Goal: Task Accomplishment & Management: Manage account settings

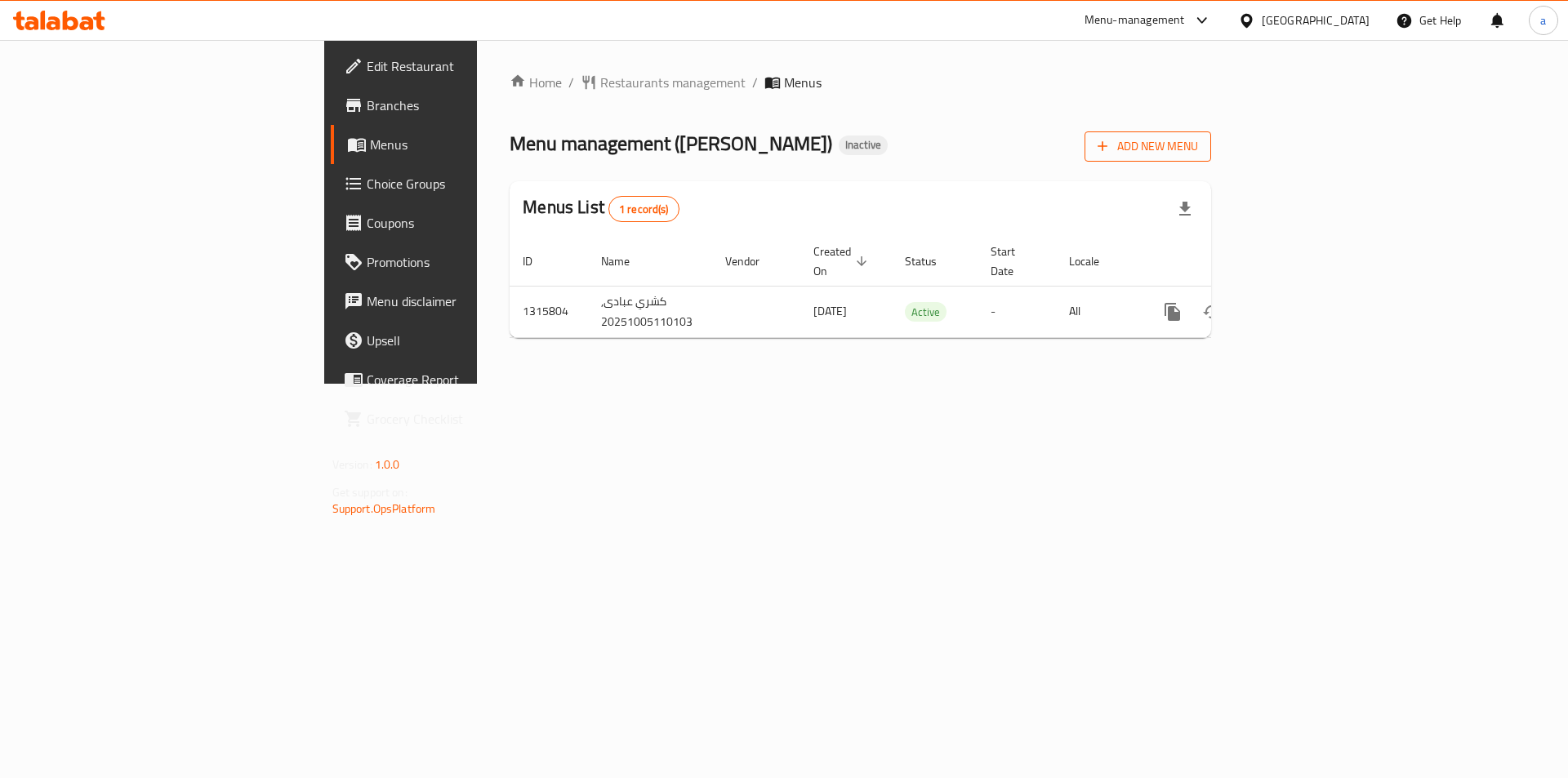
click at [1198, 137] on span "Add New Menu" at bounding box center [1147, 147] width 100 height 21
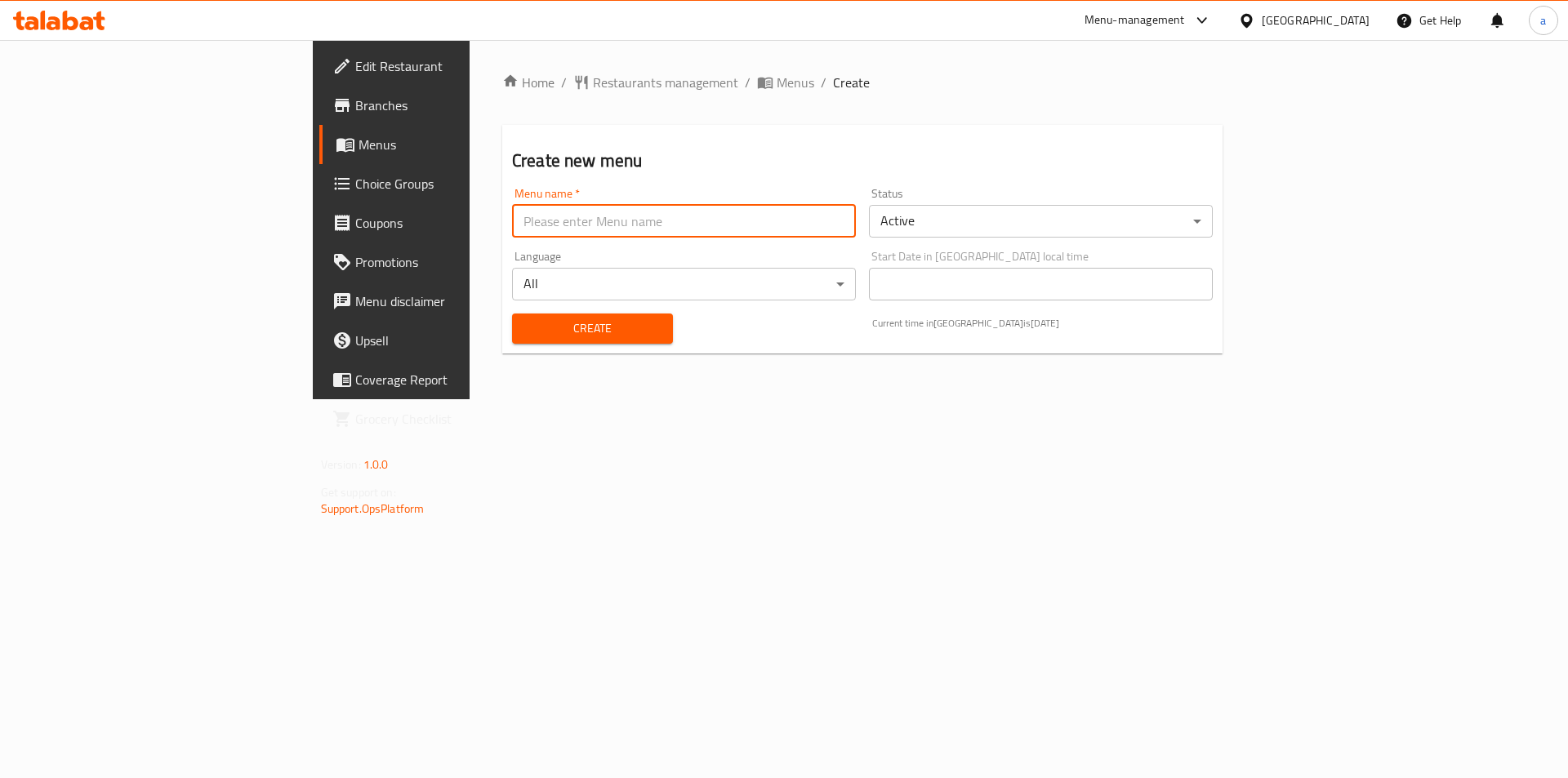
click at [512, 214] on input "text" at bounding box center [684, 222] width 344 height 33
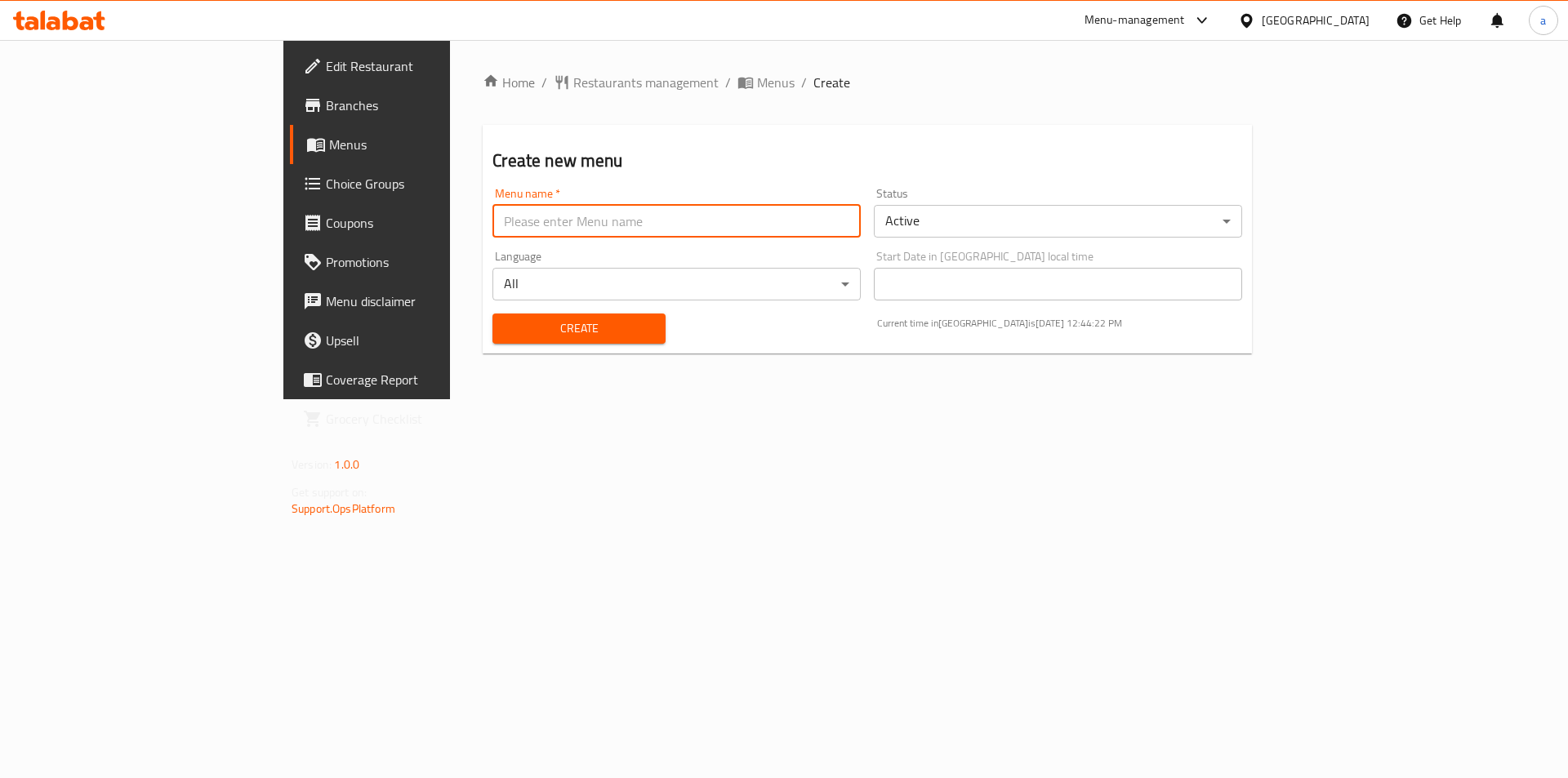
type input "abdalkarimamer"
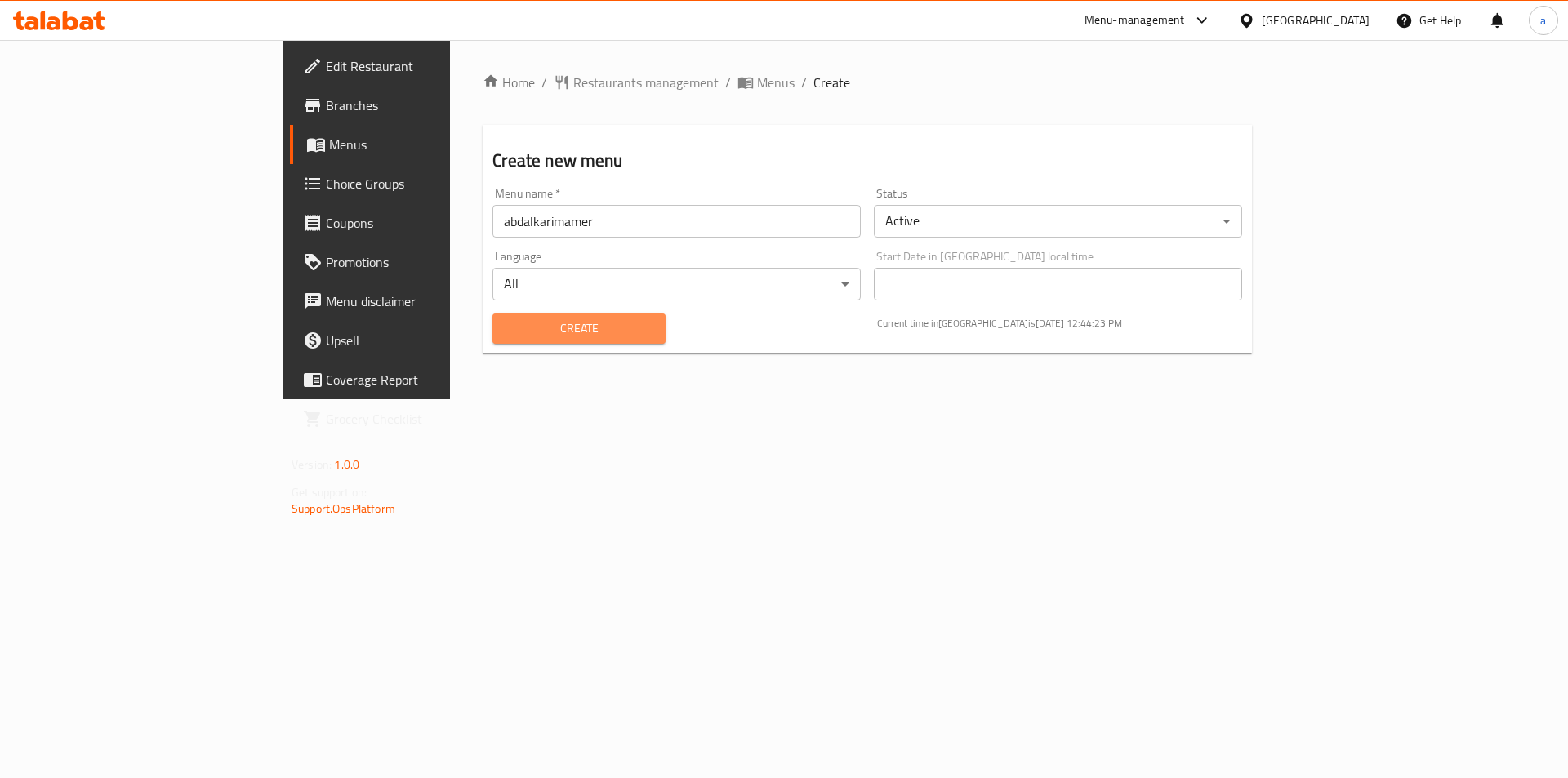
click at [514, 333] on span "Create" at bounding box center [579, 328] width 147 height 21
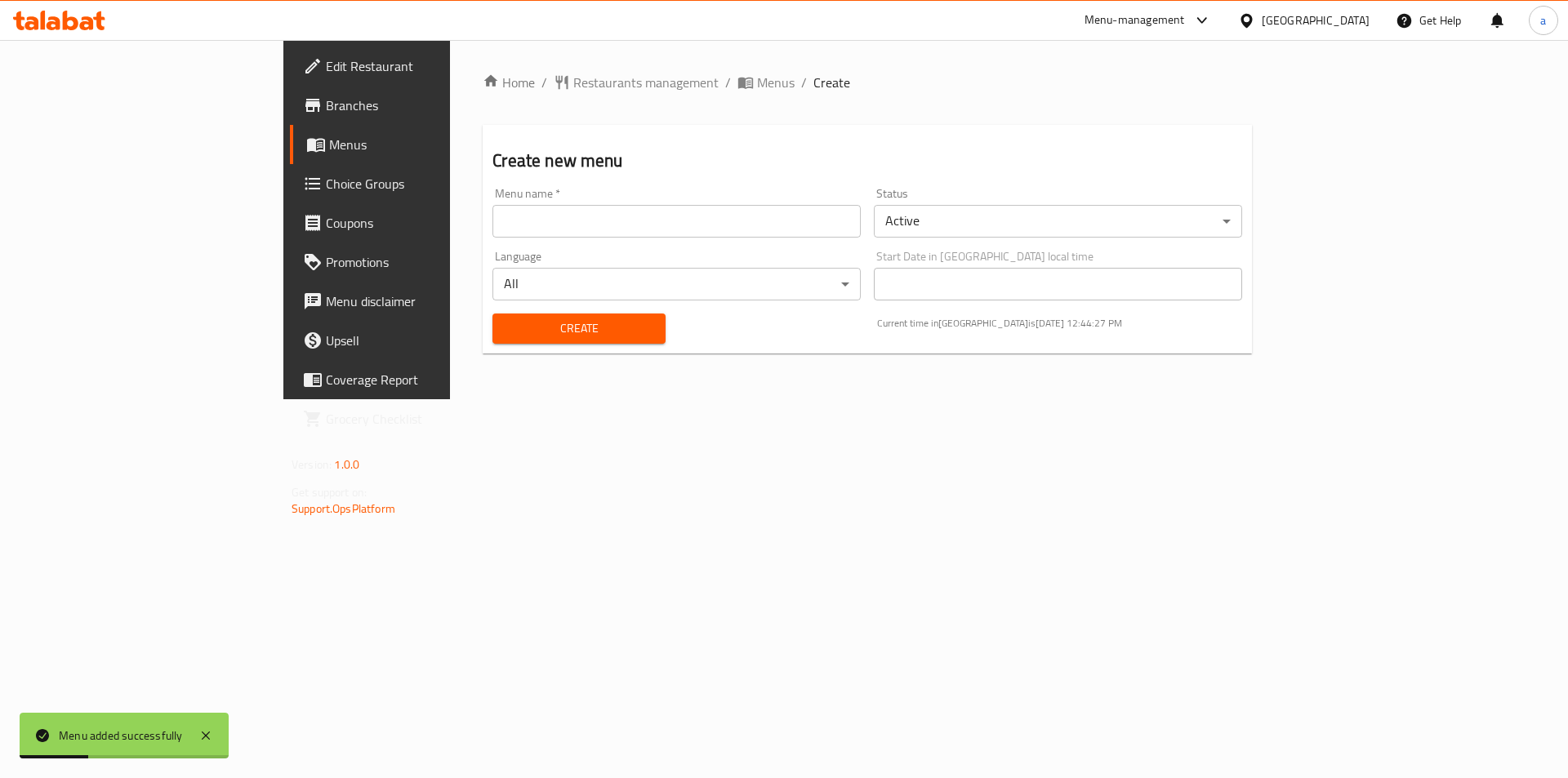
click at [329, 140] on span "Menus" at bounding box center [431, 145] width 204 height 20
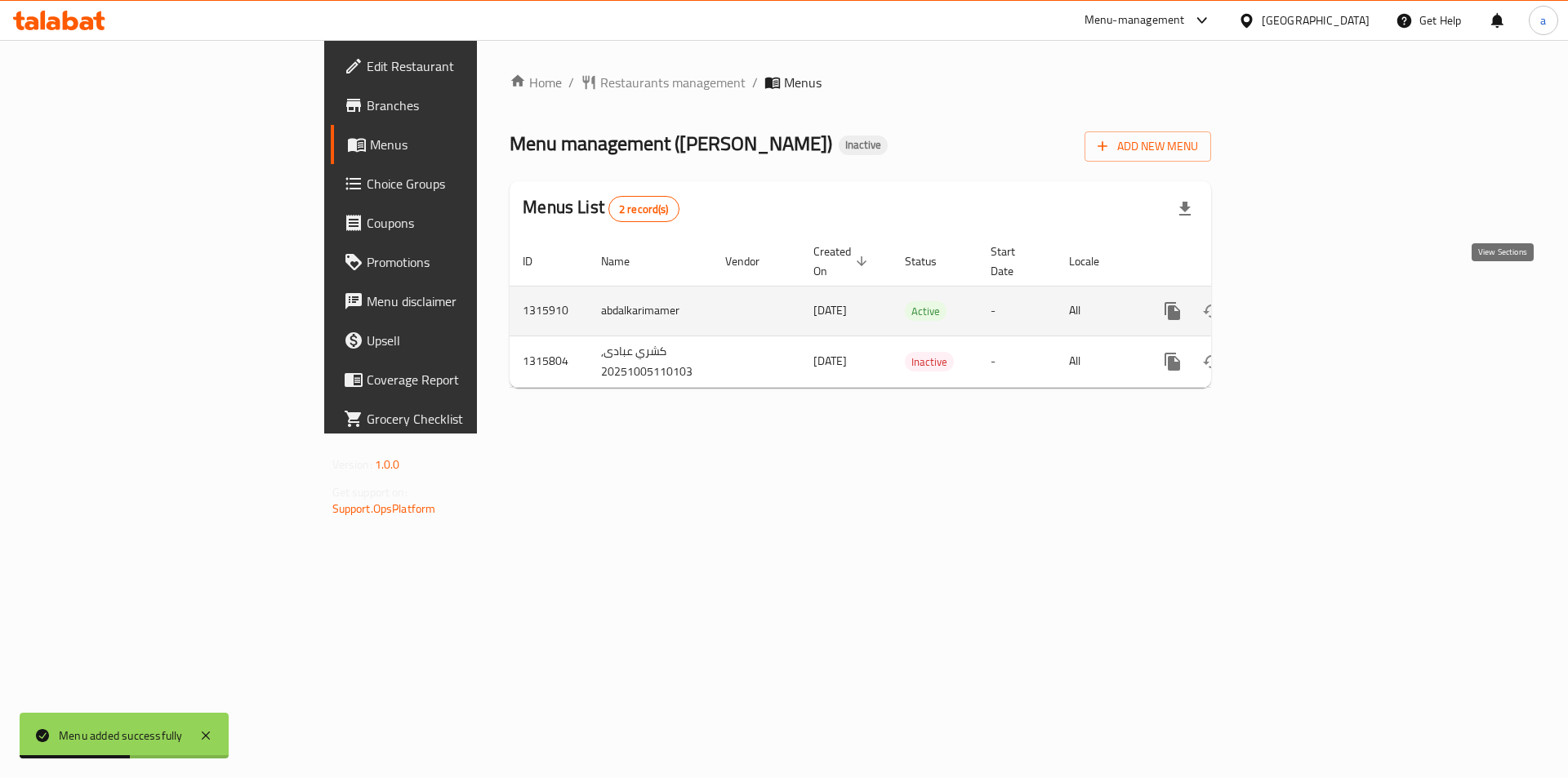
click at [1300, 301] on icon "enhanced table" at bounding box center [1290, 311] width 20 height 20
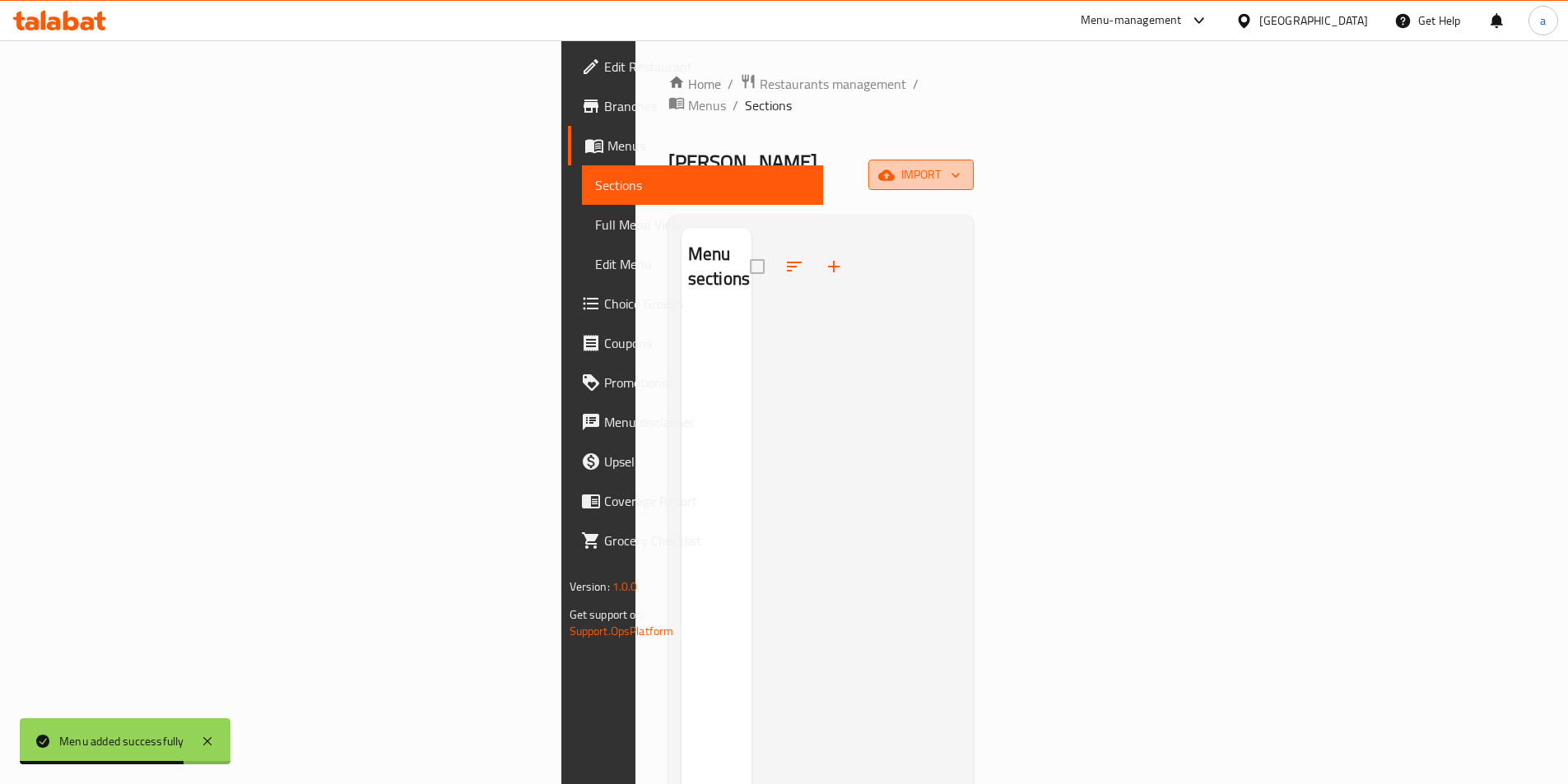
click at [960, 165] on span "import" at bounding box center [921, 175] width 79 height 21
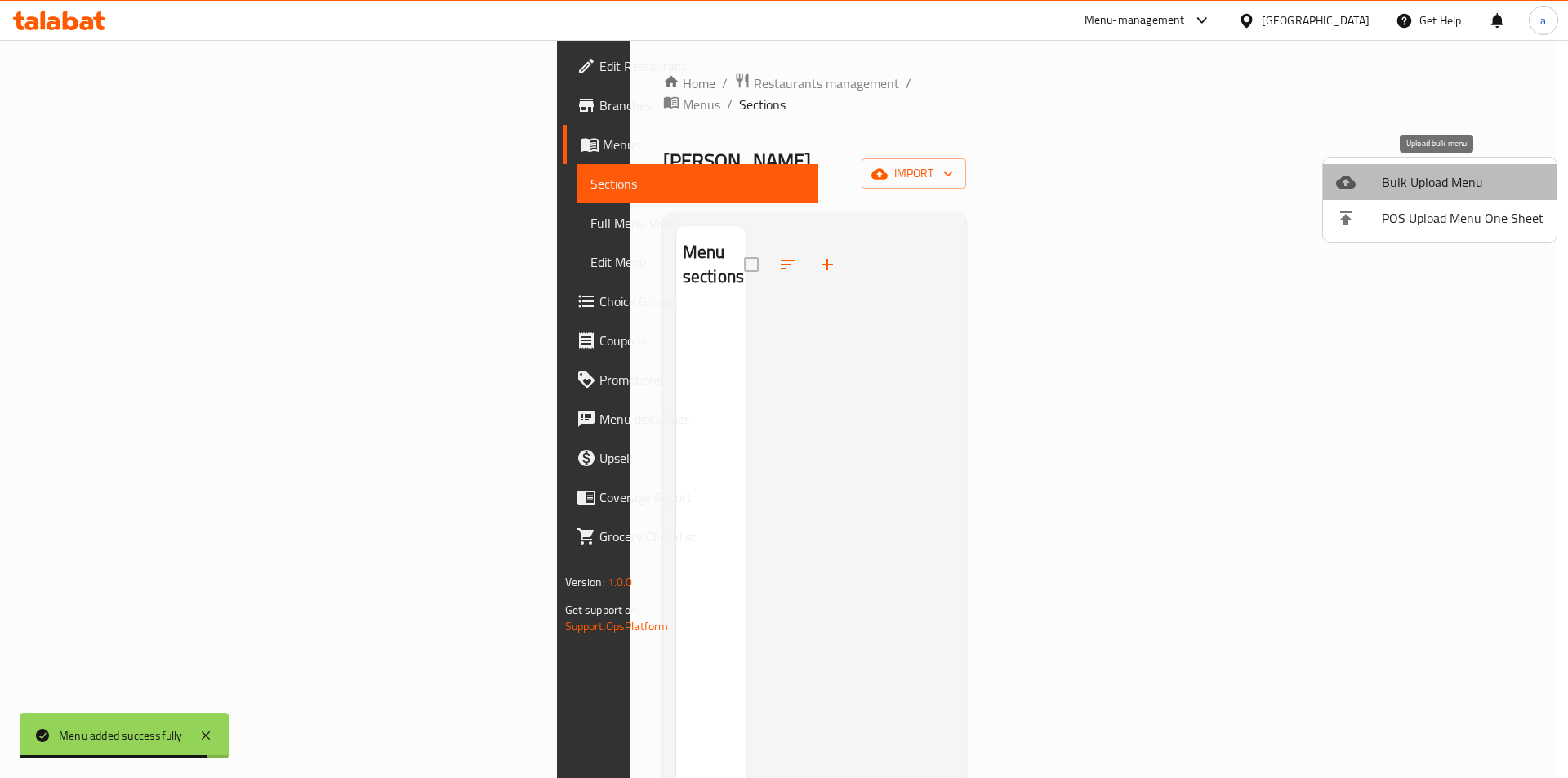
click at [1460, 192] on span "Bulk Upload Menu" at bounding box center [1462, 182] width 162 height 20
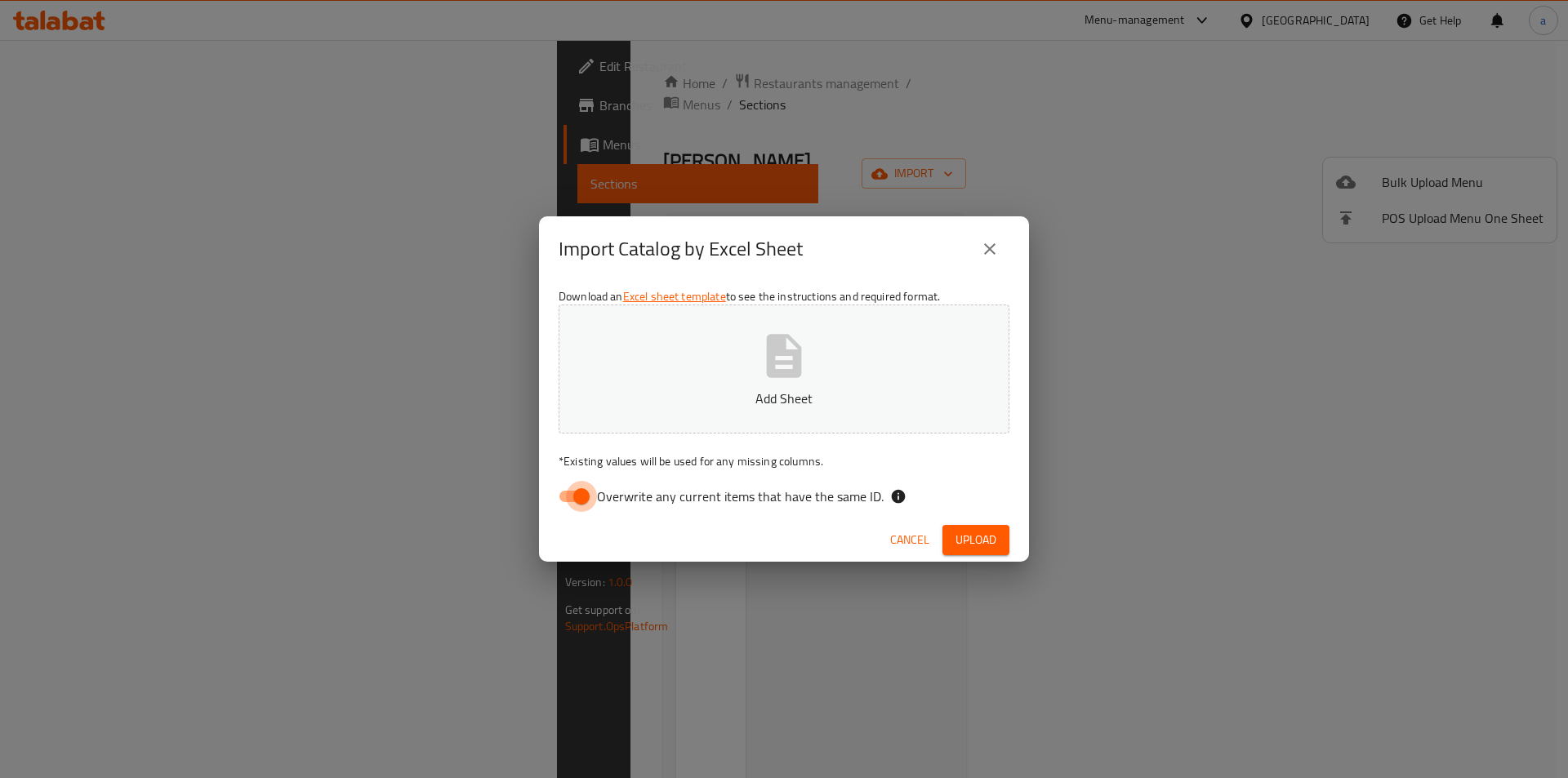
drag, startPoint x: 572, startPoint y: 491, endPoint x: 660, endPoint y: 442, distance: 100.7
click at [575, 491] on input "Overwrite any current items that have the same ID." at bounding box center [581, 497] width 93 height 31
checkbox input "false"
click at [773, 365] on icon "button" at bounding box center [784, 356] width 35 height 43
drag, startPoint x: 993, startPoint y: 536, endPoint x: 936, endPoint y: 550, distance: 58.7
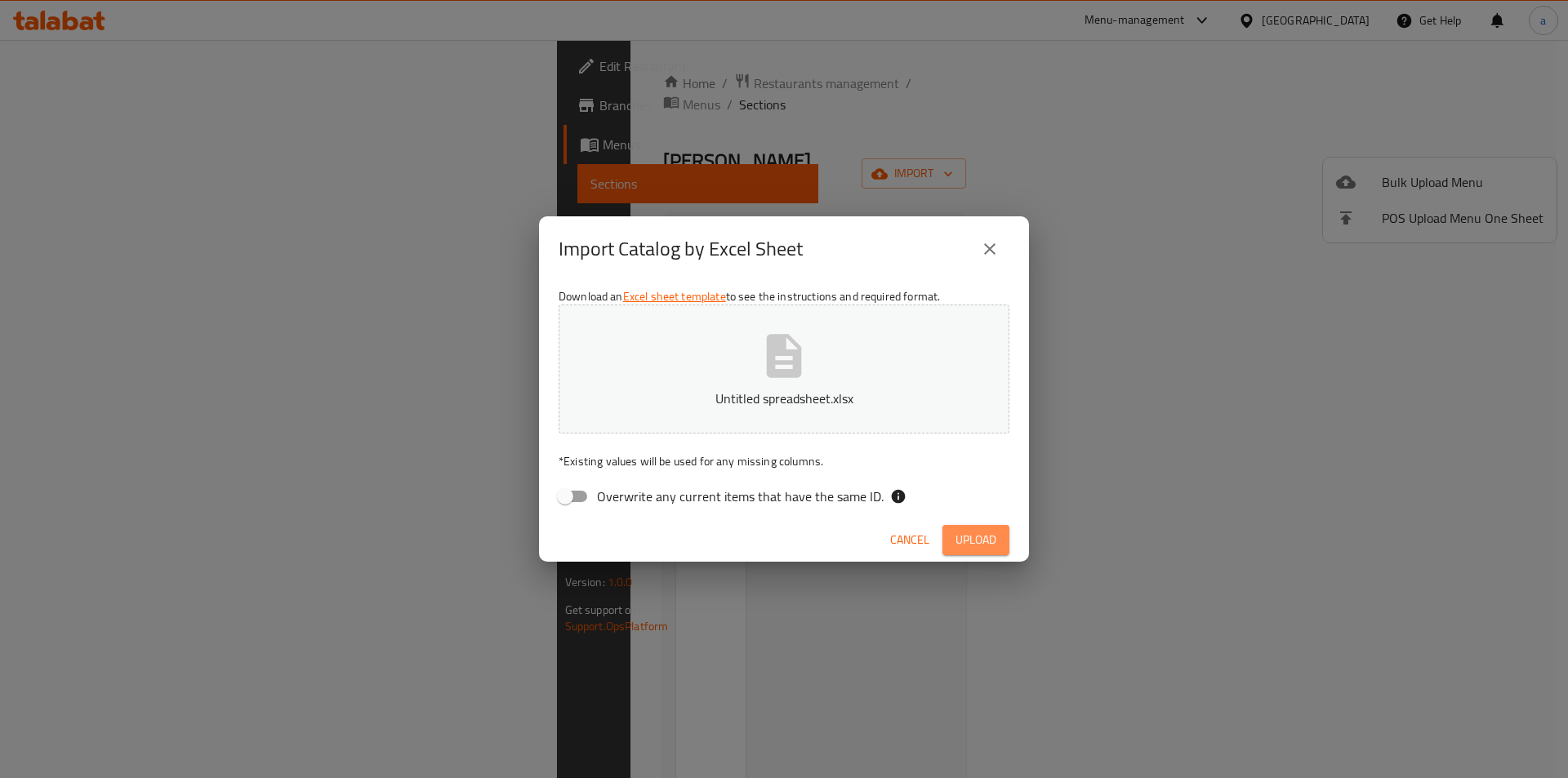
click at [993, 536] on span "Upload" at bounding box center [975, 540] width 41 height 21
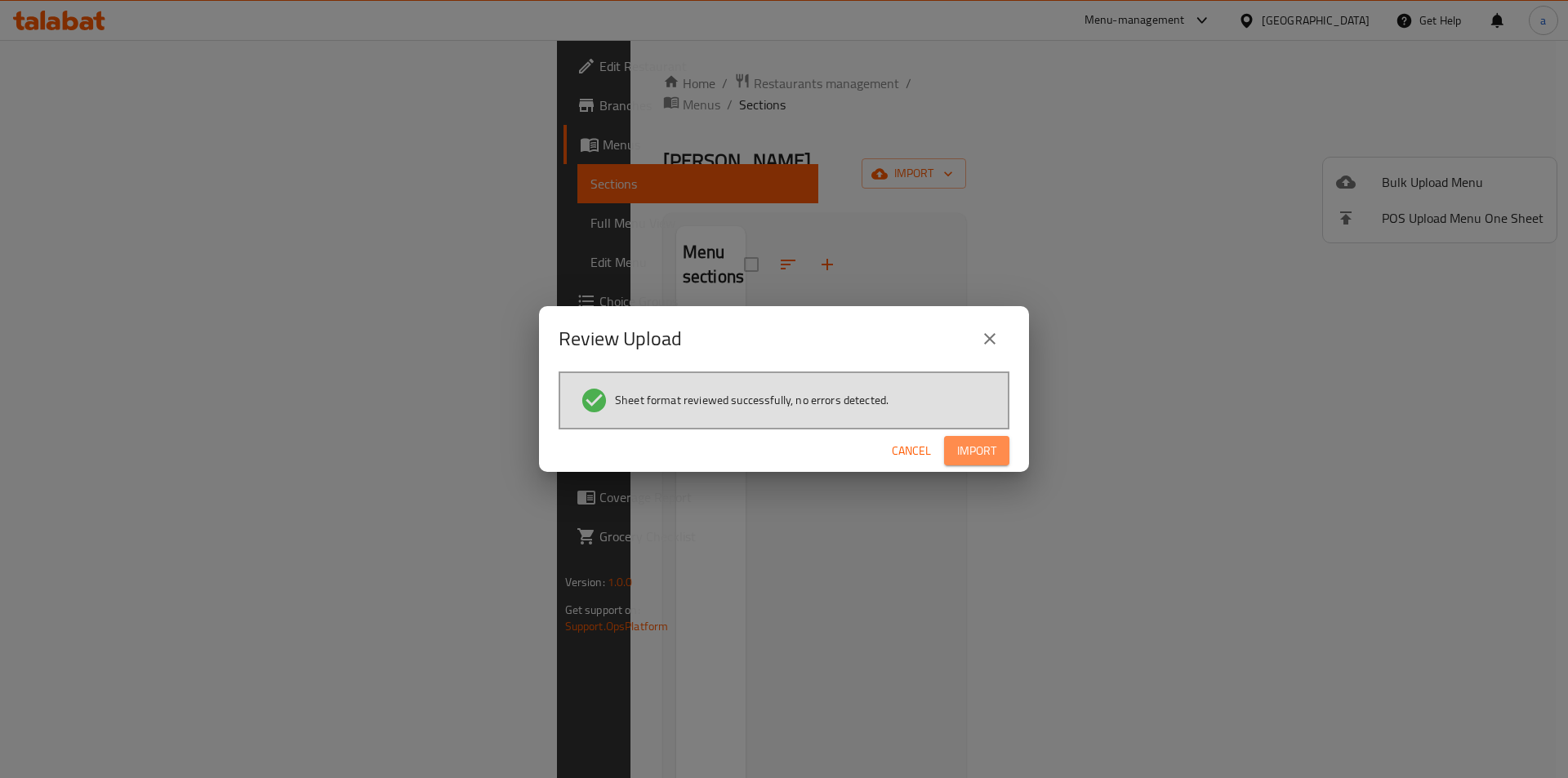
click at [979, 455] on span "Import" at bounding box center [976, 451] width 39 height 21
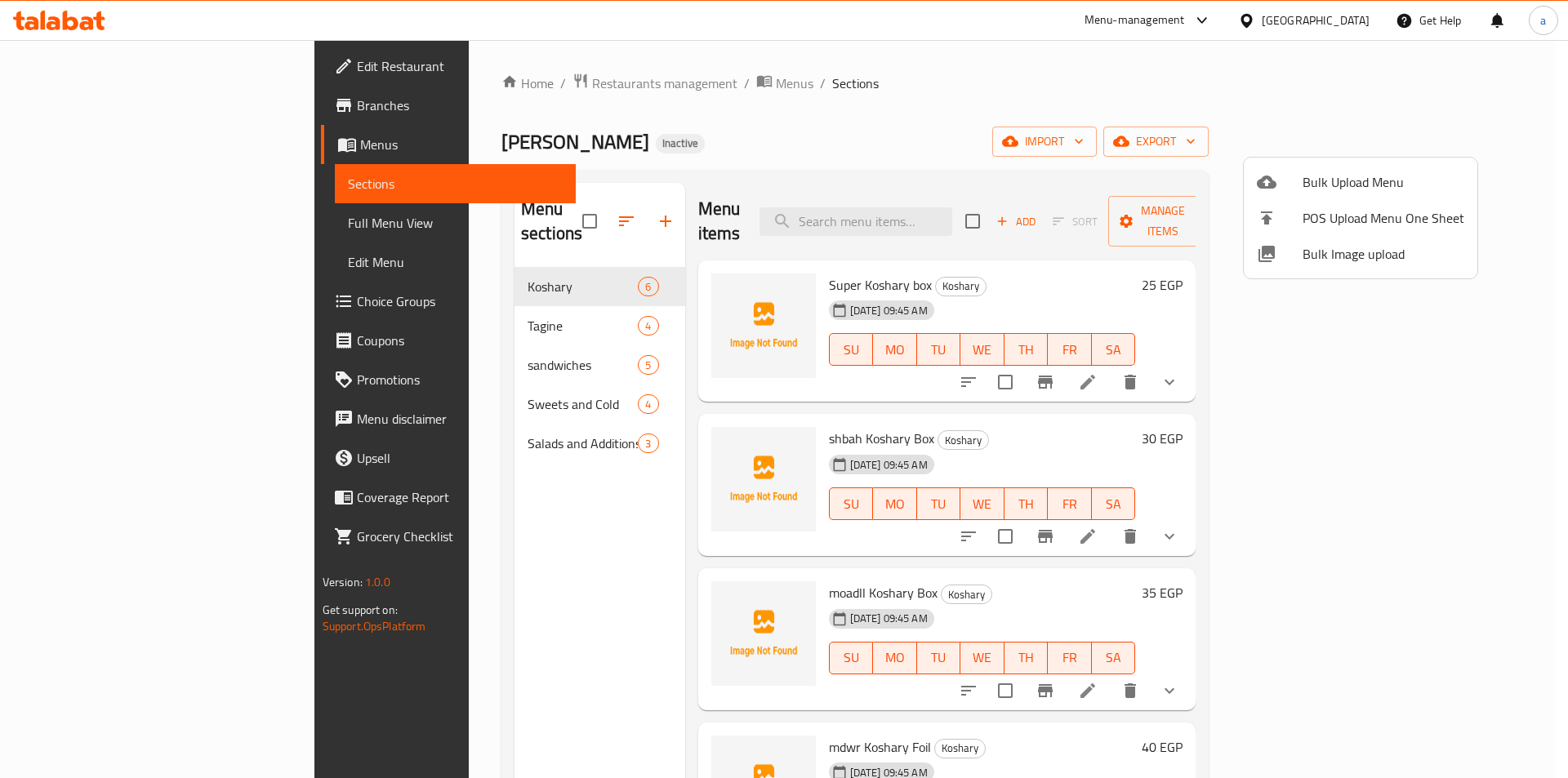
click at [1396, 357] on div at bounding box center [784, 389] width 1568 height 778
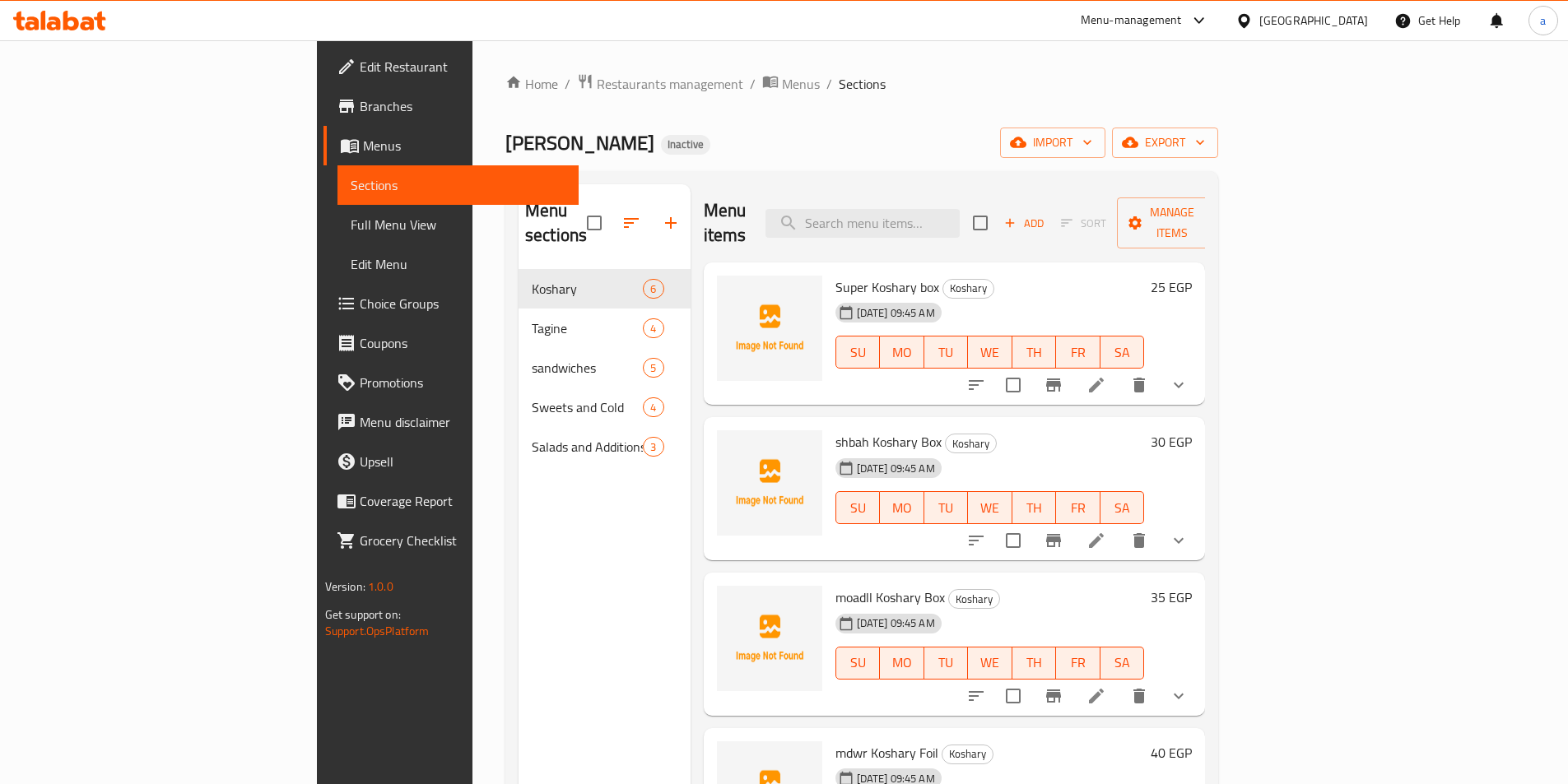
click at [1198, 366] on button "show more" at bounding box center [1178, 385] width 39 height 39
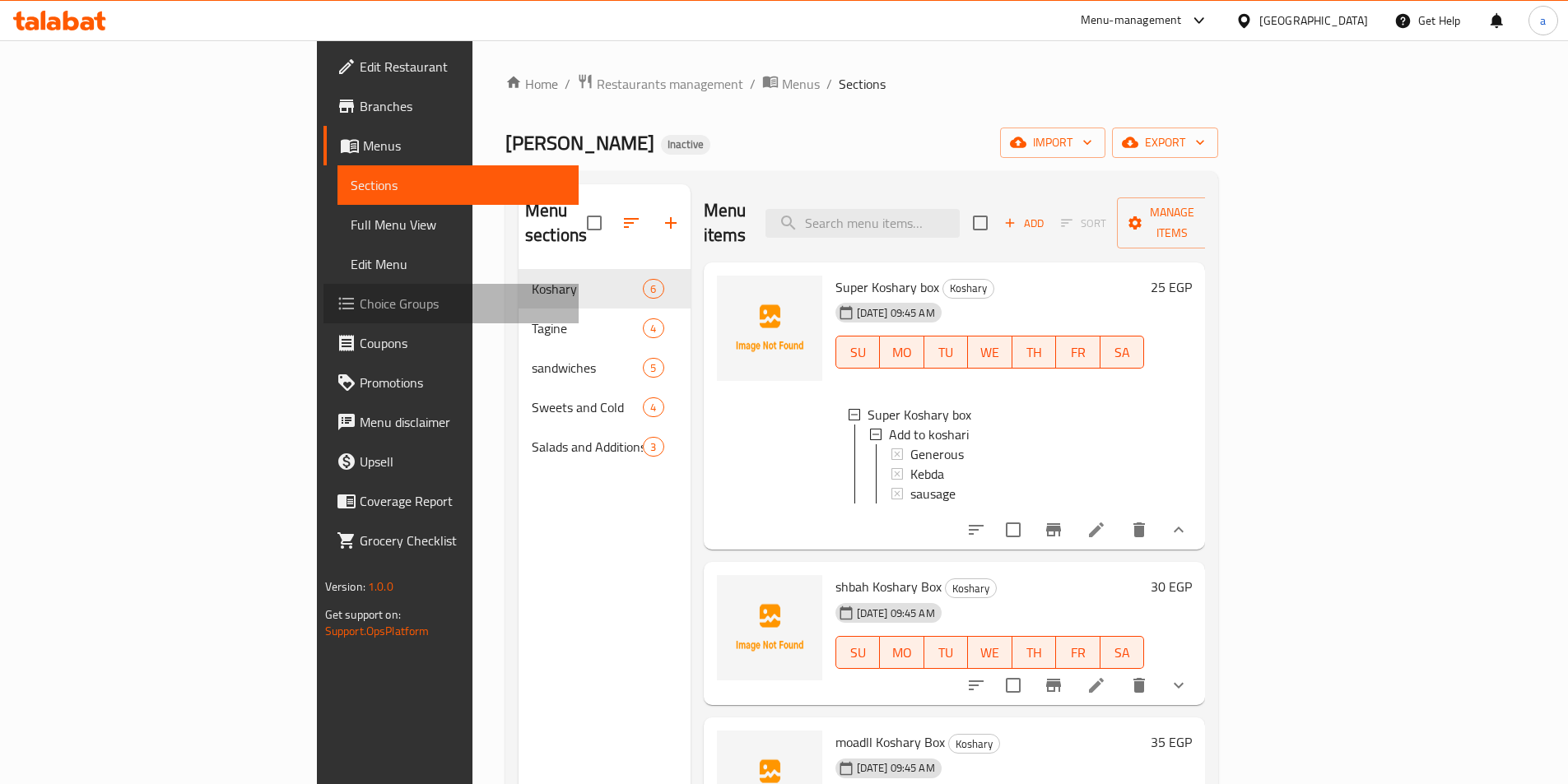
click at [359, 304] on span "Choice Groups" at bounding box center [462, 304] width 206 height 20
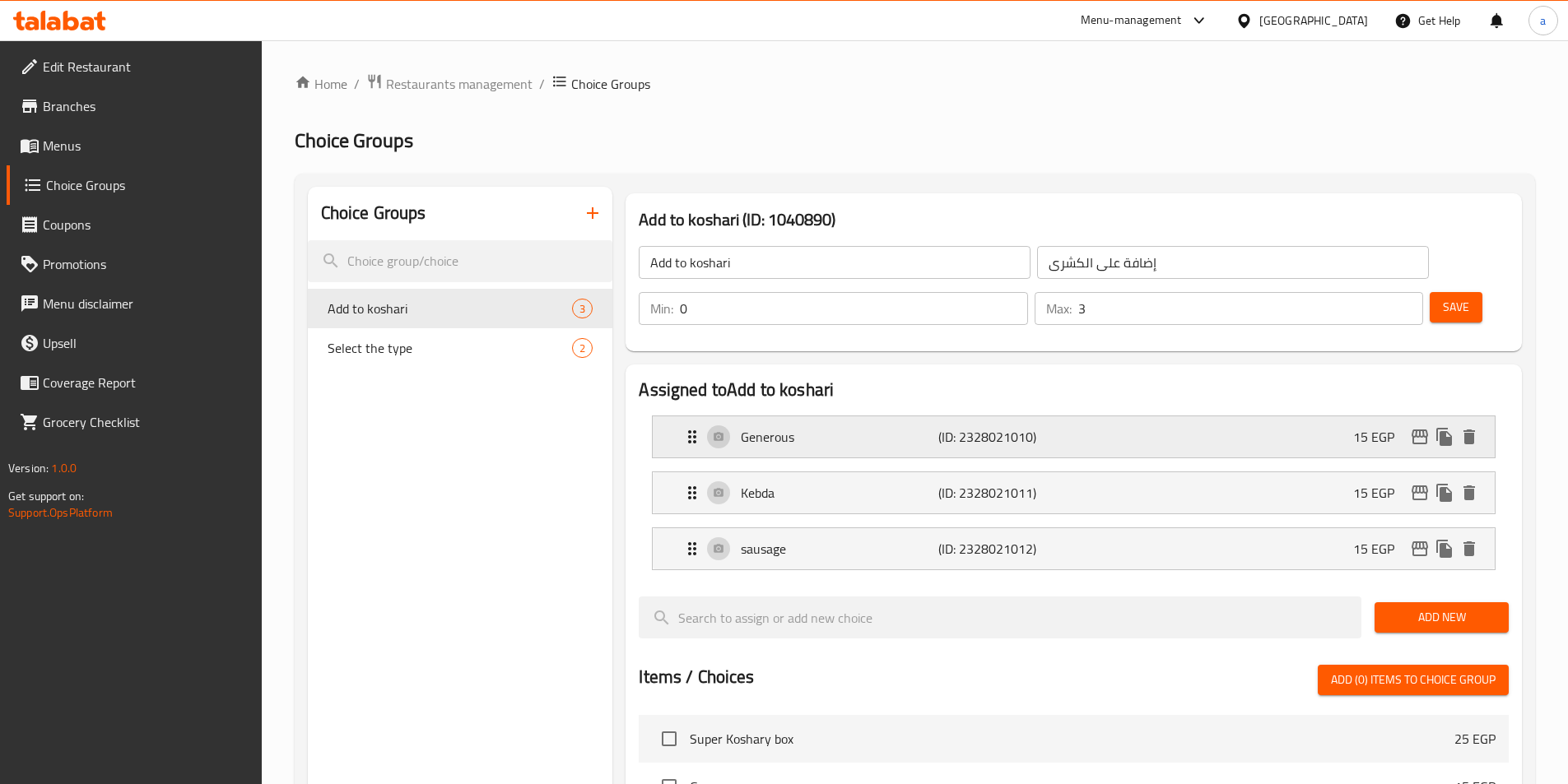
click at [845, 417] on div "Generous (ID: 2328021010) 15 EGP" at bounding box center [1078, 437] width 792 height 41
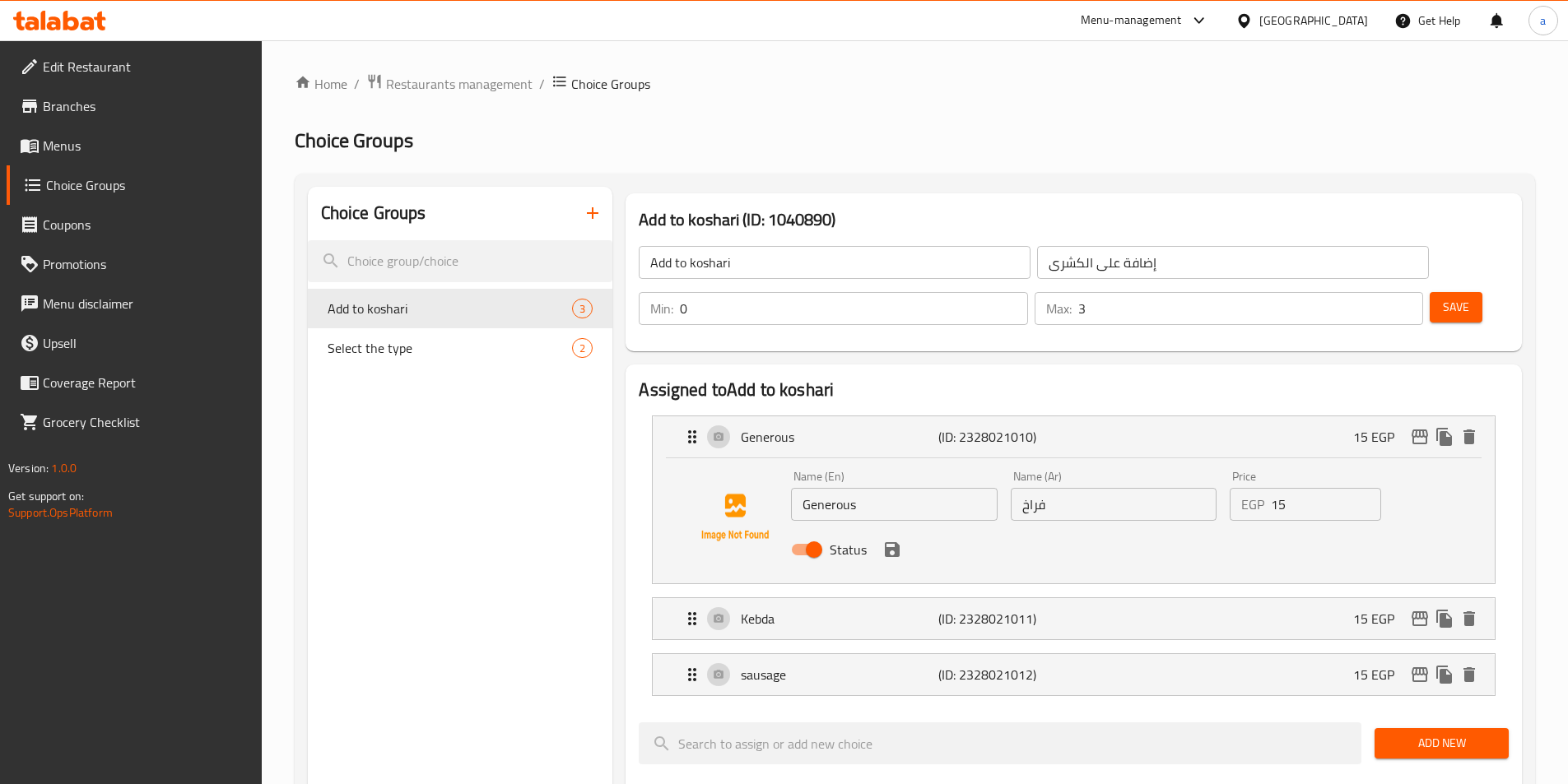
click at [1088, 488] on input "فراخ" at bounding box center [1114, 504] width 206 height 33
click at [1075, 488] on input "فراخ" at bounding box center [1114, 504] width 206 height 33
click at [928, 488] on input "Generous" at bounding box center [894, 504] width 206 height 33
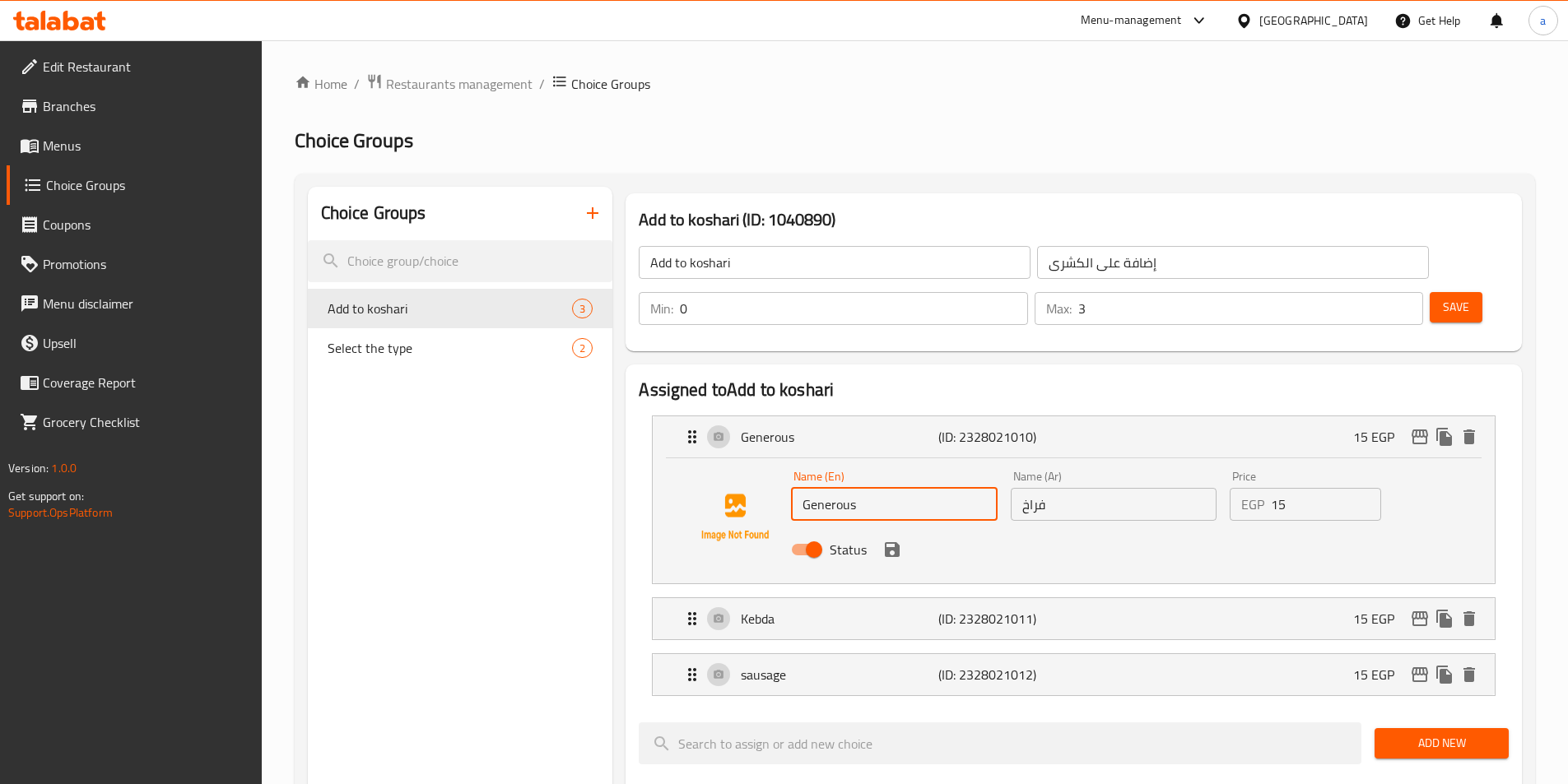
paste input "chicken"
click at [698, 500] on img at bounding box center [735, 518] width 106 height 106
drag, startPoint x: 688, startPoint y: 525, endPoint x: 784, endPoint y: 526, distance: 96.0
click at [691, 526] on div at bounding box center [735, 517] width 112 height 112
drag, startPoint x: 1174, startPoint y: 492, endPoint x: 1101, endPoint y: 516, distance: 76.8
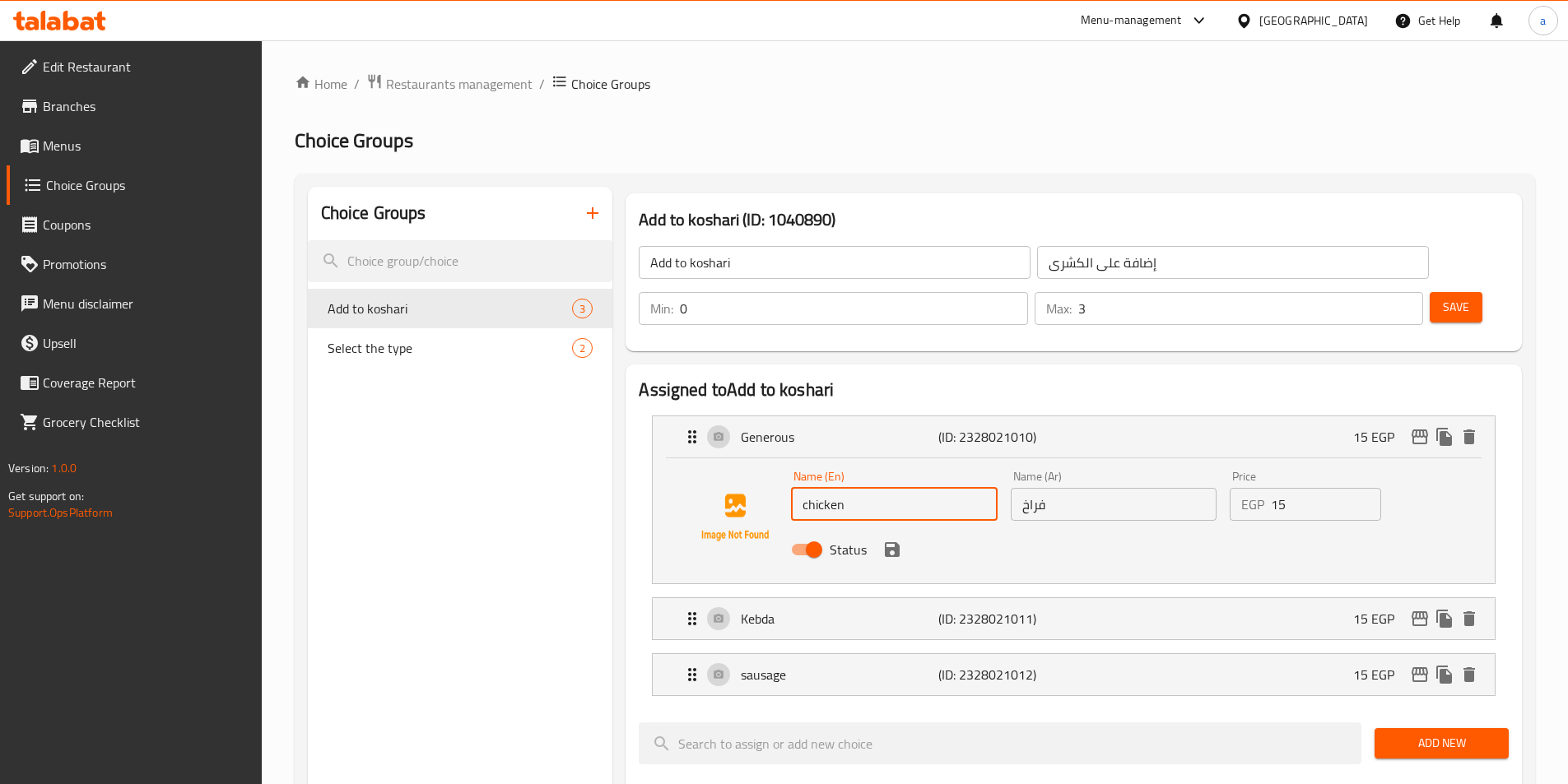
click at [1171, 528] on div "Status" at bounding box center [1112, 550] width 657 height 45
click at [924, 470] on div "Name (En) chicken Name (En)" at bounding box center [894, 495] width 206 height 50
click at [924, 488] on input "chicken" at bounding box center [894, 504] width 206 height 33
click at [897, 417] on div "Generous (ID: 2328021010) 15 EGP" at bounding box center [1078, 437] width 792 height 41
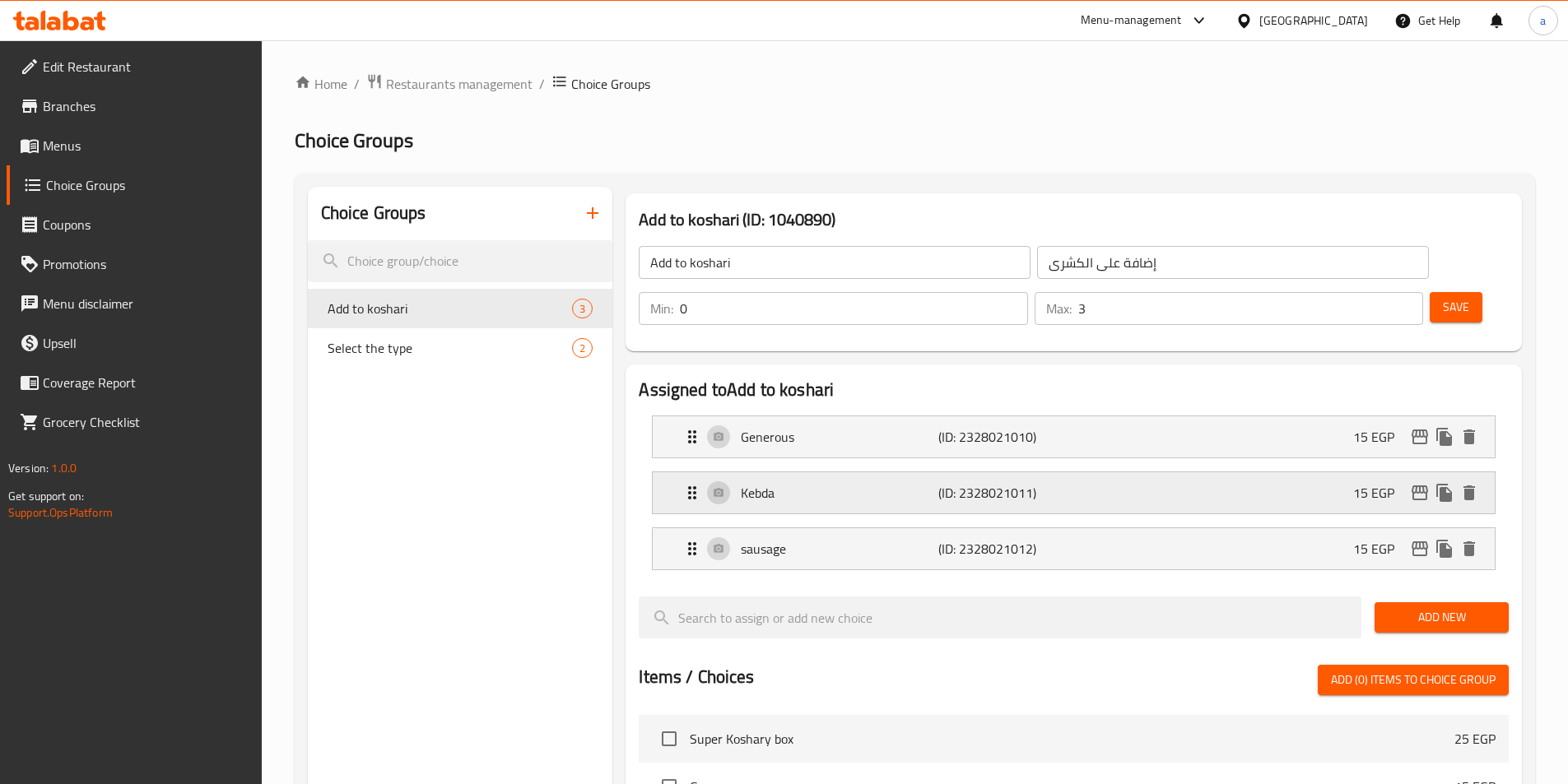
type input "chicken"
click at [901, 417] on div "Generous (ID: 2328021010) 15 EGP" at bounding box center [1078, 437] width 792 height 41
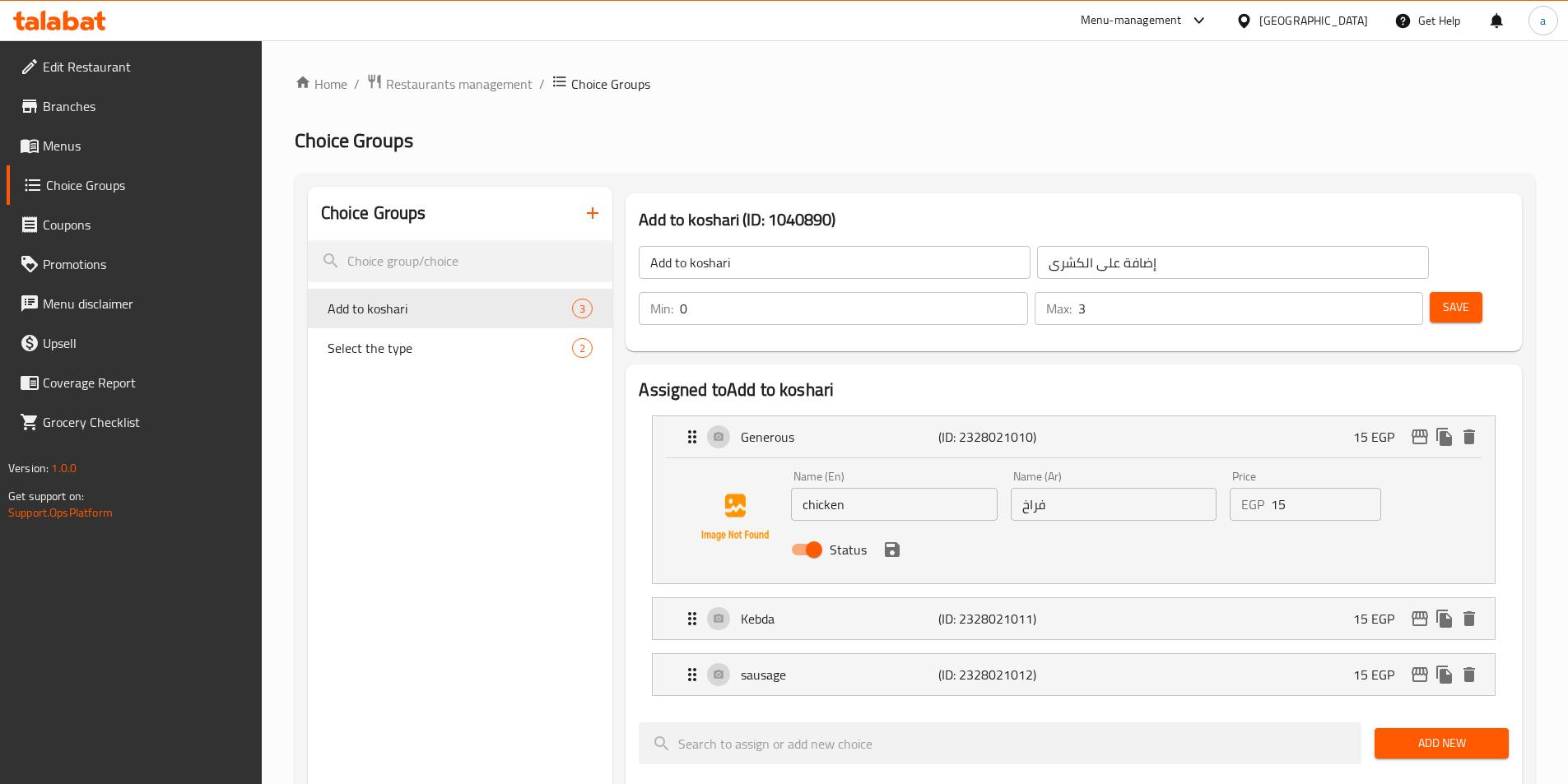
click at [890, 488] on input "chicken" at bounding box center [894, 504] width 206 height 33
drag, startPoint x: 885, startPoint y: 379, endPoint x: 882, endPoint y: 389, distance: 10.4
click at [884, 417] on div "Generous (ID: 2328021010) 15 EGP" at bounding box center [1078, 437] width 792 height 41
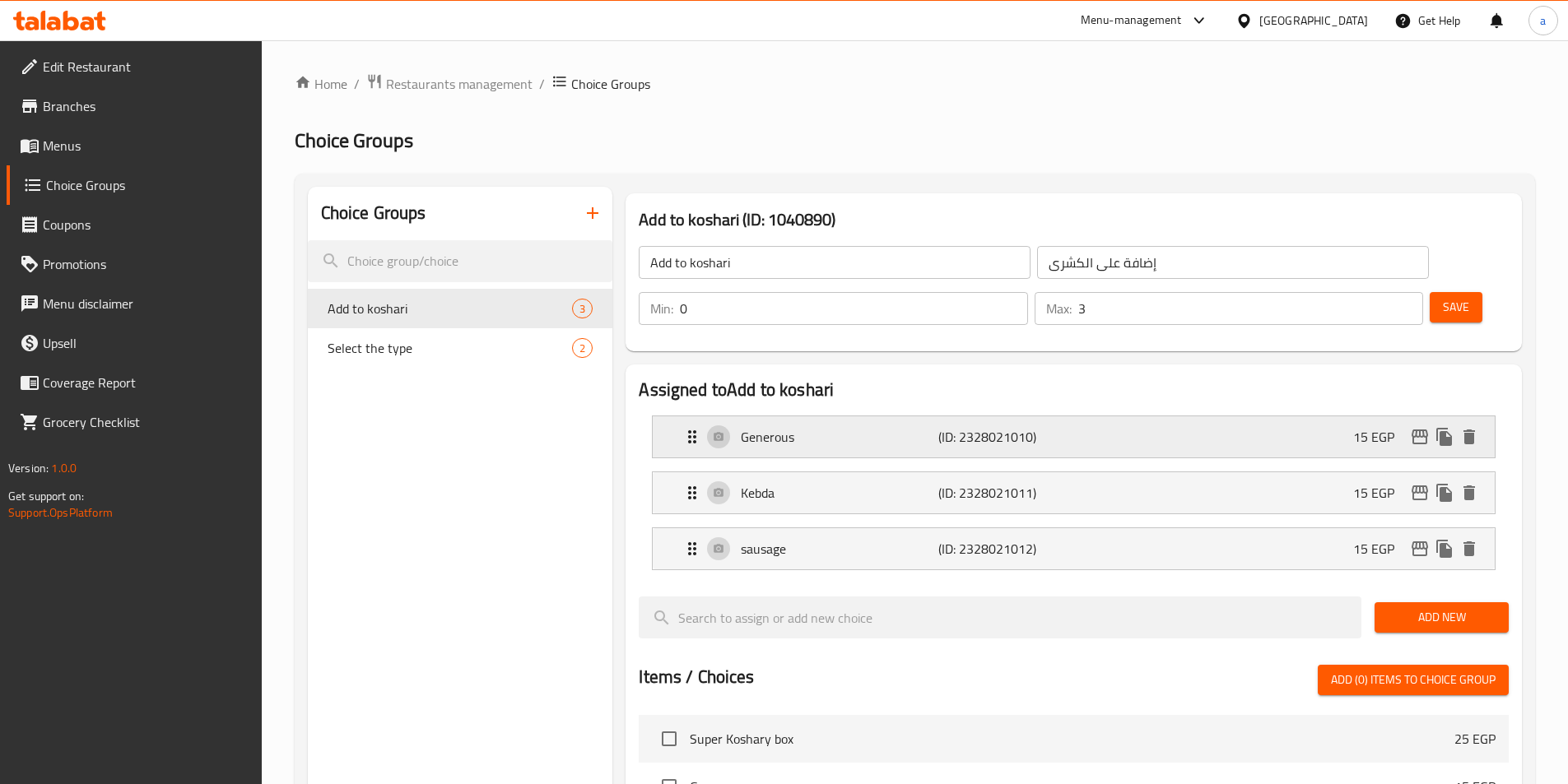
click at [882, 417] on div "Generous (ID: 2328021010) 15 EGP" at bounding box center [1078, 437] width 792 height 41
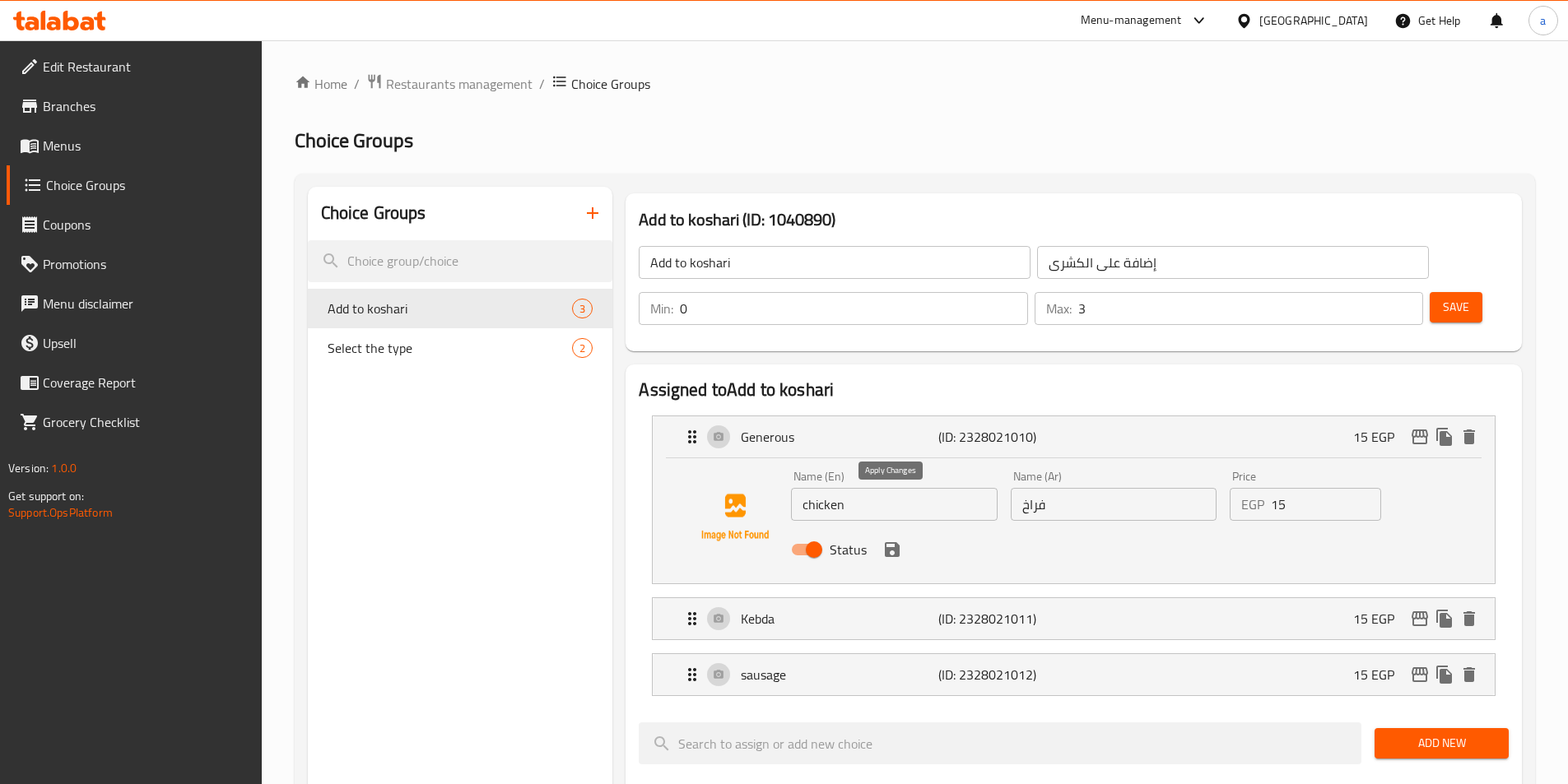
click at [895, 542] on icon "save" at bounding box center [892, 550] width 15 height 15
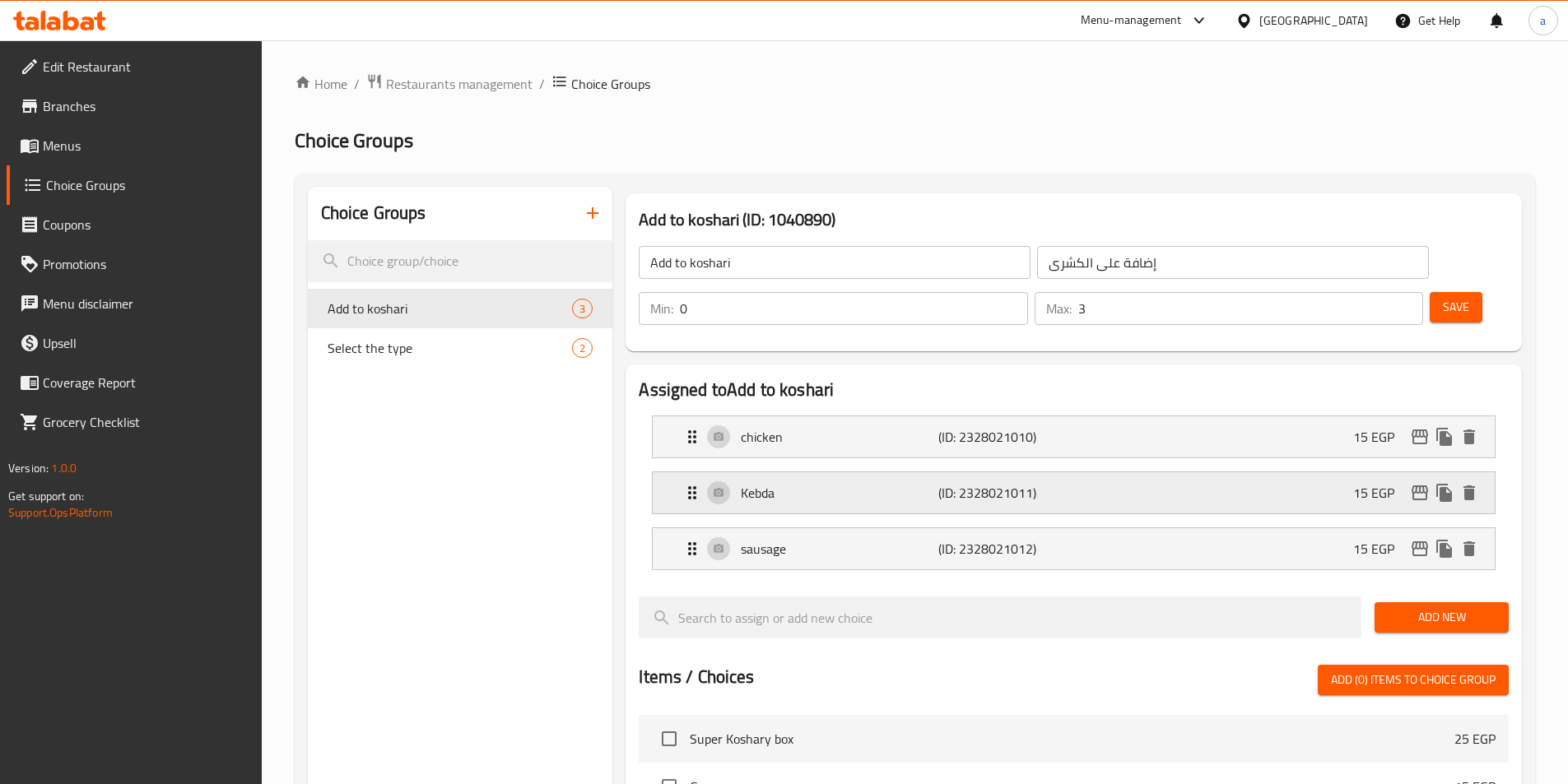
click at [875, 472] on div "Kebda (ID: 2328021011) 15 EGP" at bounding box center [1078, 492] width 792 height 41
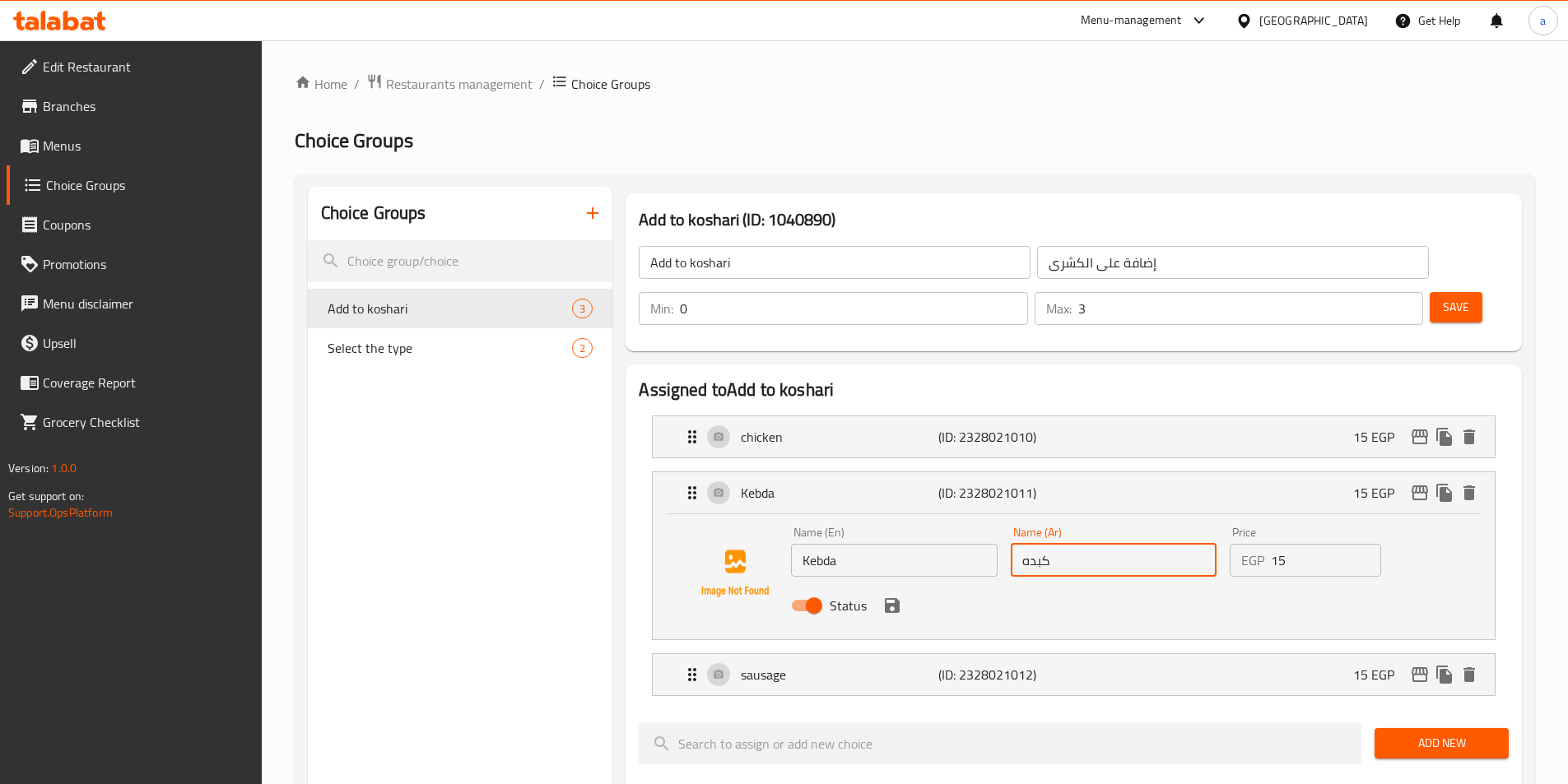
click at [1063, 544] on input "كبده" at bounding box center [1114, 561] width 206 height 33
paste input "chicken"
click at [1102, 544] on input "chicken" at bounding box center [1114, 561] width 206 height 33
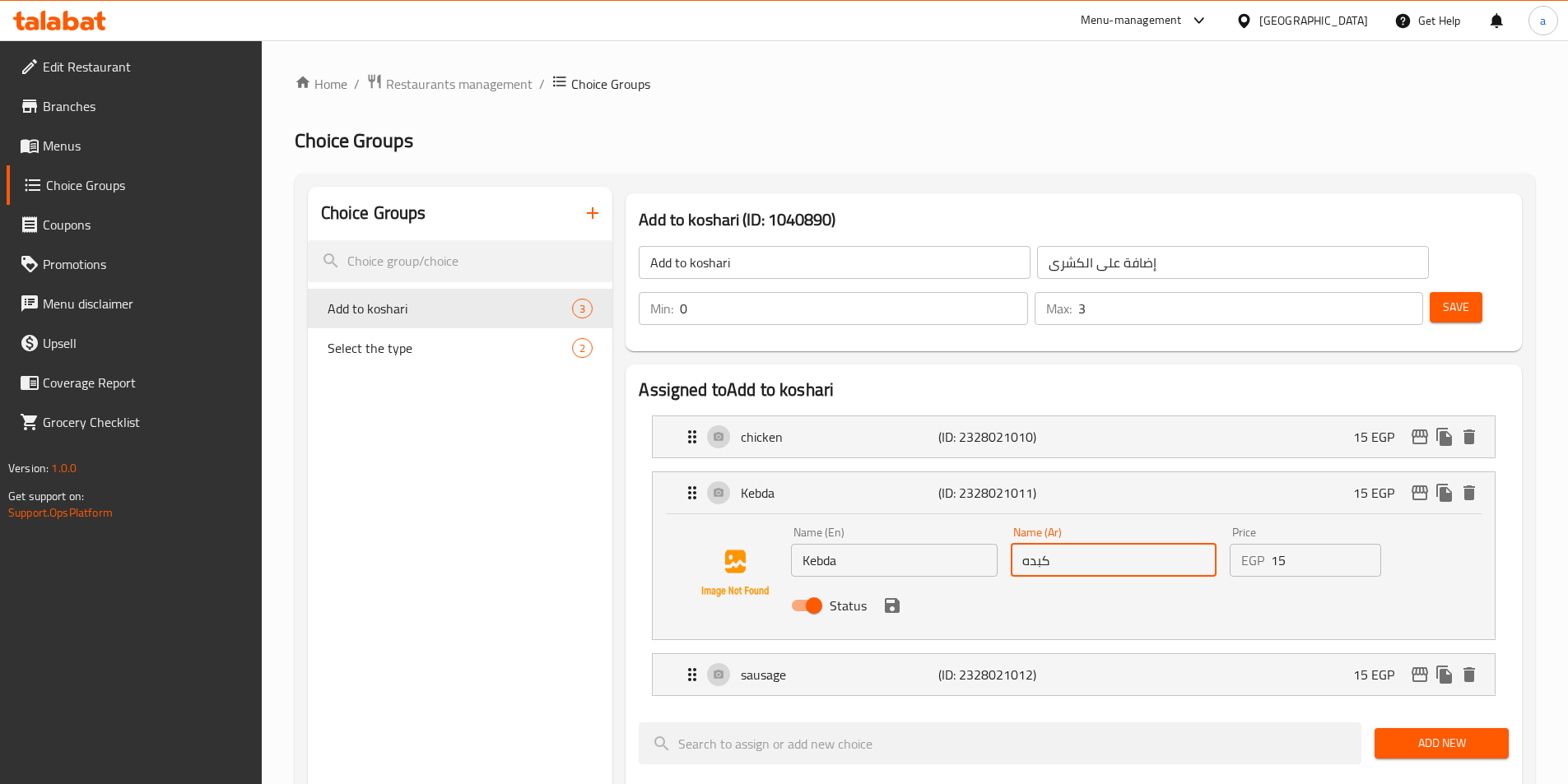
type input "كبده"
click at [908, 544] on input "Kebda" at bounding box center [894, 561] width 206 height 33
paste input "liver"
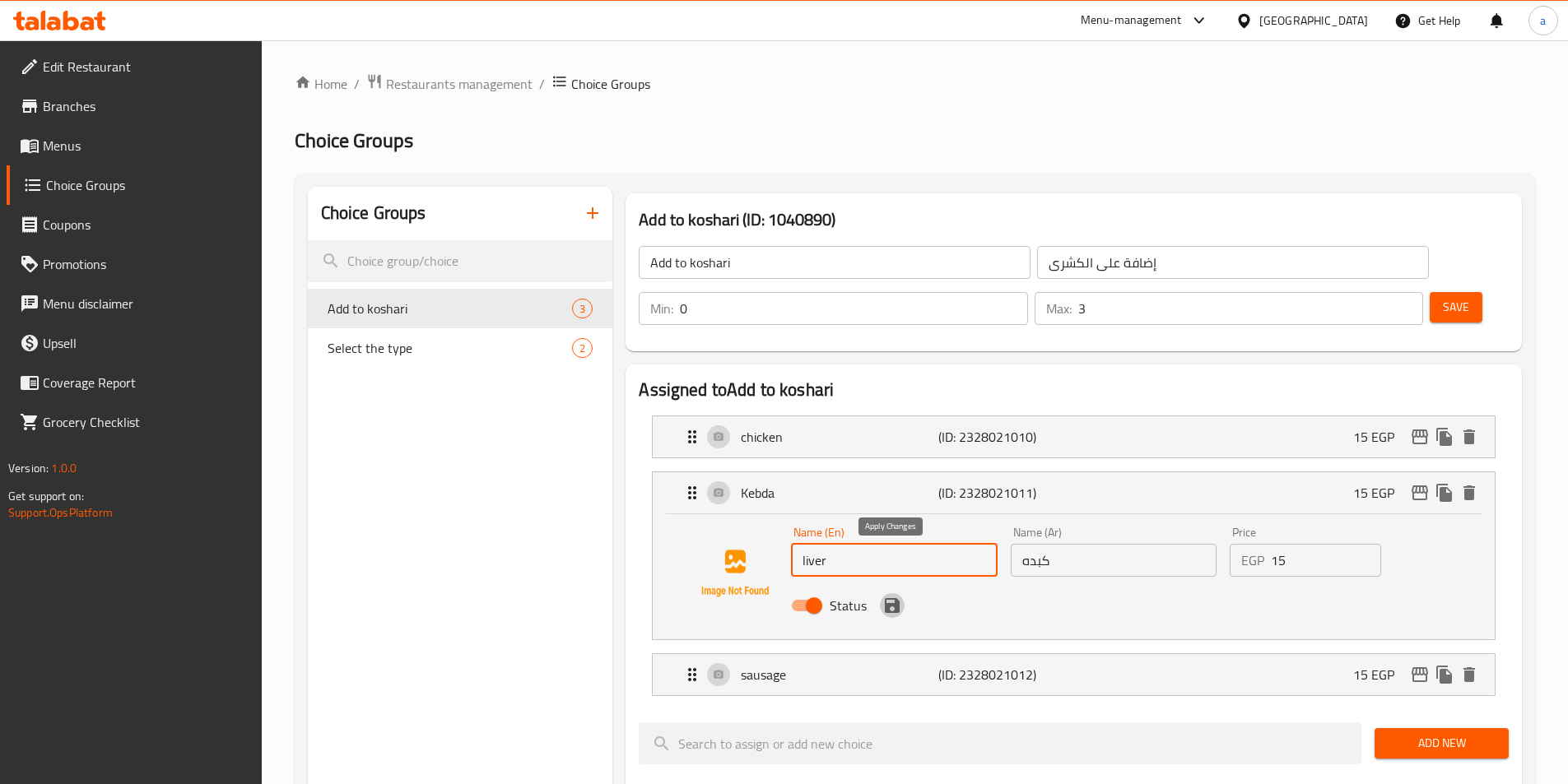
click at [896, 596] on icon "save" at bounding box center [892, 606] width 20 height 20
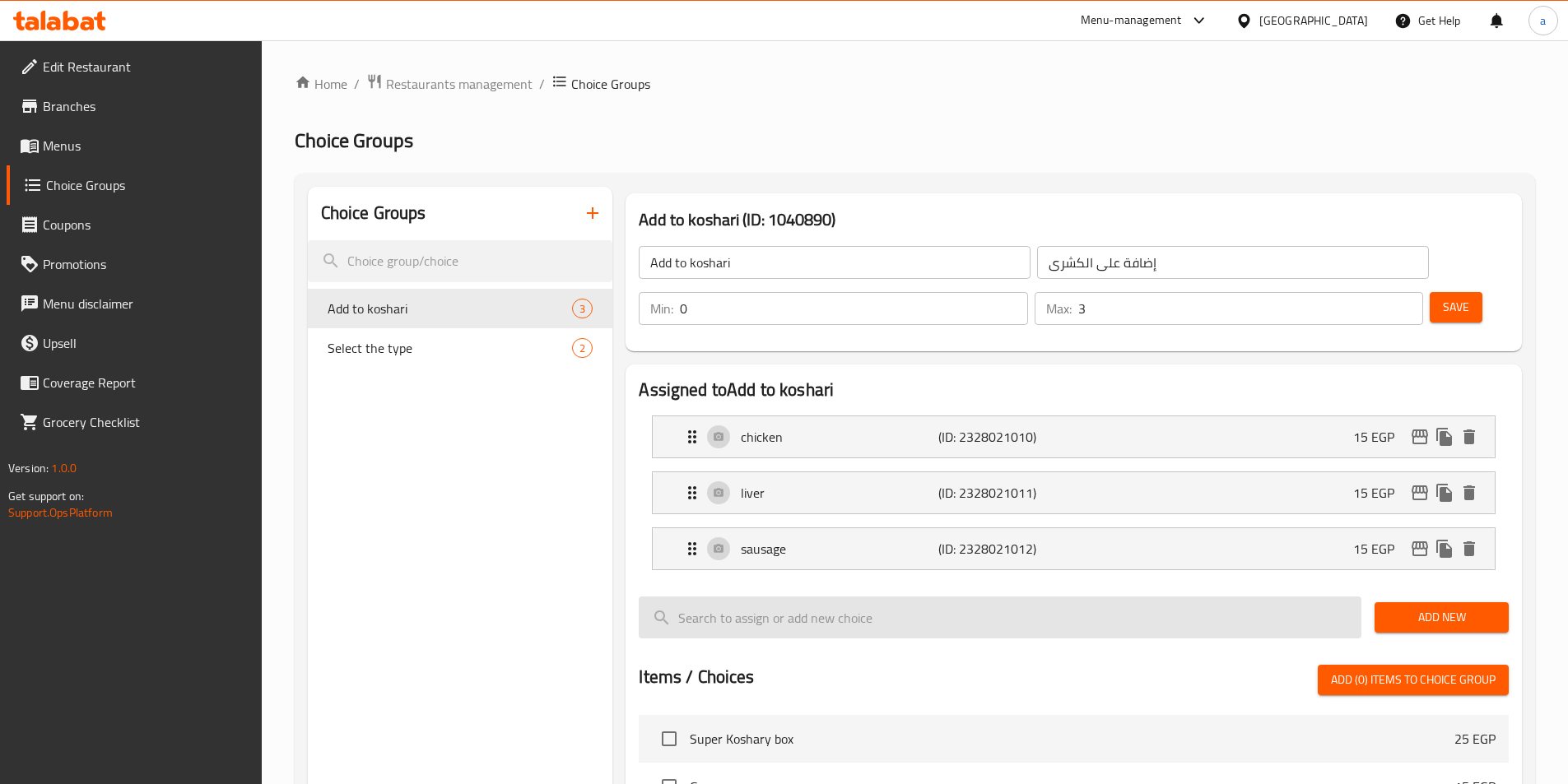
type input "liver"
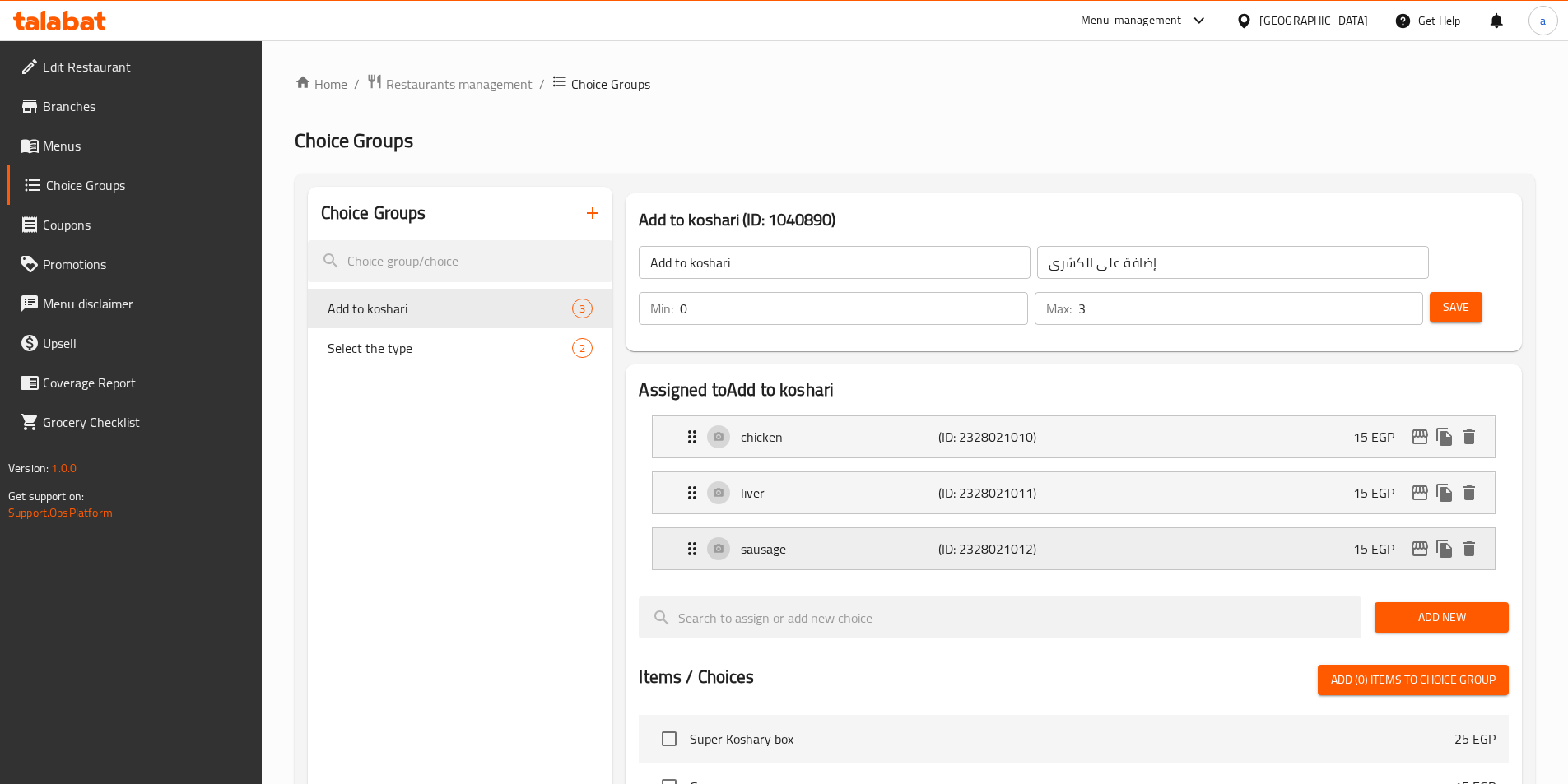
click at [892, 529] on div "sausage (ID: 2328021012) 15 EGP" at bounding box center [1078, 549] width 792 height 41
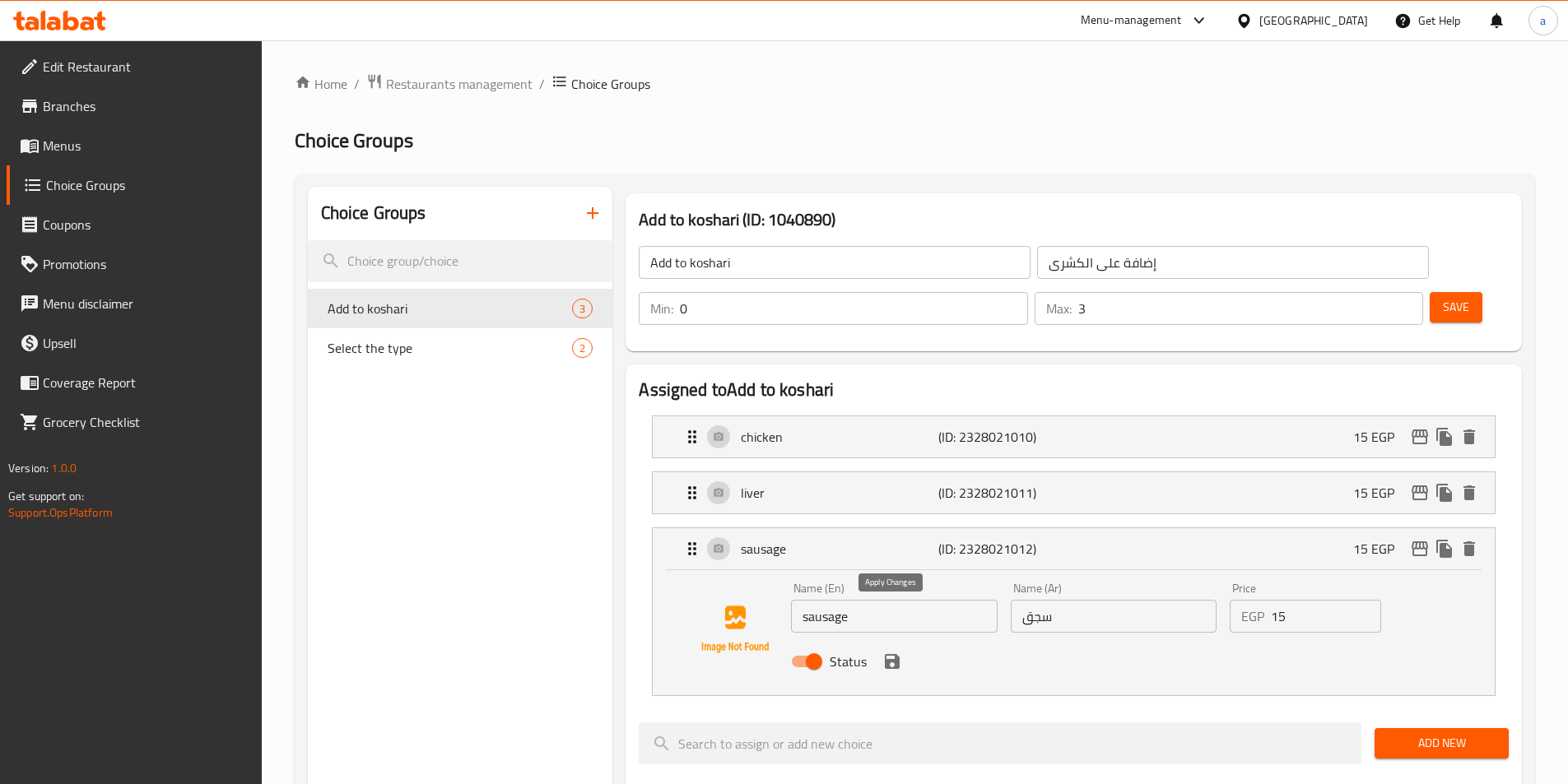
click at [897, 655] on icon "save" at bounding box center [892, 662] width 15 height 15
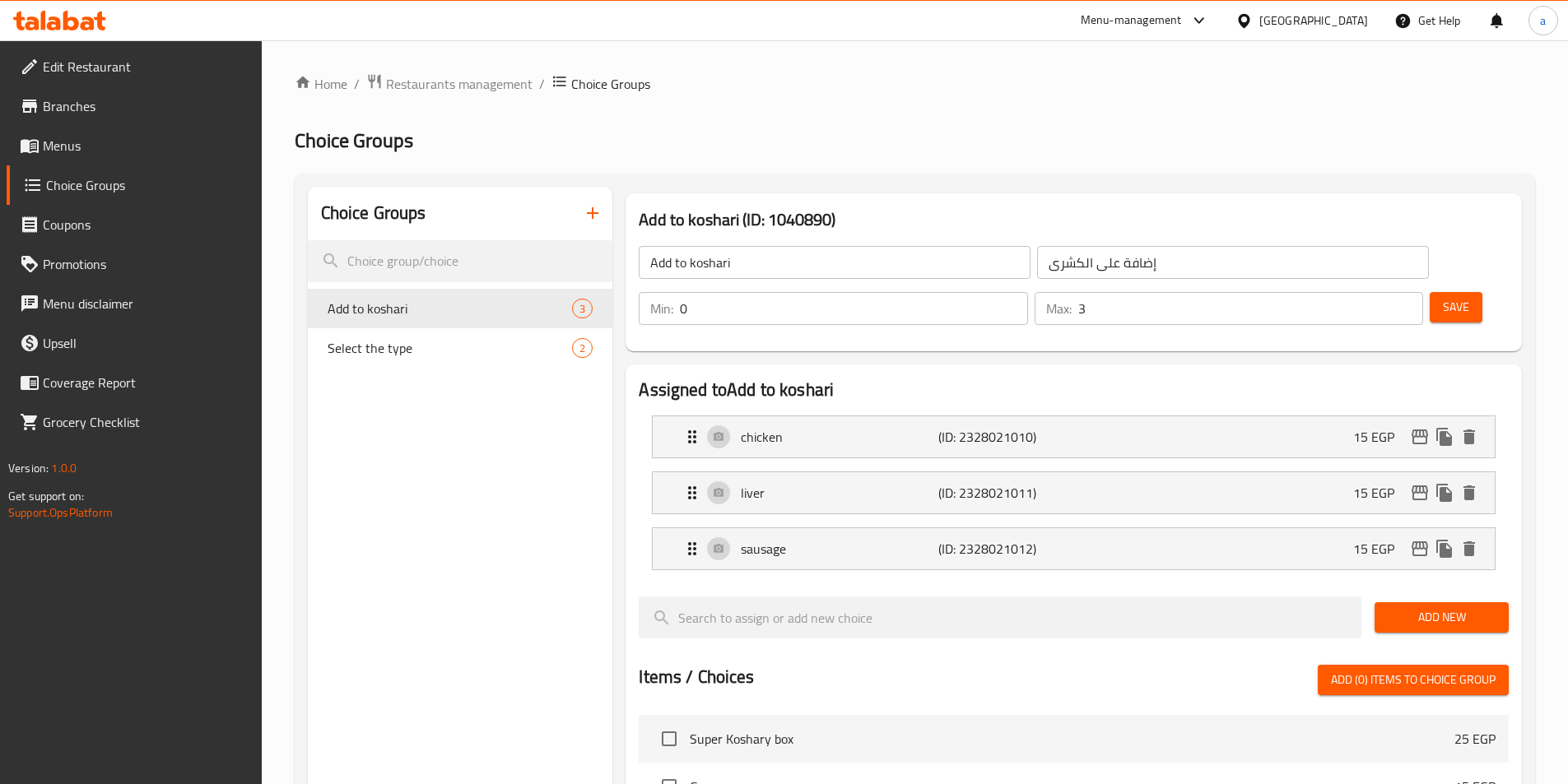
click at [1442, 297] on span "Save" at bounding box center [1455, 307] width 26 height 21
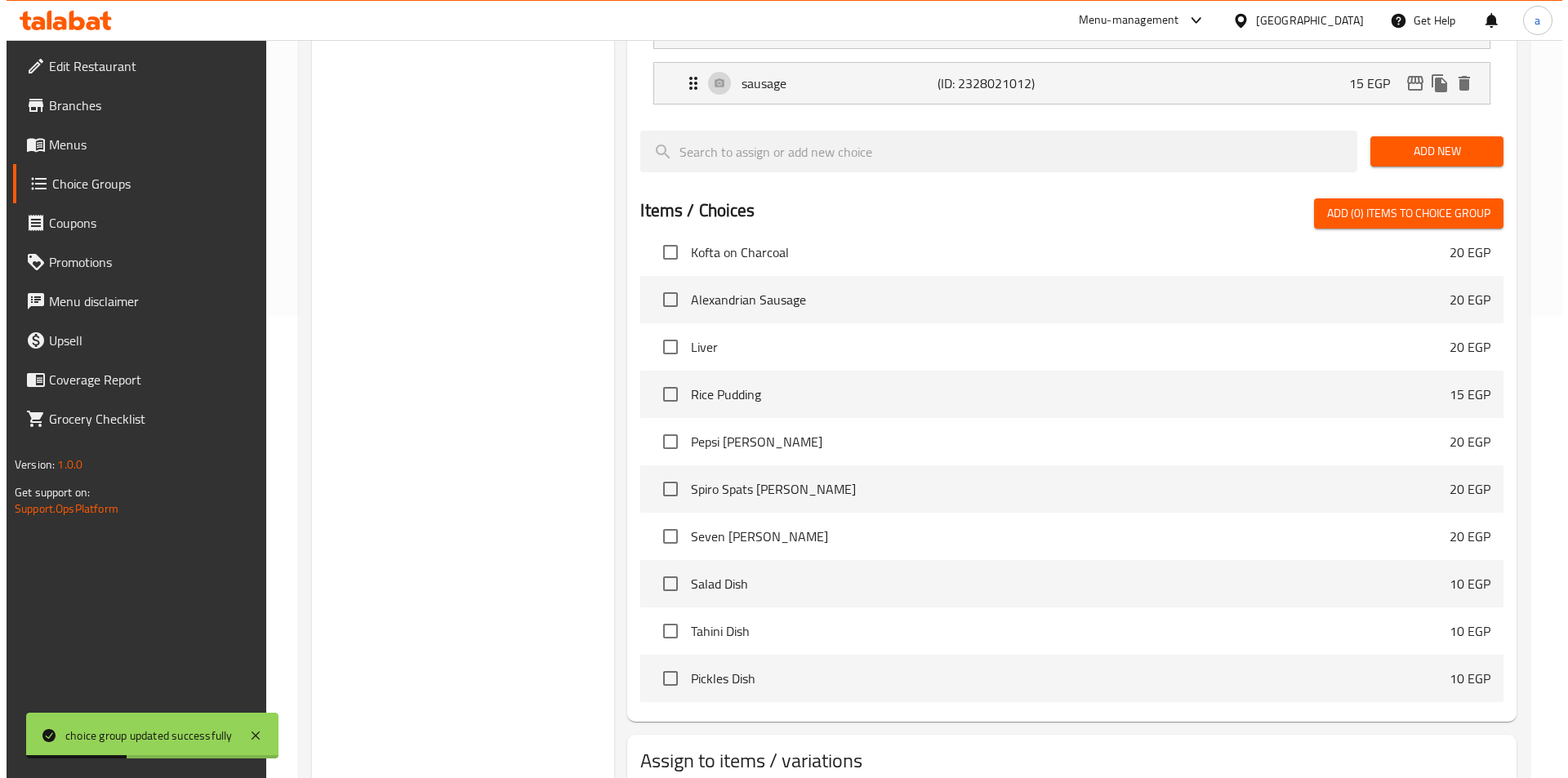
scroll to position [526, 0]
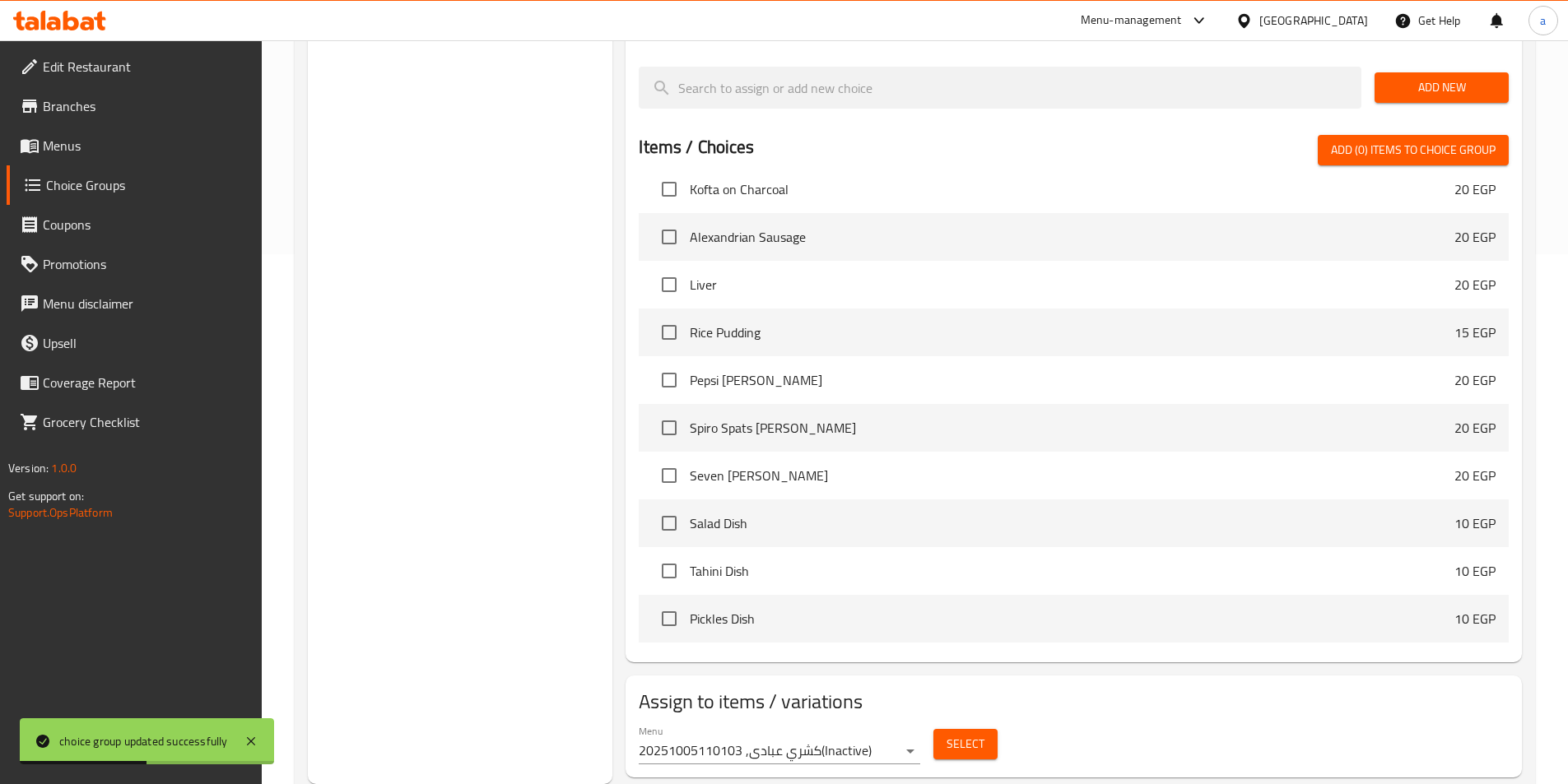
click at [970, 734] on span "Select" at bounding box center [965, 744] width 38 height 21
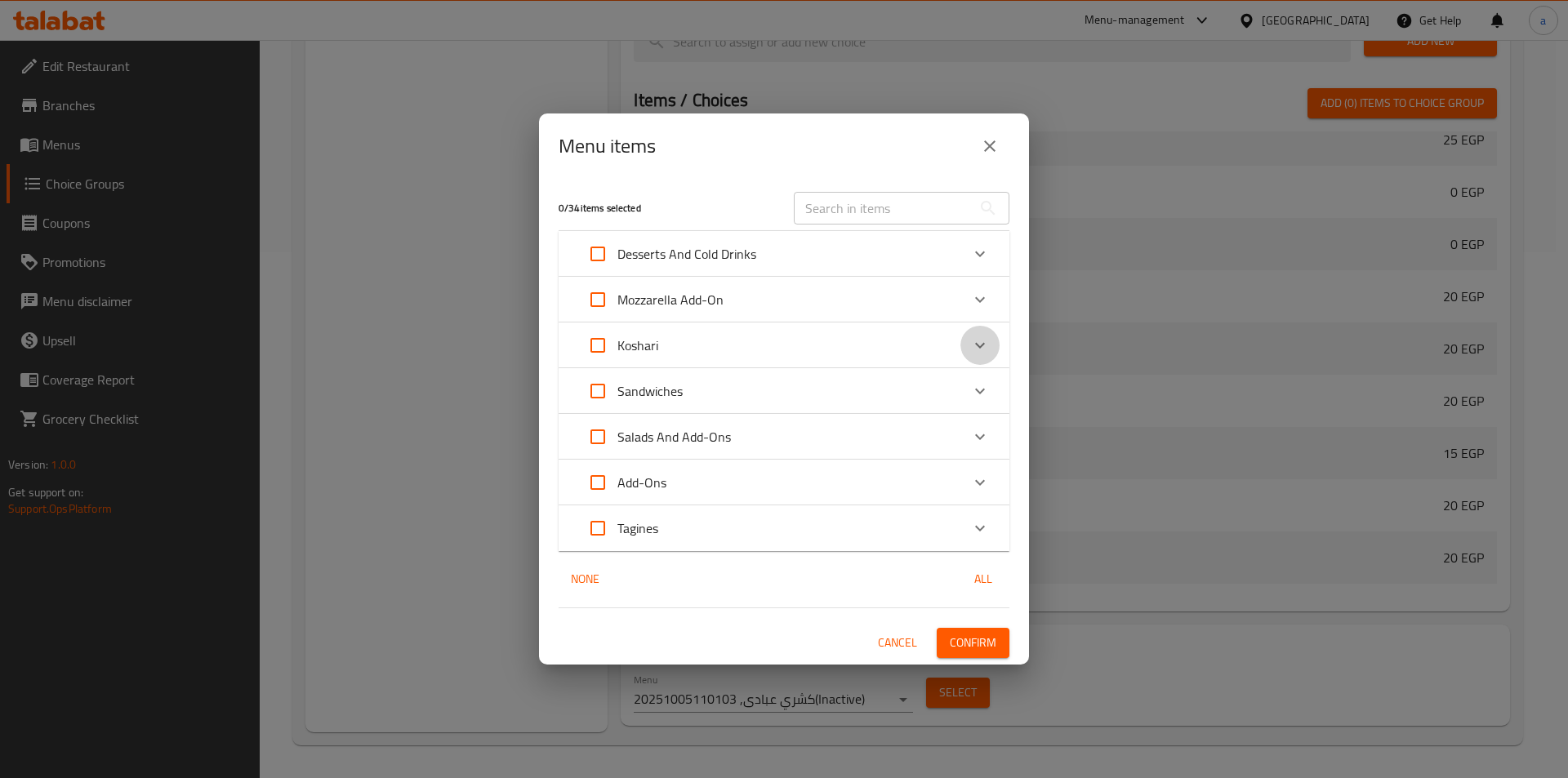
click at [974, 343] on icon "Expand" at bounding box center [980, 346] width 20 height 20
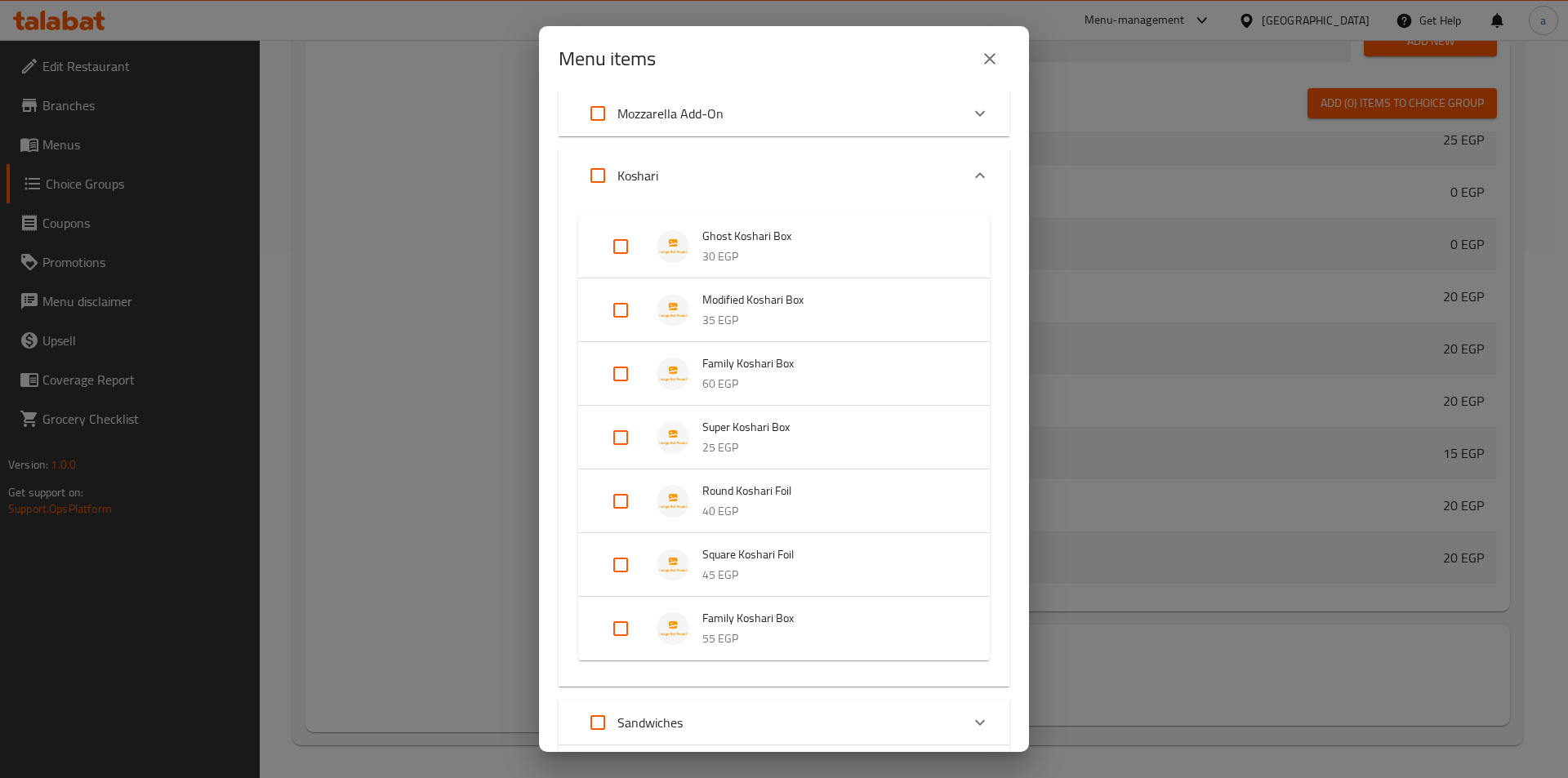
scroll to position [97, 0]
click at [623, 242] on input "Expand" at bounding box center [620, 247] width 39 height 39
checkbox input "true"
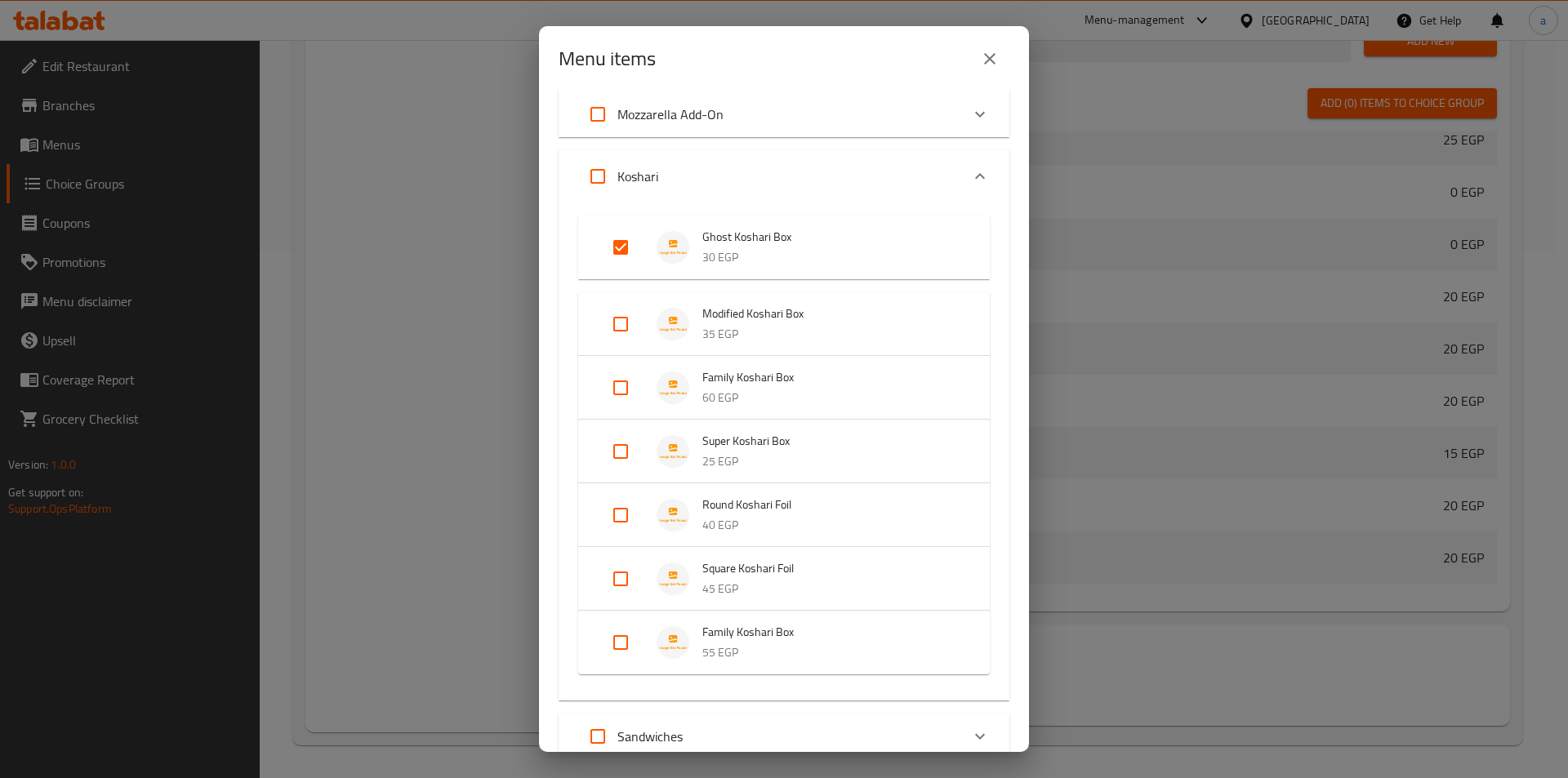
click at [627, 327] on input "Expand" at bounding box center [620, 324] width 39 height 39
checkbox input "true"
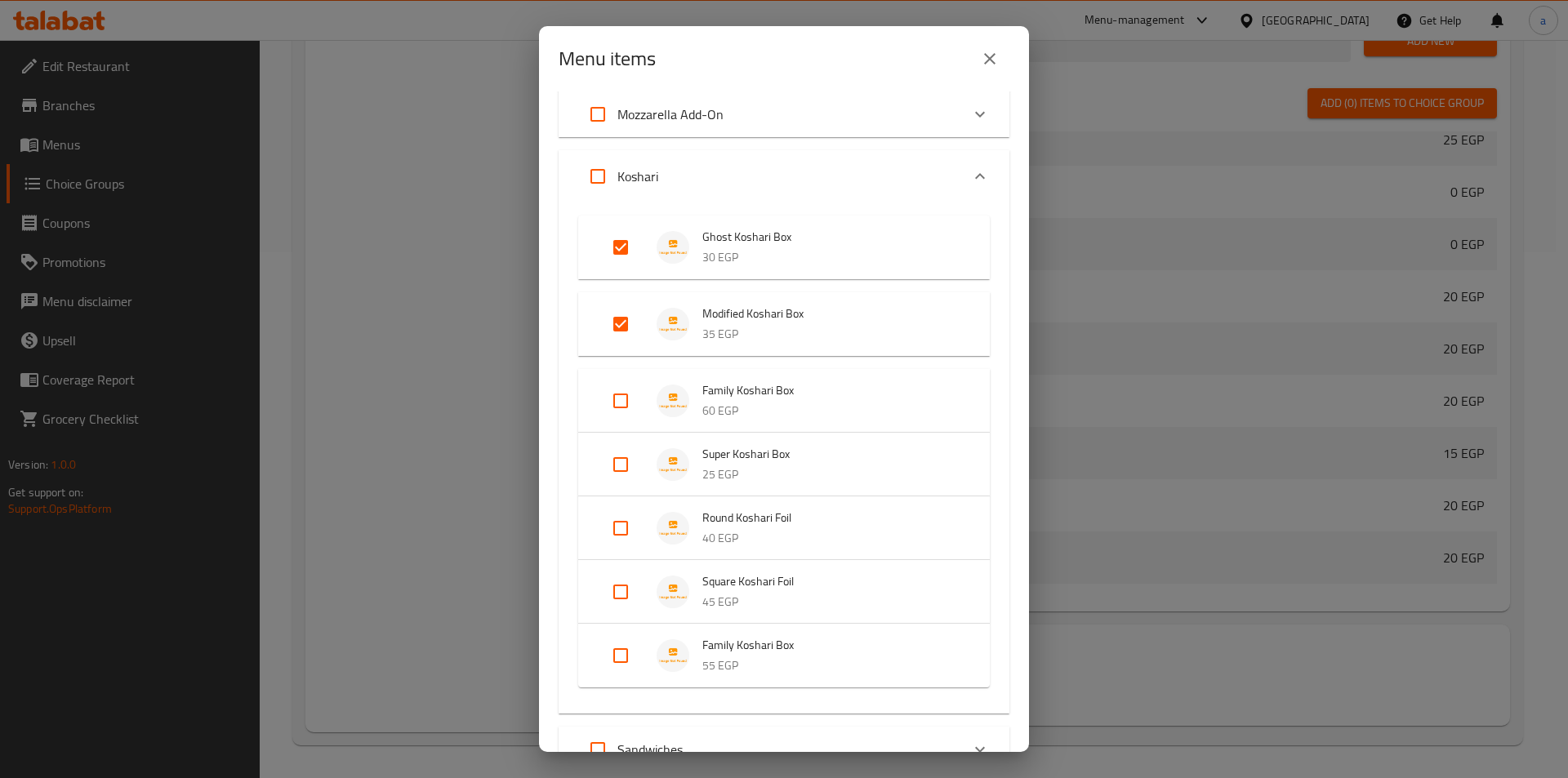
click at [622, 413] on input "Expand" at bounding box center [620, 401] width 39 height 39
checkbox input "true"
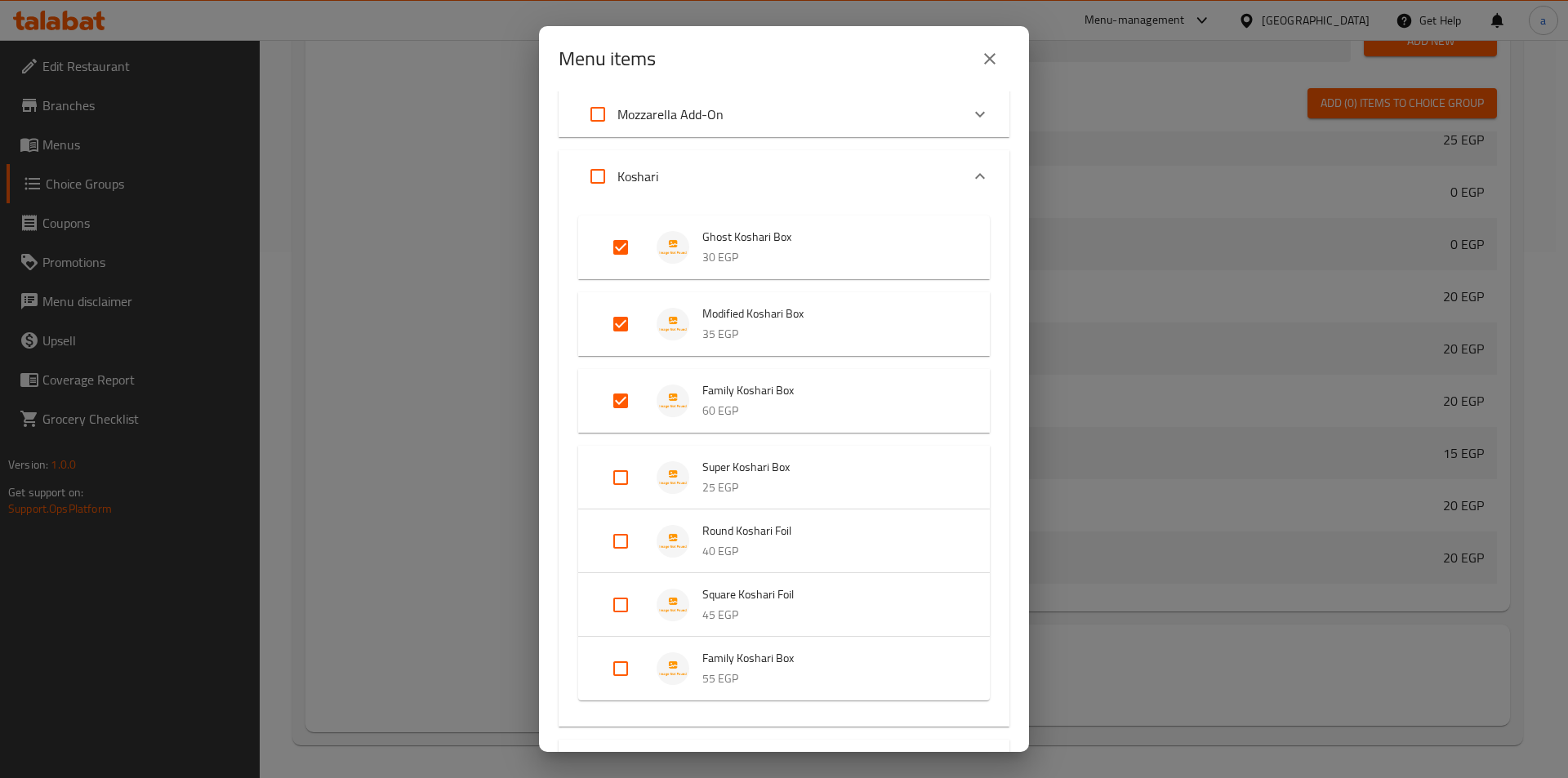
click at [621, 494] on input "Expand" at bounding box center [620, 477] width 39 height 39
checkbox input "true"
drag, startPoint x: 625, startPoint y: 559, endPoint x: 622, endPoint y: 583, distance: 24.2
click at [625, 562] on input "Expand" at bounding box center [620, 554] width 39 height 39
checkbox input "true"
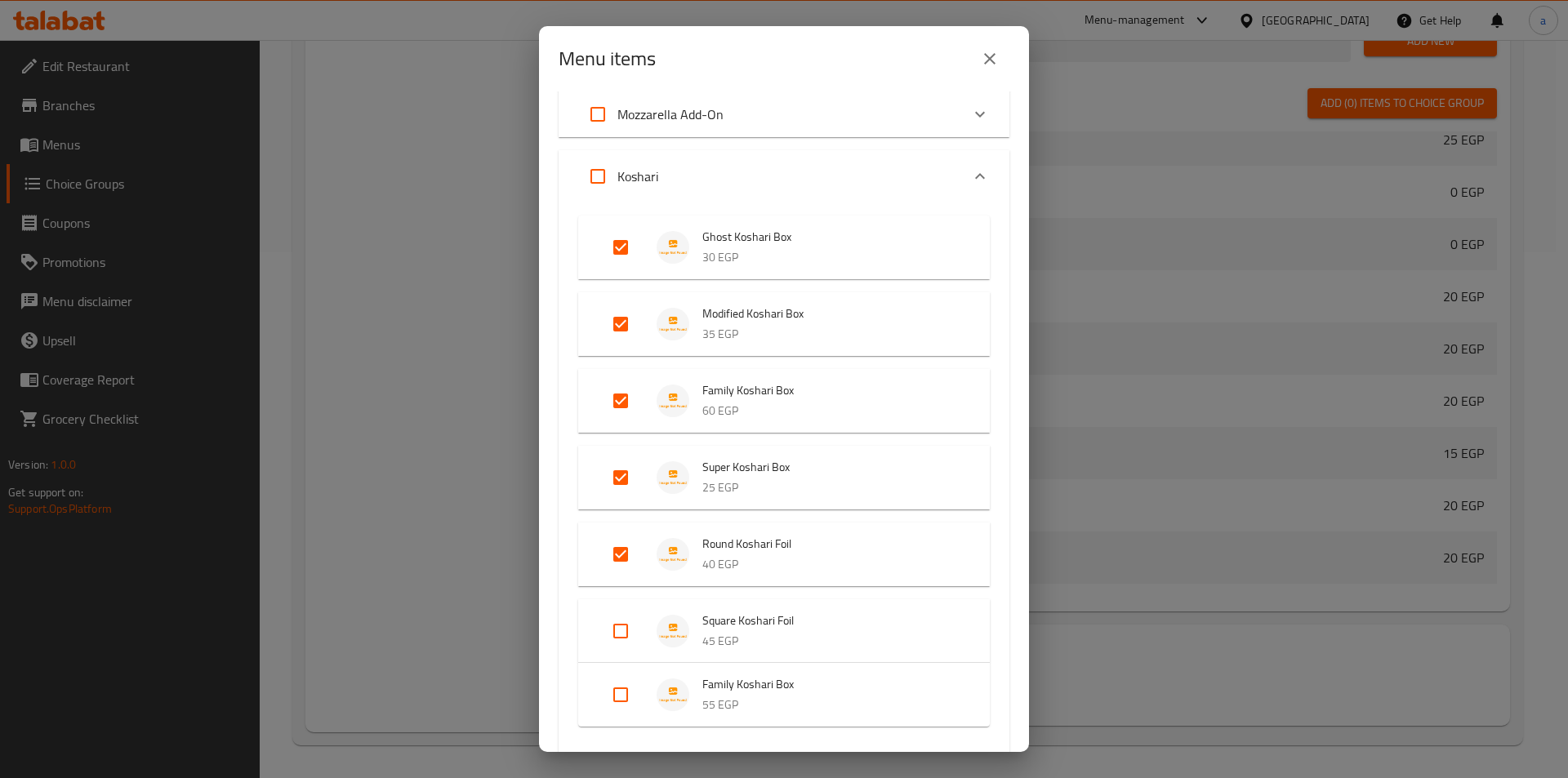
click at [622, 648] on input "Expand" at bounding box center [620, 631] width 39 height 39
checkbox input "true"
click at [621, 710] on input "Expand" at bounding box center [620, 707] width 39 height 39
checkbox input "true"
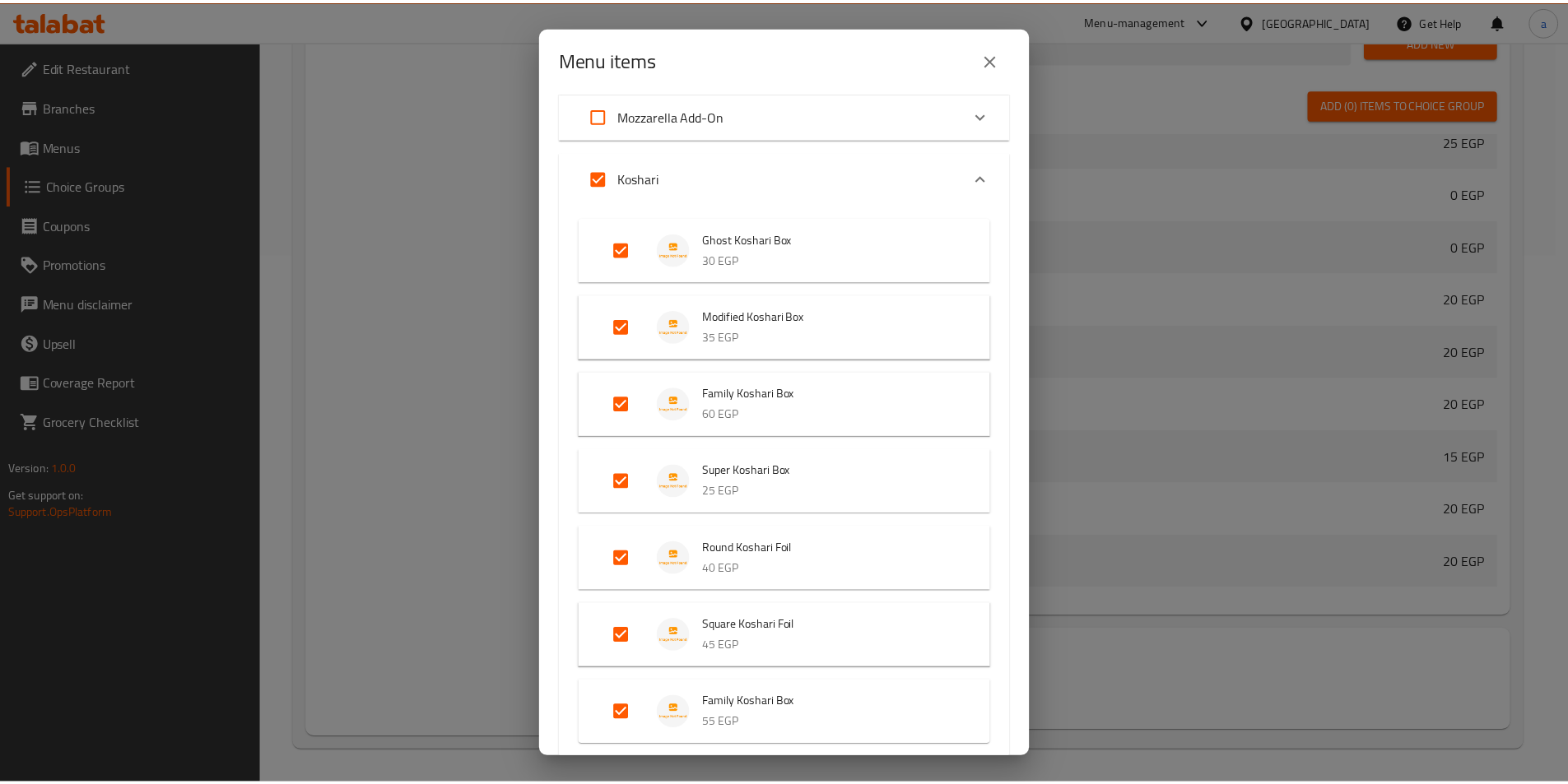
scroll to position [181, 0]
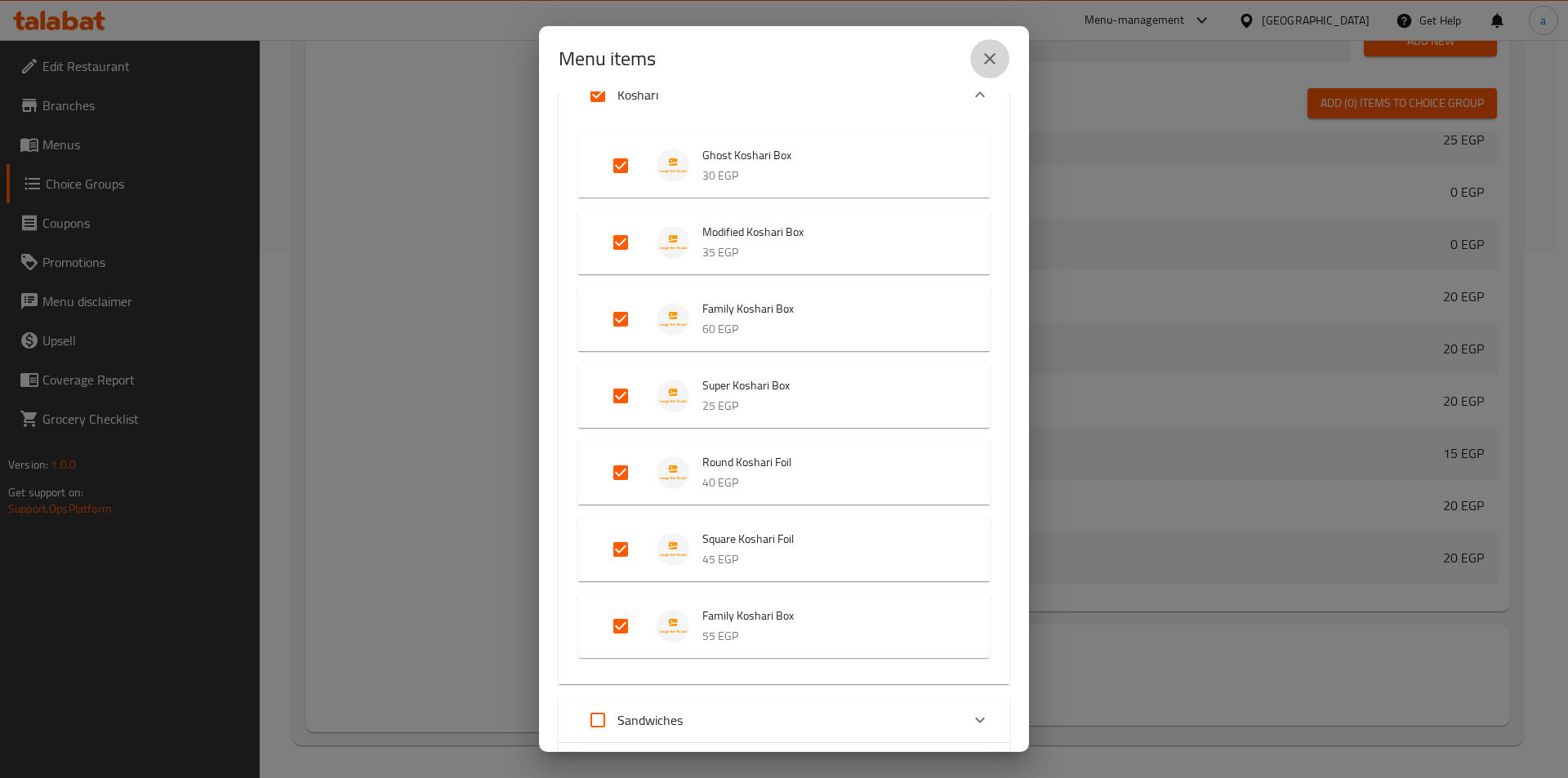
click at [994, 54] on icon "close" at bounding box center [990, 59] width 12 height 12
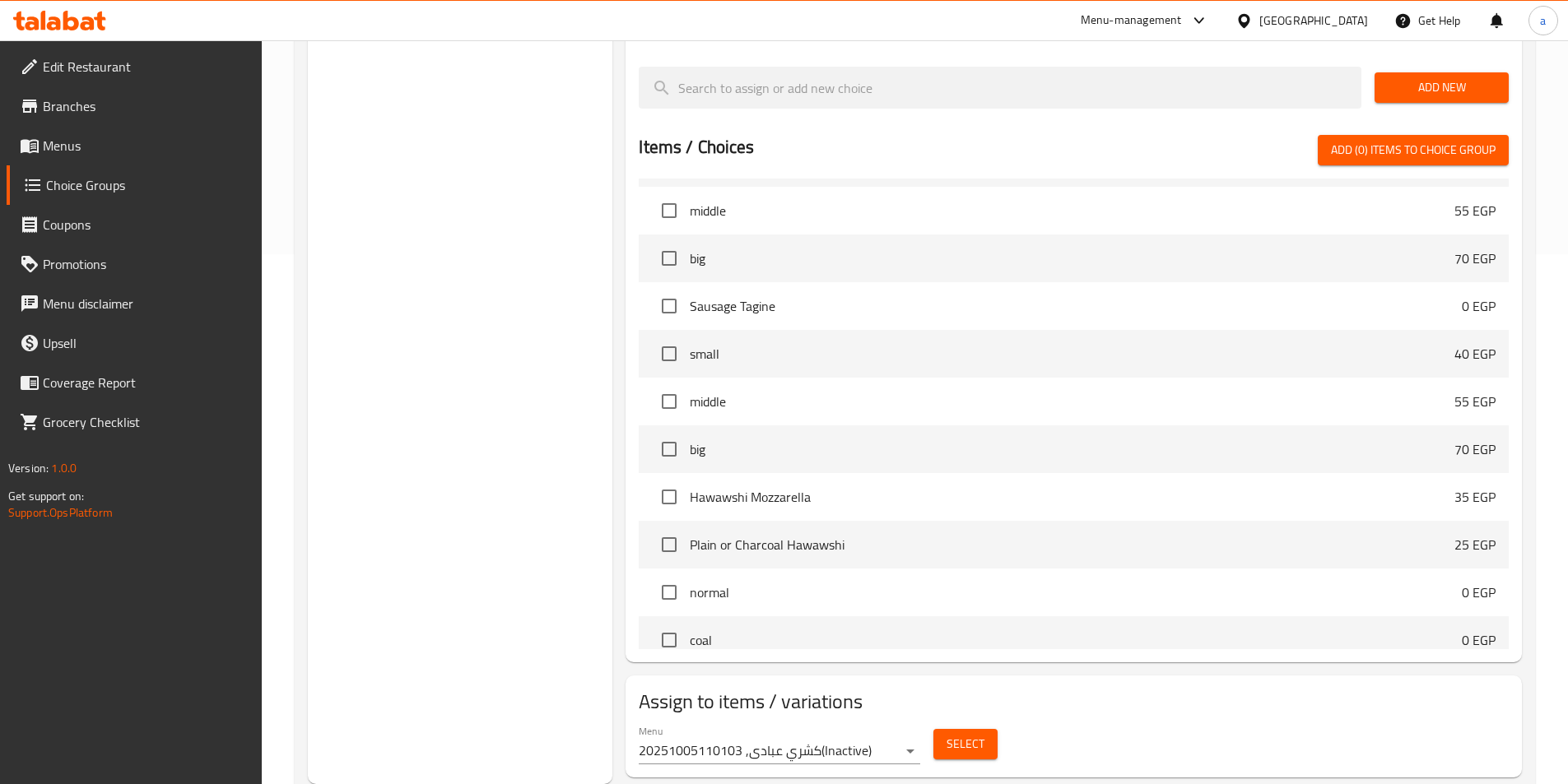
scroll to position [841, 0]
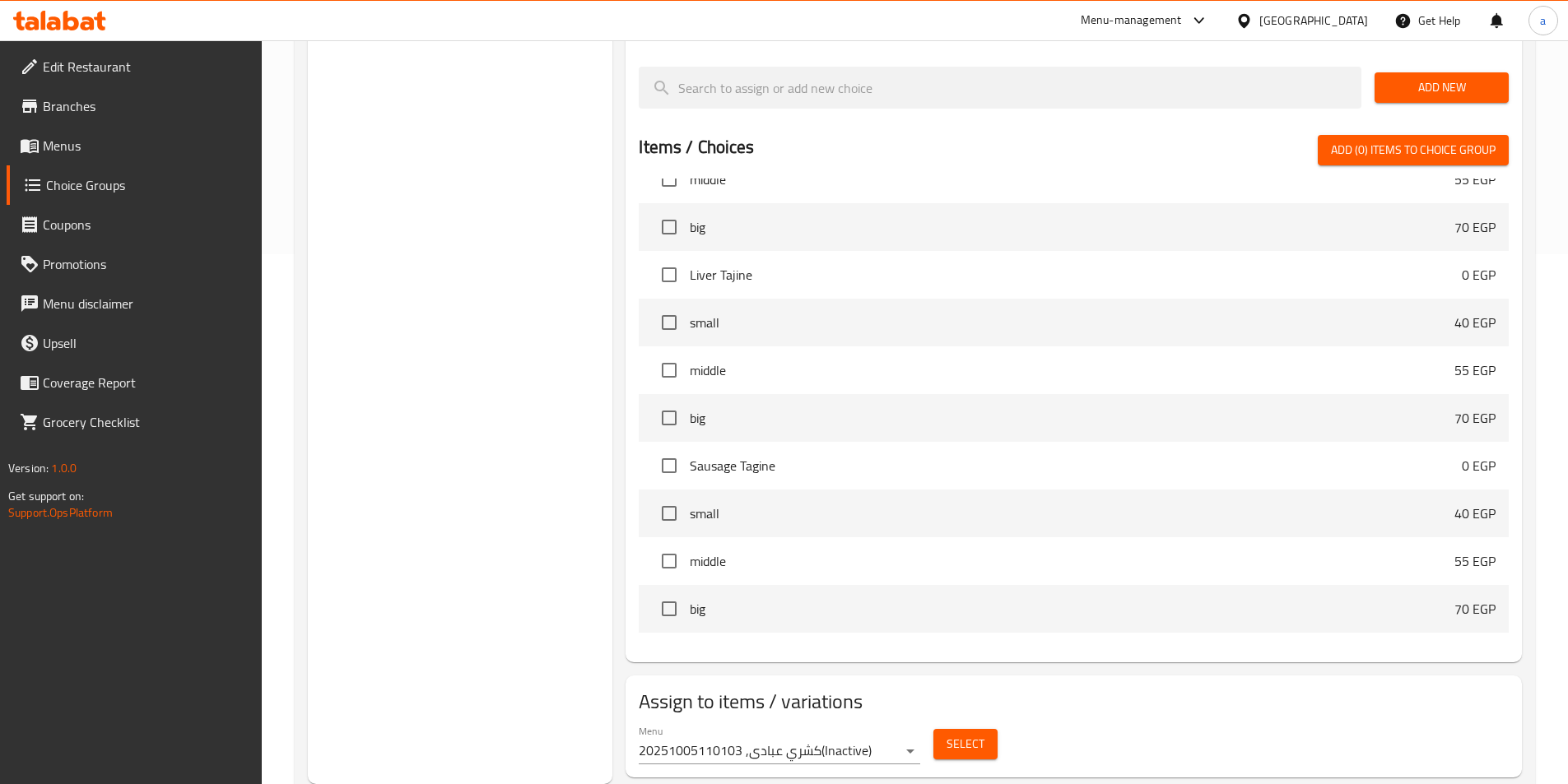
click at [447, 204] on div "Choice Groups Add to koshari 3 Select the type 2" at bounding box center [460, 221] width 305 height 1128
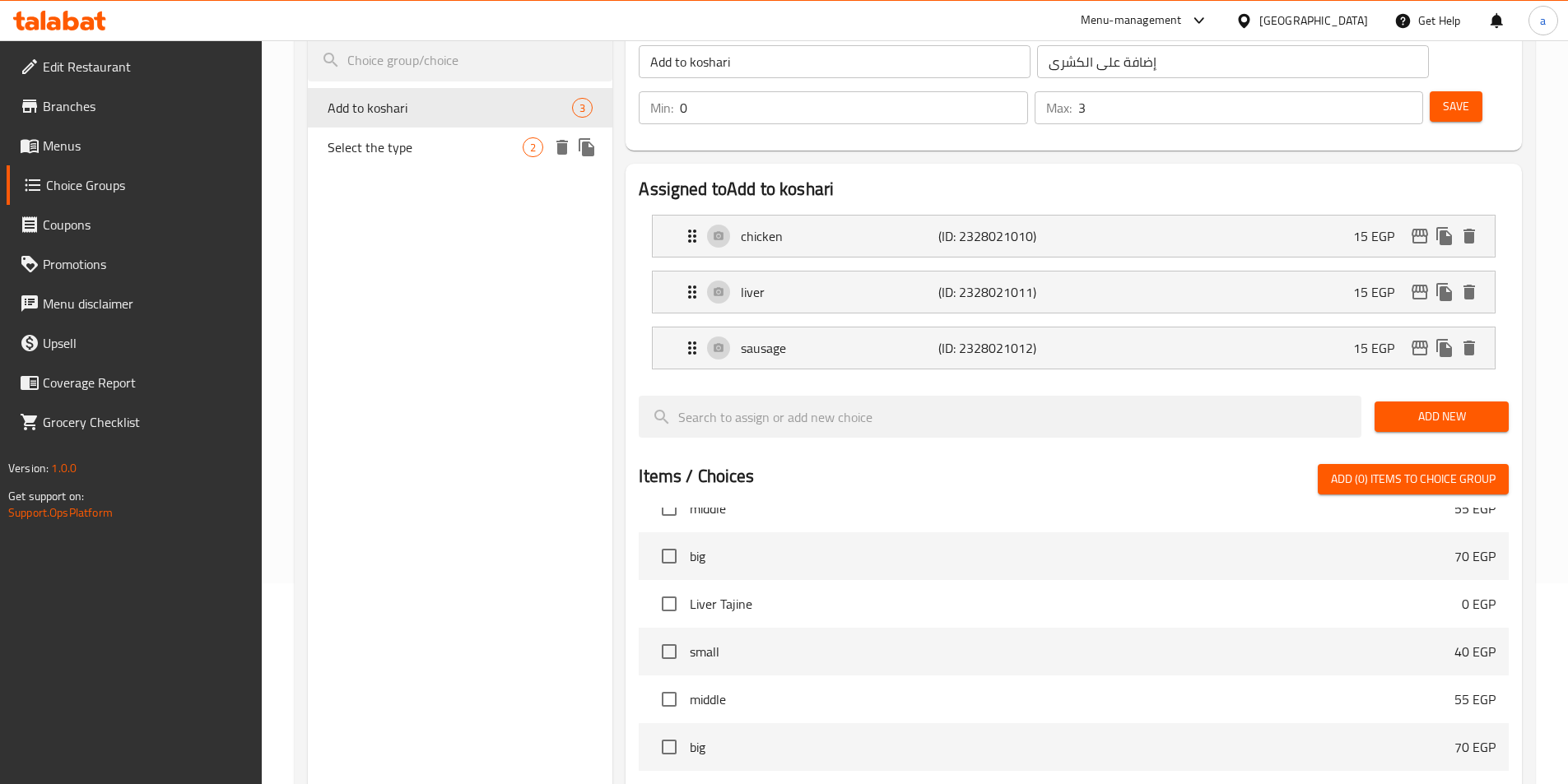
scroll to position [0, 0]
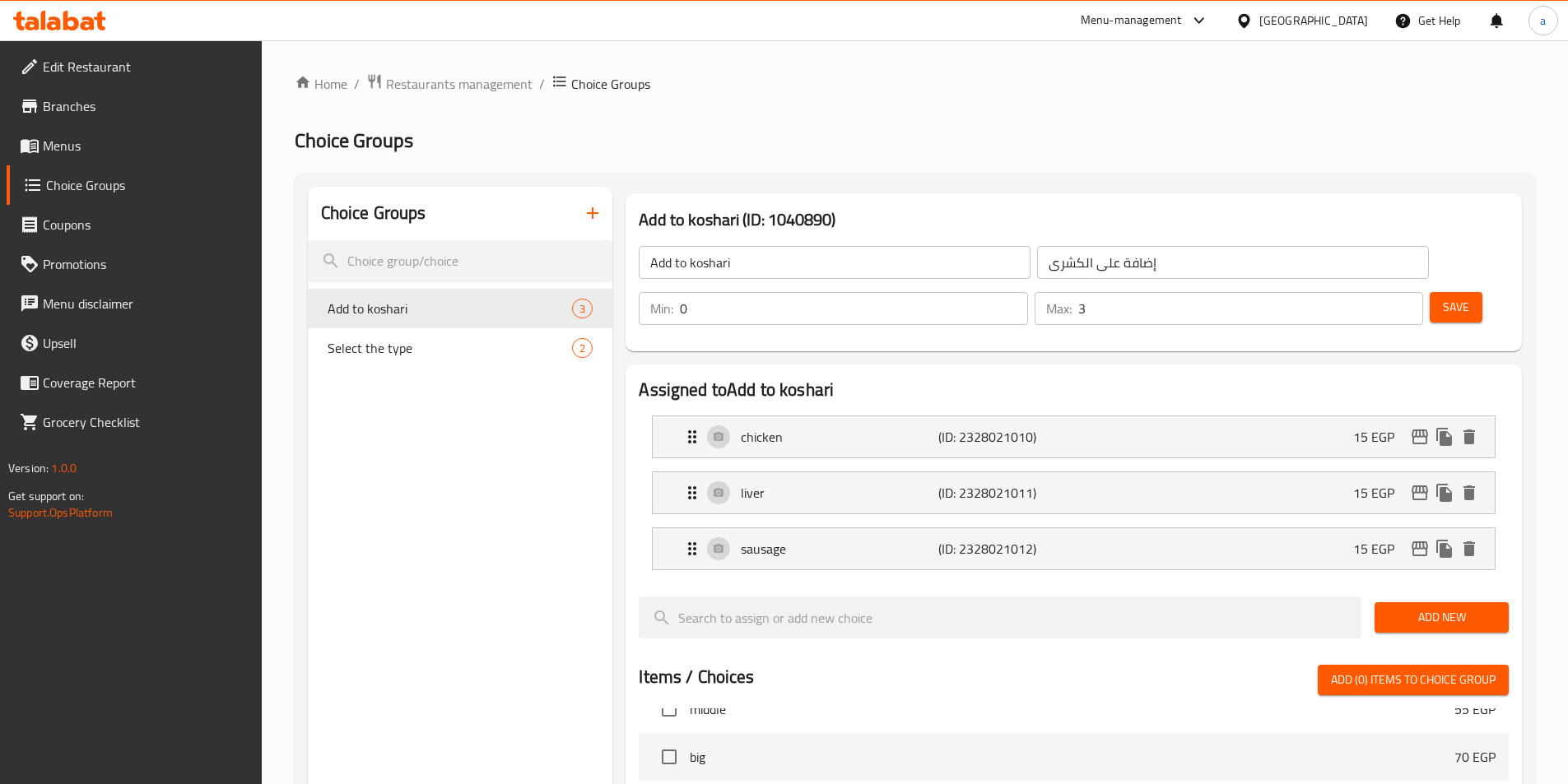
click at [92, 149] on span "Menus" at bounding box center [146, 146] width 206 height 20
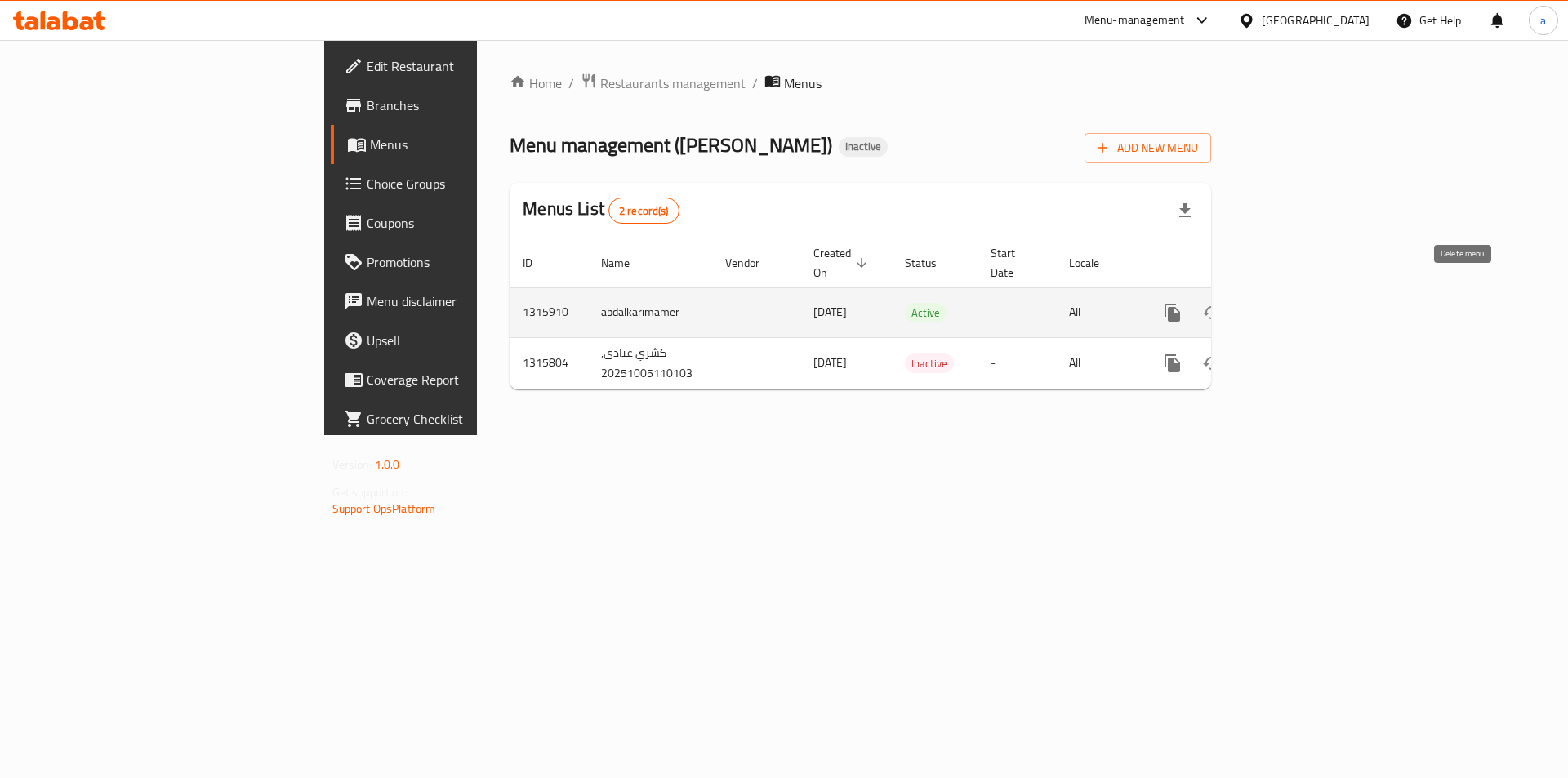
click at [1261, 303] on icon "enhanced table" at bounding box center [1251, 313] width 20 height 20
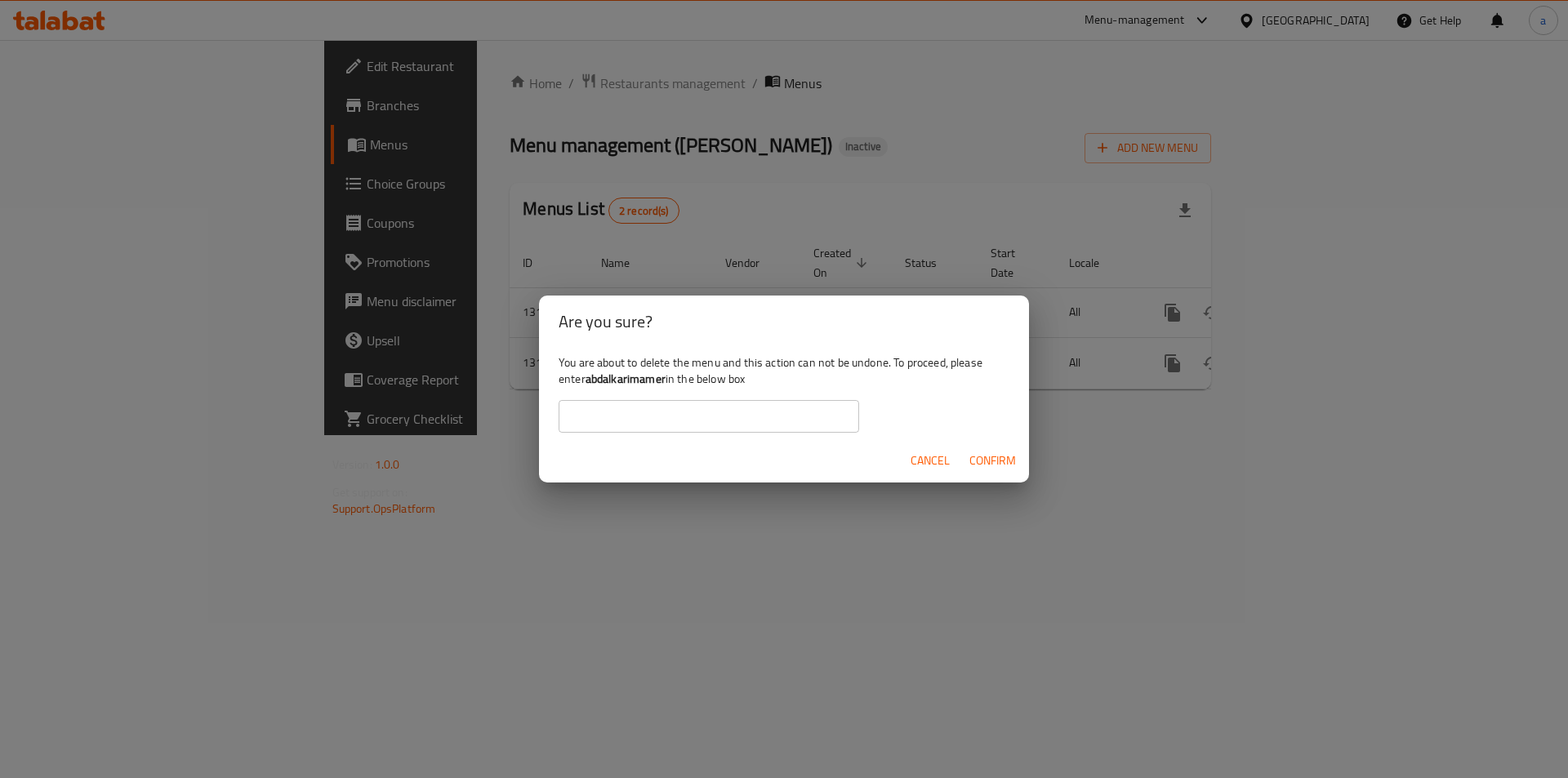
click at [1003, 451] on span "Confirm" at bounding box center [993, 460] width 46 height 21
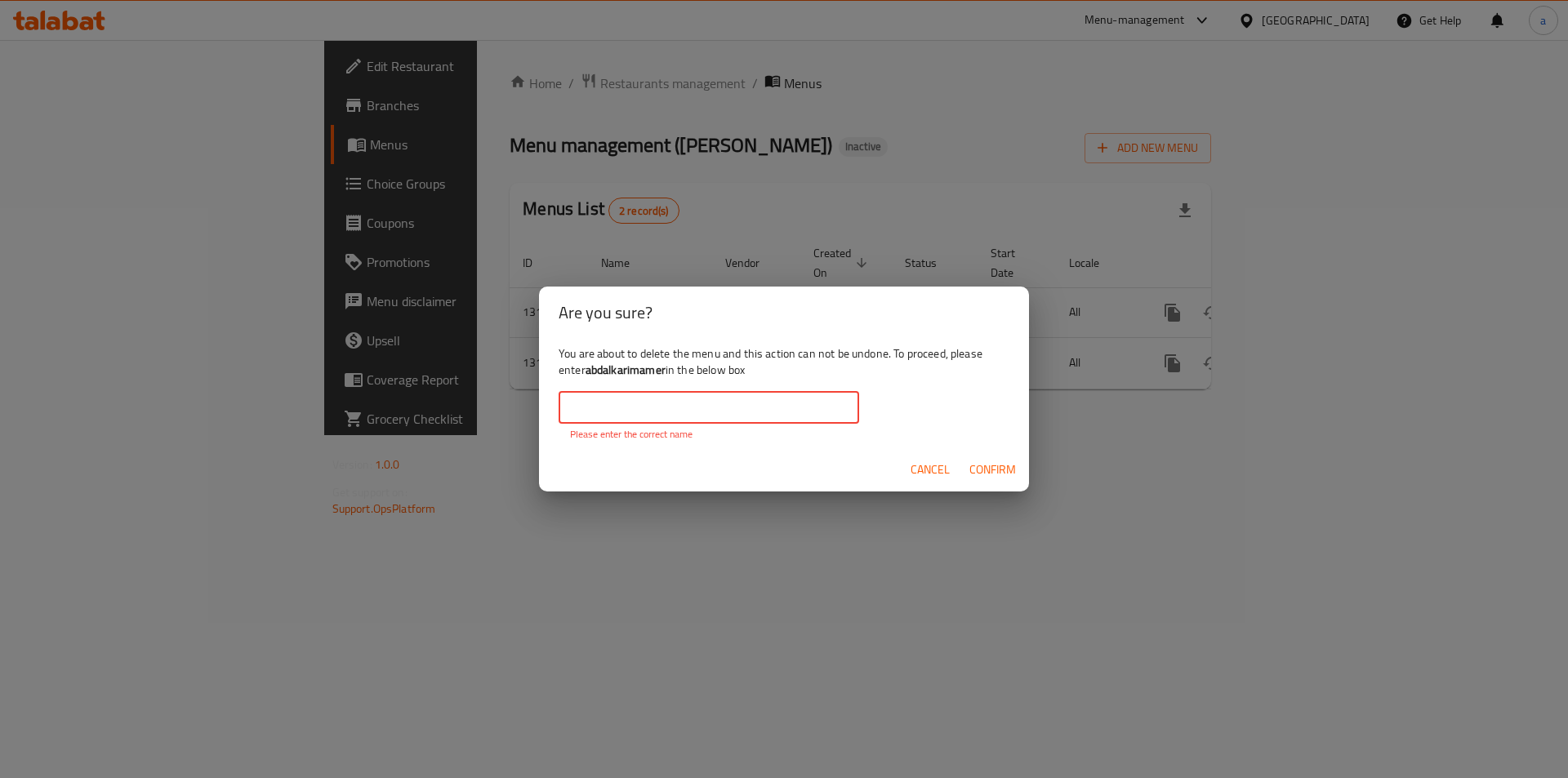
drag, startPoint x: 786, startPoint y: 403, endPoint x: 853, endPoint y: 435, distance: 74.2
click at [786, 404] on input "text" at bounding box center [708, 407] width 300 height 33
click at [551, 553] on div "Are you sure? You are about to delete the menu and this action can not be undon…" at bounding box center [784, 389] width 1568 height 778
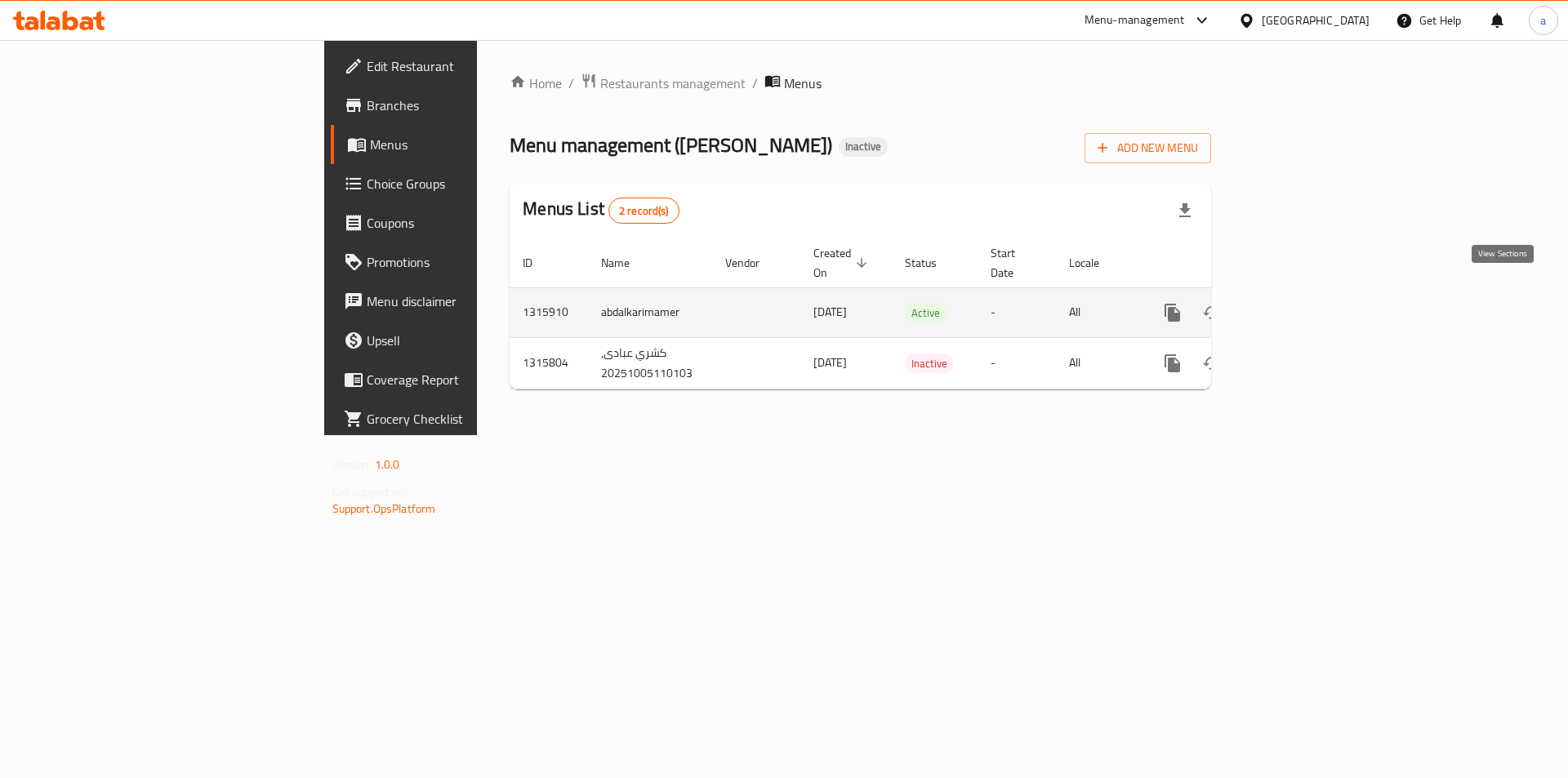
click at [1300, 303] on icon "enhanced table" at bounding box center [1290, 313] width 20 height 20
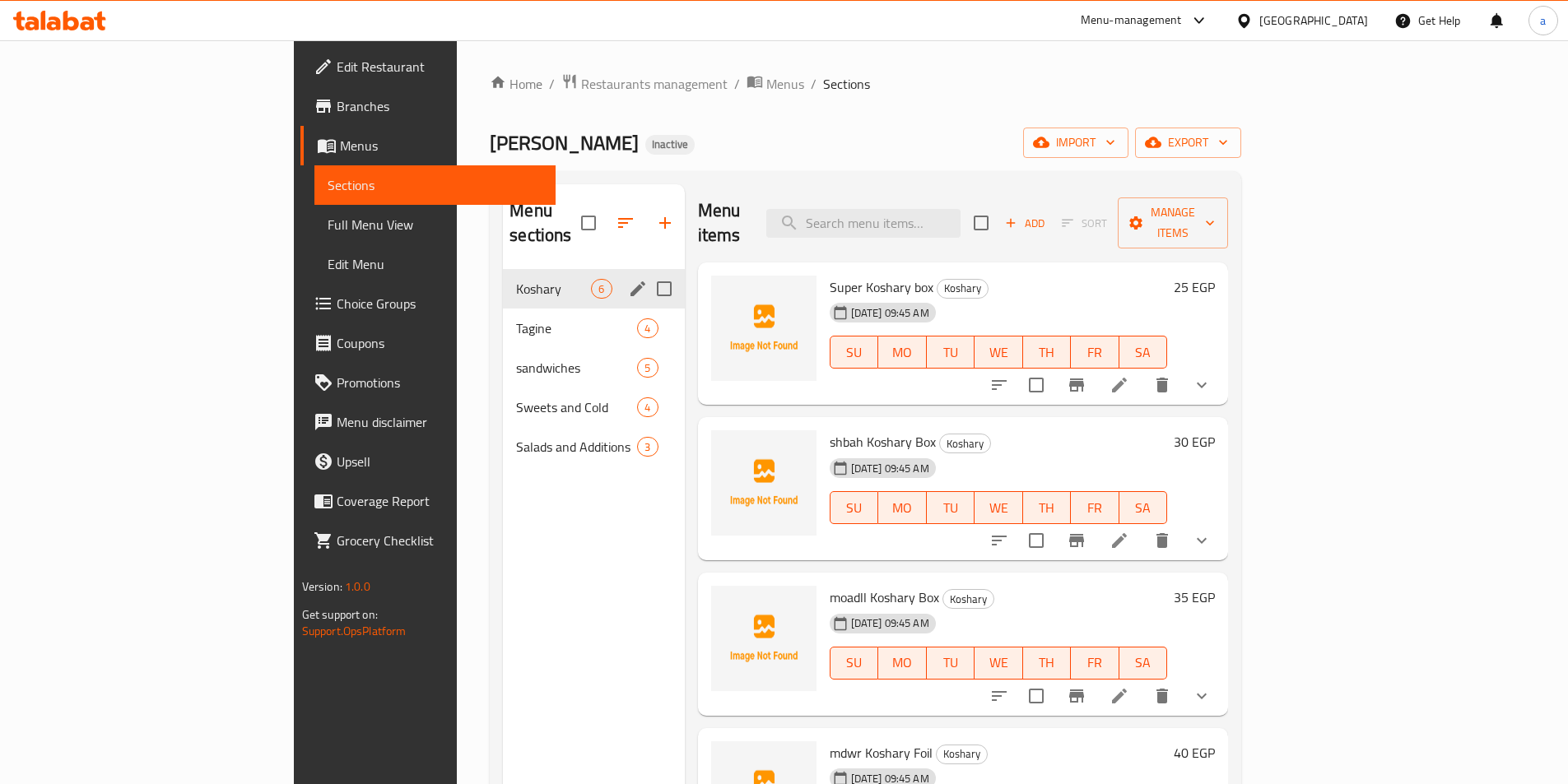
click at [503, 274] on div "Koshary 6" at bounding box center [593, 288] width 181 height 39
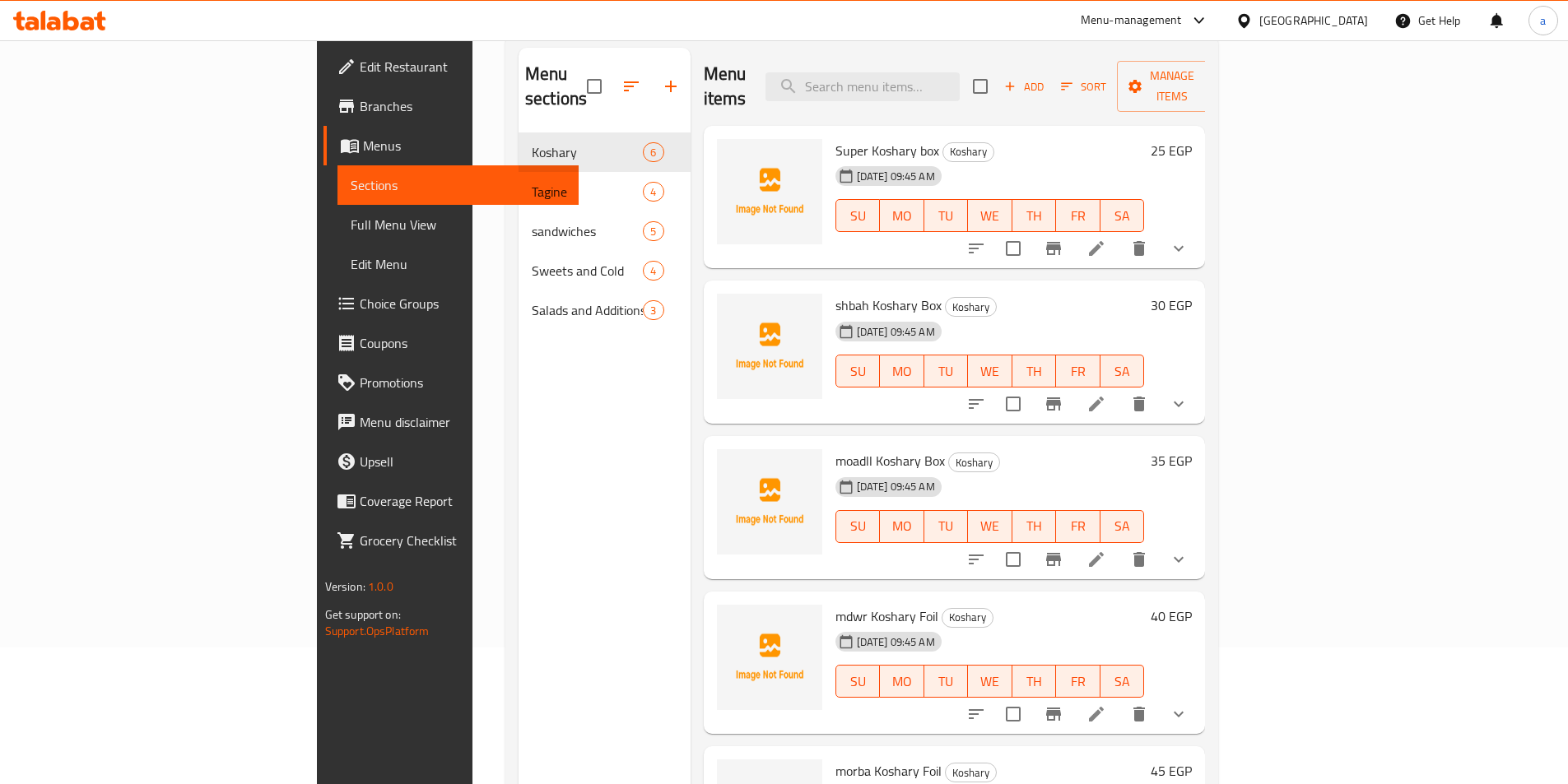
scroll to position [66, 0]
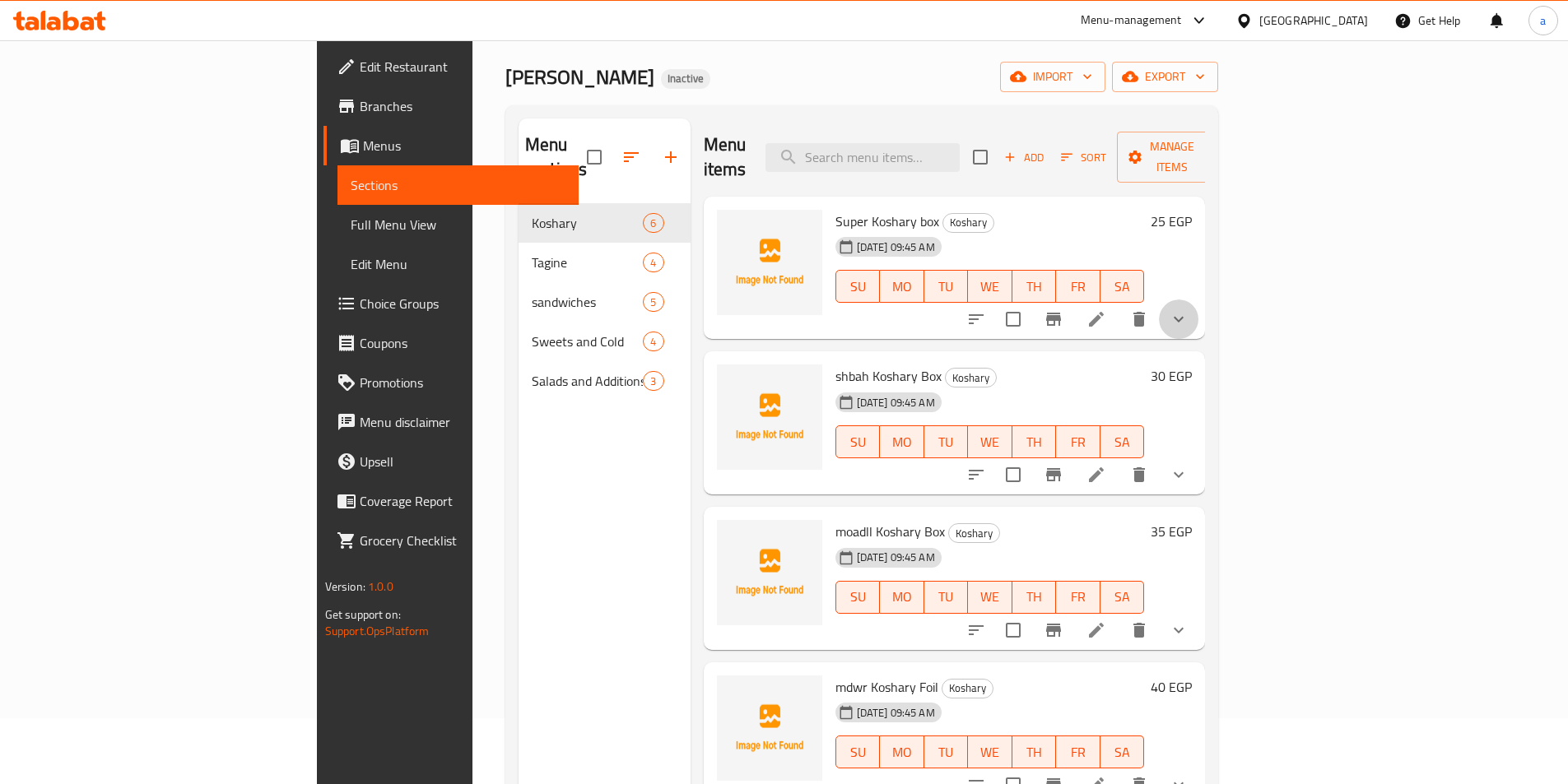
click at [1198, 302] on button "show more" at bounding box center [1178, 319] width 39 height 39
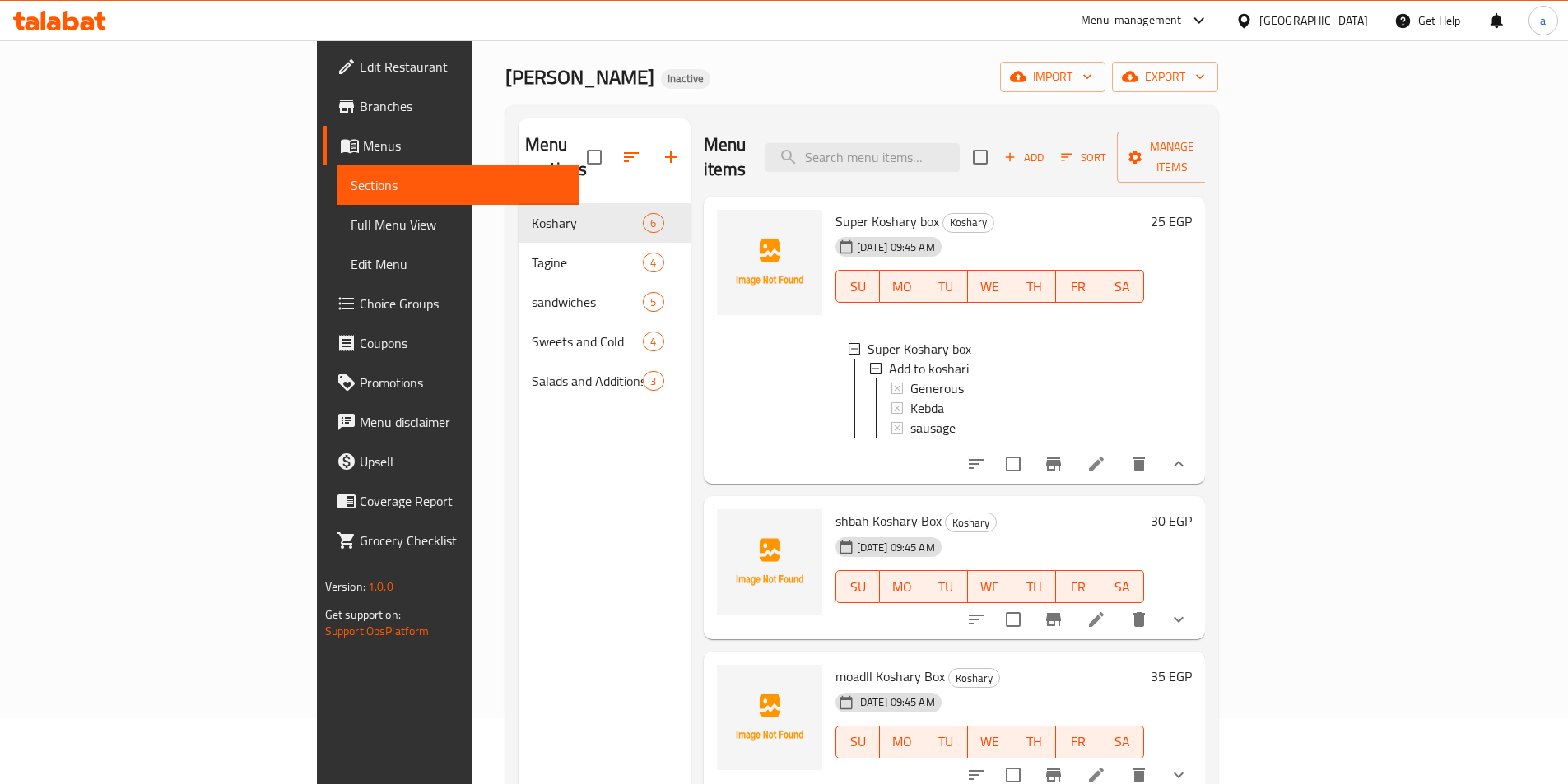
click at [1205, 462] on div "Super Koshary box Koshary [DATE] 09:45 AM SU MO TU WE TH FR SA Super Koshary bo…" at bounding box center [954, 341] width 502 height 288
click at [1198, 463] on div at bounding box center [1077, 463] width 242 height 39
click at [1189, 454] on icon "show more" at bounding box center [1179, 464] width 20 height 20
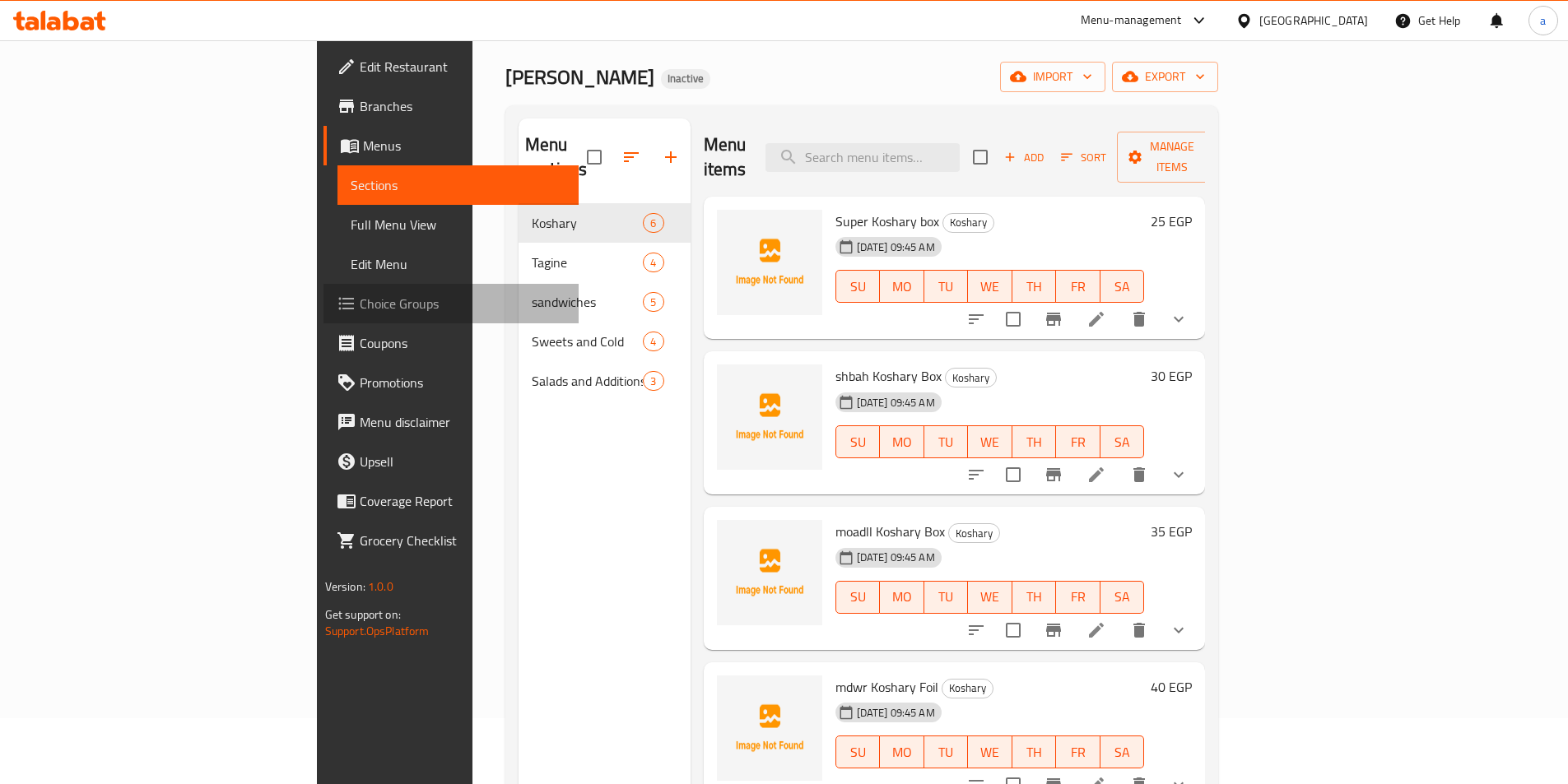
click at [359, 305] on span "Choice Groups" at bounding box center [462, 304] width 206 height 20
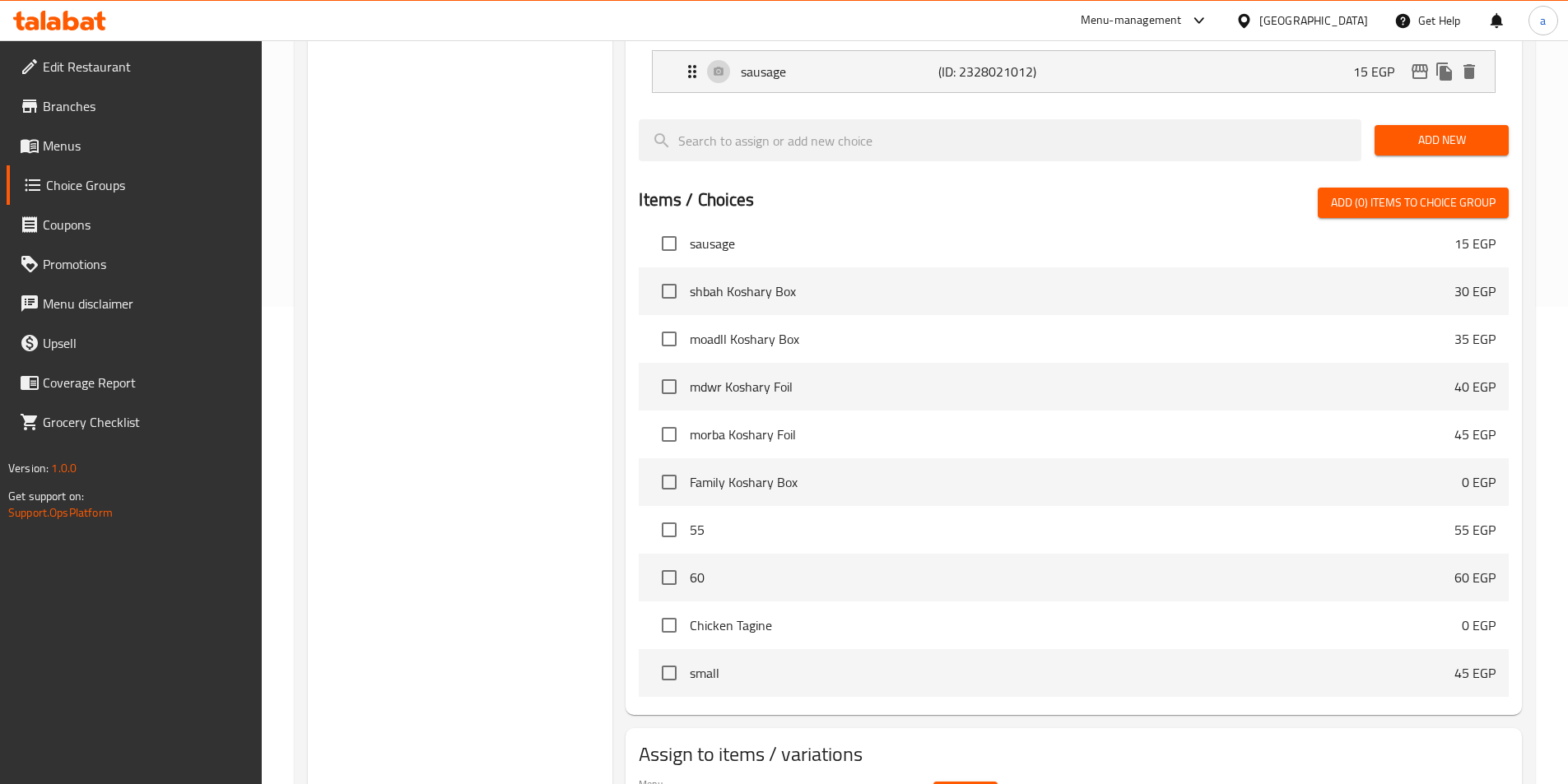
scroll to position [165, 0]
click at [954, 783] on span "Select" at bounding box center [965, 797] width 38 height 21
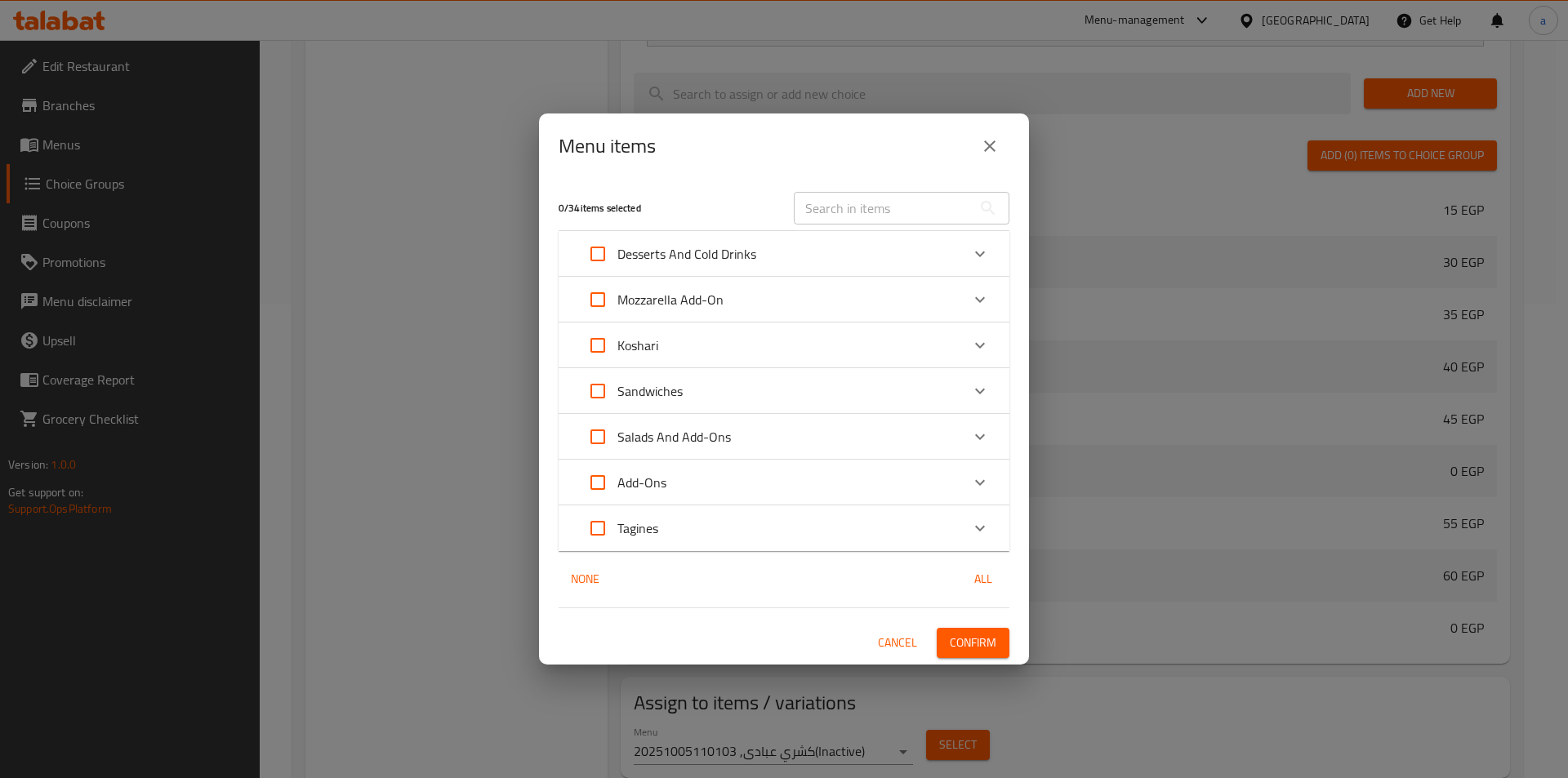
click at [608, 349] on input "Expand" at bounding box center [597, 345] width 39 height 39
checkbox input "true"
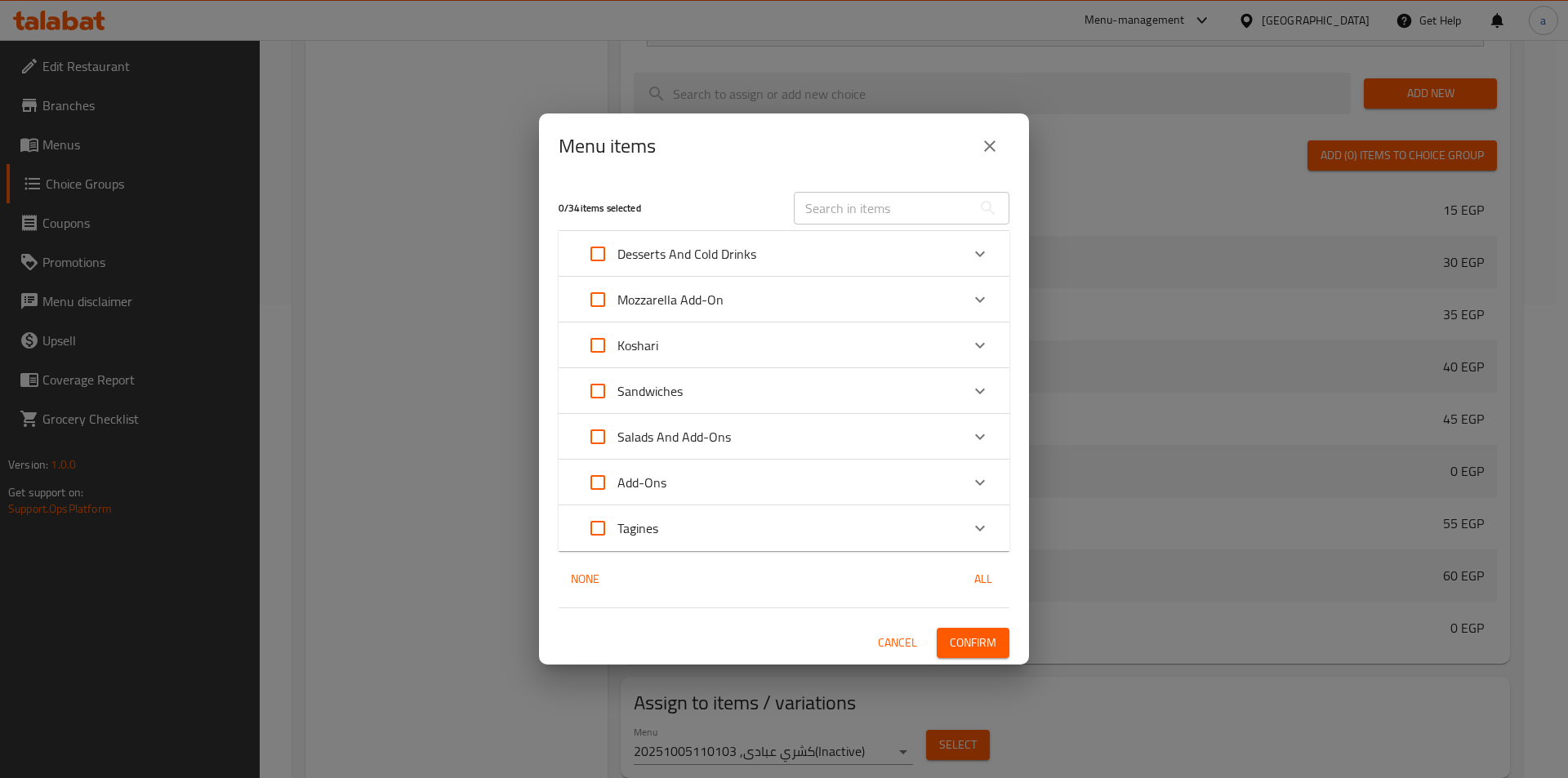
checkbox input "true"
click at [987, 644] on span "Confirm" at bounding box center [973, 643] width 46 height 21
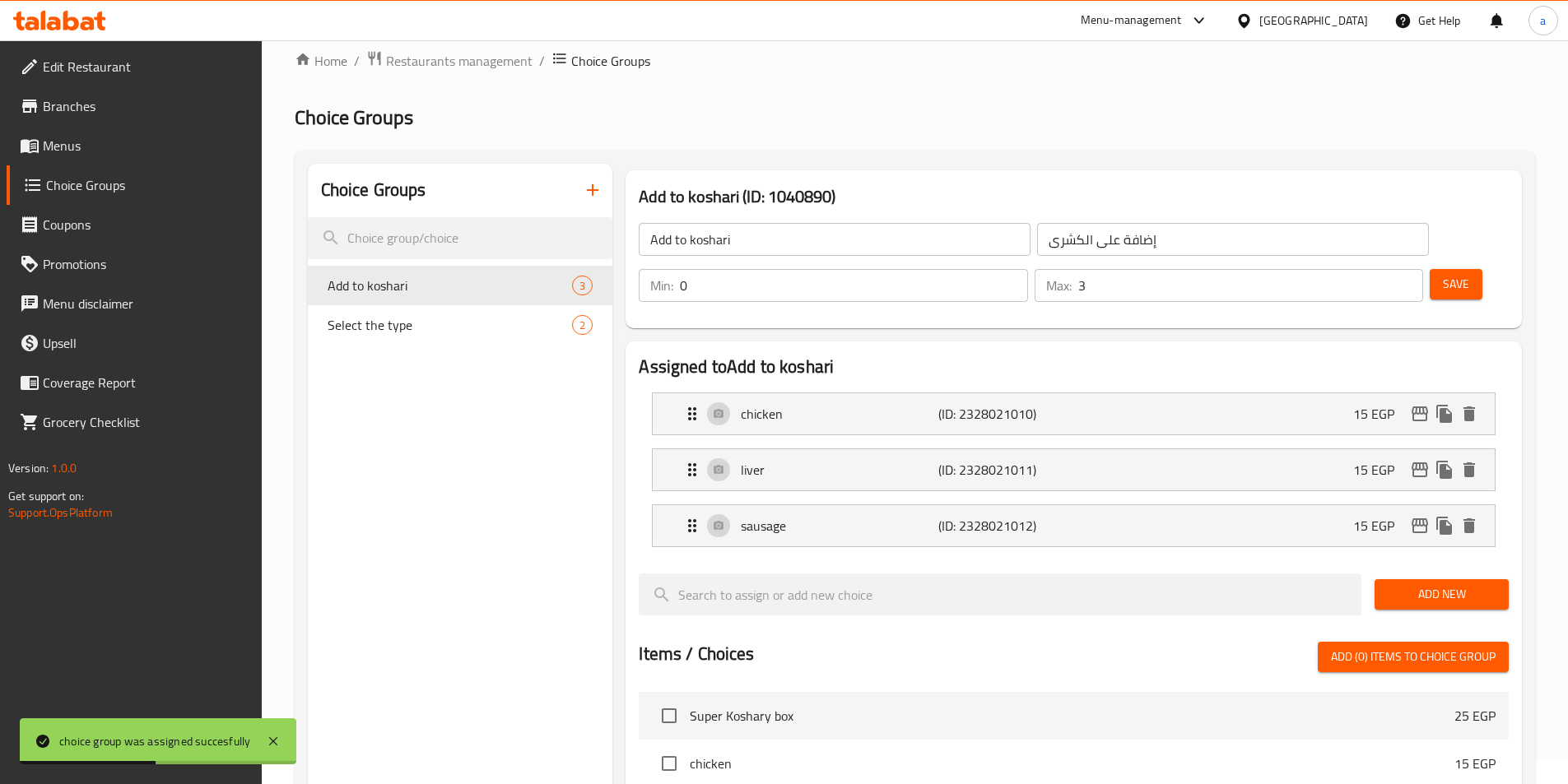
scroll to position [0, 0]
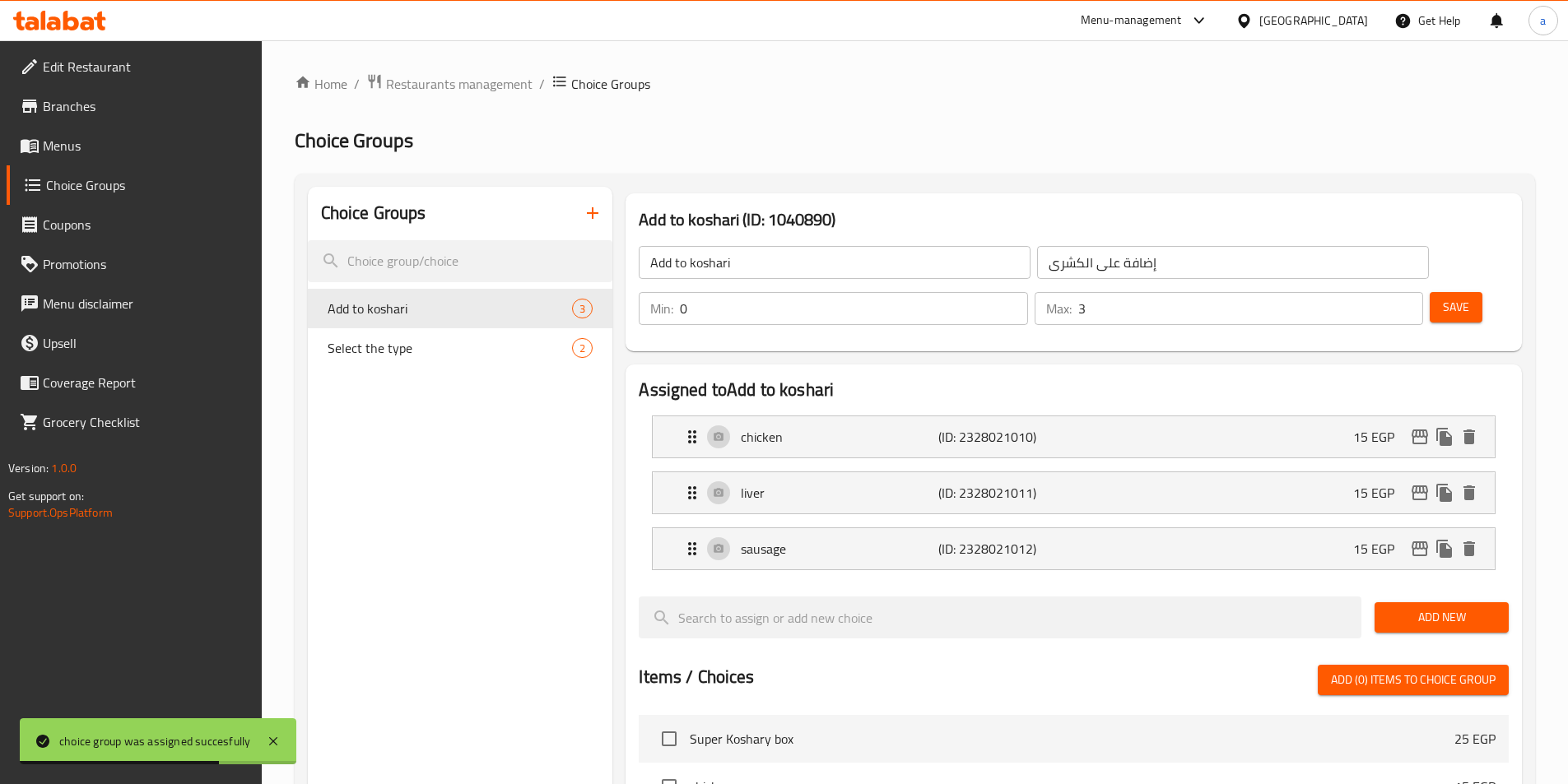
click at [1442, 297] on span "Save" at bounding box center [1455, 307] width 26 height 21
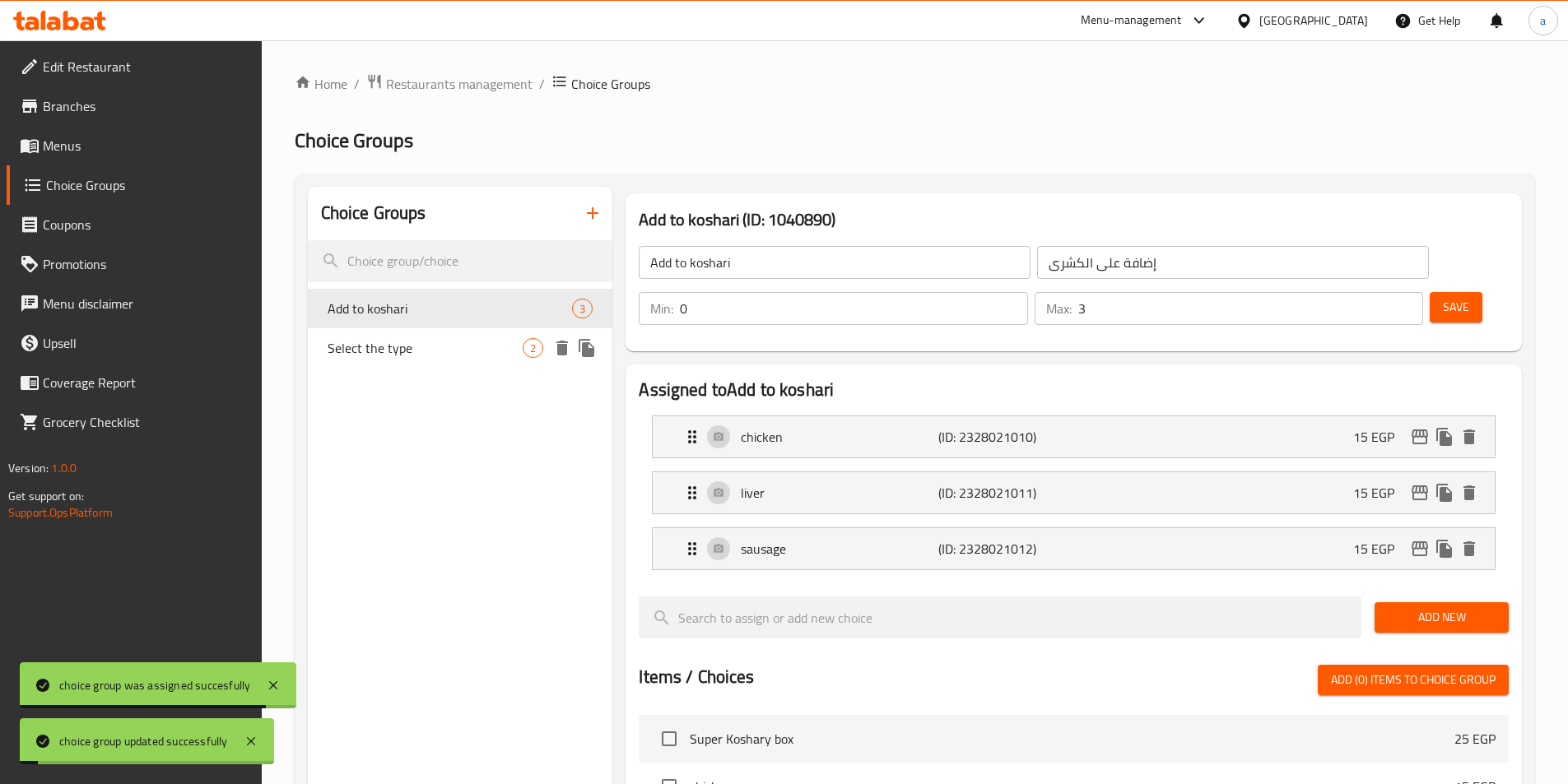
click at [449, 359] on div "Select the type 2" at bounding box center [460, 347] width 305 height 39
type input "Select the type"
type input "اختر النوع"
type input "1"
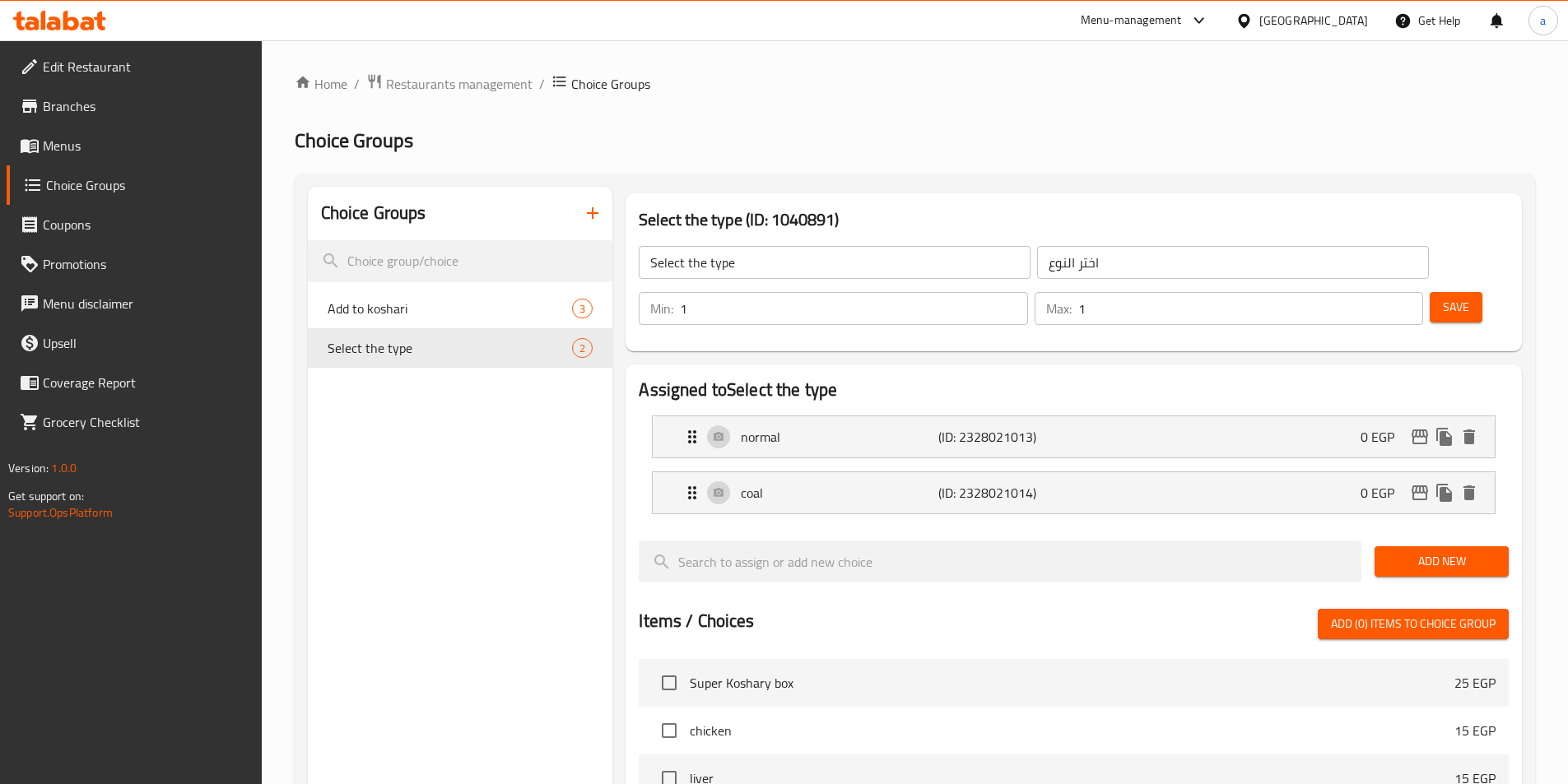
click at [596, 214] on icon "button" at bounding box center [593, 212] width 12 height 12
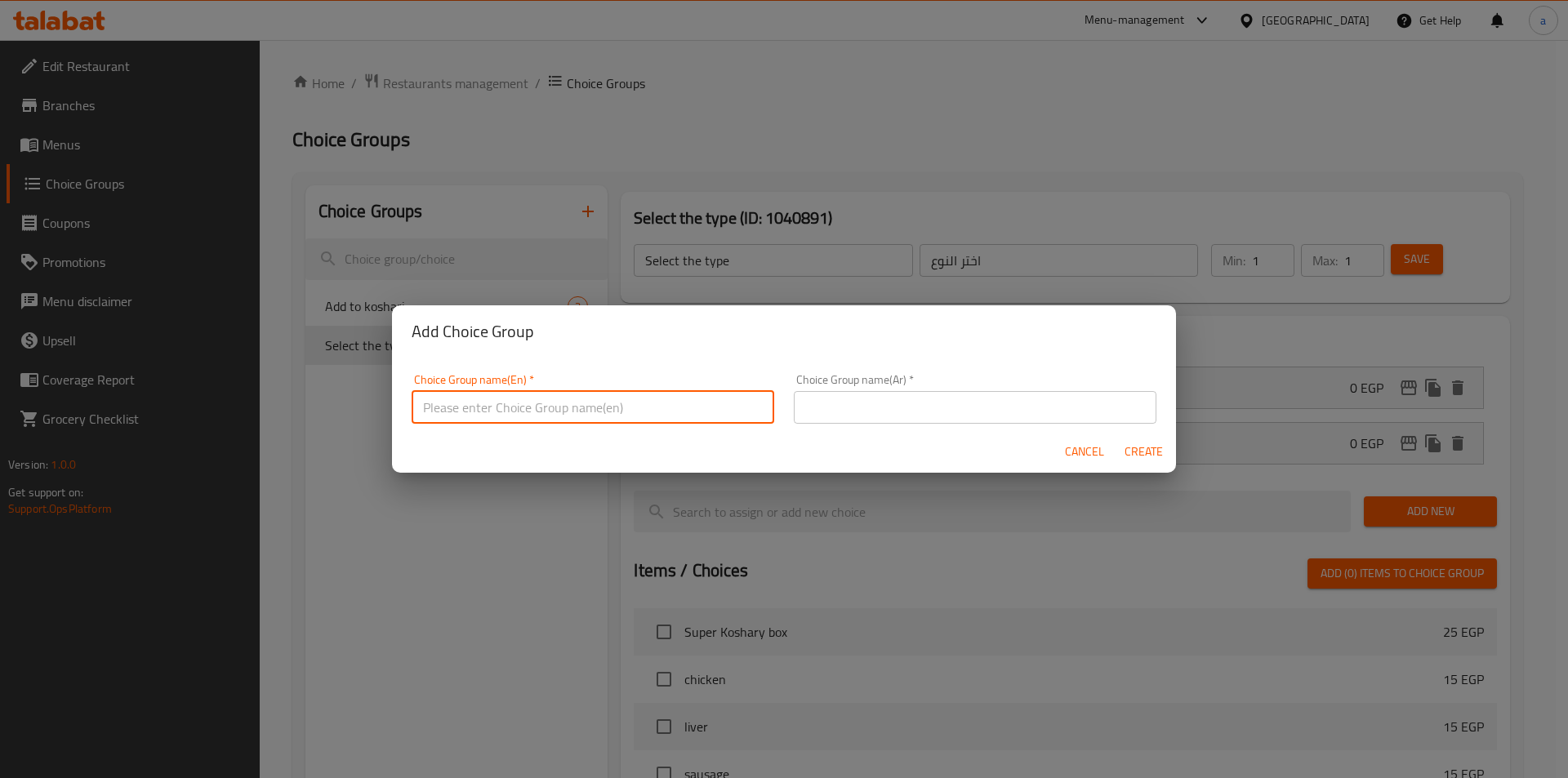
click at [676, 410] on input "text" at bounding box center [593, 407] width 363 height 33
type input "your choice of :"
click at [889, 420] on input "text" at bounding box center [974, 407] width 363 height 33
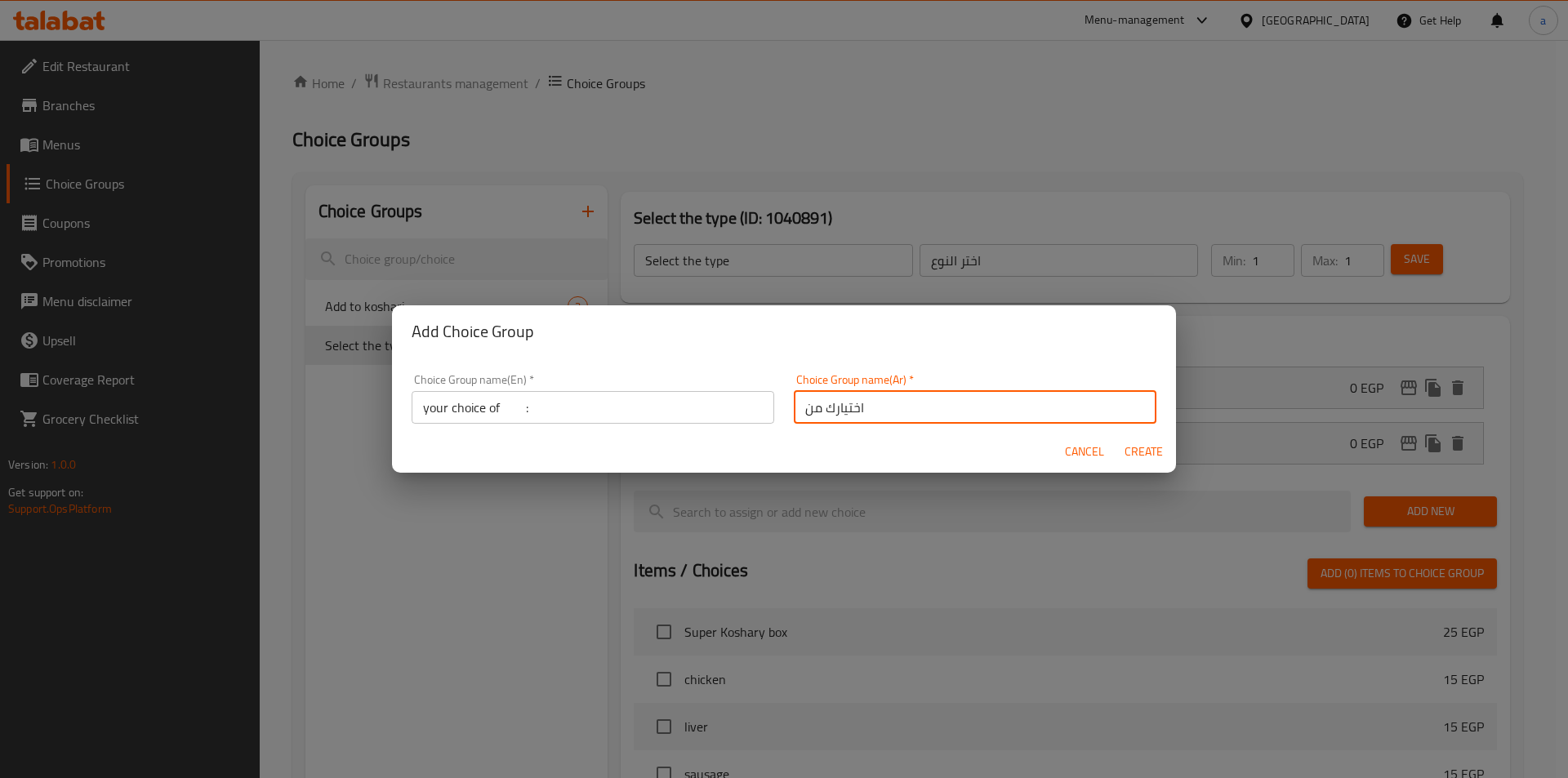
type input "اختيارك من :"
click at [1139, 456] on span "Create" at bounding box center [1143, 451] width 39 height 21
type input "your choice of :"
type input "اختيارك من :"
type input "0"
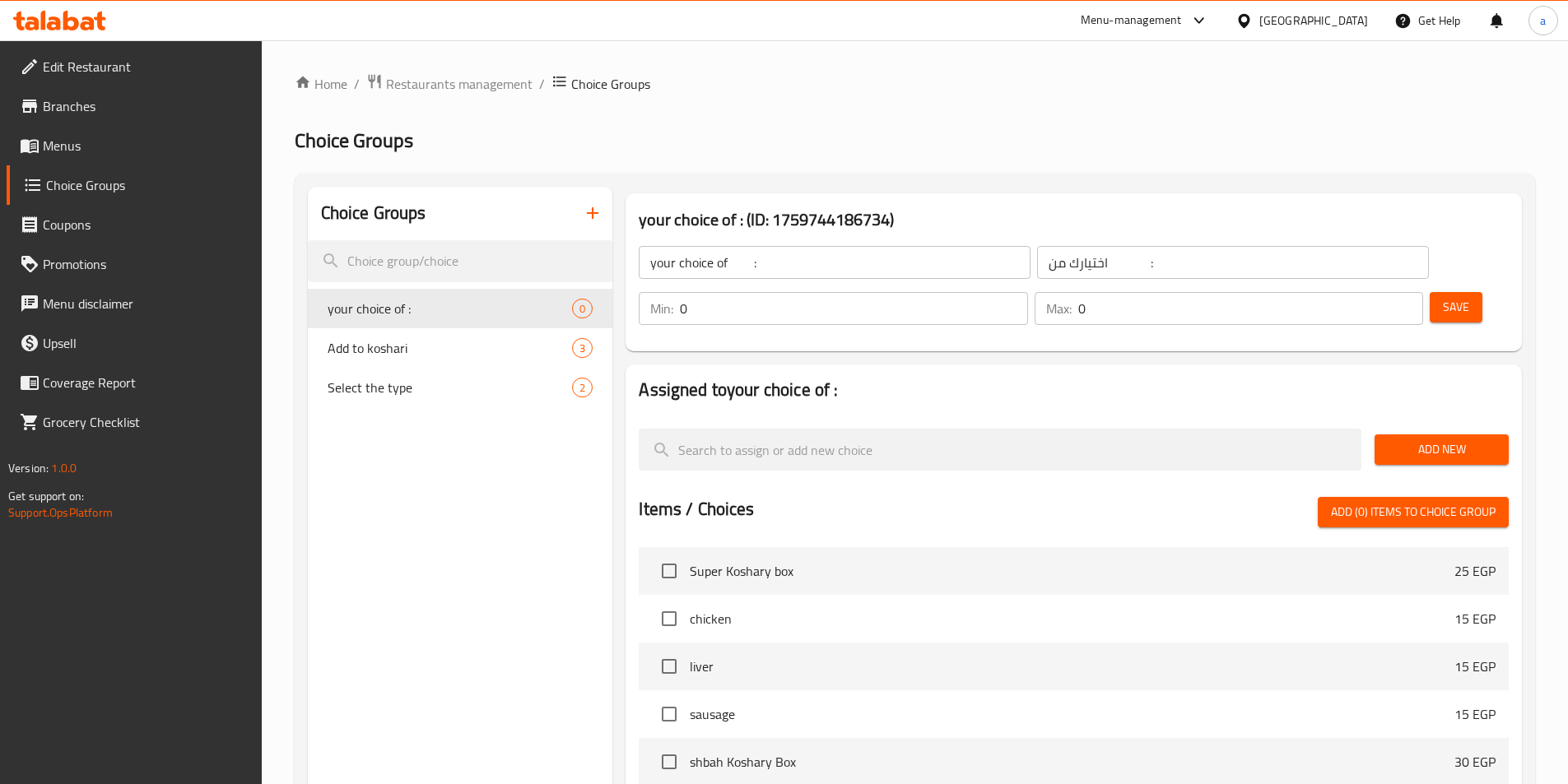
click at [1351, 292] on div "Max: 0 ​" at bounding box center [1229, 308] width 388 height 33
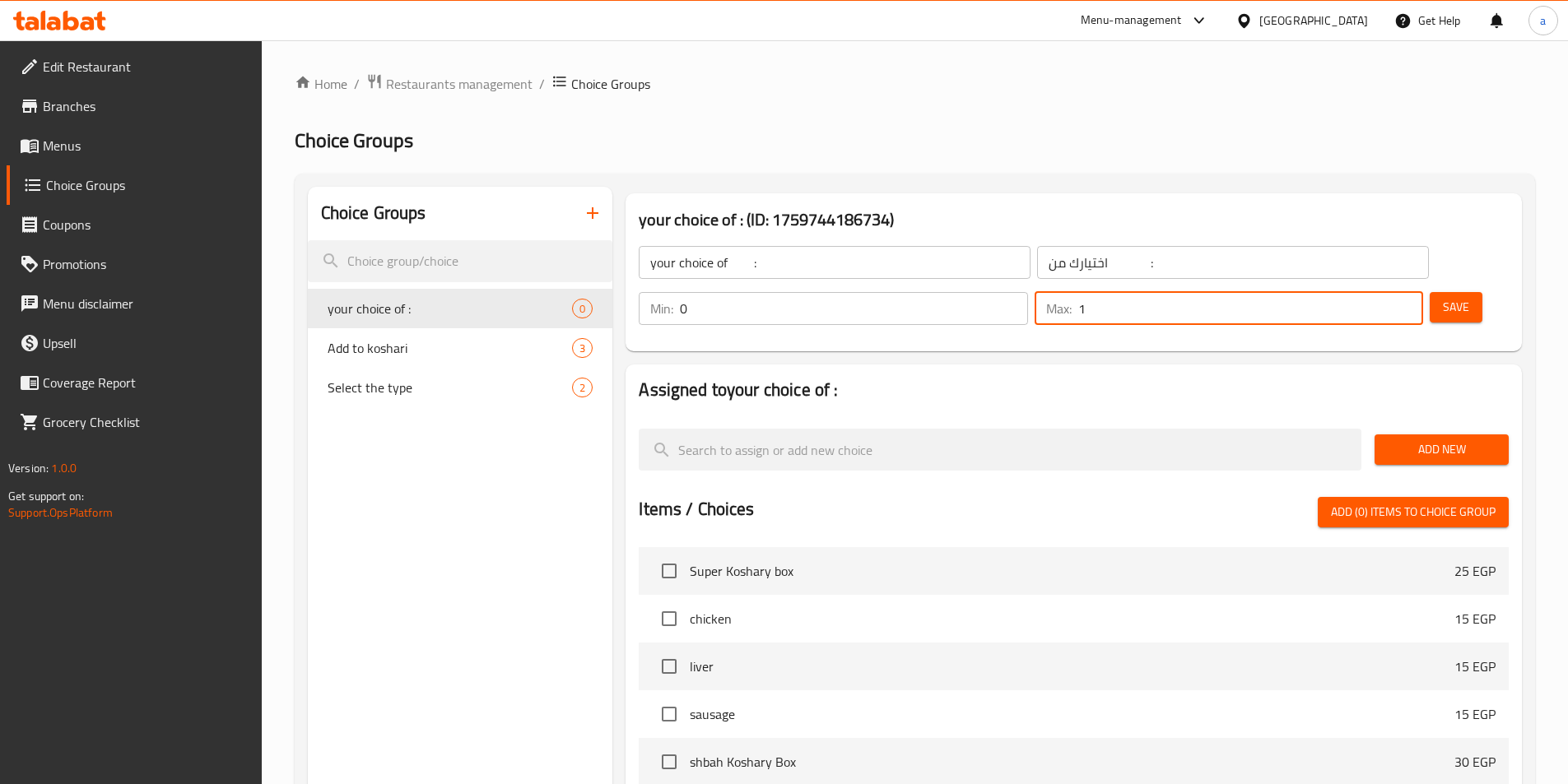
type input "1"
click at [1378, 292] on input "1" at bounding box center [1251, 308] width 345 height 33
click at [1077, 263] on input "اختيارك من :" at bounding box center [1233, 263] width 392 height 33
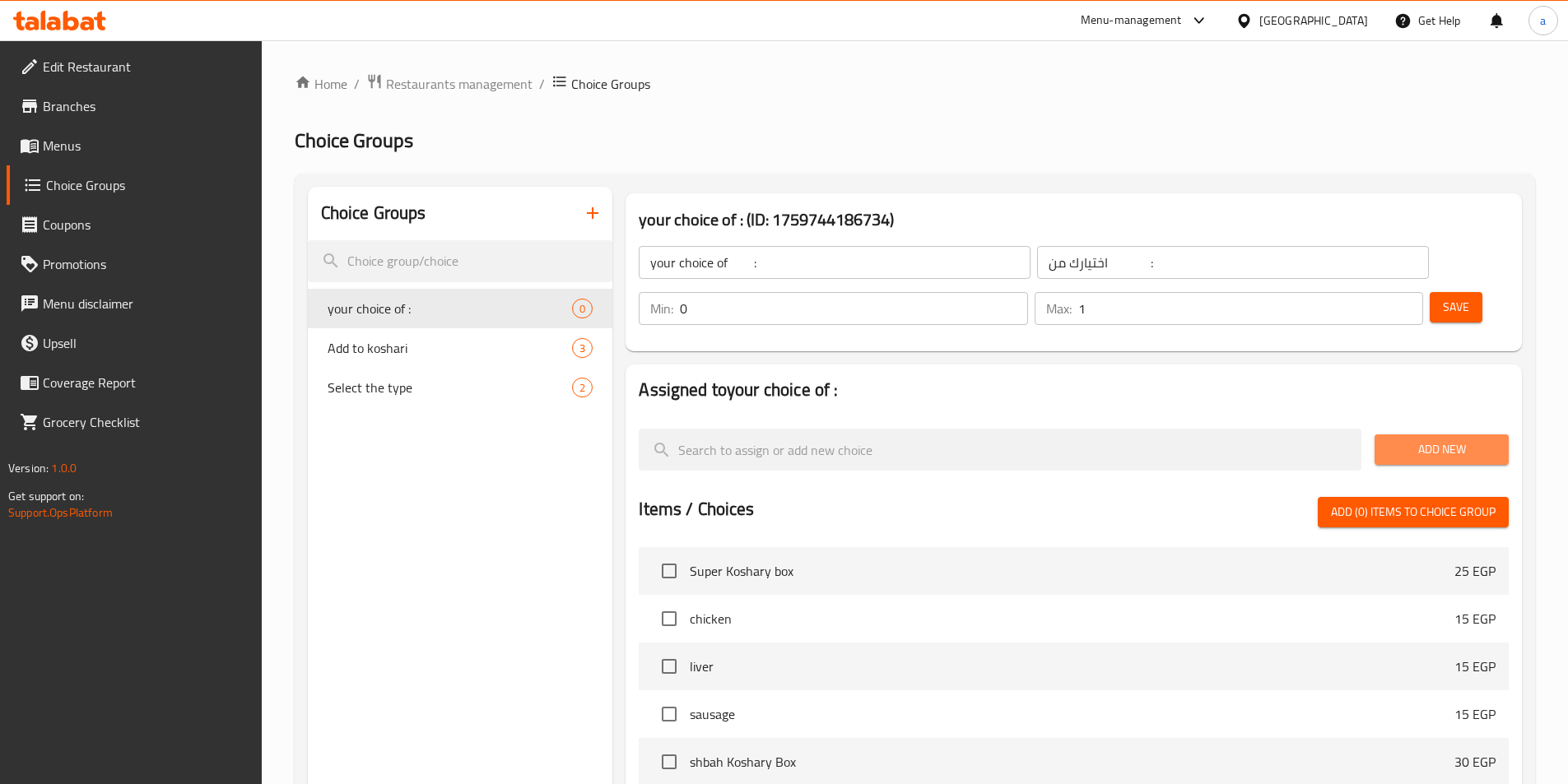
click at [1424, 439] on span "Add New" at bounding box center [1441, 449] width 108 height 21
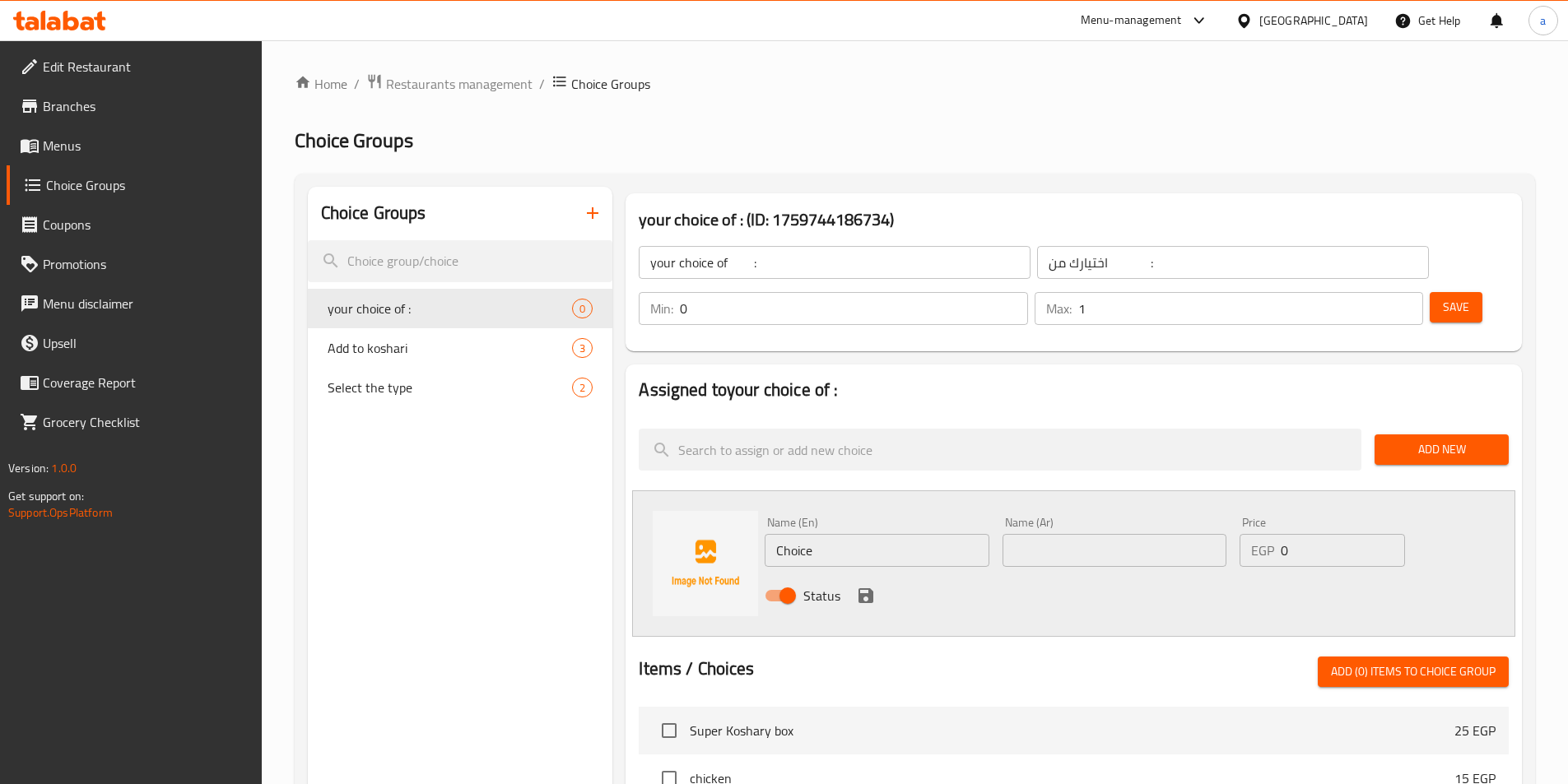
click at [919, 534] on input "Choice" at bounding box center [877, 551] width 224 height 33
click at [1087, 534] on input "text" at bounding box center [1115, 551] width 224 height 33
click at [1047, 534] on input "الموتزاريلا" at bounding box center [1115, 551] width 224 height 33
type input "الموتزاريلا"
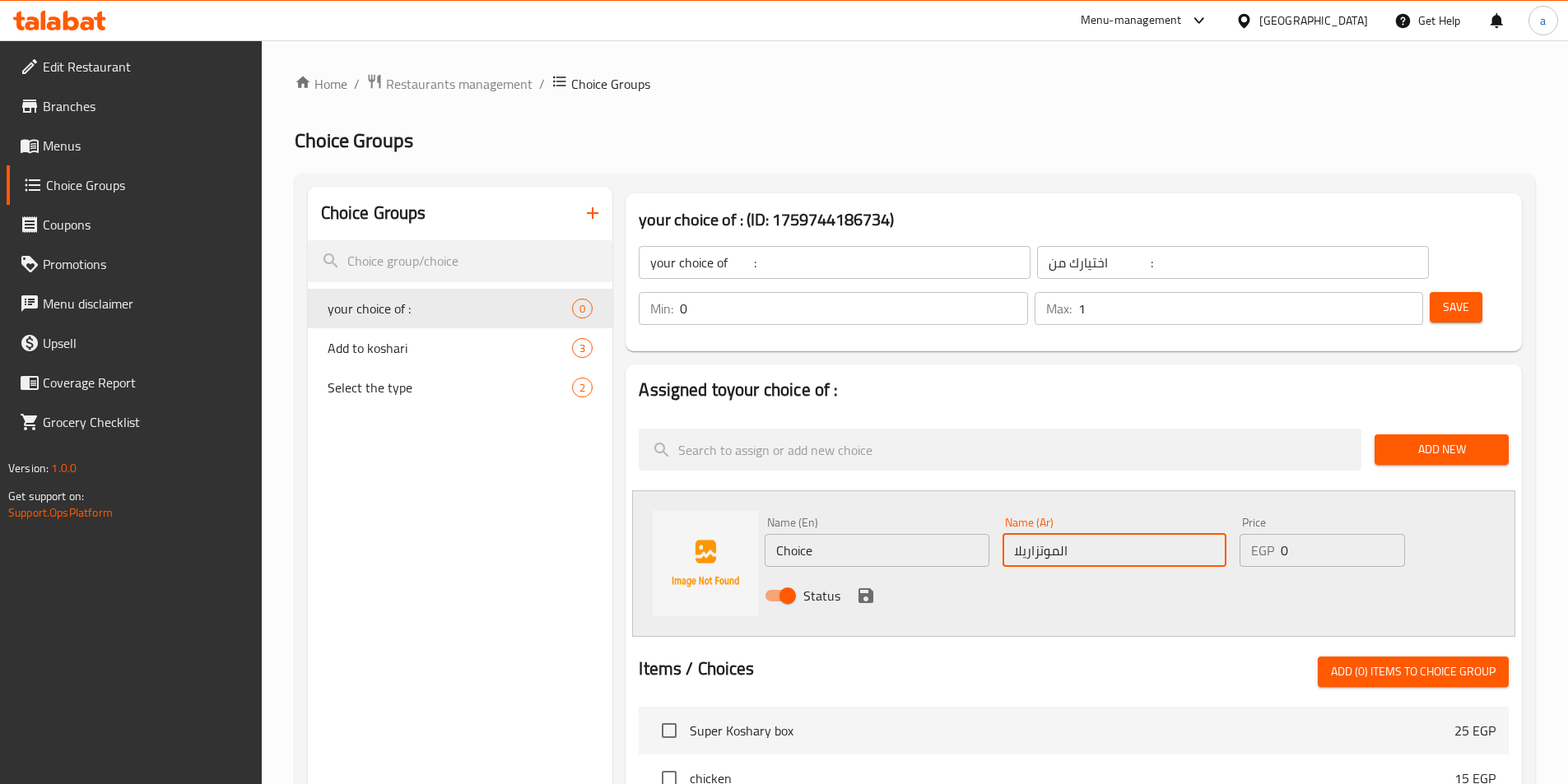
click at [906, 534] on input "Choice" at bounding box center [877, 551] width 224 height 33
paste input "Mozzarella"
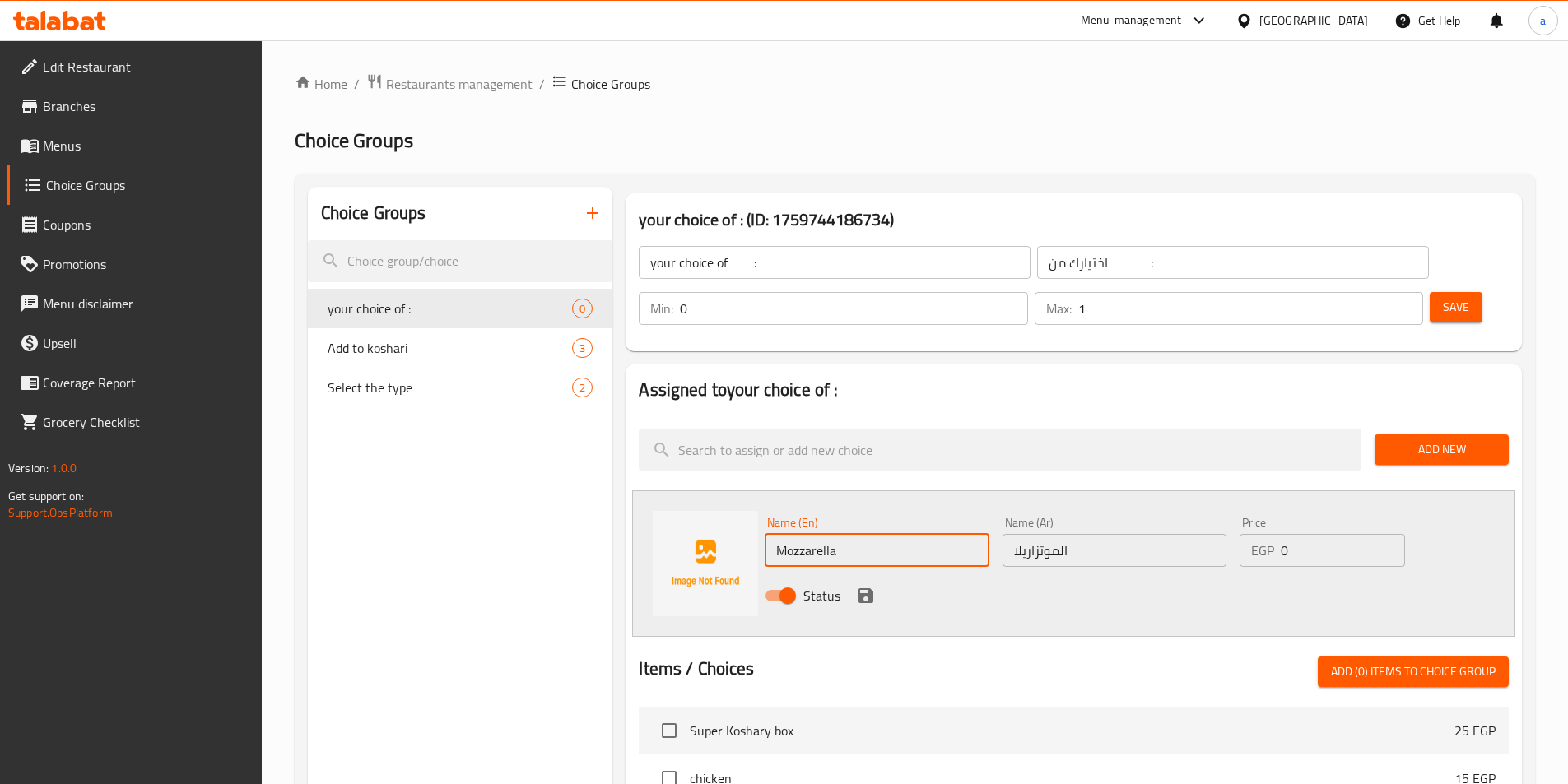
type input "Mozzarella"
click at [860, 588] on icon "save" at bounding box center [866, 595] width 15 height 15
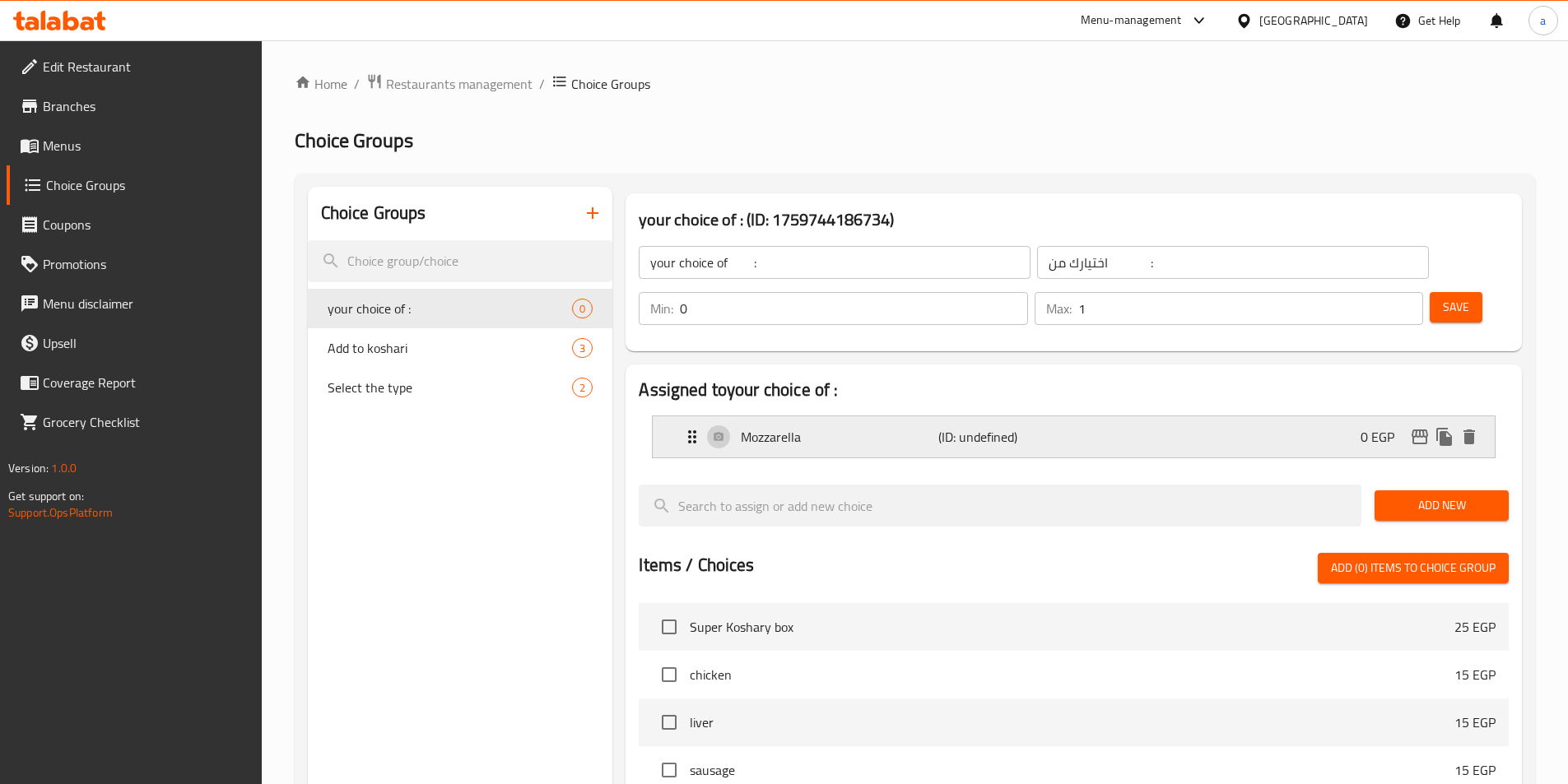
click at [1167, 417] on div "Mozzarella (ID: undefined) 0 EGP" at bounding box center [1078, 437] width 792 height 41
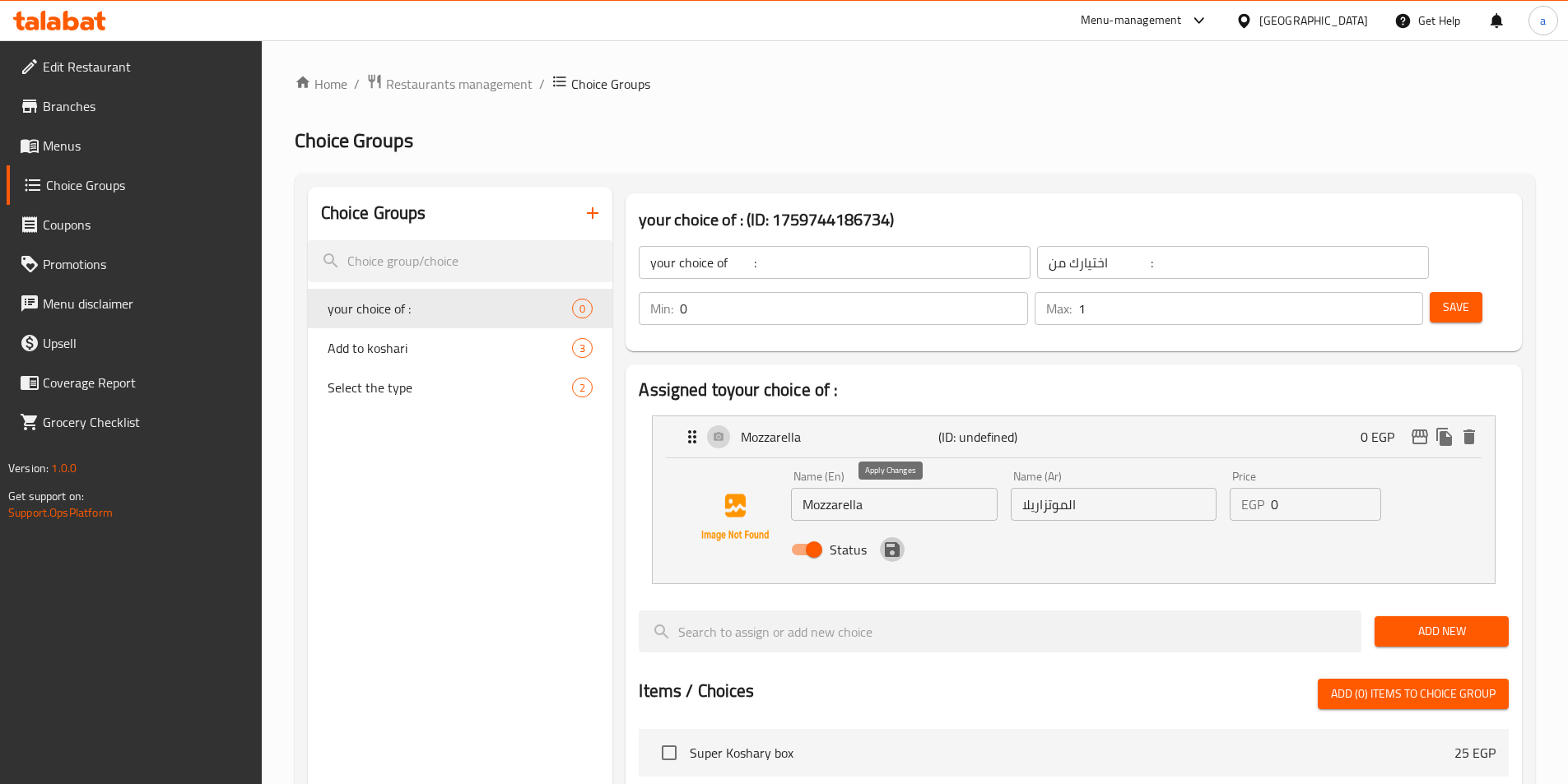
click at [893, 542] on icon "save" at bounding box center [892, 550] width 15 height 15
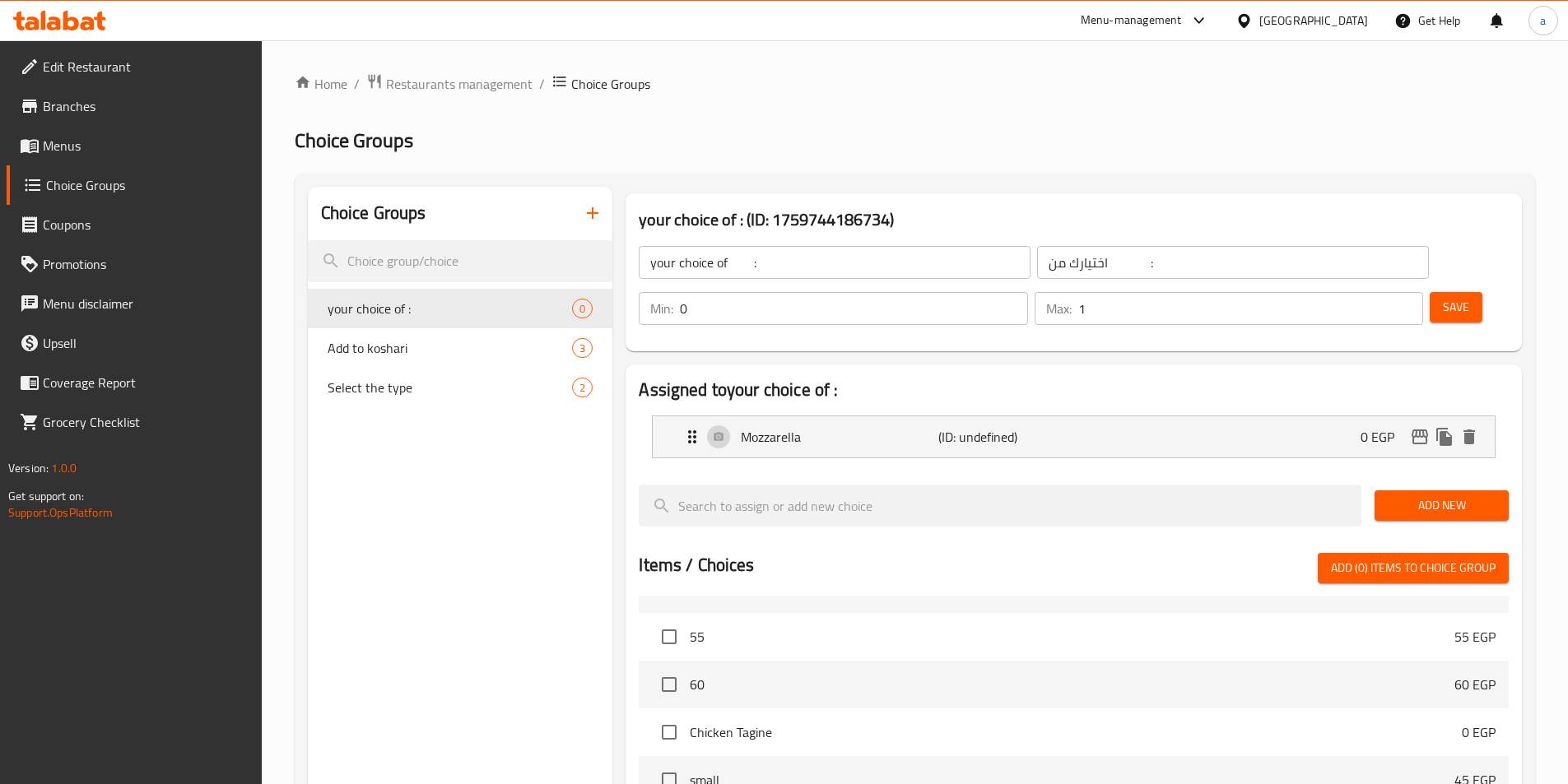
scroll to position [494, 0]
click at [1442, 297] on span "Save" at bounding box center [1455, 307] width 26 height 21
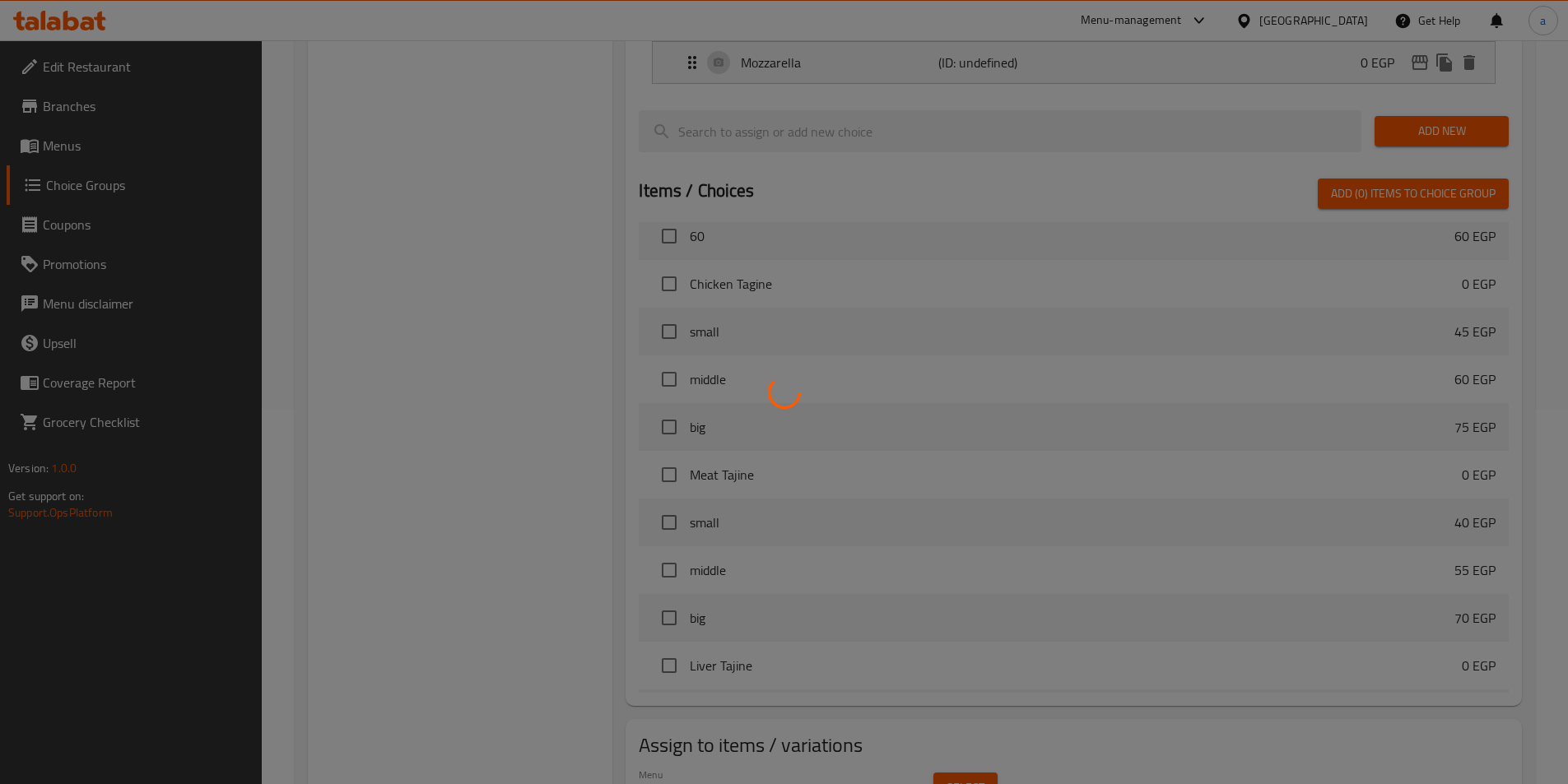
scroll to position [418, 0]
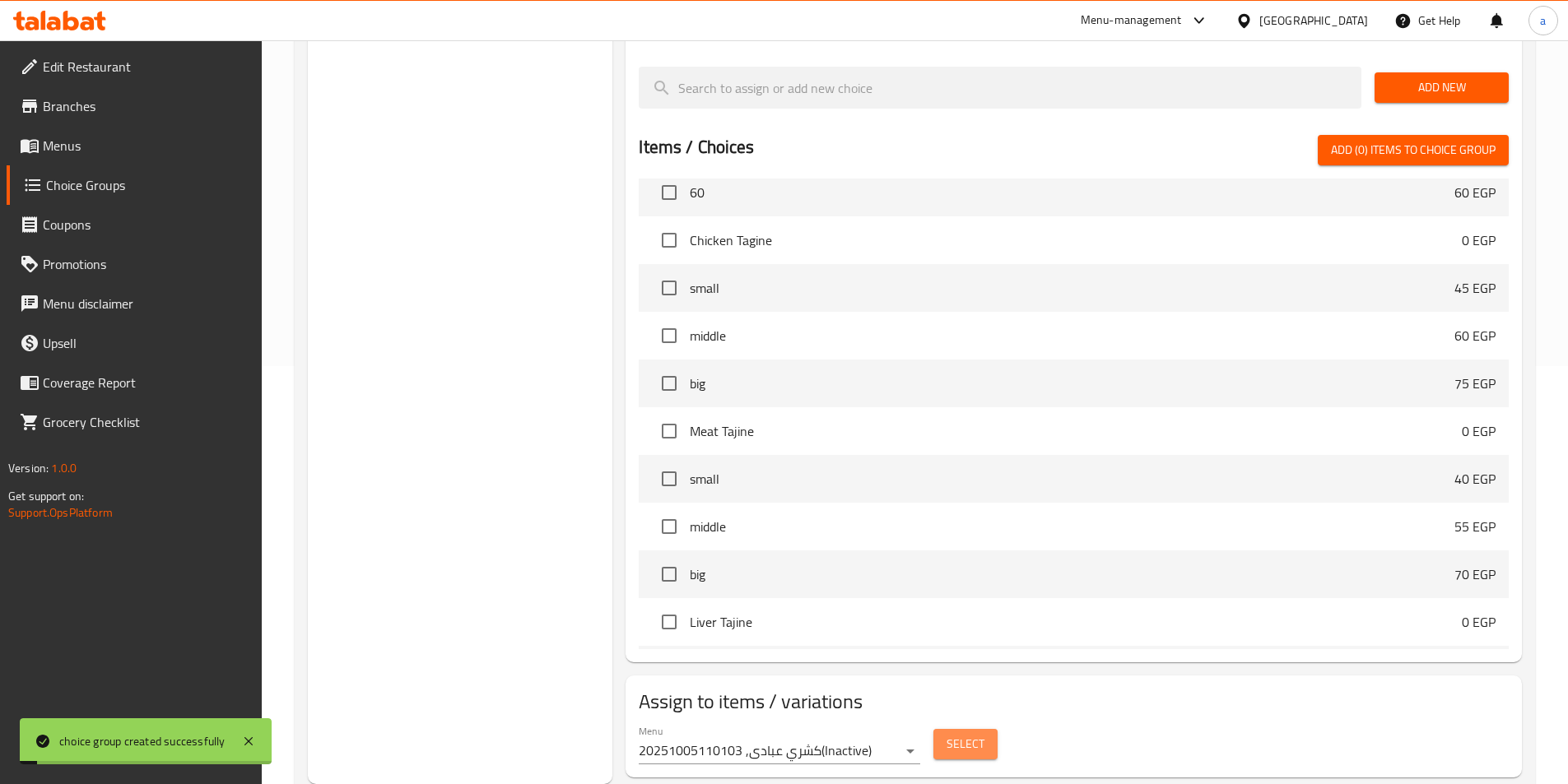
click at [966, 734] on span "Select" at bounding box center [965, 744] width 38 height 21
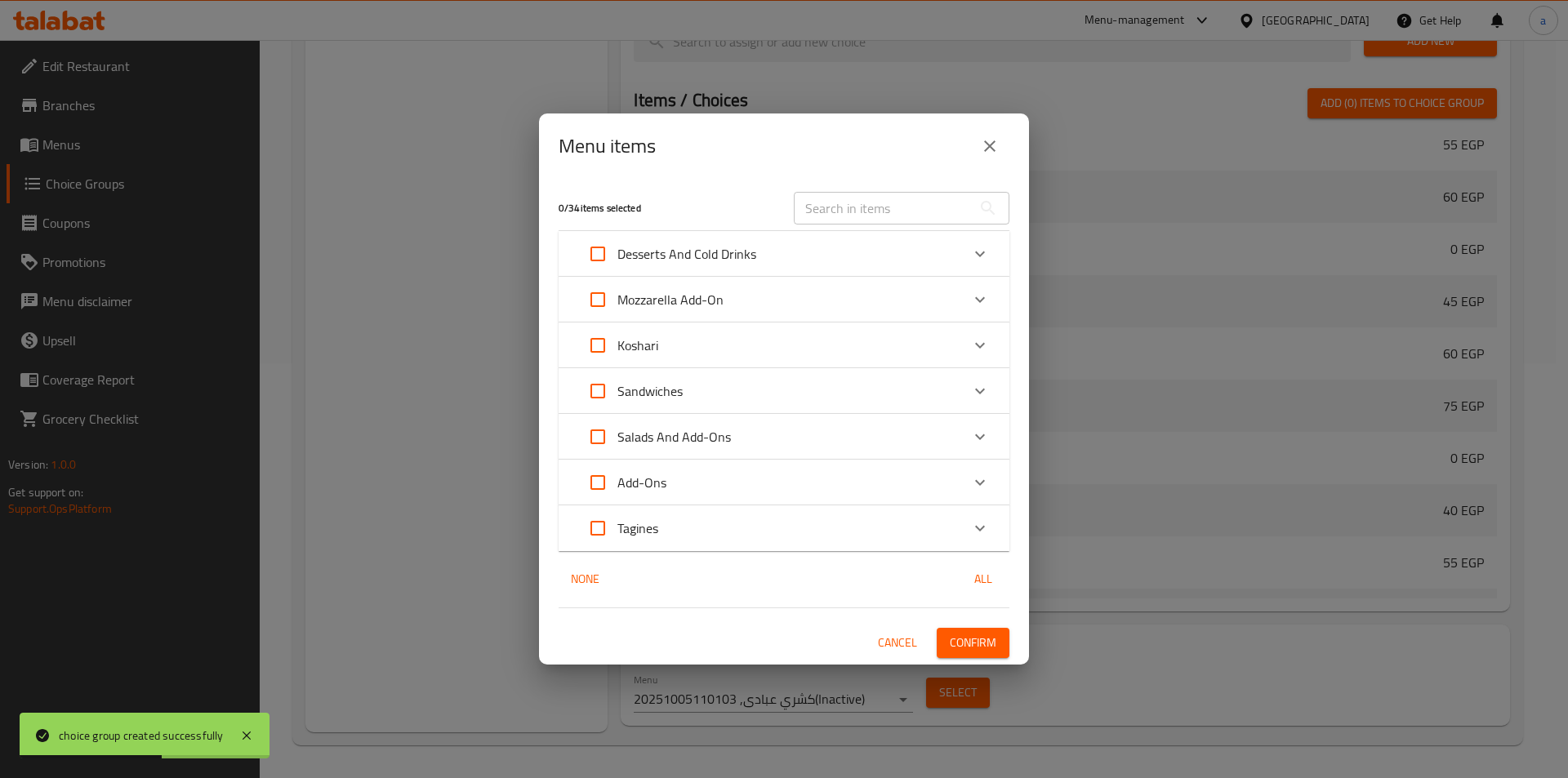
click at [592, 532] on input "Expand" at bounding box center [597, 527] width 39 height 39
checkbox input "true"
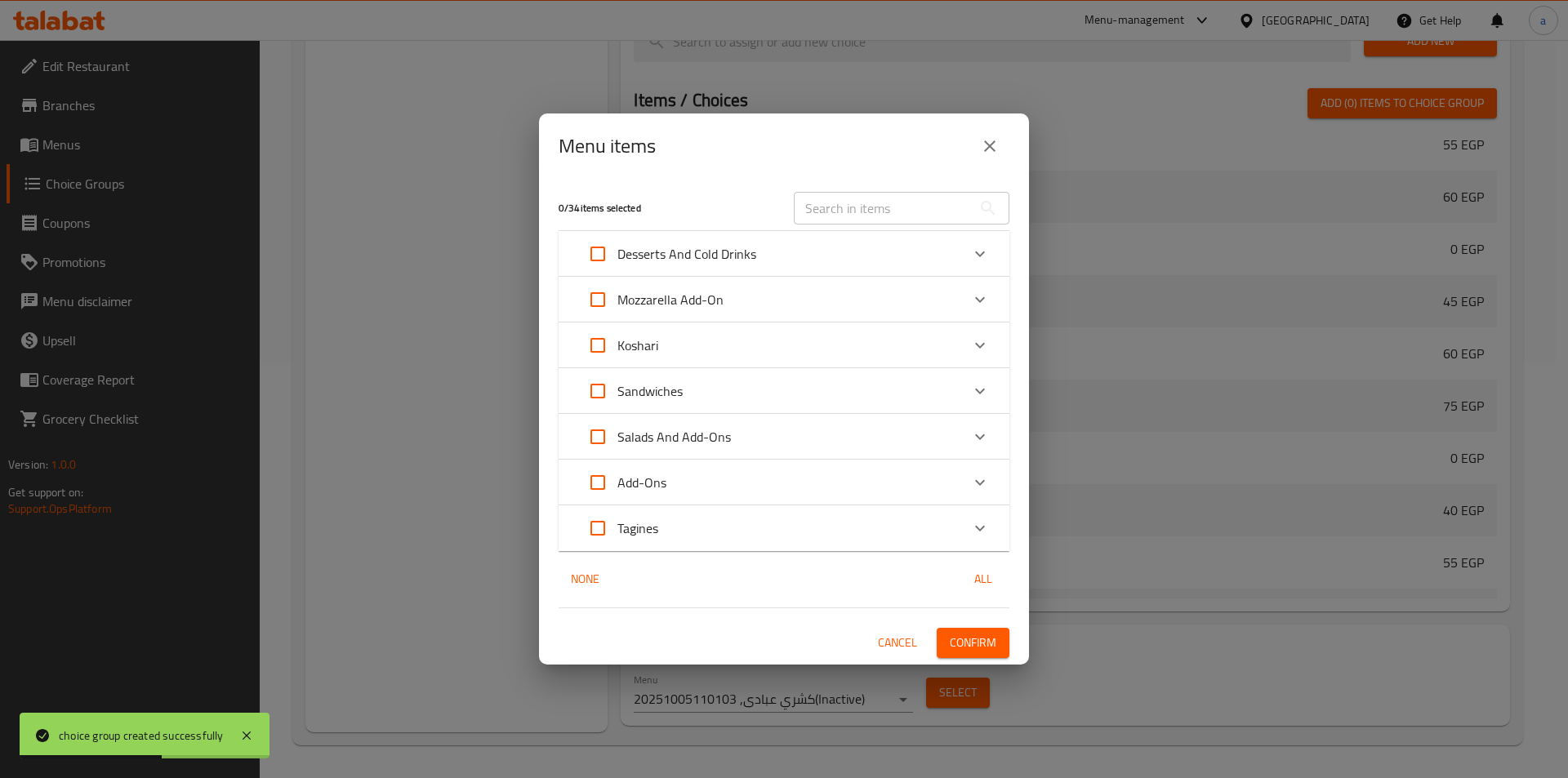
checkbox input "true"
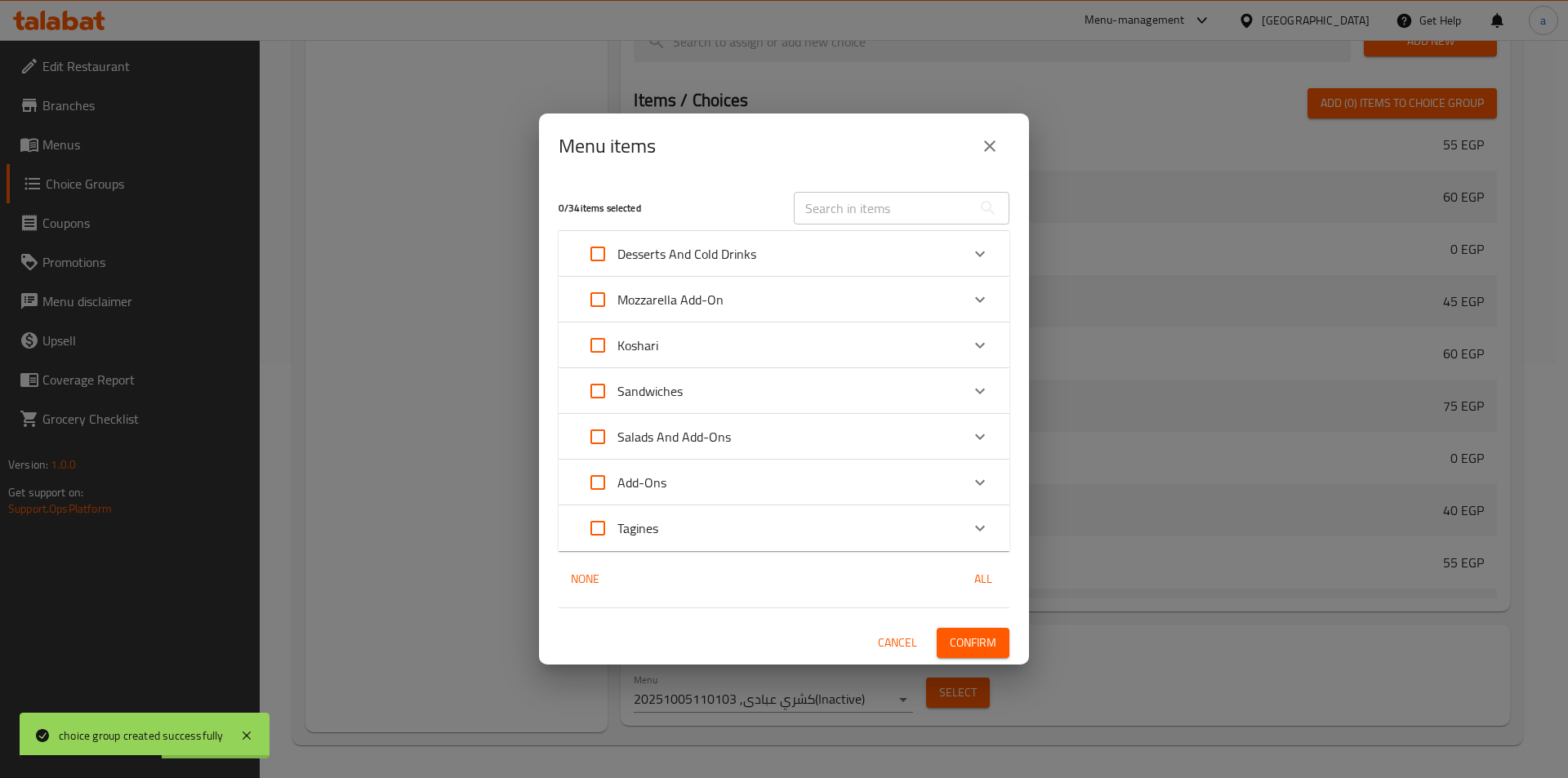
checkbox input "true"
click at [1003, 642] on button "Confirm" at bounding box center [973, 642] width 72 height 30
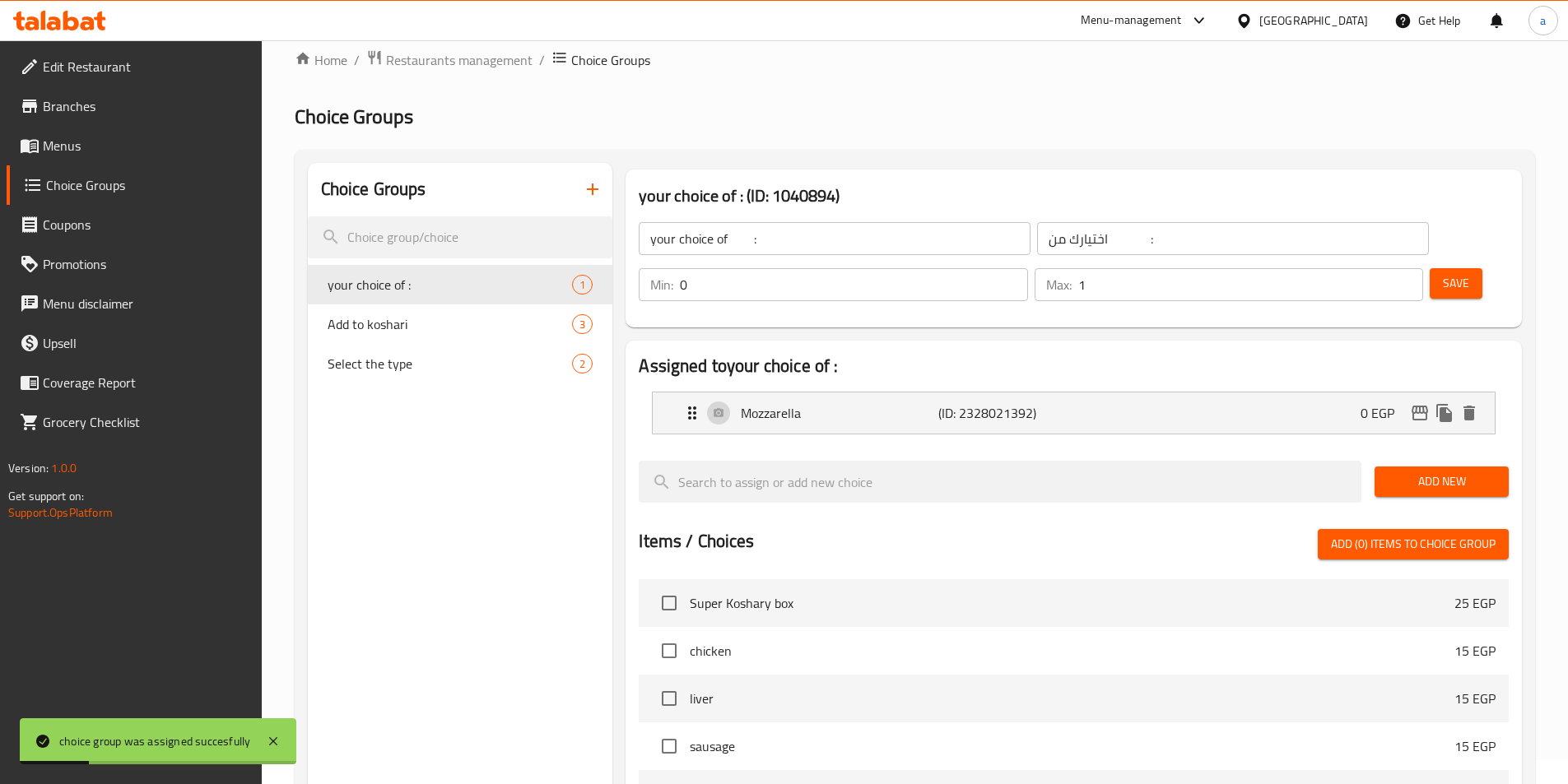
scroll to position [6, 0]
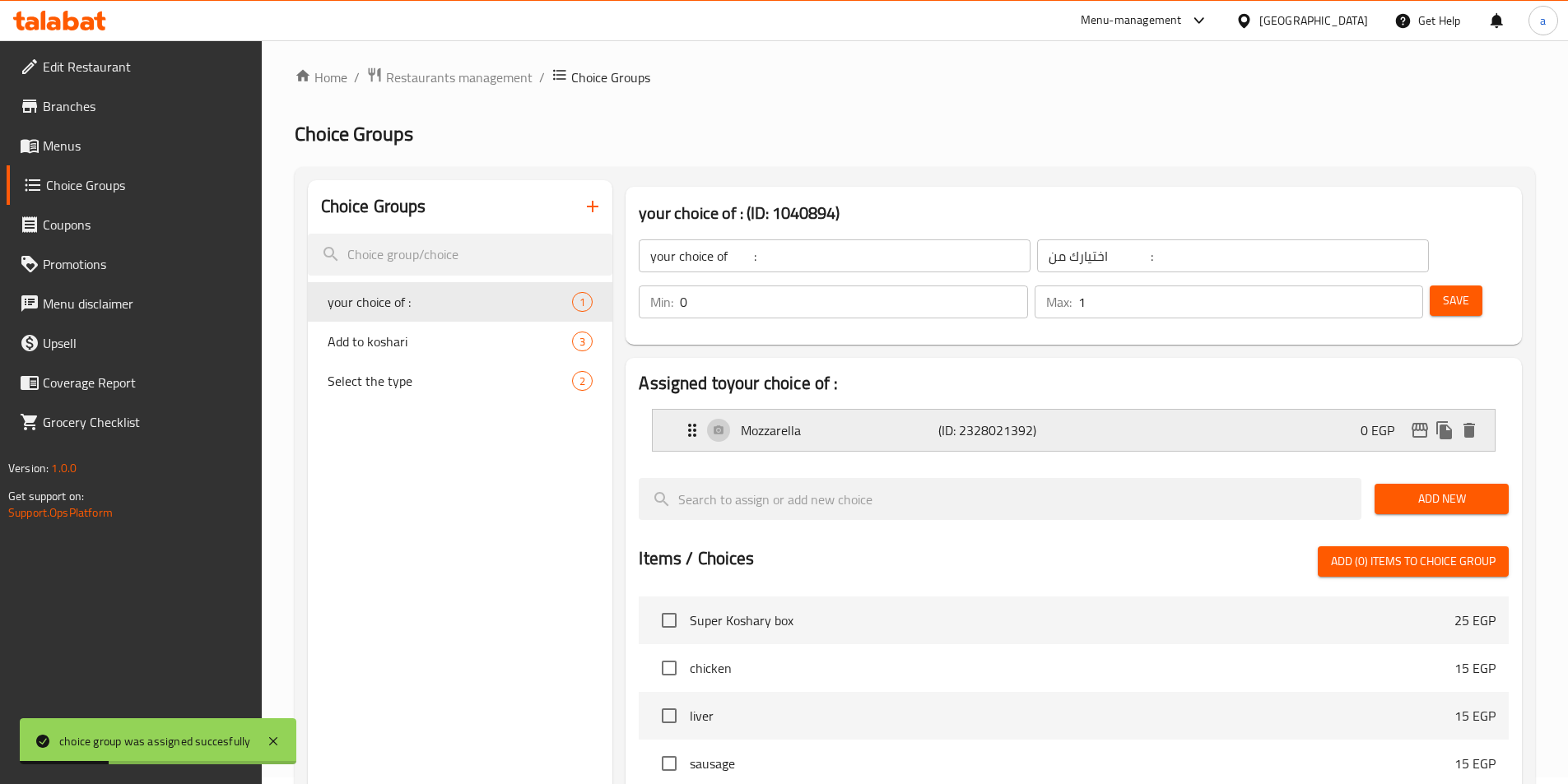
click at [1376, 420] on p "0 EGP" at bounding box center [1383, 430] width 46 height 20
click at [1157, 410] on div "Mozzarella (ID: 2328021392) 0 EGP" at bounding box center [1078, 430] width 792 height 41
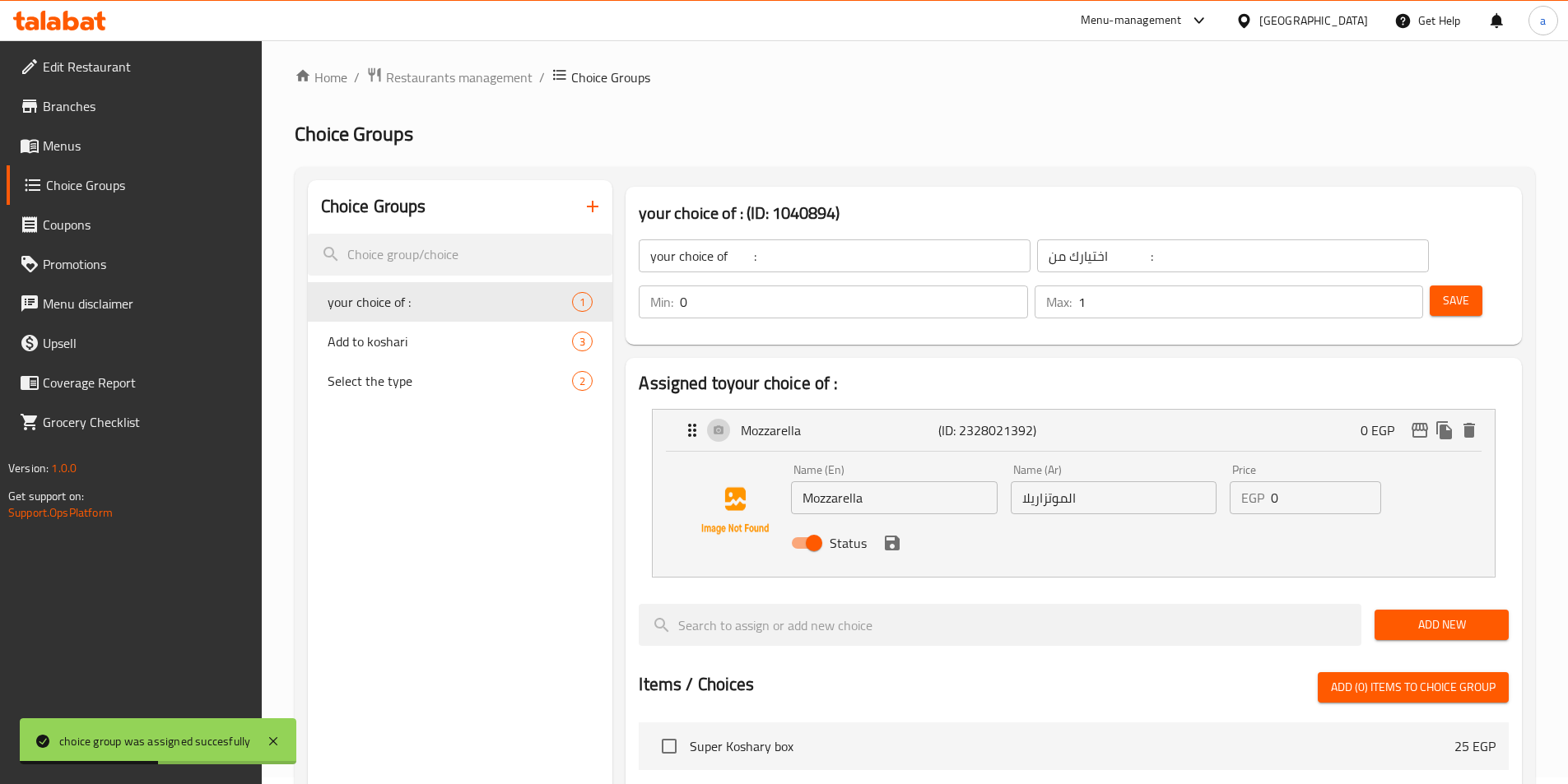
click at [1275, 481] on input "0" at bounding box center [1326, 498] width 110 height 33
click at [1303, 481] on input "0" at bounding box center [1326, 498] width 110 height 33
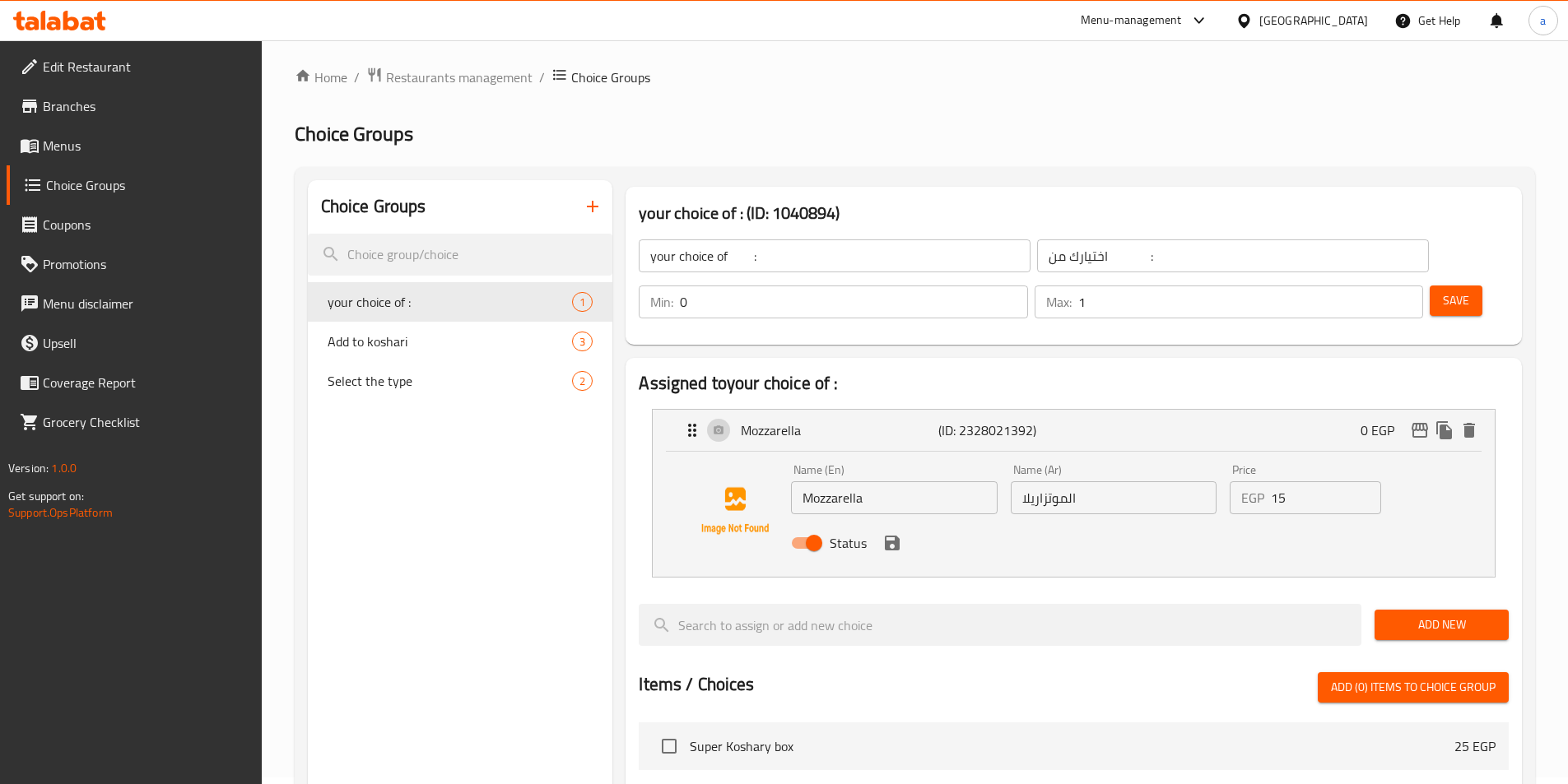
click at [1354, 481] on input "15" at bounding box center [1326, 498] width 110 height 33
click at [894, 536] on icon "save" at bounding box center [892, 543] width 15 height 15
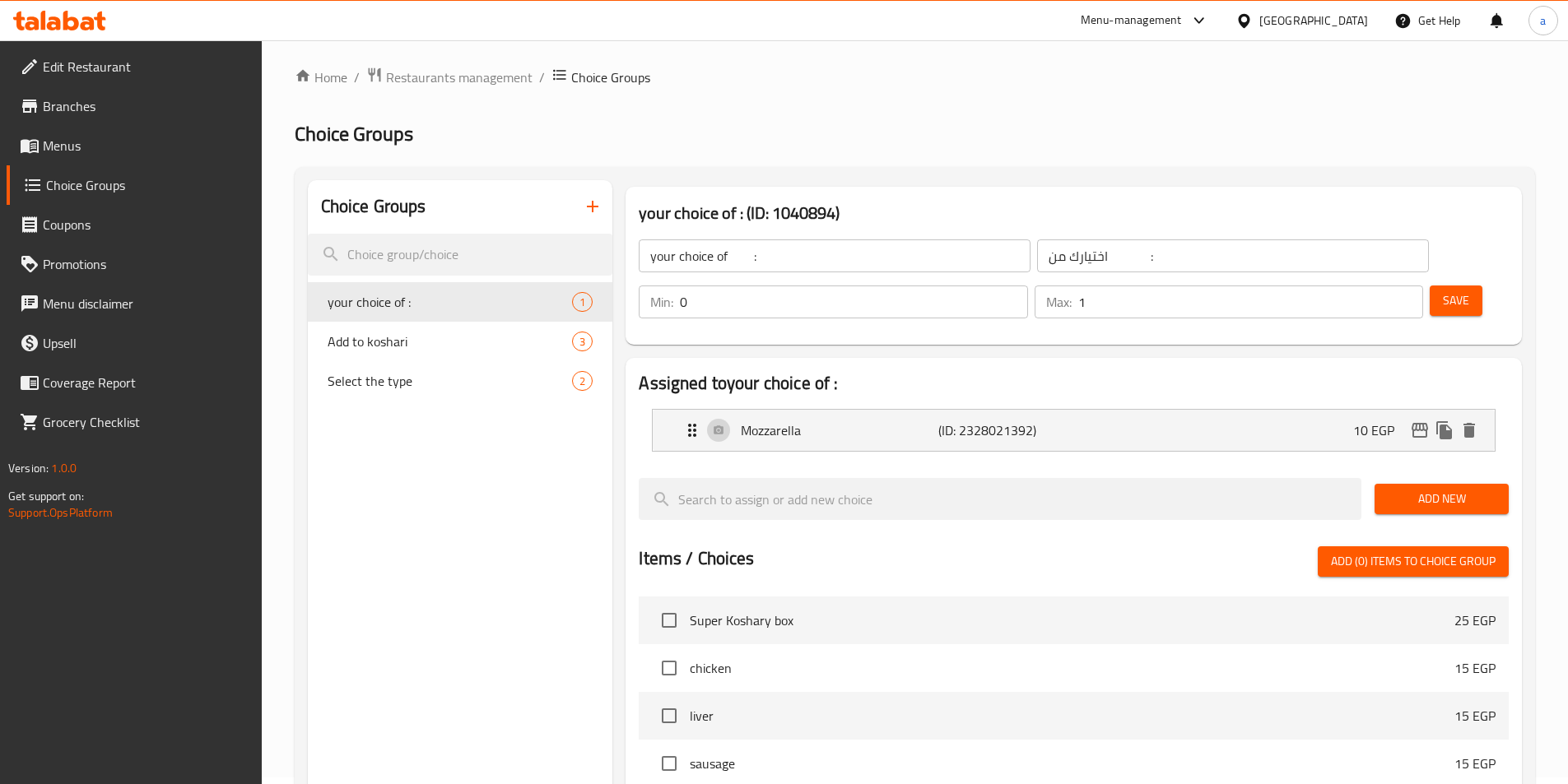
type input "10"
click at [1442, 291] on span "Save" at bounding box center [1455, 301] width 26 height 21
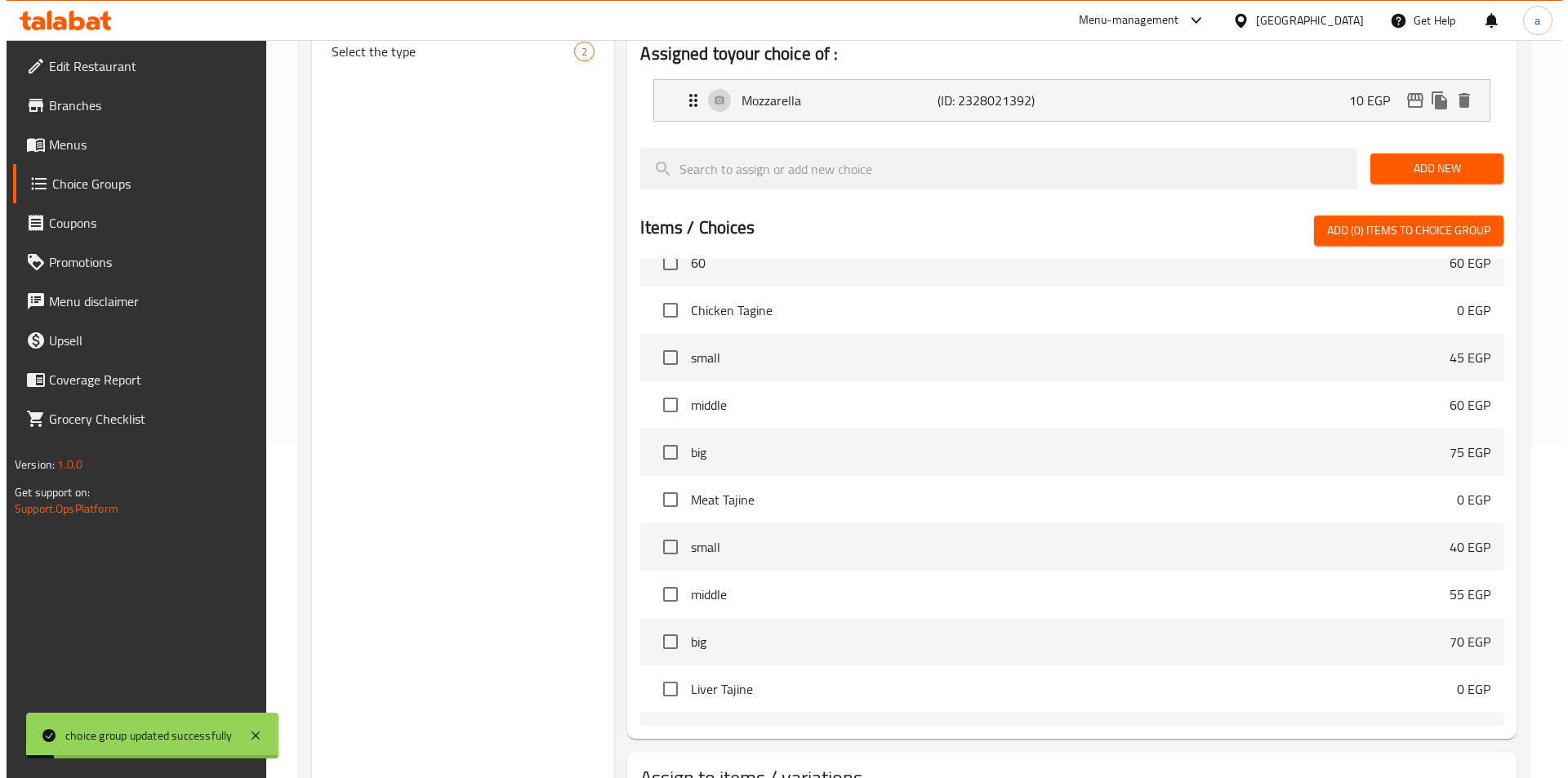
scroll to position [653, 0]
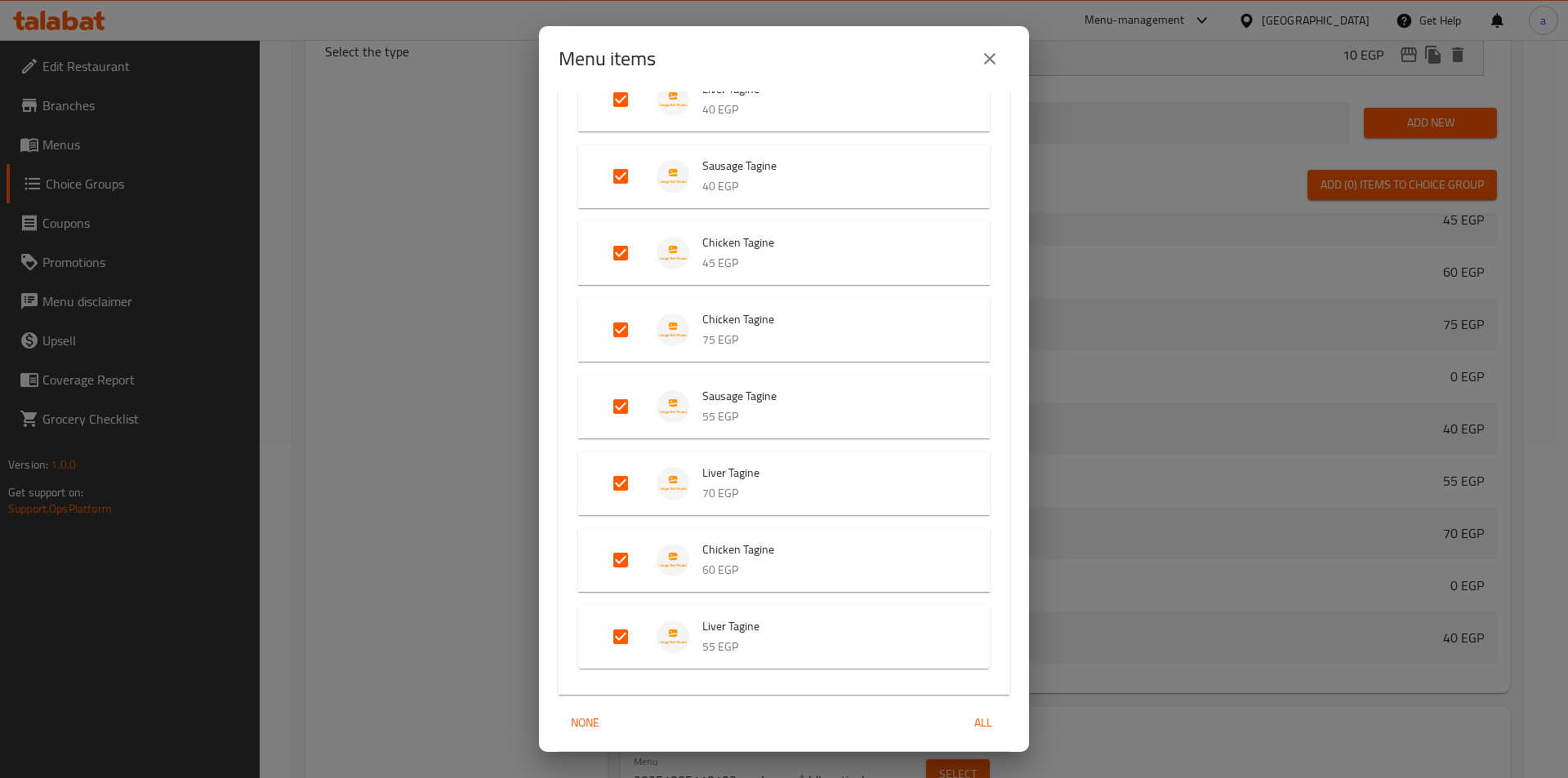
scroll to position [792, 0]
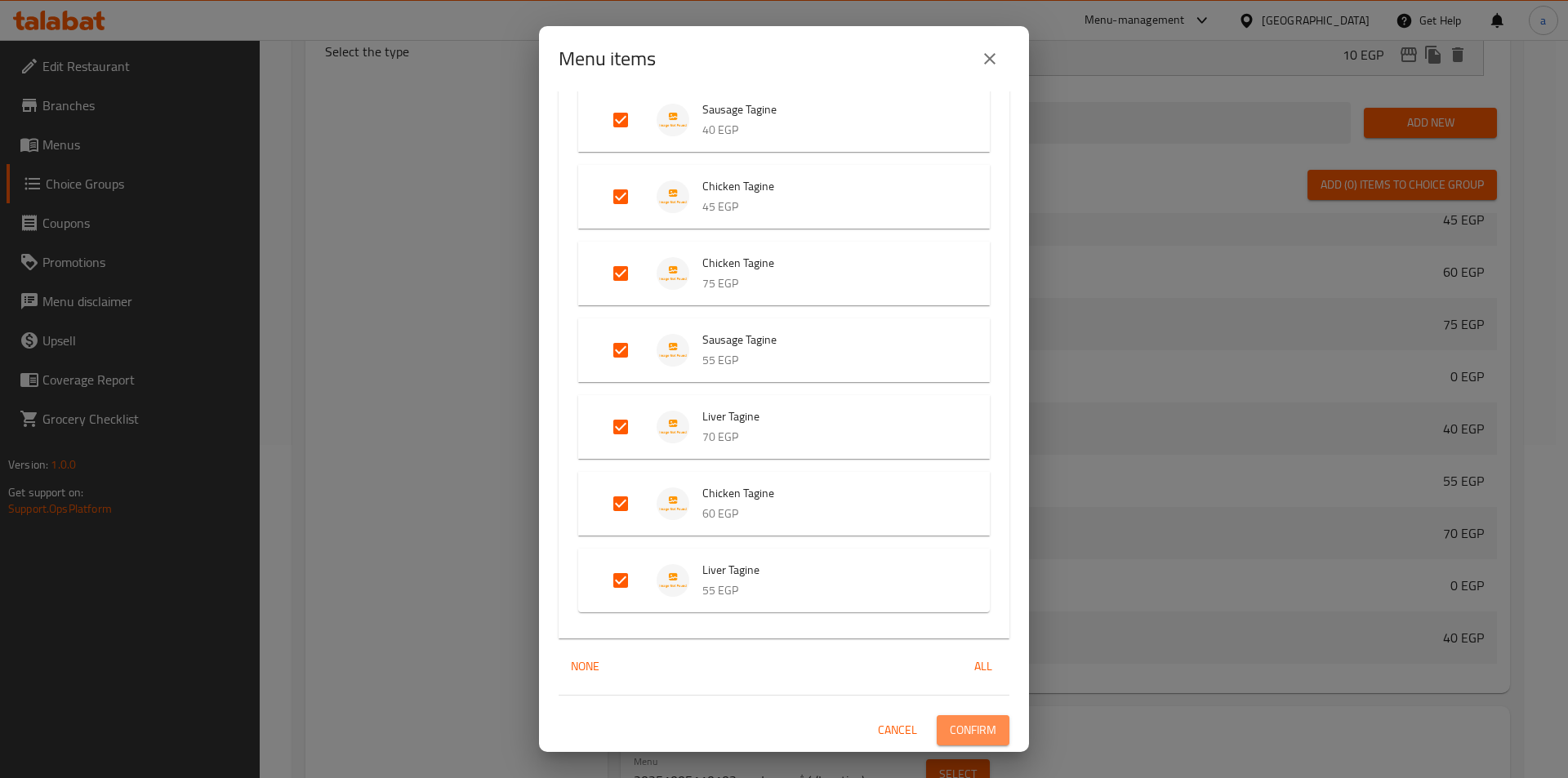
click at [955, 726] on span "Confirm" at bounding box center [973, 730] width 46 height 21
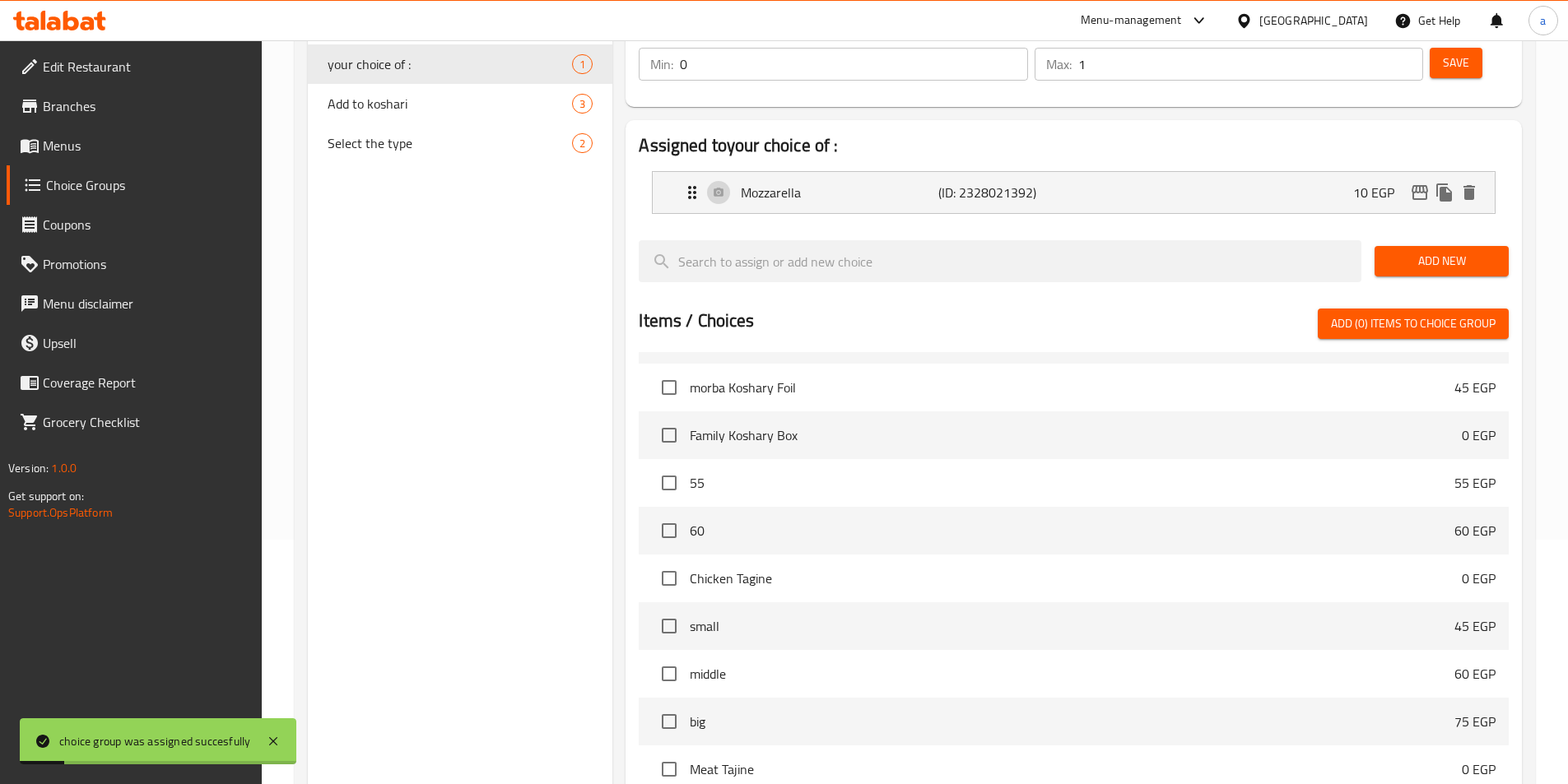
scroll to position [100, 0]
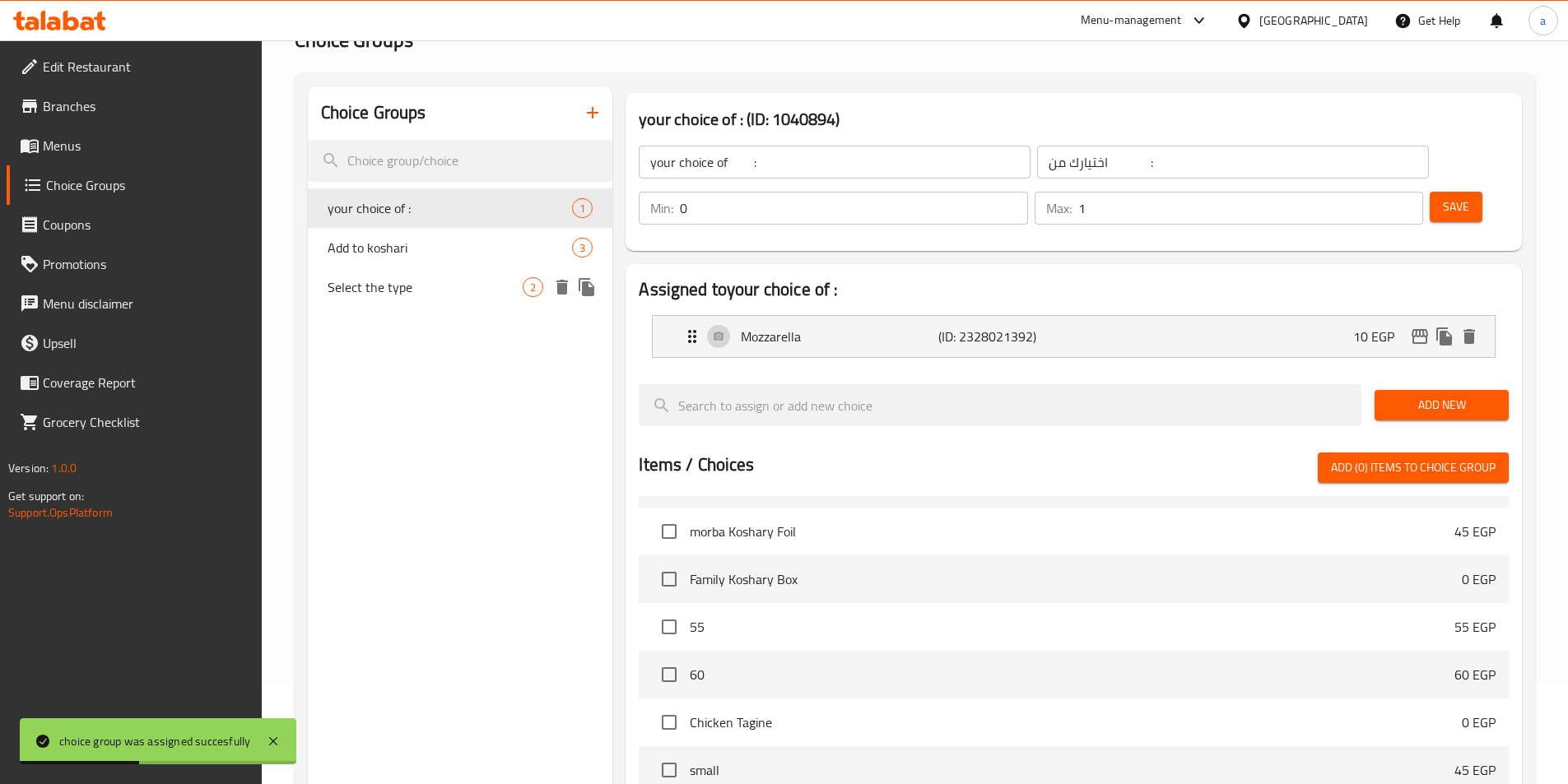
click at [503, 297] on div "Select the type 2" at bounding box center [460, 286] width 305 height 39
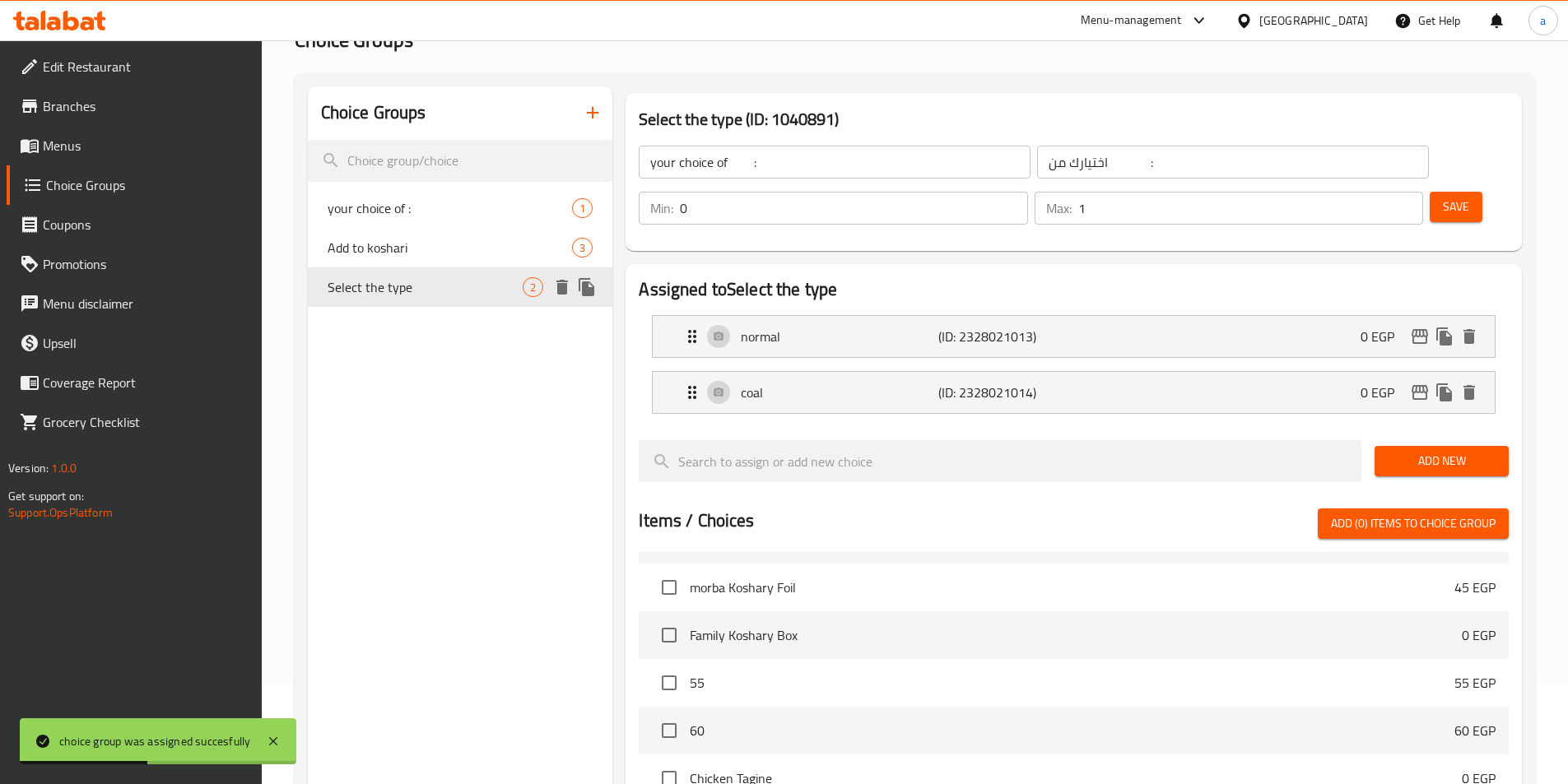
type input "Select the type"
type input "اختر النوع"
type input "1"
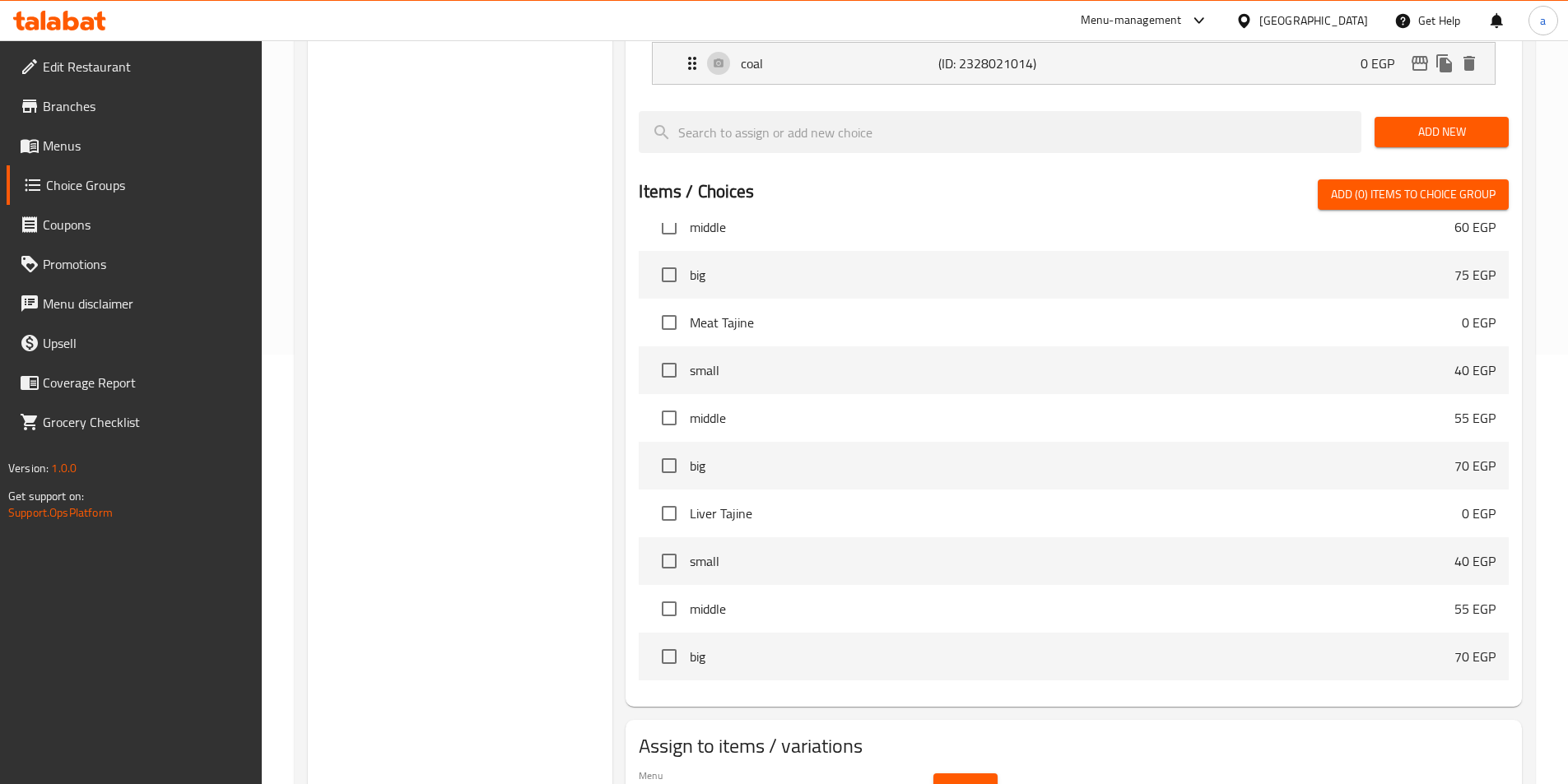
scroll to position [658, 0]
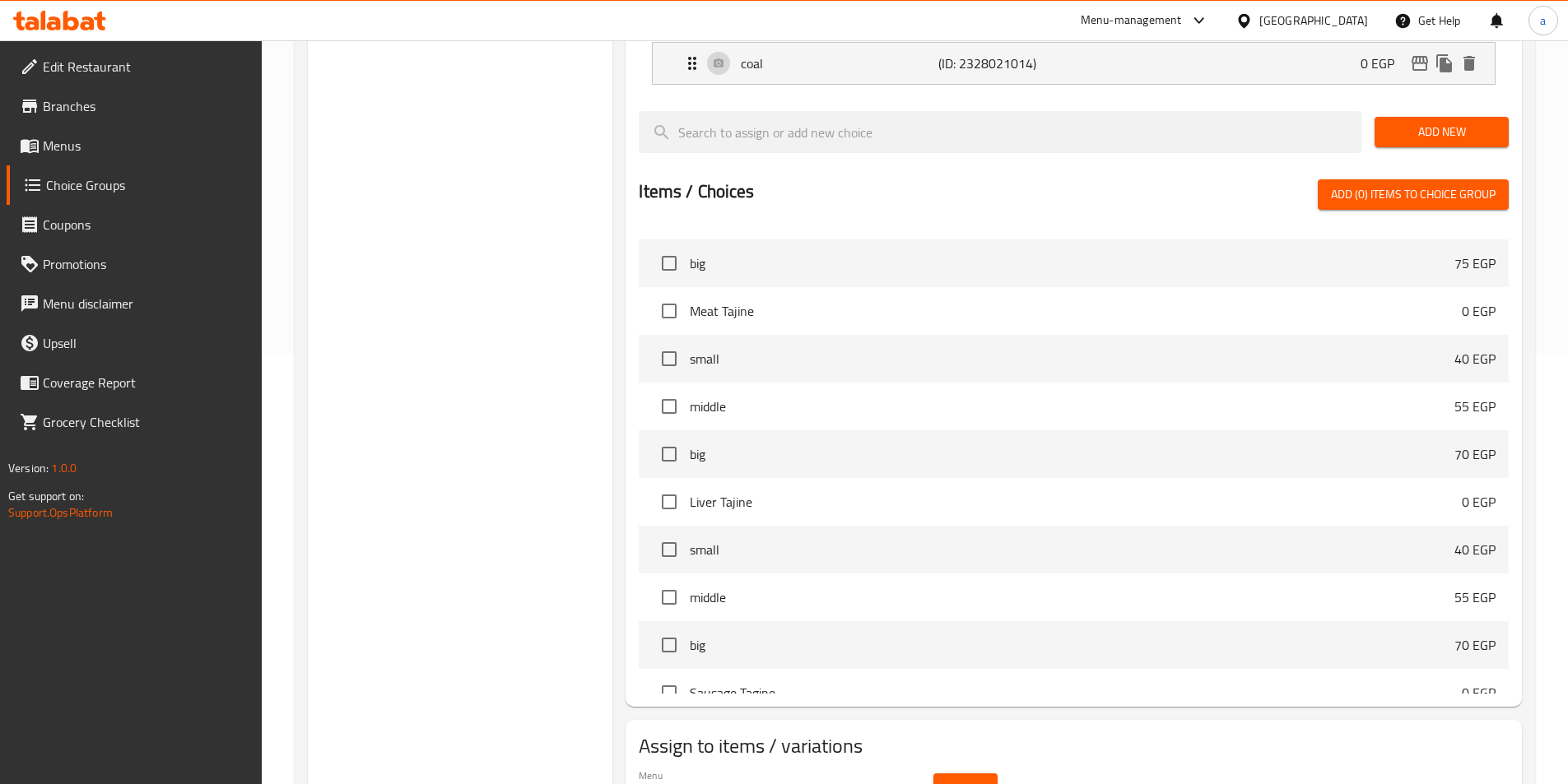
click at [952, 779] on span "Select" at bounding box center [965, 789] width 38 height 21
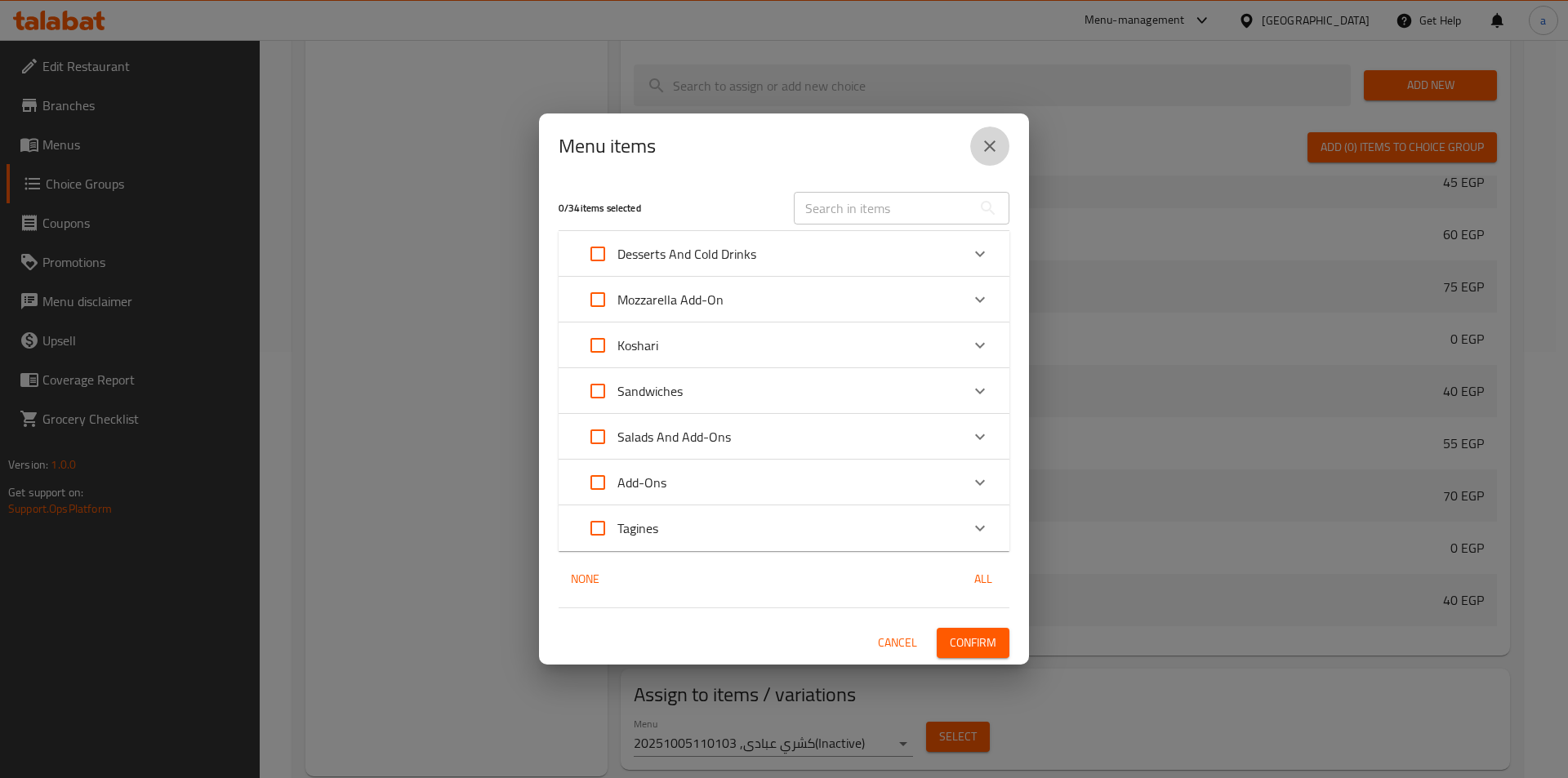
click at [989, 164] on button "close" at bounding box center [989, 146] width 39 height 39
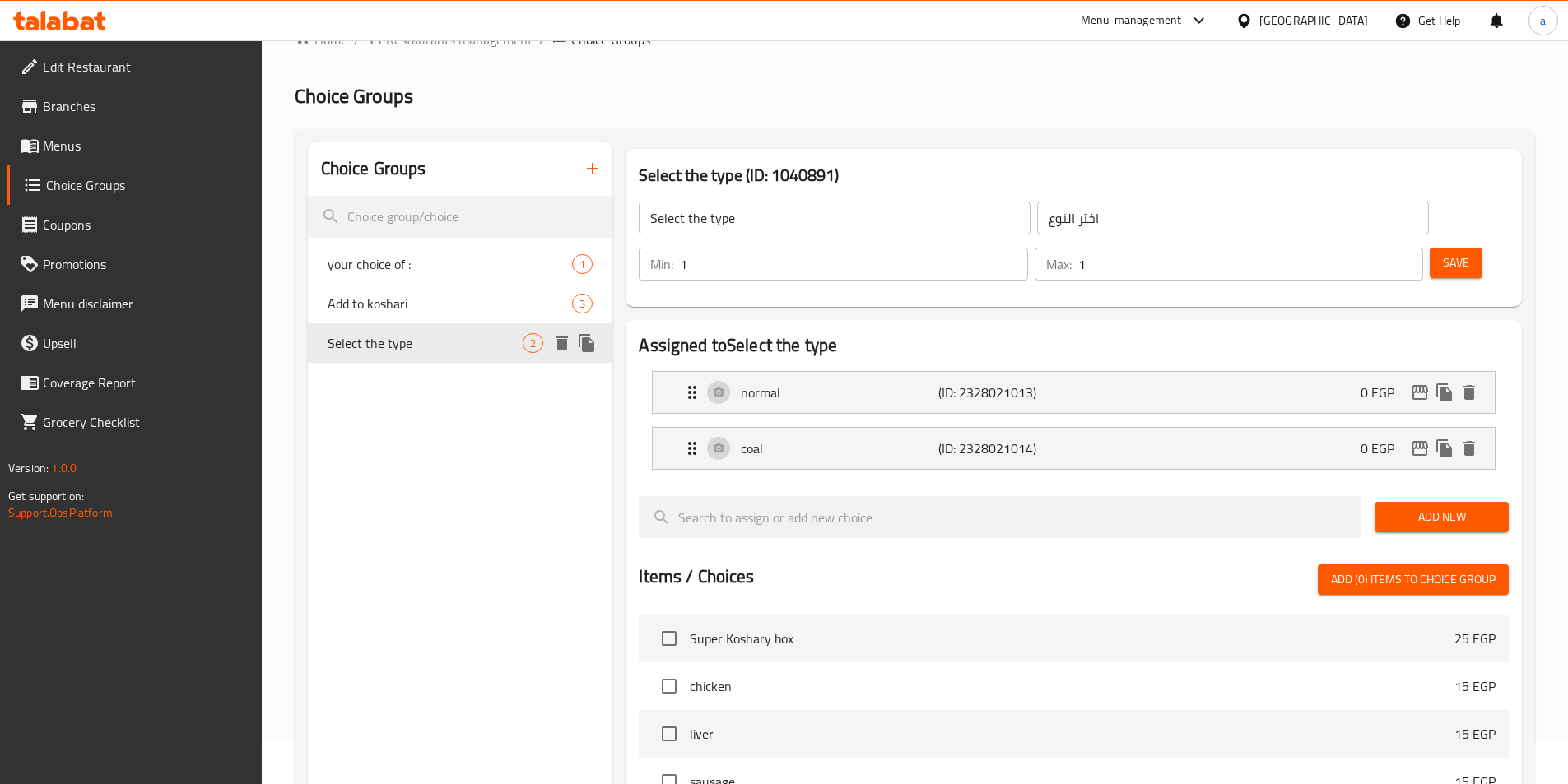
scroll to position [0, 0]
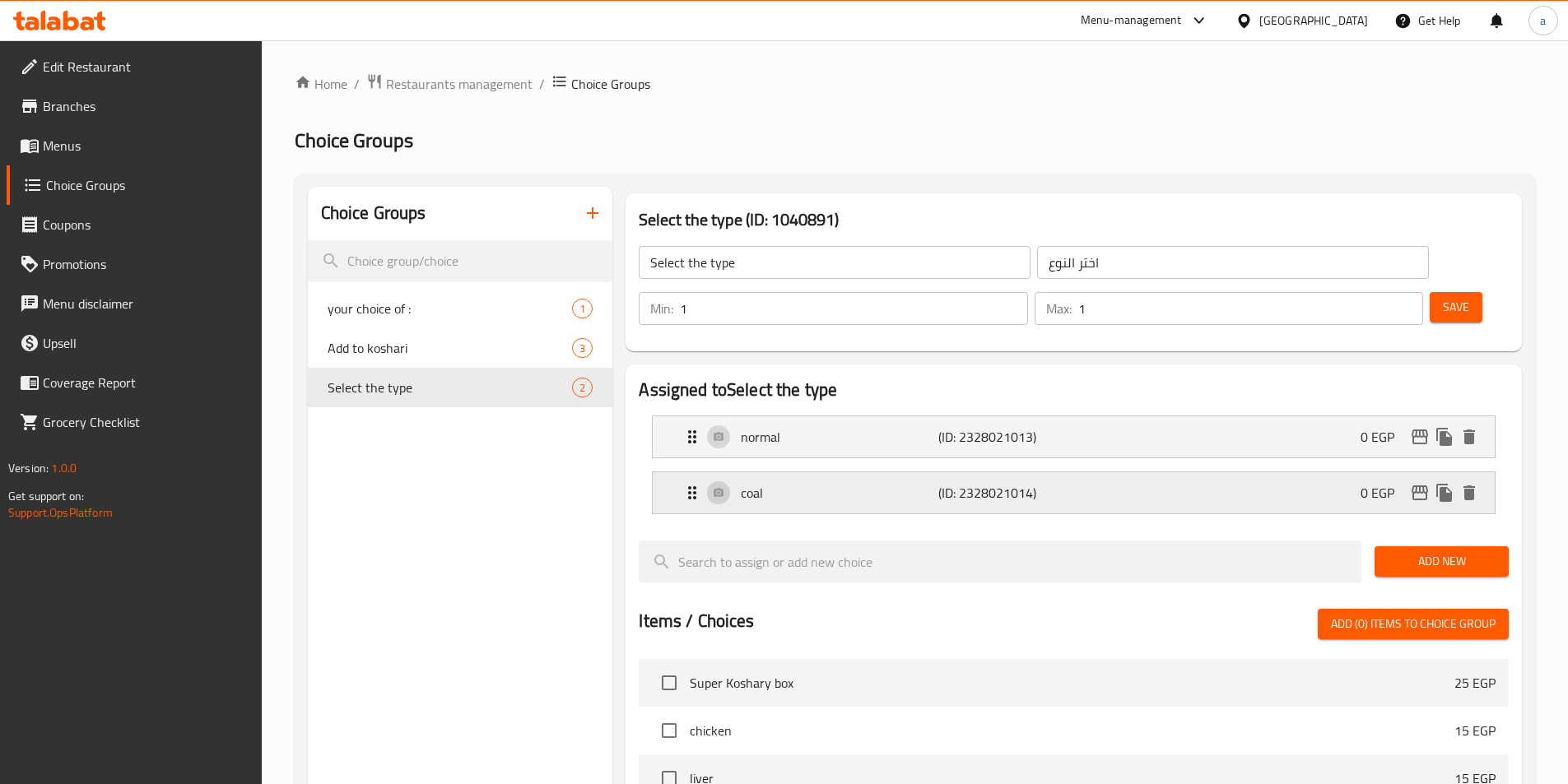
click at [859, 483] on p "coal" at bounding box center [839, 493] width 197 height 20
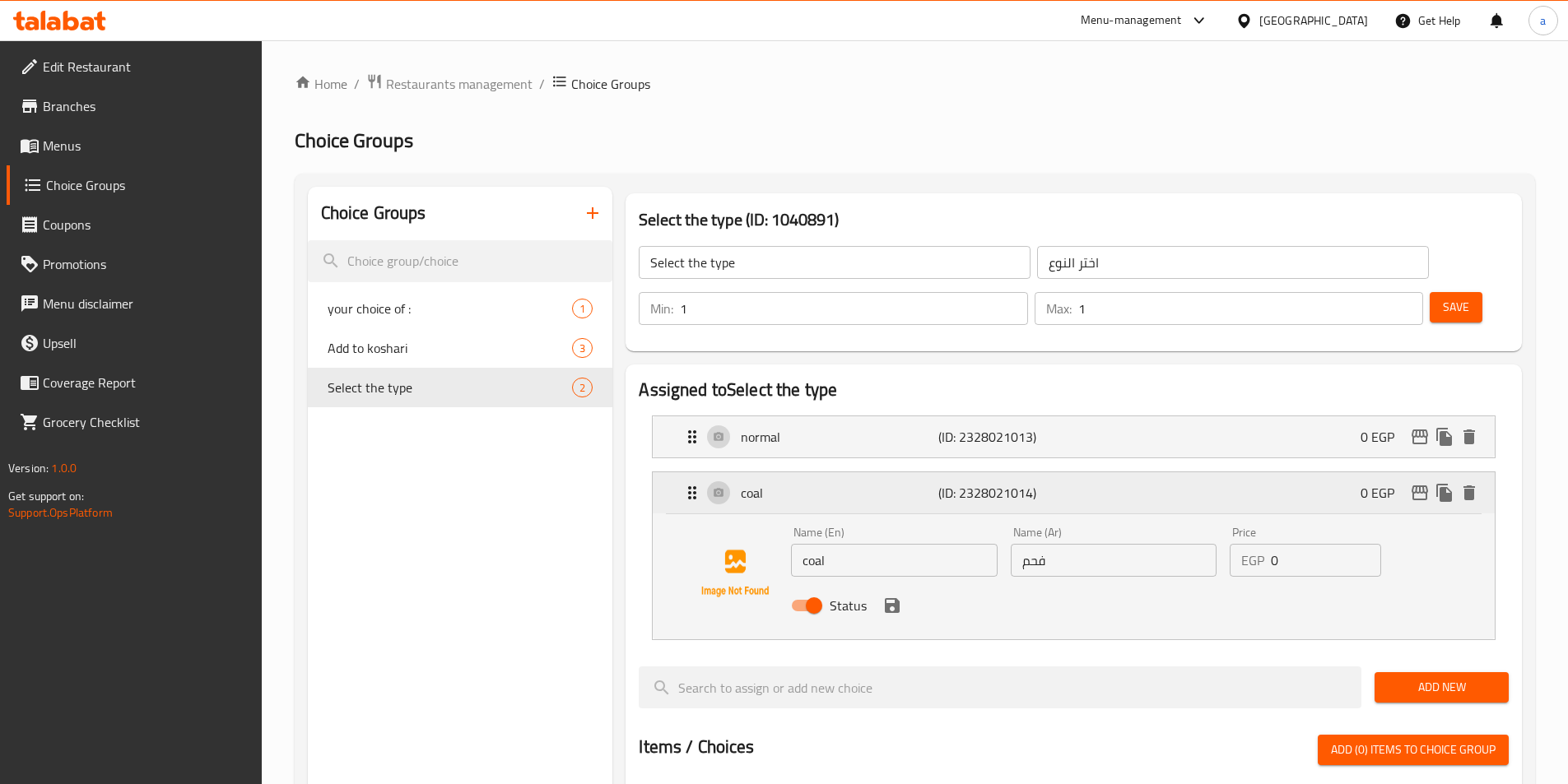
click at [859, 483] on p "coal" at bounding box center [839, 493] width 197 height 20
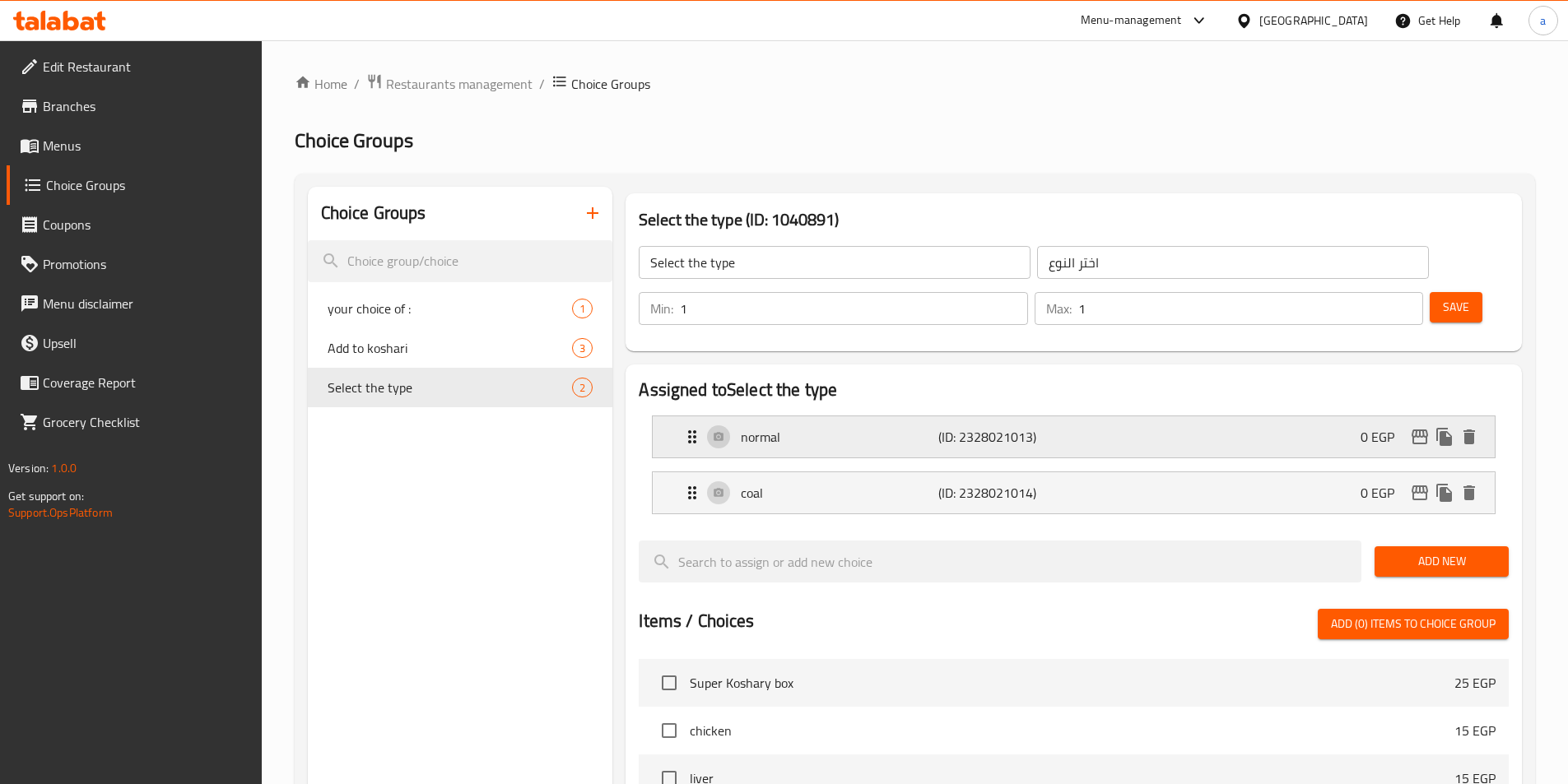
click at [874, 417] on div "normal (ID: 2328021013) 0 EGP" at bounding box center [1078, 437] width 792 height 41
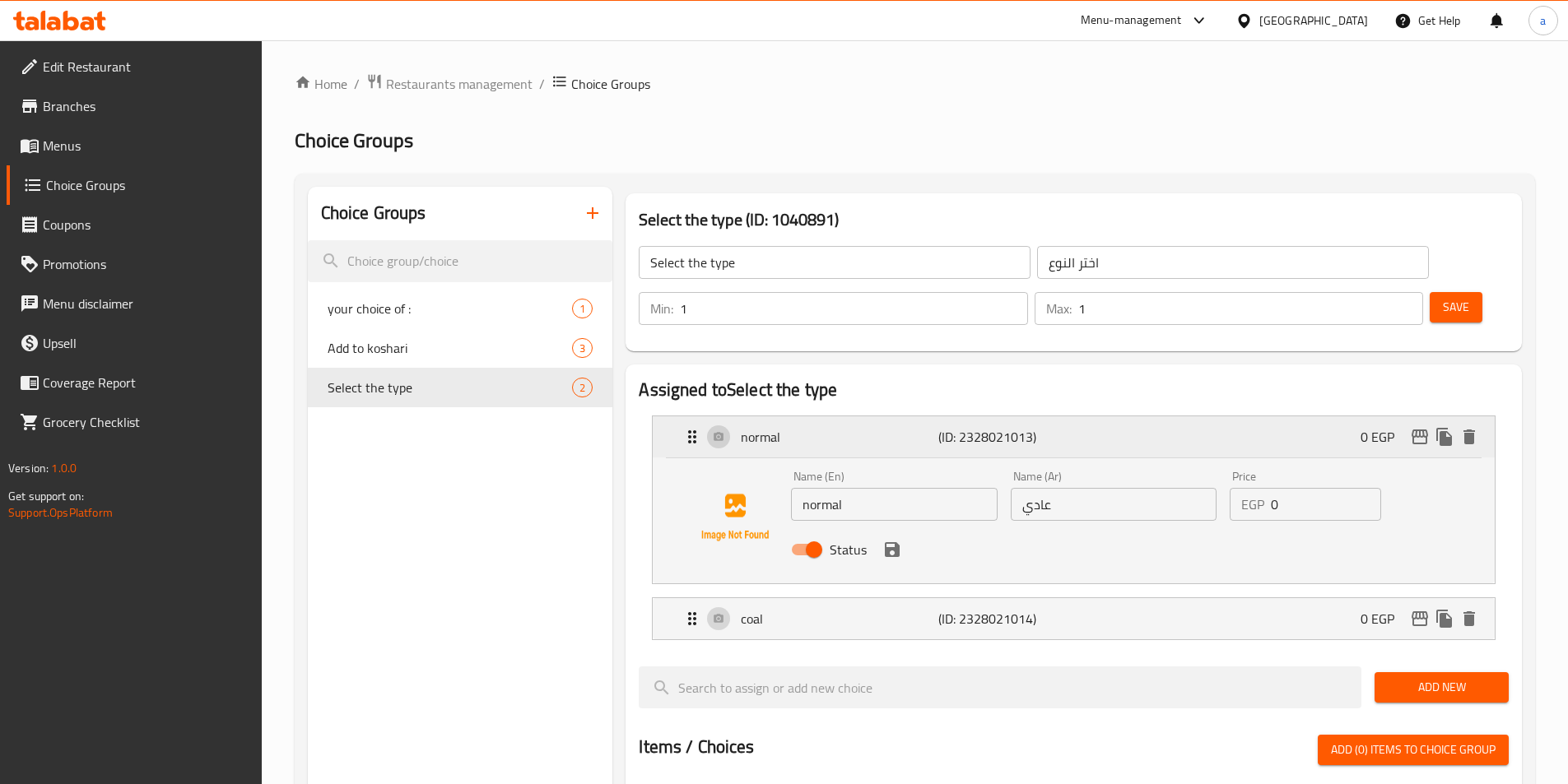
click at [874, 417] on div "normal (ID: 2328021013) 0 EGP" at bounding box center [1078, 437] width 792 height 41
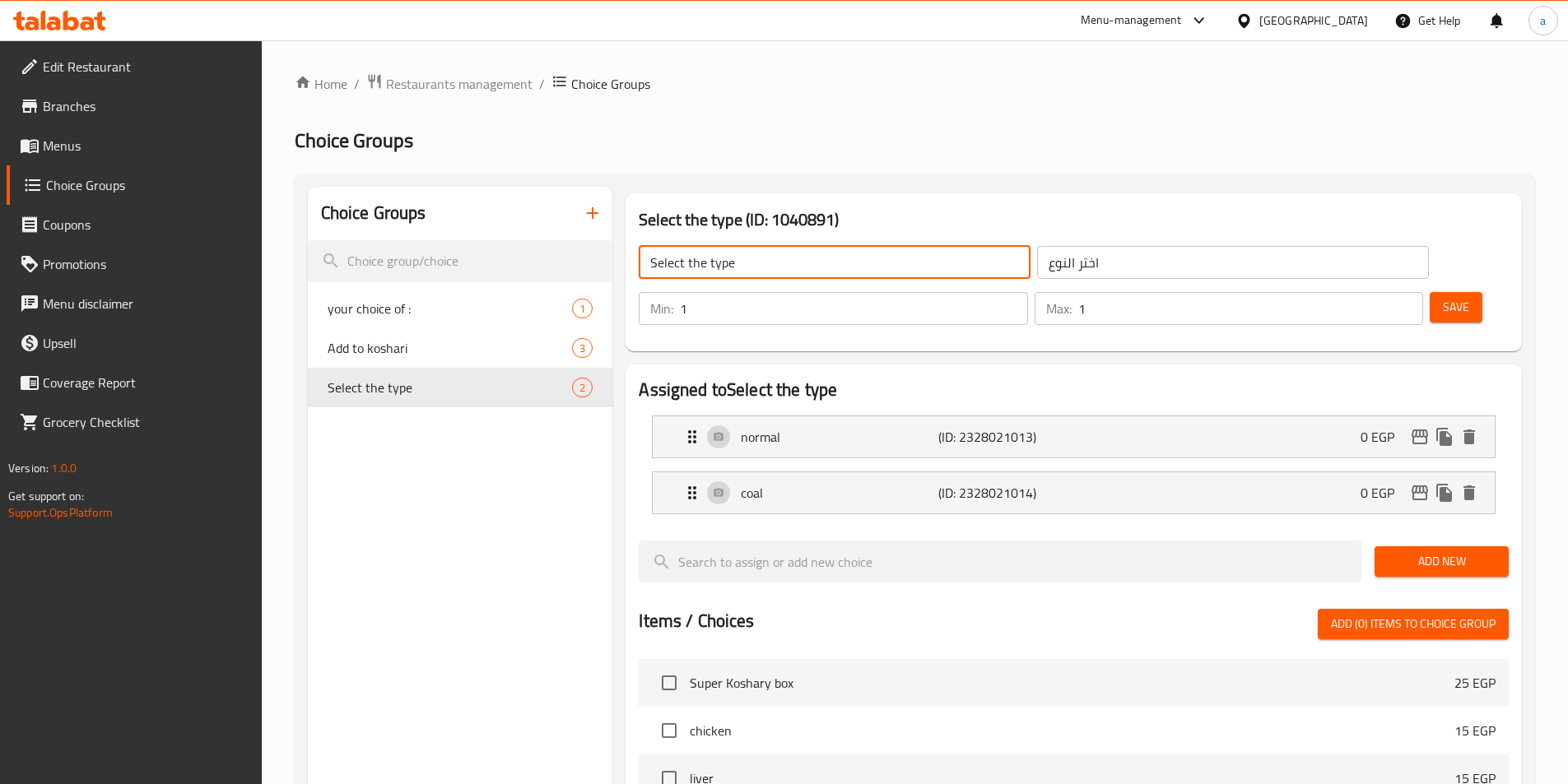
click at [807, 257] on input "Select the type" at bounding box center [835, 263] width 392 height 33
click at [805, 256] on input "Select the type" at bounding box center [835, 263] width 392 height 33
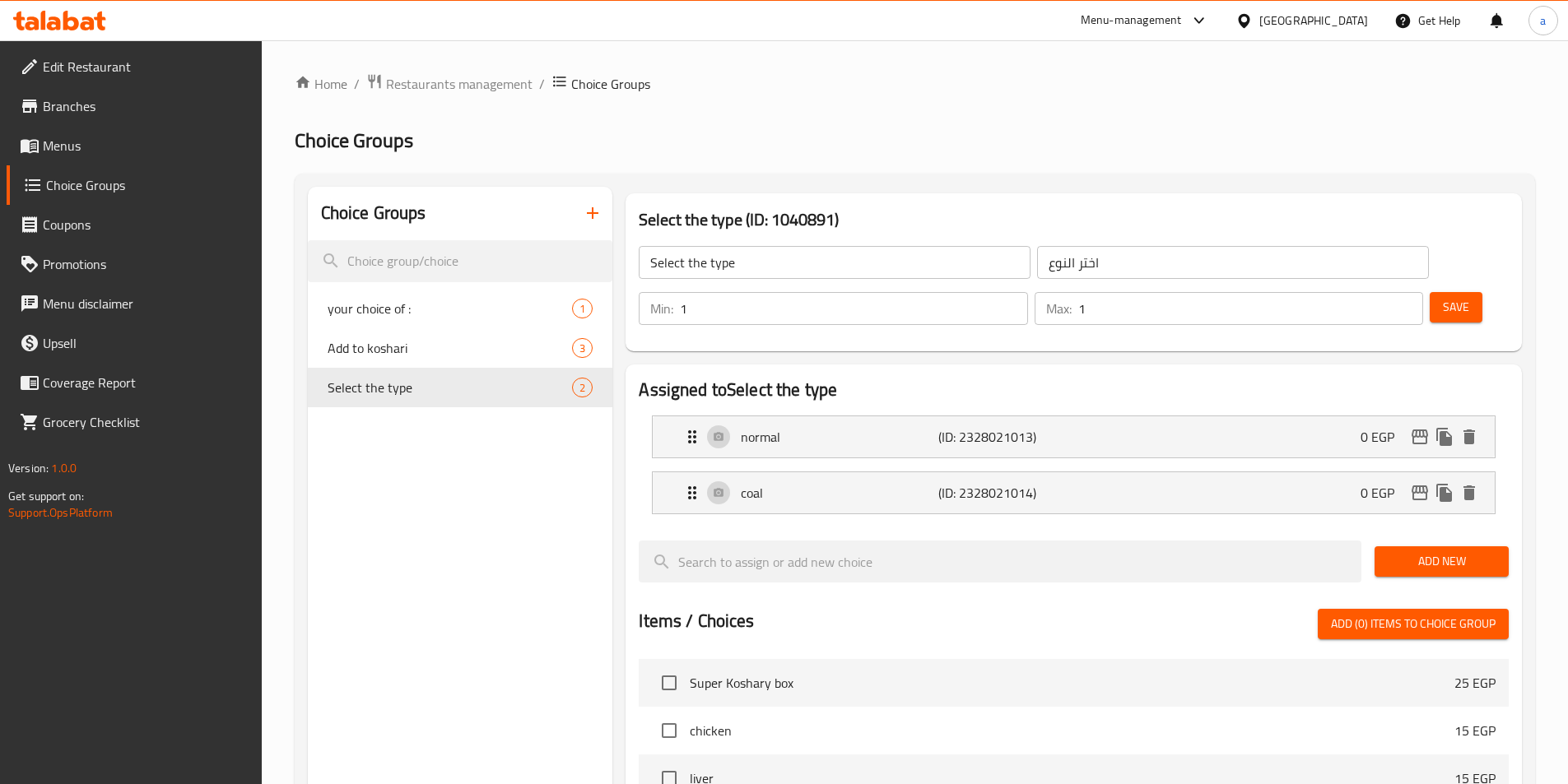
click at [738, 265] on input "Select the type" at bounding box center [835, 263] width 392 height 33
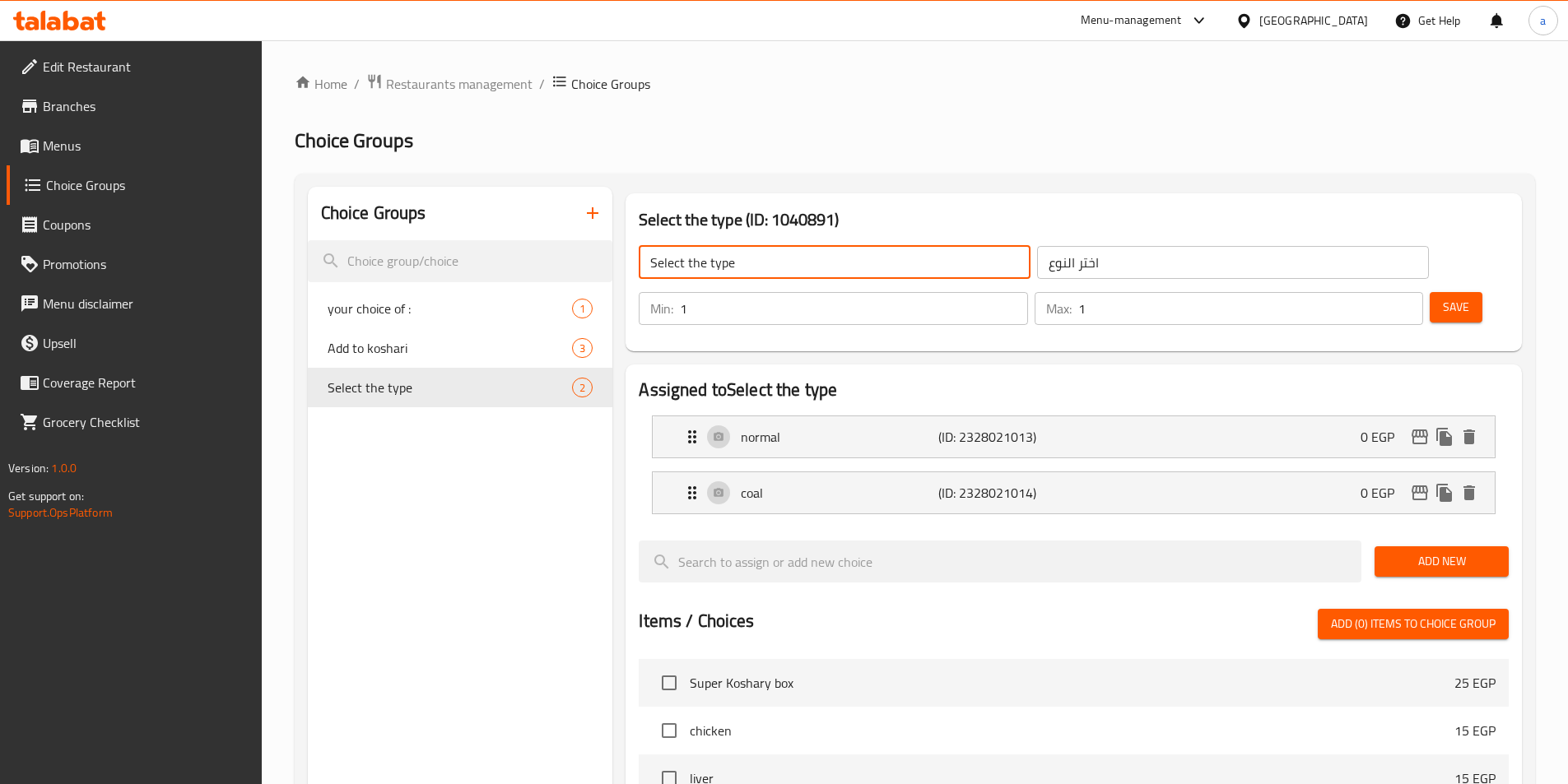
click at [738, 265] on input "Select the type" at bounding box center [835, 263] width 392 height 33
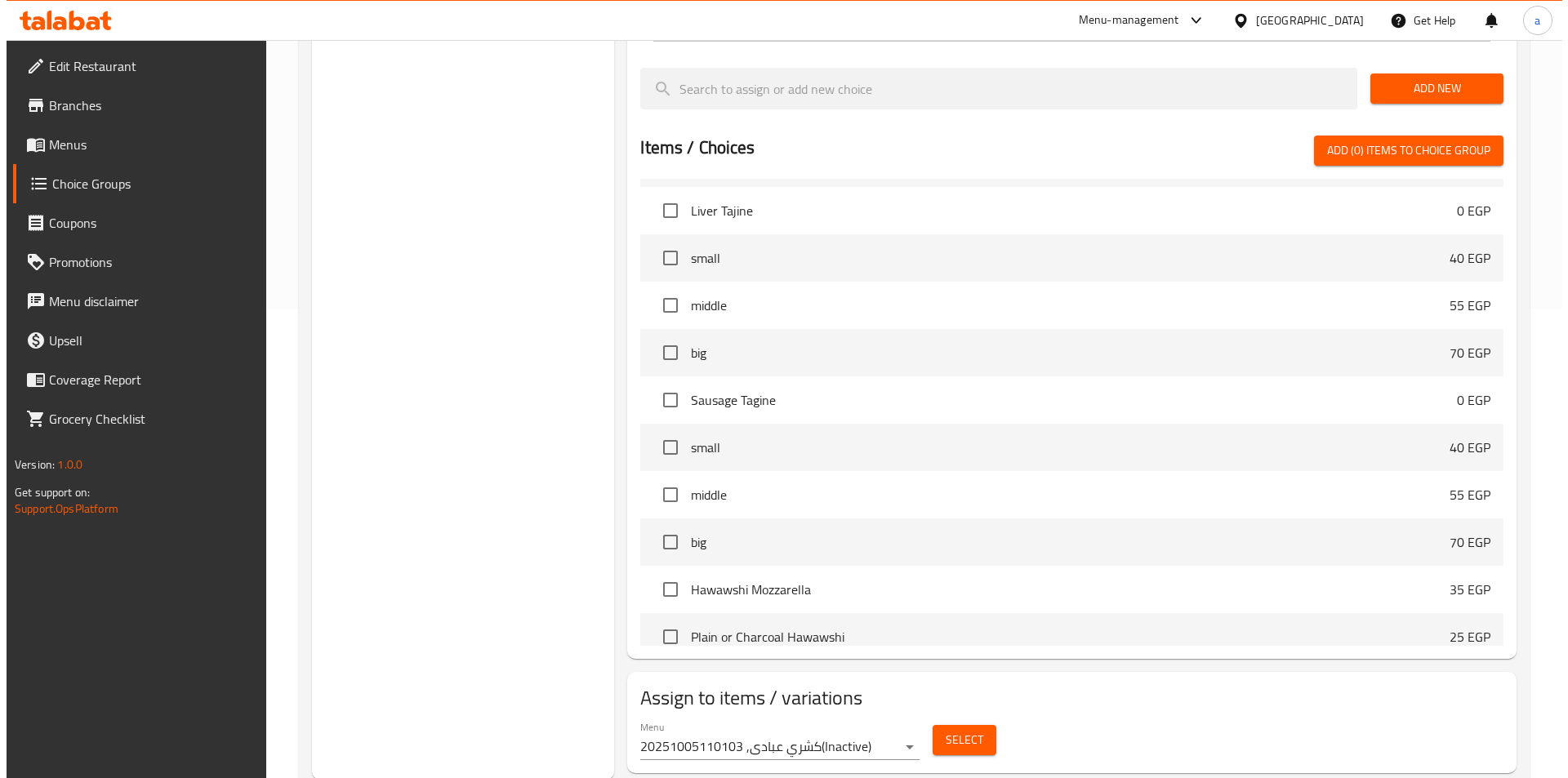
scroll to position [470, 0]
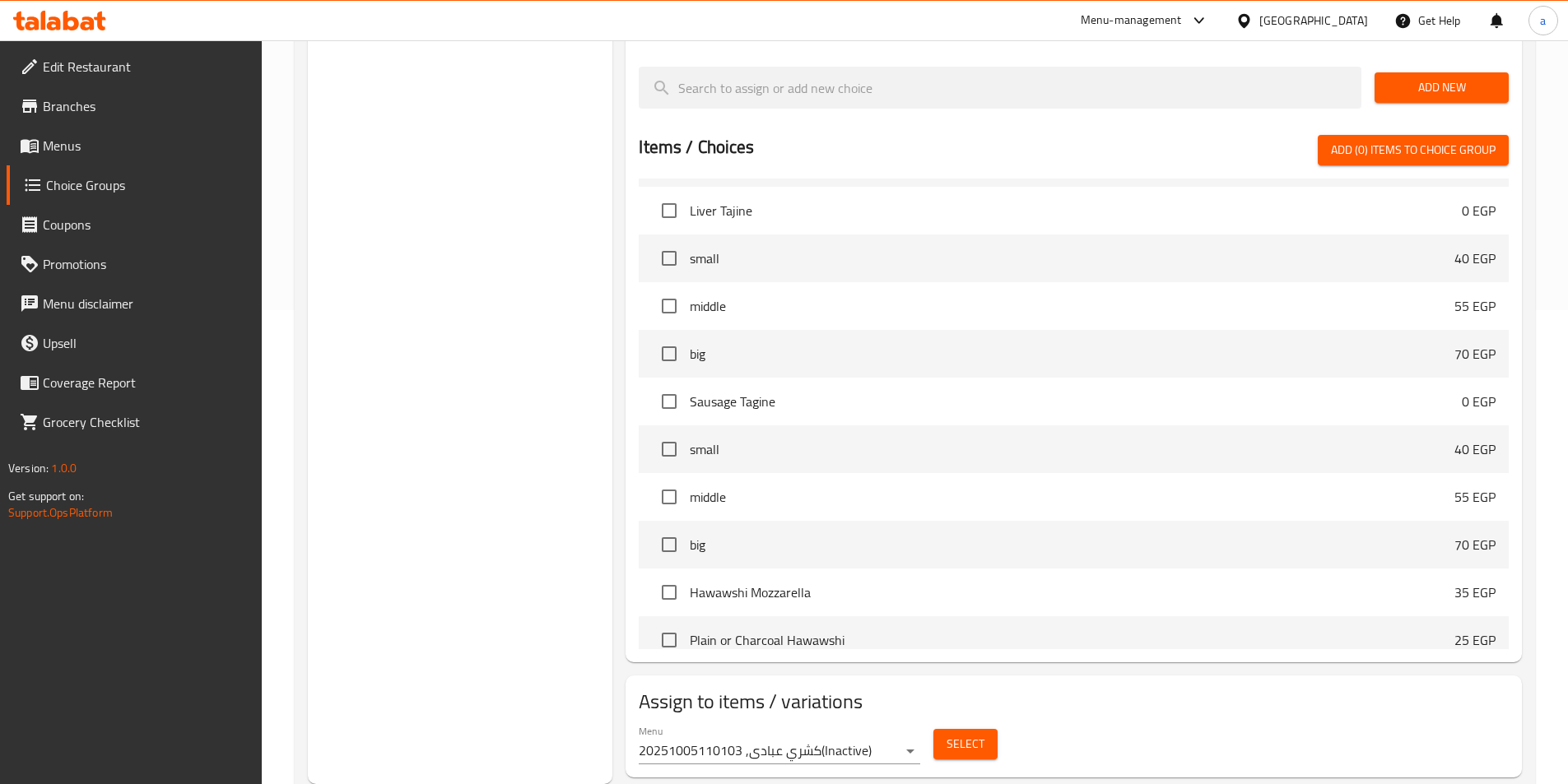
click at [970, 734] on span "Select" at bounding box center [965, 744] width 38 height 21
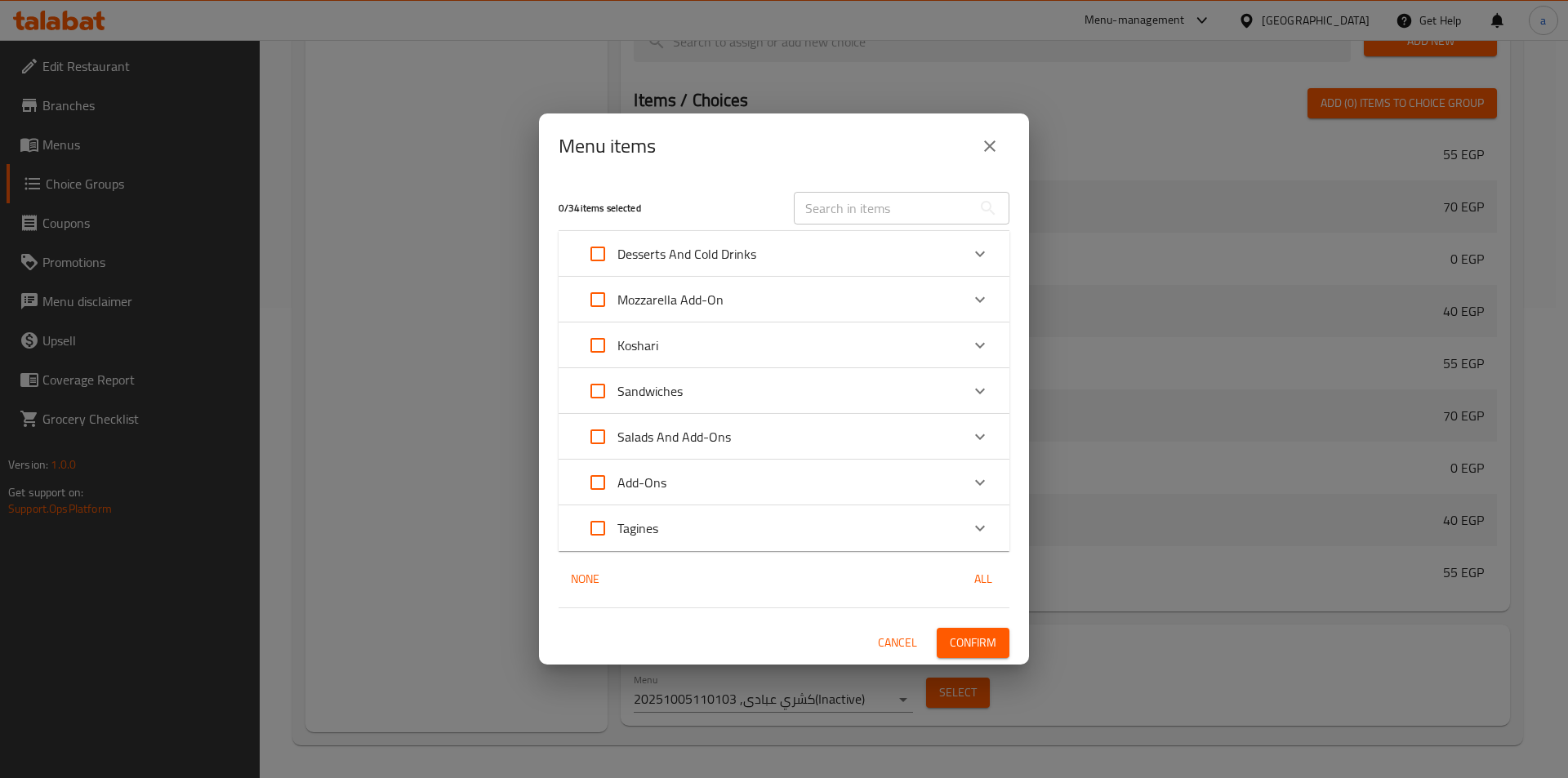
click at [871, 383] on div "Sandwiches" at bounding box center [769, 391] width 382 height 39
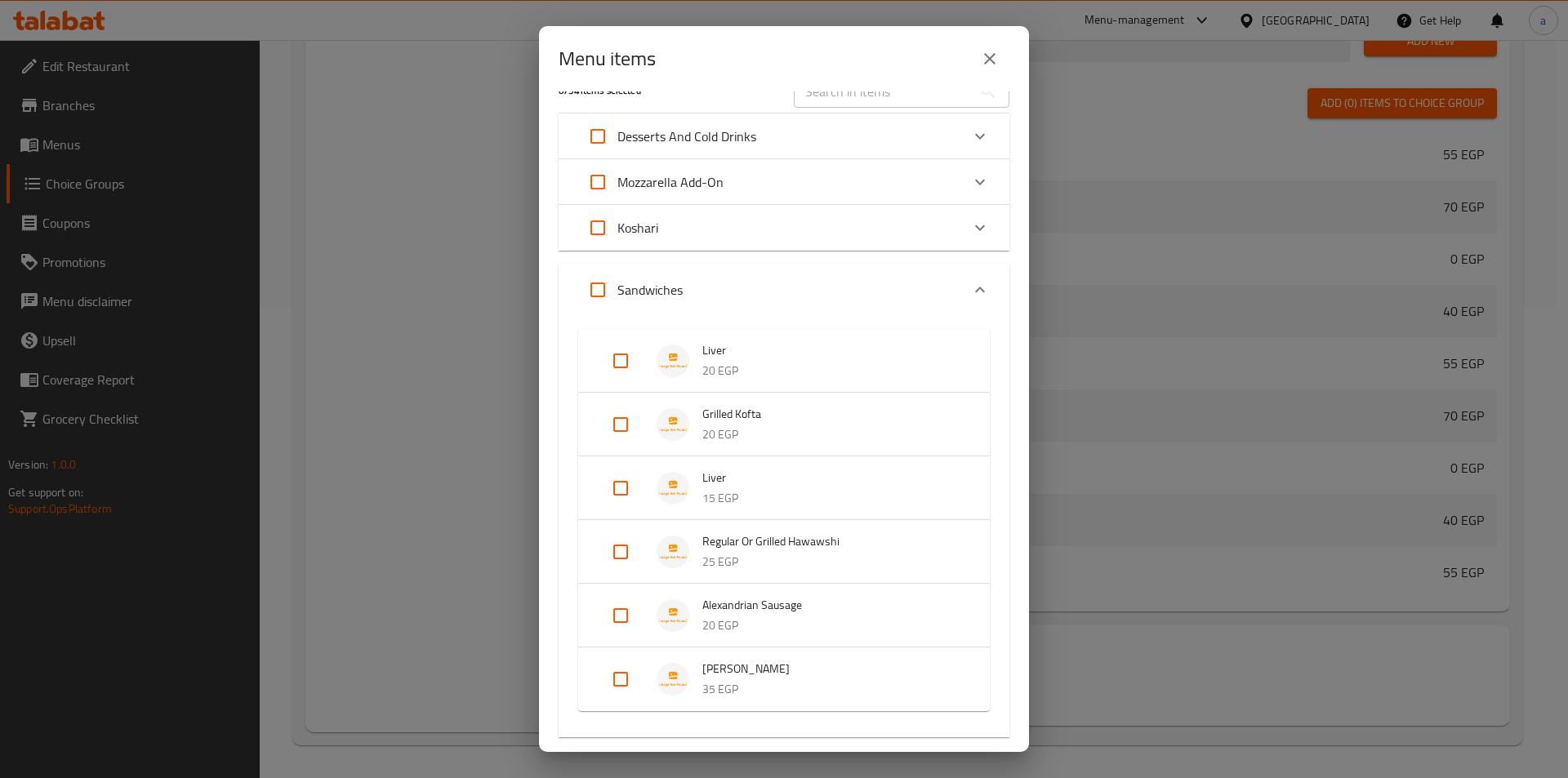
scroll to position [0, 0]
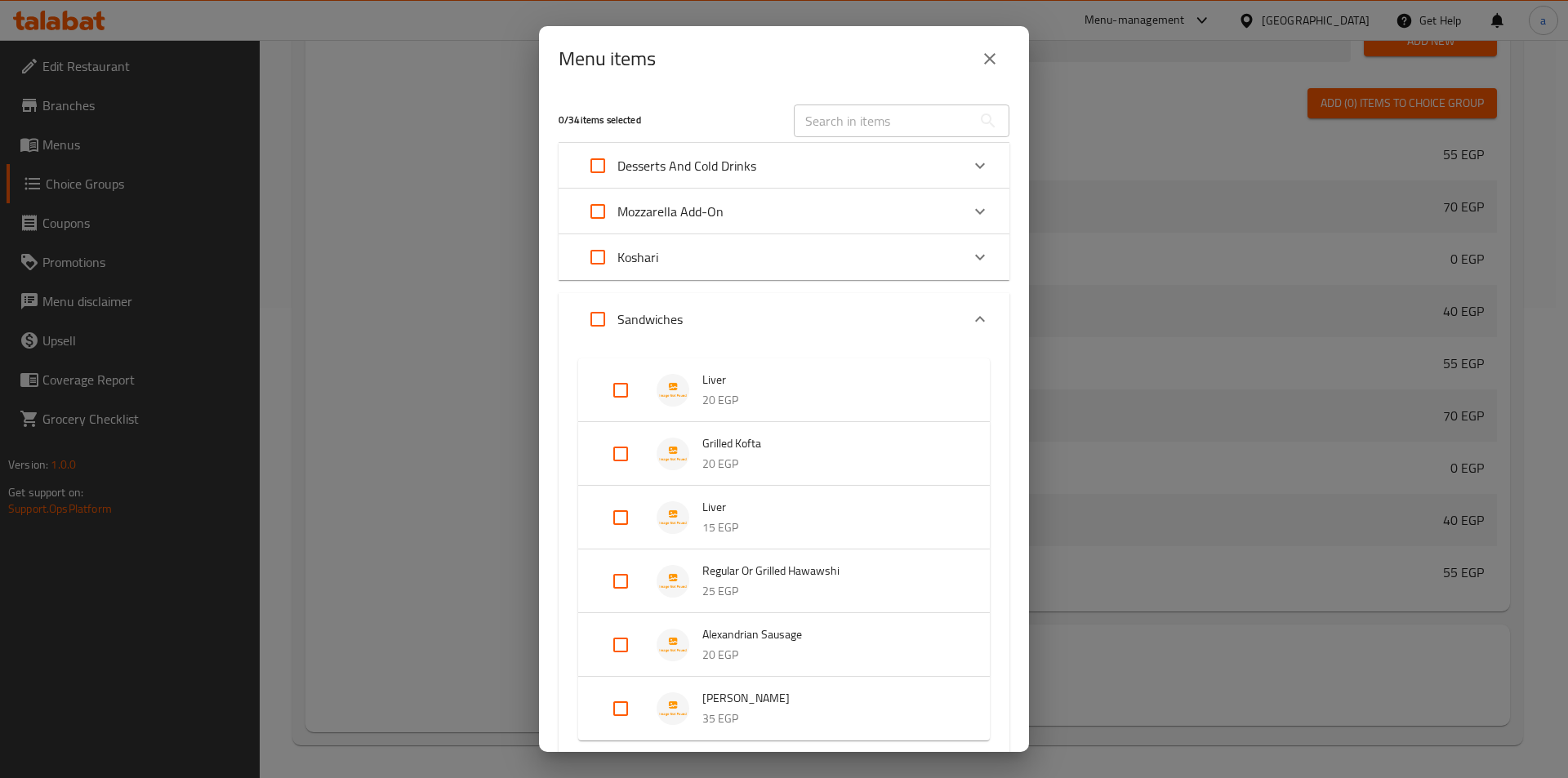
click at [889, 256] on div "Koshari" at bounding box center [769, 257] width 382 height 39
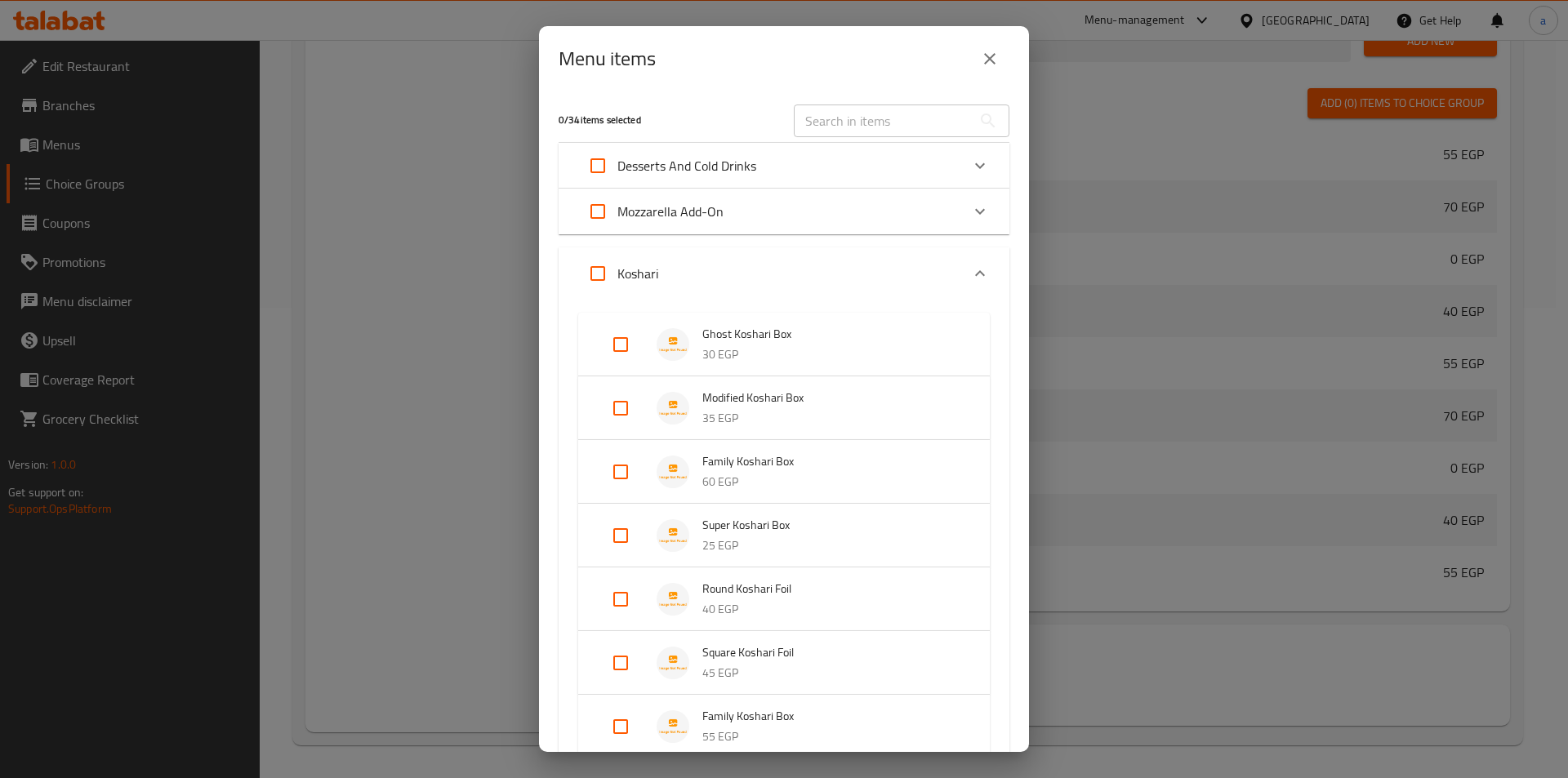
click at [899, 221] on div "Mozzarella Add-On" at bounding box center [769, 211] width 382 height 39
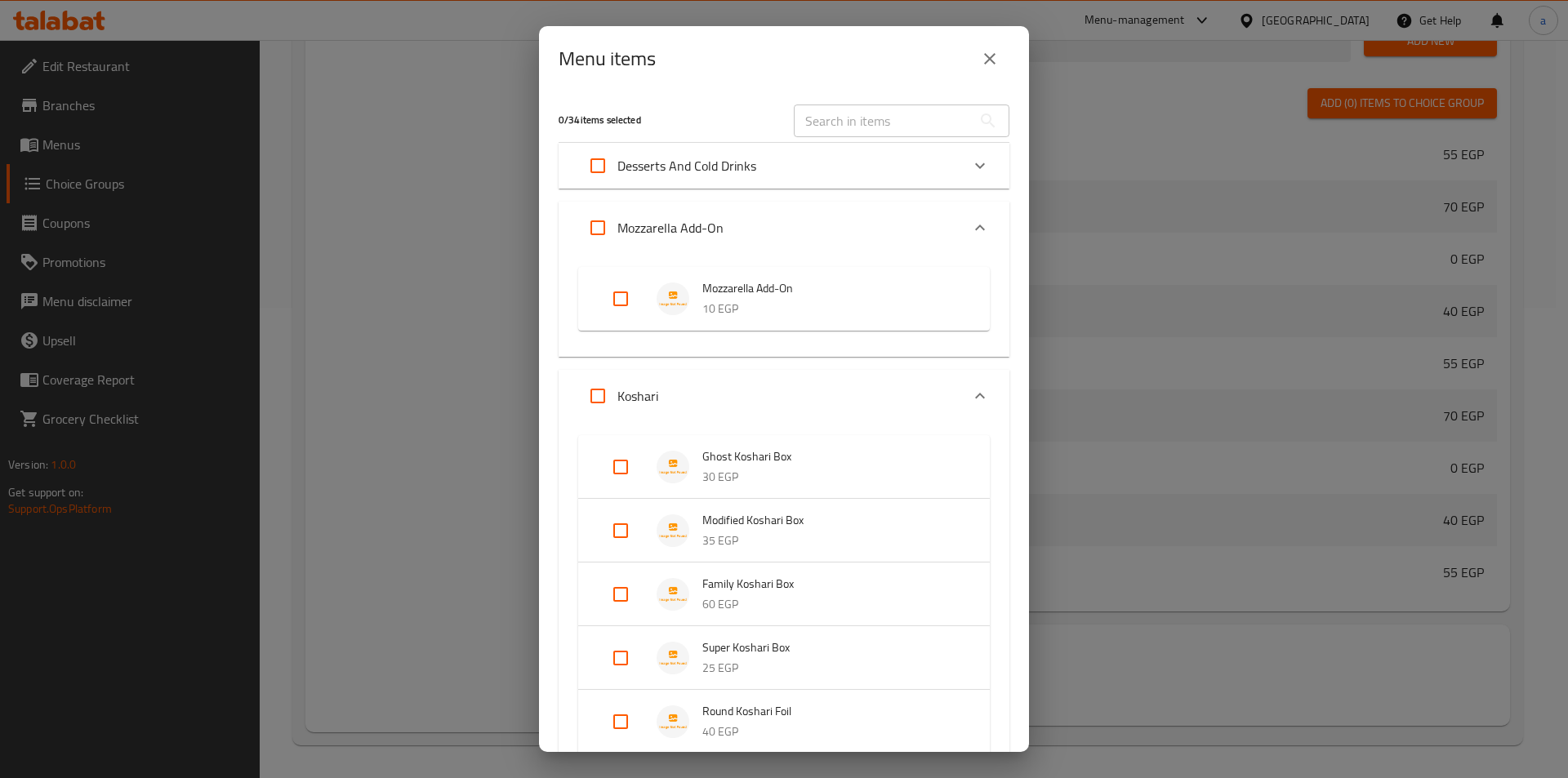
click at [899, 223] on div "Mozzarella Add-On" at bounding box center [769, 227] width 382 height 39
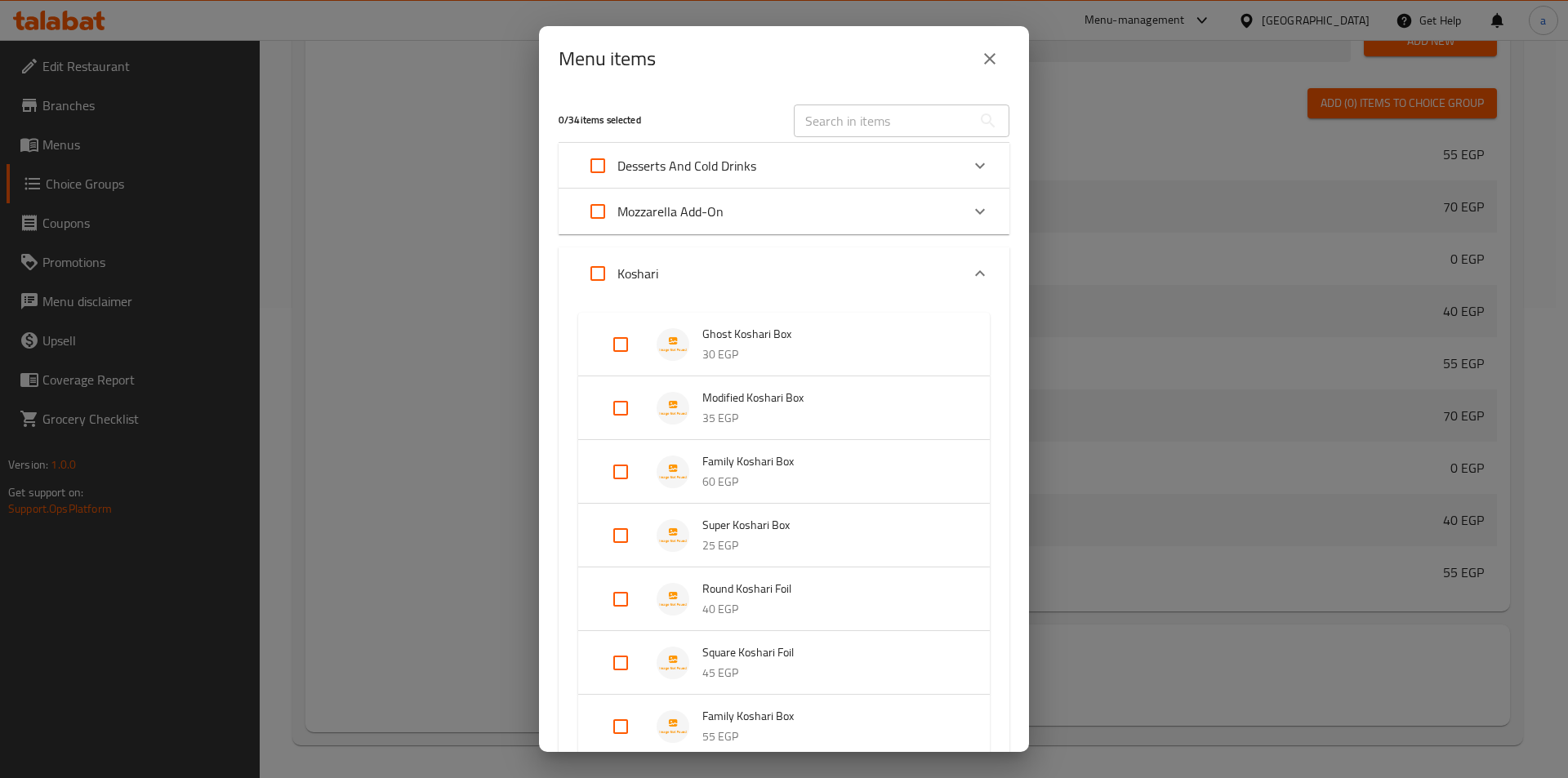
click at [916, 265] on div "Koshari" at bounding box center [769, 273] width 382 height 39
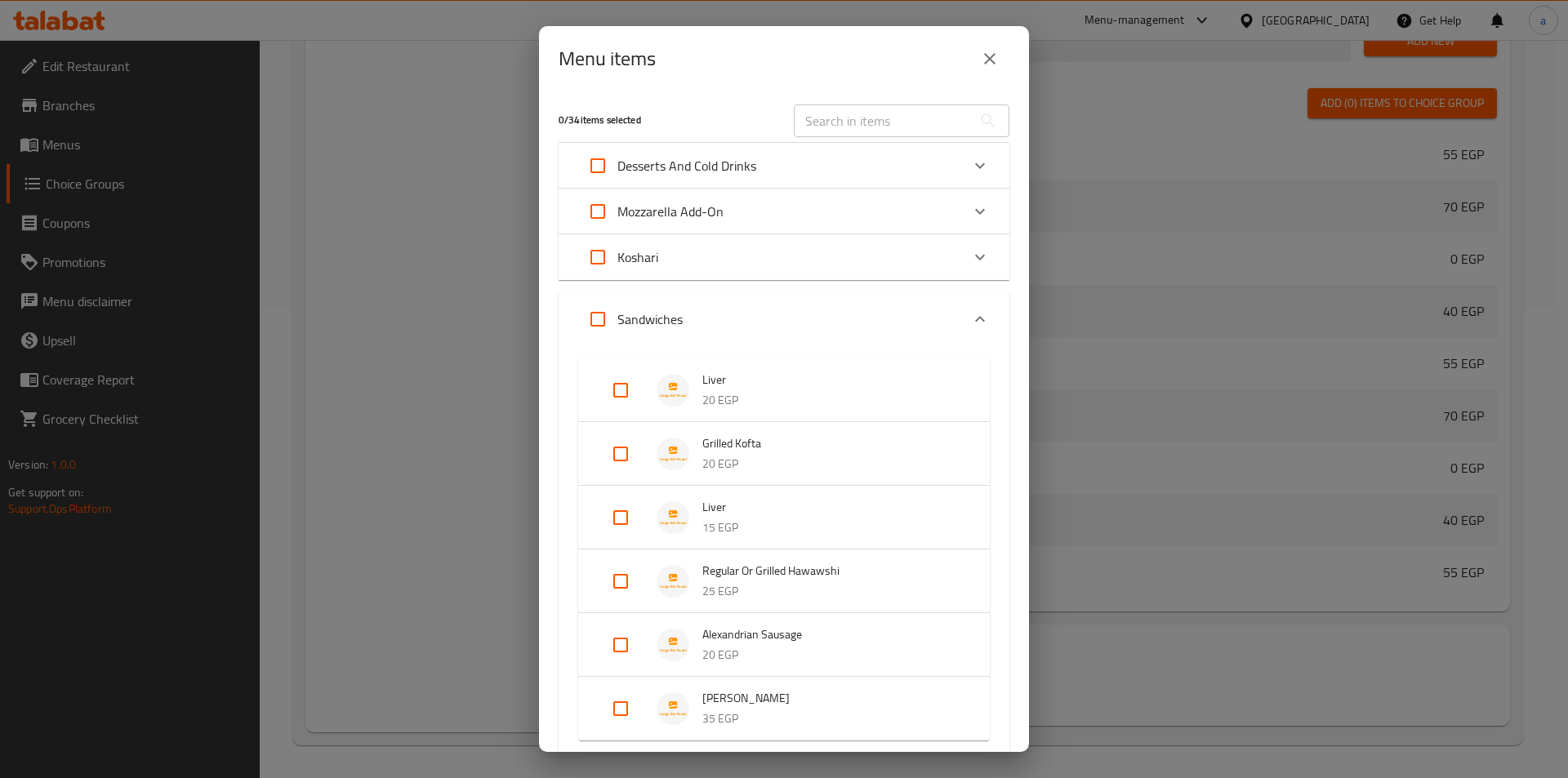
click at [841, 315] on div "Sandwiches" at bounding box center [769, 318] width 382 height 39
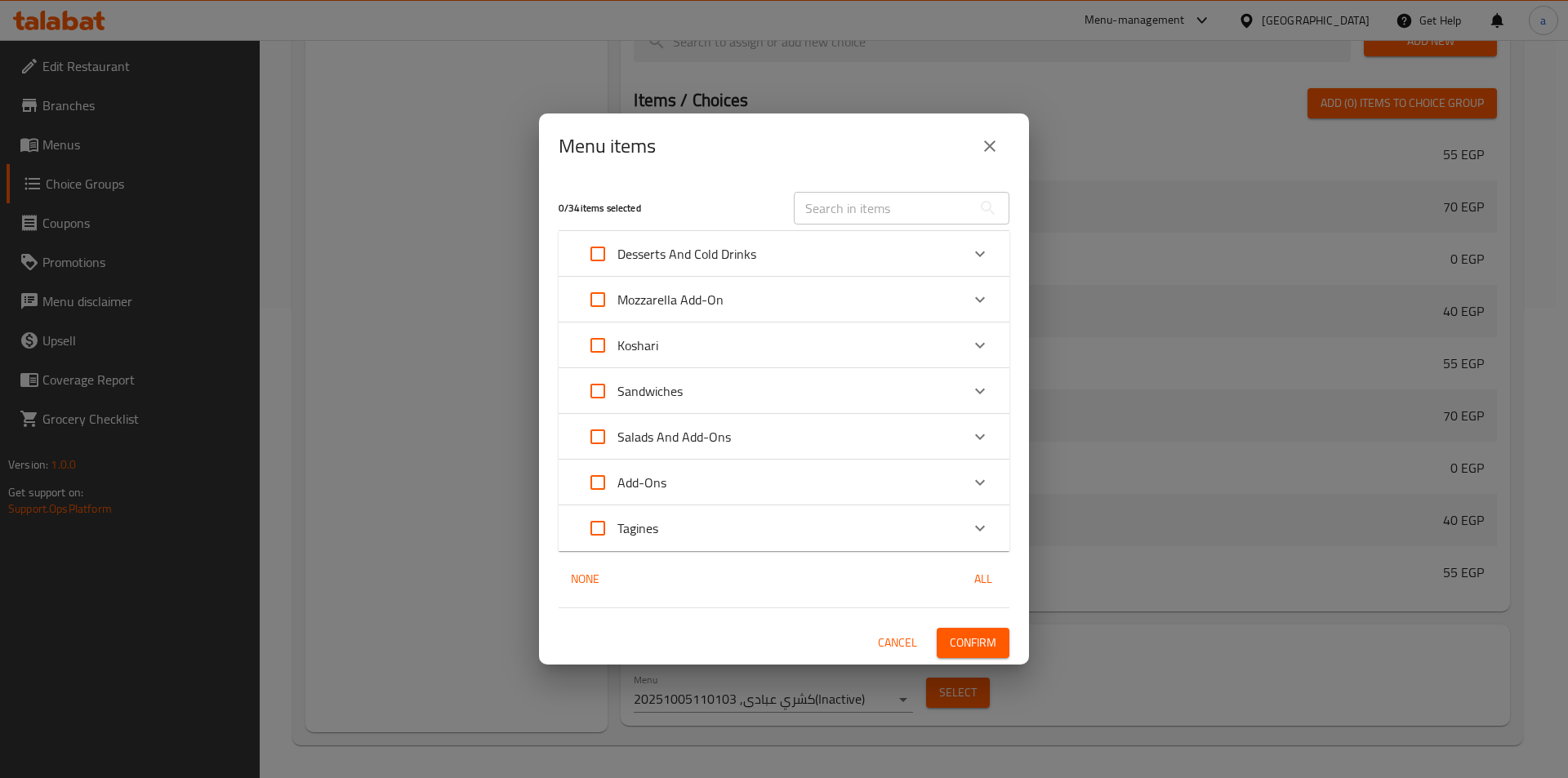
click at [775, 486] on div "Add-Ons" at bounding box center [769, 482] width 382 height 39
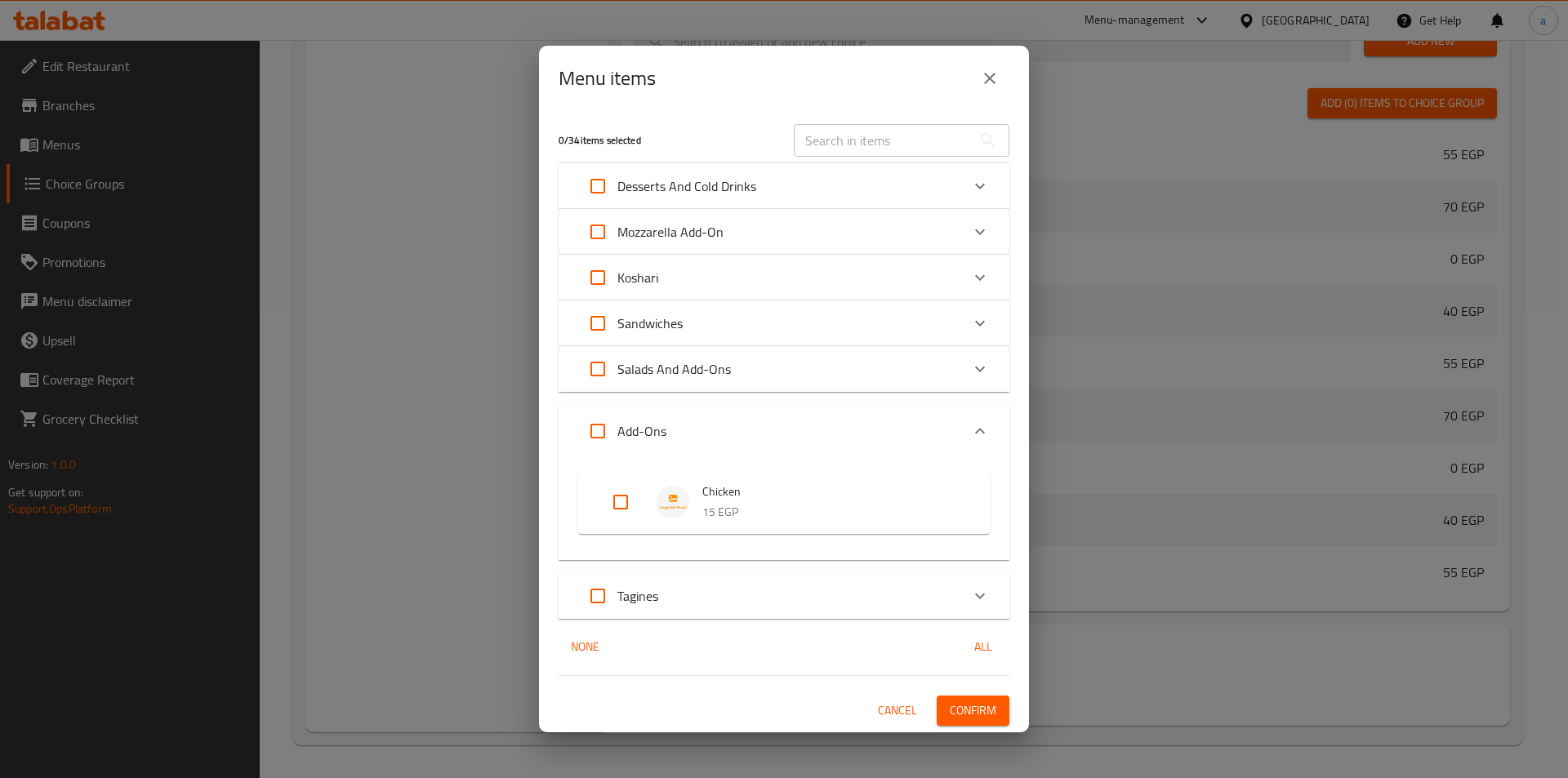
click at [794, 438] on div "Add-Ons" at bounding box center [769, 431] width 382 height 39
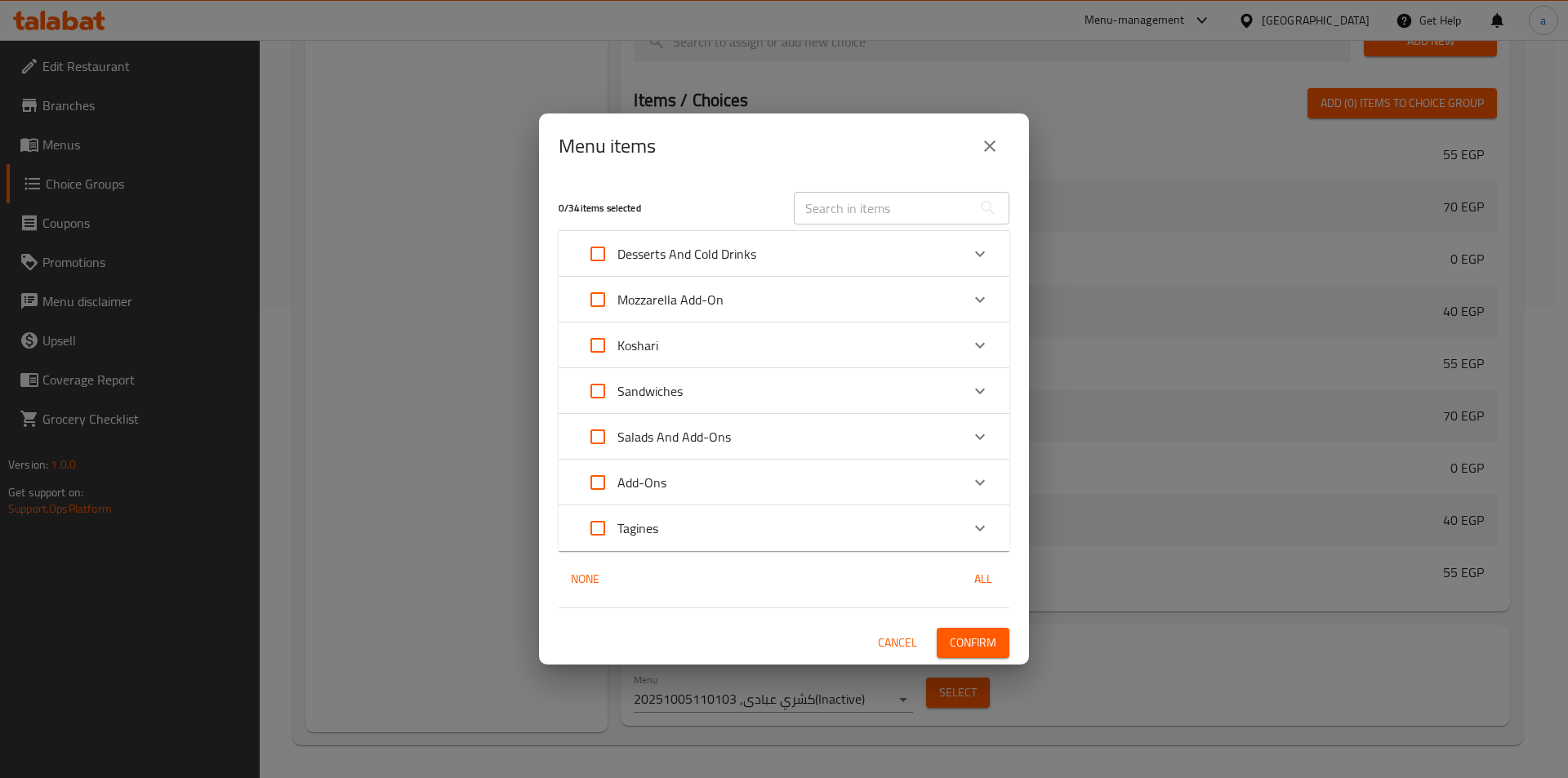
click at [776, 517] on div "Tagines" at bounding box center [769, 527] width 382 height 39
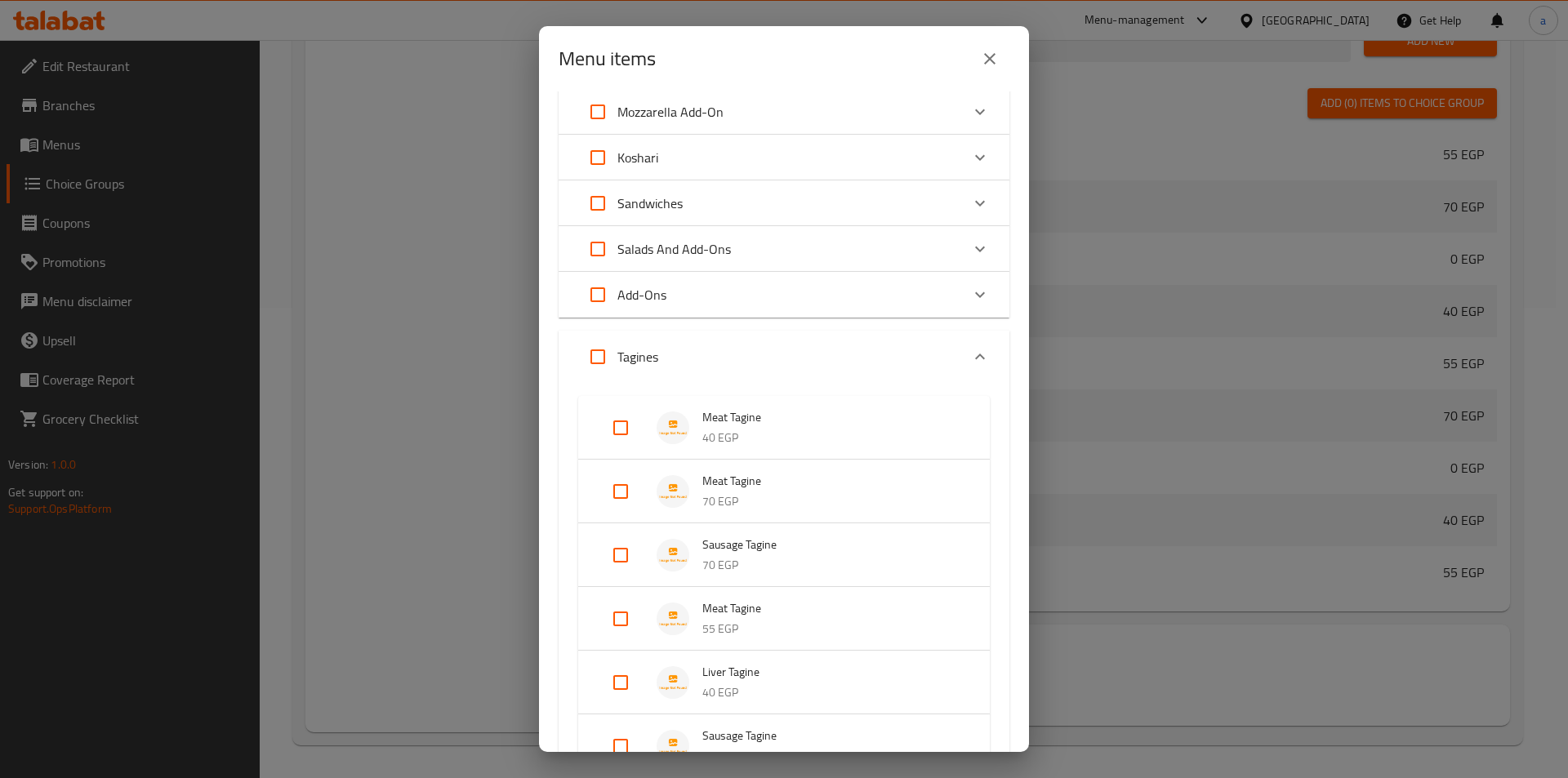
scroll to position [76, 0]
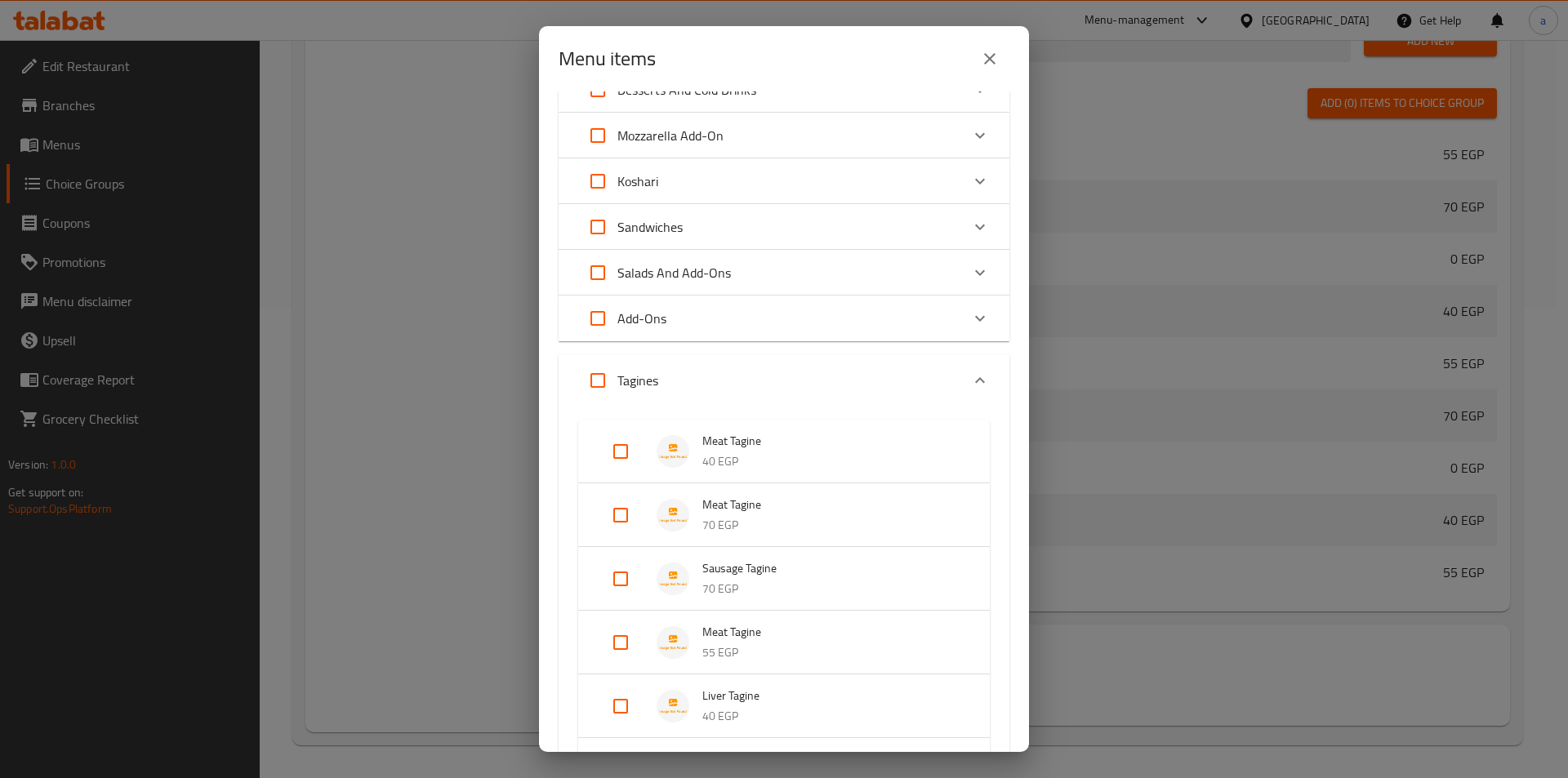
click at [795, 383] on div "Tagines" at bounding box center [769, 380] width 382 height 39
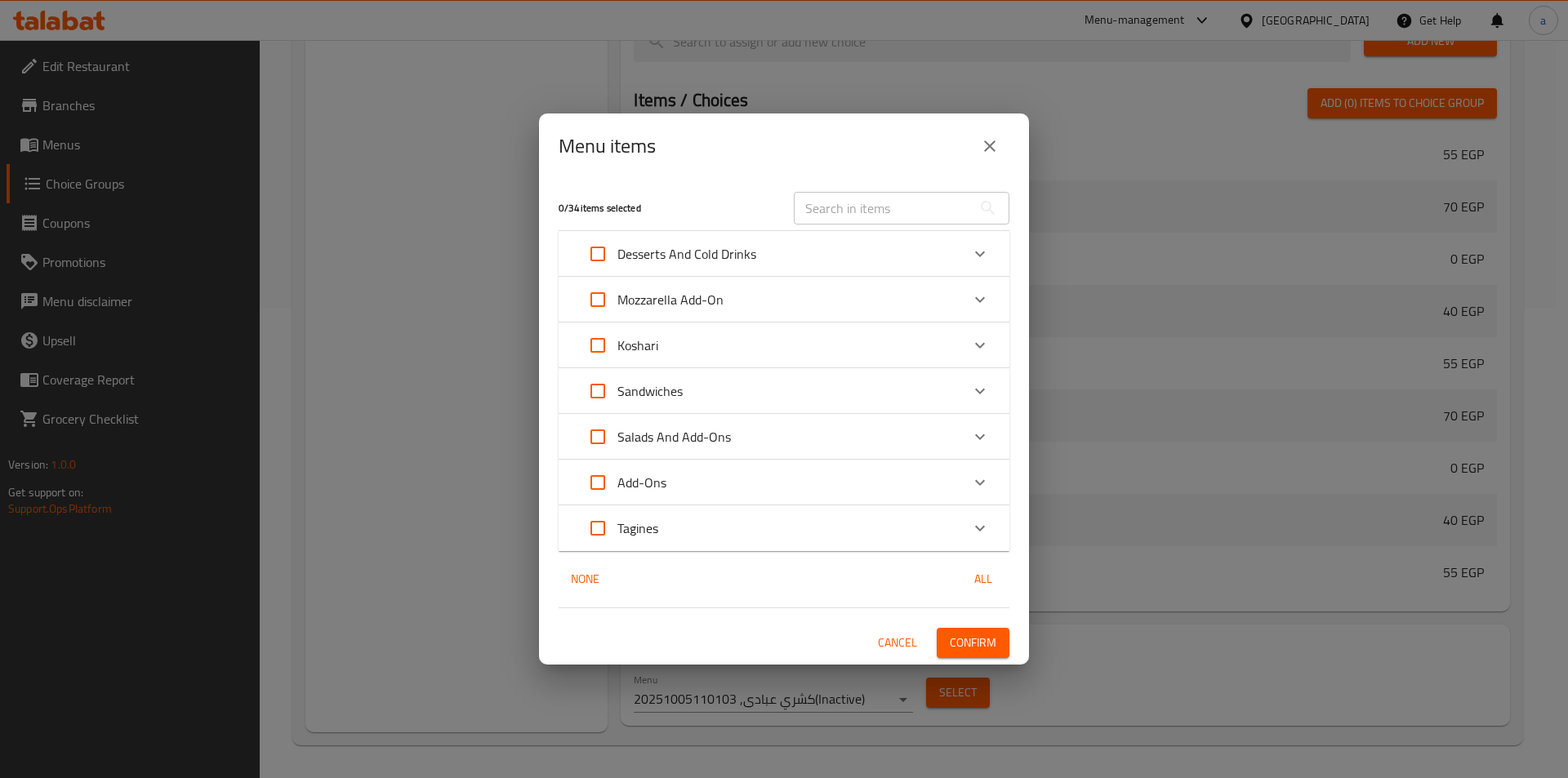
scroll to position [0, 0]
click at [711, 394] on div "Sandwiches" at bounding box center [769, 391] width 382 height 39
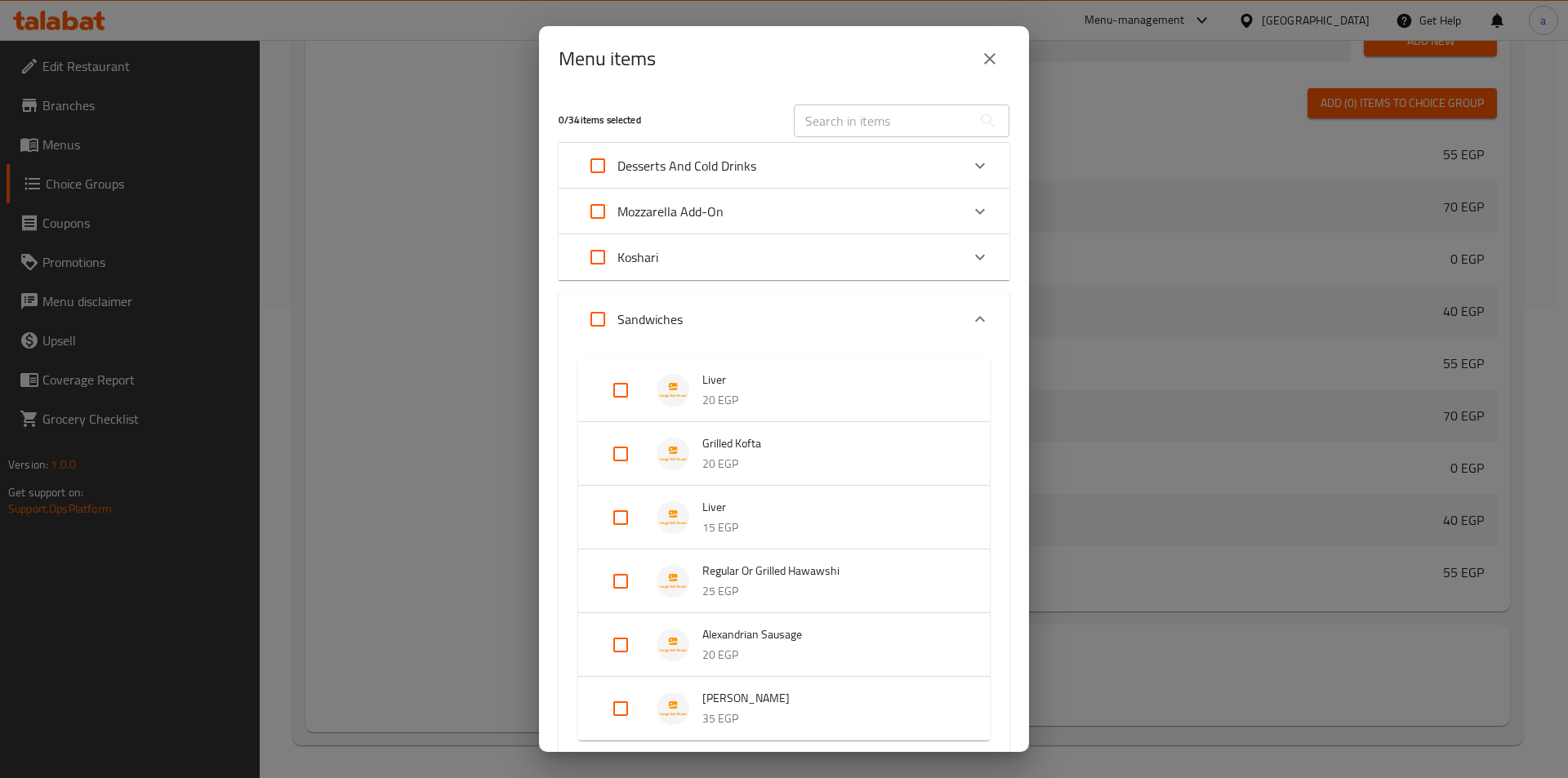
click at [618, 590] on input "Expand" at bounding box center [620, 581] width 39 height 39
checkbox input "true"
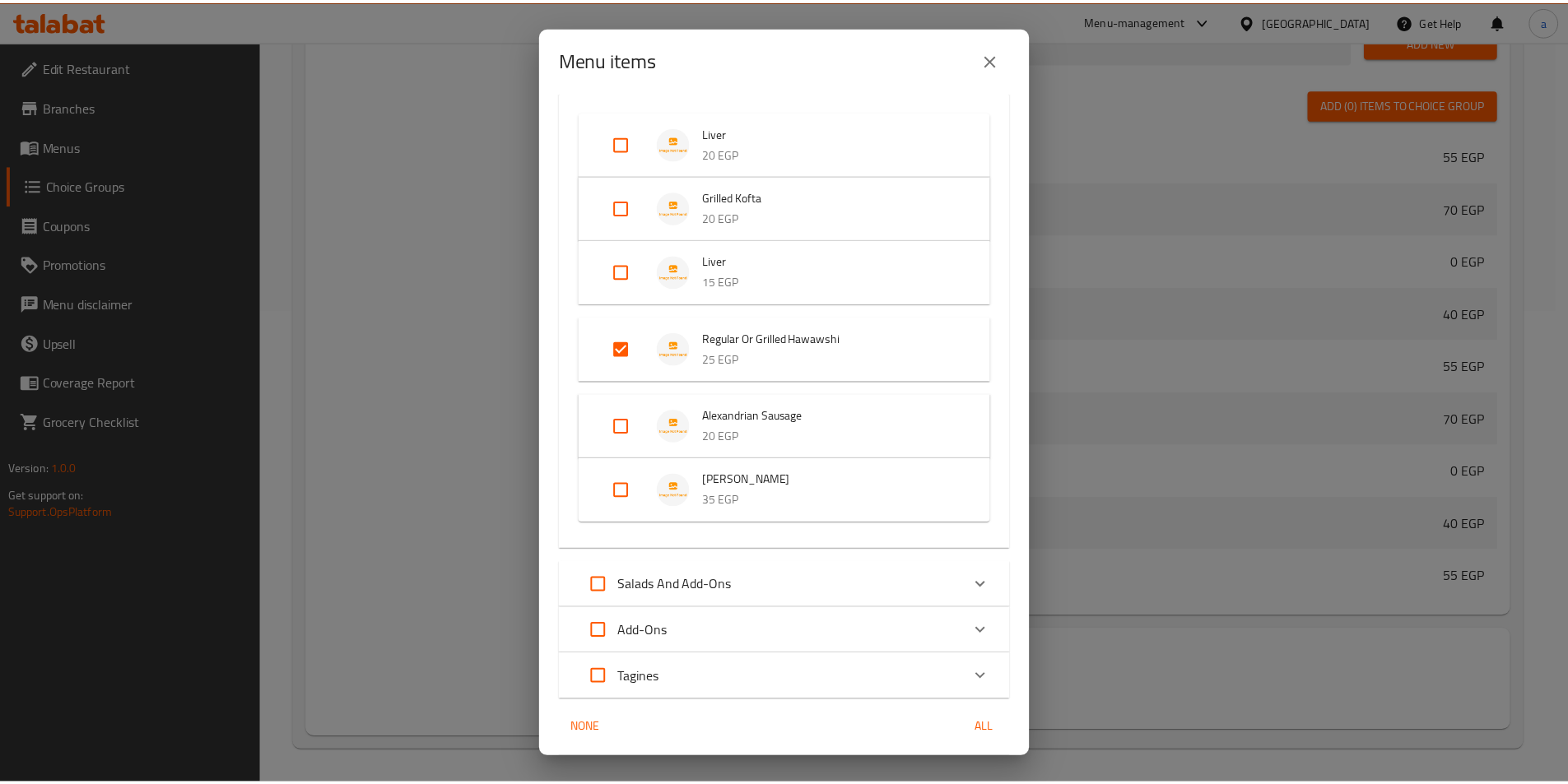
scroll to position [307, 0]
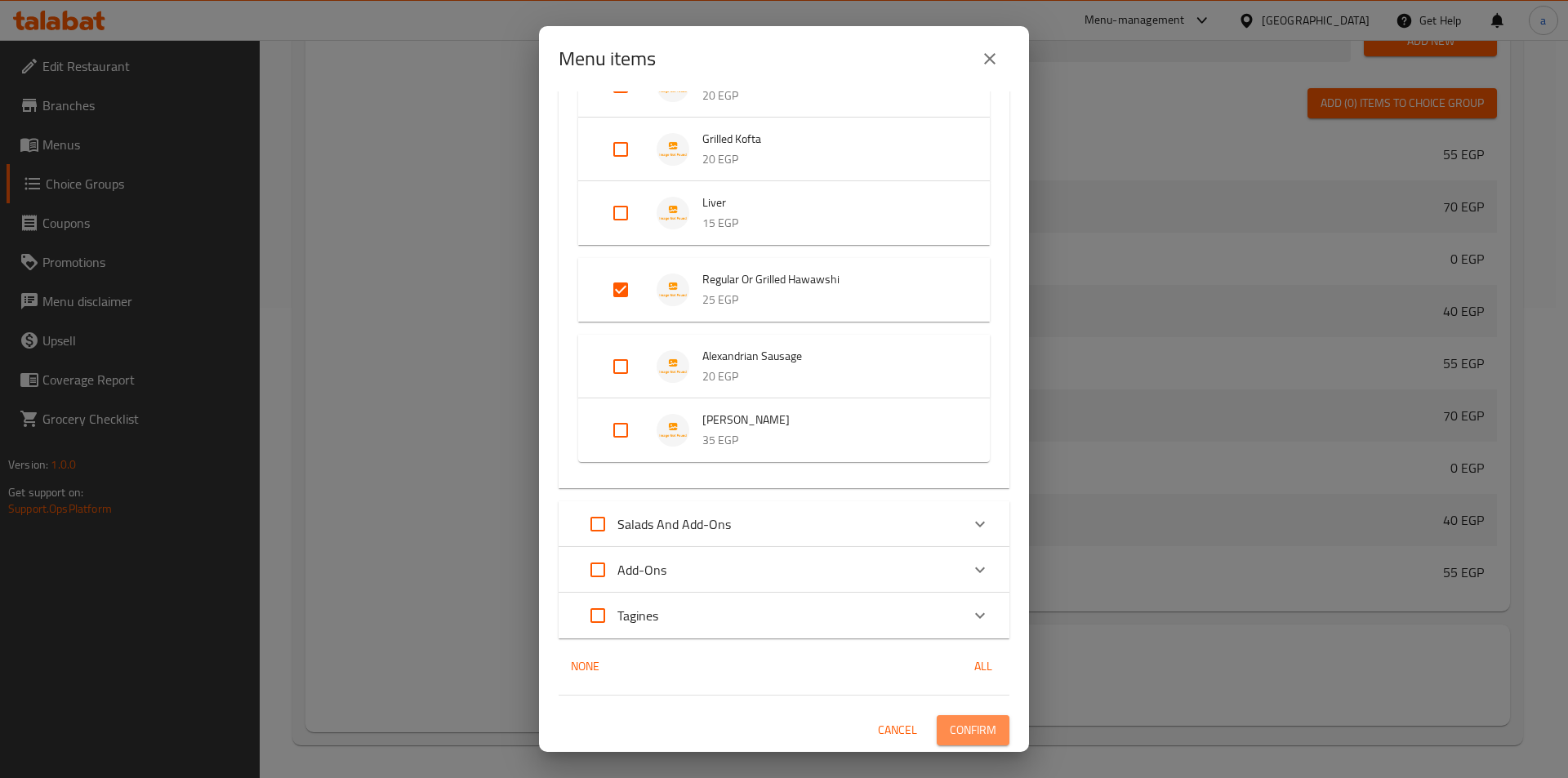
click at [951, 732] on span "Confirm" at bounding box center [973, 730] width 46 height 21
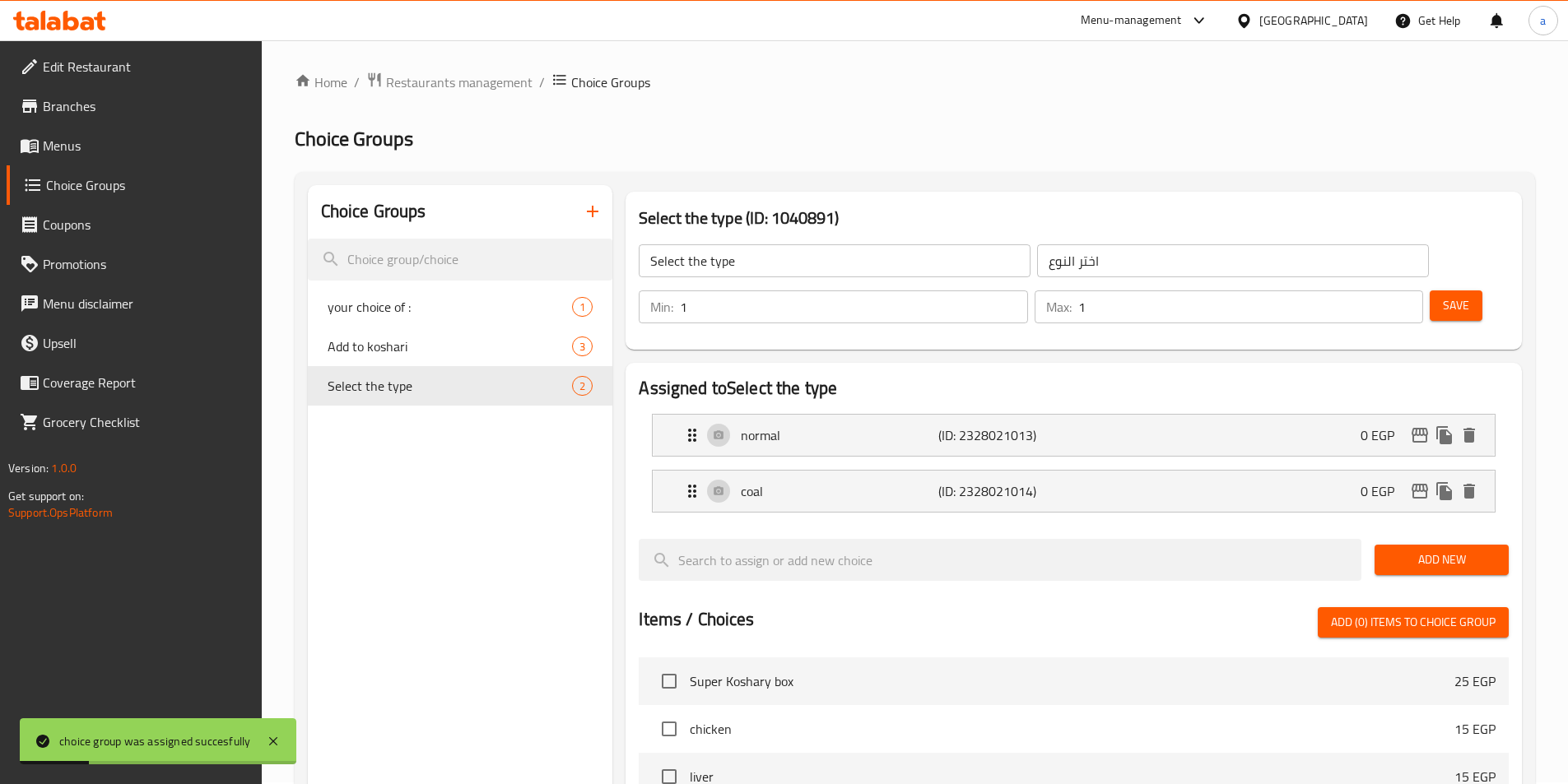
scroll to position [0, 0]
click at [881, 417] on div "normal (ID: 2328021013) 0 EGP" at bounding box center [1078, 437] width 792 height 41
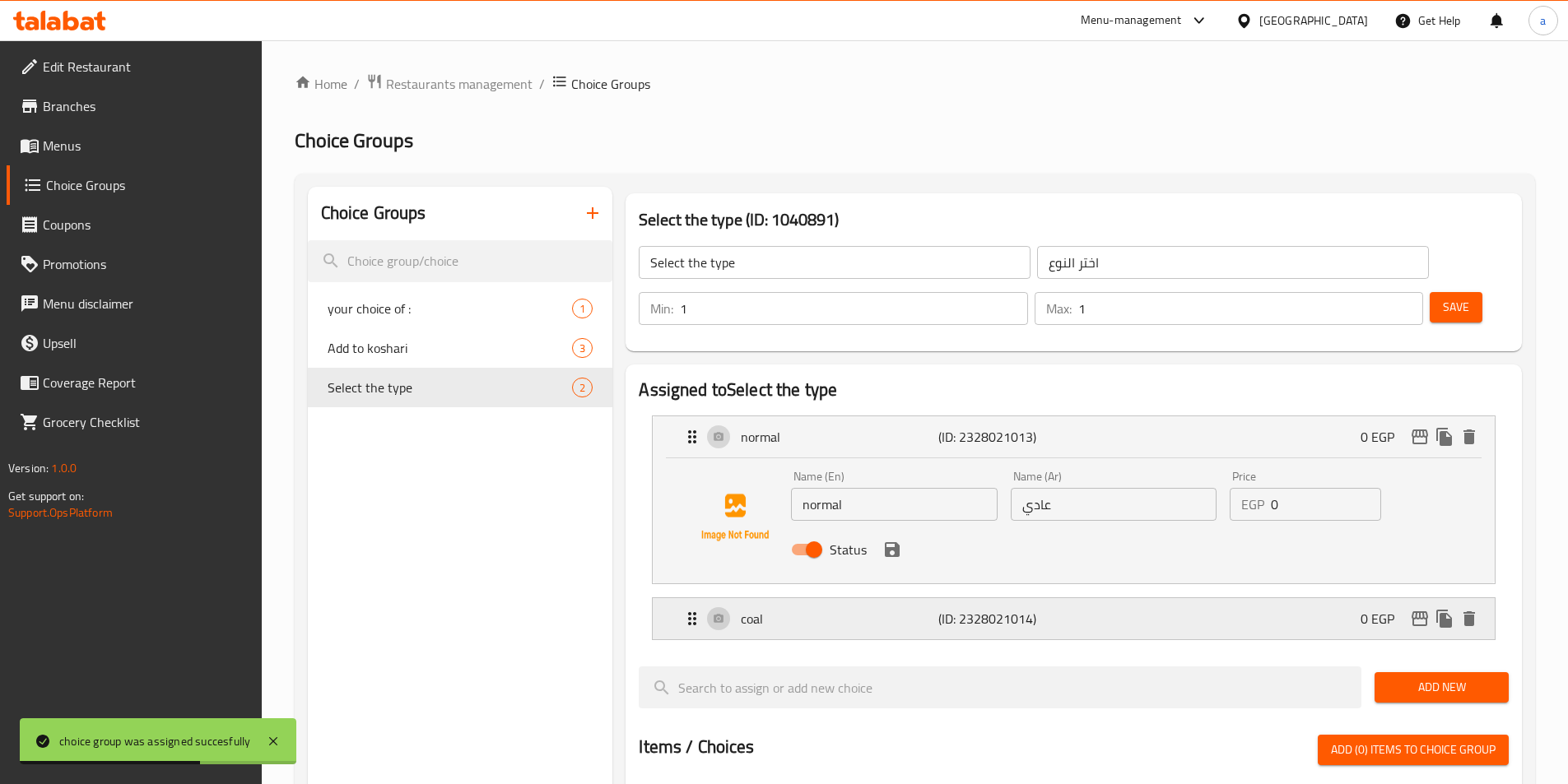
click at [930, 598] on div "coal (ID: 2328021014) 0 EGP" at bounding box center [1078, 618] width 792 height 41
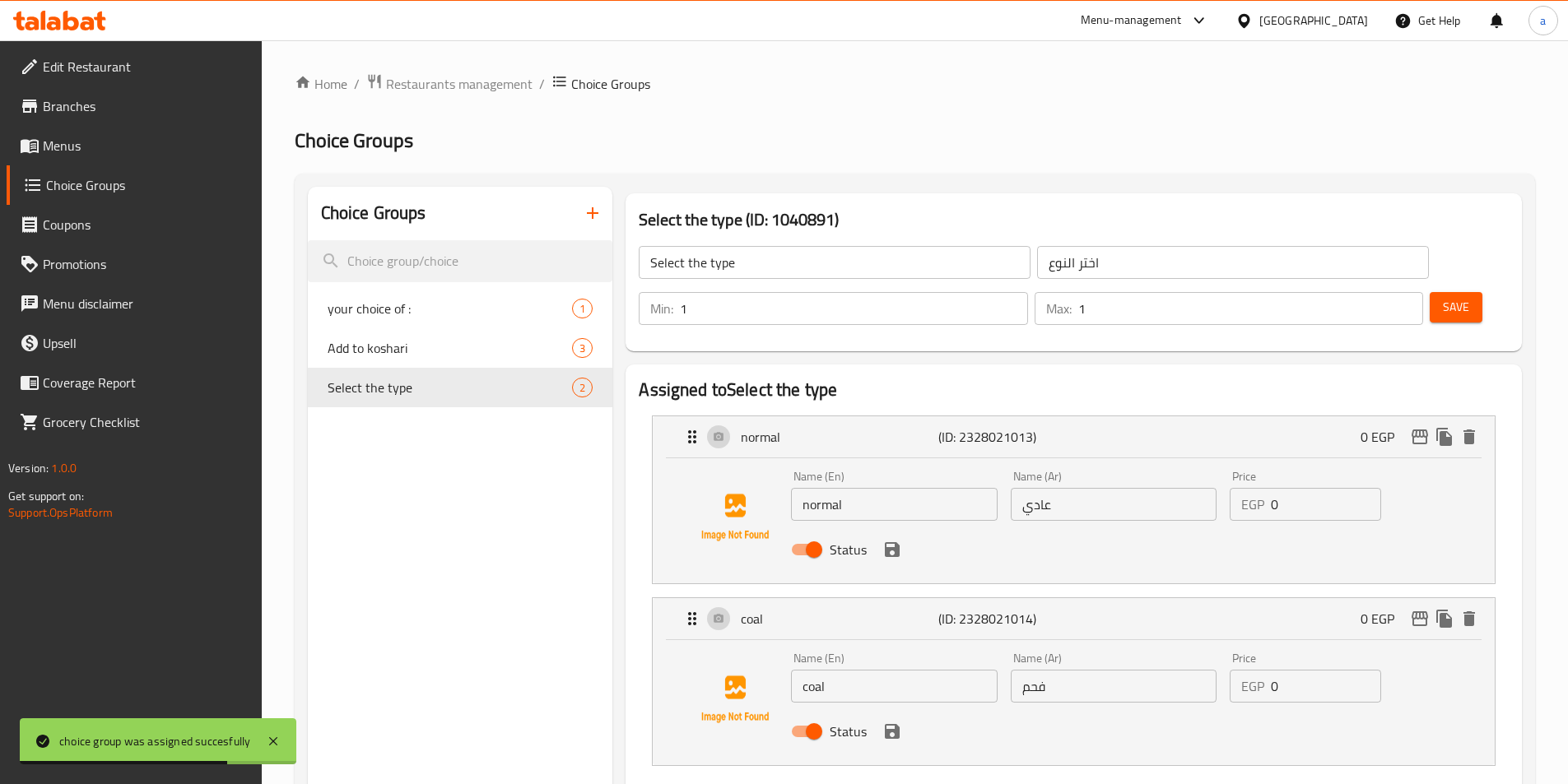
click at [1050, 661] on div "Name (Ar) فحم Name (Ar)" at bounding box center [1113, 678] width 219 height 64
click at [1051, 670] on input "فحم" at bounding box center [1114, 686] width 206 height 33
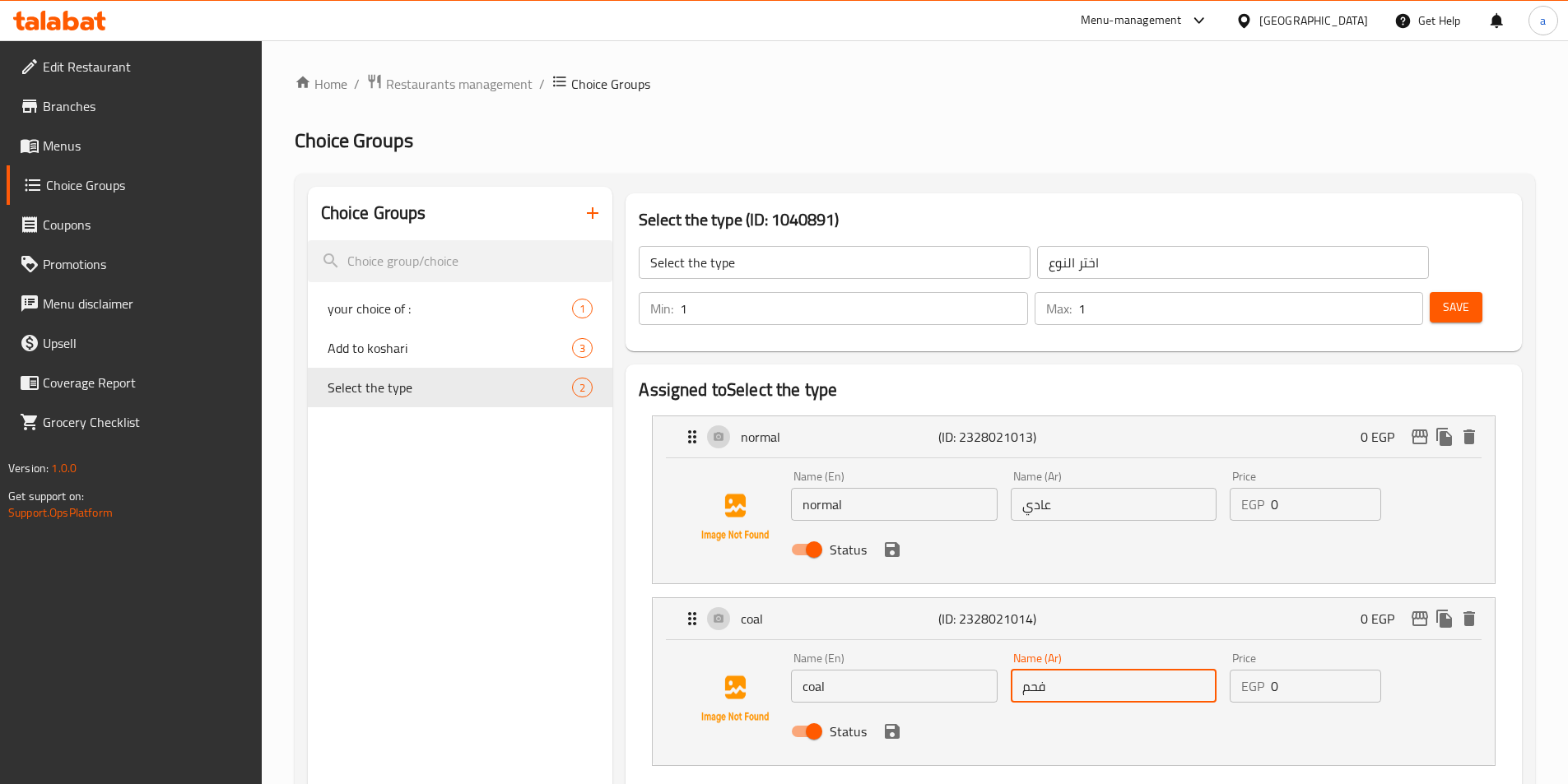
click at [884, 670] on input "coal" at bounding box center [894, 686] width 206 height 33
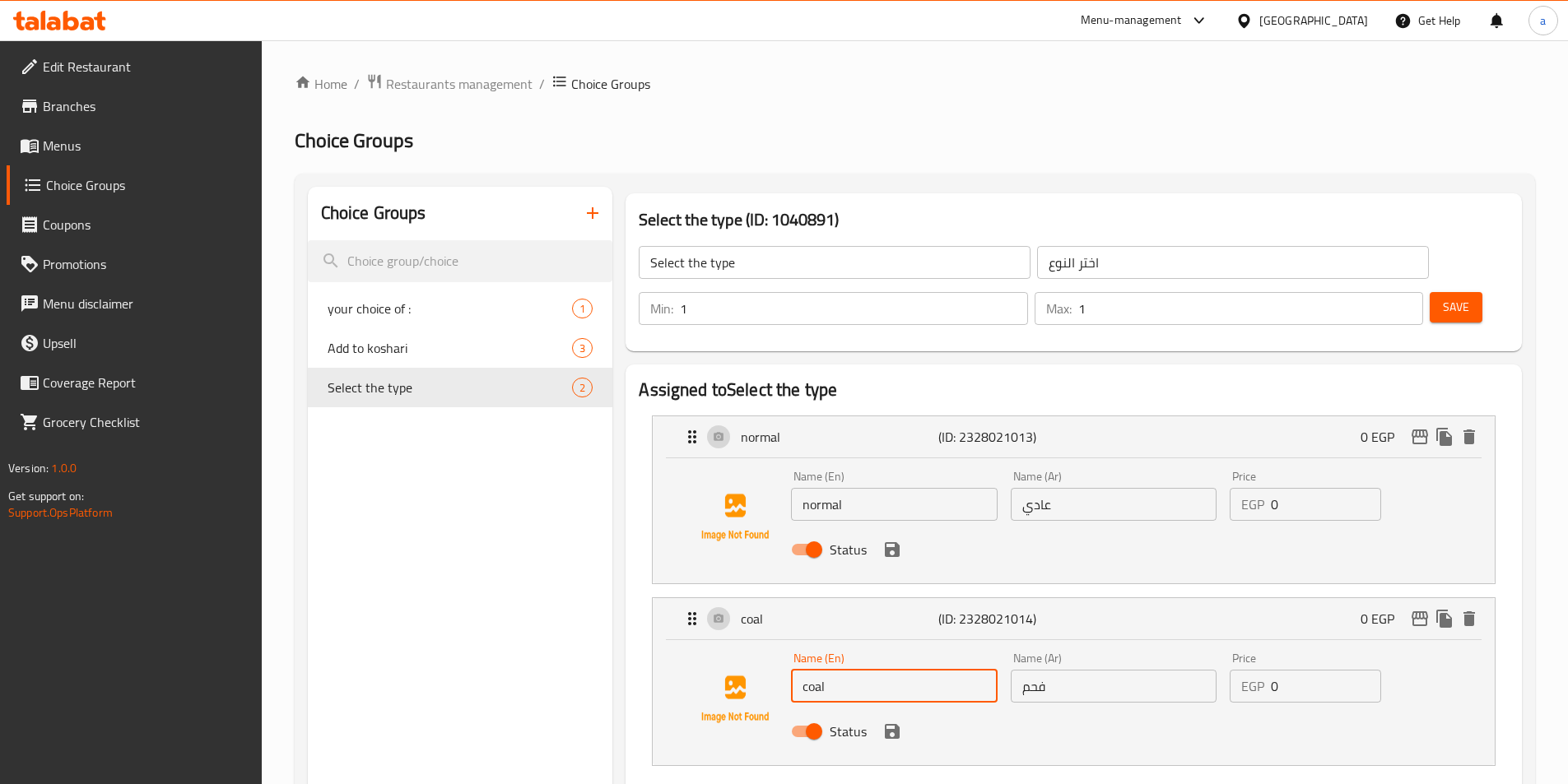
click at [884, 670] on input "coal" at bounding box center [894, 686] width 206 height 33
paste input "char"
type input "charcoal"
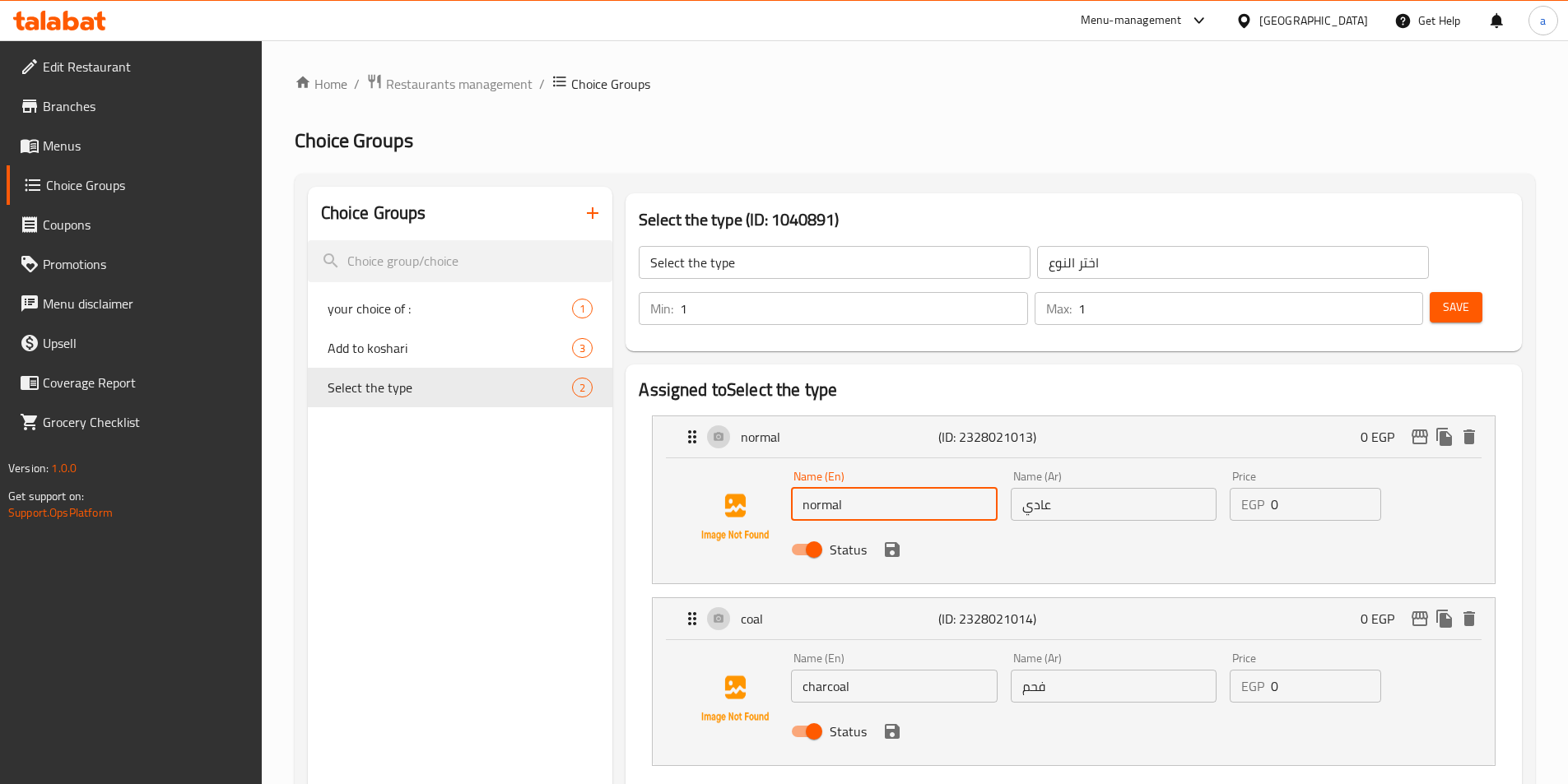
click at [934, 488] on input "normal" at bounding box center [894, 504] width 206 height 33
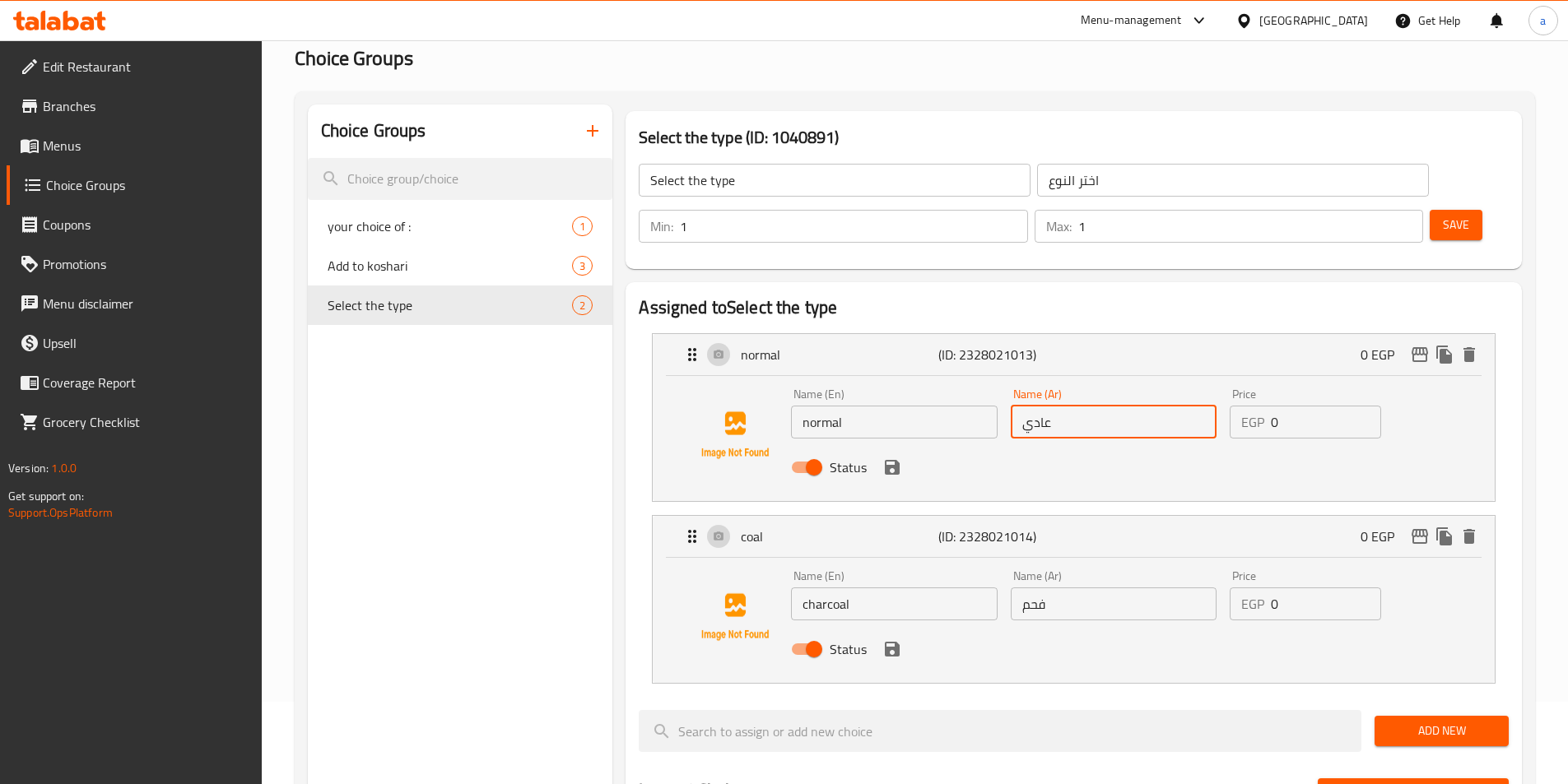
click at [1068, 406] on input "عادي" at bounding box center [1114, 422] width 206 height 33
click at [892, 458] on icon "save" at bounding box center [892, 468] width 20 height 20
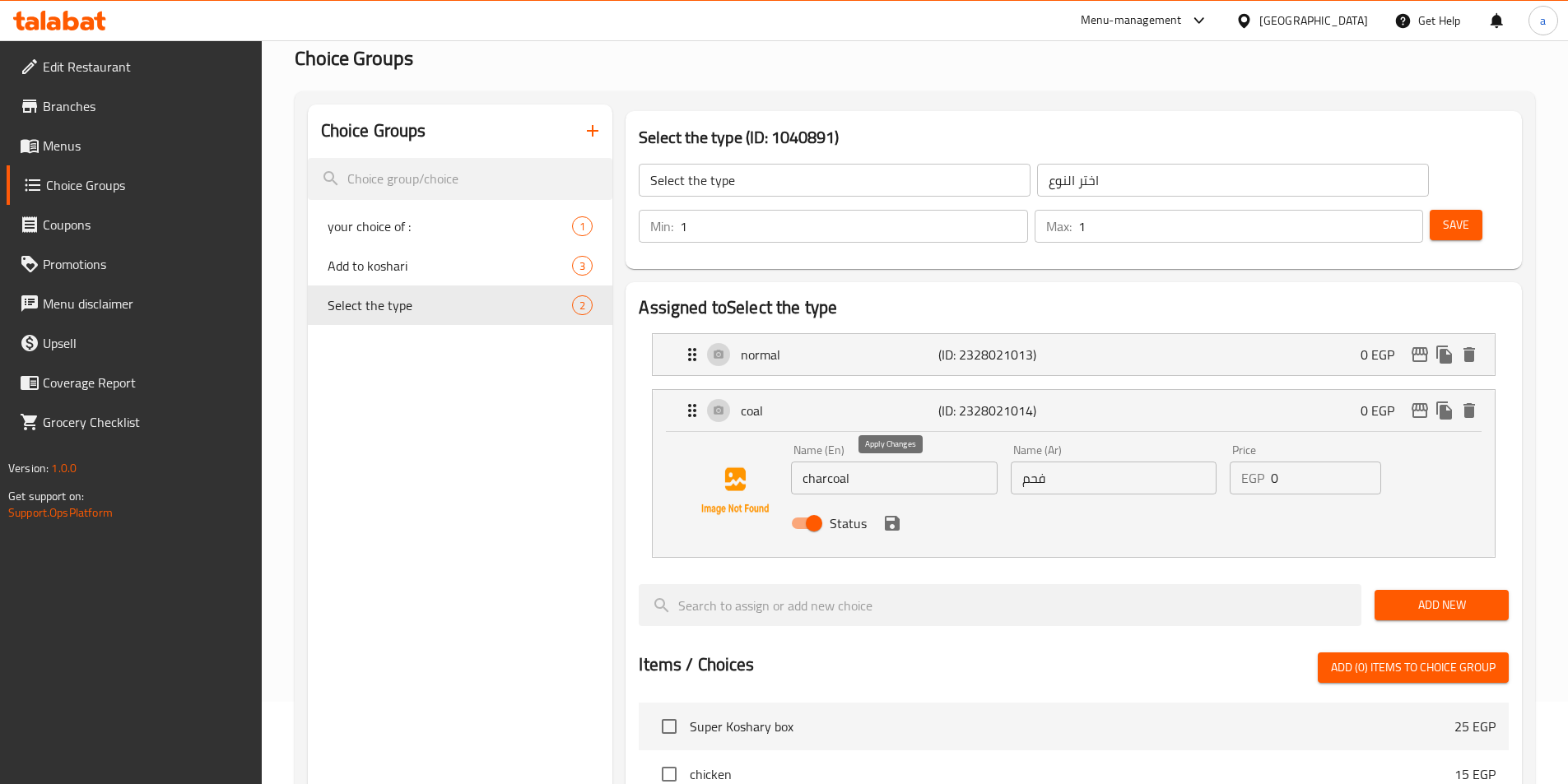
click at [896, 516] on icon "save" at bounding box center [892, 523] width 15 height 15
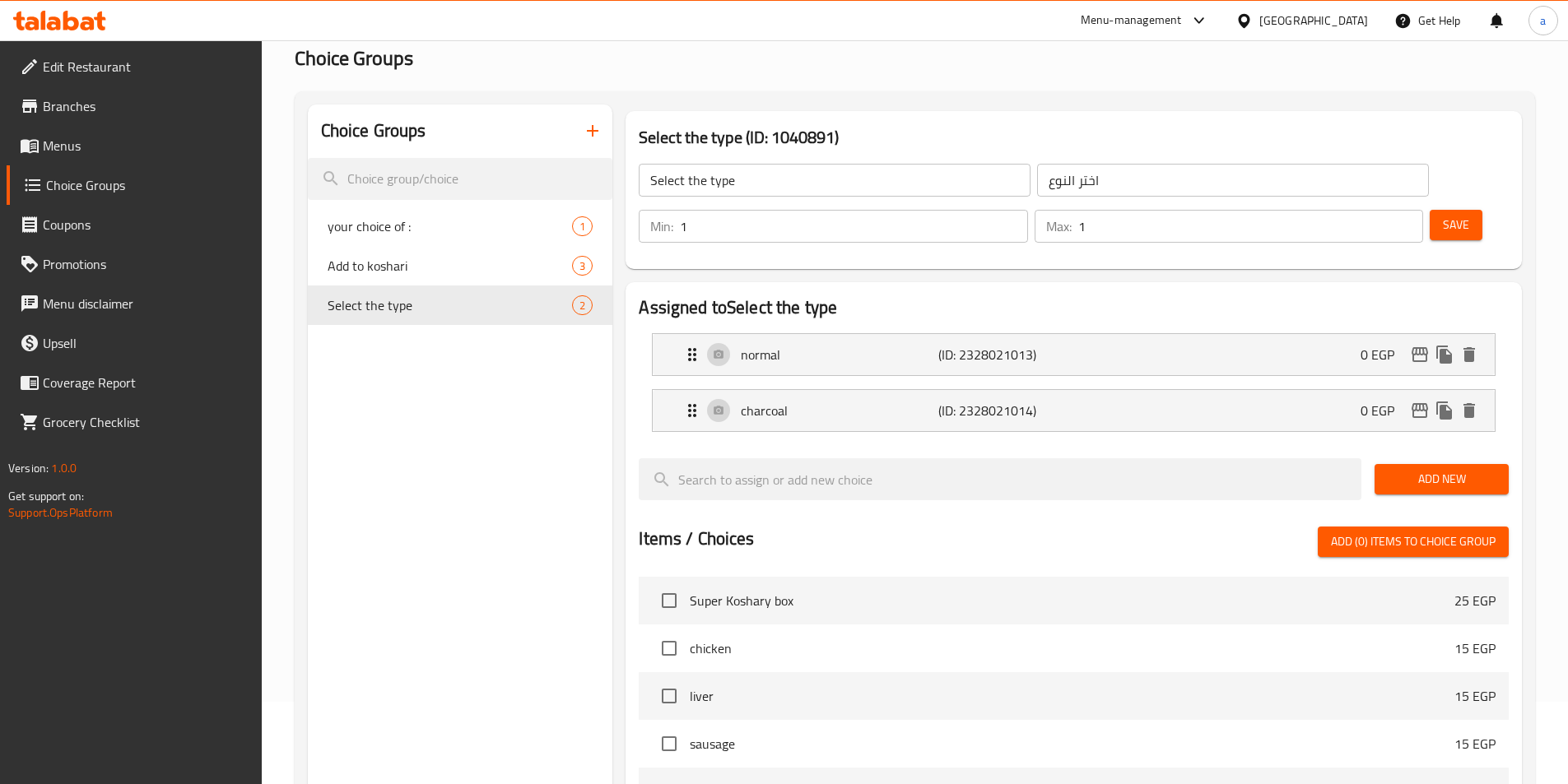
click at [1453, 210] on button "Save" at bounding box center [1456, 224] width 53 height 30
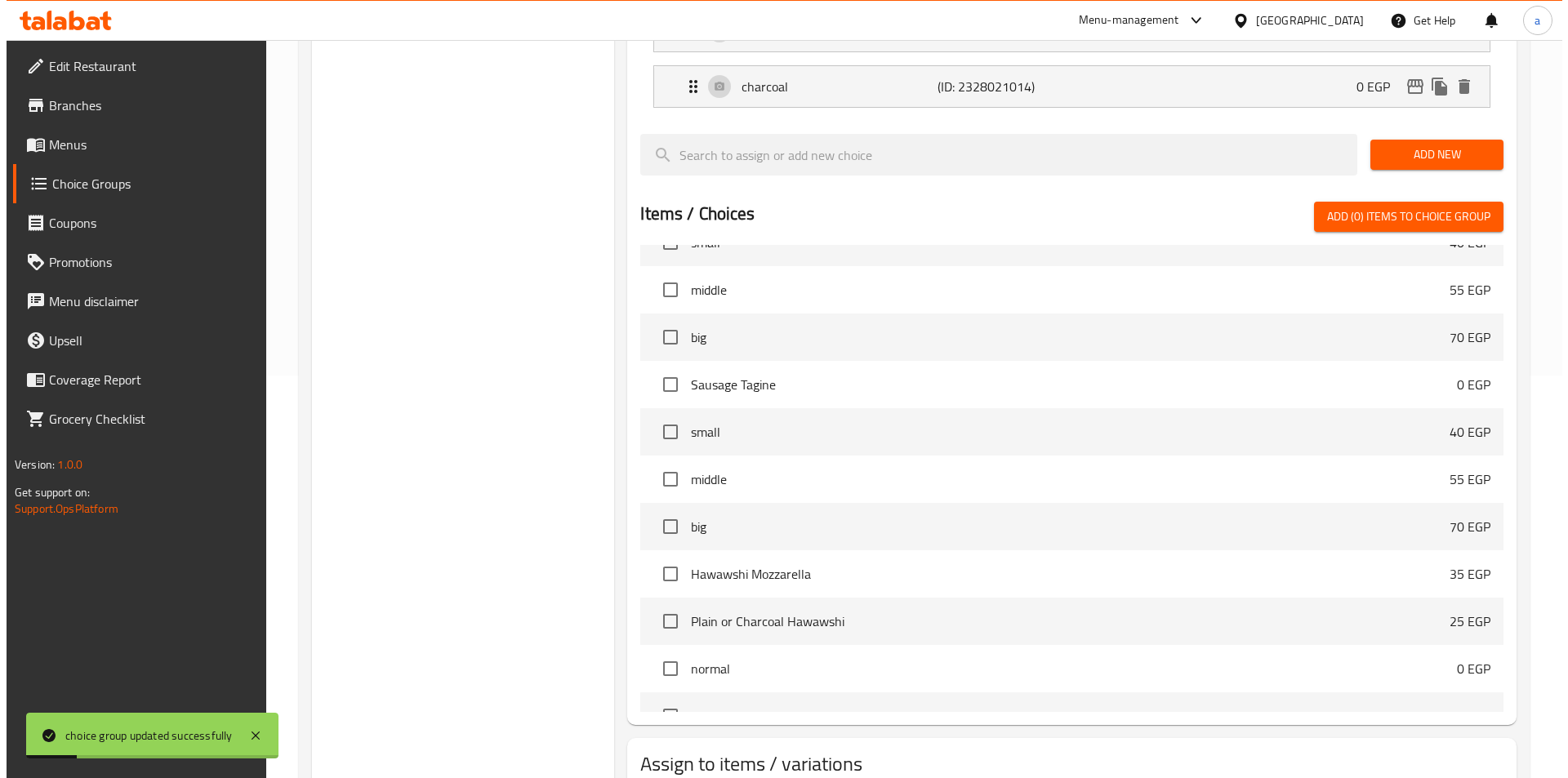
scroll to position [470, 0]
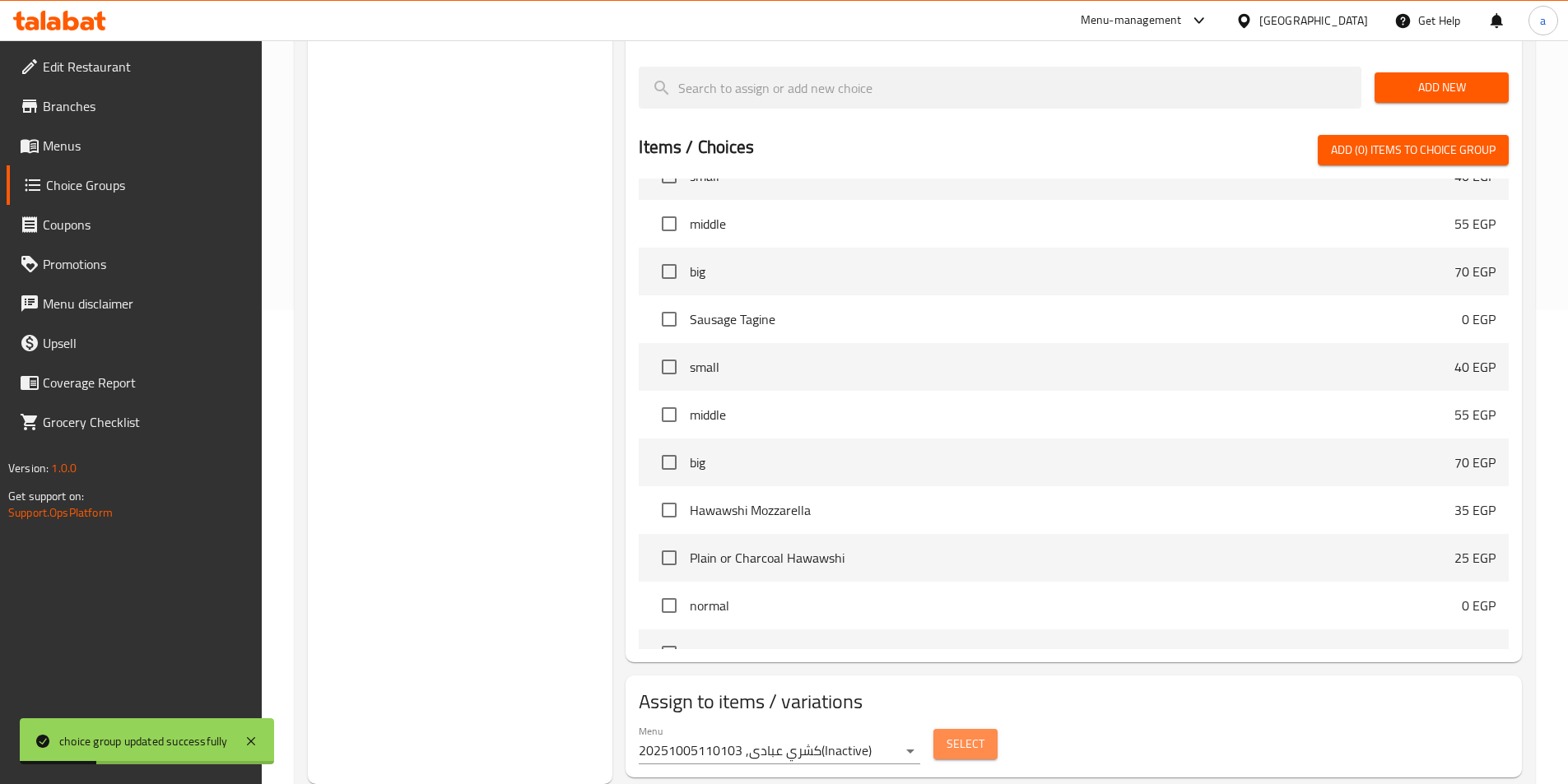
click at [961, 734] on span "Select" at bounding box center [965, 744] width 38 height 21
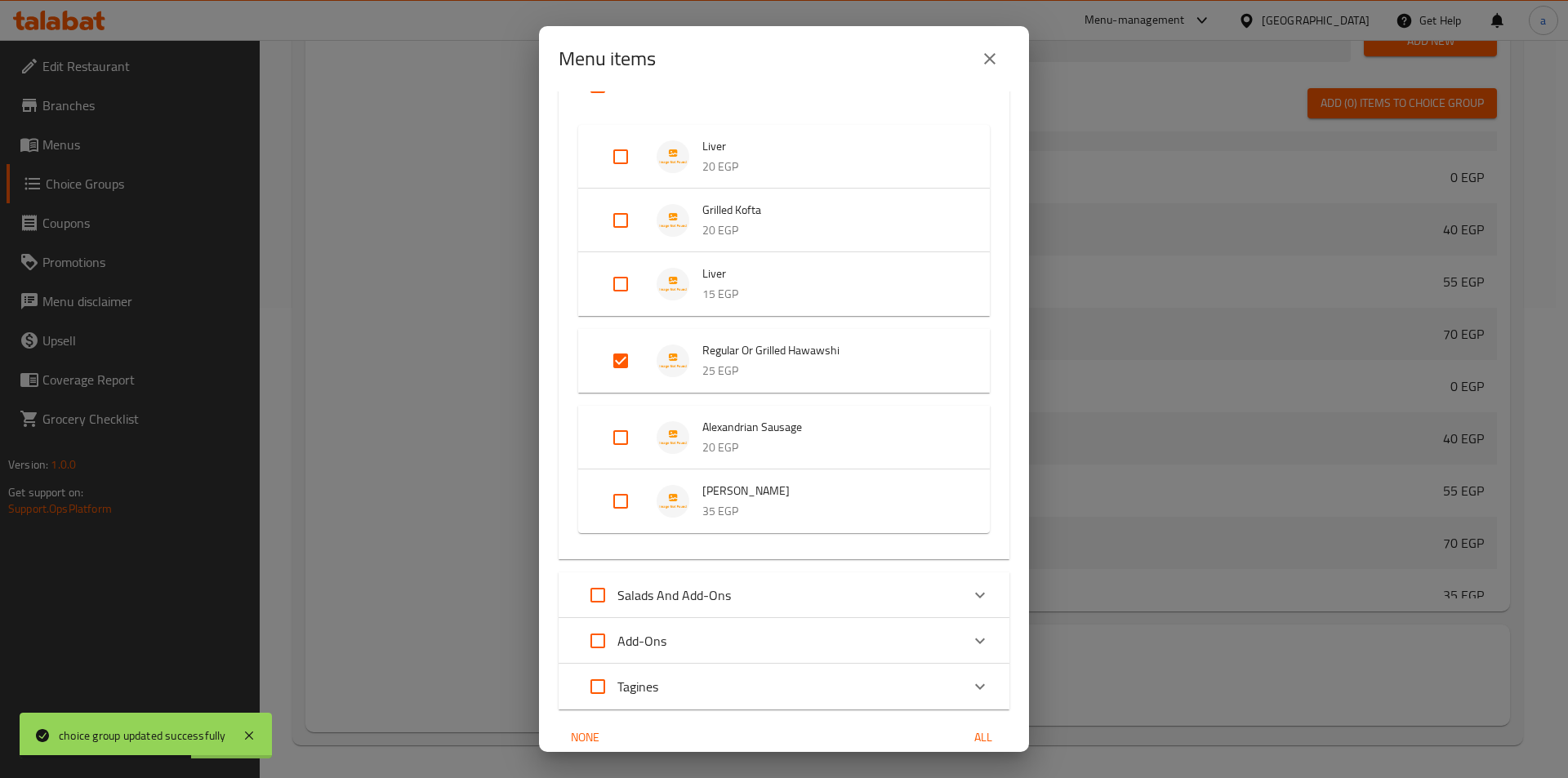
scroll to position [141, 0]
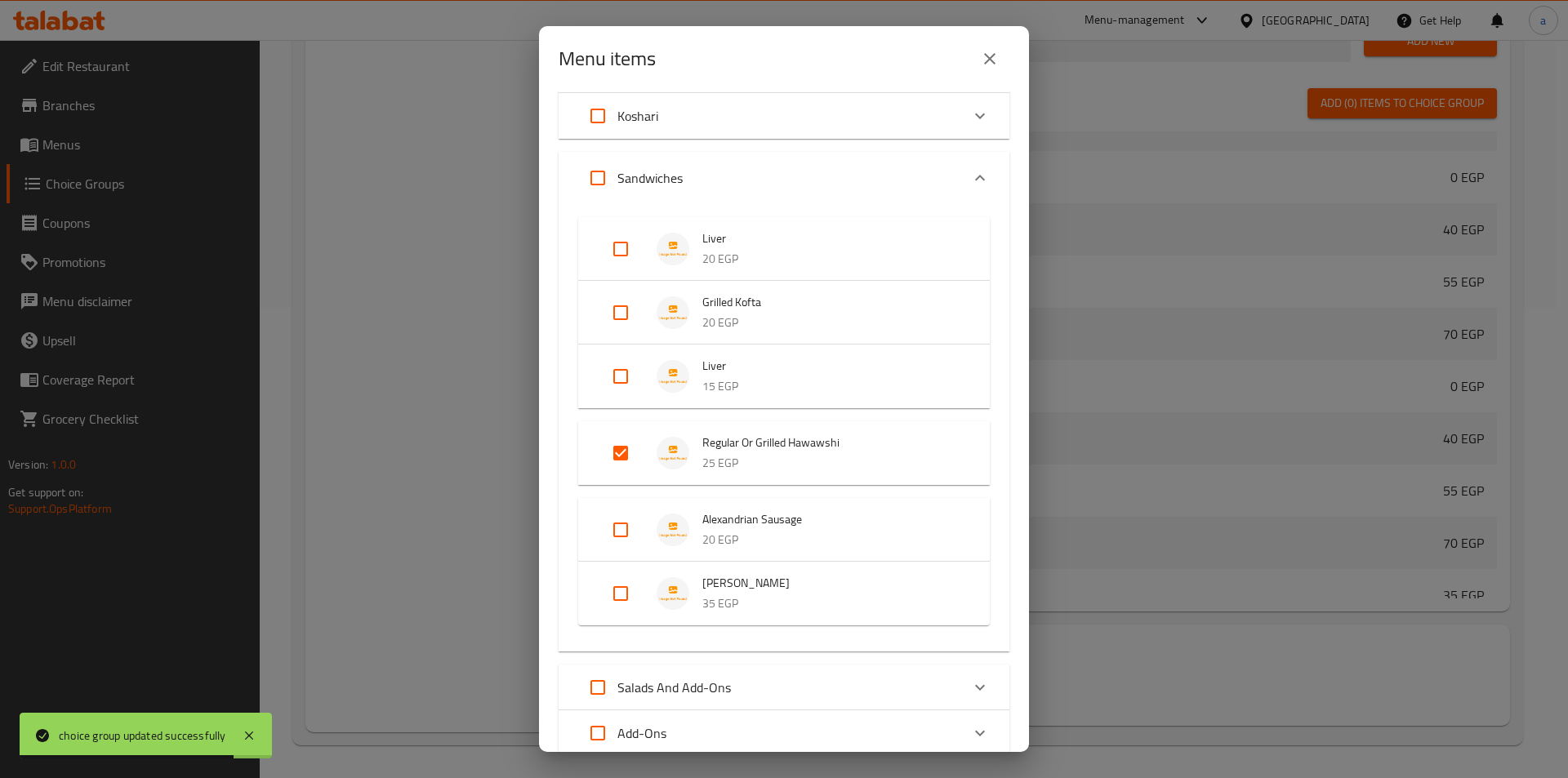
click at [733, 166] on div "Sandwiches" at bounding box center [769, 177] width 382 height 39
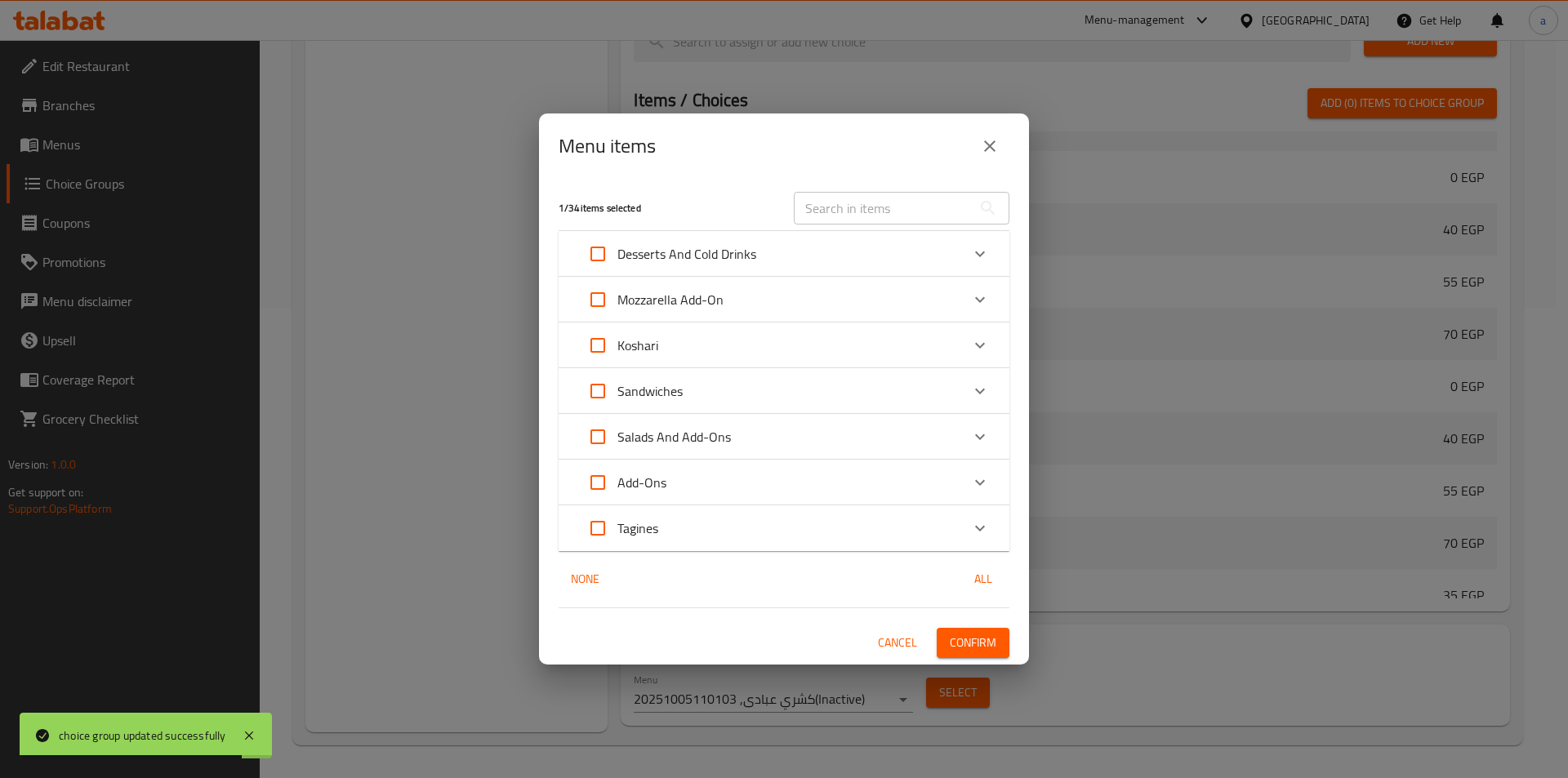
scroll to position [0, 0]
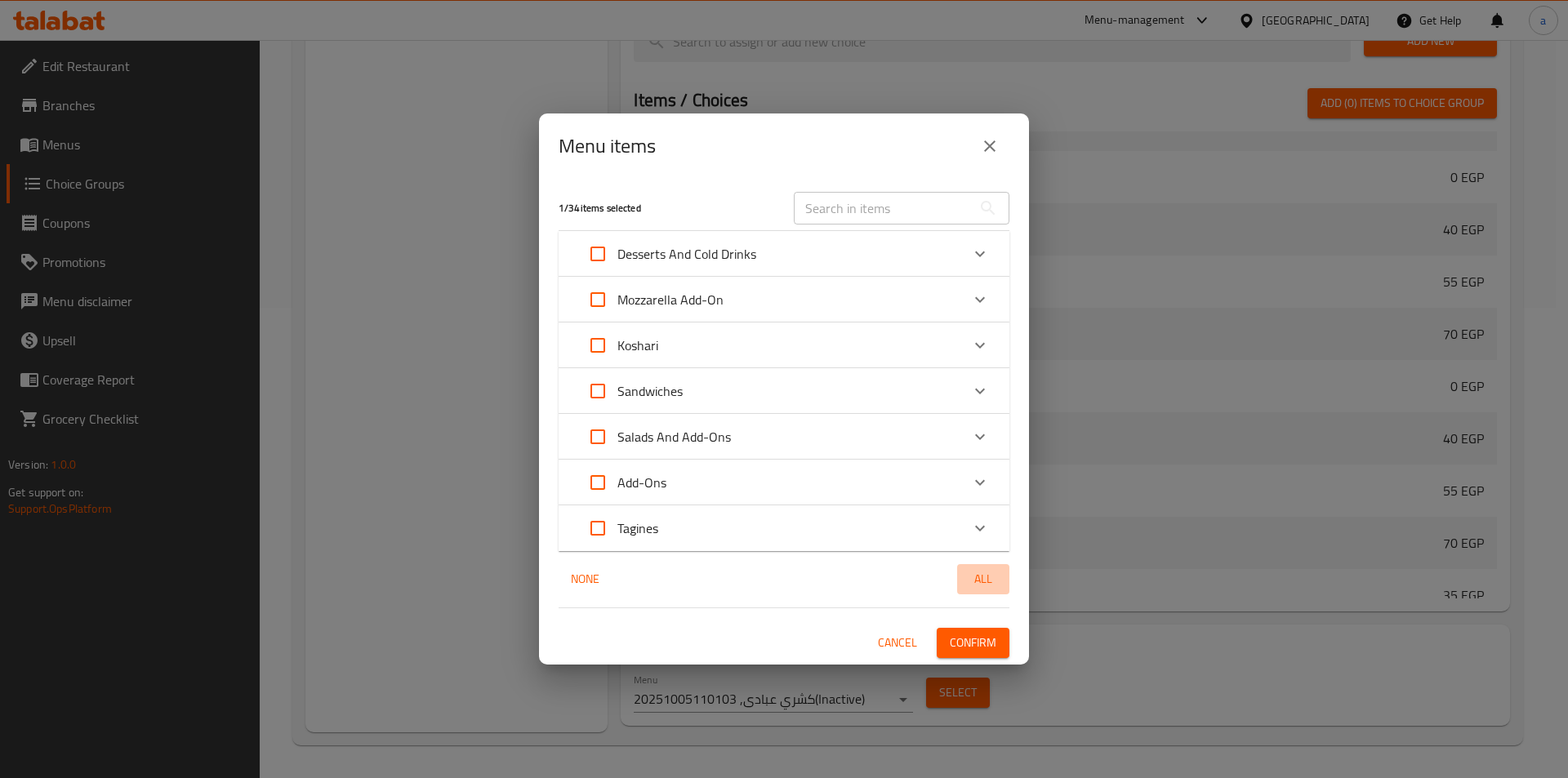
click at [985, 576] on span "All" at bounding box center [983, 579] width 39 height 21
checkbox input "true"
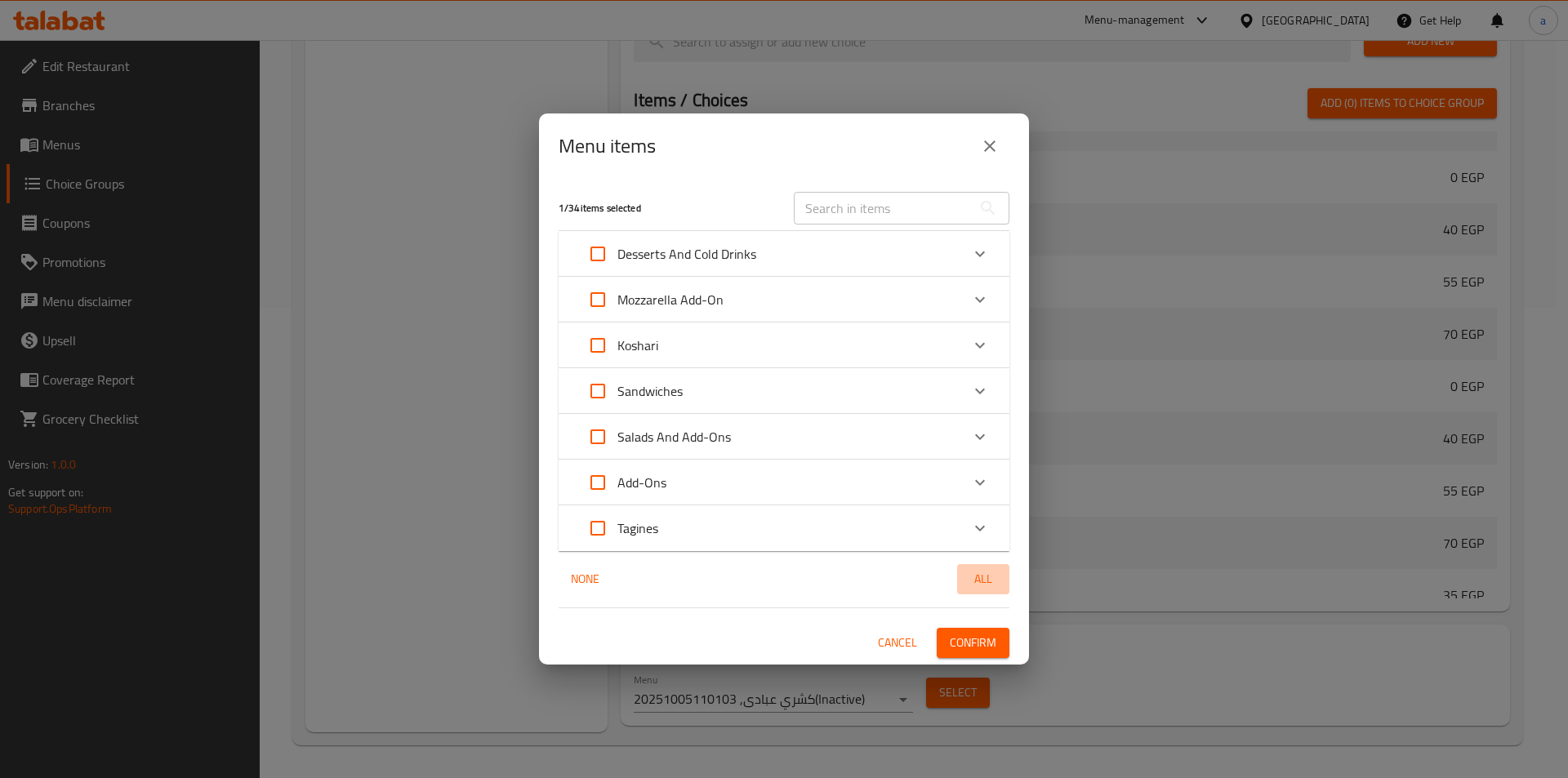
checkbox input "true"
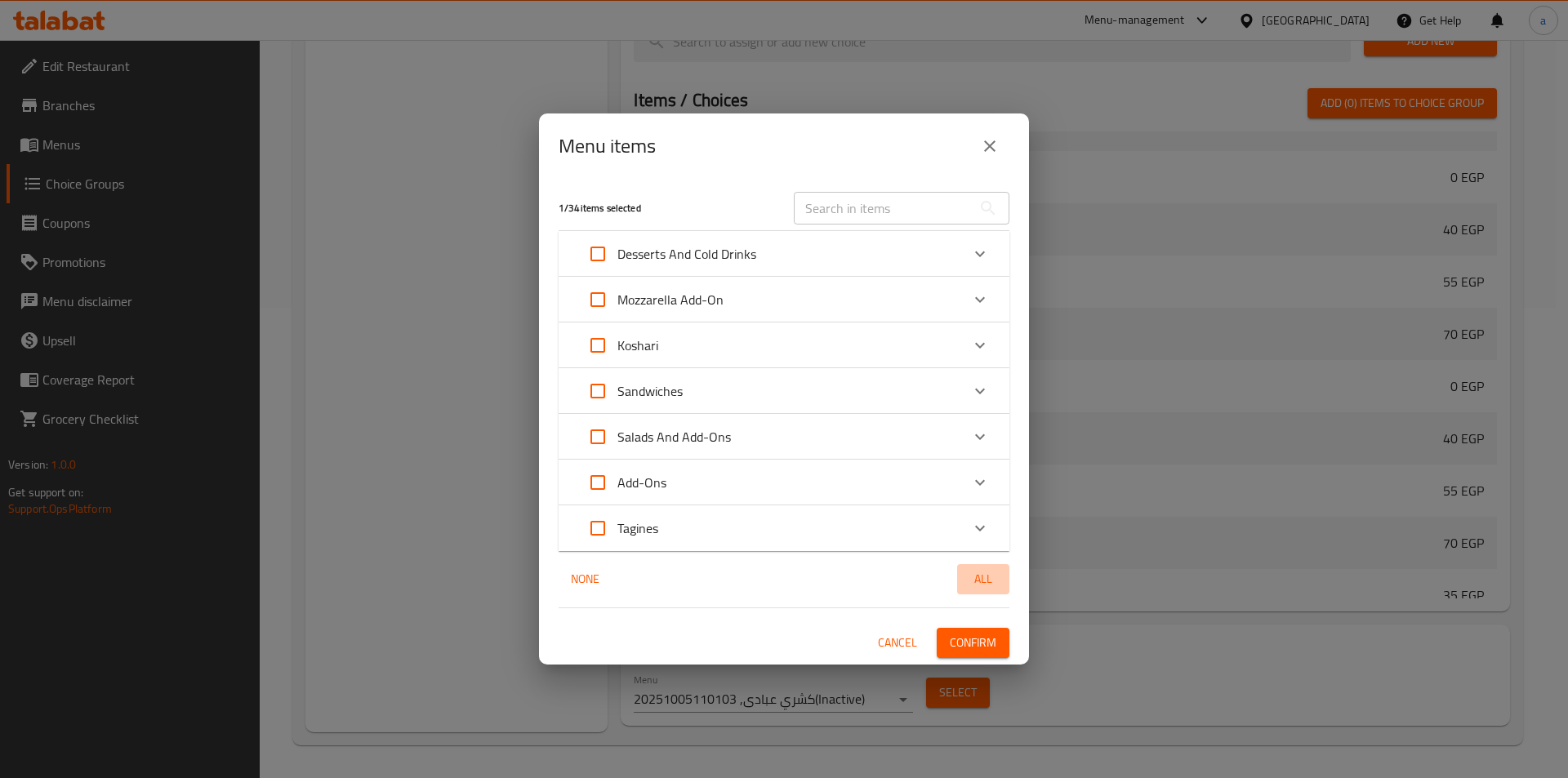
checkbox input "true"
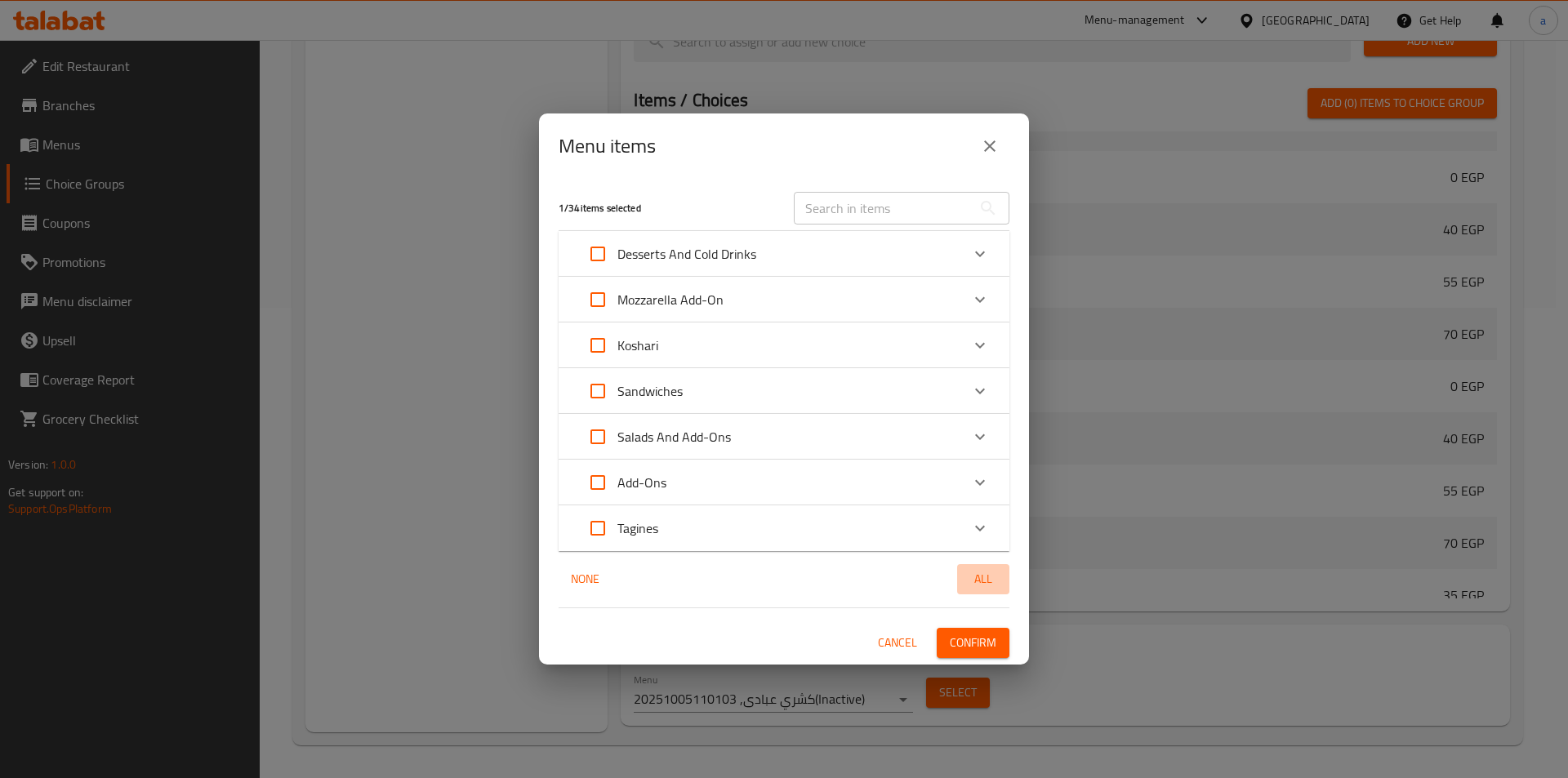
checkbox input "true"
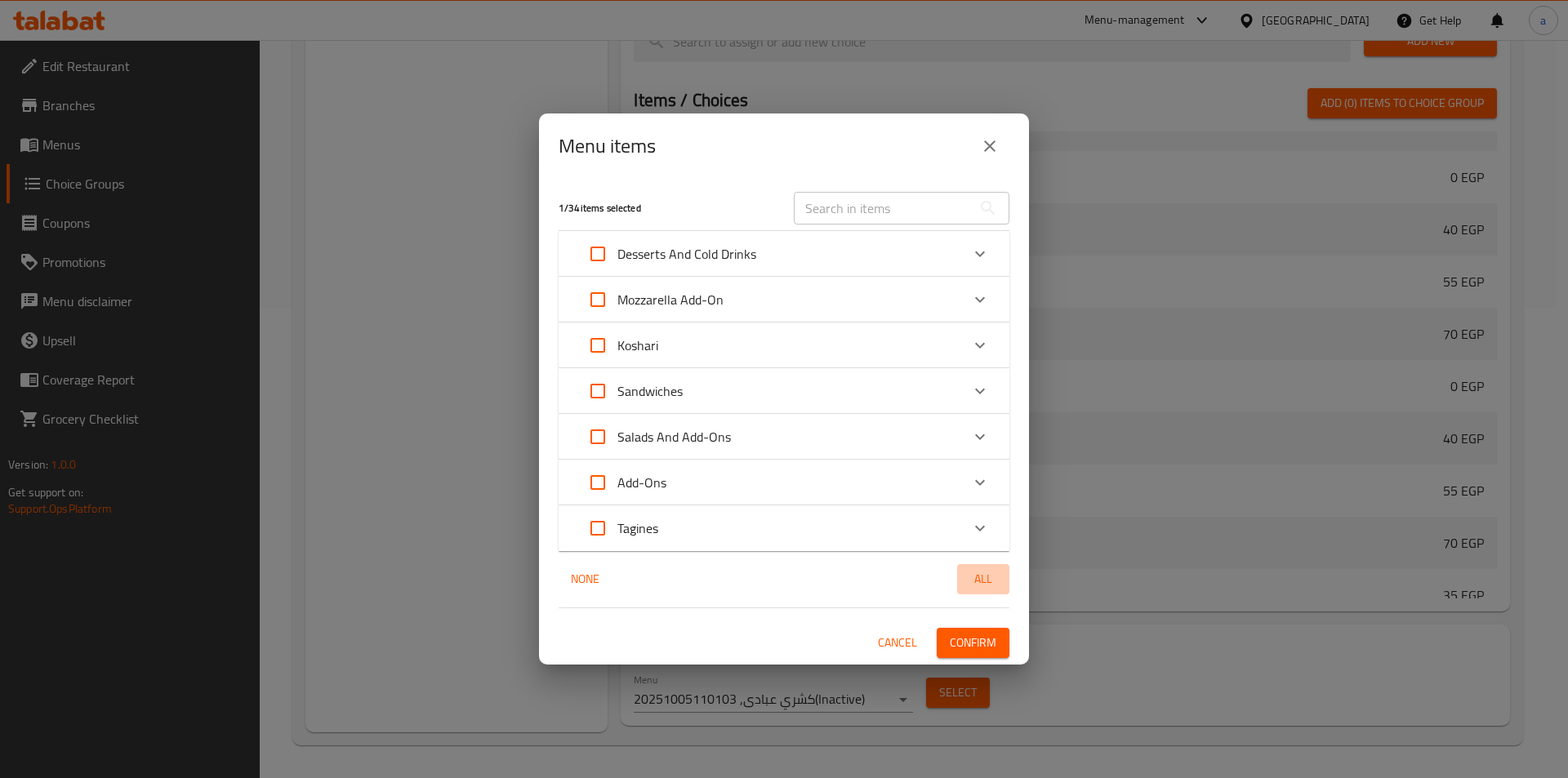
checkbox input "true"
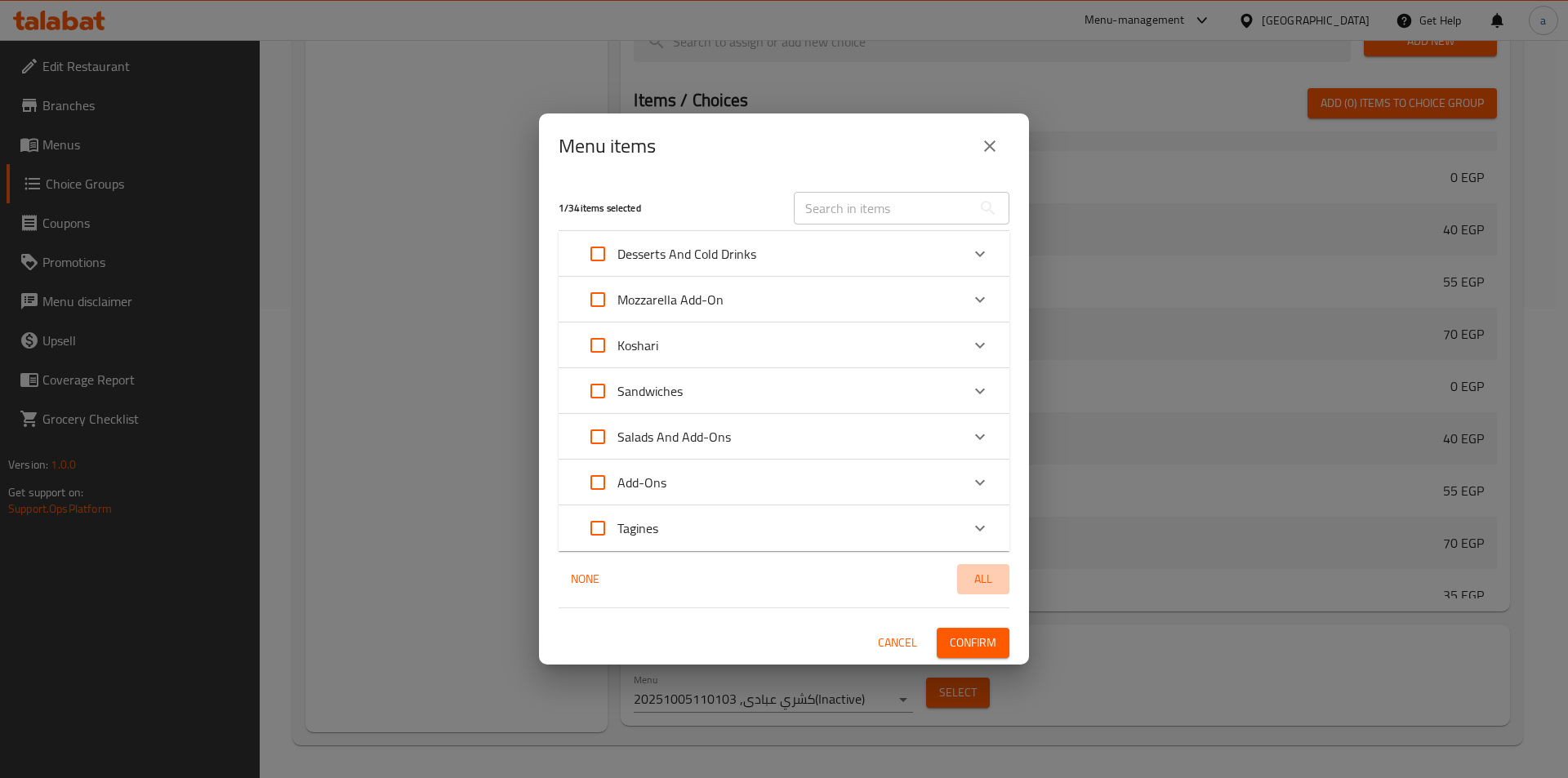
checkbox input "true"
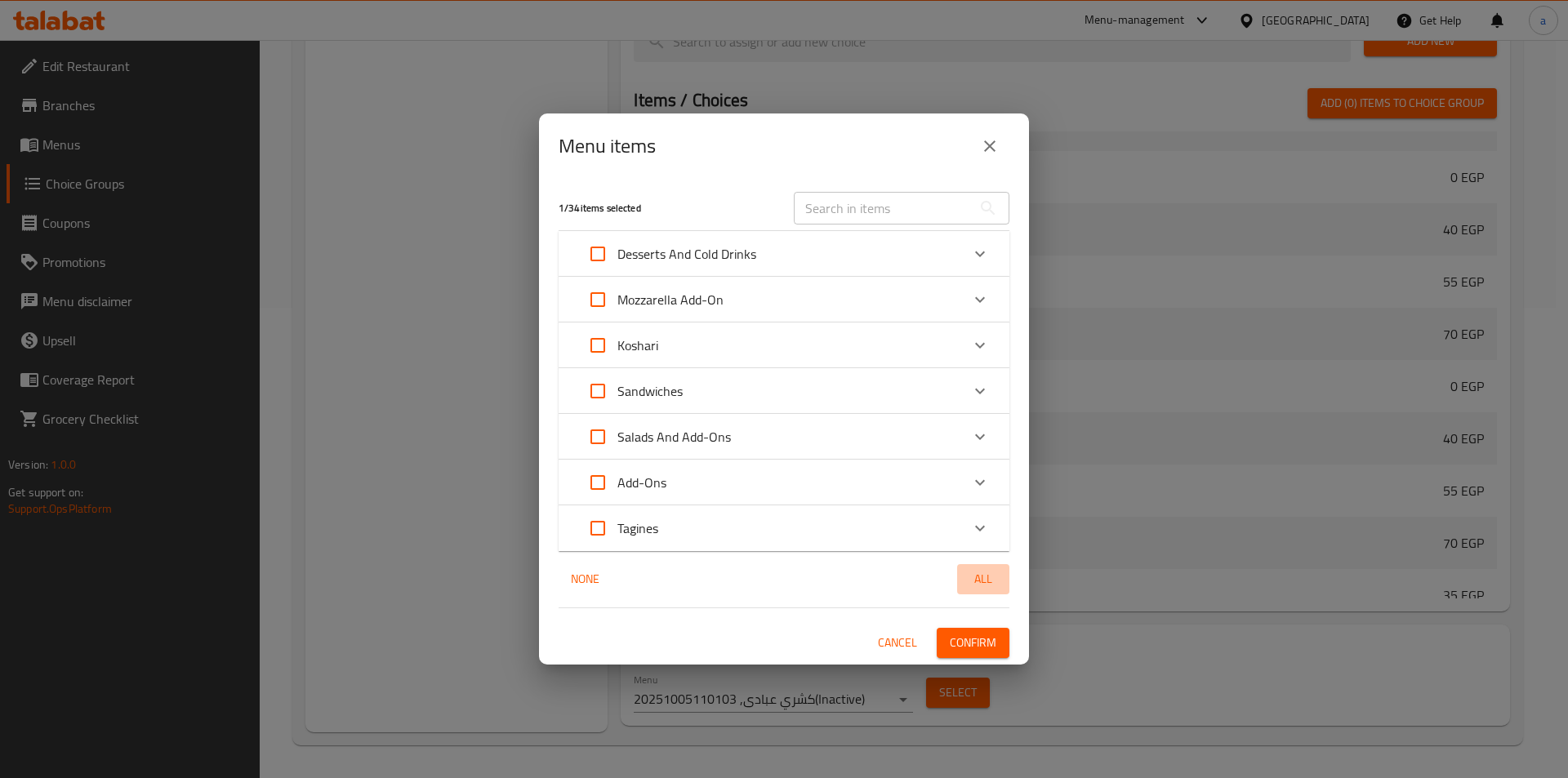
checkbox input "true"
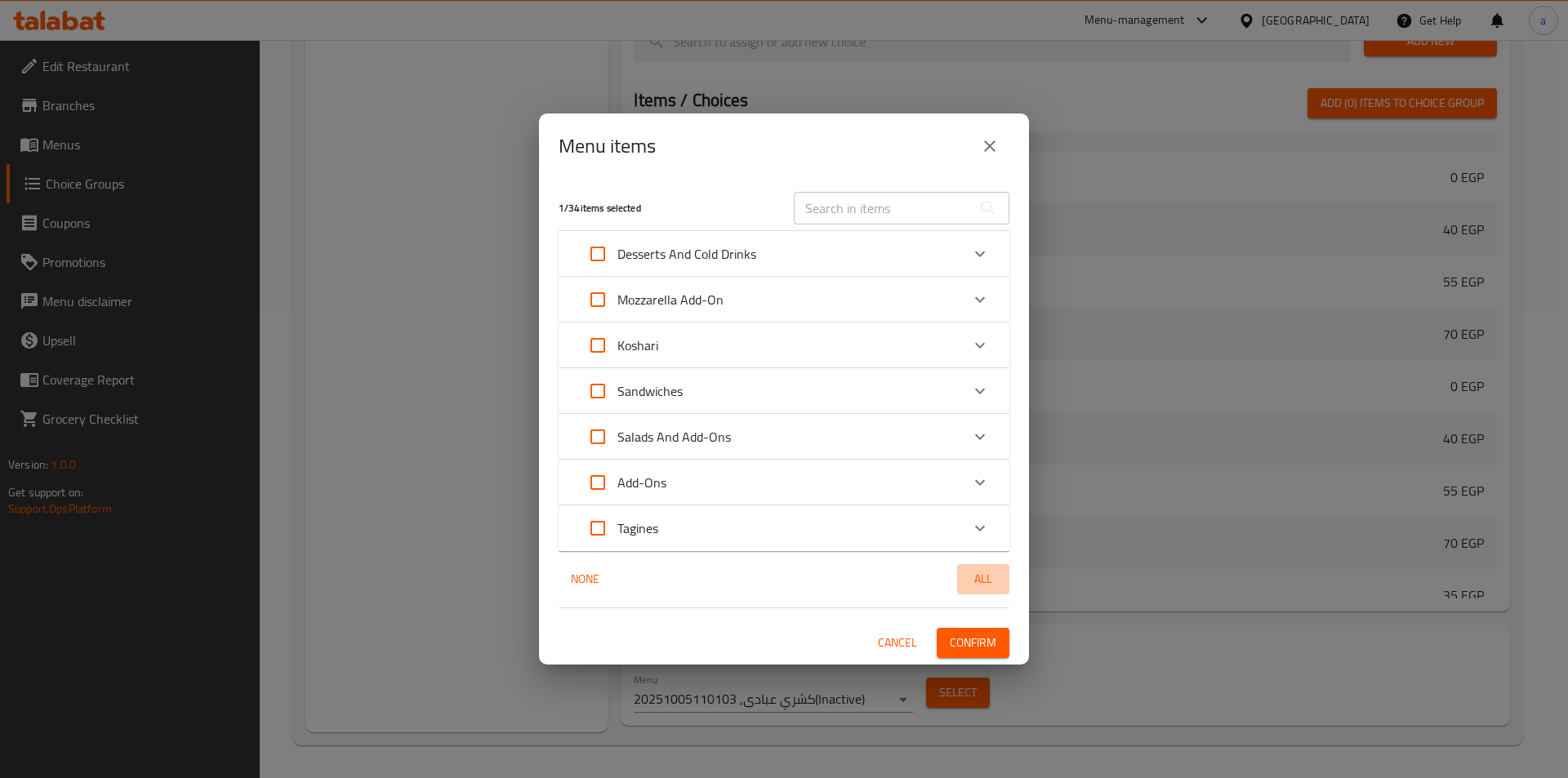
checkbox input "true"
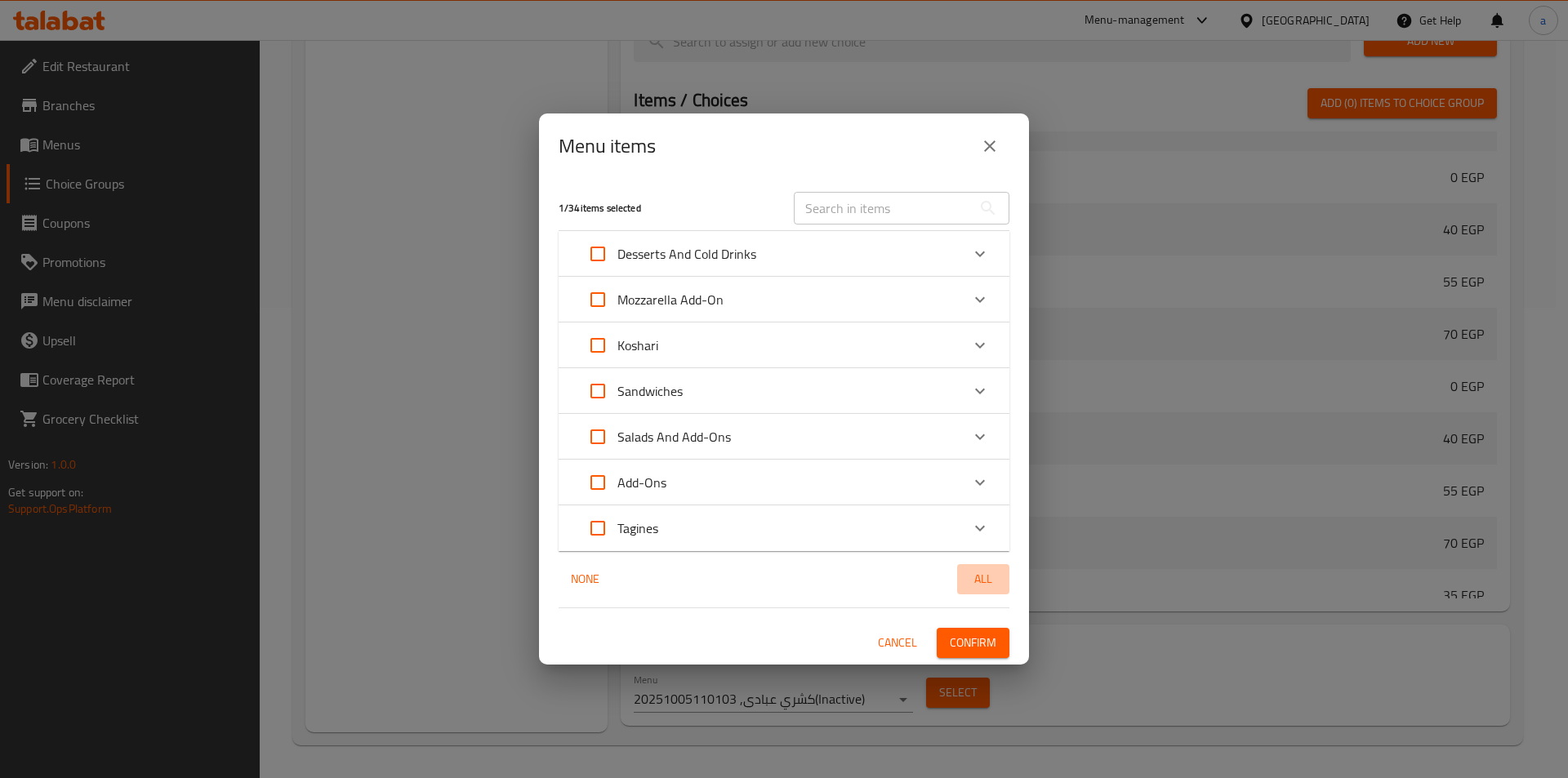
checkbox input "true"
click at [983, 581] on span "All" at bounding box center [983, 579] width 39 height 21
click at [592, 574] on span "None" at bounding box center [584, 579] width 39 height 21
checkbox input "false"
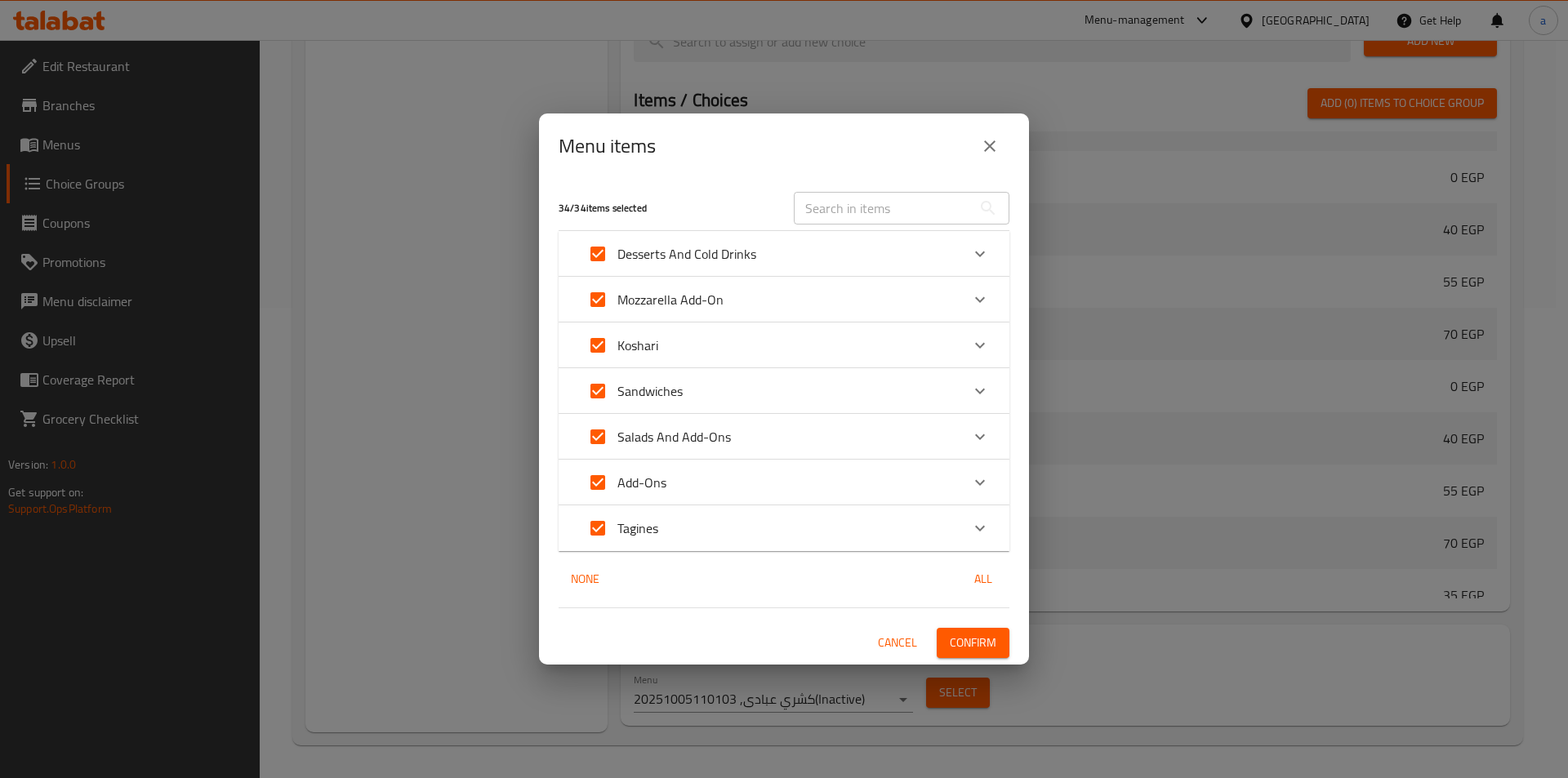
checkbox input "false"
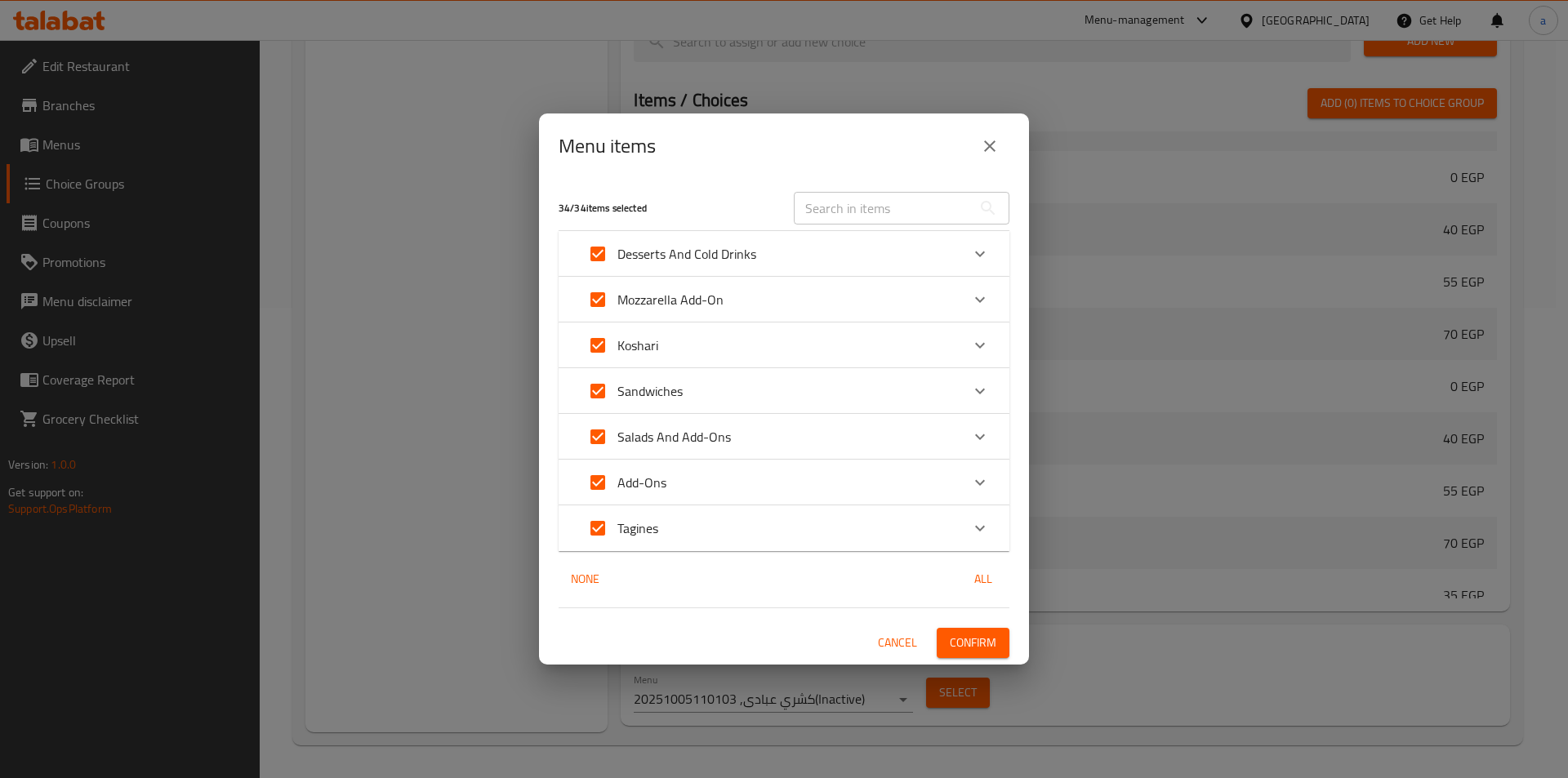
checkbox input "false"
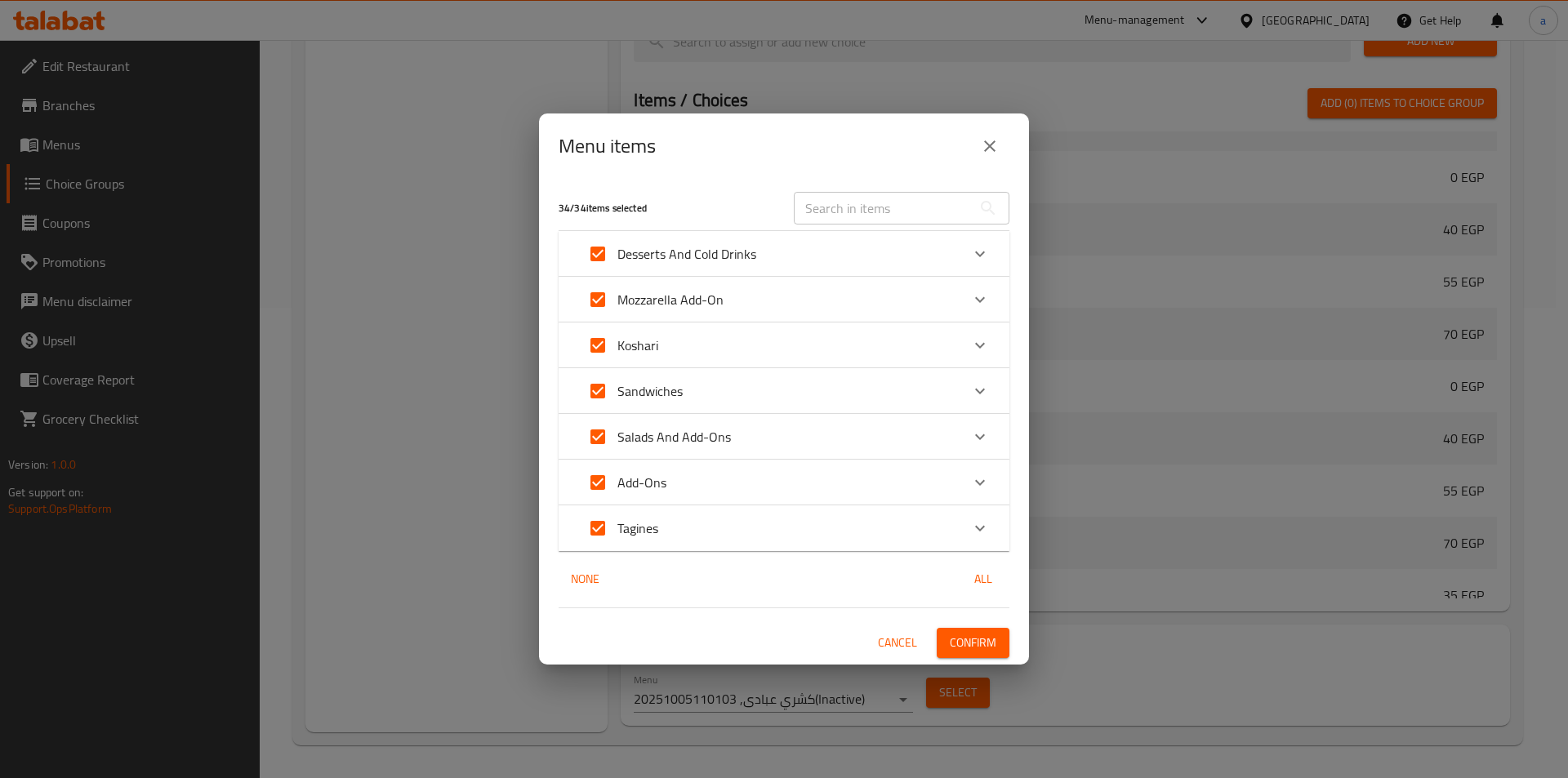
checkbox input "false"
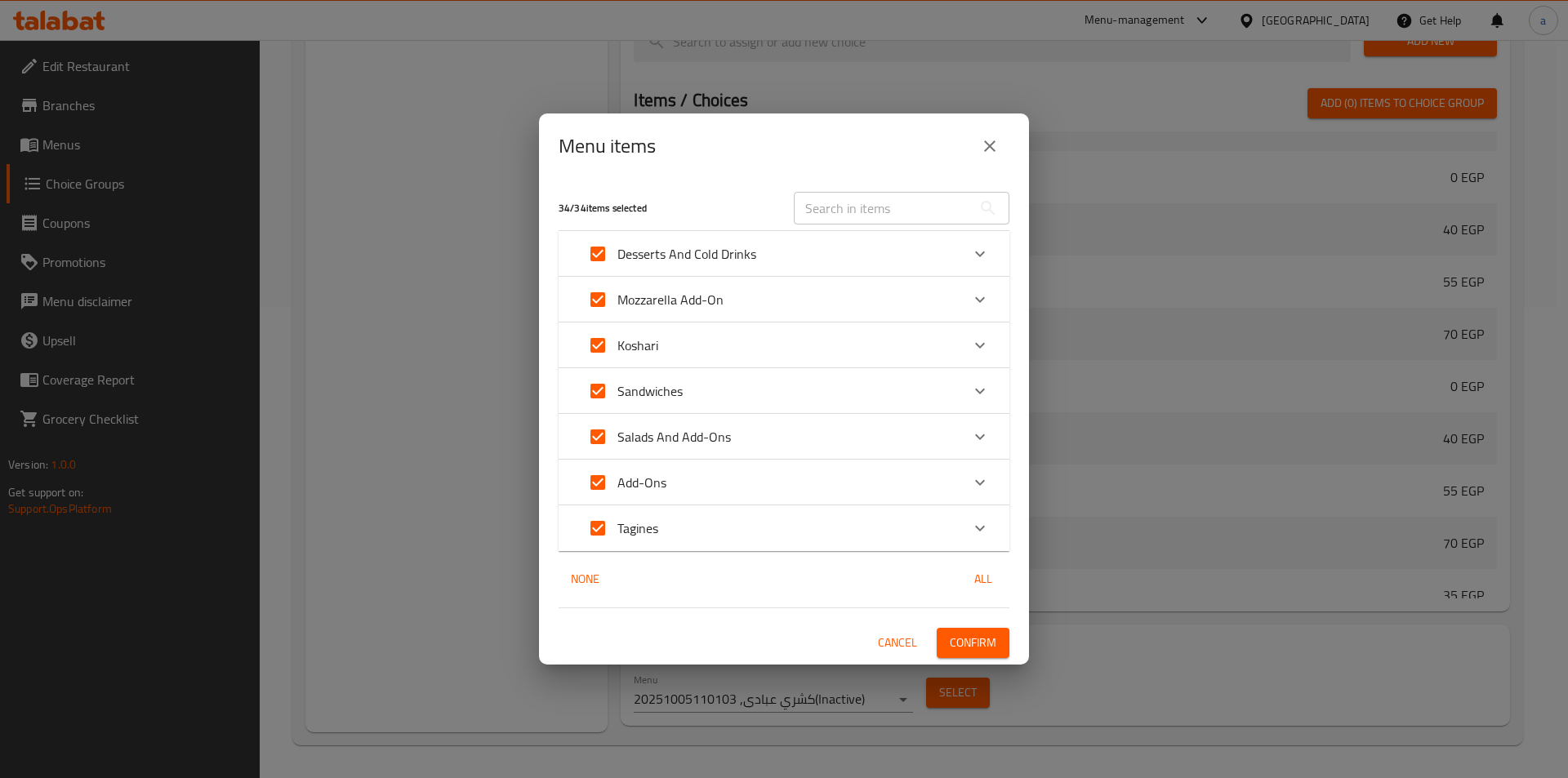
checkbox input "false"
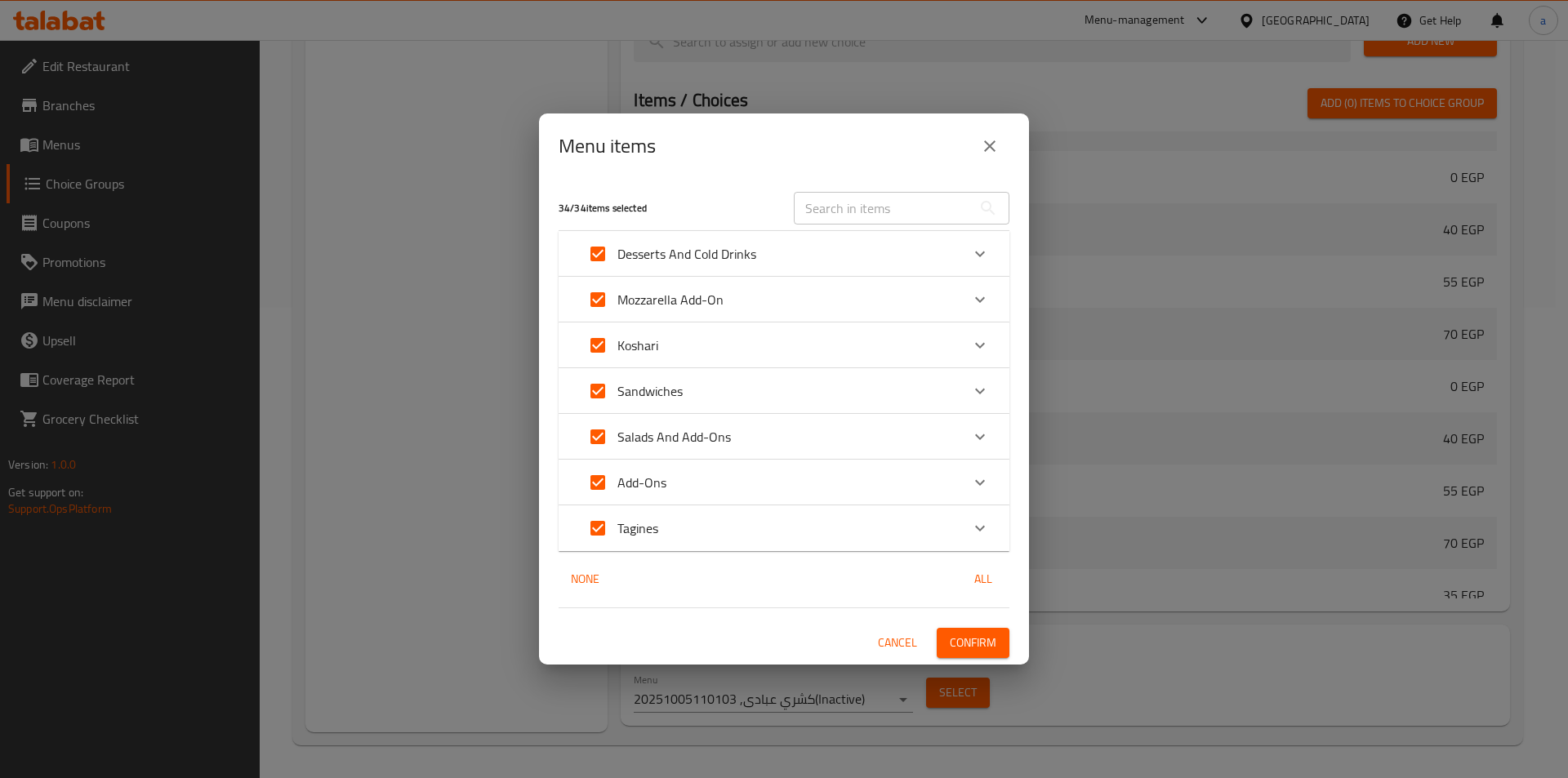
checkbox input "false"
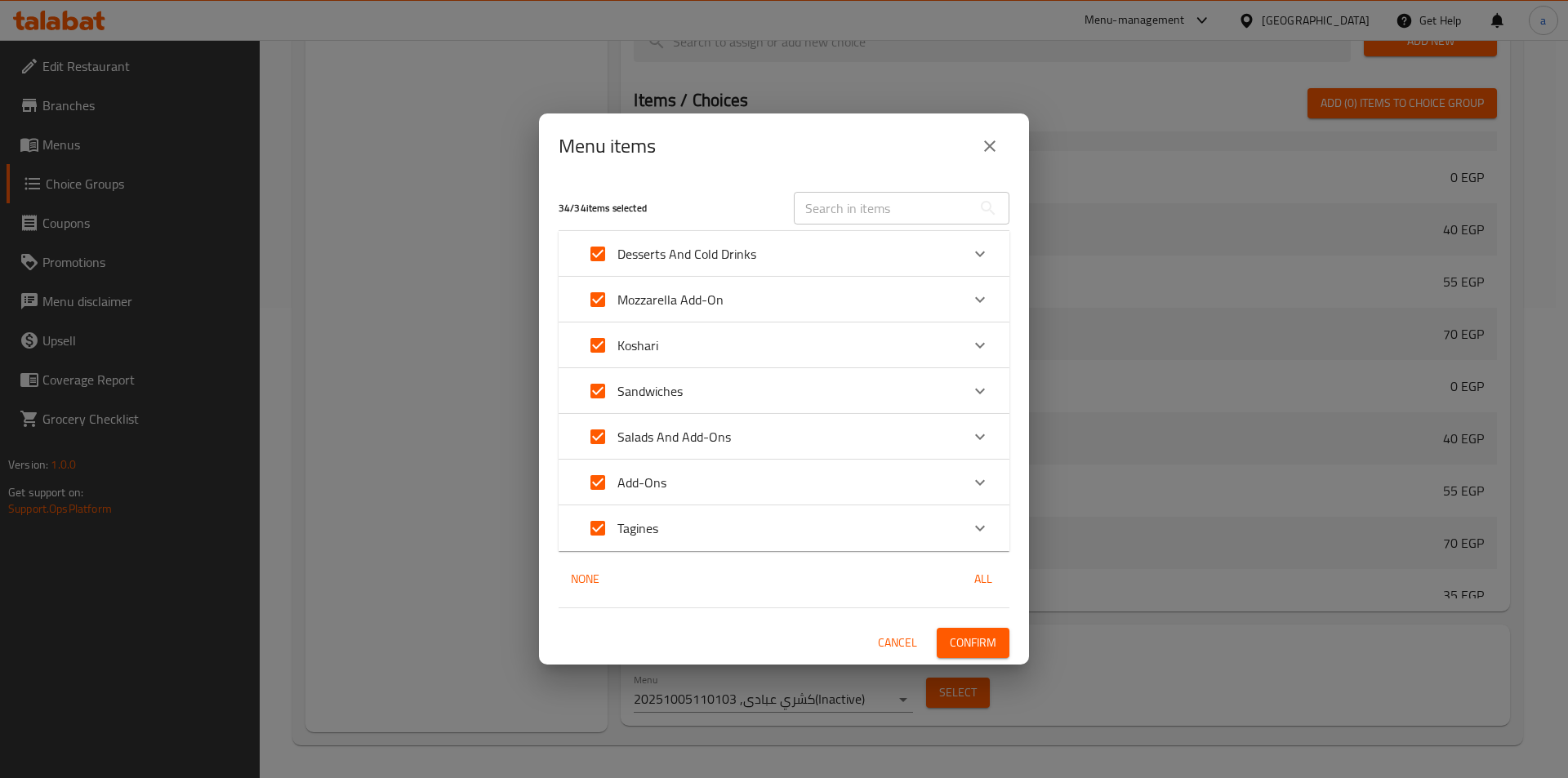
checkbox input "false"
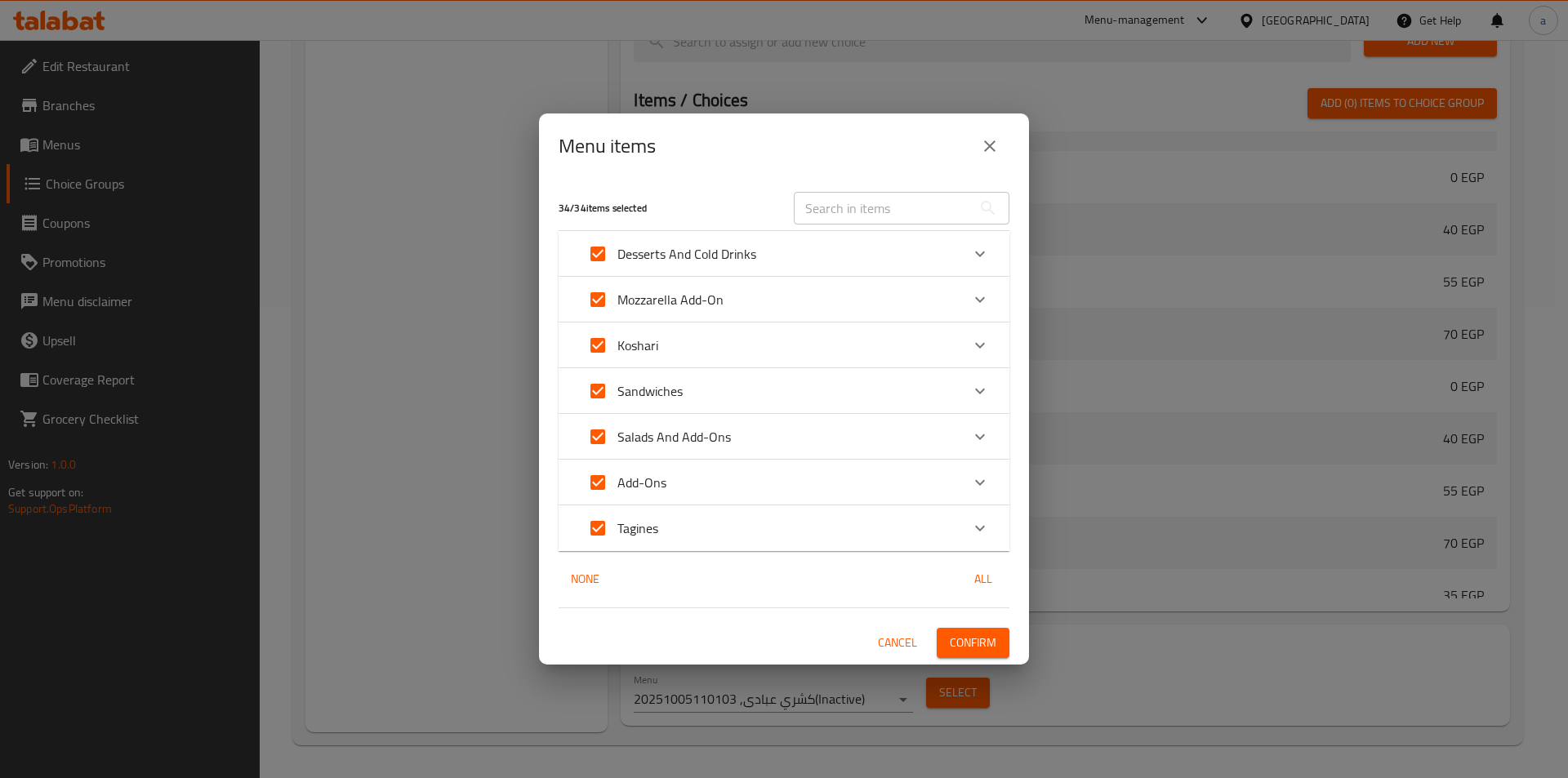
checkbox input "false"
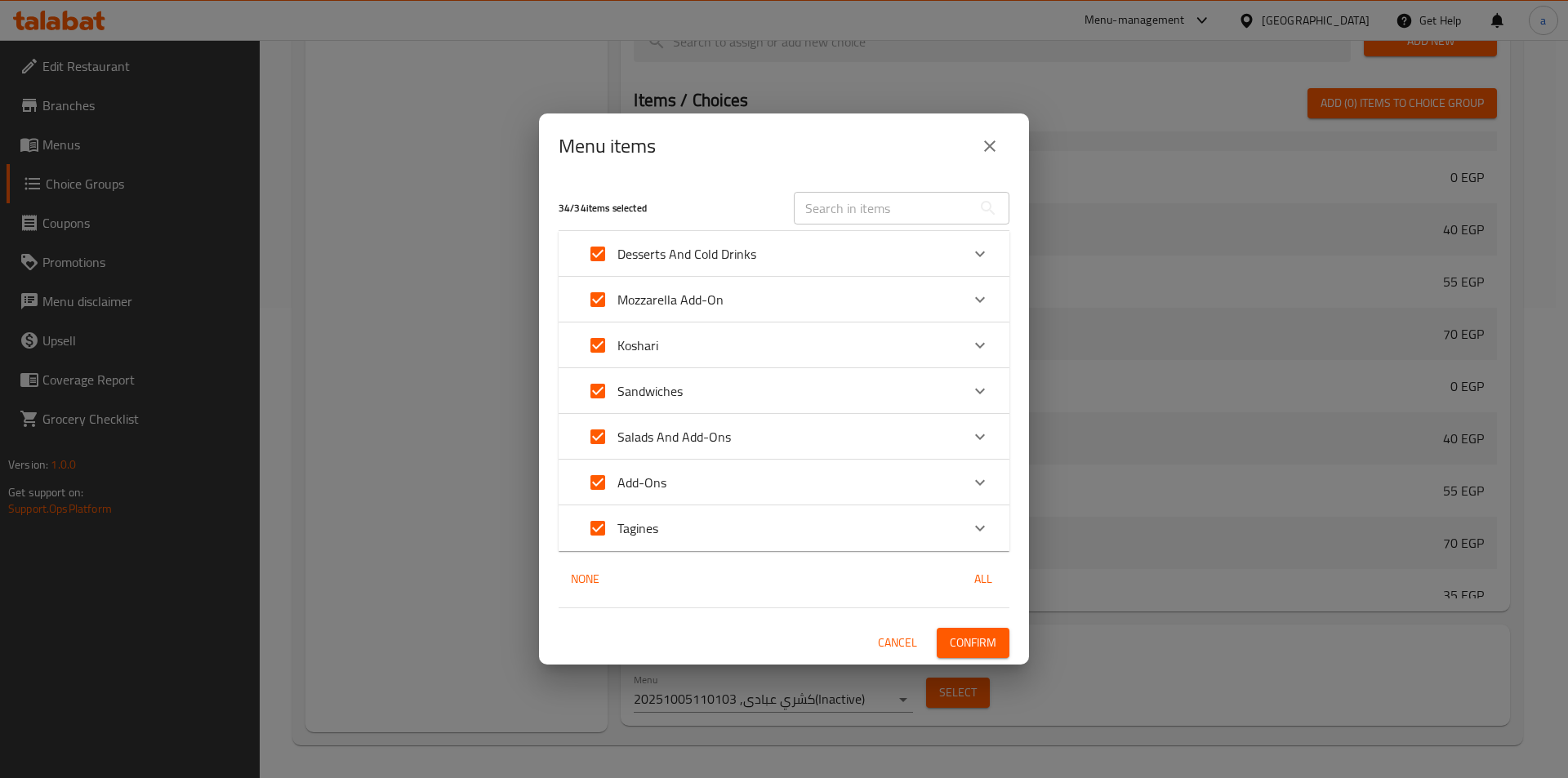
checkbox input "false"
click at [740, 399] on div "Sandwiches" at bounding box center [769, 391] width 382 height 39
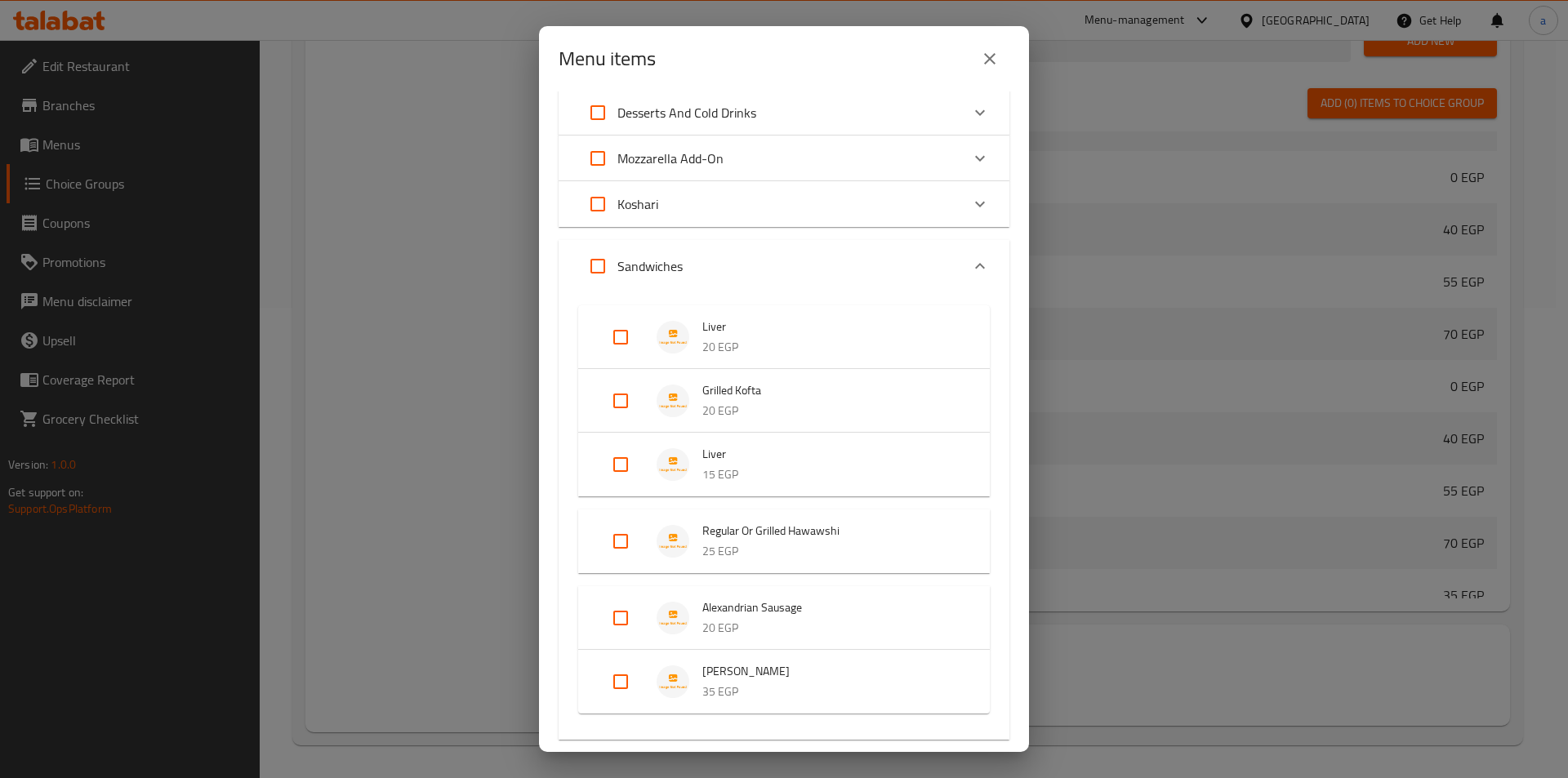
scroll to position [81, 0]
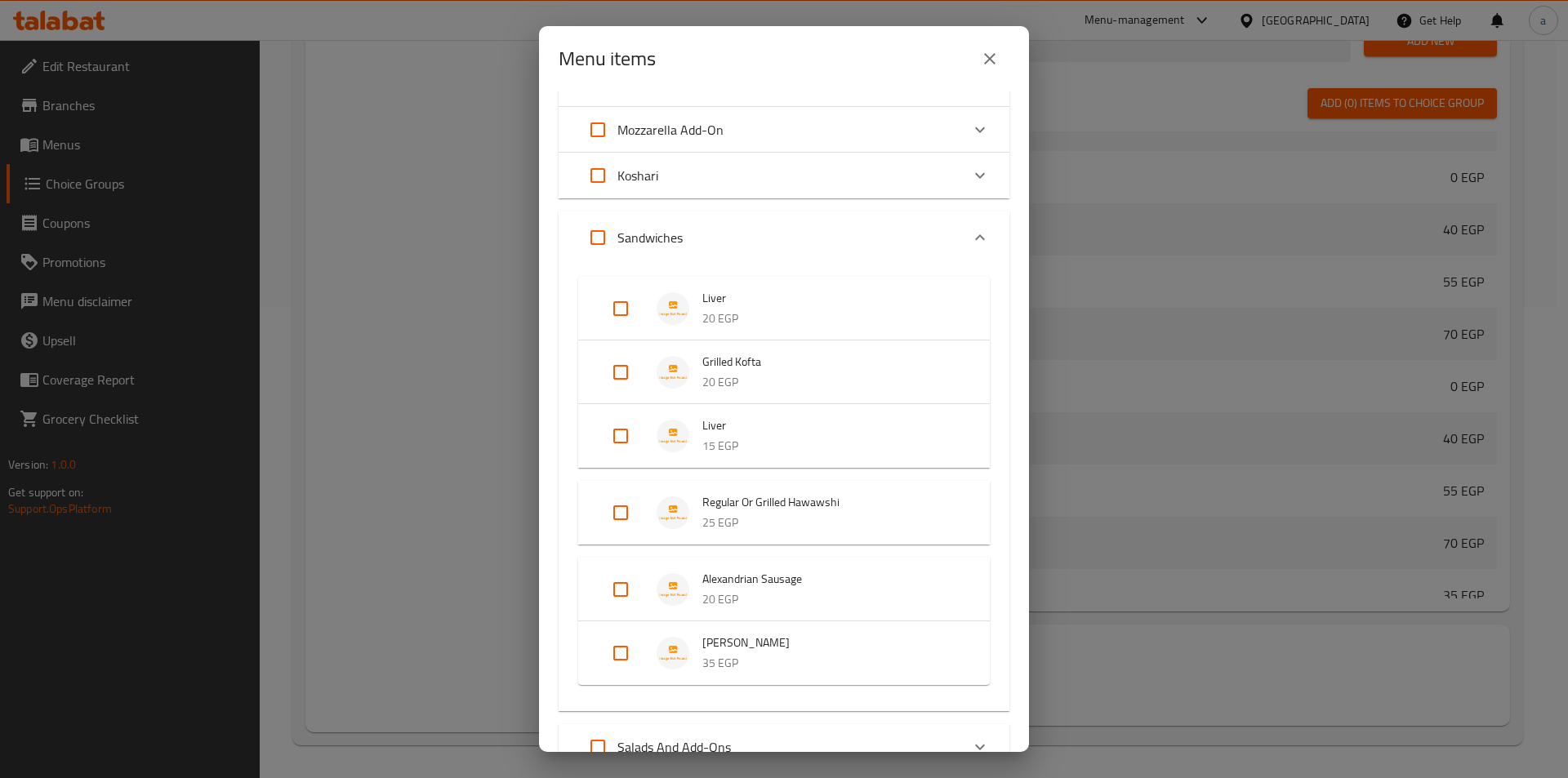
click at [637, 511] on input "Expand" at bounding box center [620, 512] width 39 height 39
checkbox input "true"
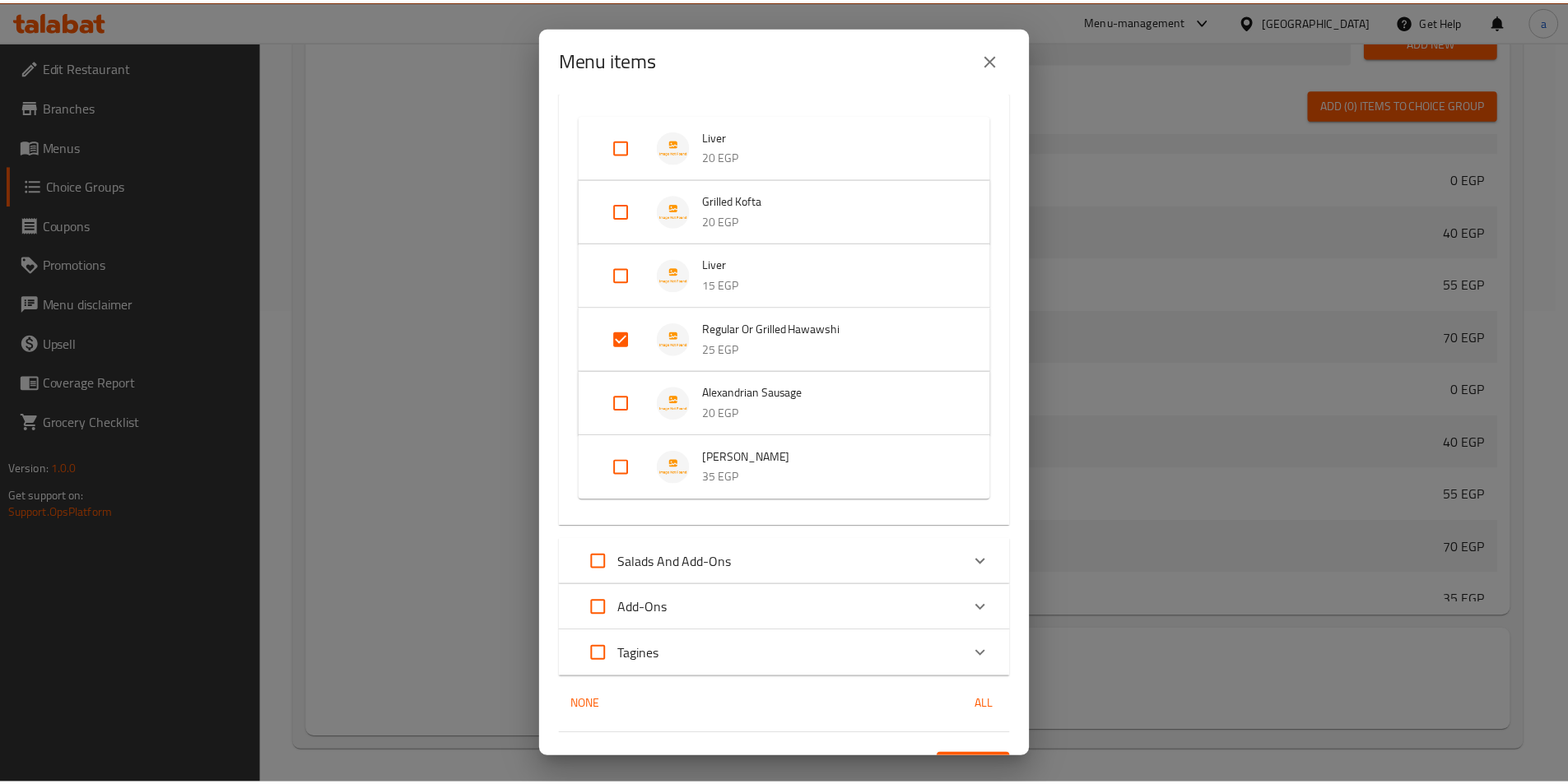
scroll to position [281, 0]
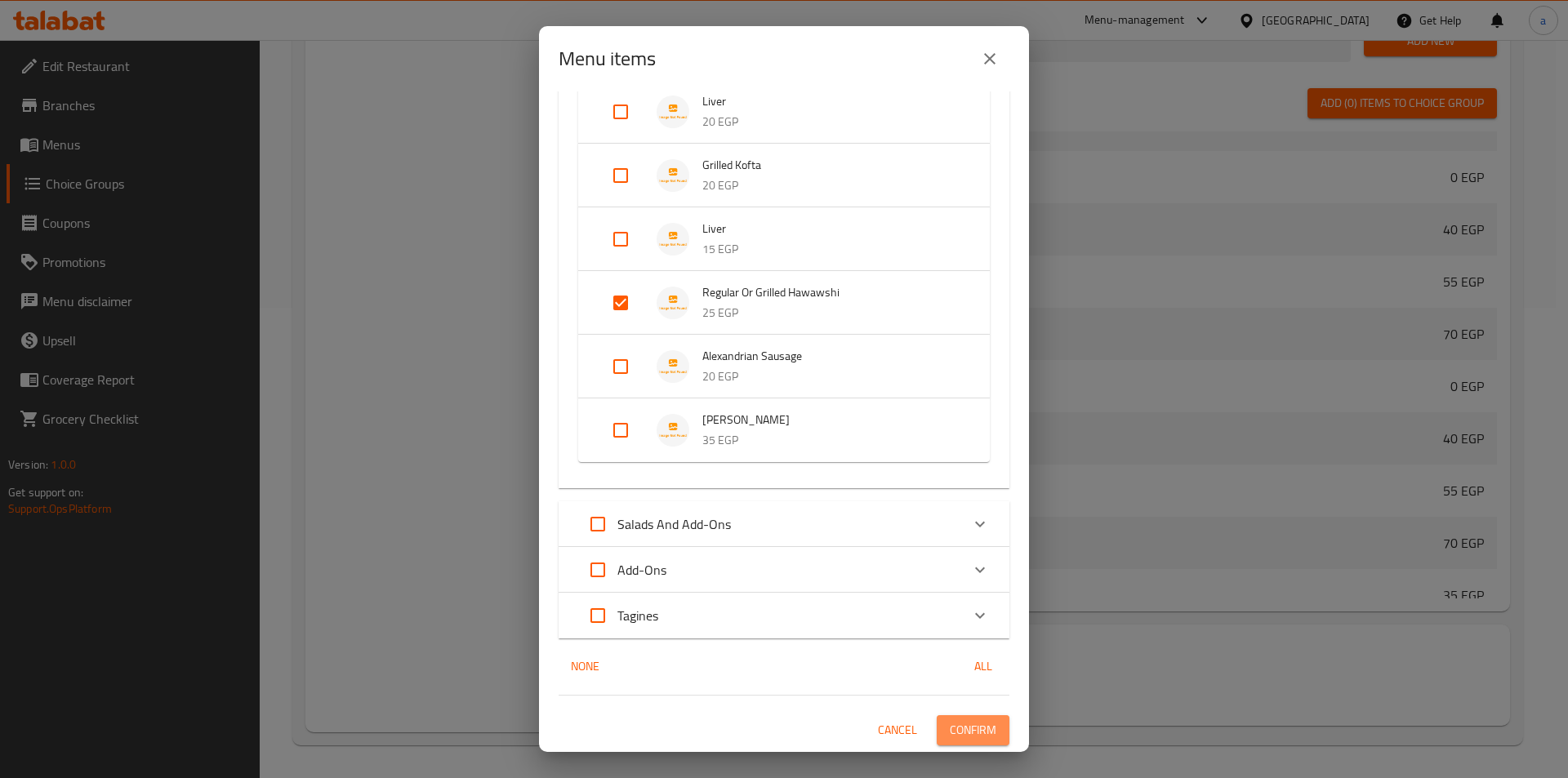
click at [963, 729] on span "Confirm" at bounding box center [973, 730] width 46 height 21
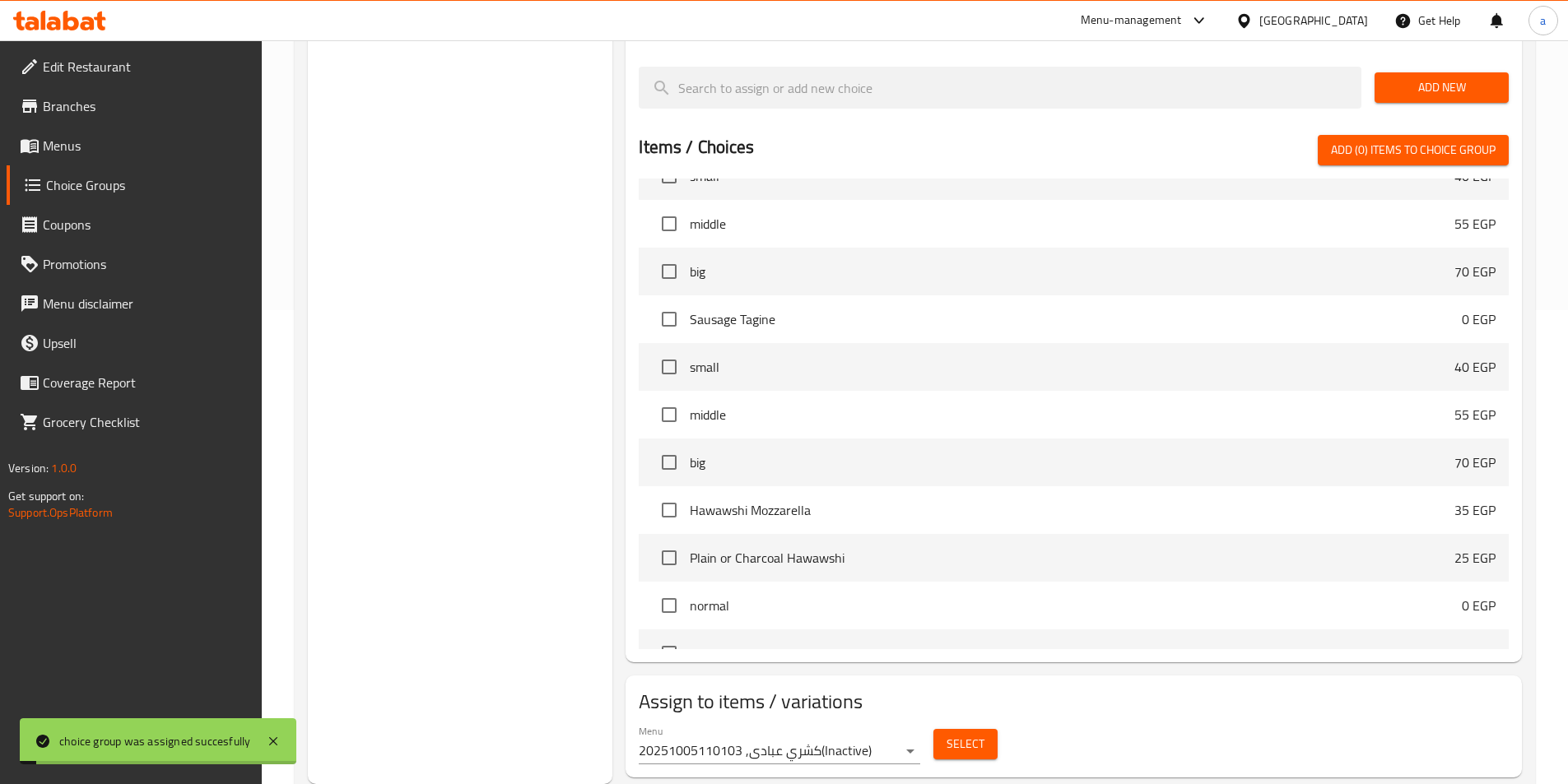
click at [567, 568] on div "Choice Groups your choice of : 1 Add to koshari 3 Select the type 2" at bounding box center [460, 248] width 305 height 1071
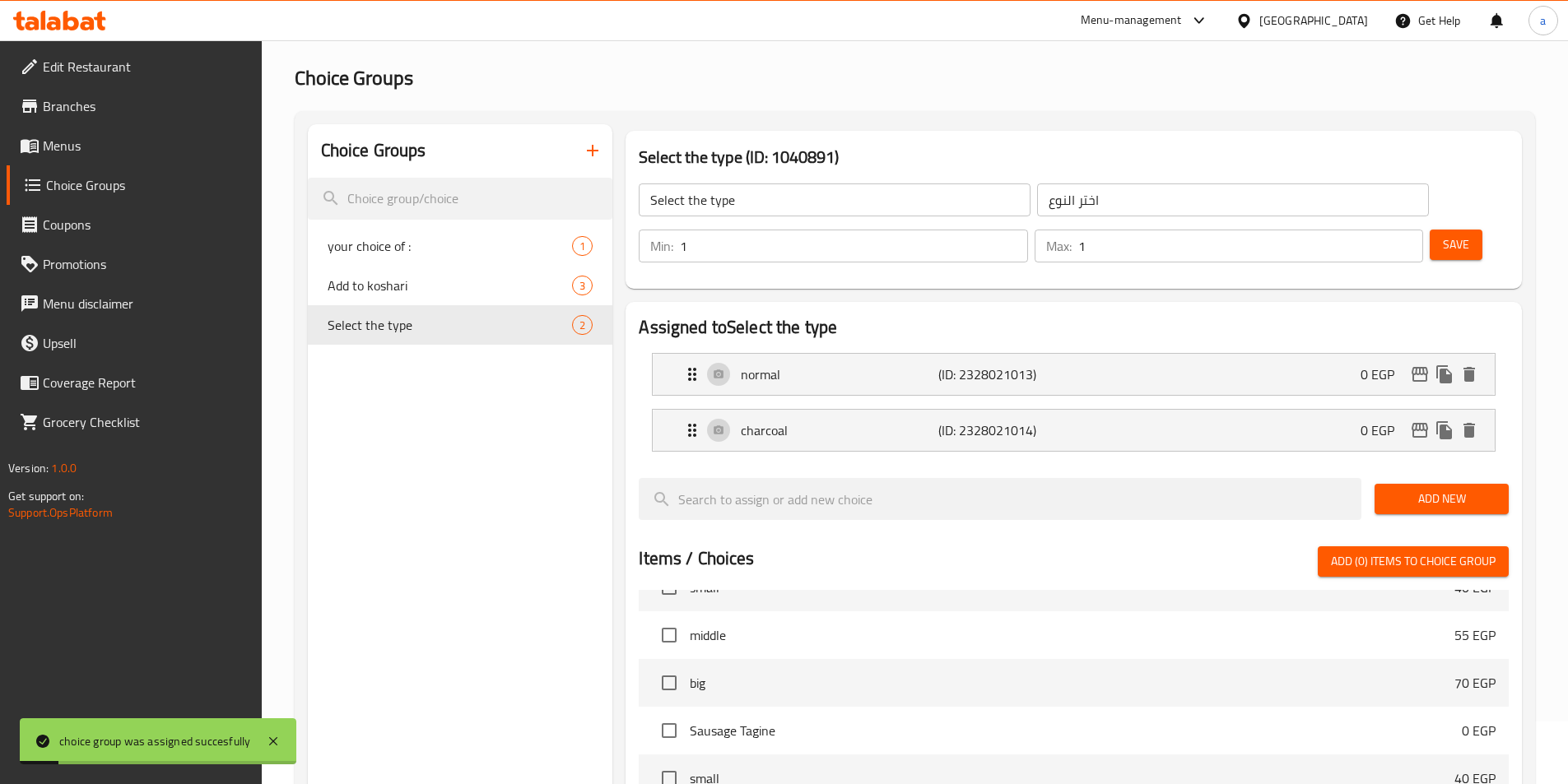
scroll to position [0, 0]
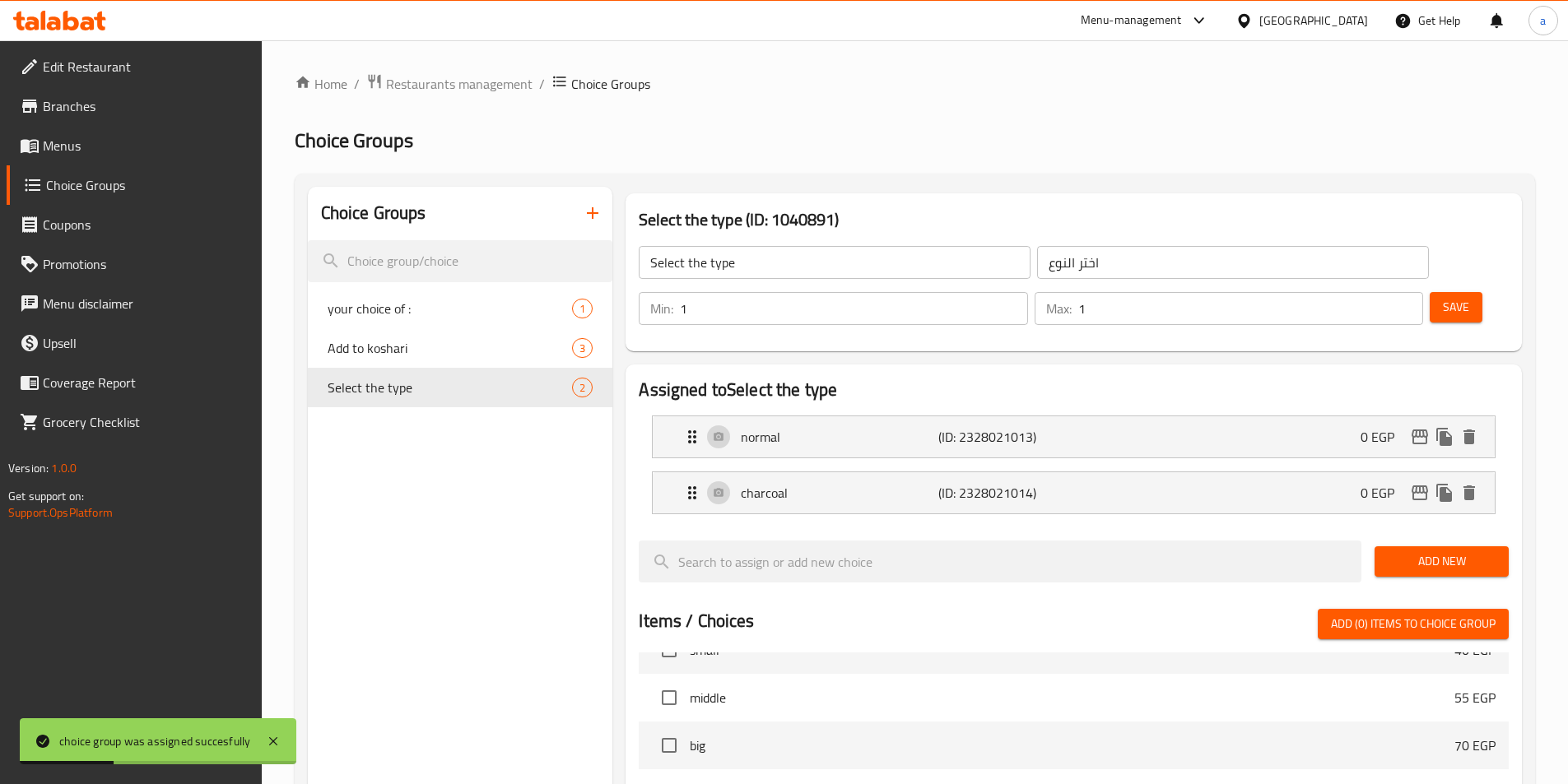
click at [69, 131] on link "Menus" at bounding box center [134, 145] width 255 height 39
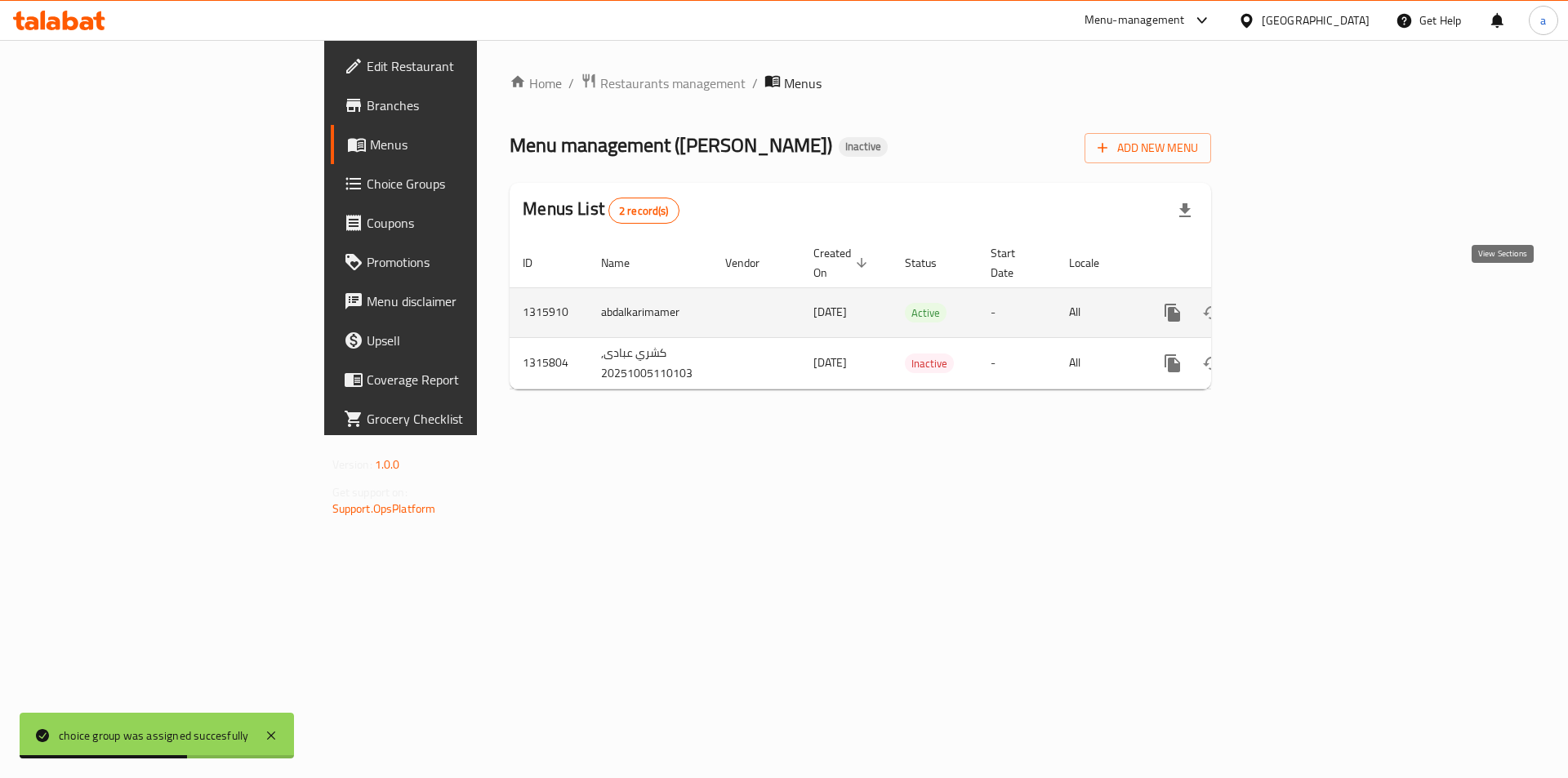
click at [1300, 303] on icon "enhanced table" at bounding box center [1290, 313] width 20 height 20
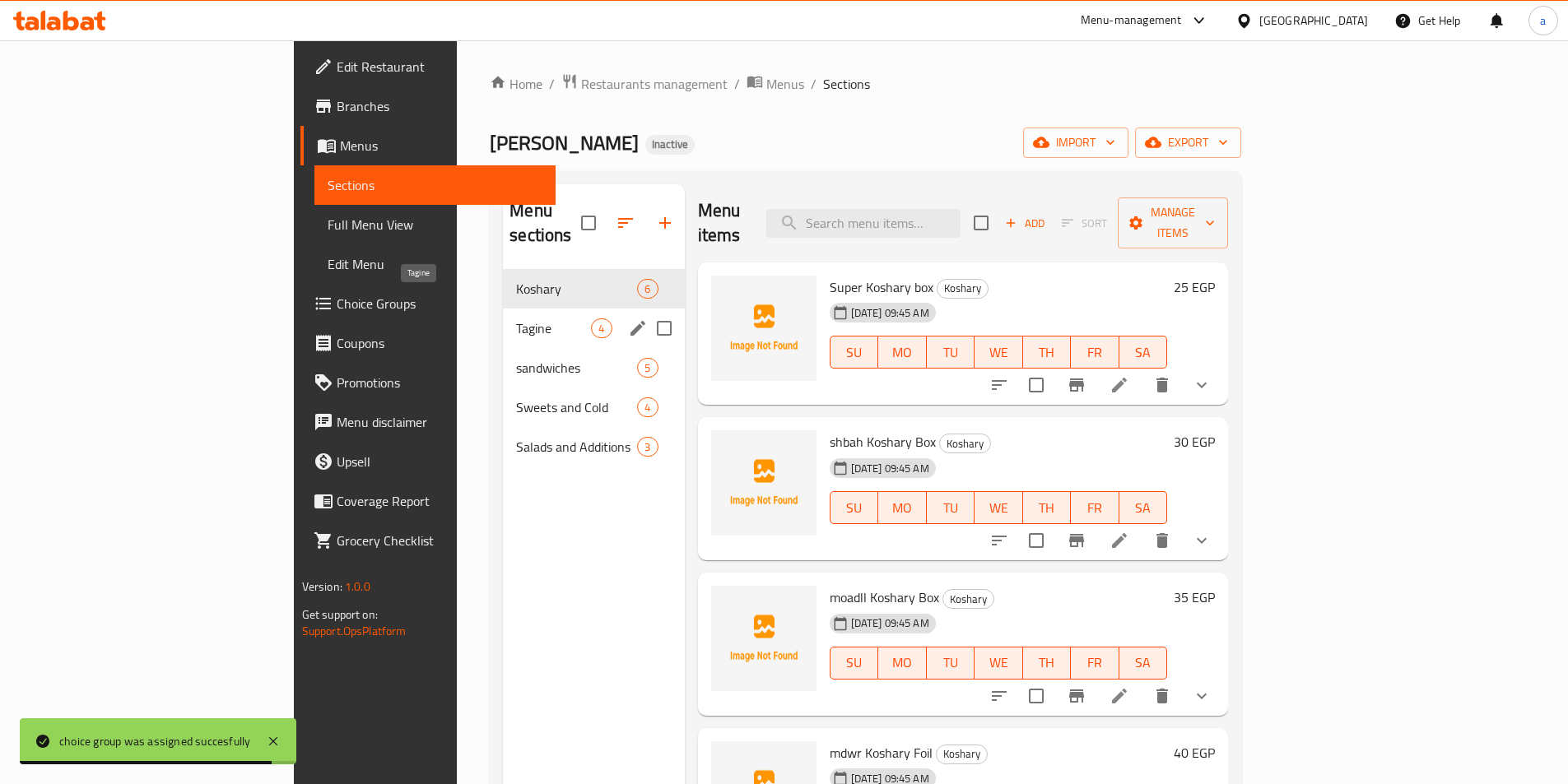
click at [516, 318] on span "Tagine" at bounding box center [553, 328] width 75 height 20
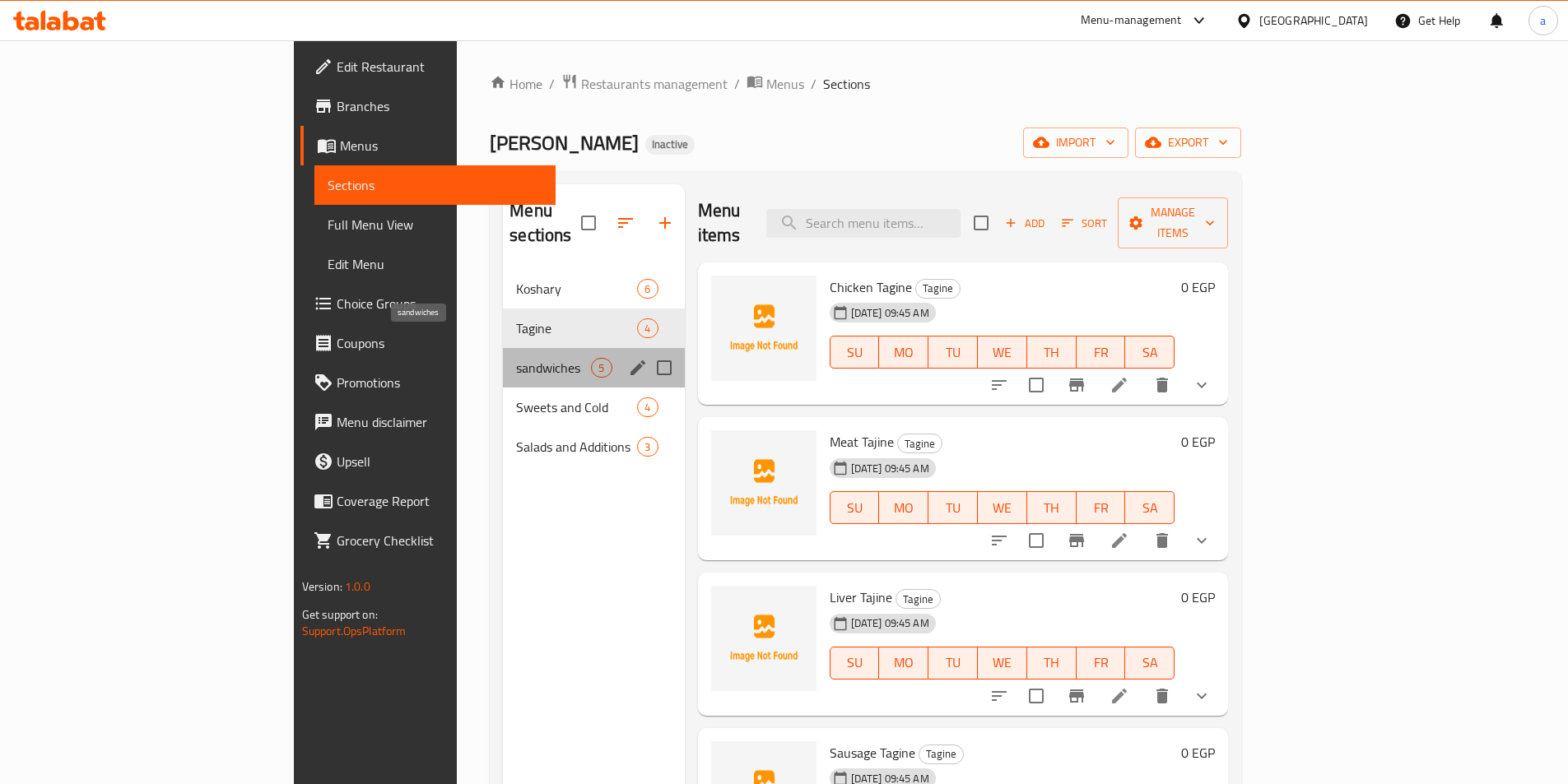
click at [516, 358] on span "sandwiches" at bounding box center [553, 368] width 75 height 20
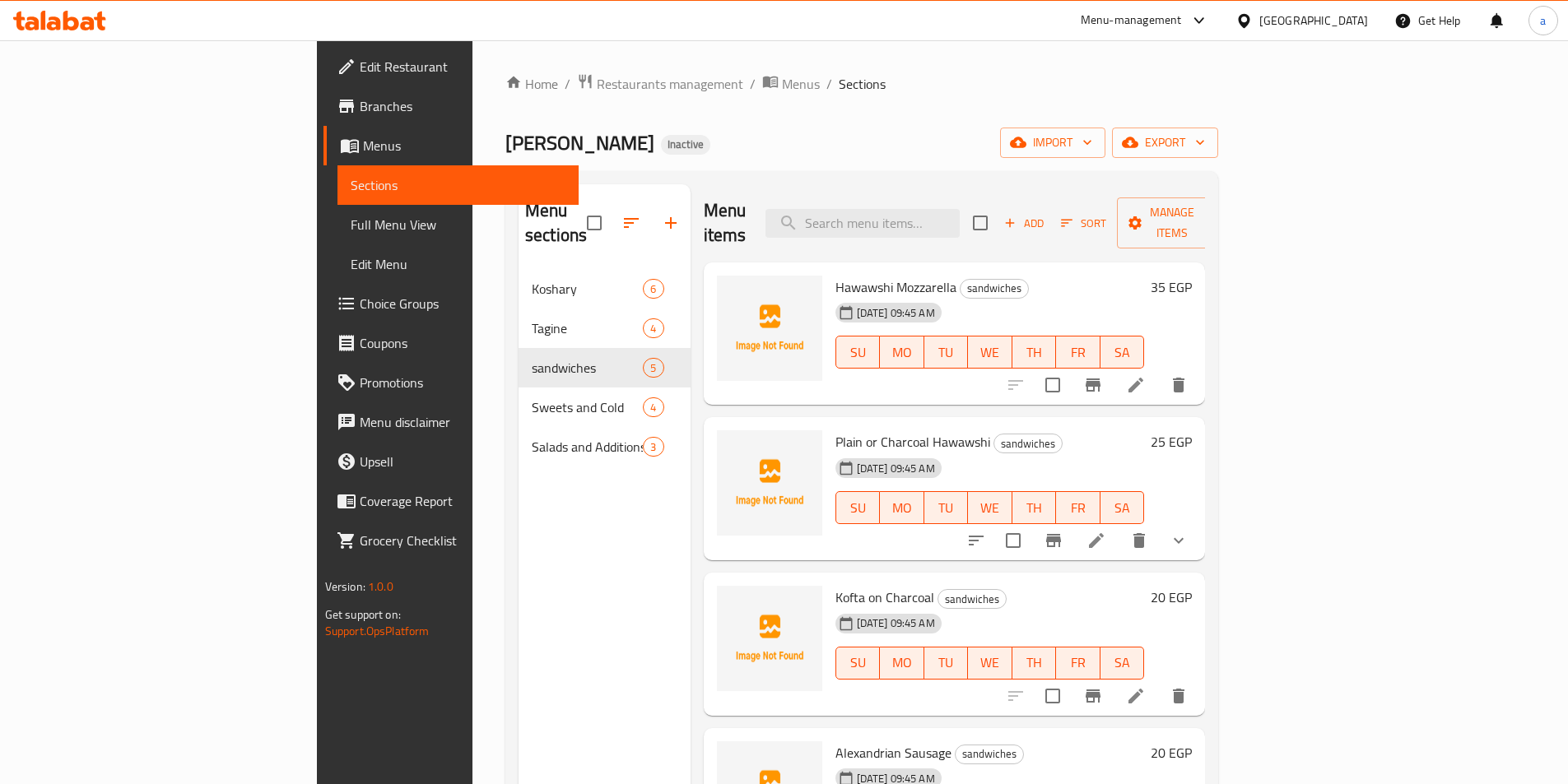
click at [1189, 531] on icon "show more" at bounding box center [1179, 541] width 20 height 20
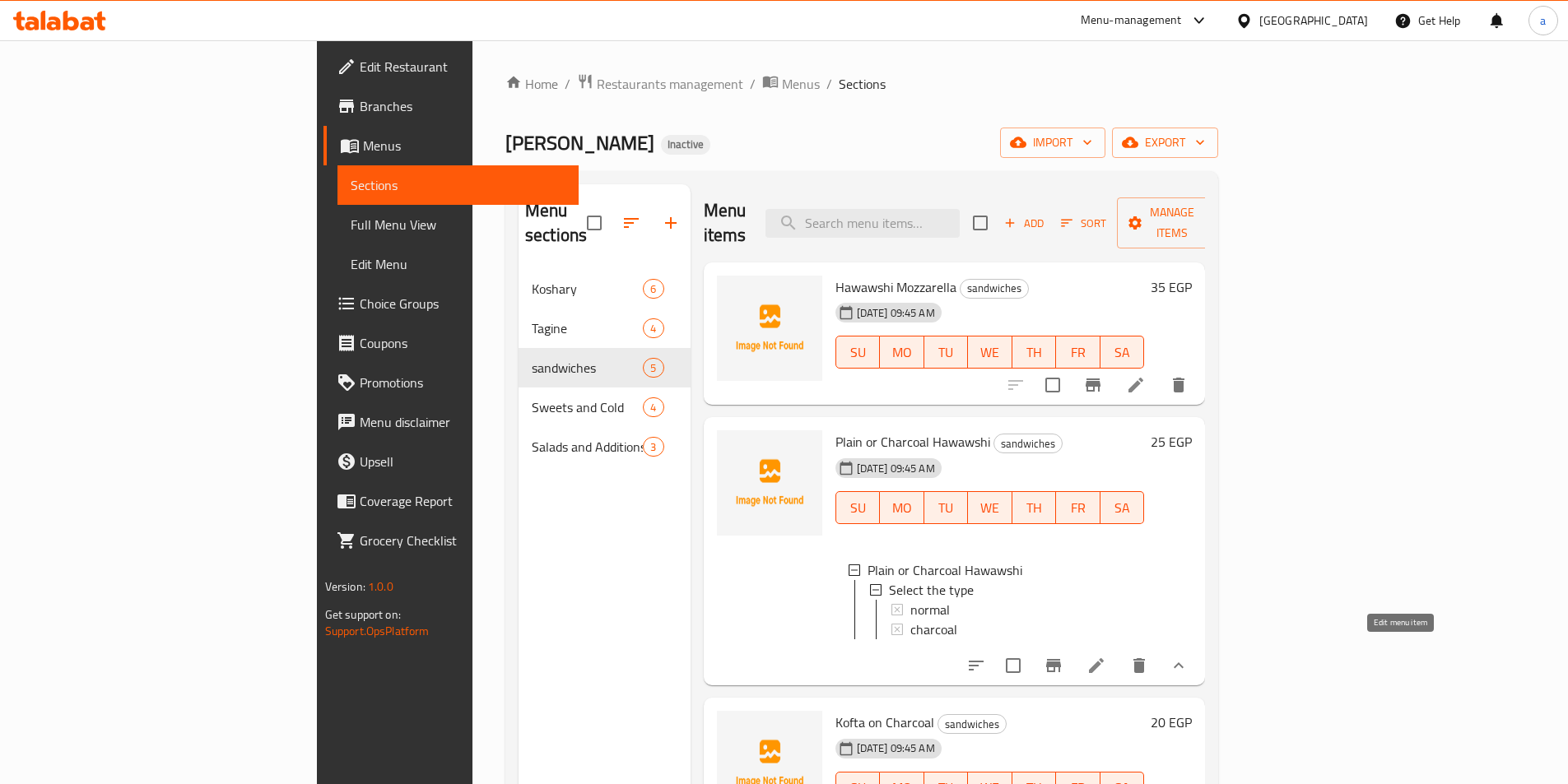
click at [1104, 658] on icon at bounding box center [1096, 665] width 15 height 15
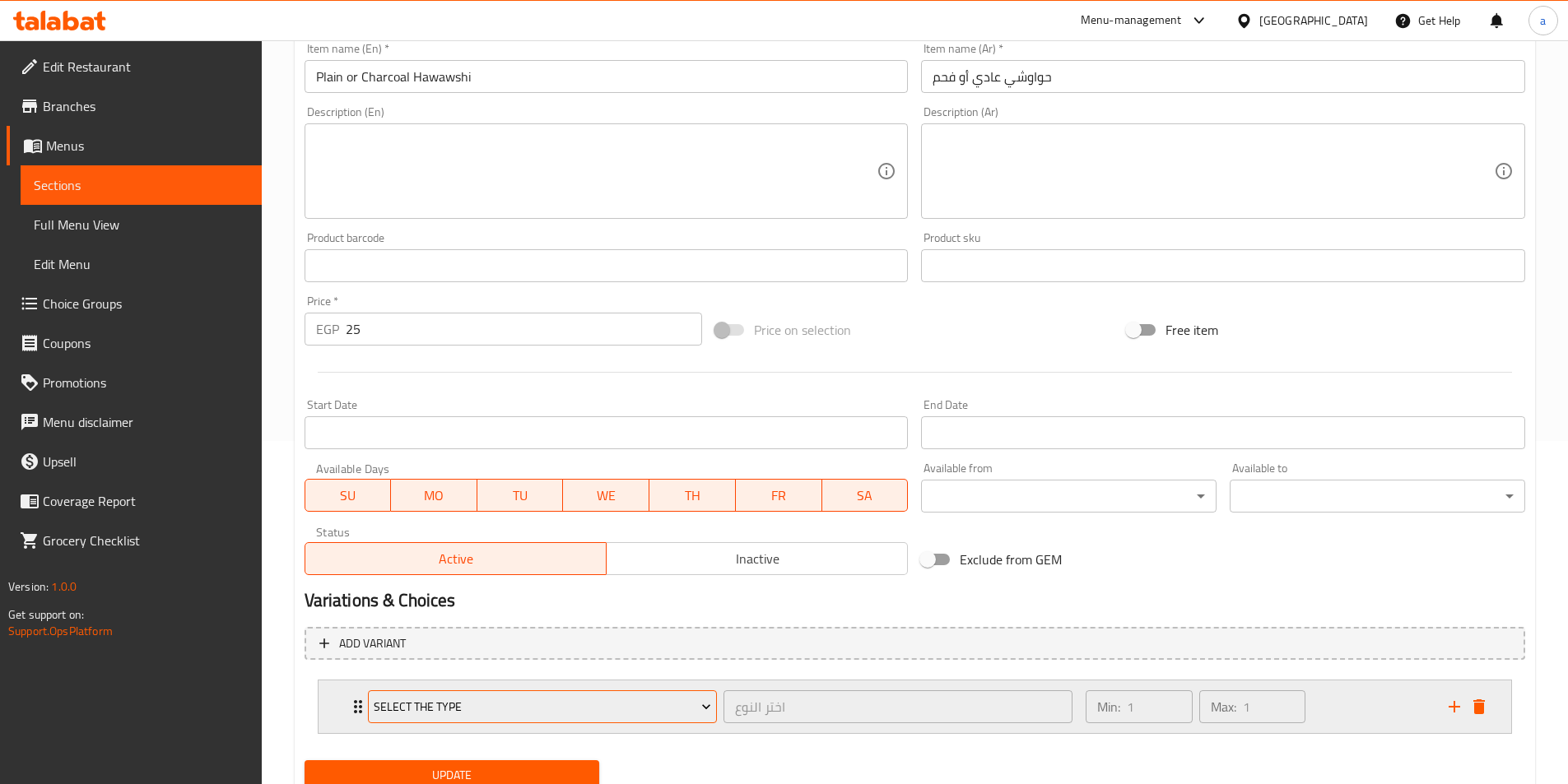
scroll to position [406, 0]
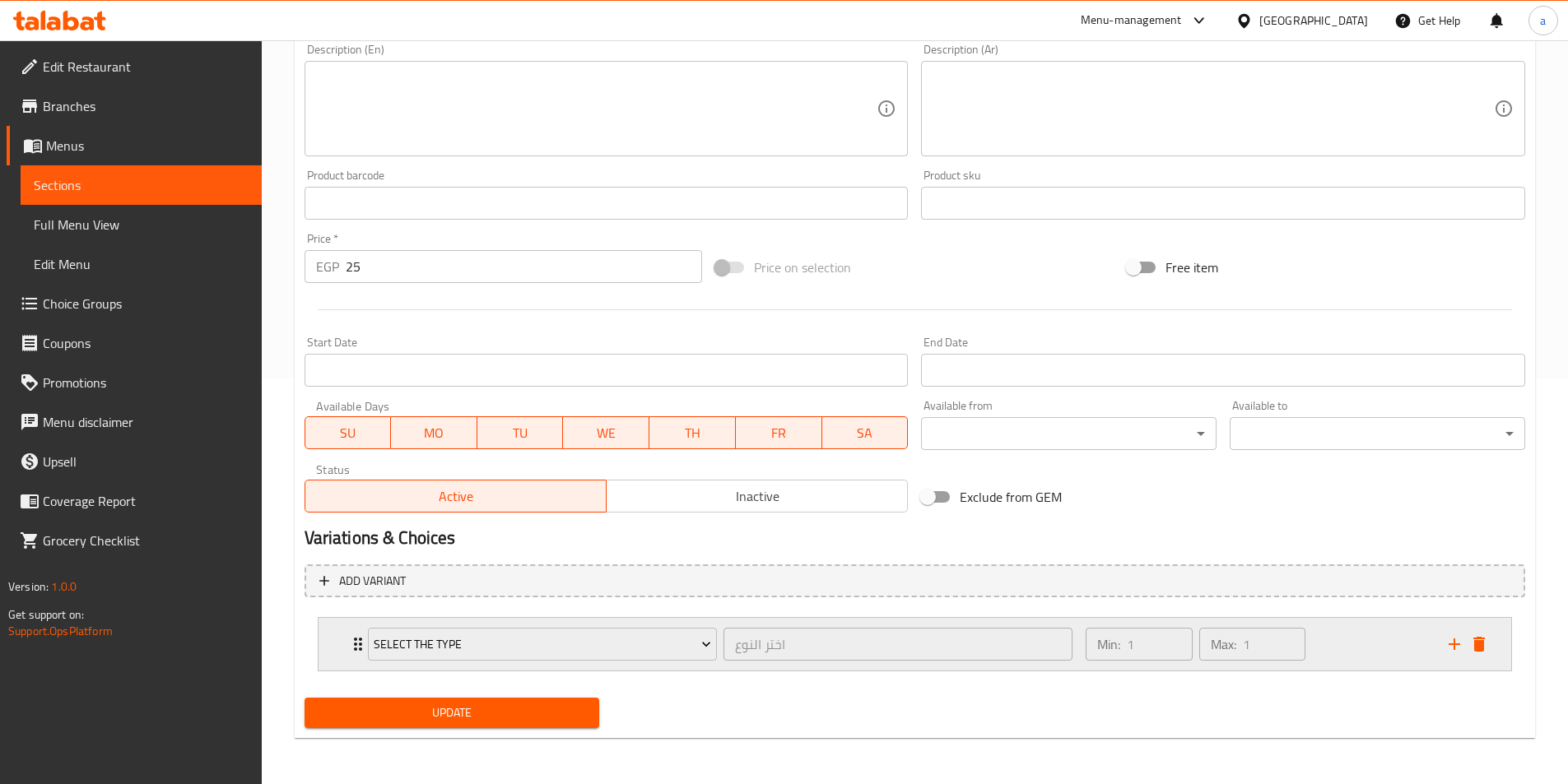
click at [1366, 649] on div "Min: 1 ​ Max: 1 ​" at bounding box center [1256, 645] width 362 height 53
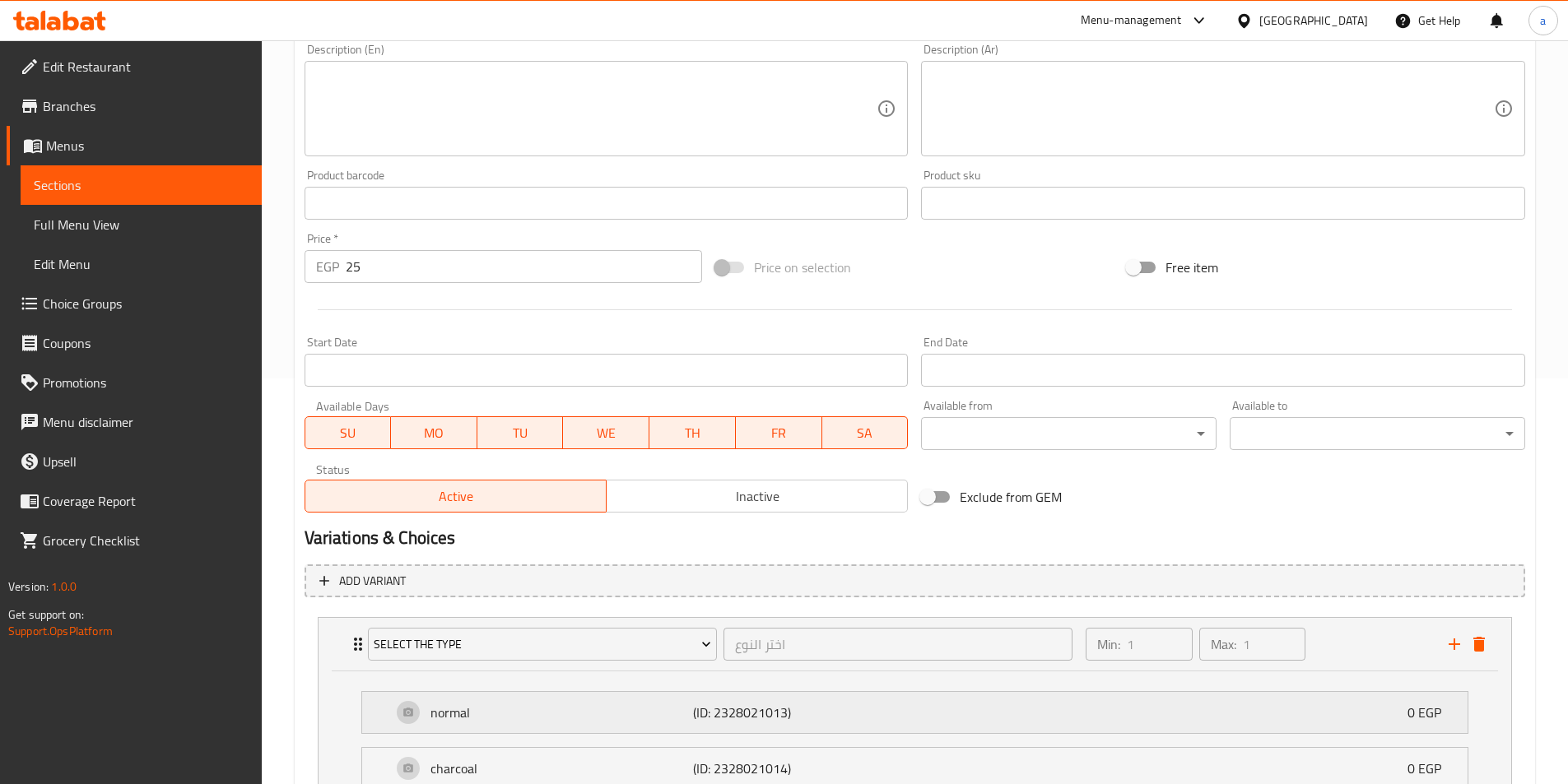
click at [511, 729] on div "normal (ID: 2328021013) 0 EGP" at bounding box center [920, 712] width 1056 height 41
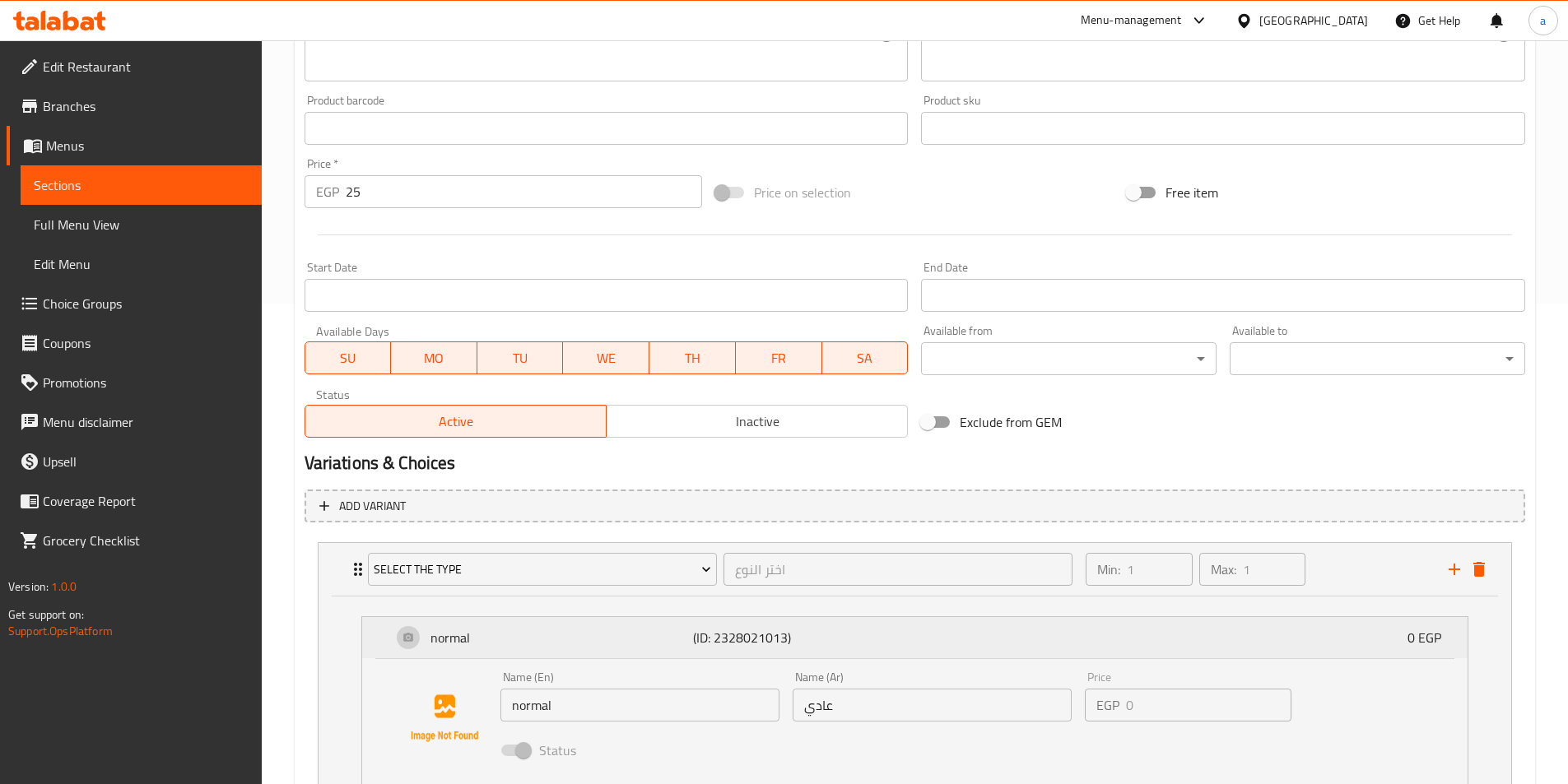
scroll to position [571, 0]
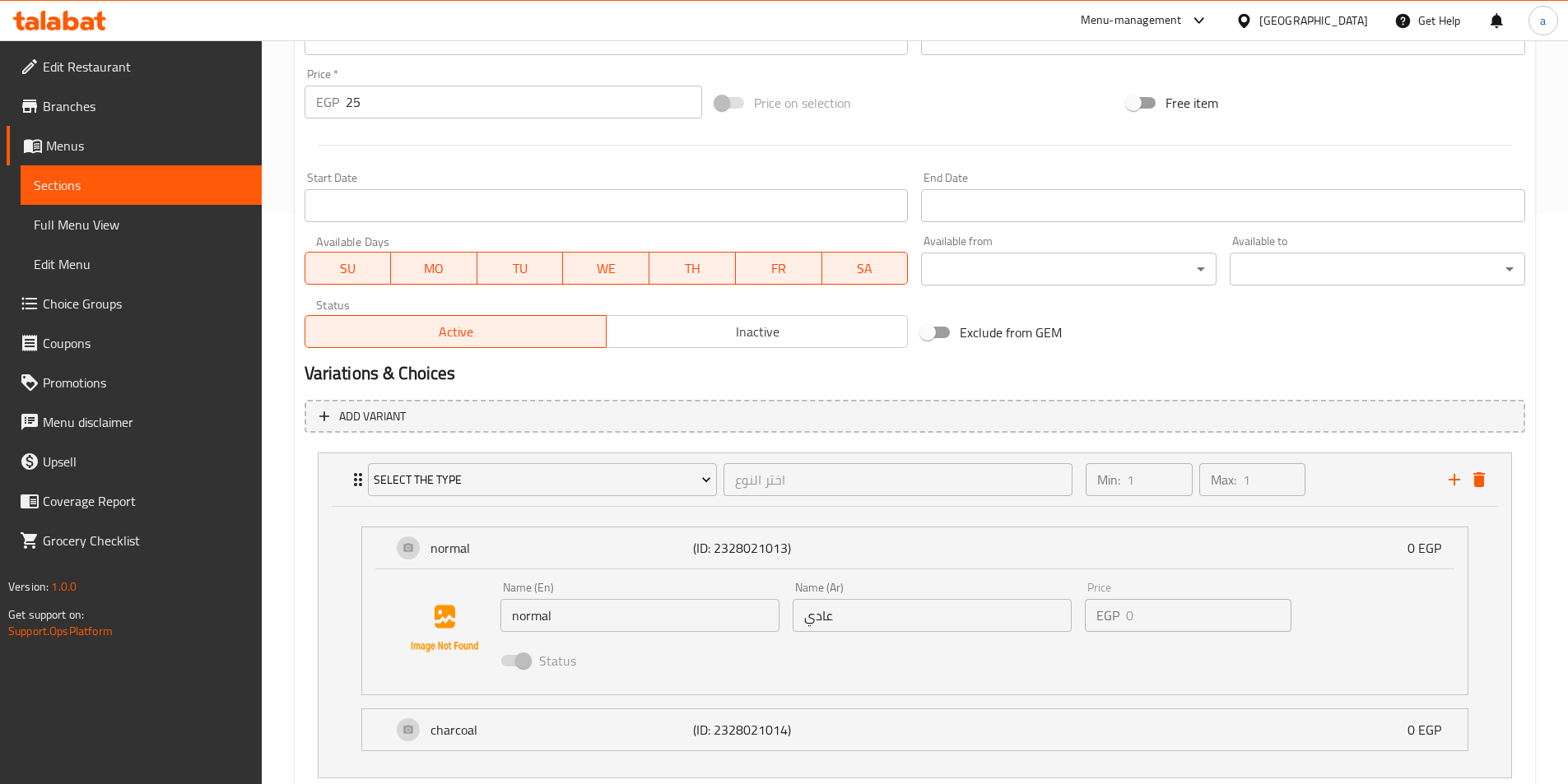
click at [566, 615] on input "normal" at bounding box center [640, 615] width 279 height 33
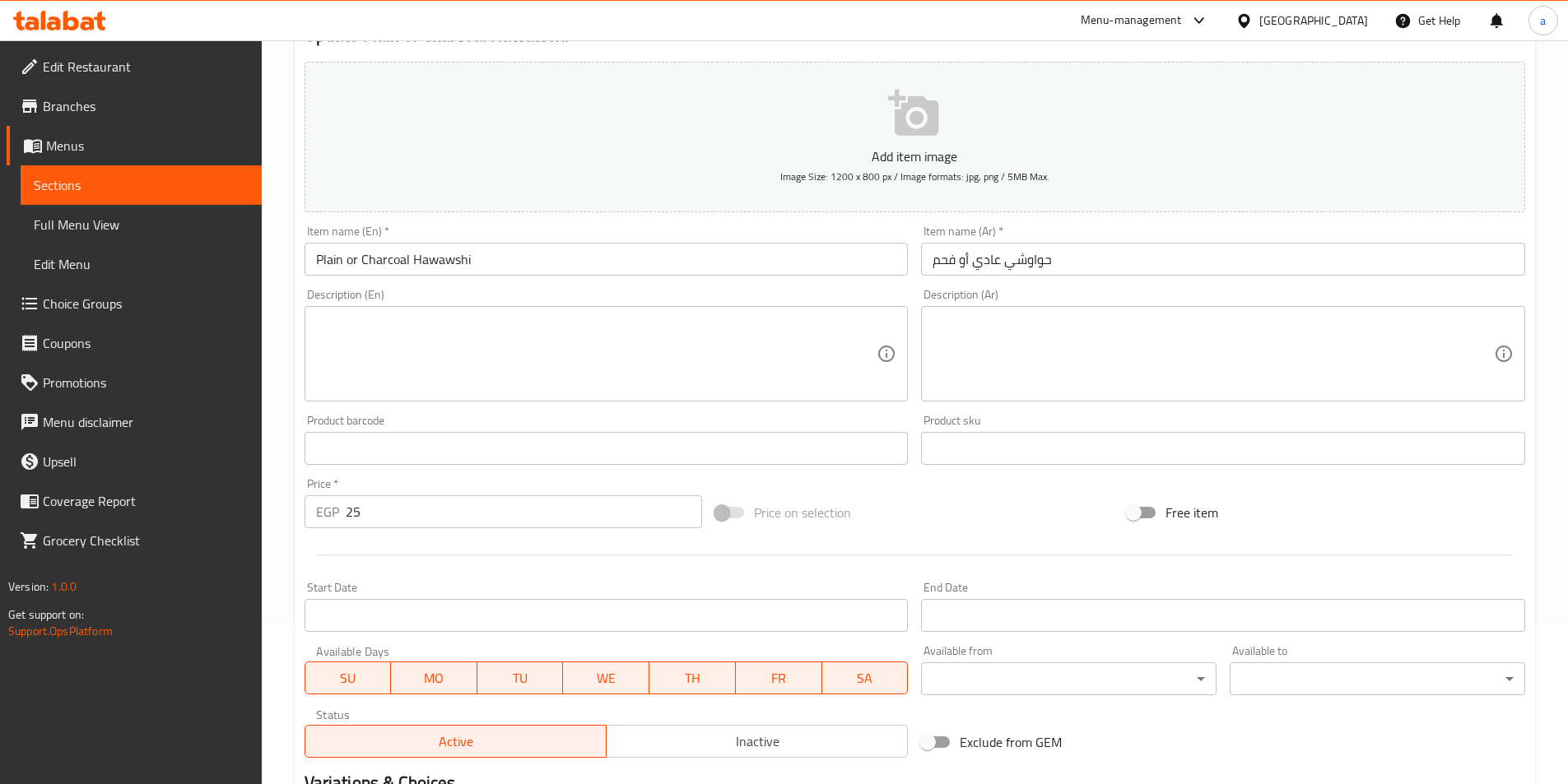
scroll to position [159, 0]
click at [542, 259] on input "Plain or Charcoal Hawawshi" at bounding box center [606, 261] width 604 height 33
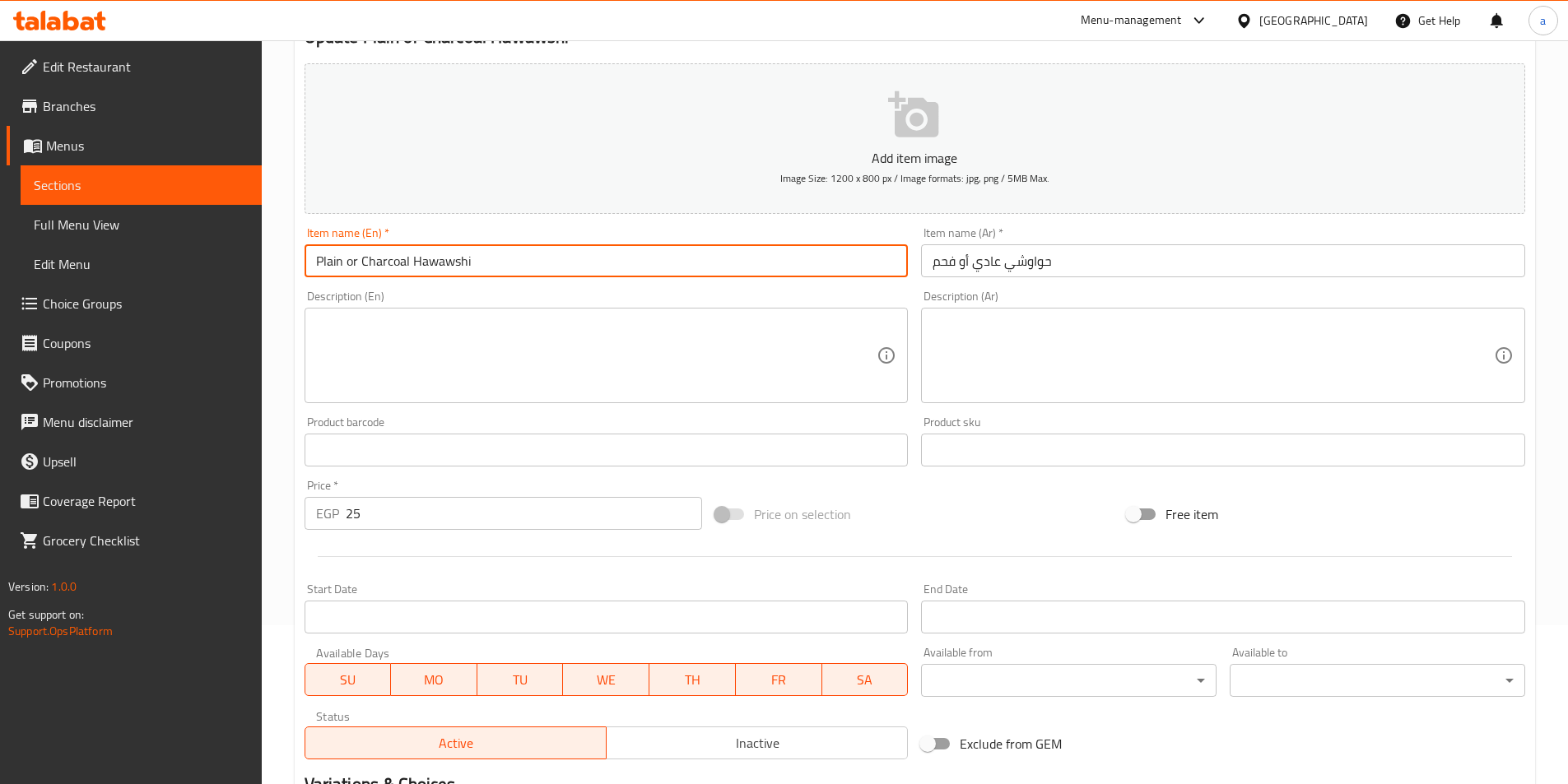
click at [325, 261] on input "Plain or Charcoal Hawawshi" at bounding box center [606, 261] width 604 height 33
paste input "normal"
click at [324, 258] on input "normal or Charcoal Hawawshi" at bounding box center [606, 261] width 604 height 33
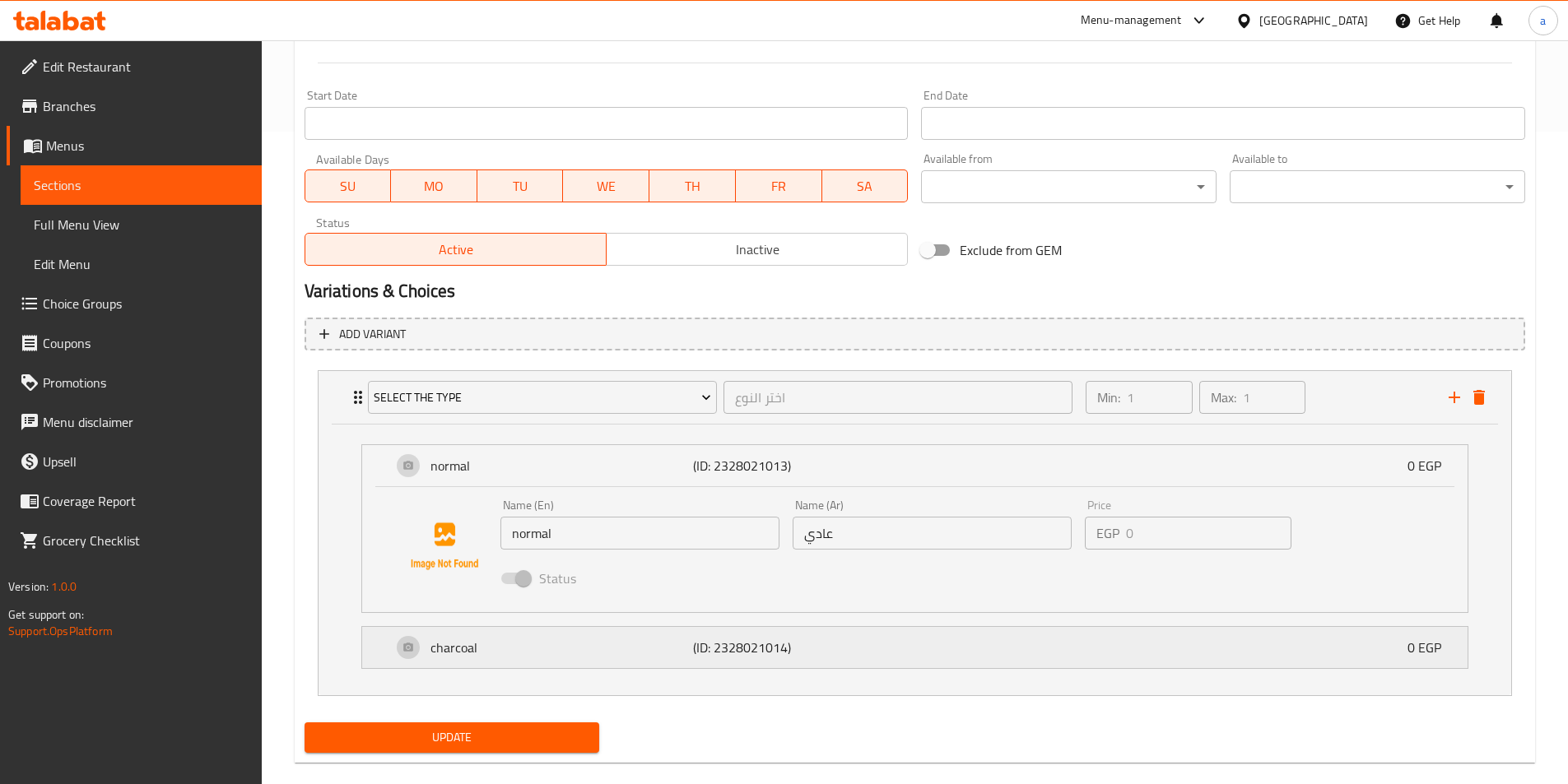
scroll to position [677, 0]
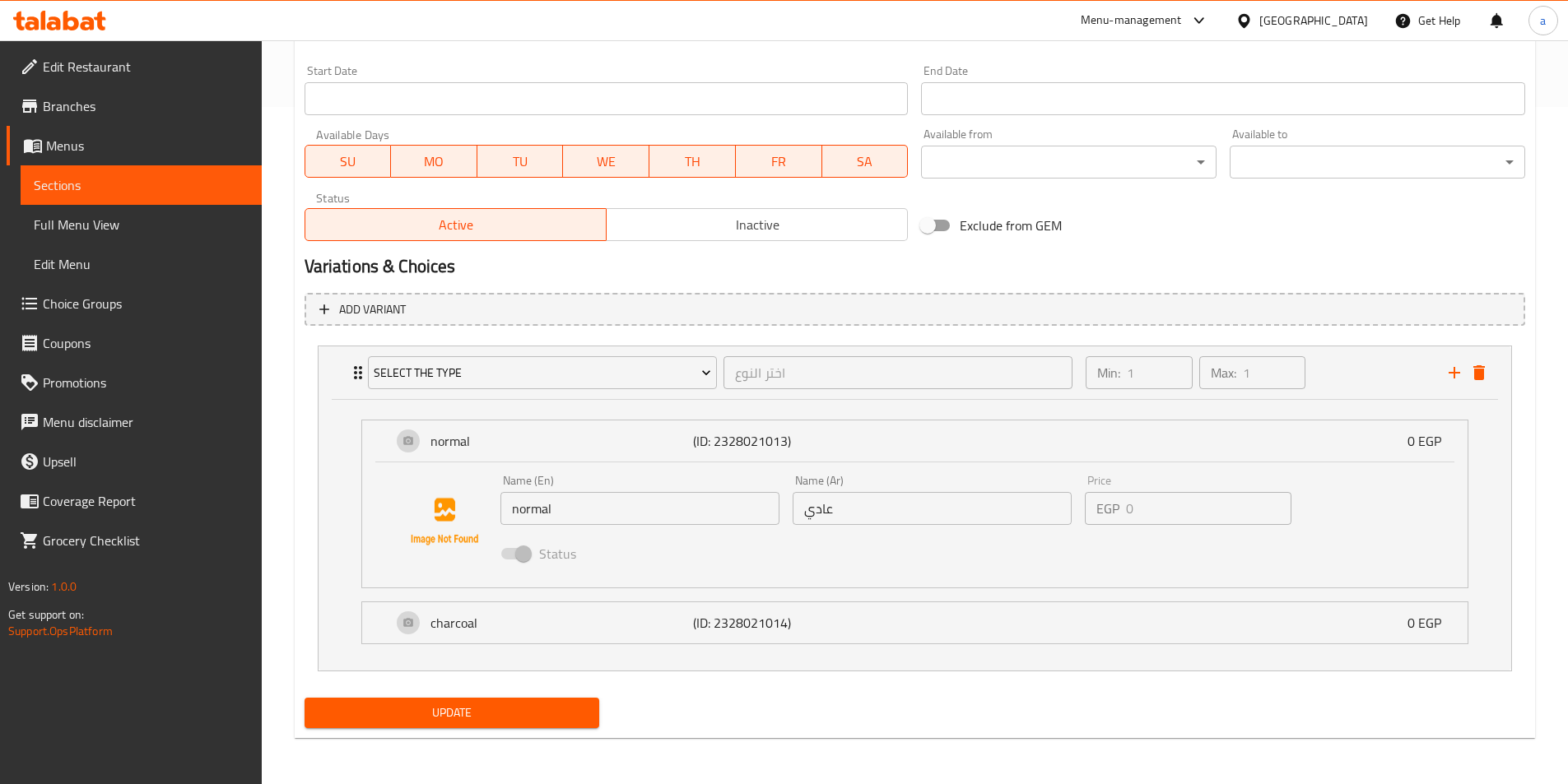
type input "Normal or Charcoal Hawawshi"
click at [521, 709] on span "Update" at bounding box center [451, 713] width 269 height 21
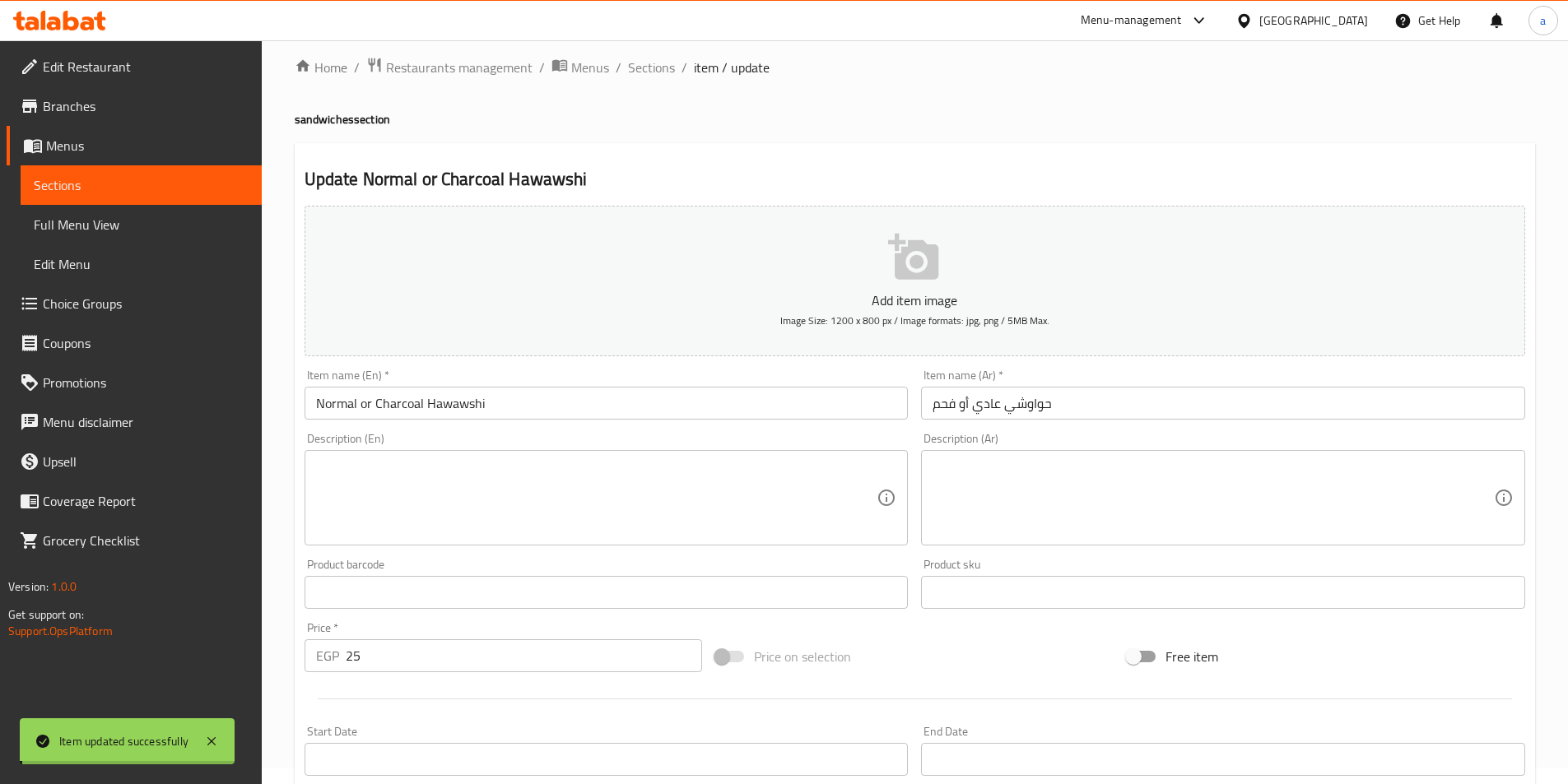
scroll to position [0, 0]
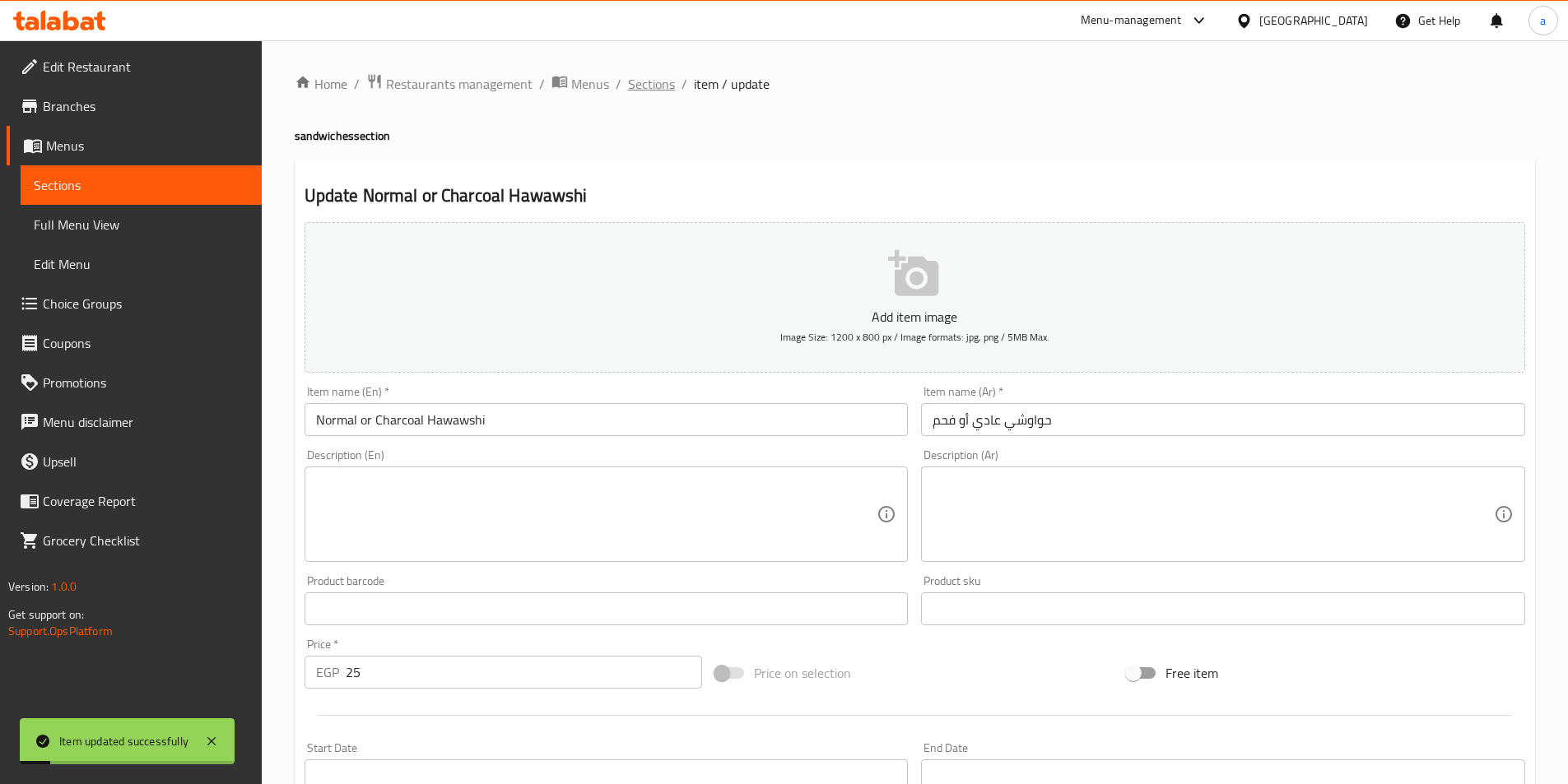
click at [648, 83] on span "Sections" at bounding box center [651, 84] width 46 height 20
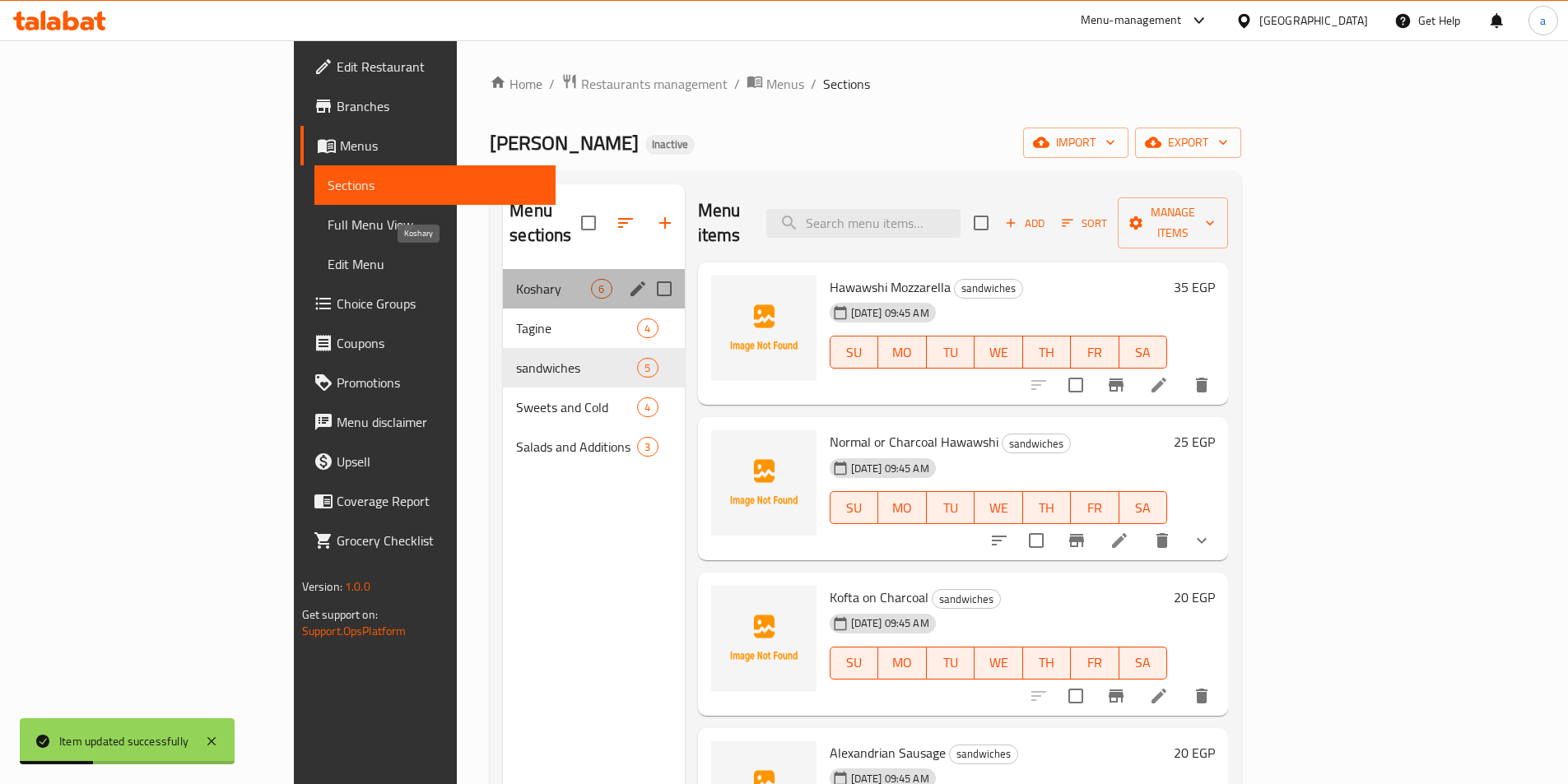
click at [516, 279] on span "Koshary" at bounding box center [553, 289] width 75 height 20
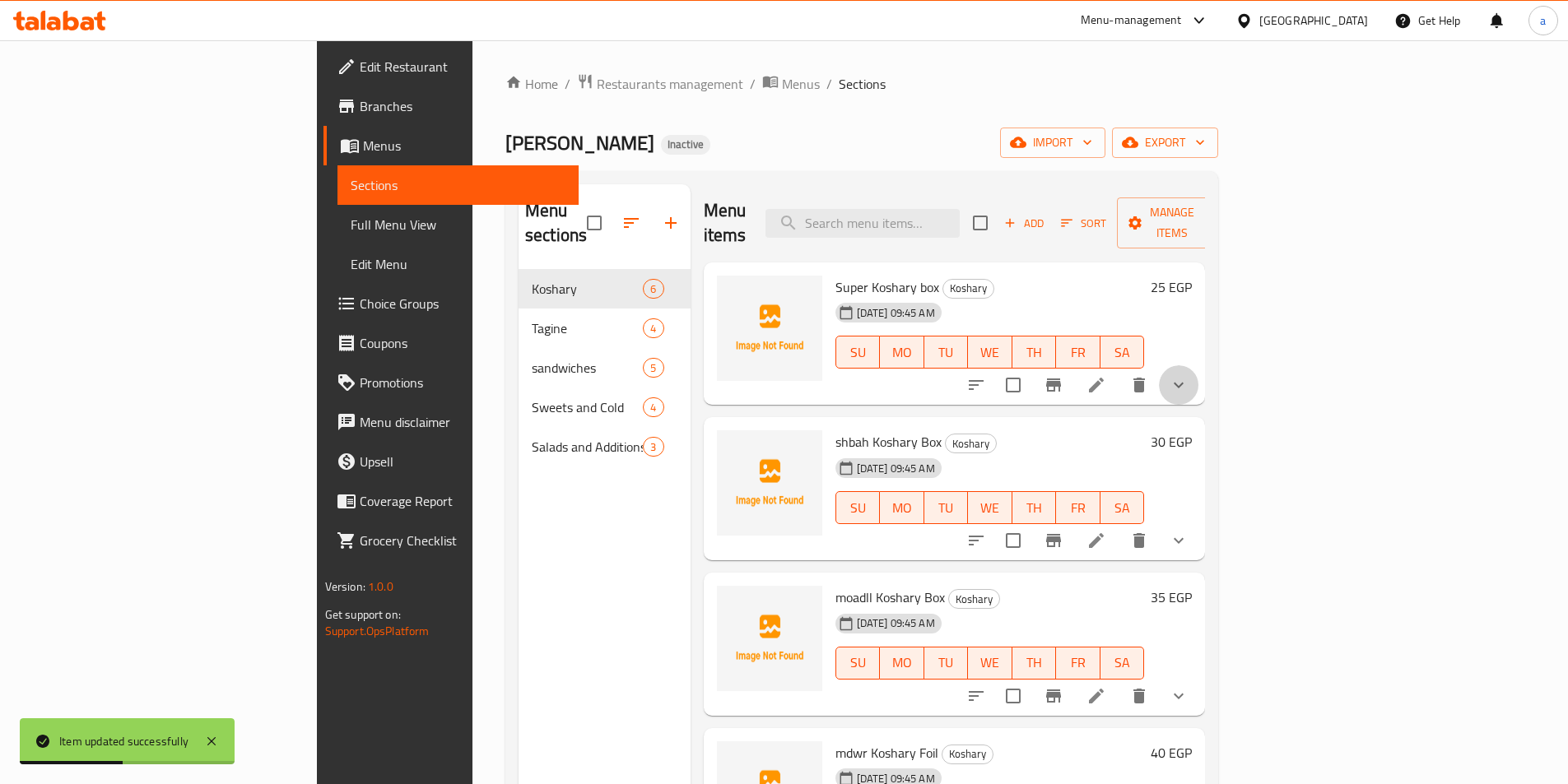
click at [1198, 366] on button "show more" at bounding box center [1178, 385] width 39 height 39
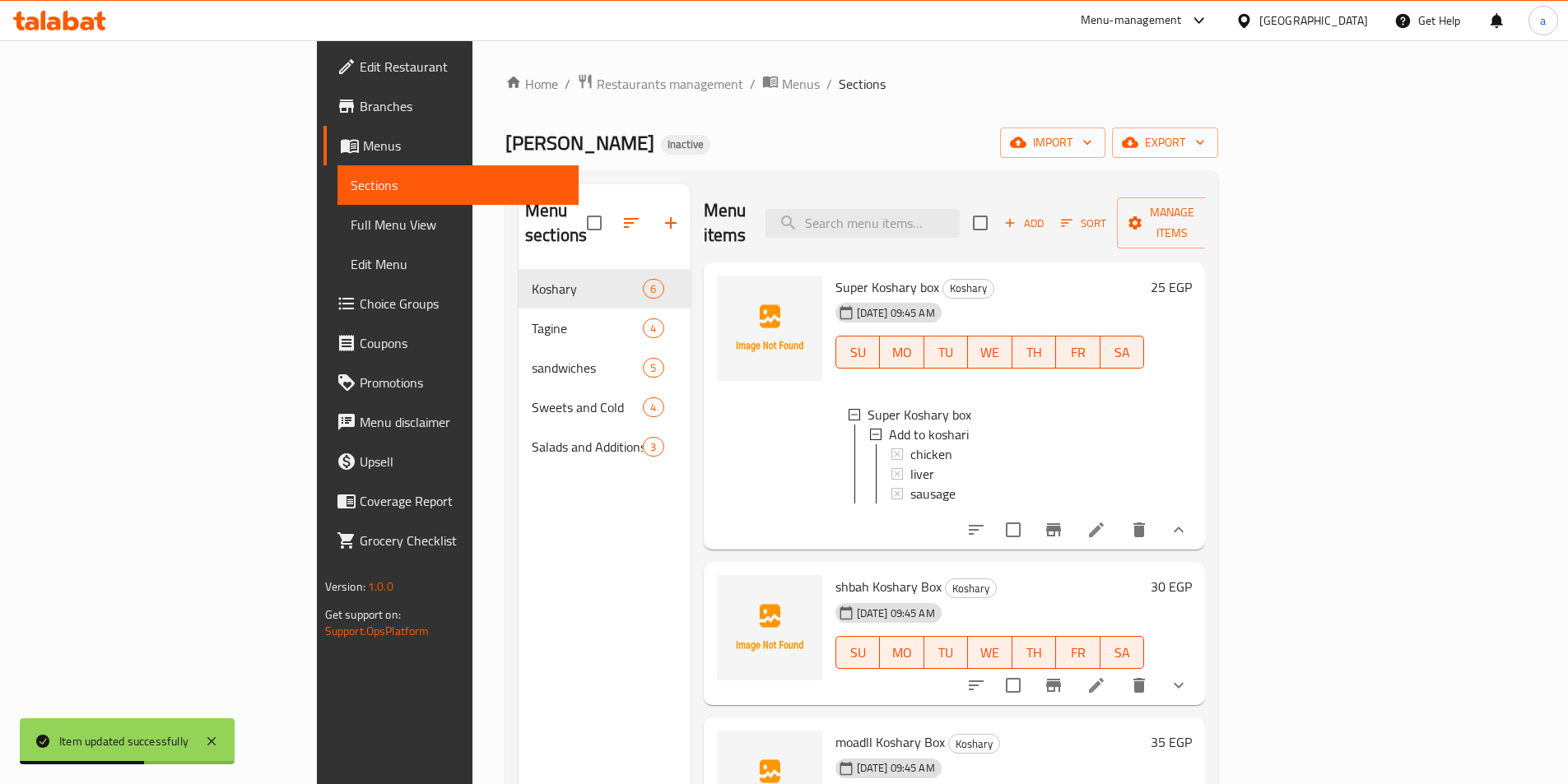
scroll to position [3, 0]
click at [1189, 676] on icon "show more" at bounding box center [1179, 686] width 20 height 20
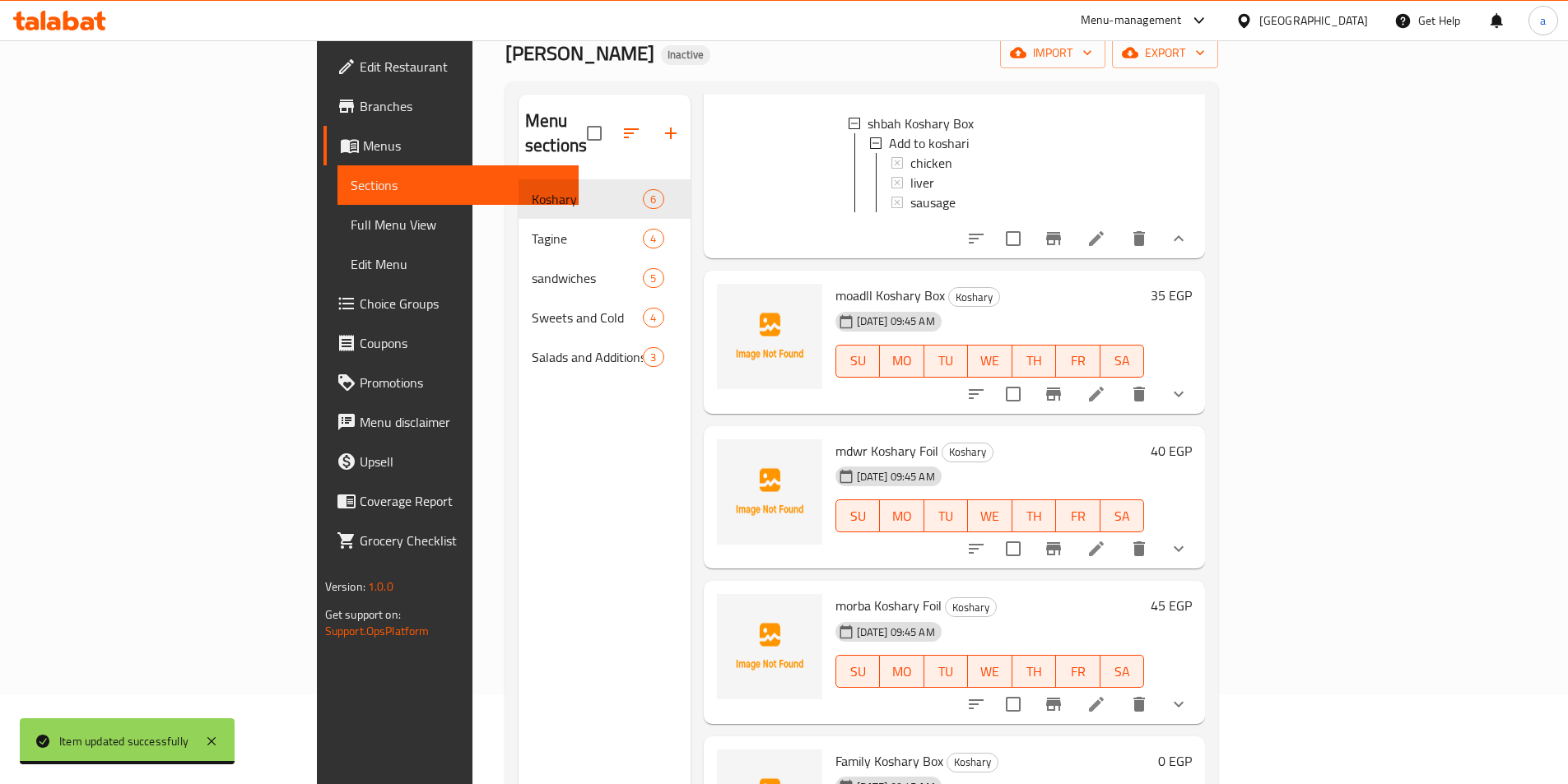
scroll to position [231, 0]
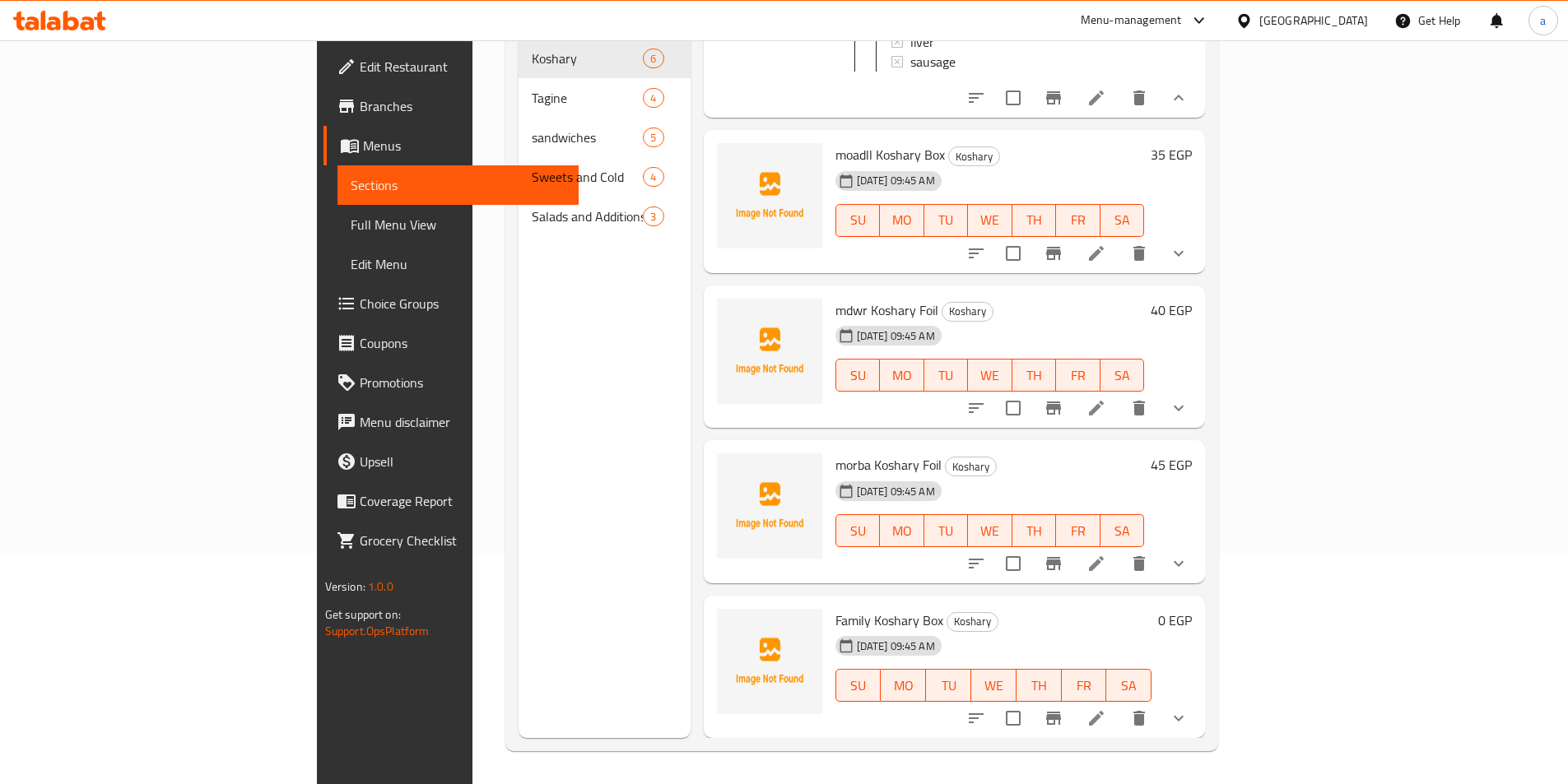
click at [1198, 714] on button "show more" at bounding box center [1178, 717] width 39 height 39
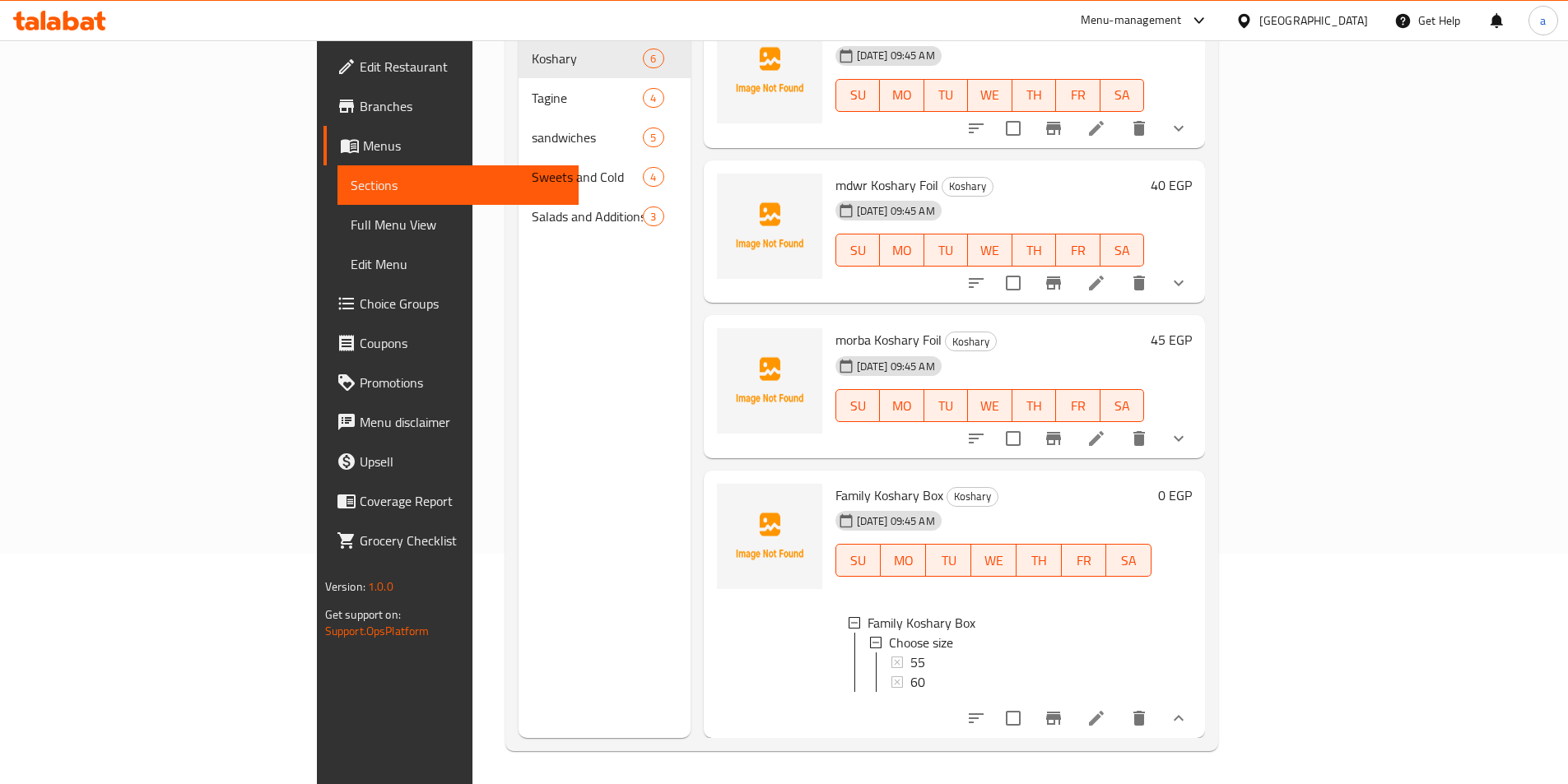
scroll to position [3, 0]
click at [1159, 504] on div "[DATE] 09:45 AM SU MO TU WE TH FR SA" at bounding box center [994, 548] width 330 height 88
click at [992, 504] on div "[DATE] 09:45 AM SU MO TU WE TH FR SA" at bounding box center [994, 548] width 330 height 88
click at [717, 494] on img at bounding box center [769, 537] width 106 height 106
click at [1106, 723] on icon at bounding box center [1097, 718] width 20 height 20
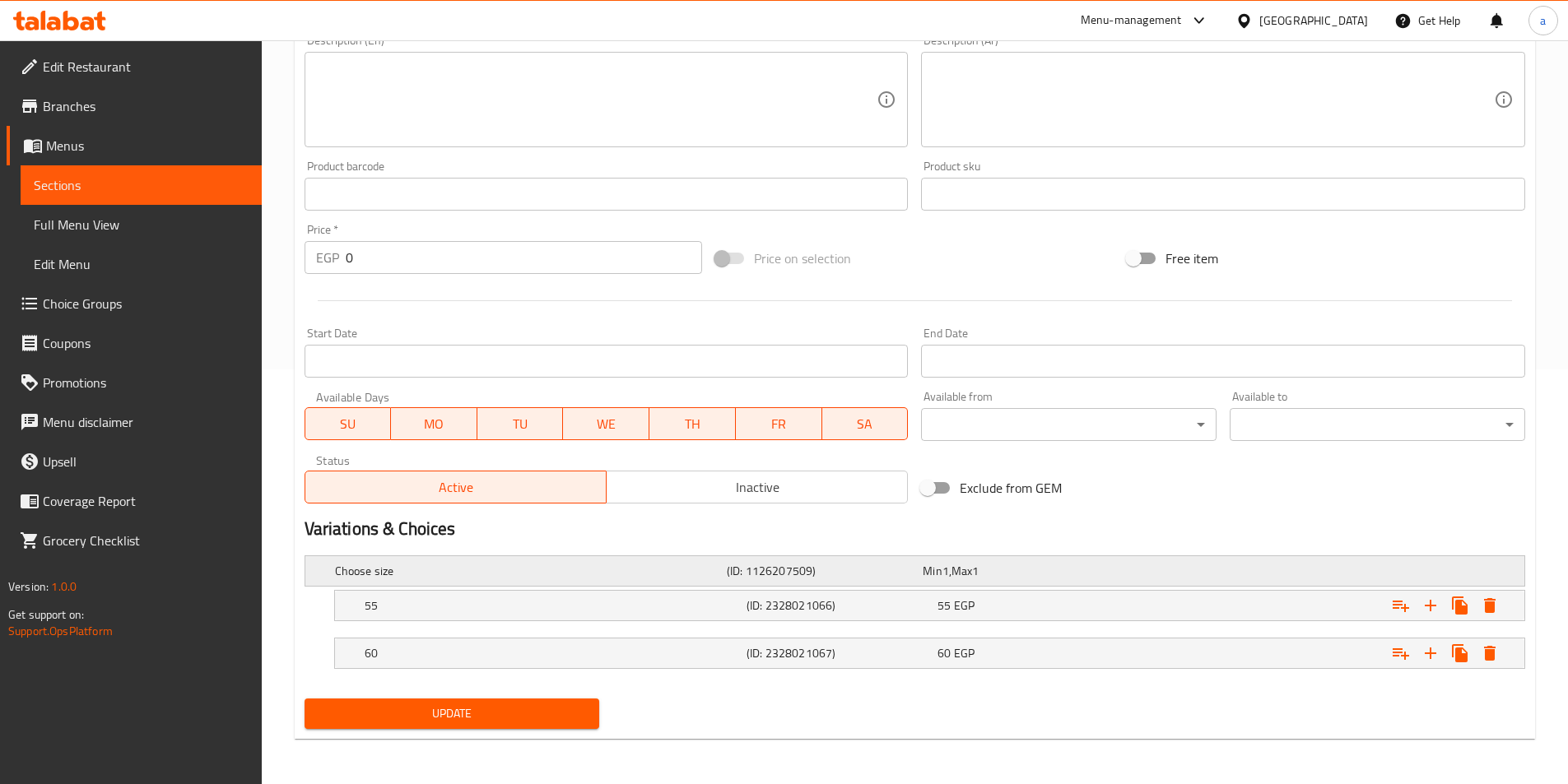
scroll to position [416, 0]
click at [627, 572] on h5 "Choose size" at bounding box center [527, 571] width 385 height 16
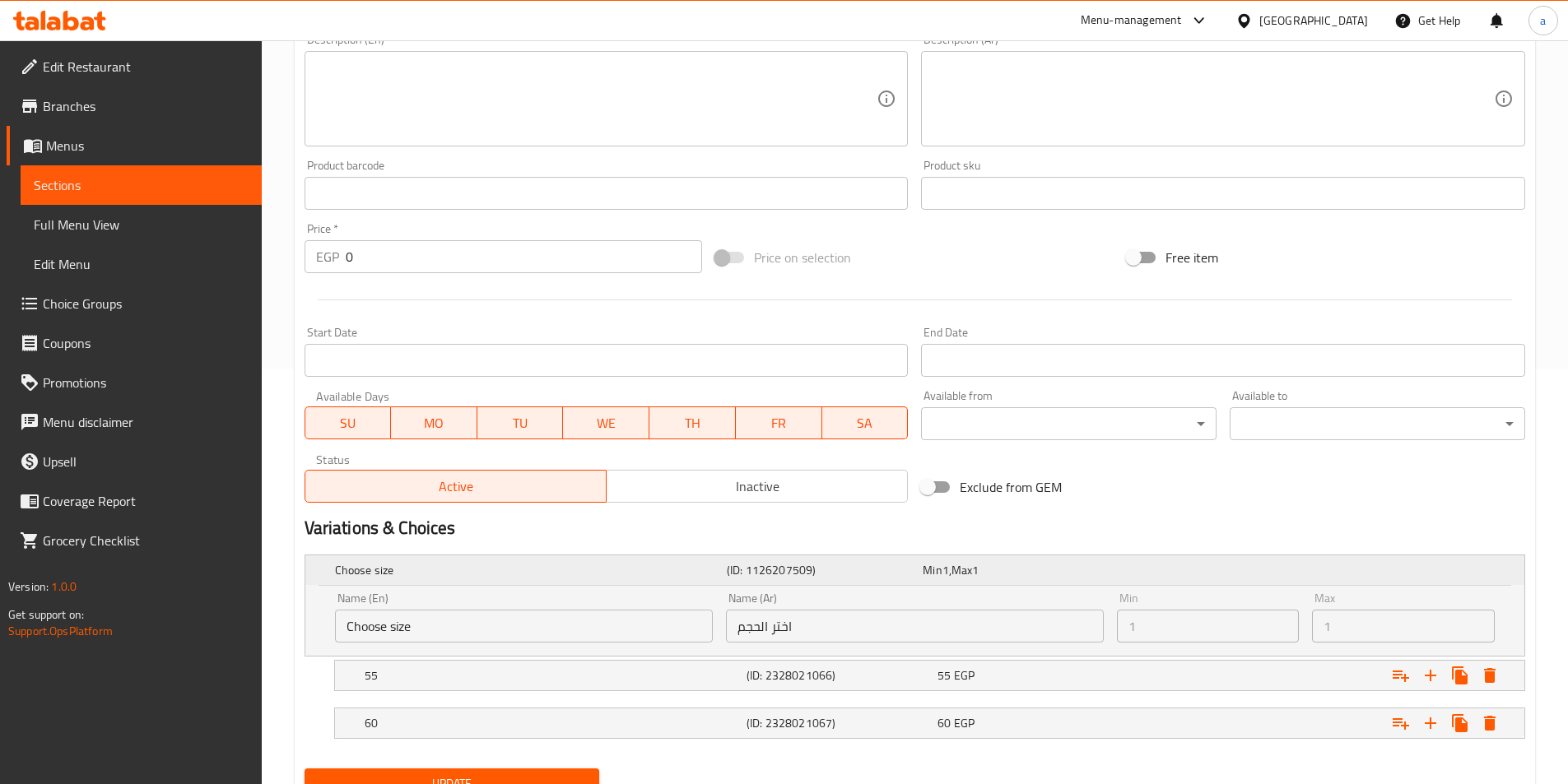
click at [627, 572] on h5 "Choose size" at bounding box center [527, 571] width 385 height 16
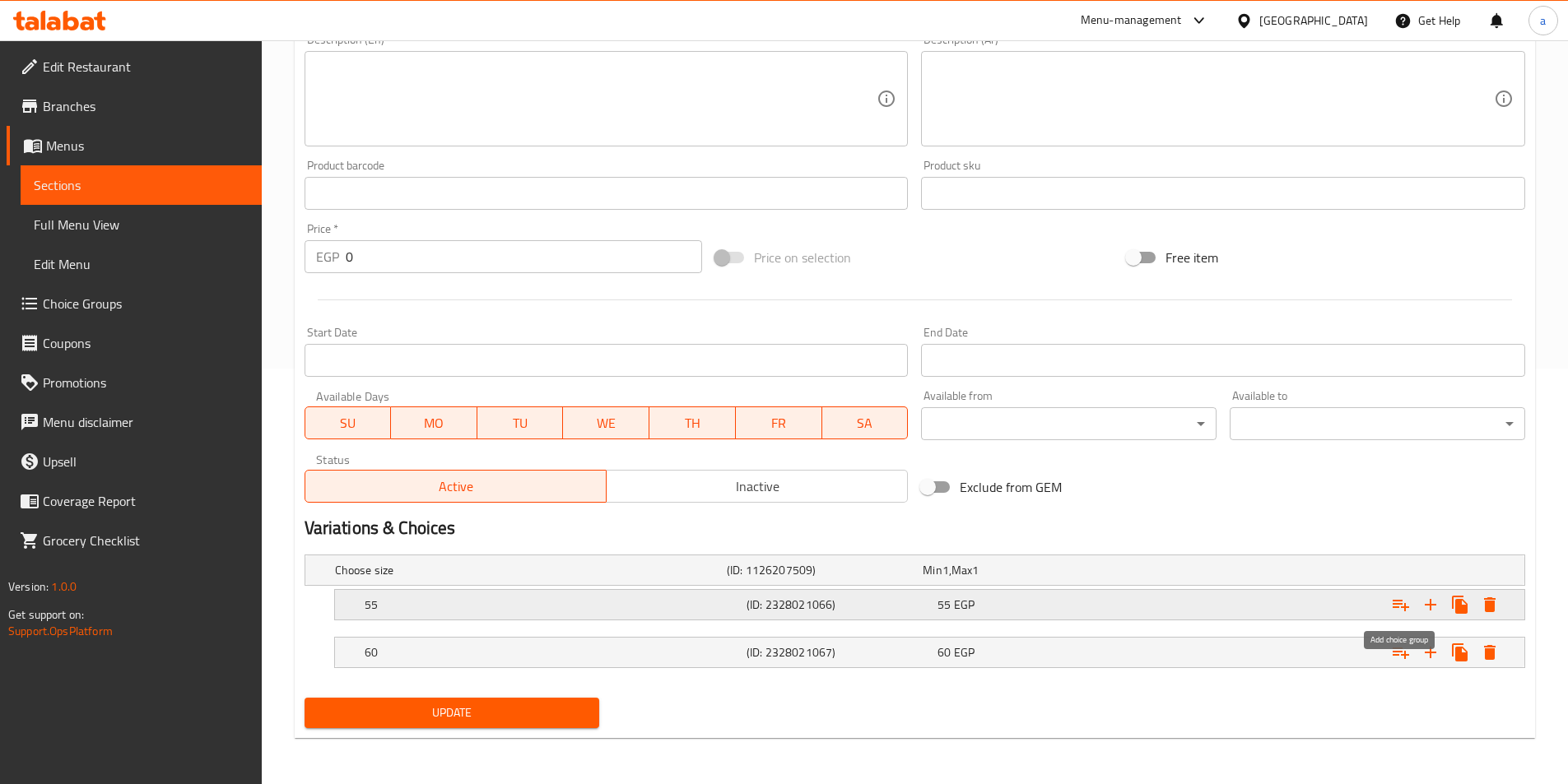
click at [1401, 611] on icon "Expand" at bounding box center [1401, 605] width 20 height 20
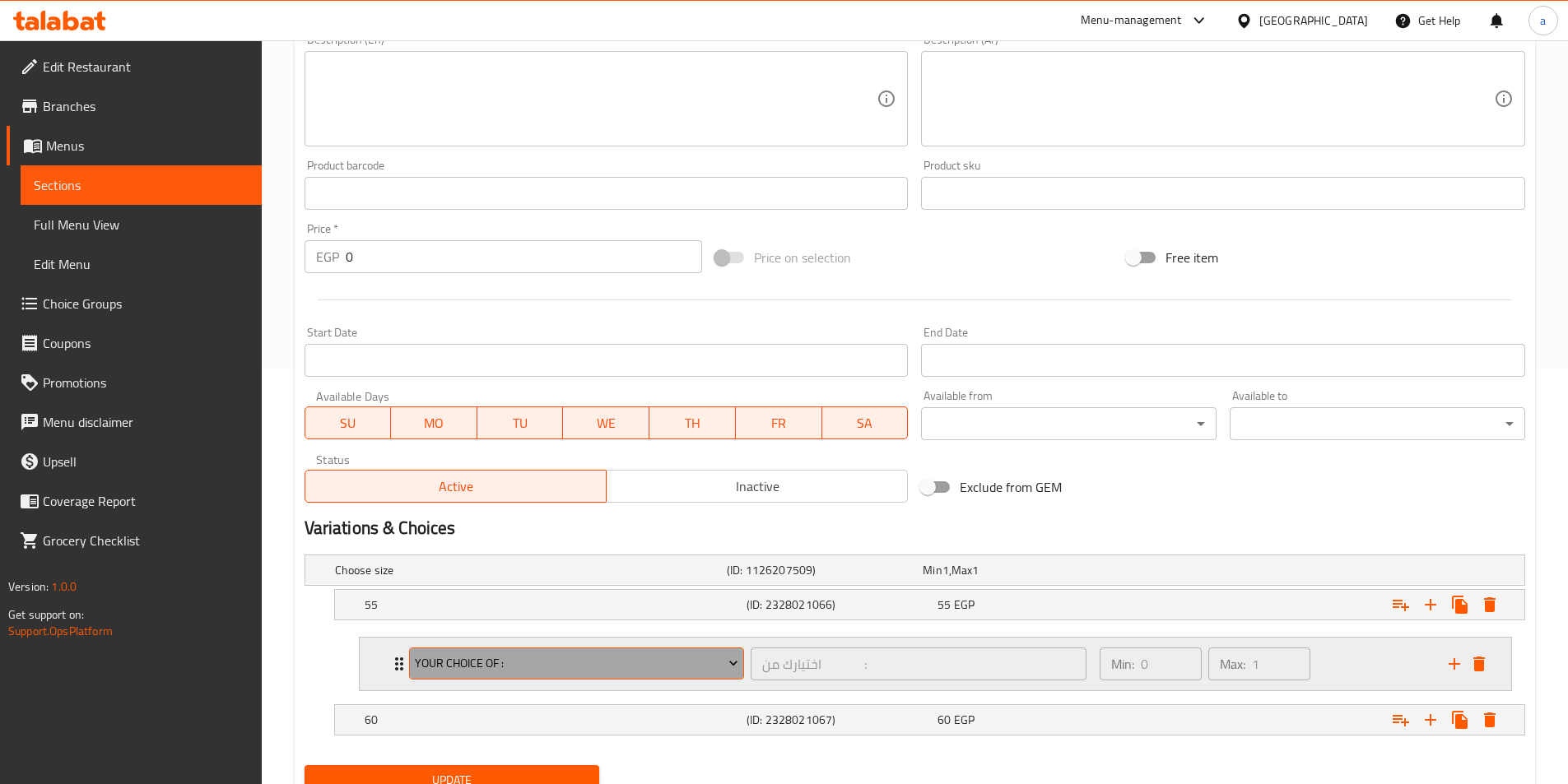
click at [721, 664] on span "your choice of :" at bounding box center [576, 664] width 324 height 21
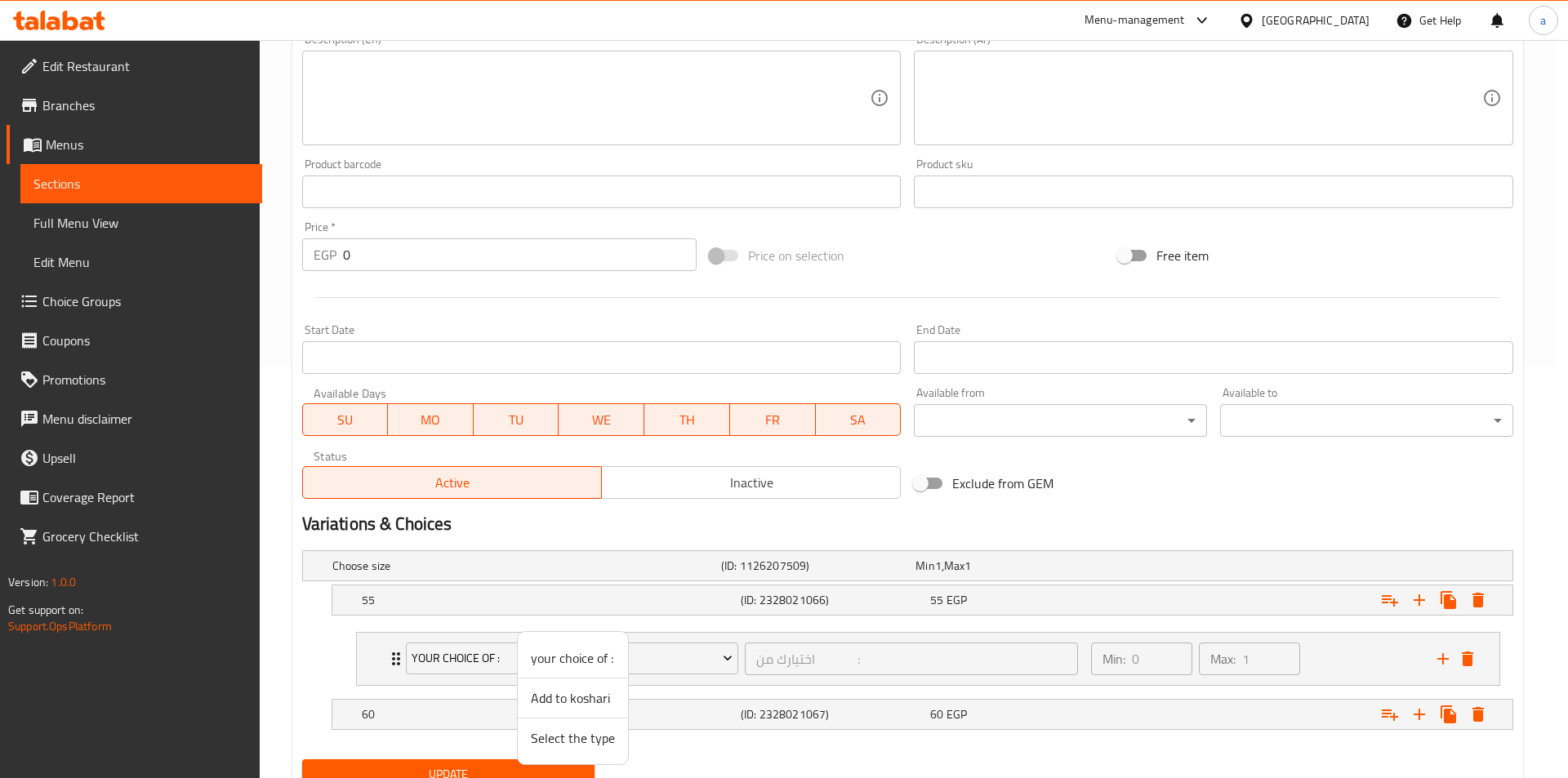
click at [573, 695] on span "Add to koshari" at bounding box center [573, 698] width 84 height 20
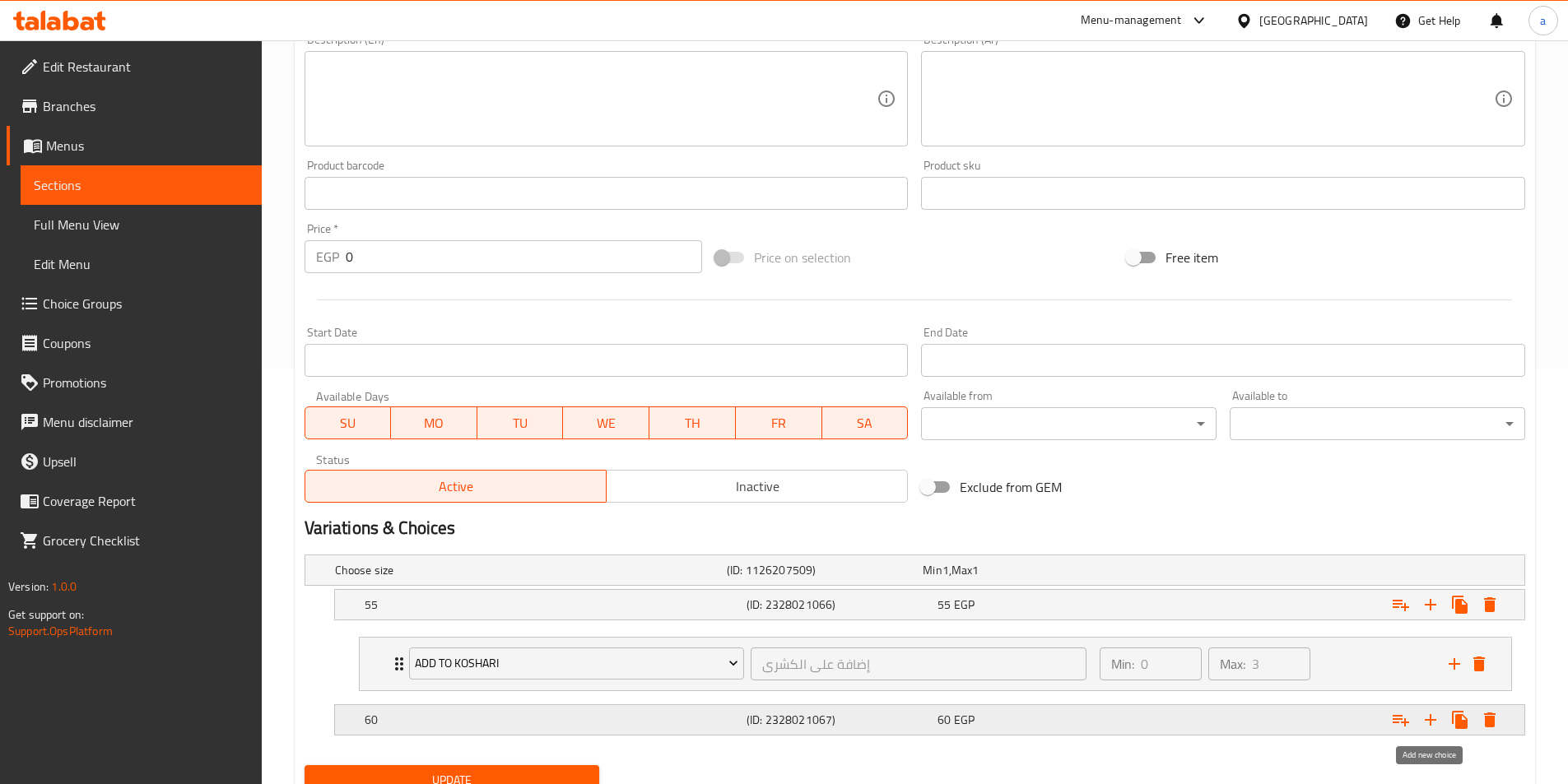
click at [1432, 719] on icon "Expand" at bounding box center [1430, 720] width 12 height 12
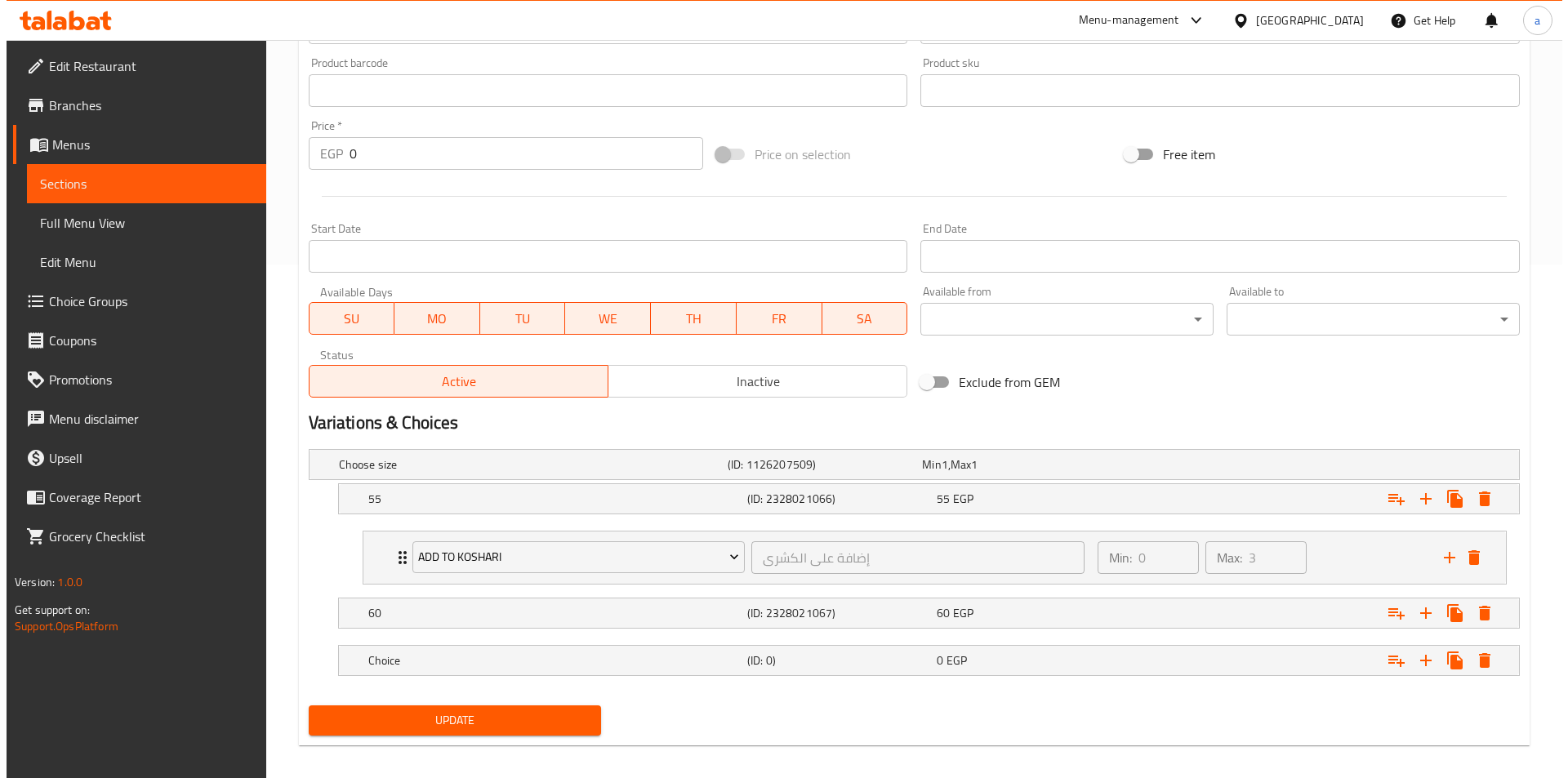
scroll to position [527, 0]
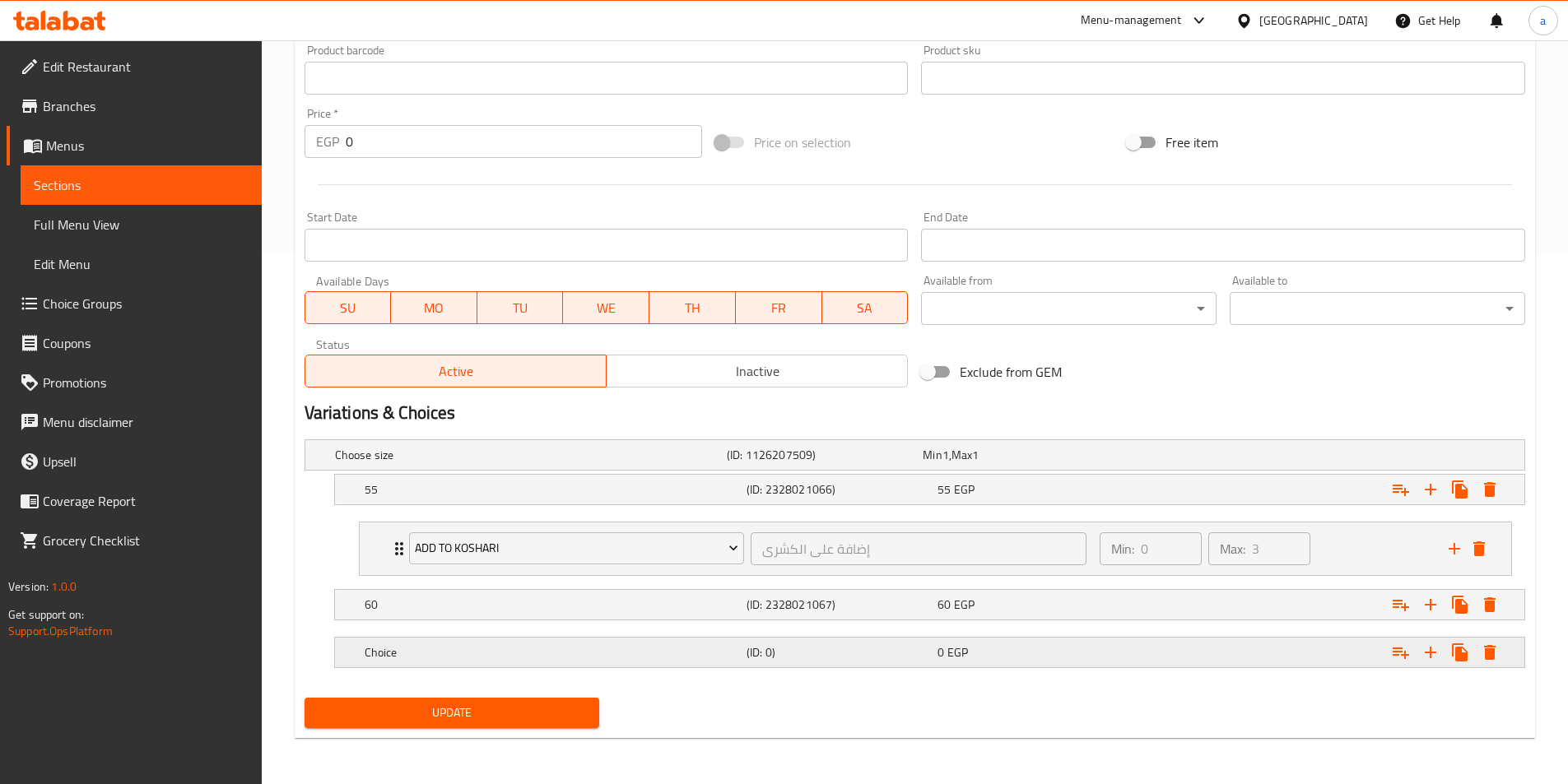
click at [980, 651] on div "0 EGP" at bounding box center [1029, 653] width 184 height 16
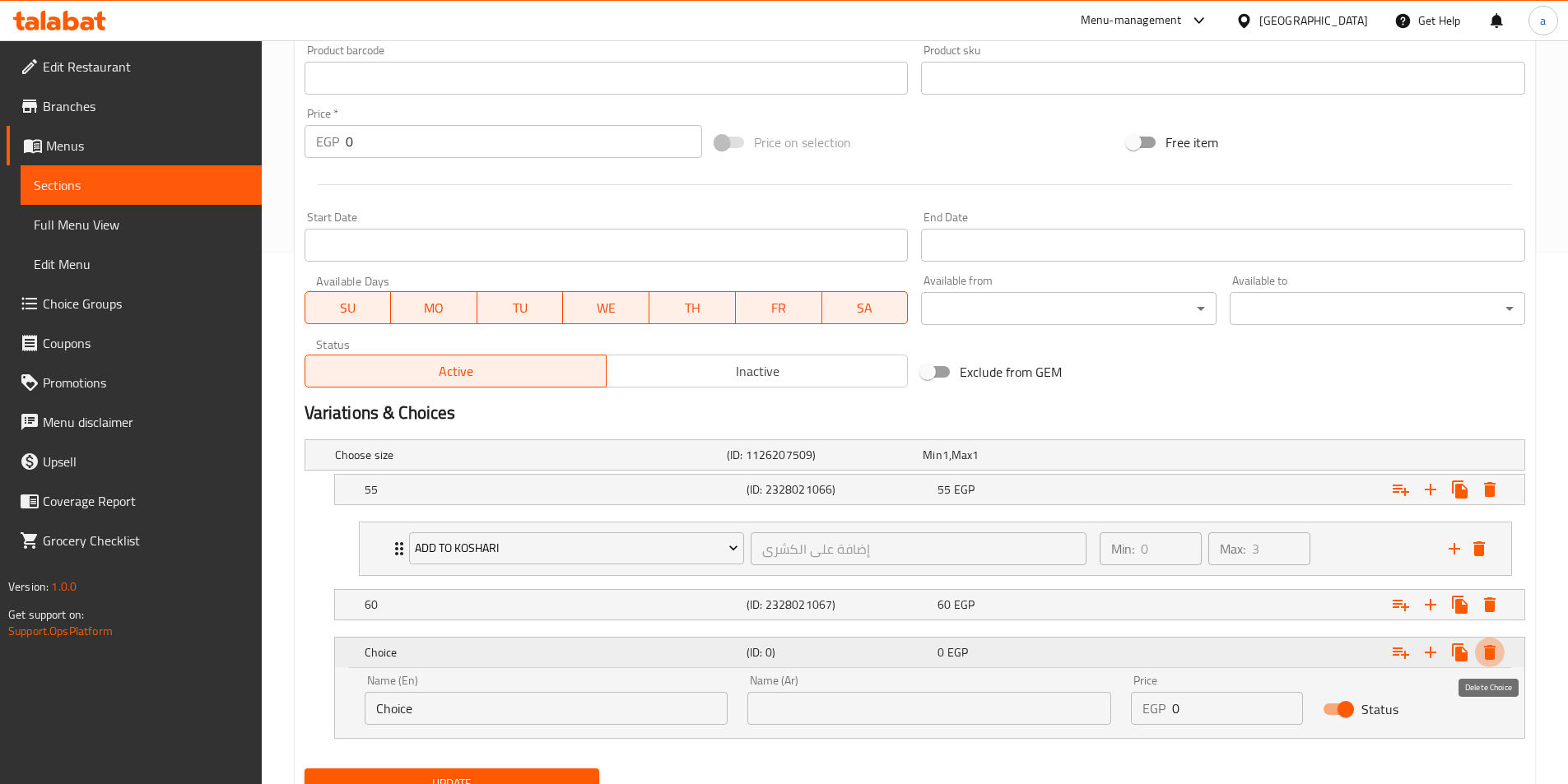
click at [1482, 654] on icon "Expand" at bounding box center [1490, 653] width 20 height 20
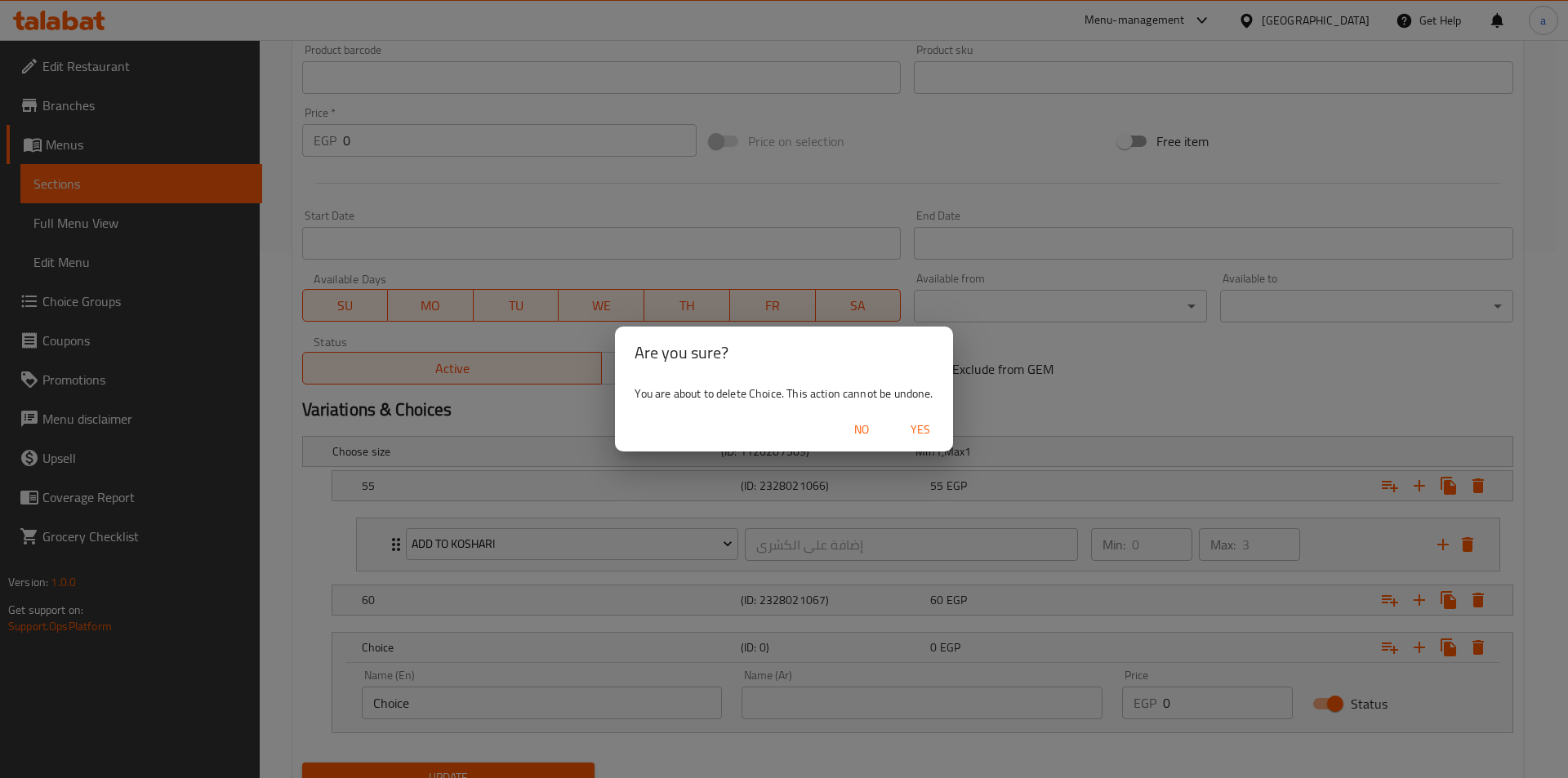
click at [912, 438] on span "Yes" at bounding box center [920, 430] width 39 height 21
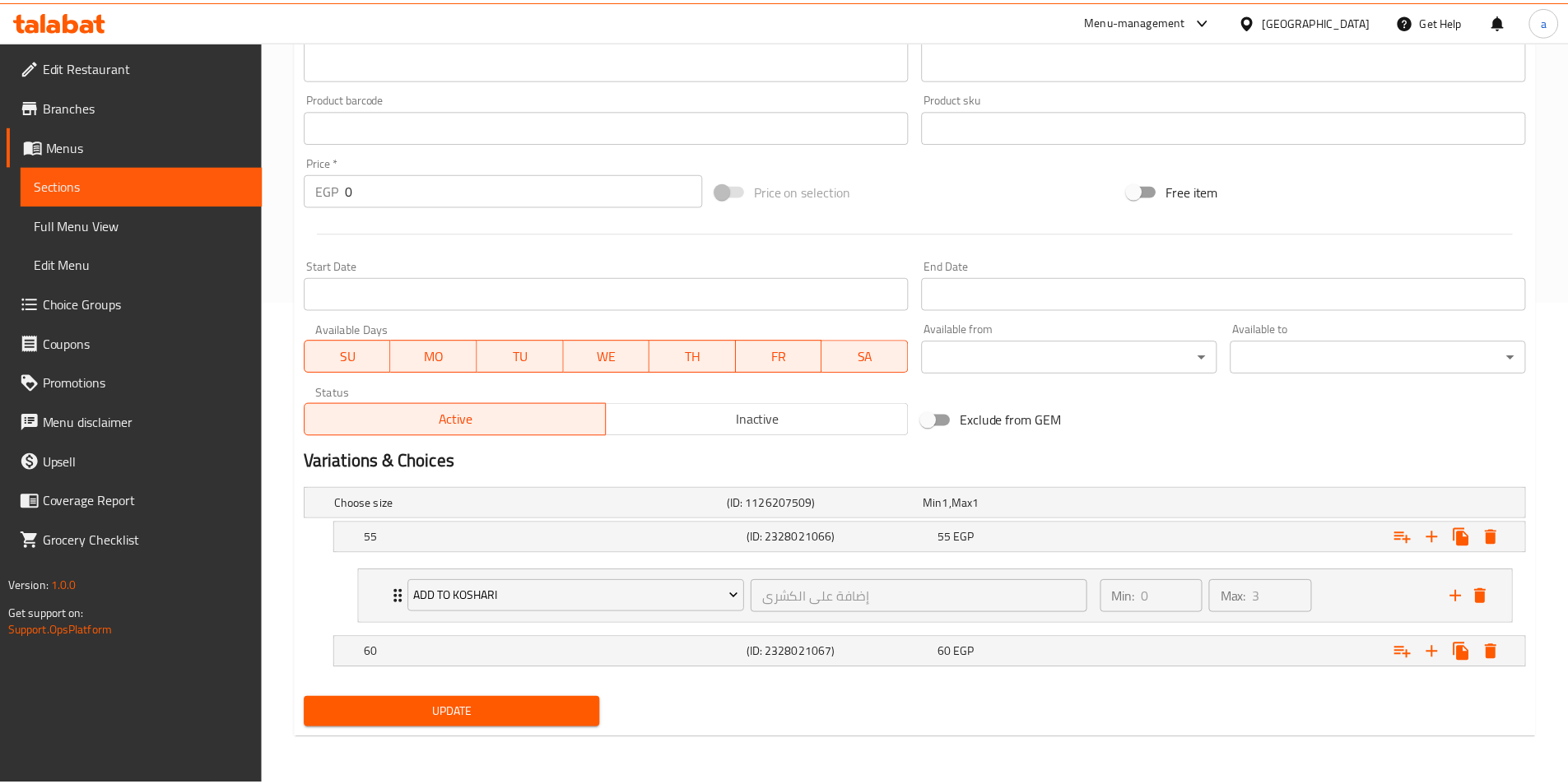
scroll to position [483, 0]
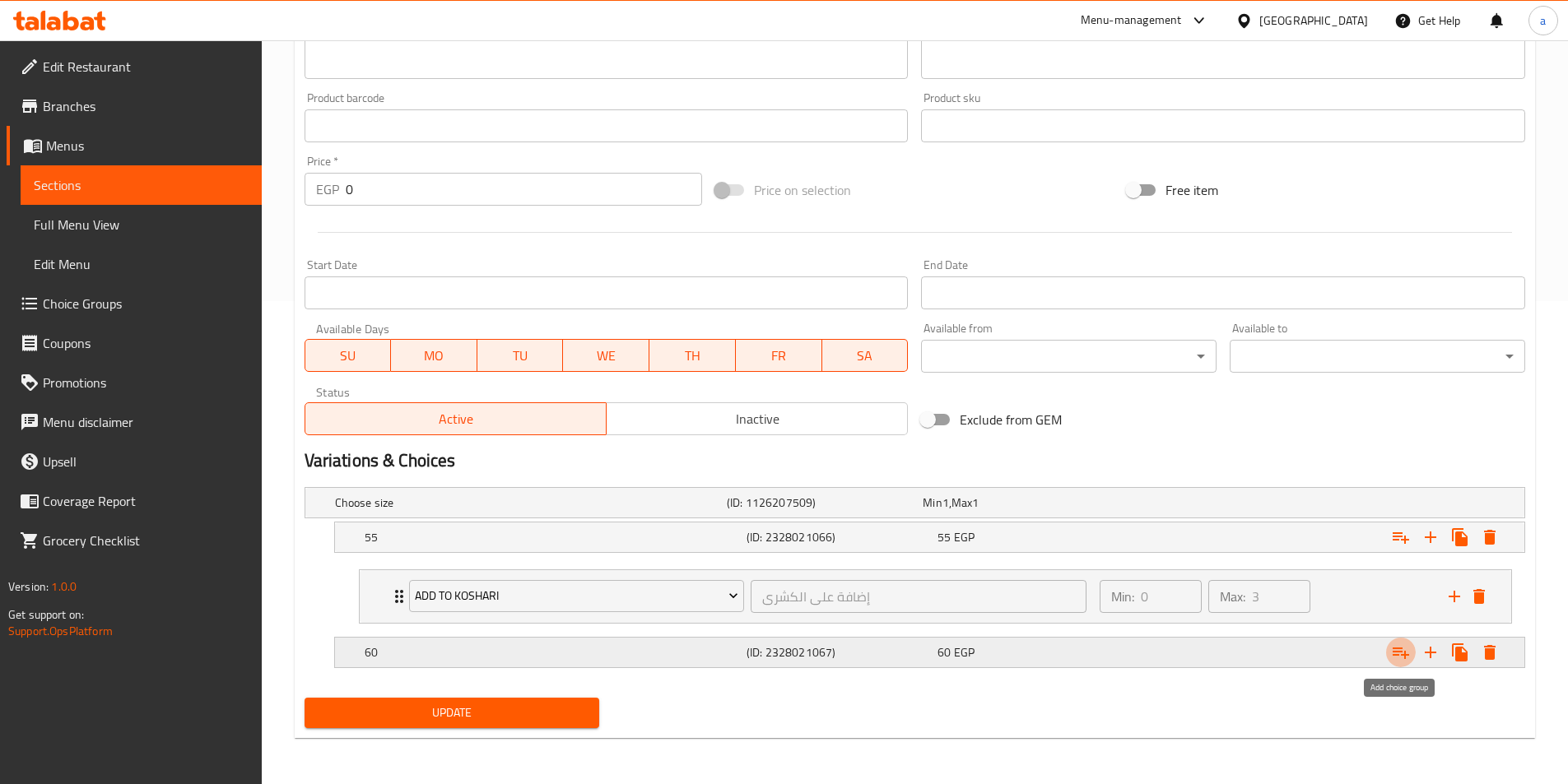
click at [1407, 648] on icon "Expand" at bounding box center [1401, 653] width 20 height 20
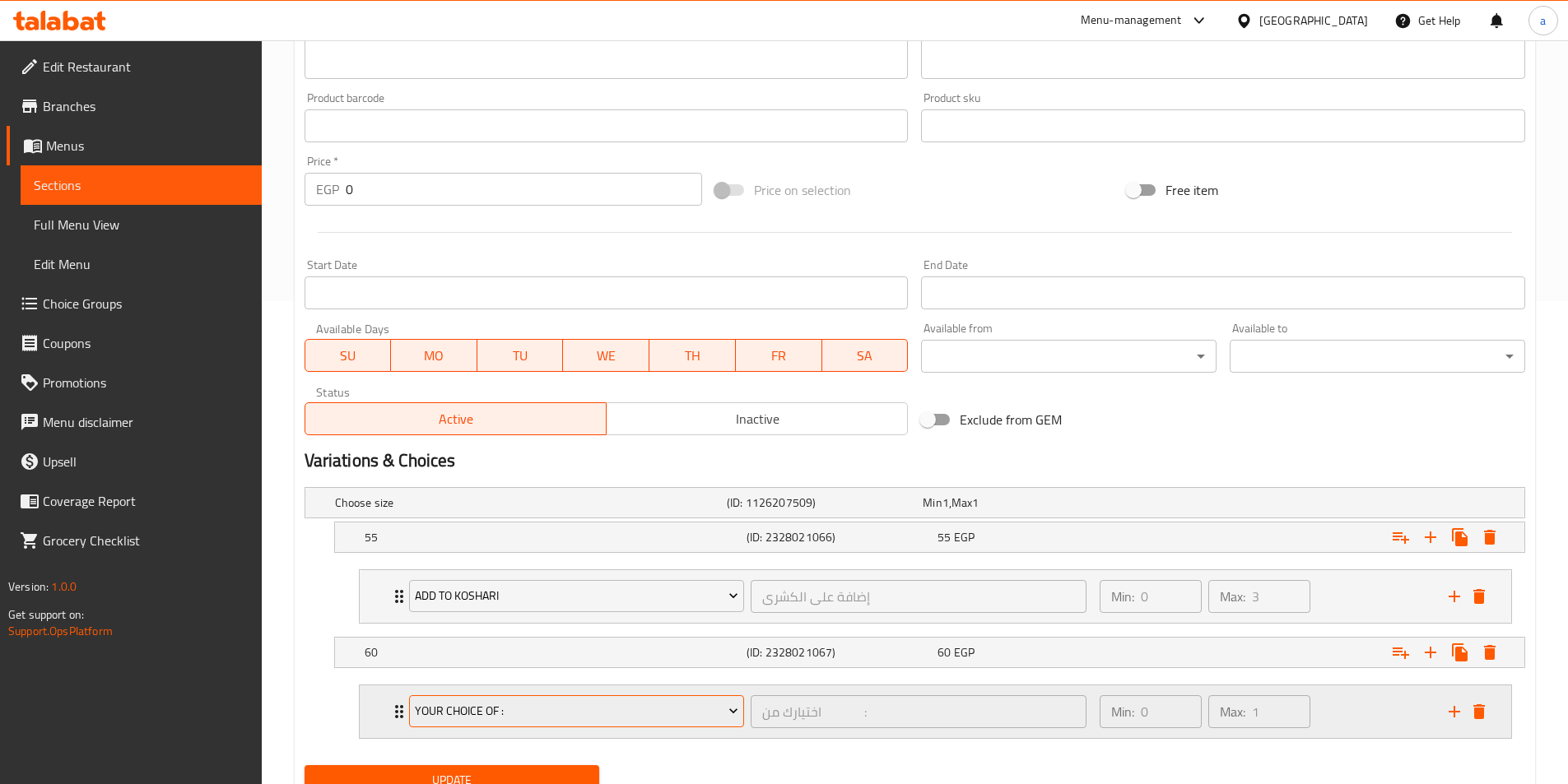
click at [716, 726] on button "your choice of :" at bounding box center [577, 712] width 335 height 33
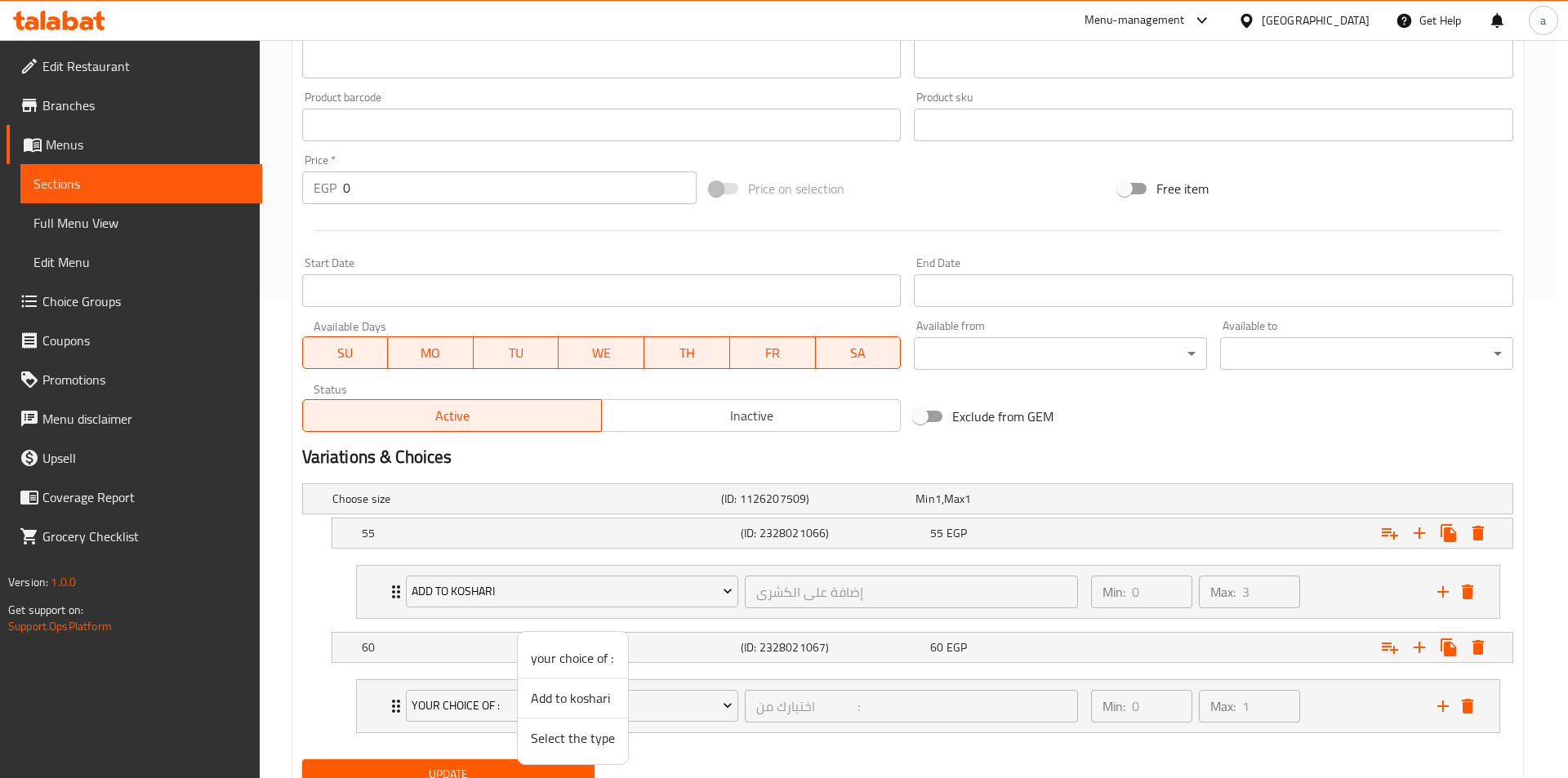
click at [585, 703] on span "Add to koshari" at bounding box center [573, 698] width 84 height 20
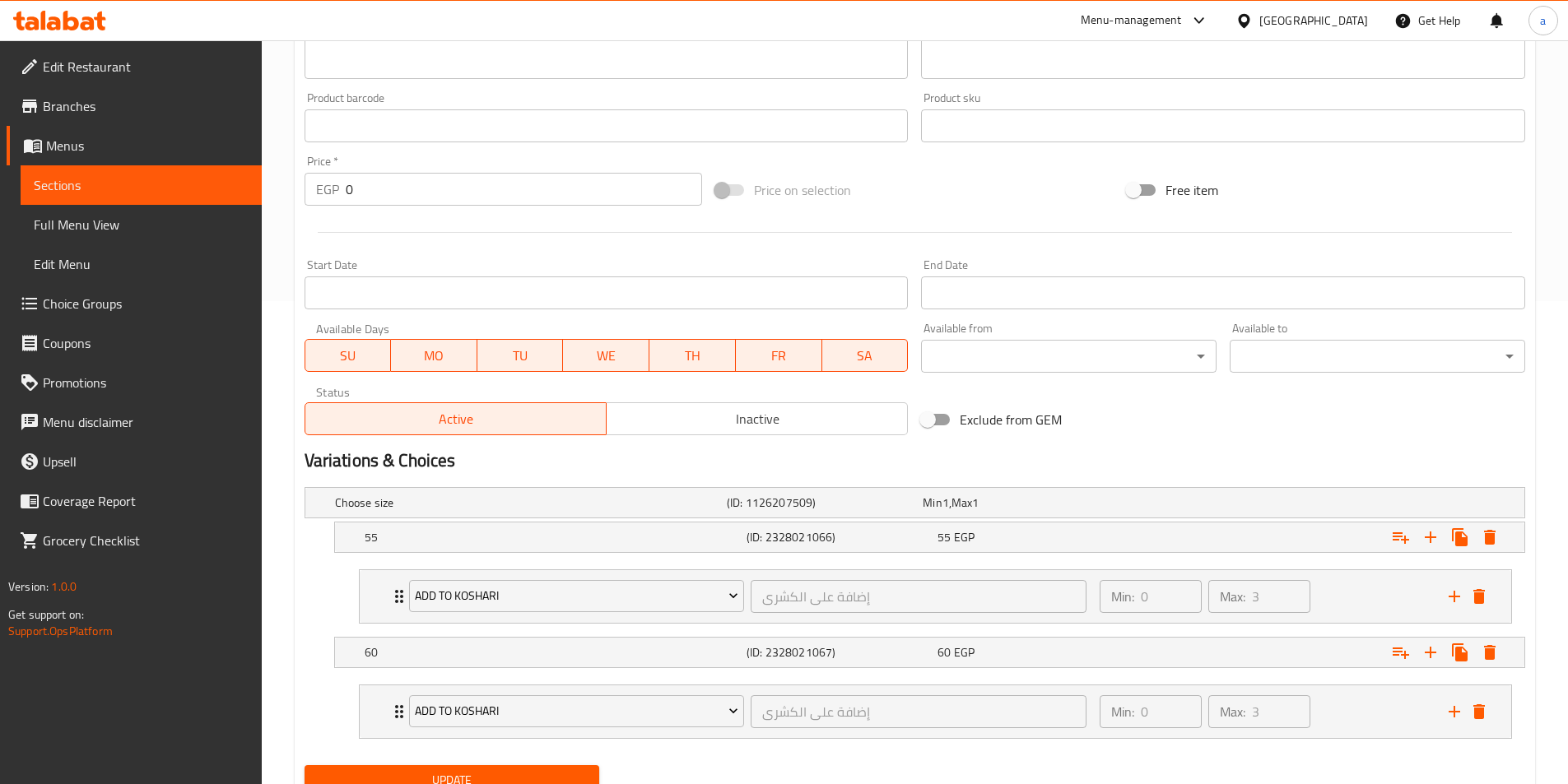
click at [1359, 753] on div "Choose size (ID: 1126207509) Min 1 , Max 1 Name (En) Choose size Name (En) Name…" at bounding box center [914, 619] width 1233 height 278
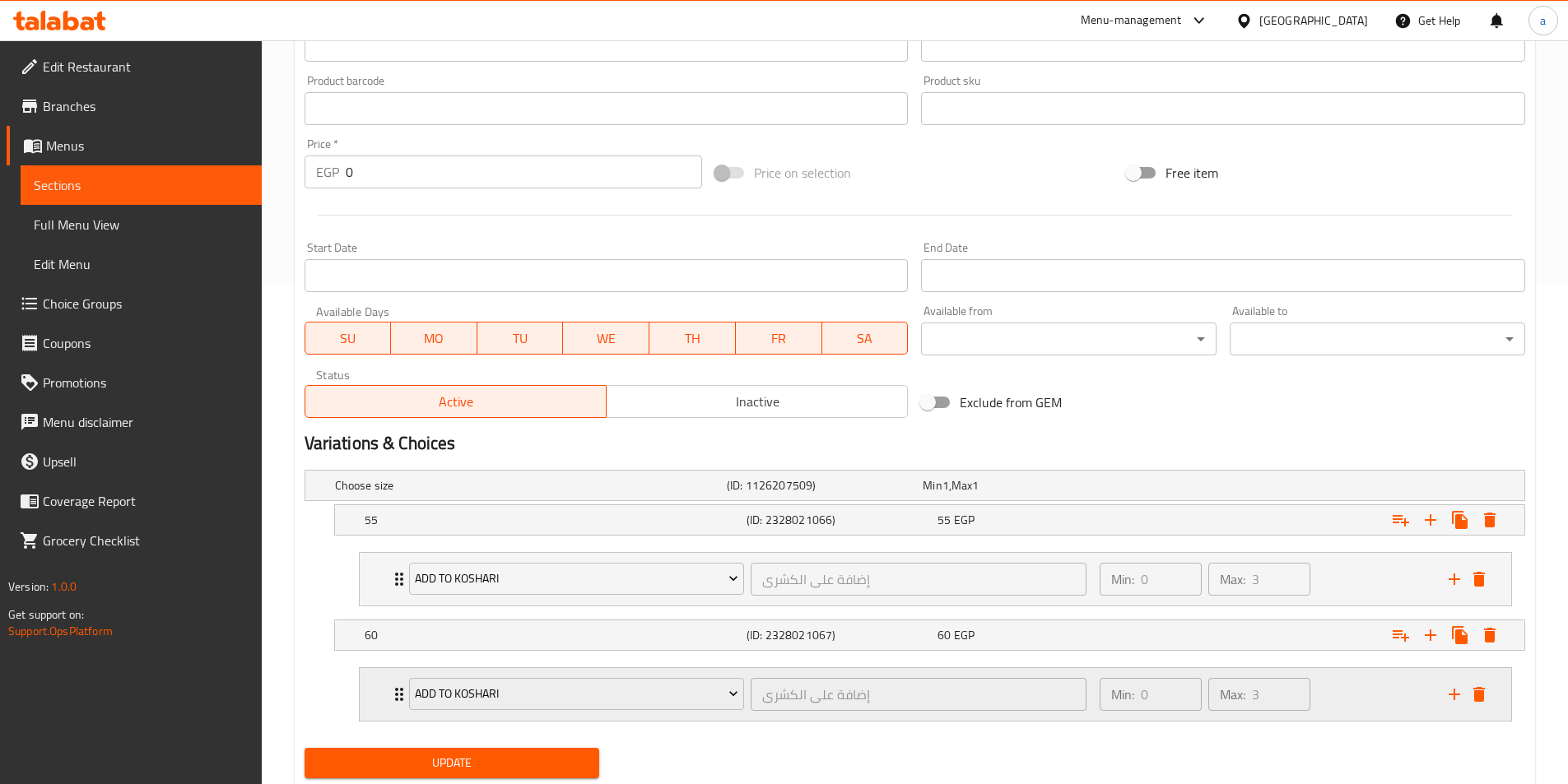
scroll to position [551, 0]
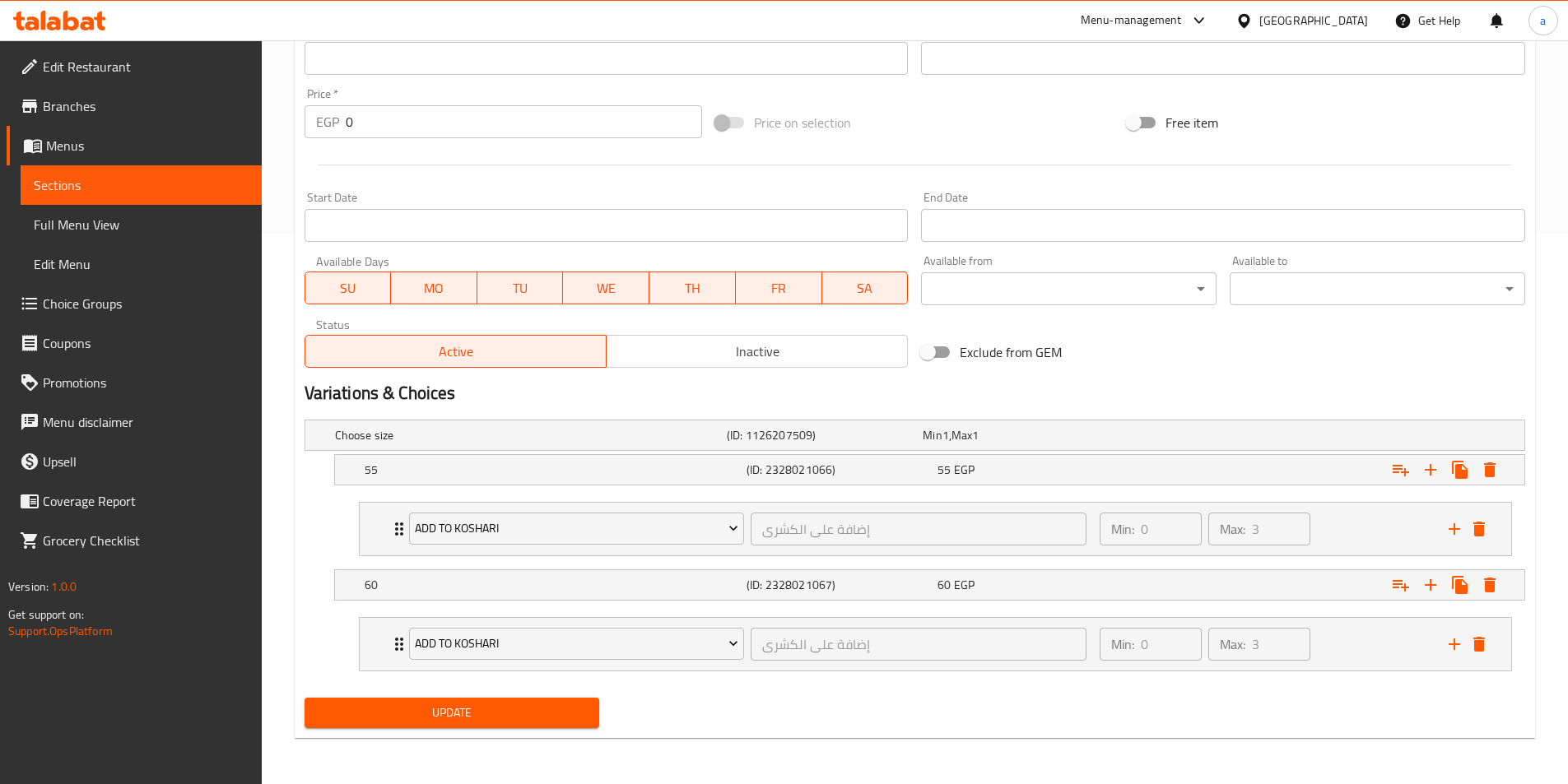
click at [444, 707] on span "Update" at bounding box center [451, 713] width 269 height 21
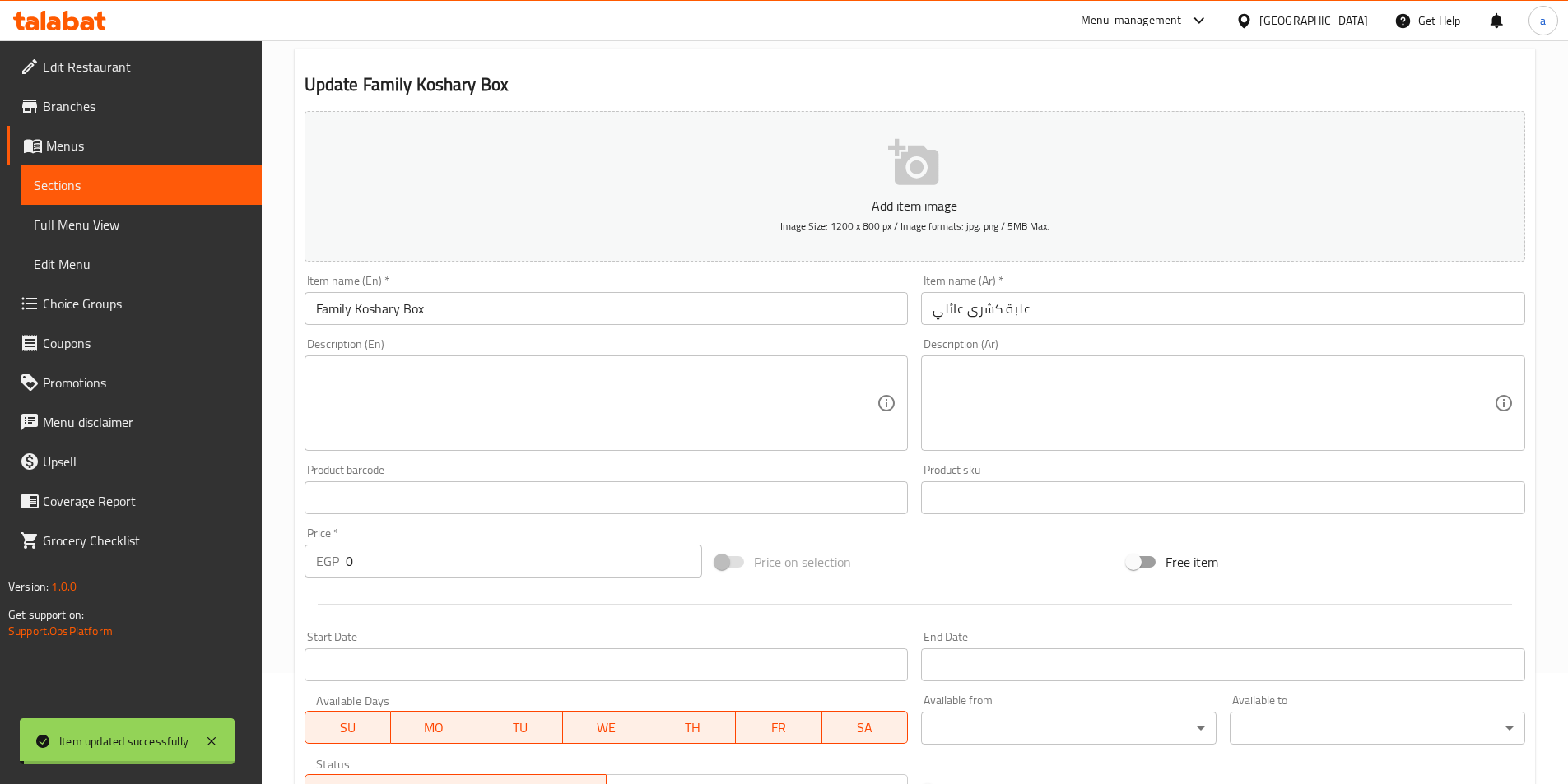
scroll to position [0, 0]
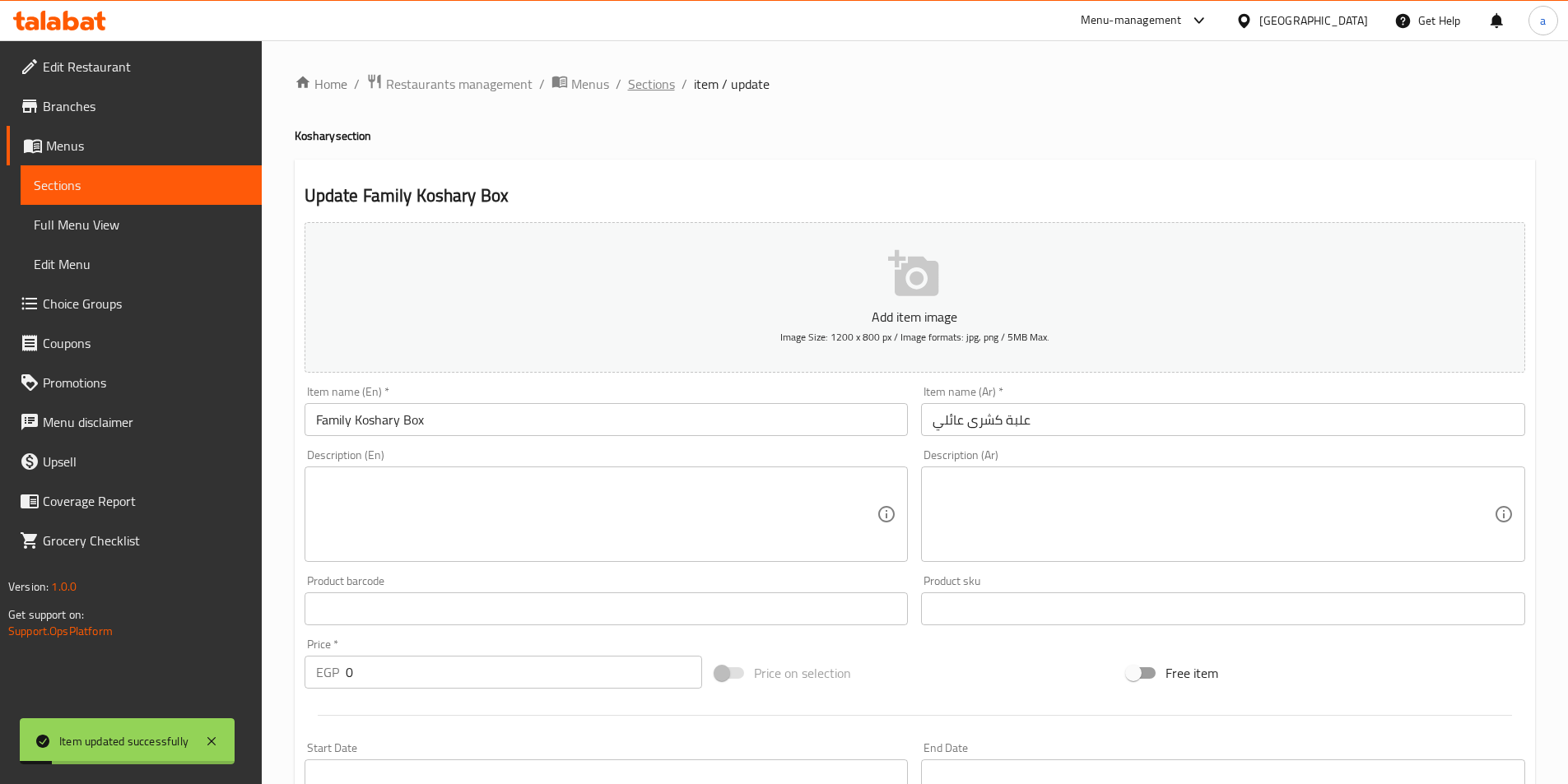
click at [647, 80] on span "Sections" at bounding box center [651, 84] width 46 height 20
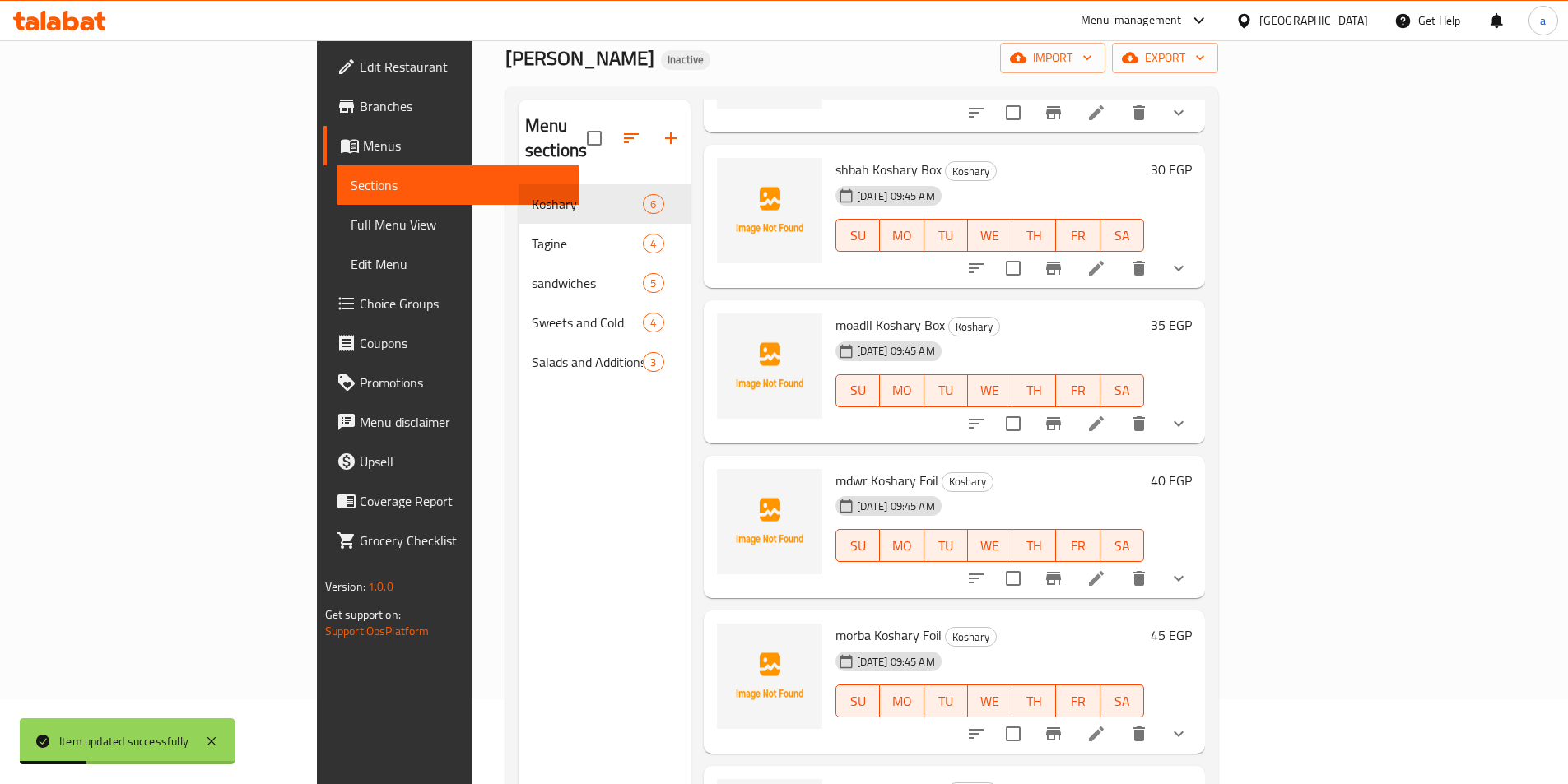
scroll to position [231, 0]
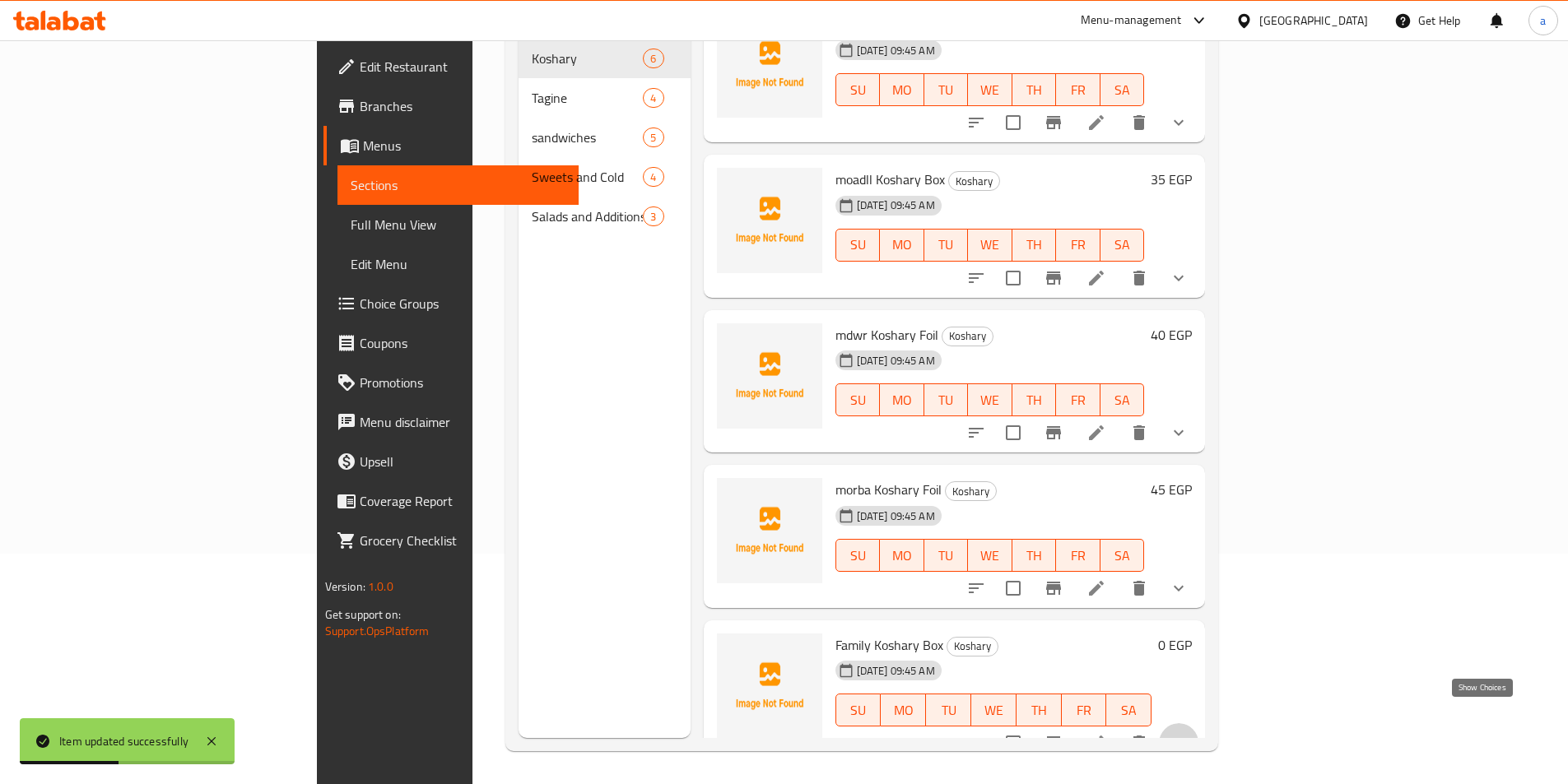
click at [1189, 733] on icon "show more" at bounding box center [1179, 743] width 20 height 20
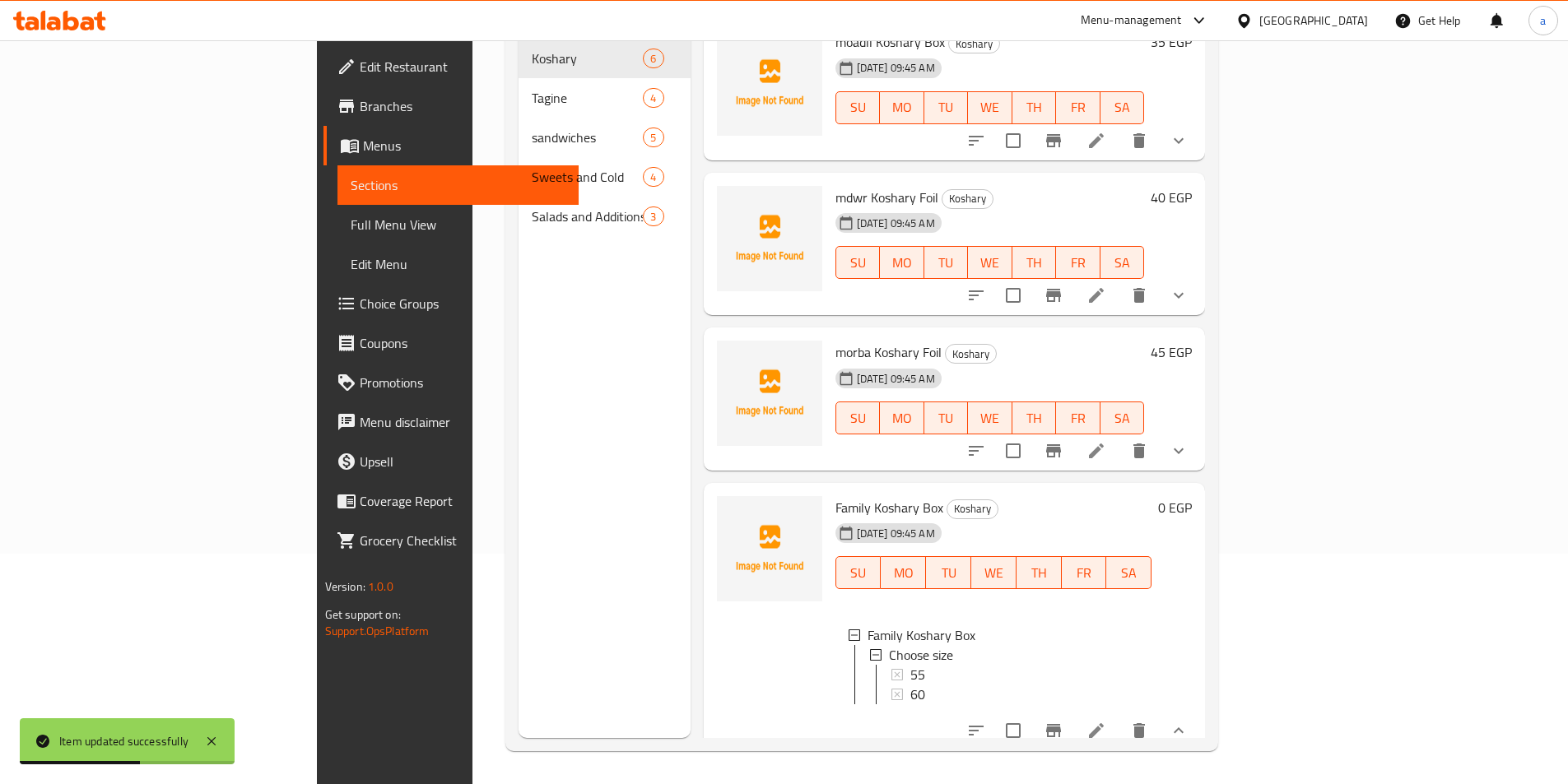
scroll to position [3, 0]
click at [1119, 729] on li at bounding box center [1096, 730] width 46 height 29
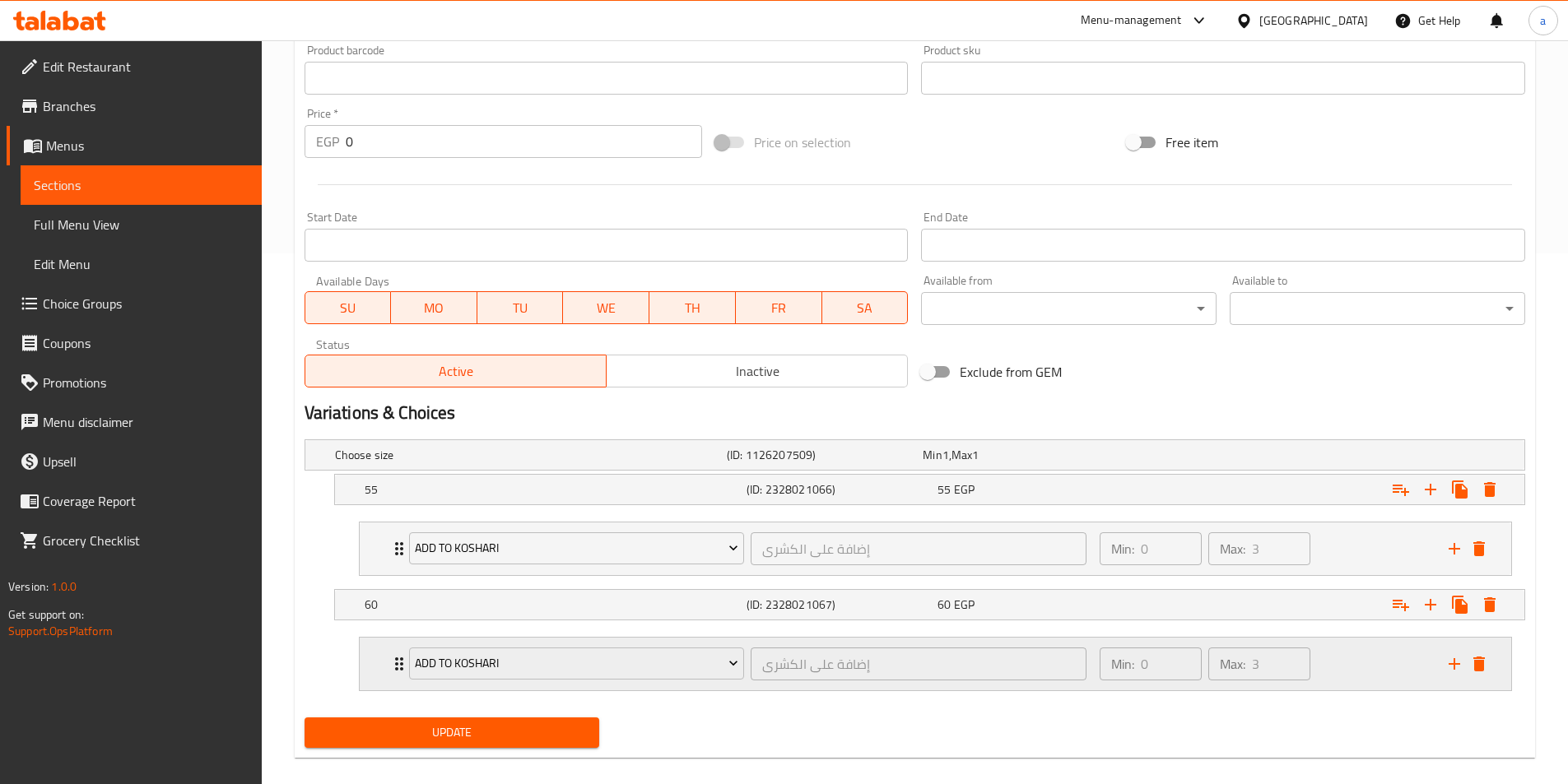
scroll to position [551, 0]
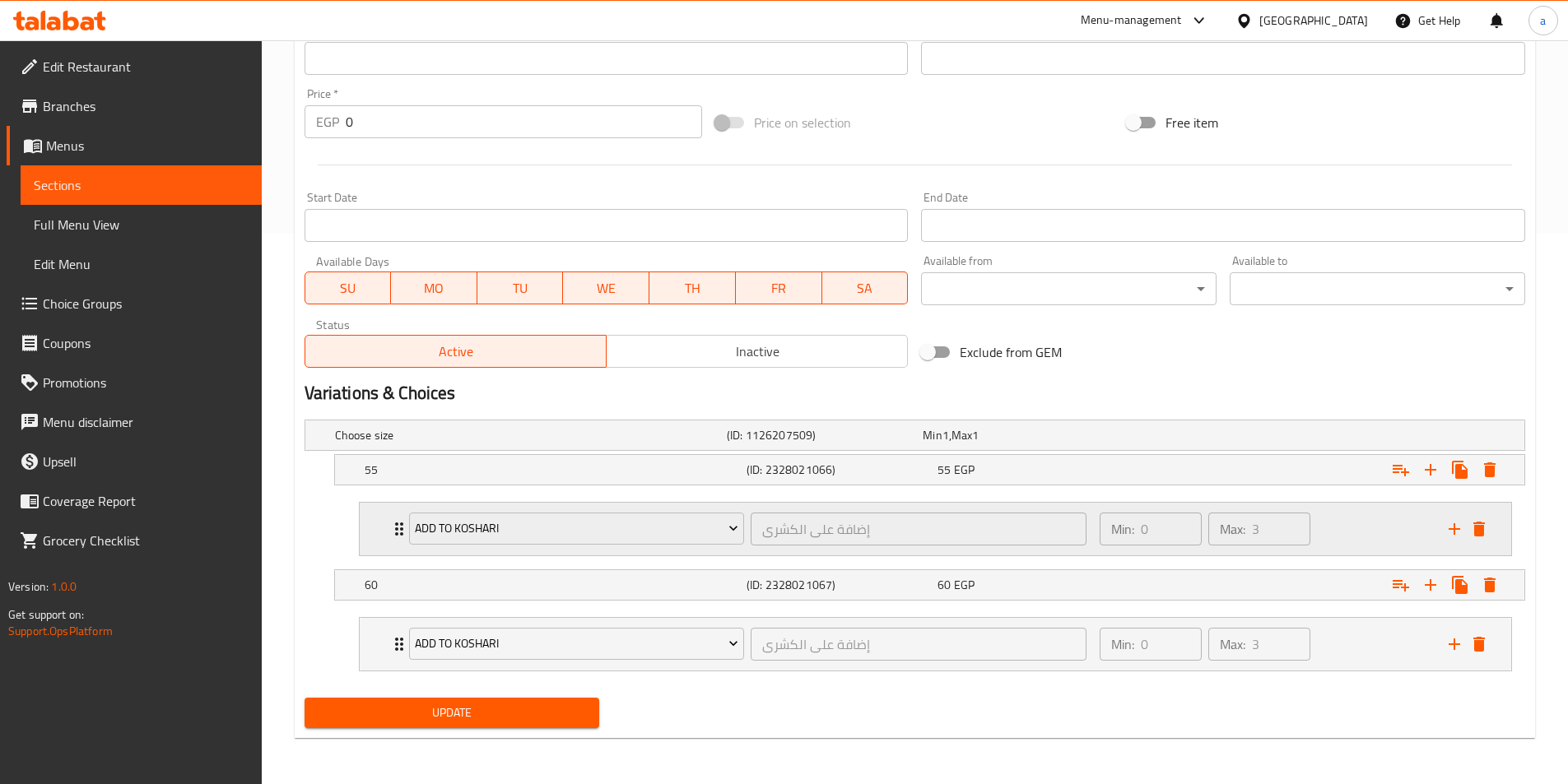
click at [1343, 546] on div "Min: 0 ​ Max: 3 ​" at bounding box center [1264, 530] width 349 height 53
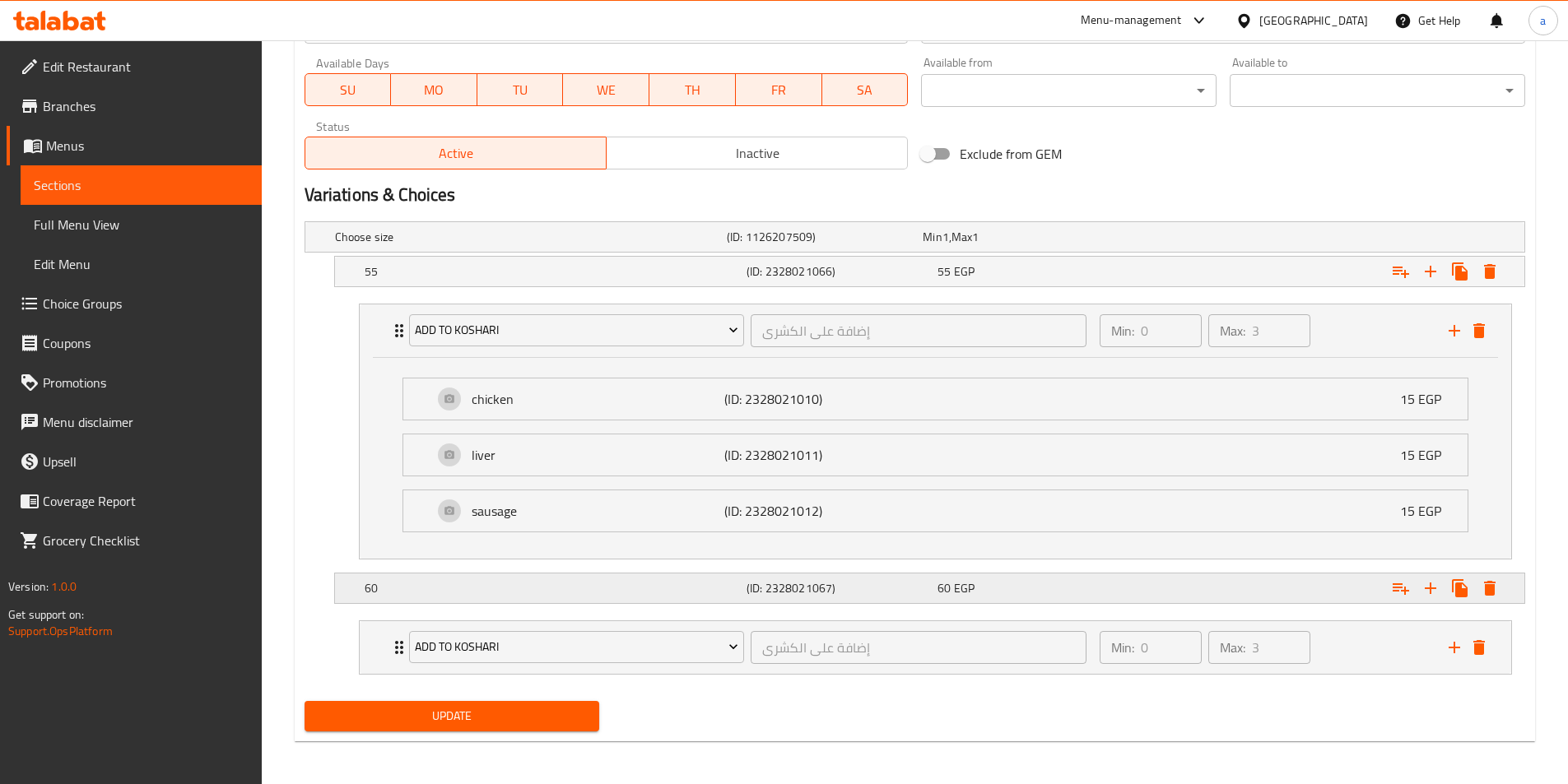
scroll to position [752, 0]
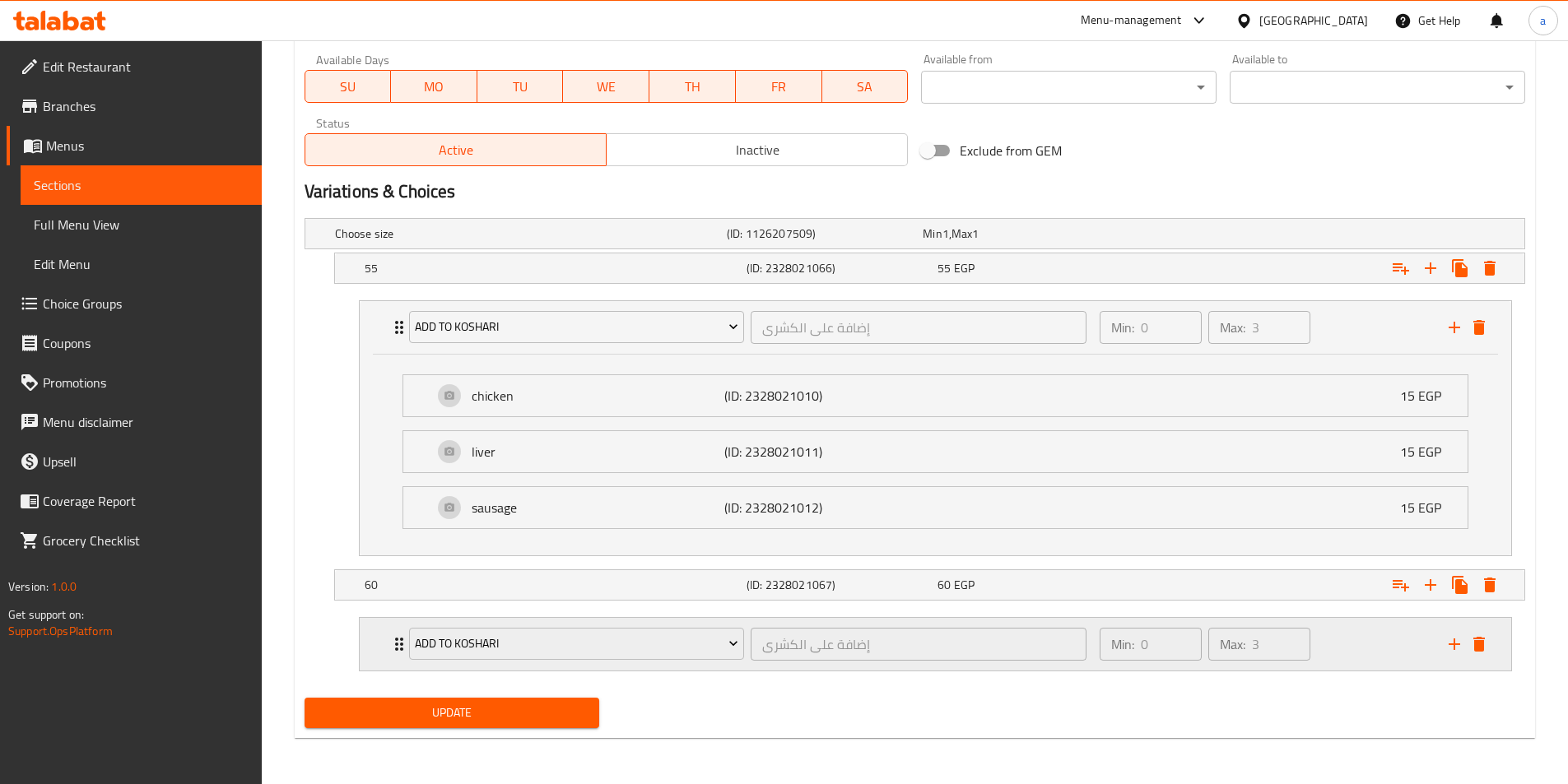
click at [1346, 663] on div "Min: 0 ​ Max: 3 ​" at bounding box center [1264, 645] width 349 height 53
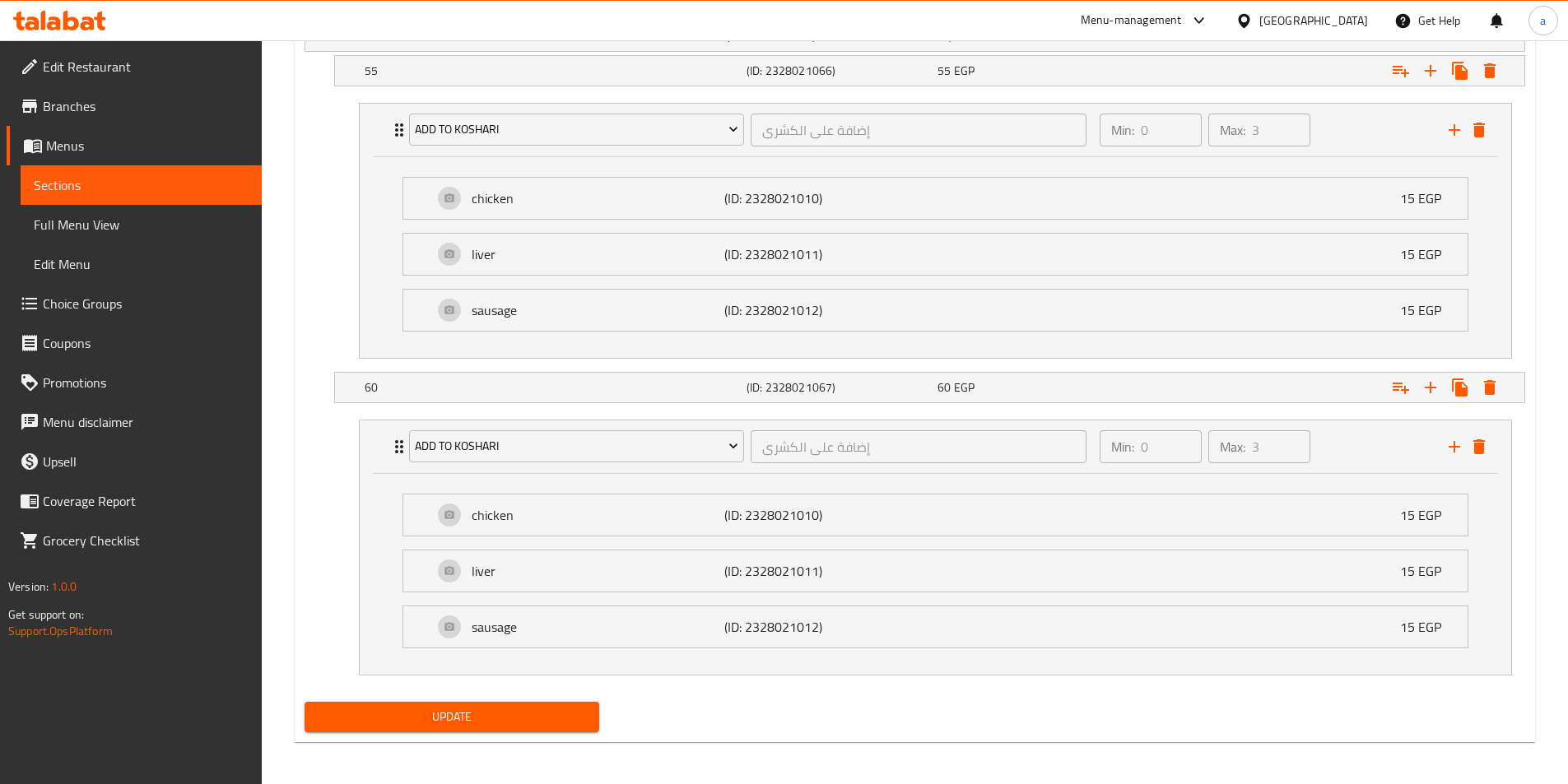
scroll to position [954, 0]
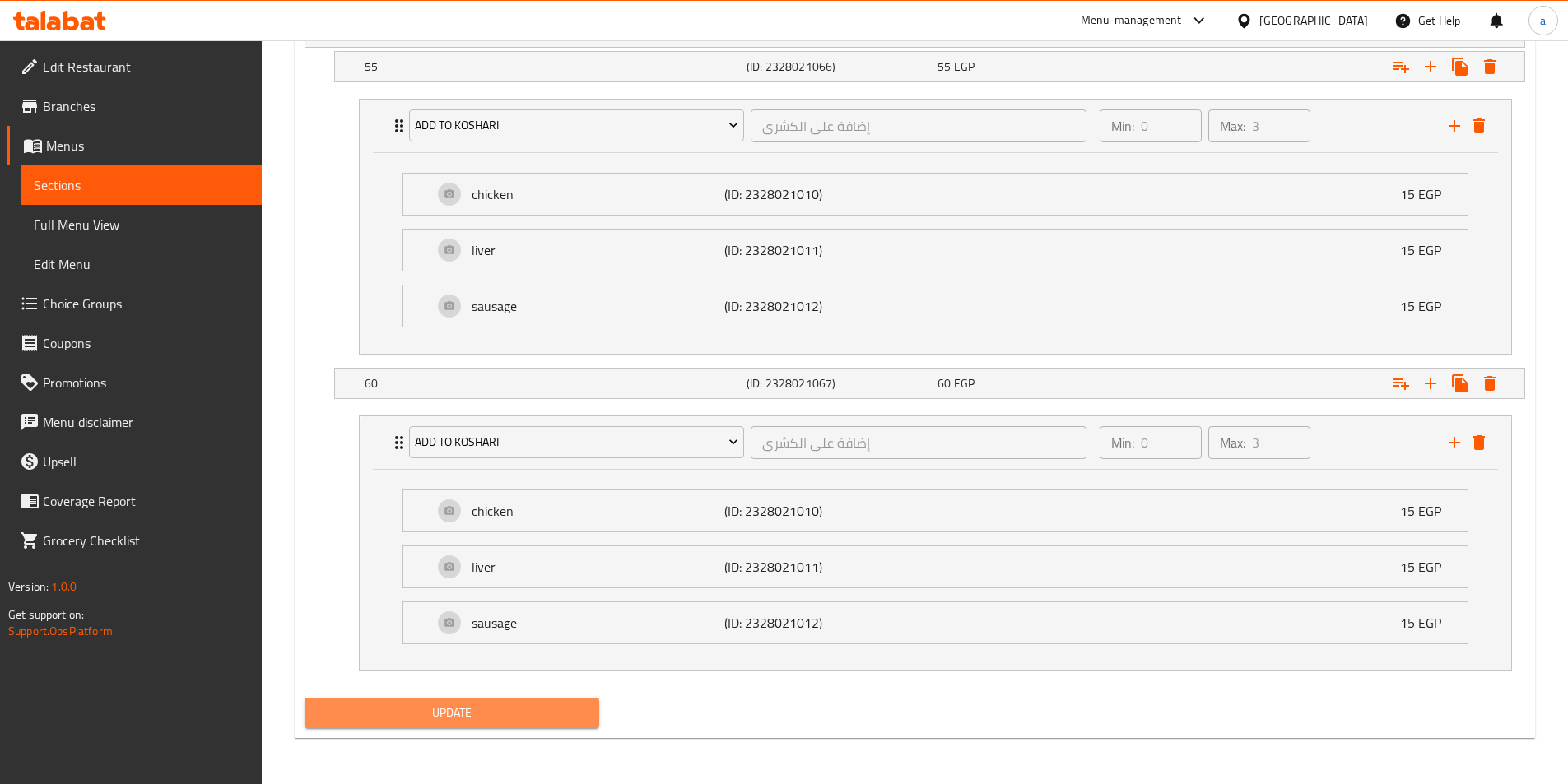
click at [407, 715] on span "Update" at bounding box center [451, 713] width 269 height 21
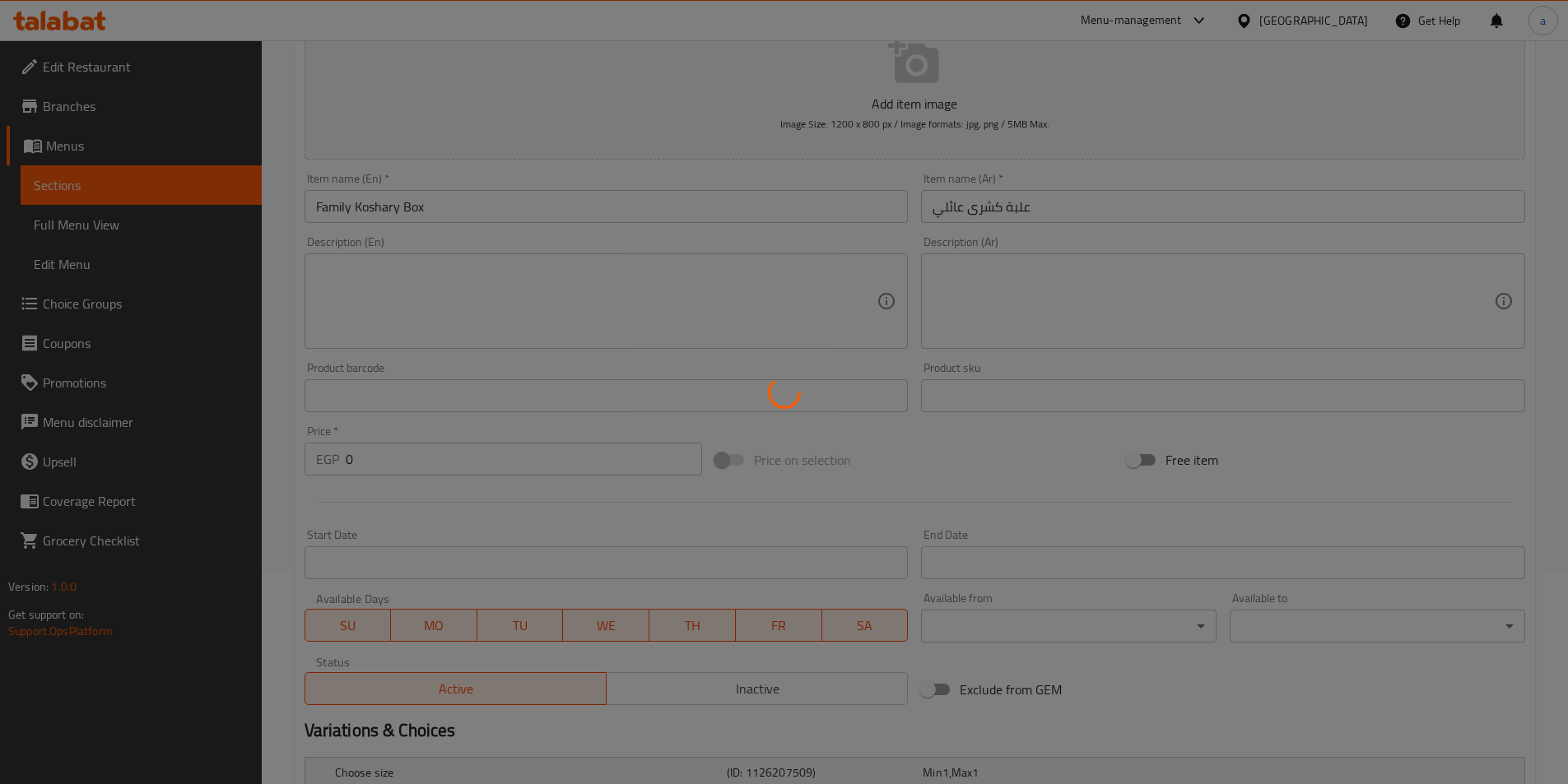
scroll to position [0, 0]
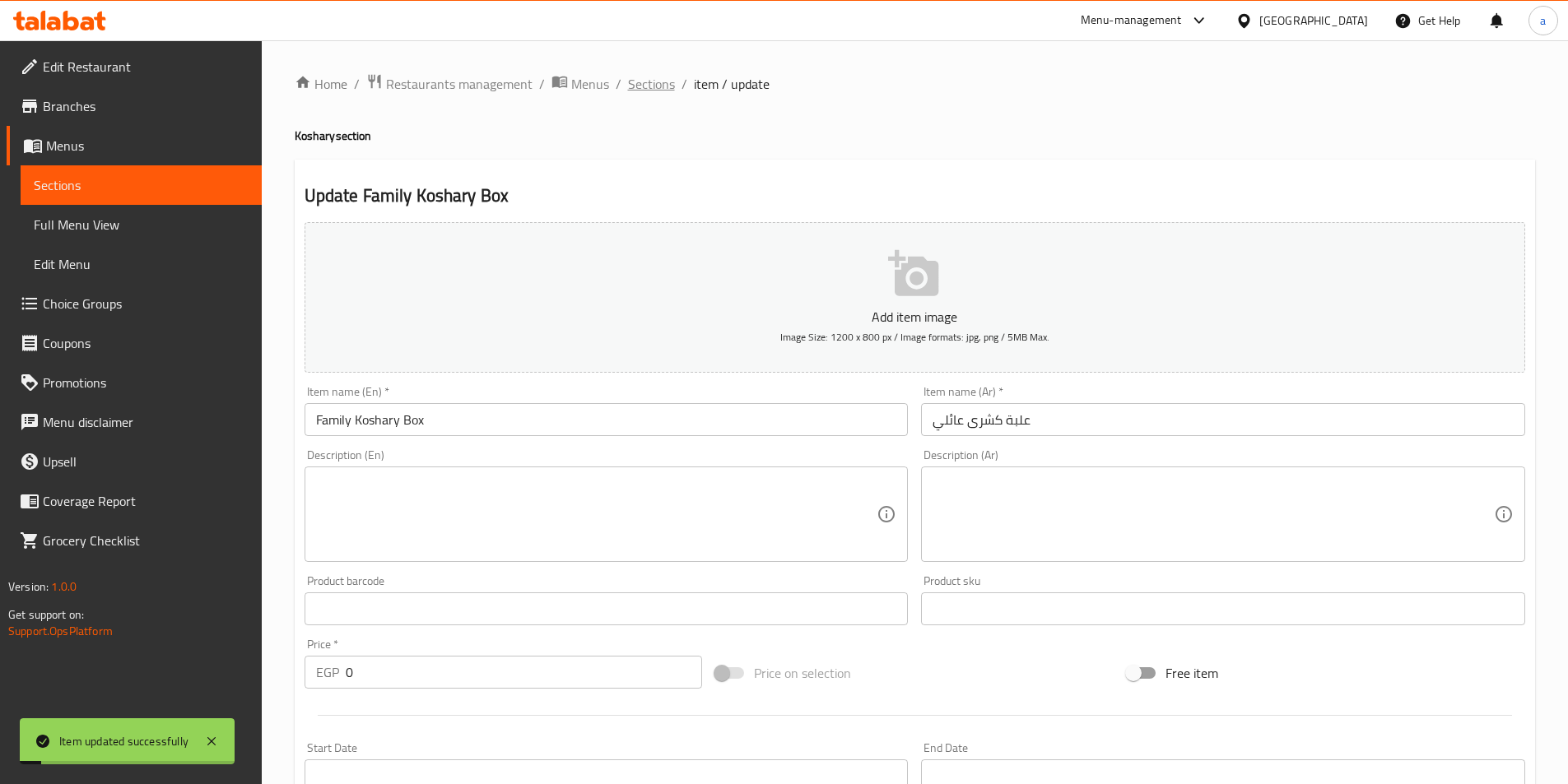
click at [669, 80] on span "Sections" at bounding box center [651, 84] width 46 height 20
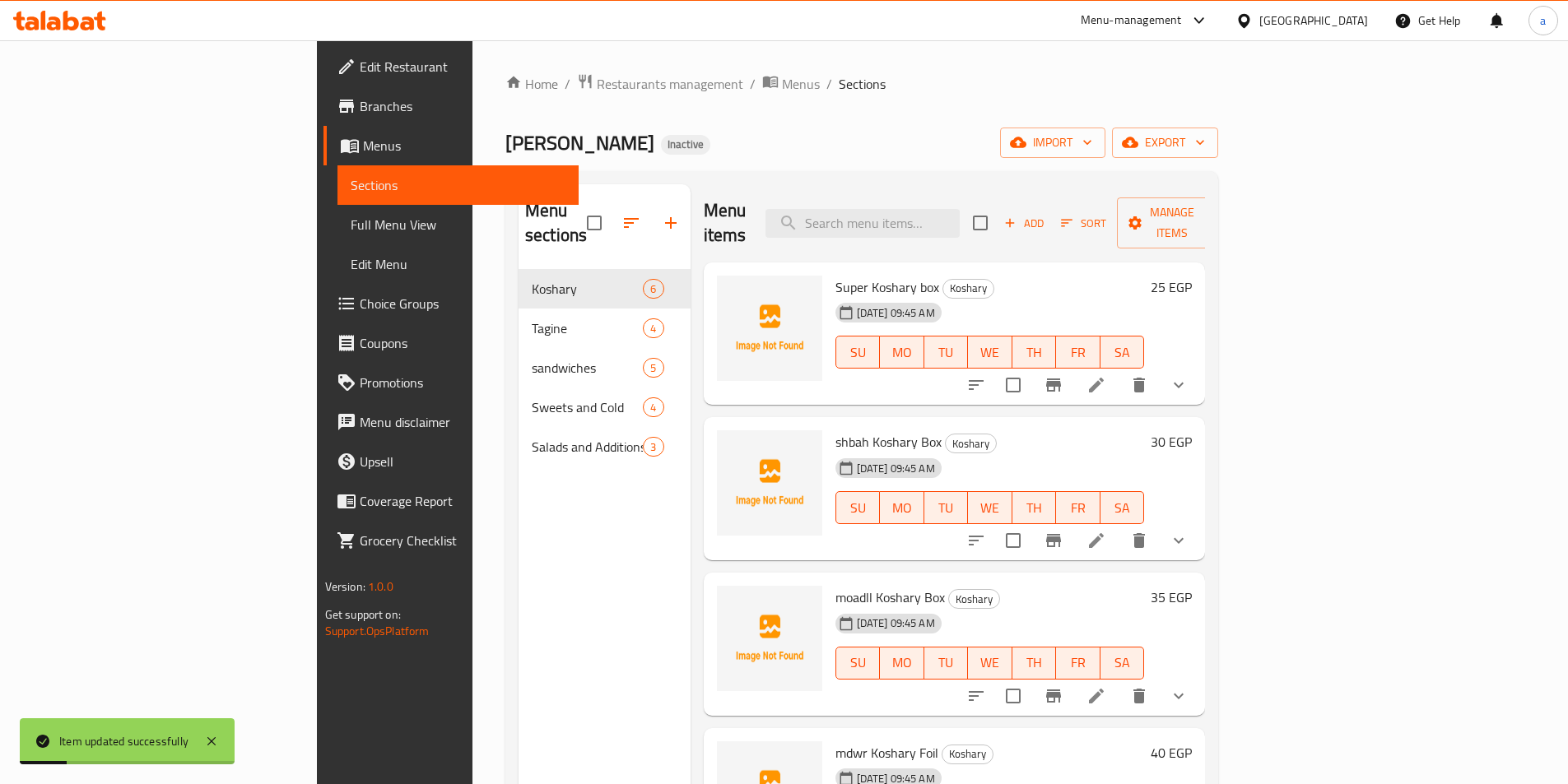
scroll to position [188, 0]
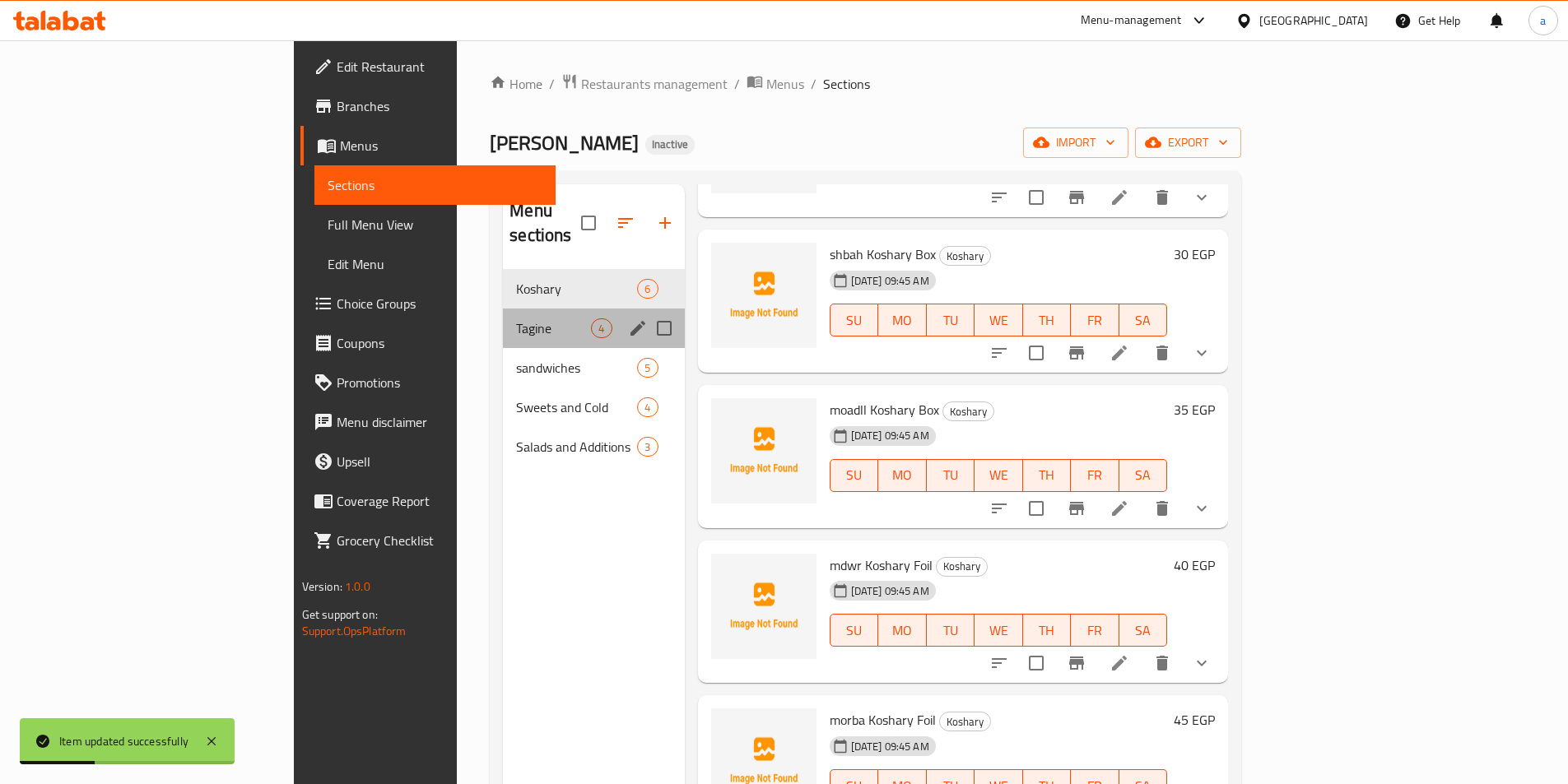
click at [503, 317] on div "Tagine 4" at bounding box center [593, 328] width 181 height 39
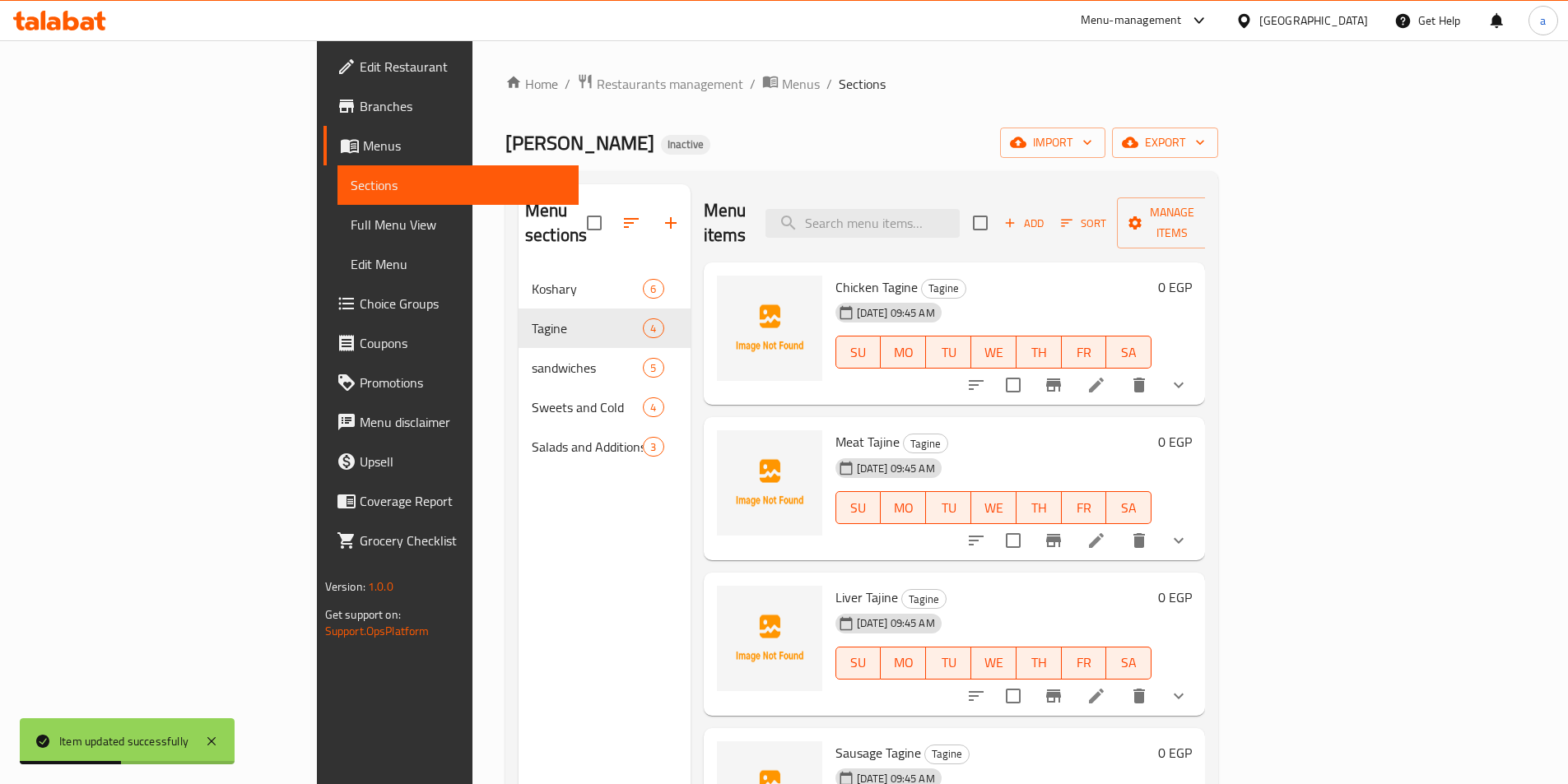
scroll to position [231, 0]
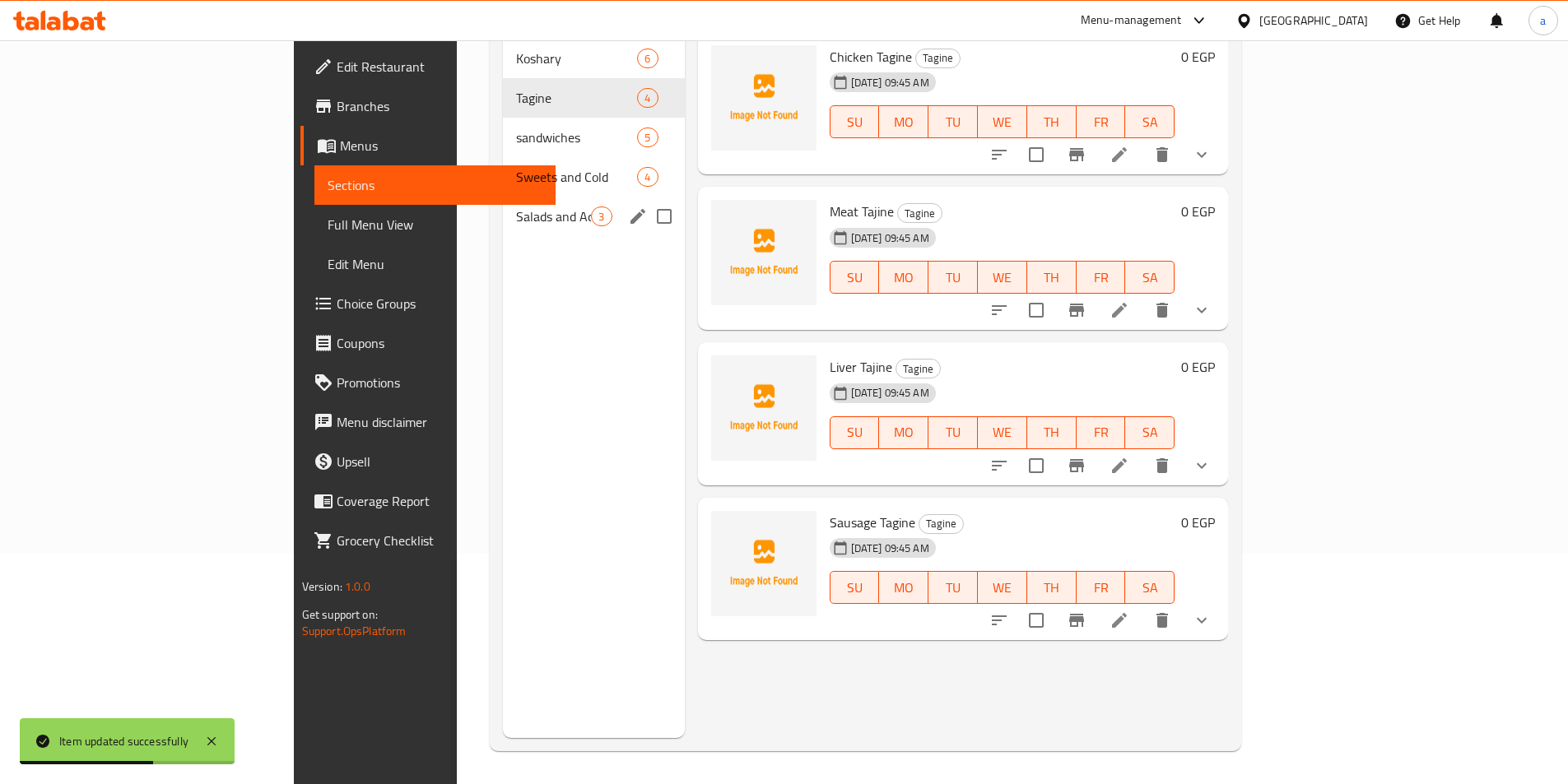
click at [516, 207] on span "Salads and Additions" at bounding box center [553, 217] width 75 height 20
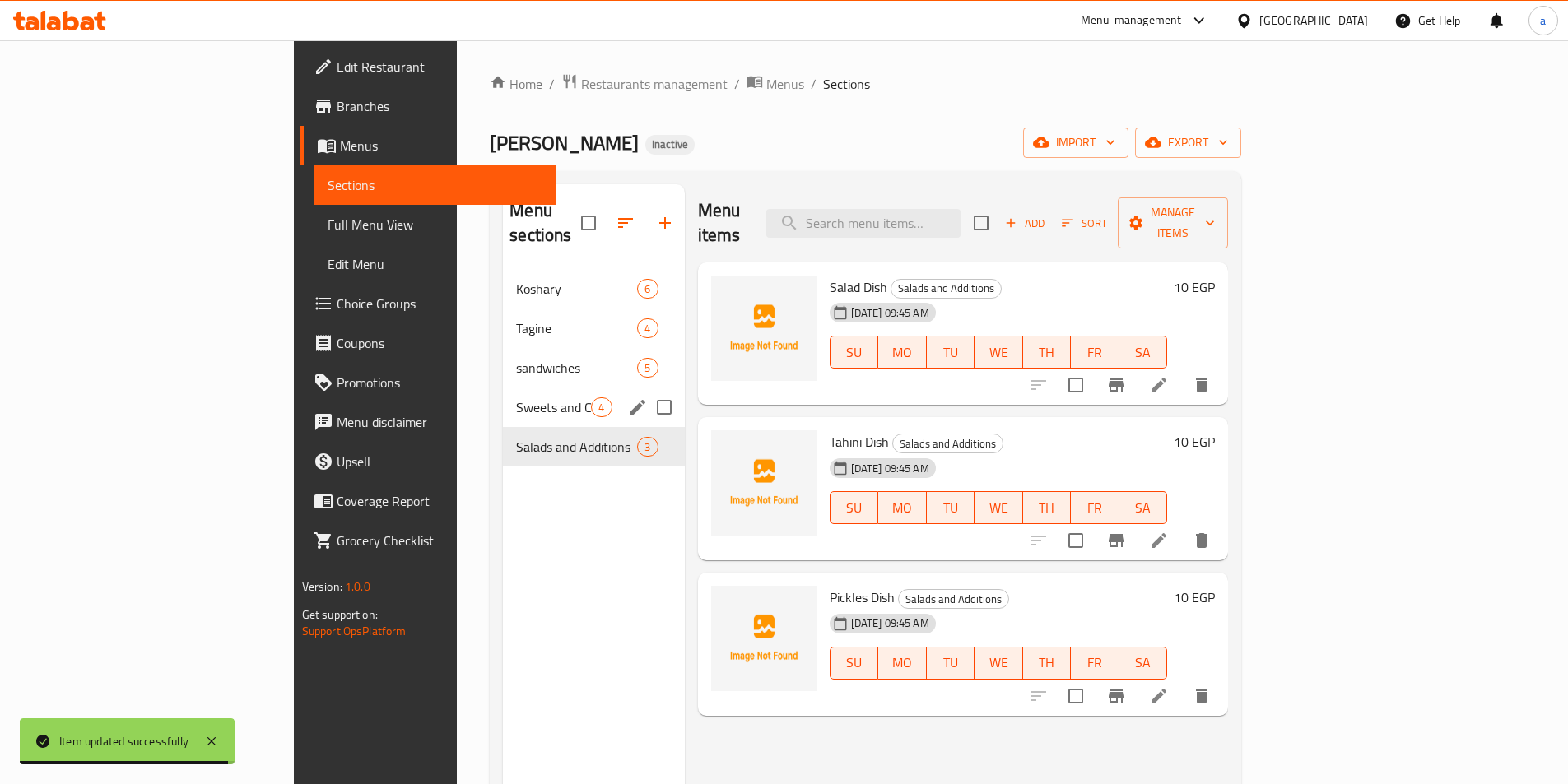
click at [516, 397] on span "Sweets and Cold" at bounding box center [553, 407] width 75 height 20
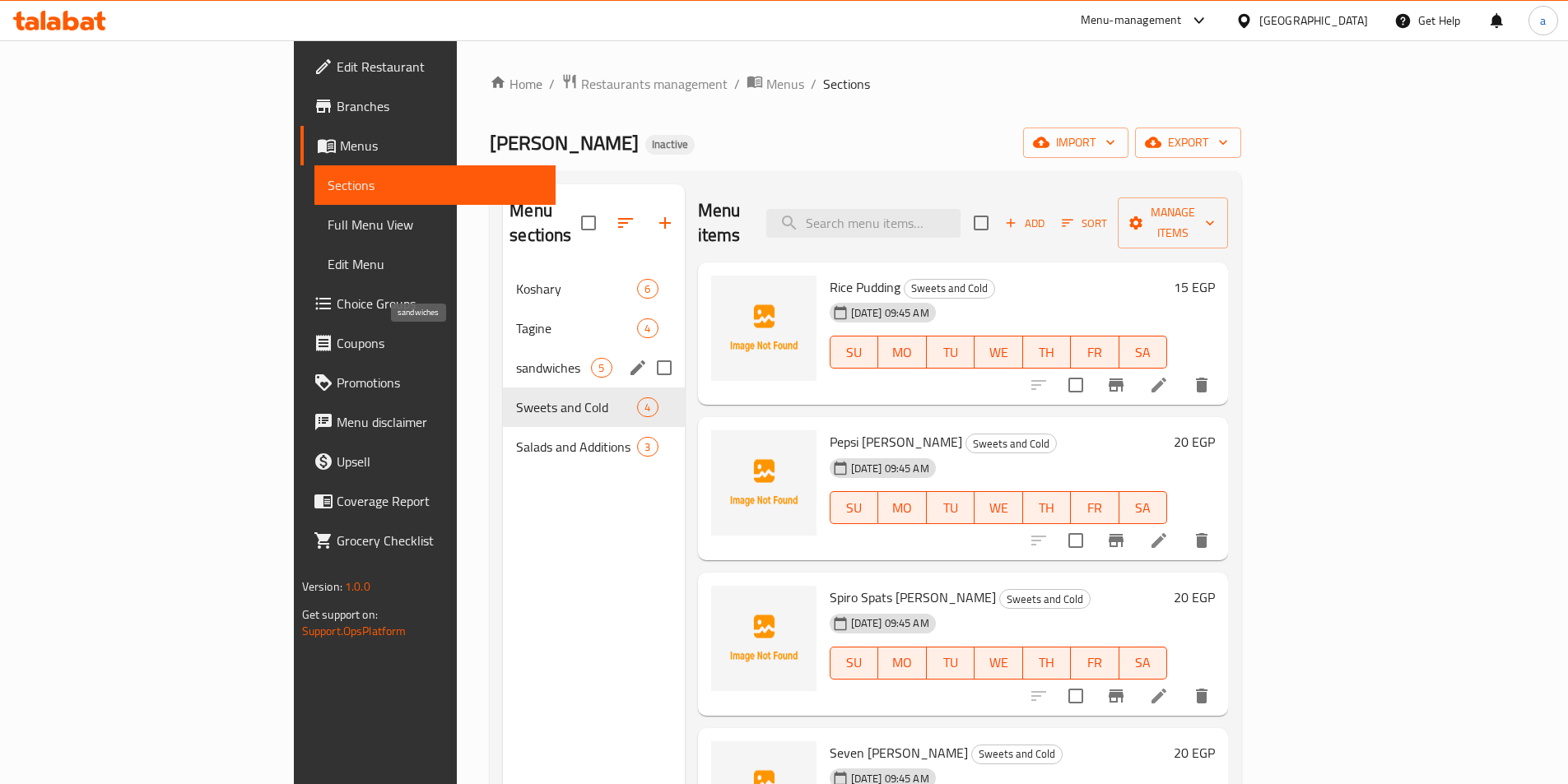
click at [516, 358] on span "sandwiches" at bounding box center [553, 368] width 75 height 20
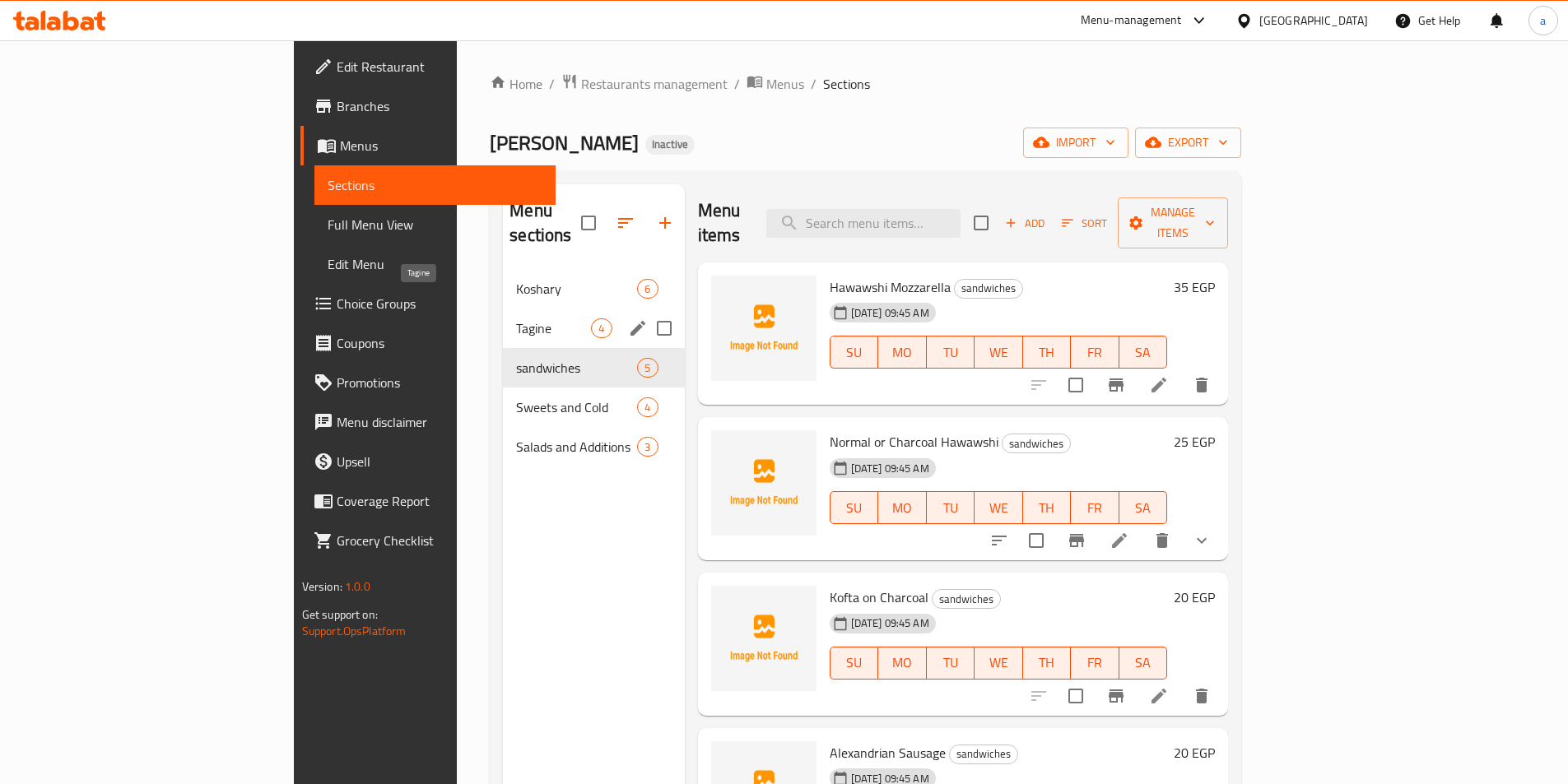
click at [516, 318] on span "Tagine" at bounding box center [553, 328] width 75 height 20
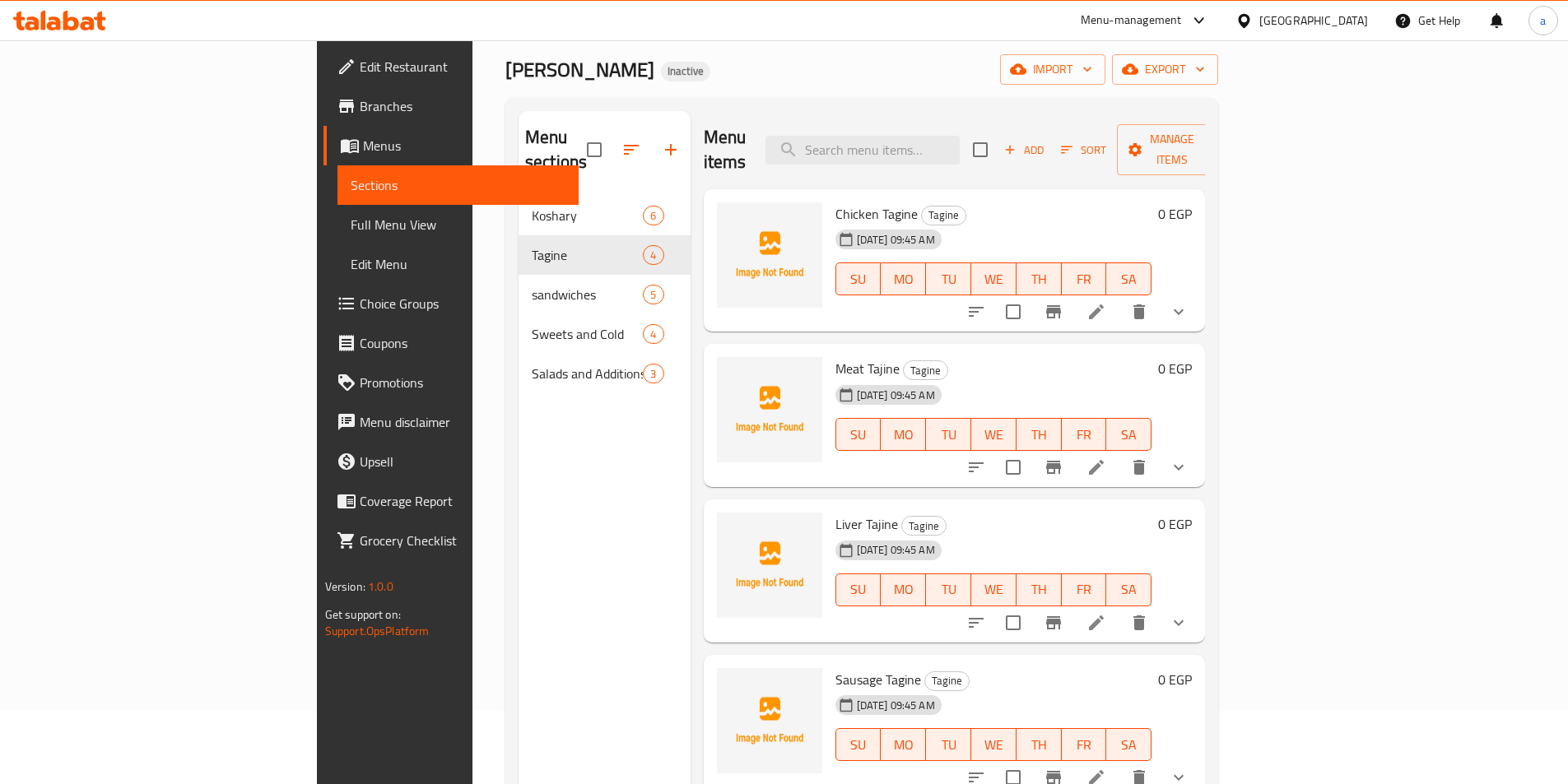
scroll to position [66, 0]
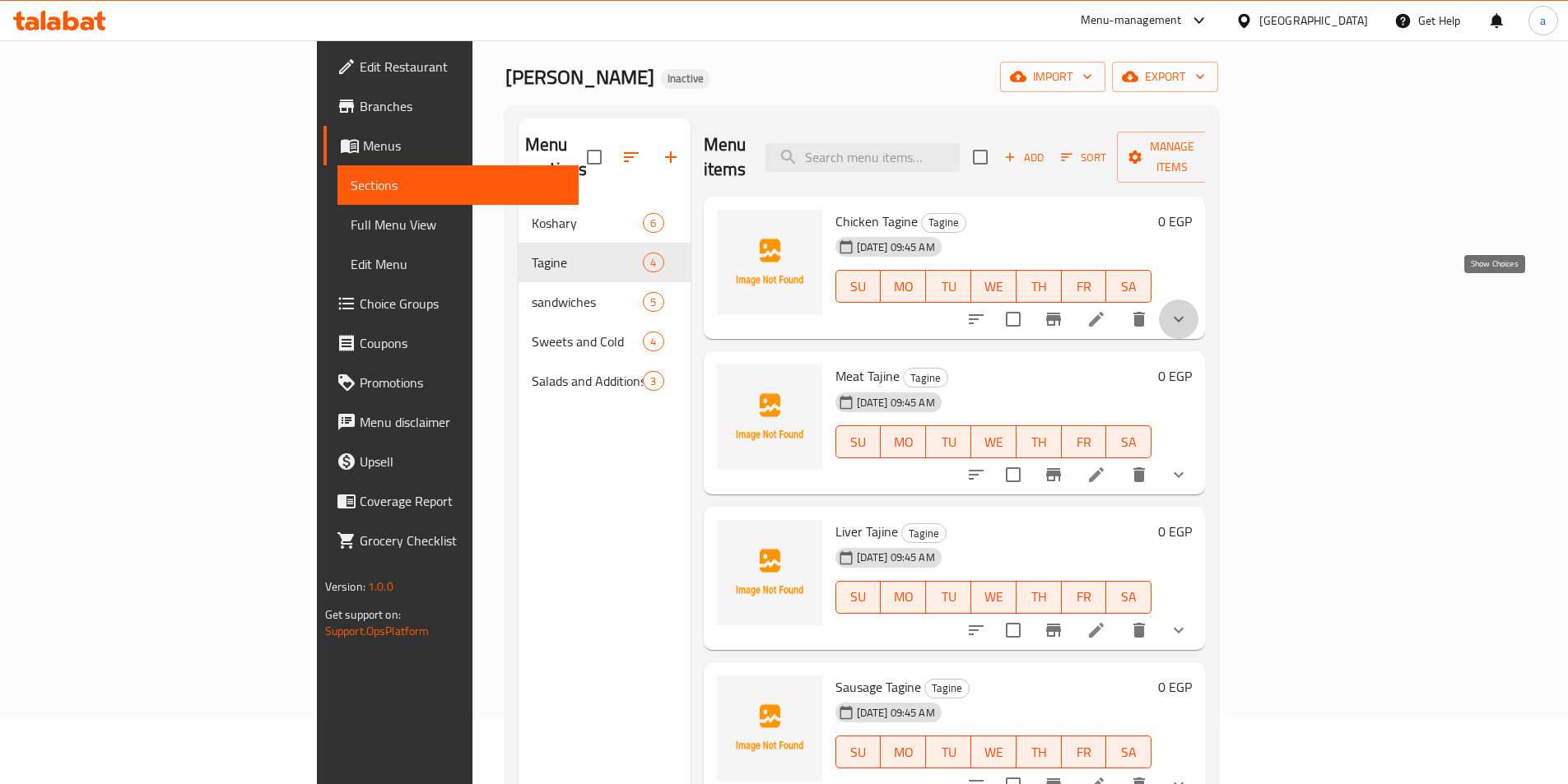
click at [1189, 309] on icon "show more" at bounding box center [1179, 319] width 20 height 20
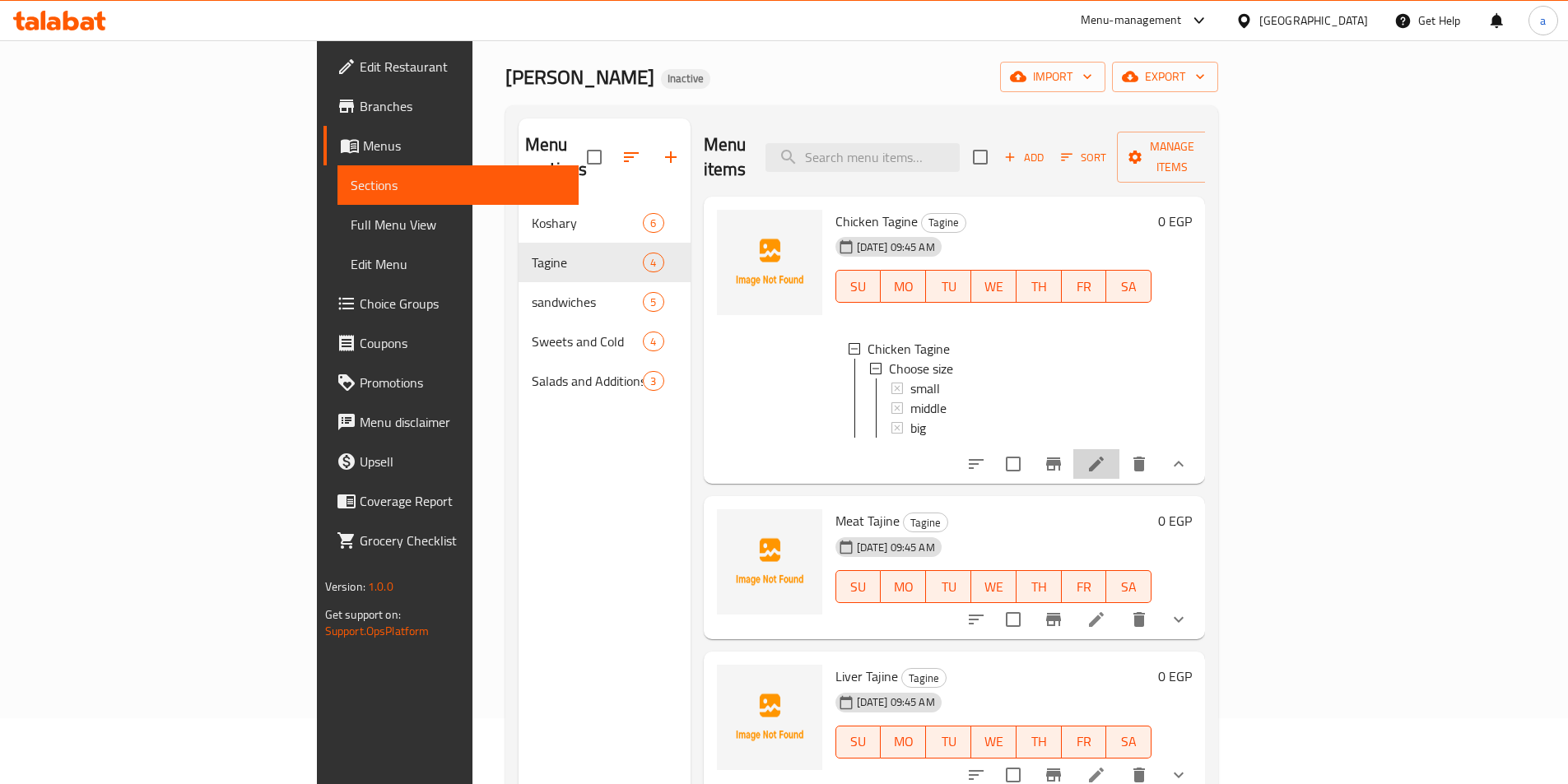
click at [1119, 449] on li at bounding box center [1096, 464] width 46 height 29
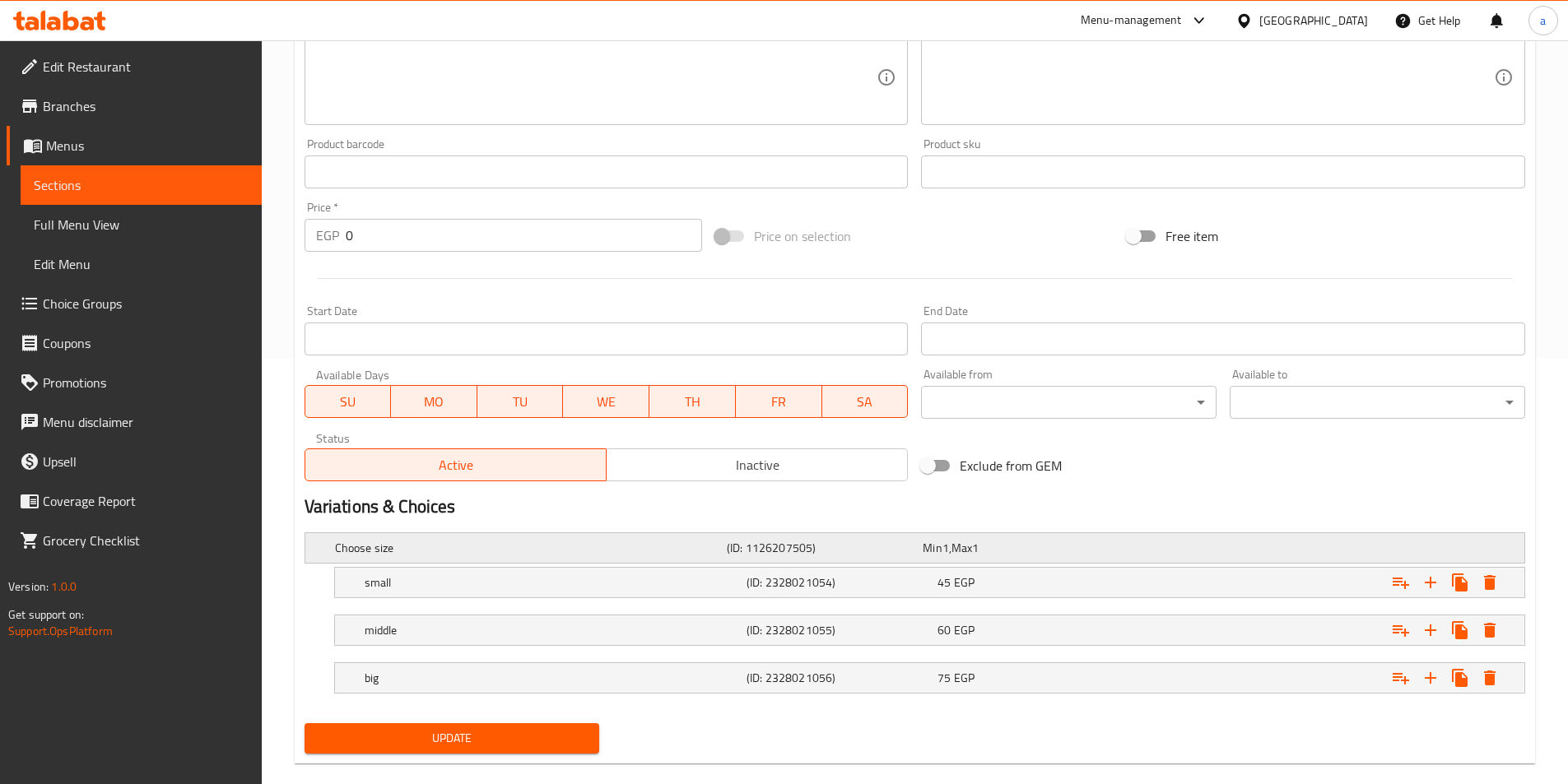
scroll to position [452, 0]
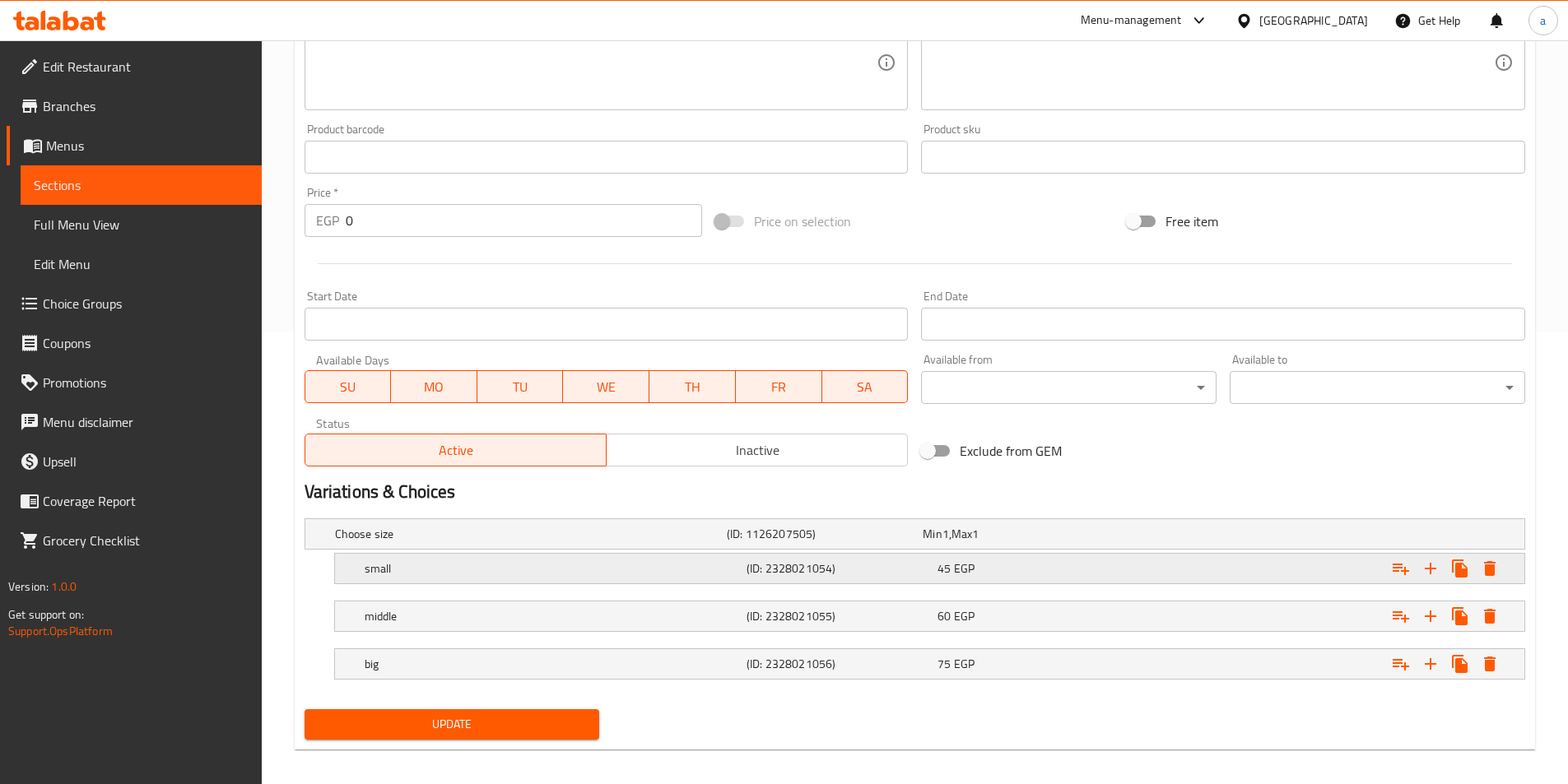
click at [554, 562] on h5 "small" at bounding box center [552, 569] width 376 height 16
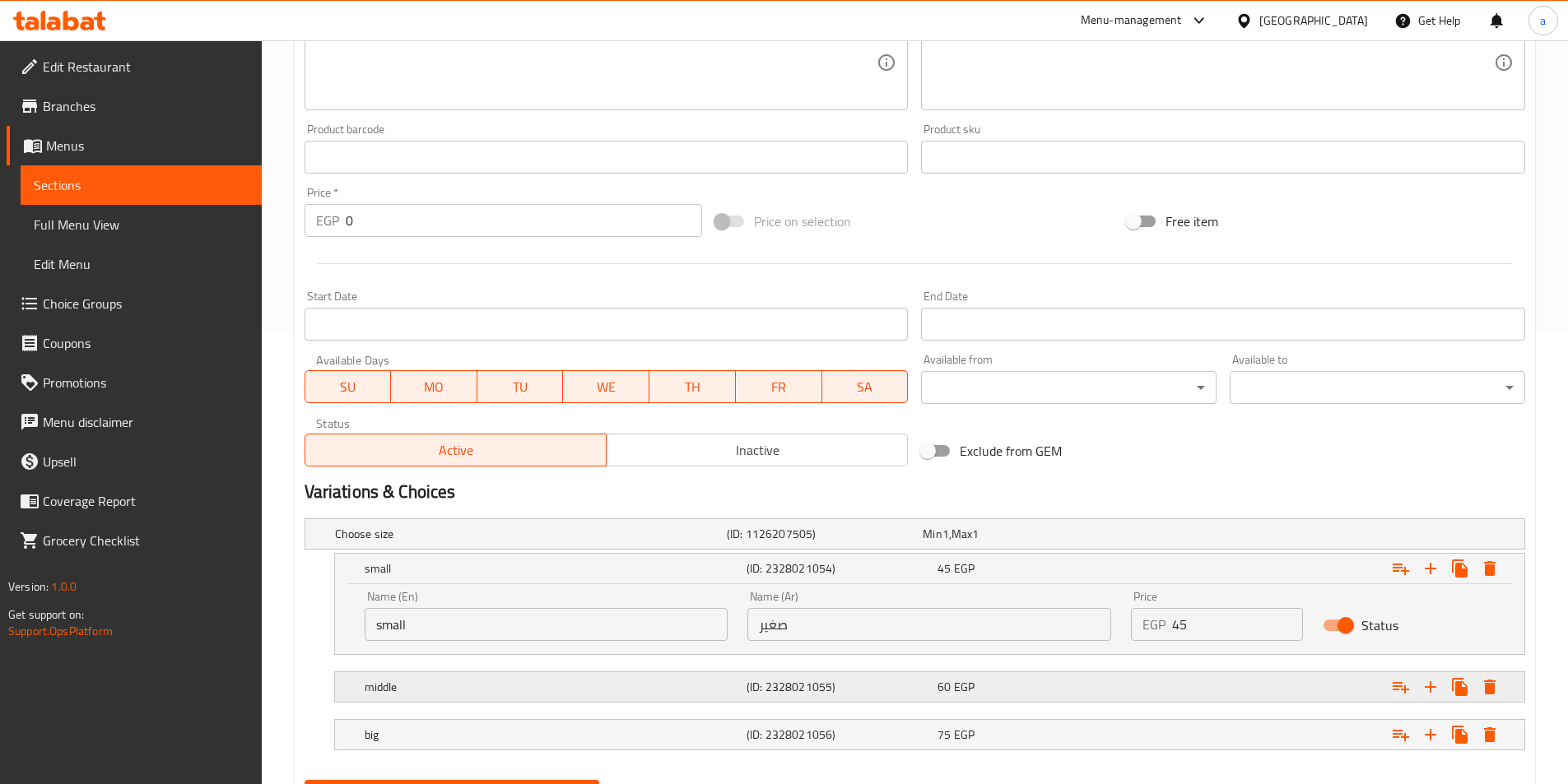
click at [705, 683] on h5 "middle" at bounding box center [552, 687] width 376 height 16
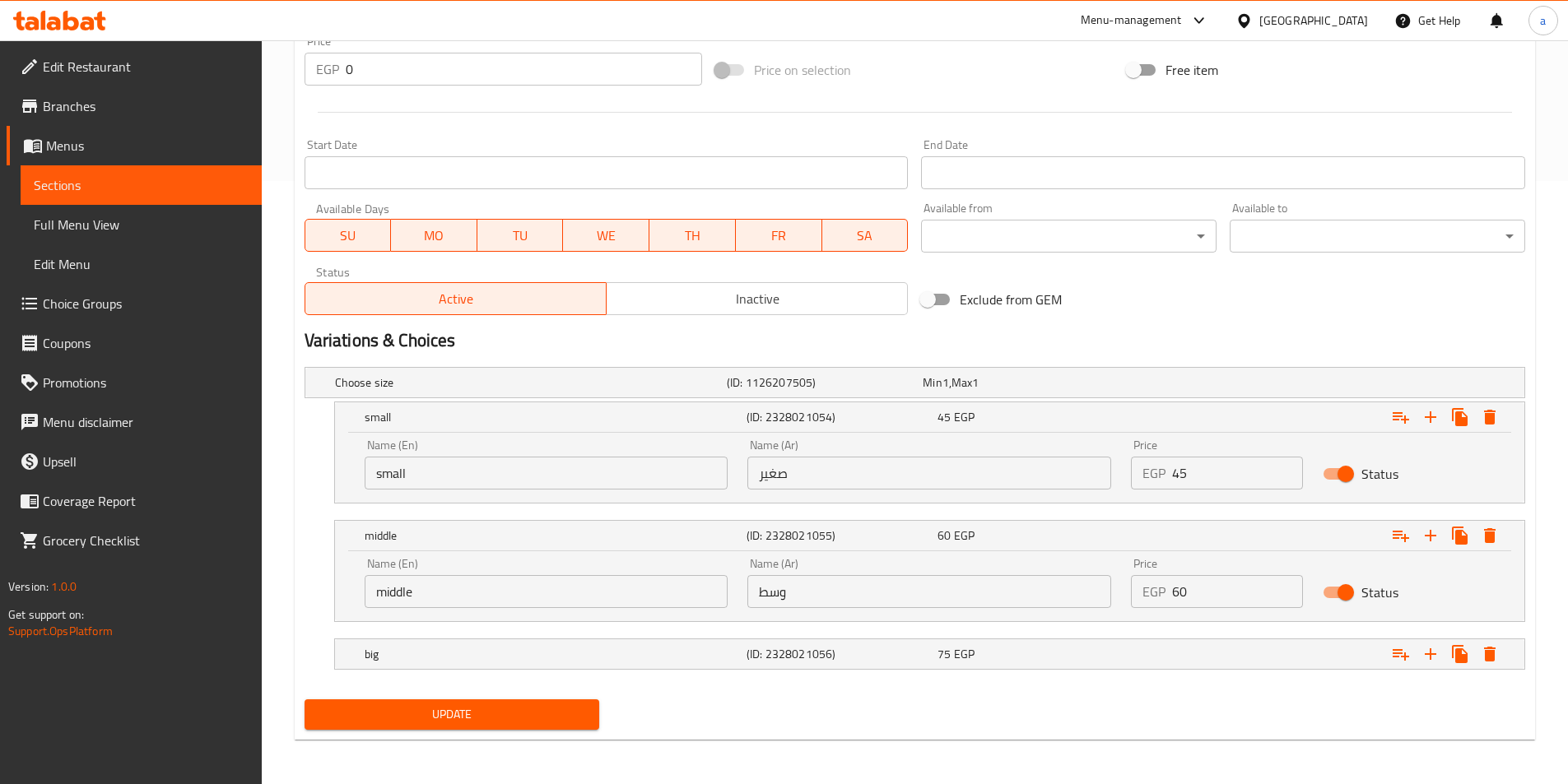
scroll to position [604, 0]
click at [612, 609] on div "Name (En) middle Name (En)" at bounding box center [546, 581] width 384 height 70
click at [787, 588] on input "وسط" at bounding box center [929, 590] width 364 height 33
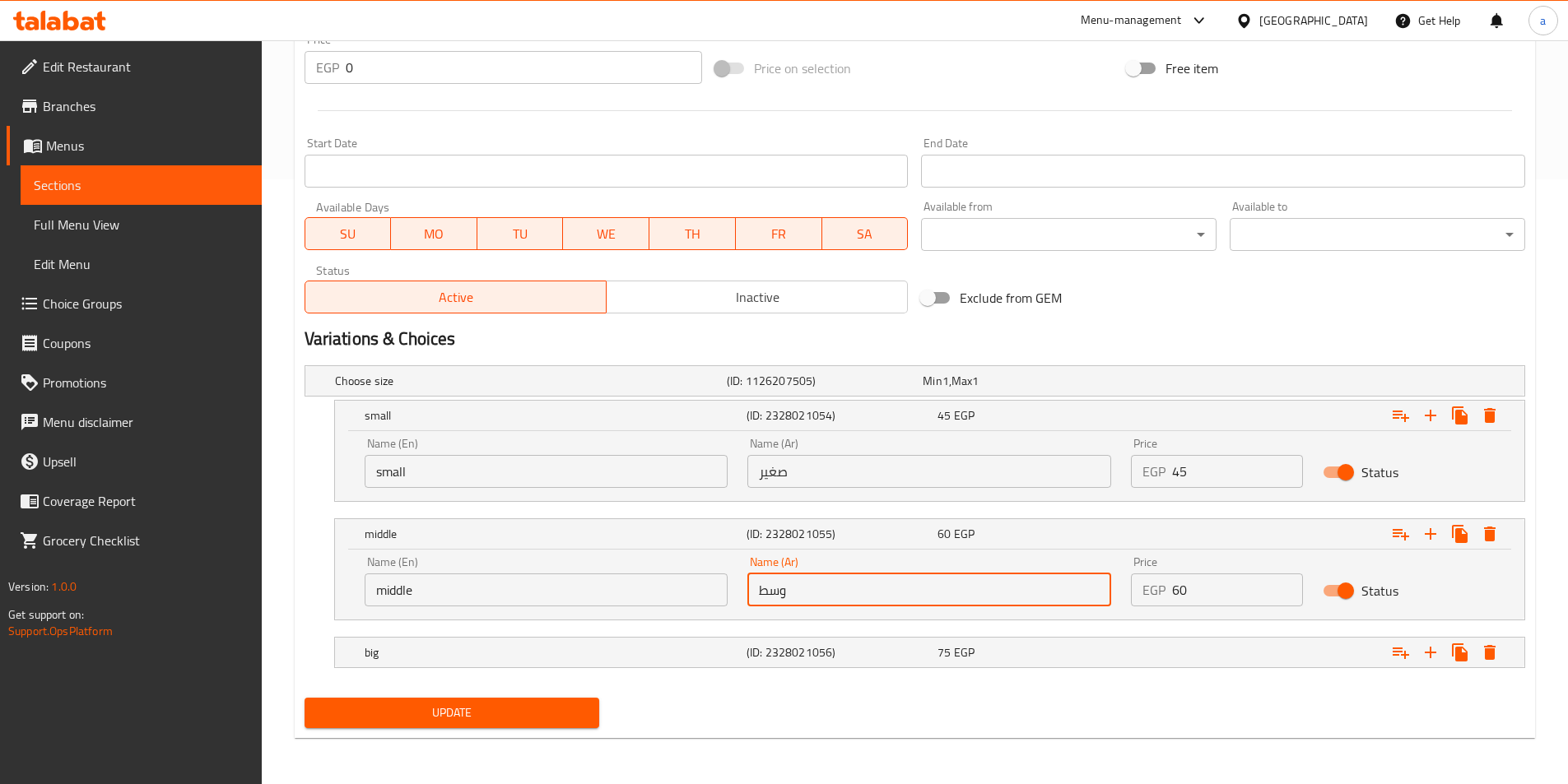
click at [787, 588] on input "وسط" at bounding box center [929, 590] width 364 height 33
click at [422, 592] on input "middle" at bounding box center [546, 590] width 364 height 33
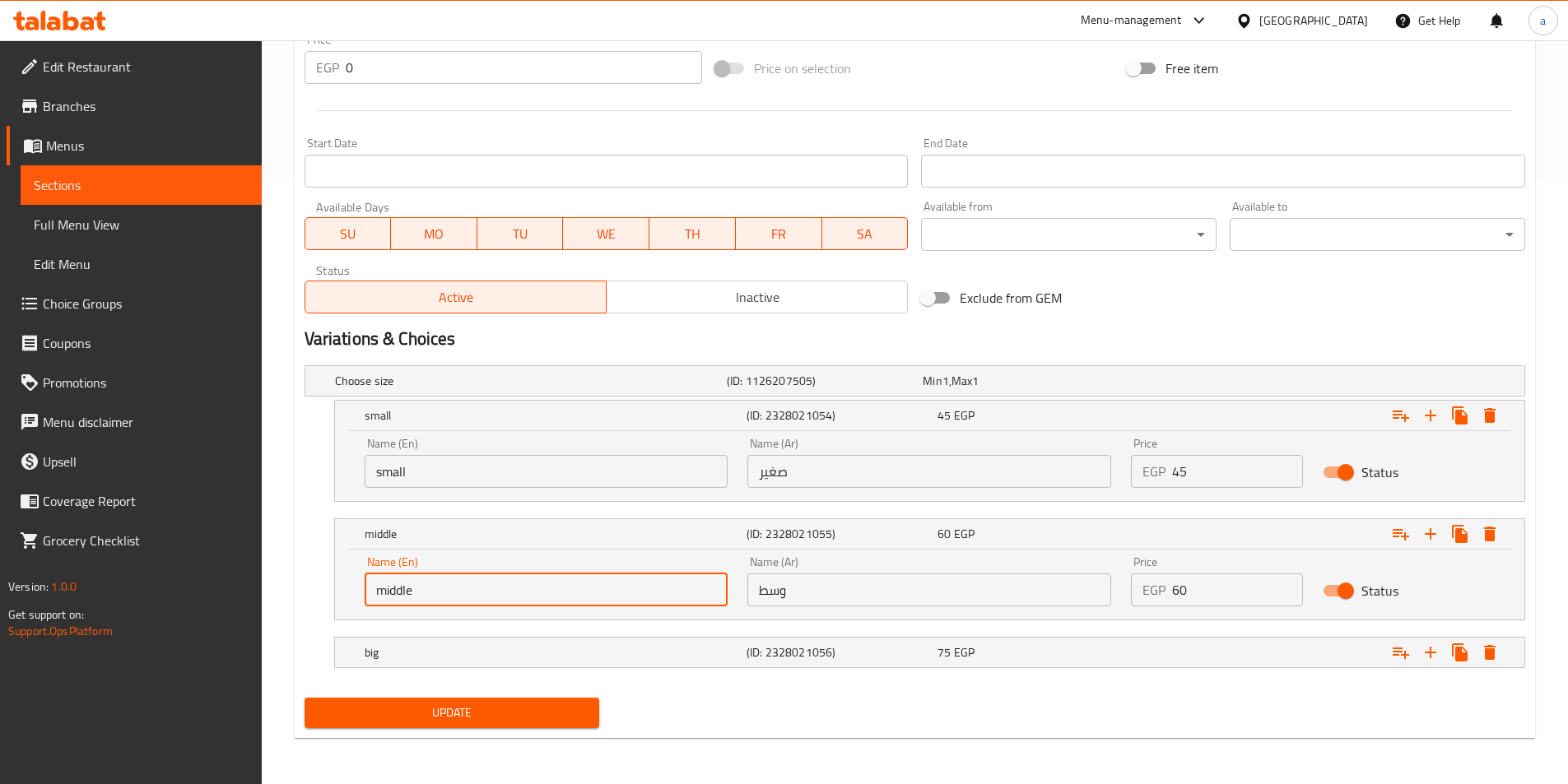
click at [422, 592] on input "middle" at bounding box center [546, 590] width 364 height 33
paste input "edium"
type input "medium"
click at [898, 652] on h5 "(ID: 2328021056)" at bounding box center [839, 653] width 184 height 16
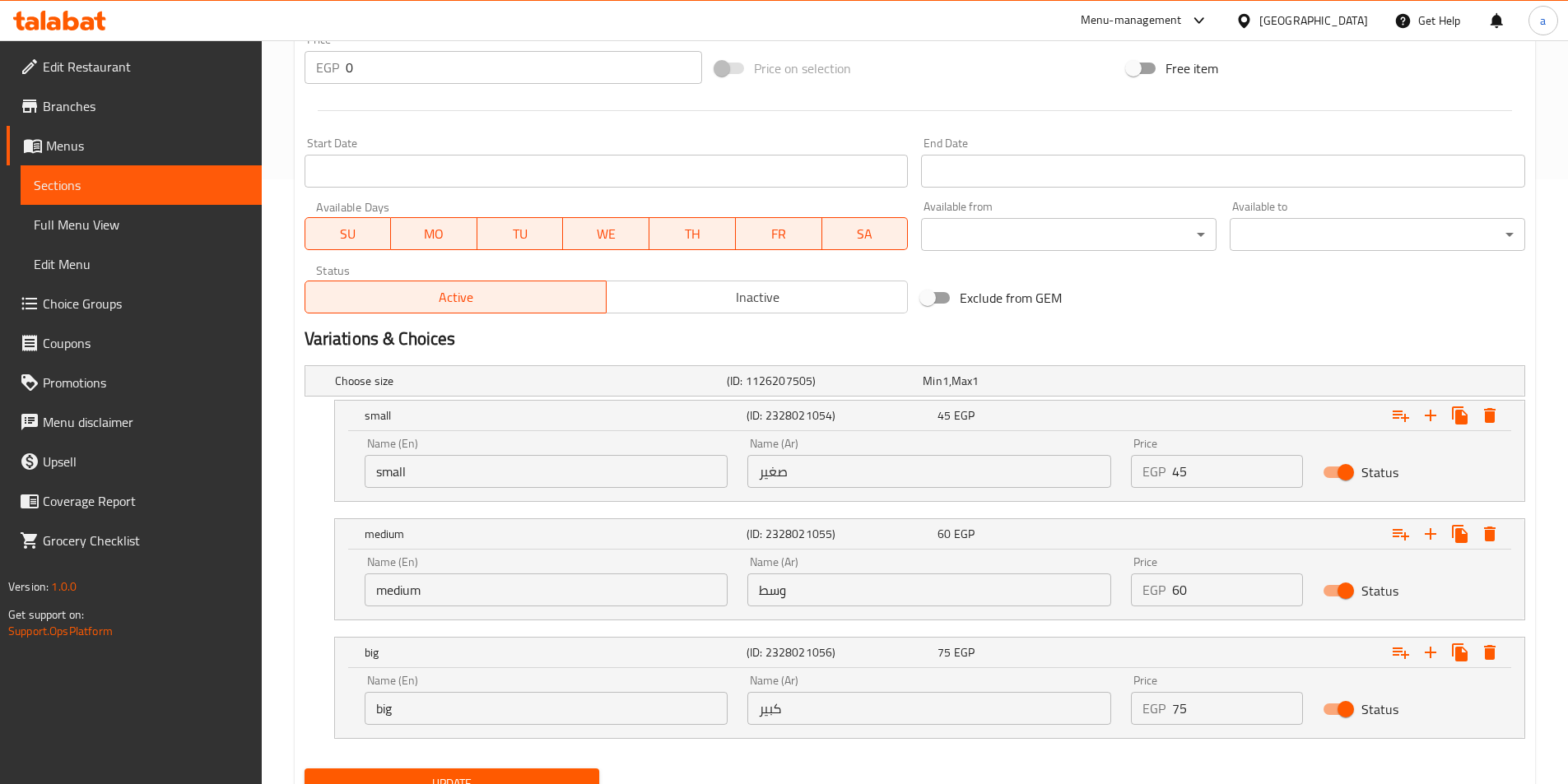
click at [819, 714] on input "كبير" at bounding box center [929, 708] width 364 height 33
click at [427, 704] on input "big" at bounding box center [546, 708] width 364 height 33
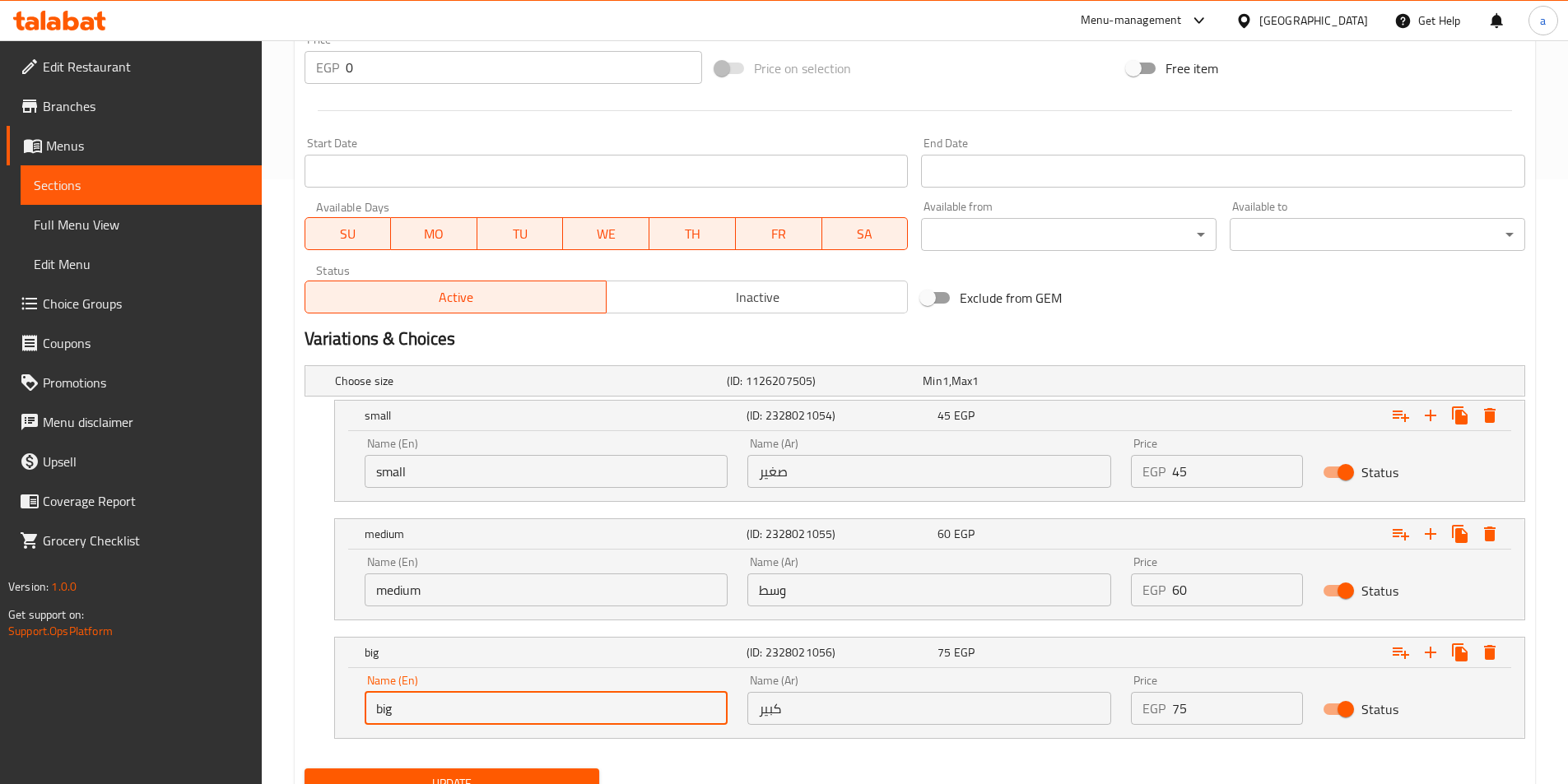
paste input "large"
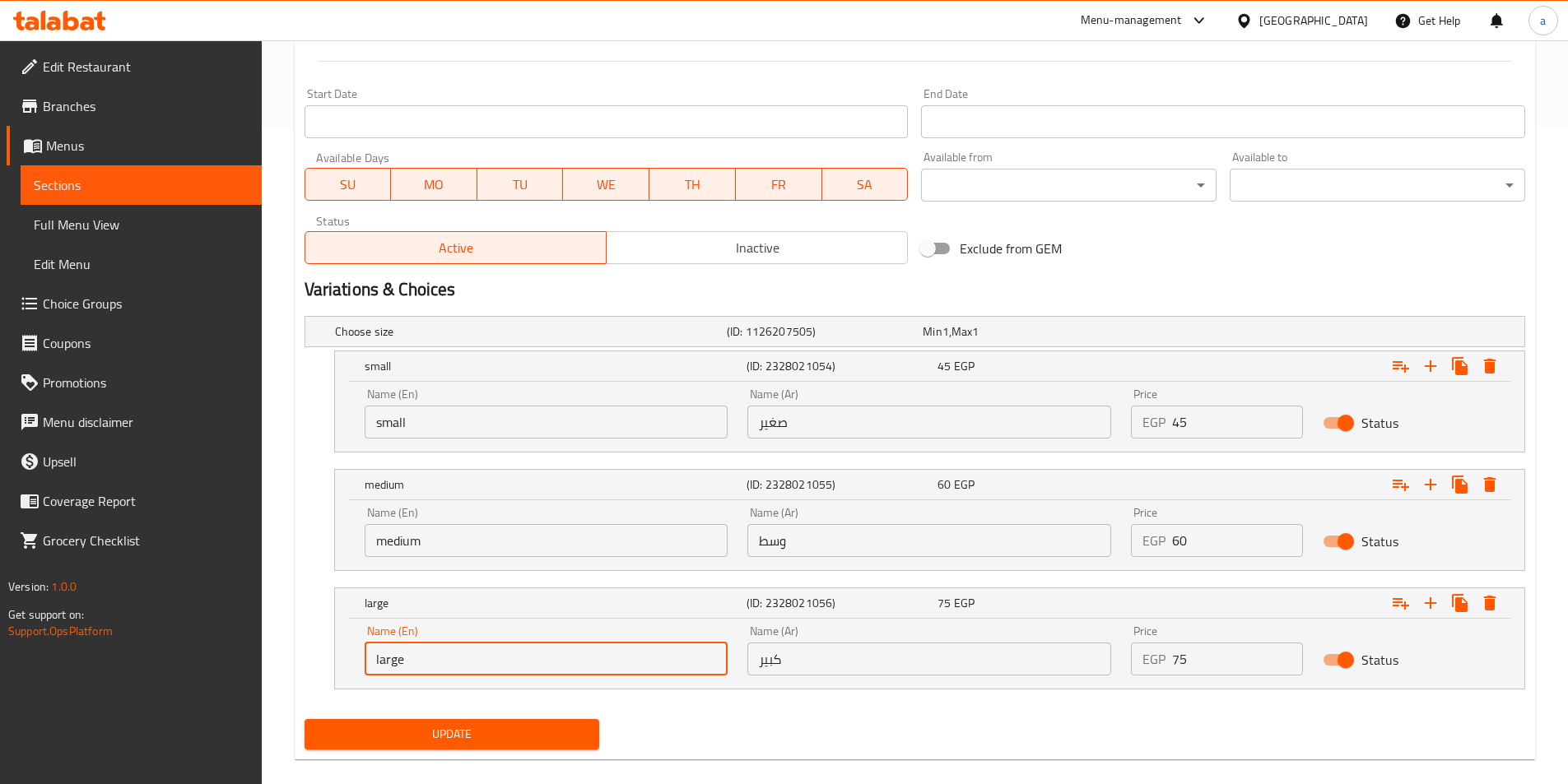
scroll to position [676, 0]
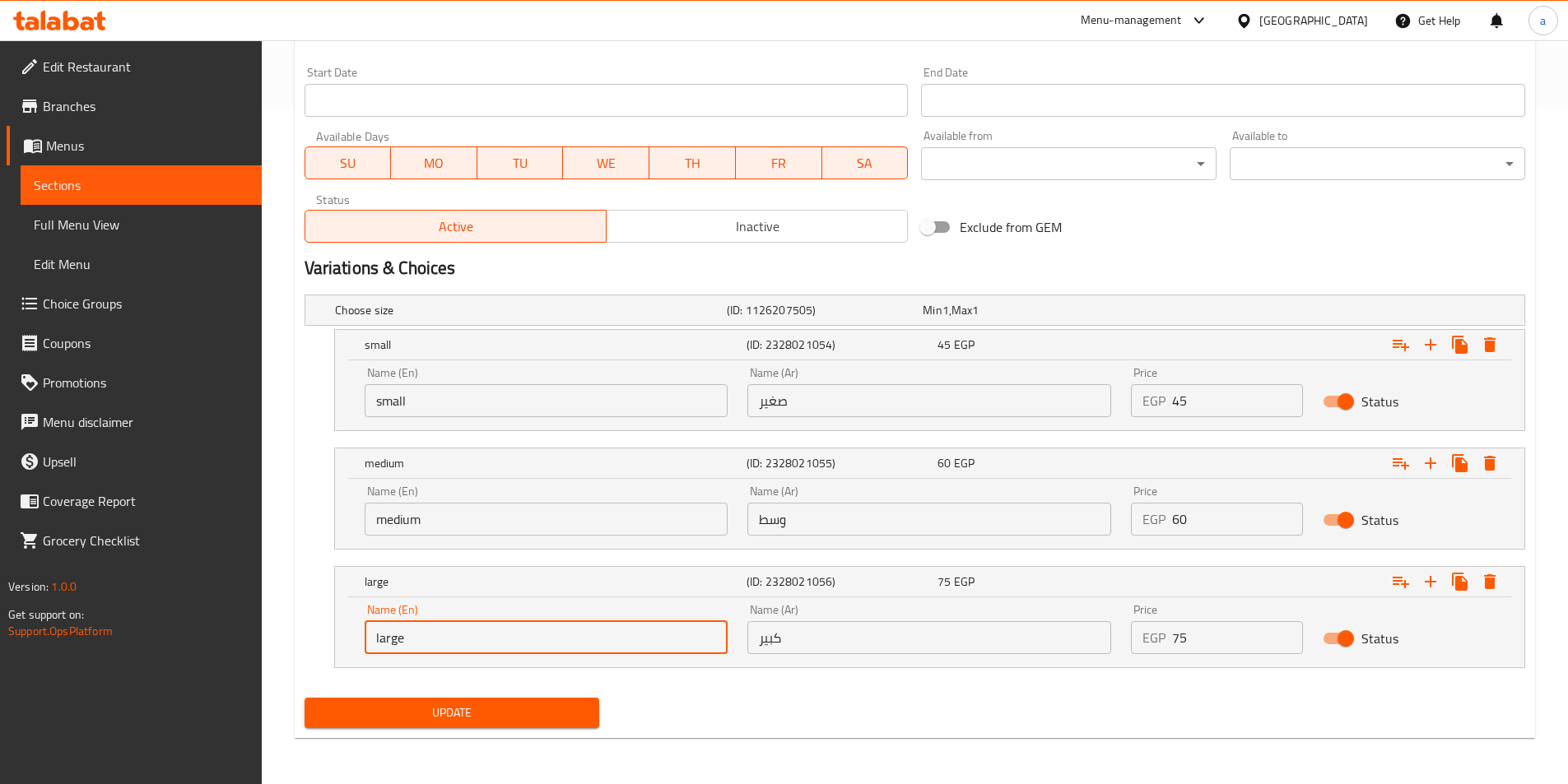
type input "large"
click at [541, 714] on span "Update" at bounding box center [451, 713] width 269 height 21
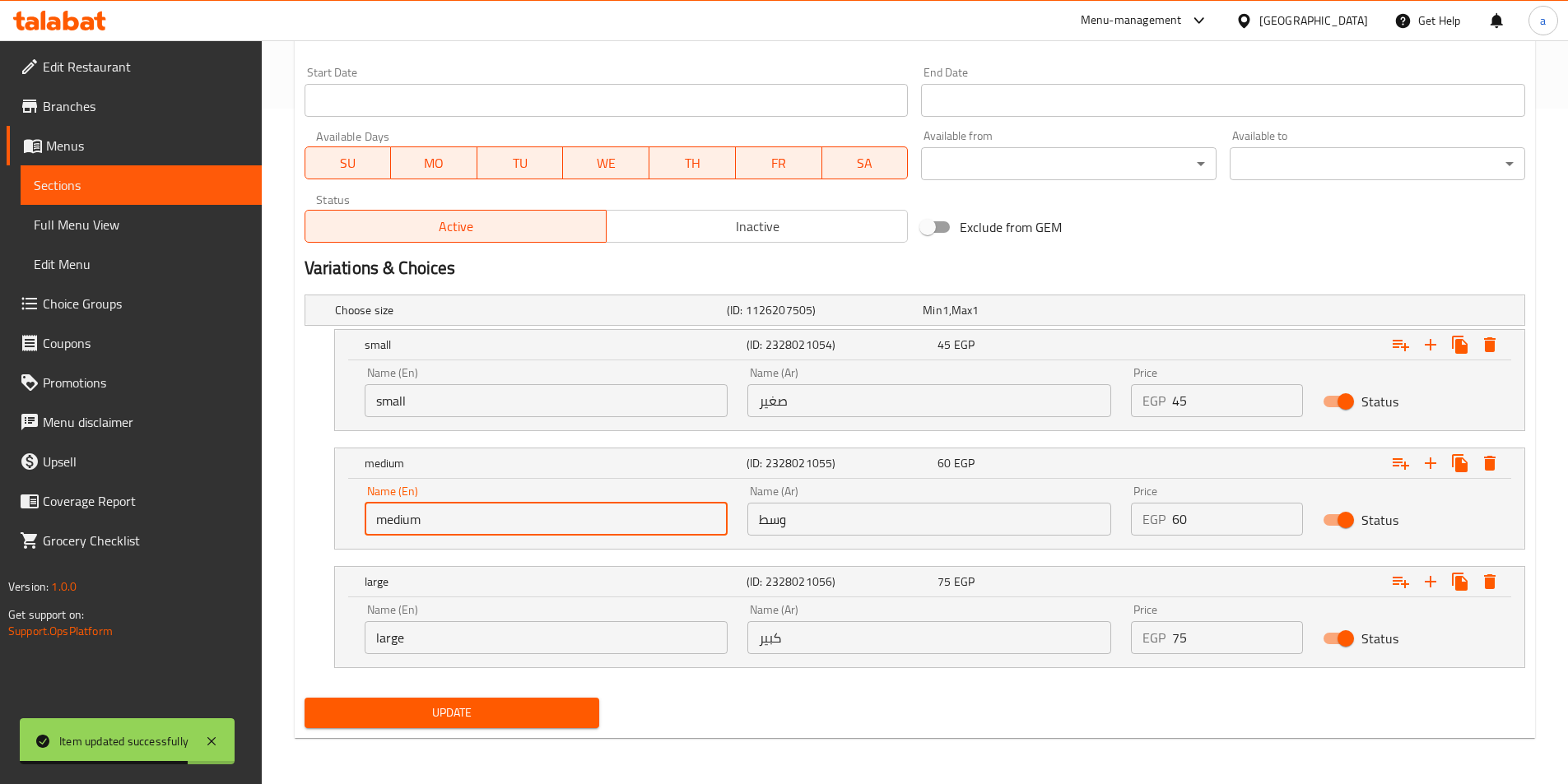
click at [501, 519] on input "medium" at bounding box center [546, 520] width 364 height 33
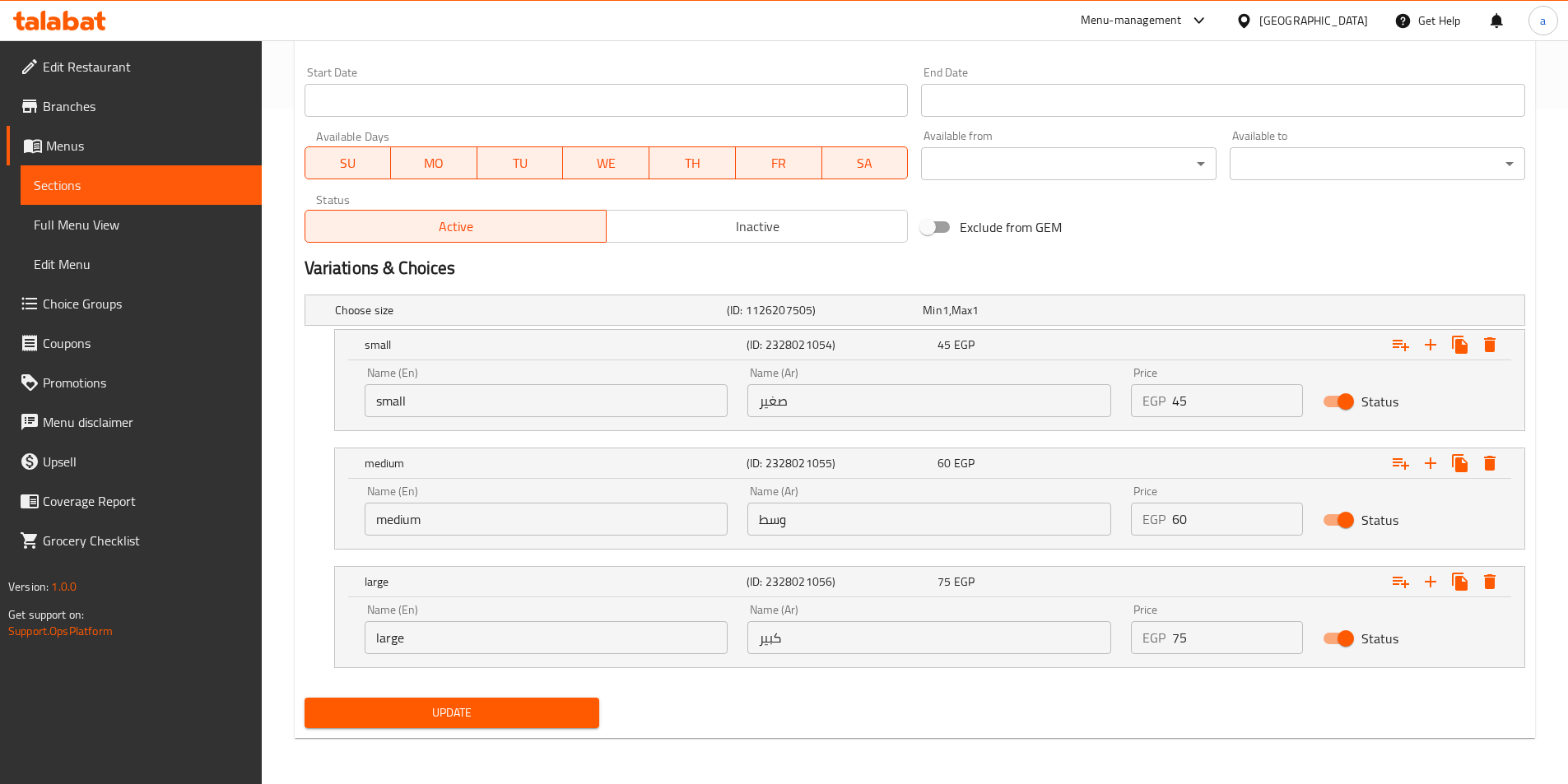
click at [404, 639] on input "large" at bounding box center [546, 638] width 364 height 33
click at [391, 719] on span "Update" at bounding box center [451, 713] width 269 height 21
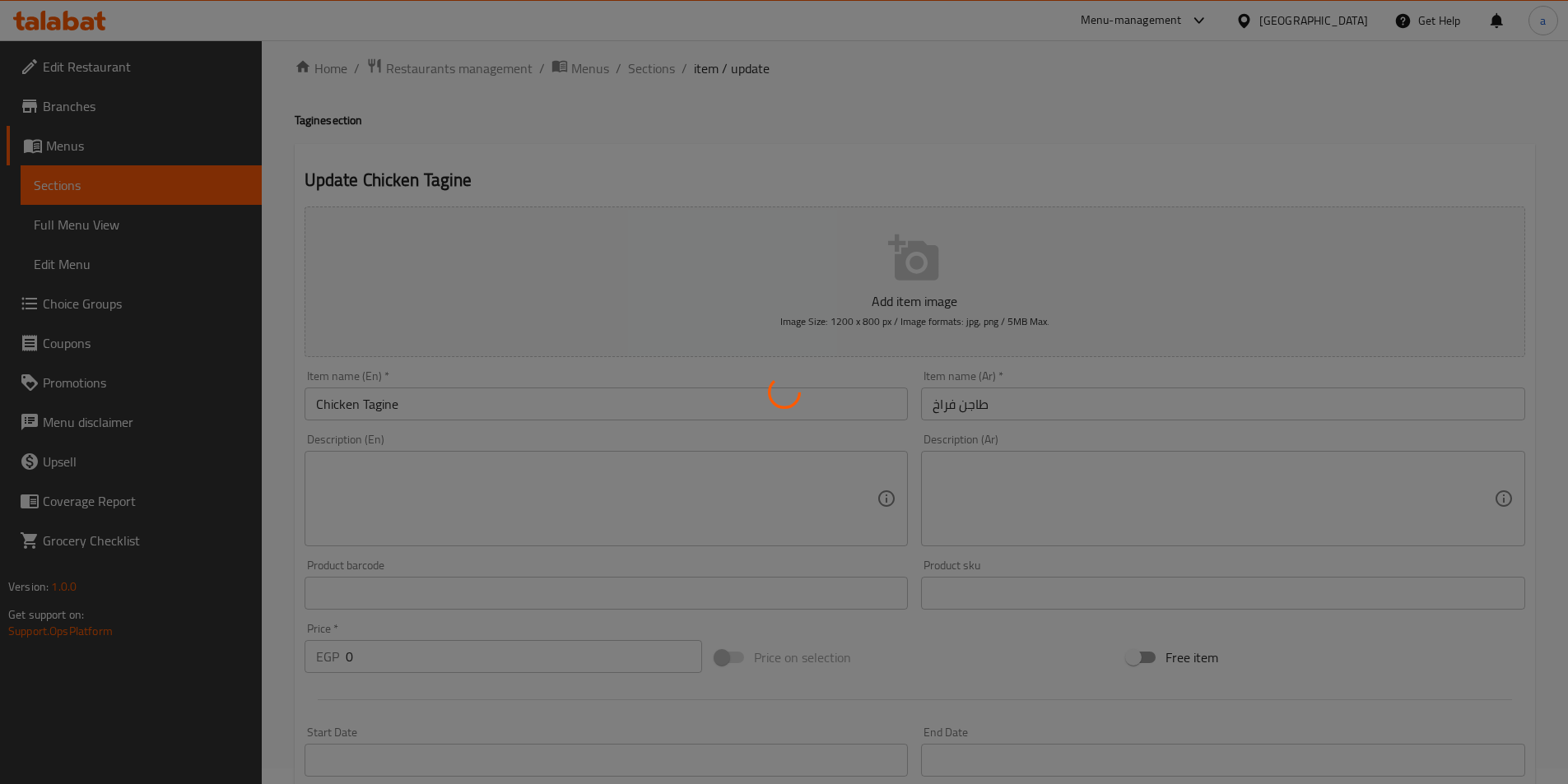
scroll to position [0, 0]
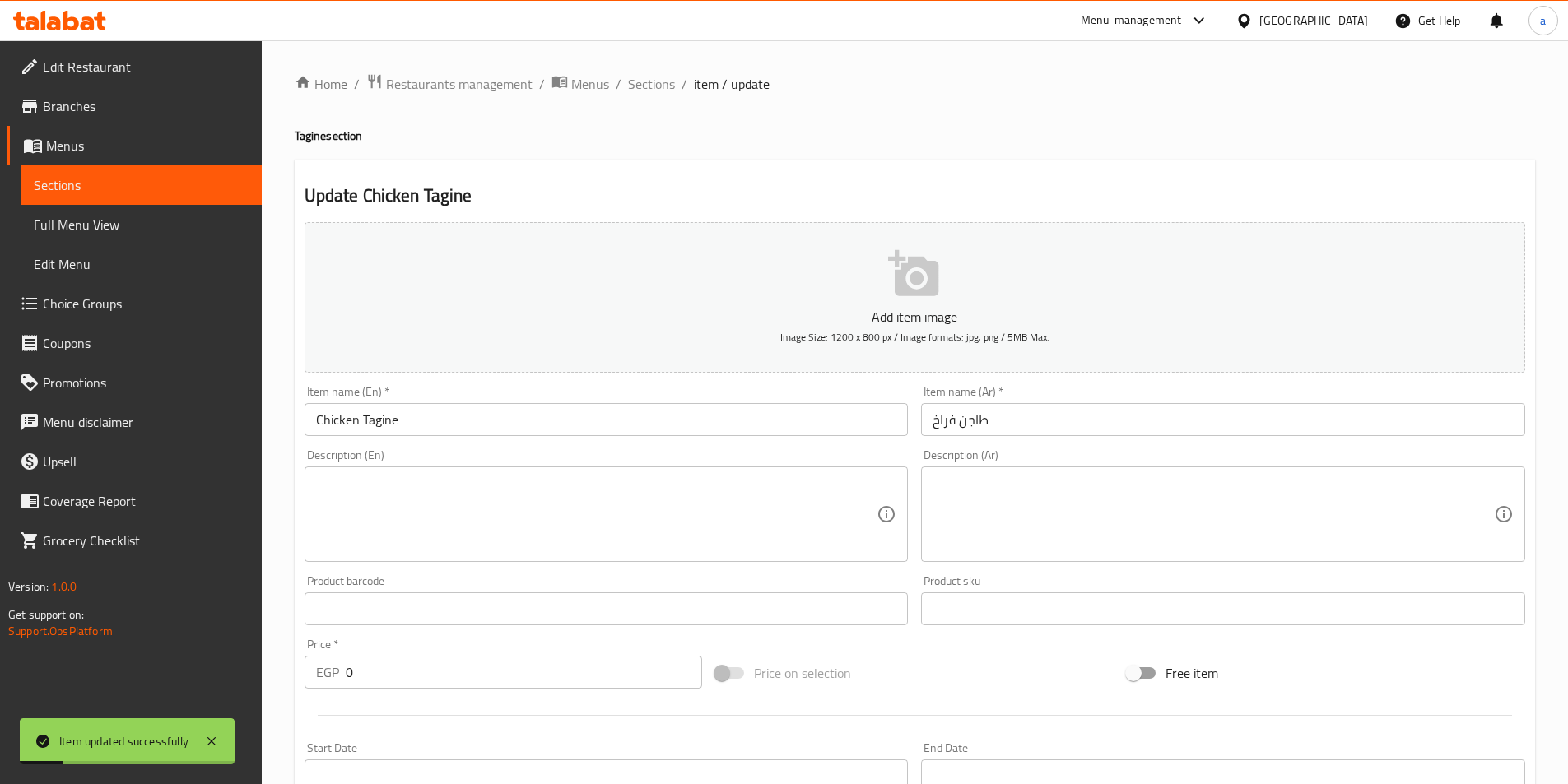
click at [651, 86] on span "Sections" at bounding box center [651, 84] width 46 height 20
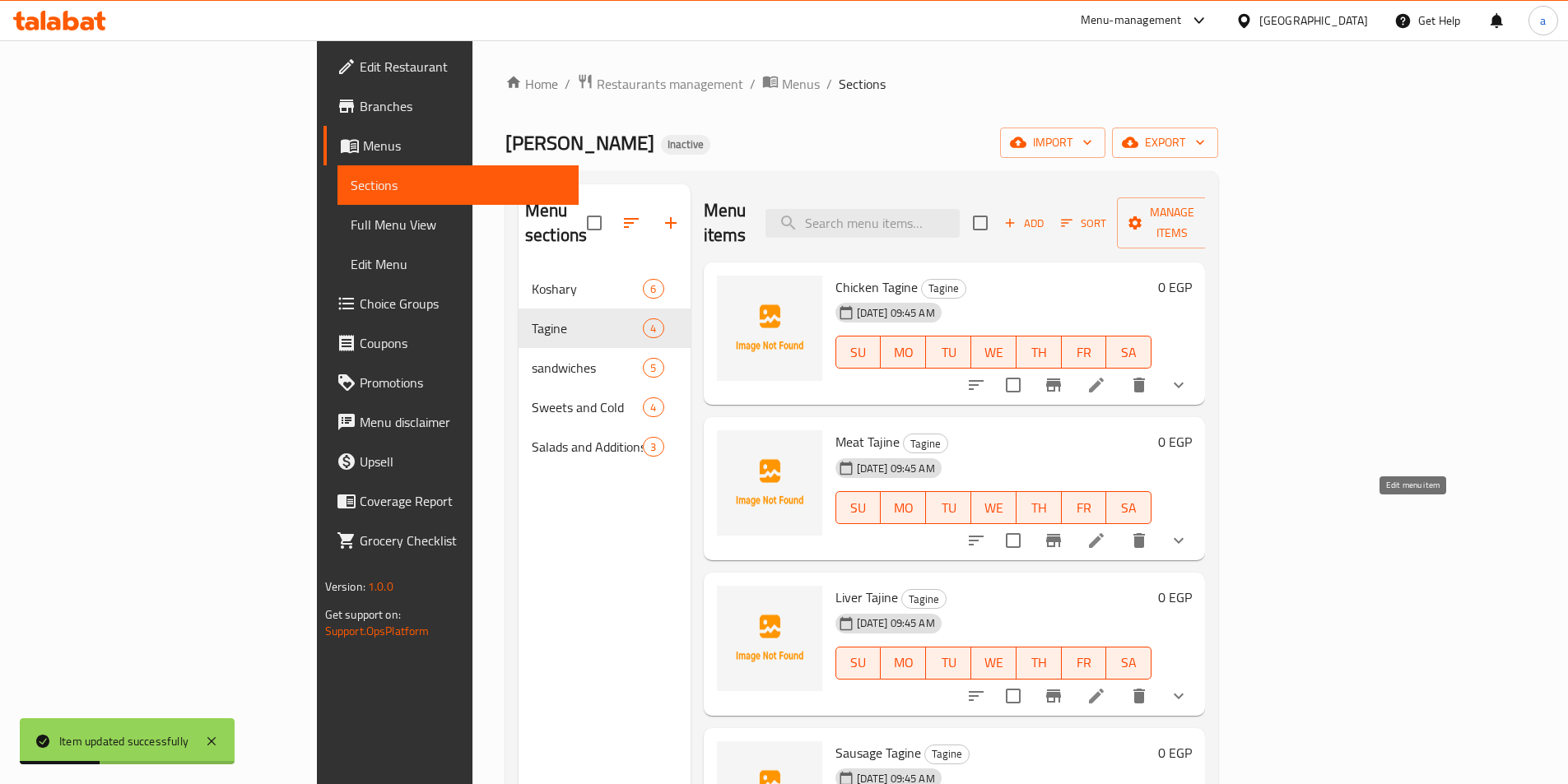
click at [1104, 533] on icon at bounding box center [1096, 541] width 15 height 15
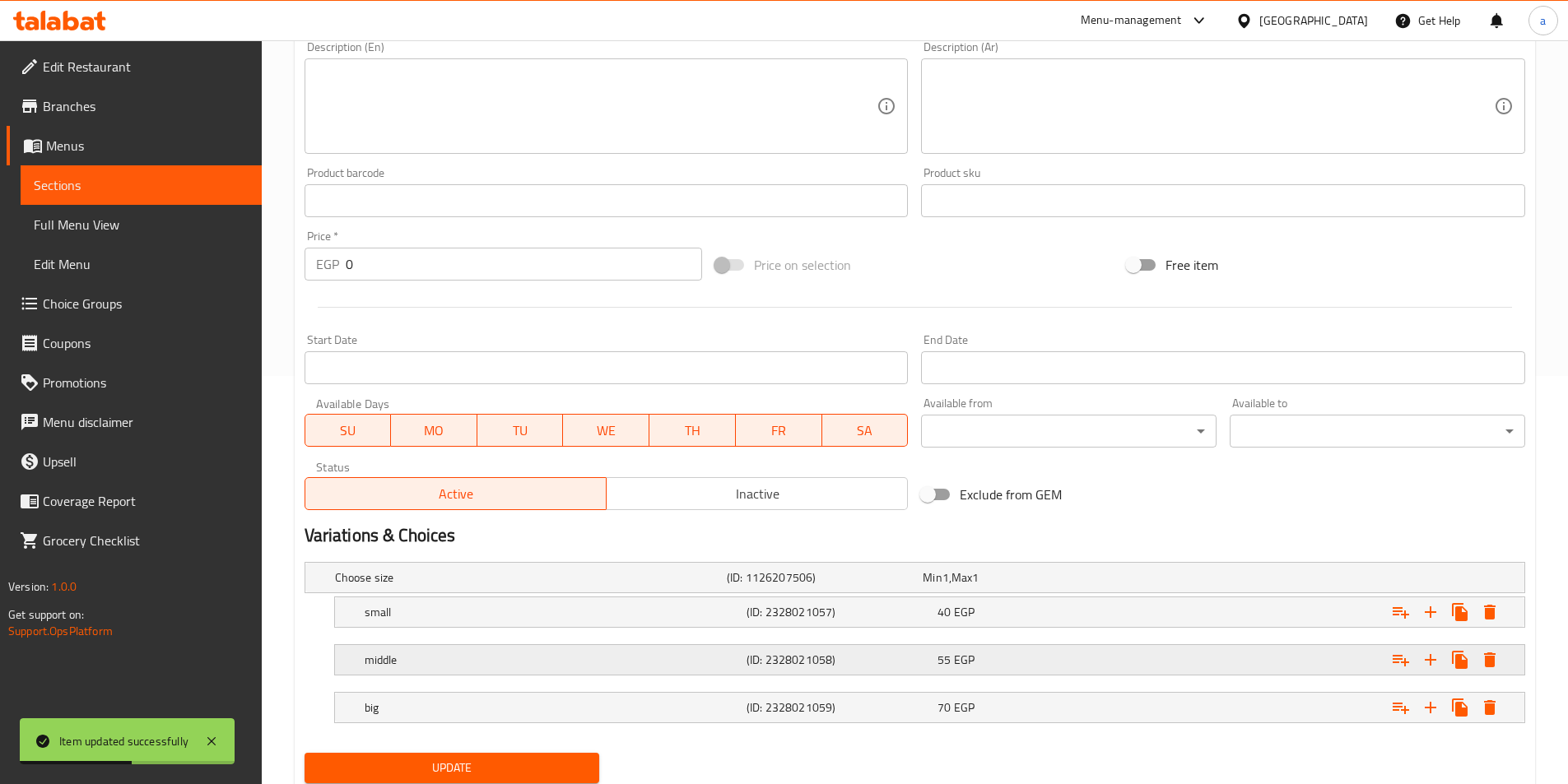
scroll to position [463, 0]
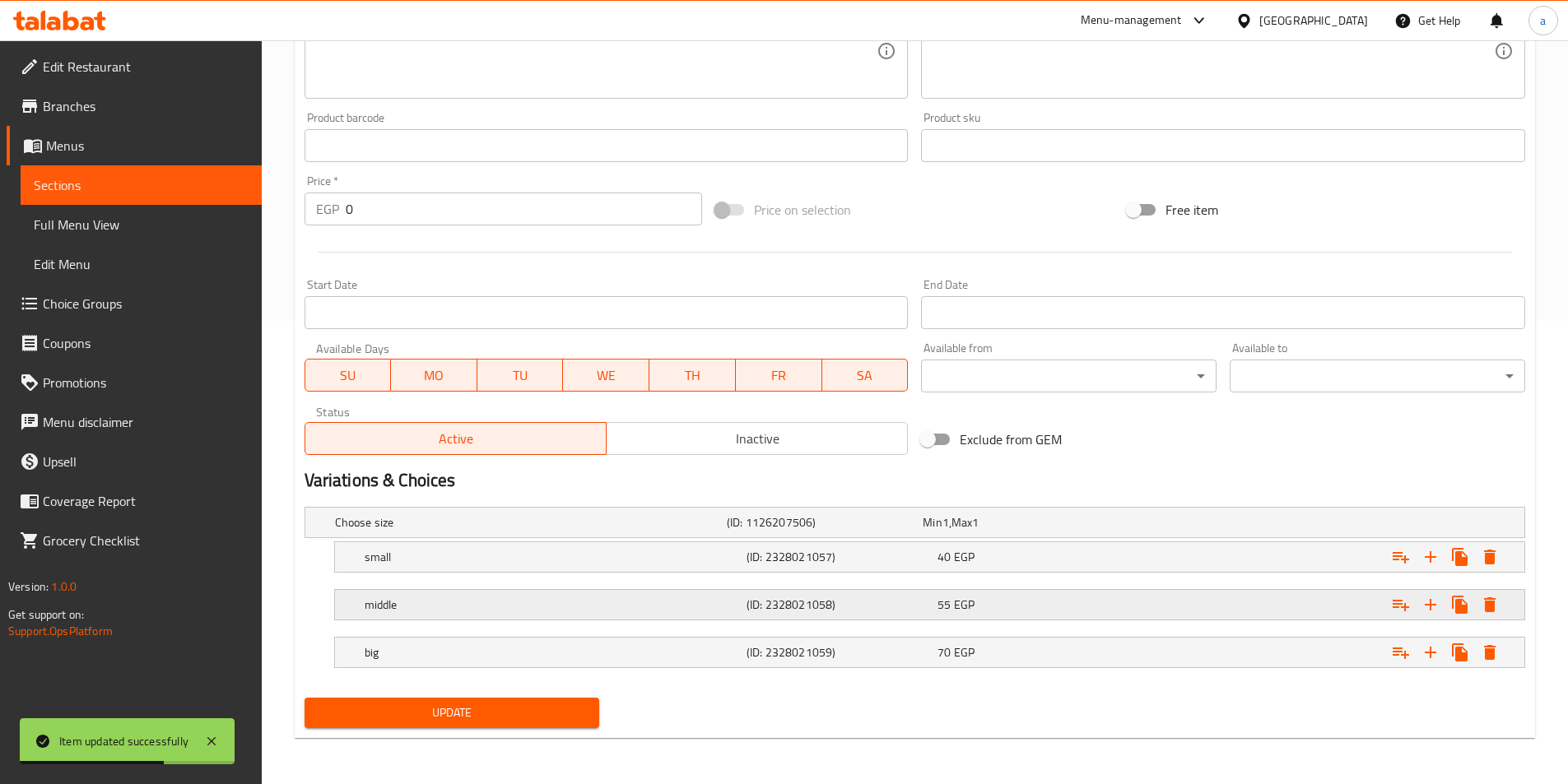
click at [913, 612] on h5 "(ID: 2328021058)" at bounding box center [839, 604] width 184 height 16
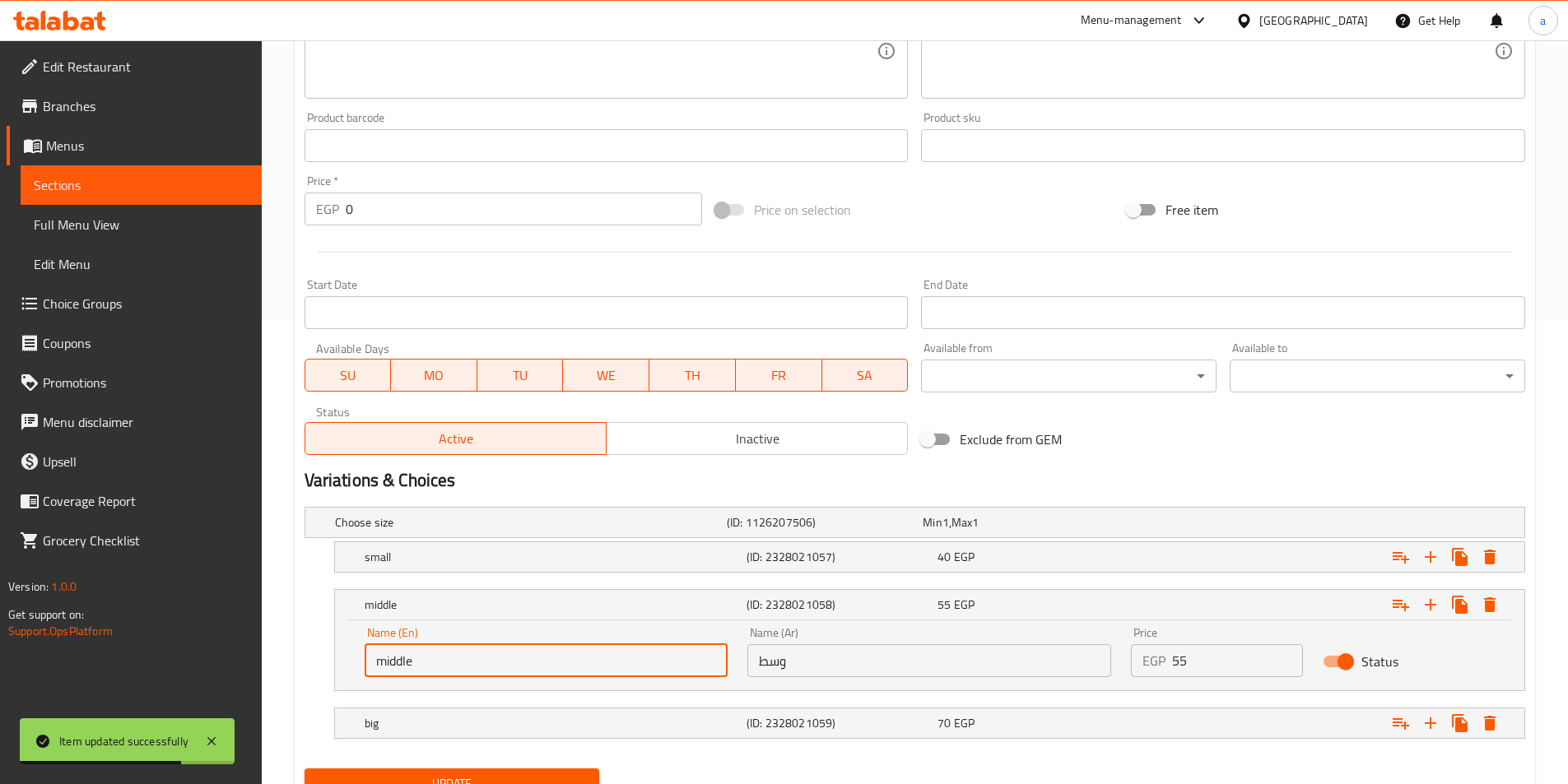
click at [615, 672] on input "middle" at bounding box center [546, 661] width 364 height 33
paste input "larg"
type input "large"
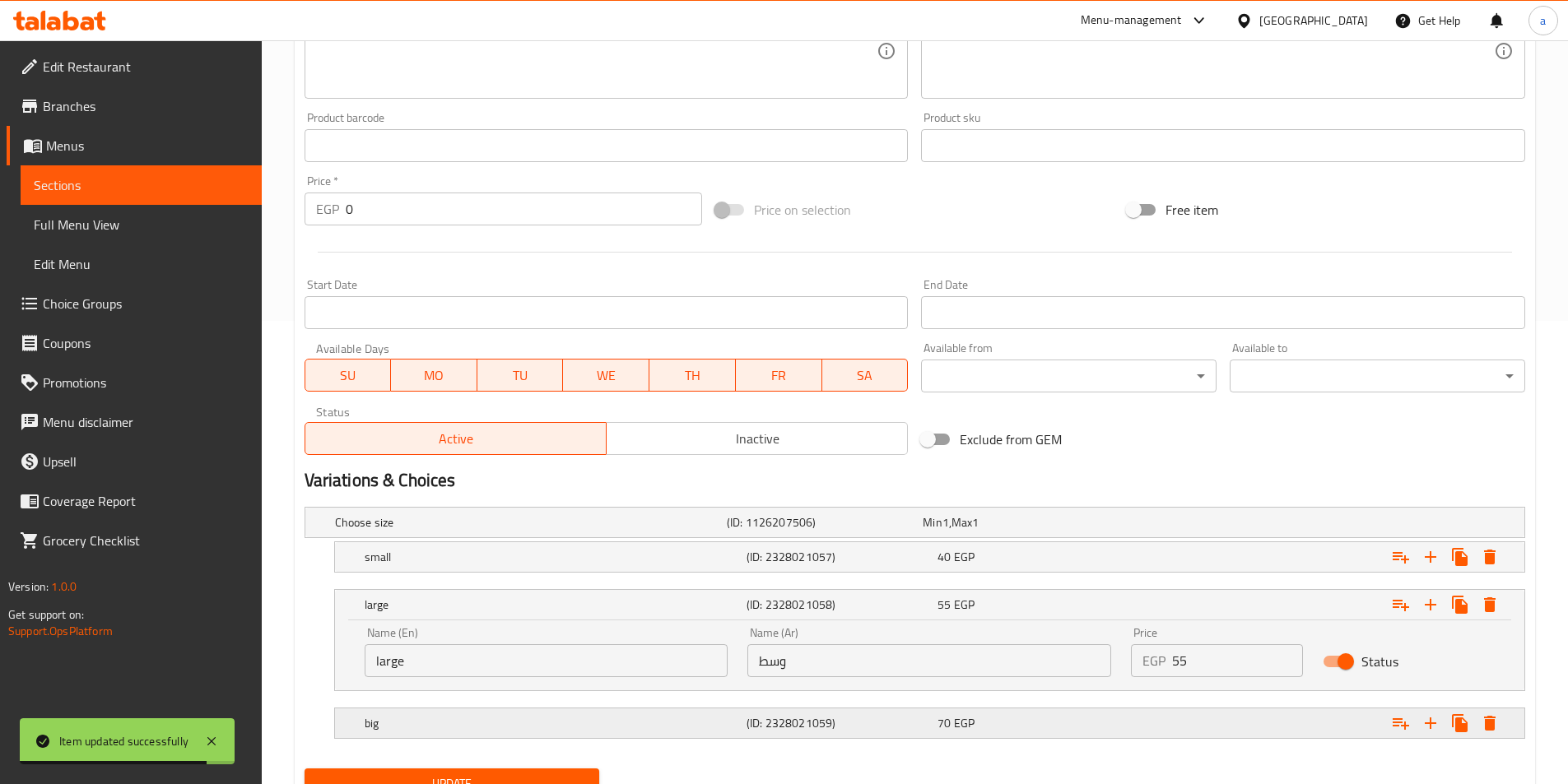
click at [613, 719] on h5 "big" at bounding box center [552, 723] width 376 height 16
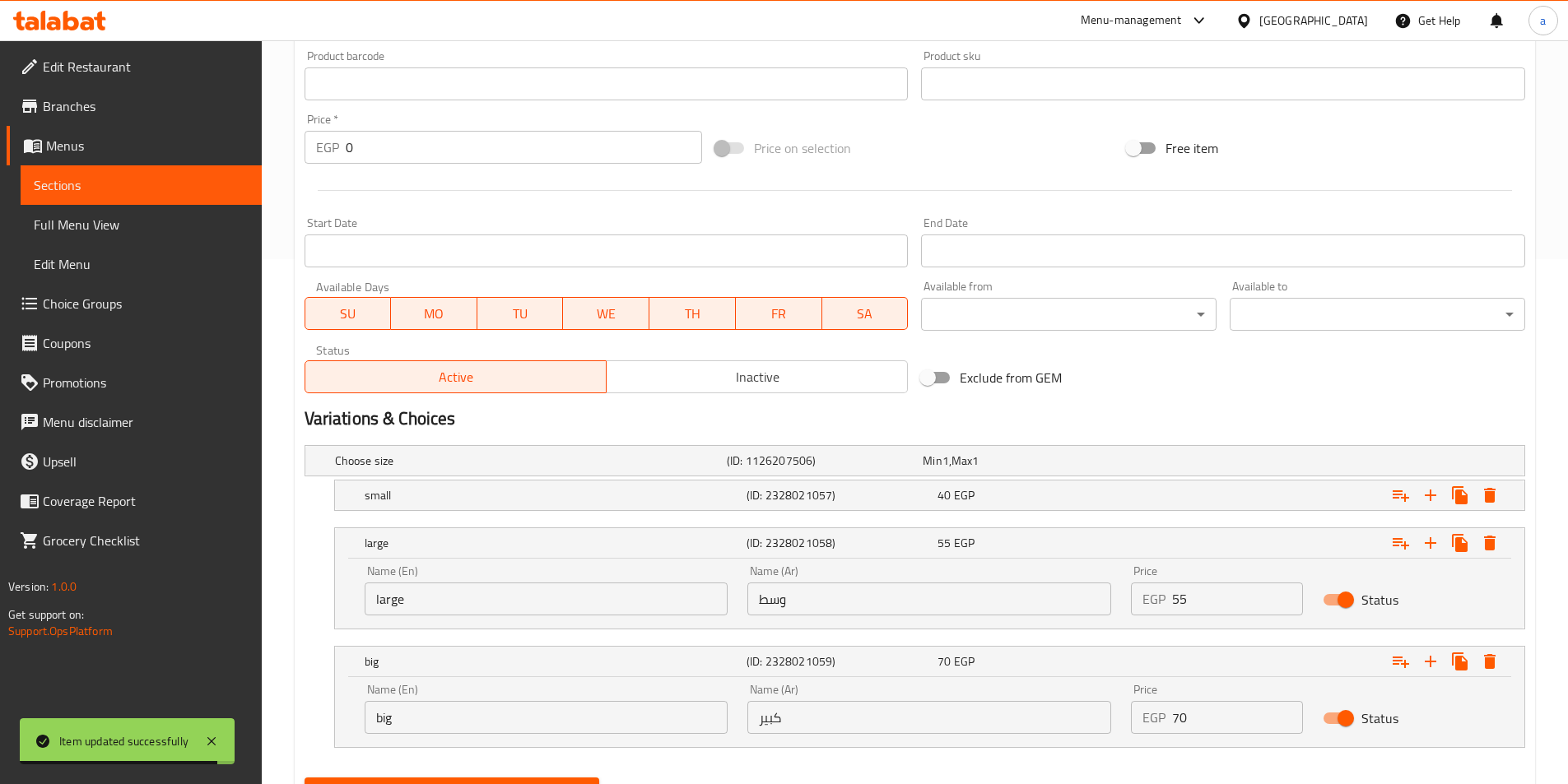
scroll to position [604, 0]
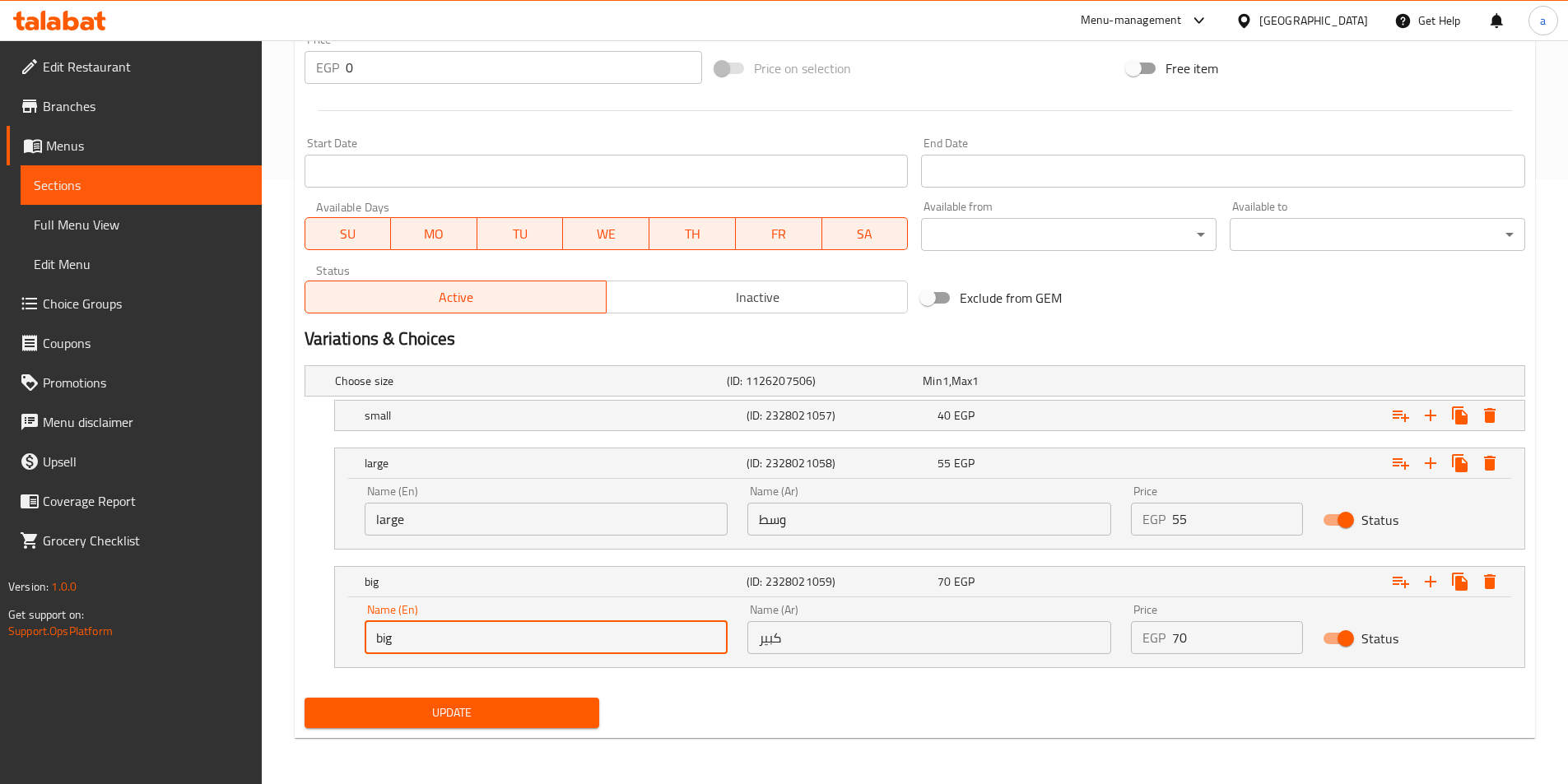
click at [513, 631] on input "big" at bounding box center [546, 638] width 364 height 33
paste input "large"
type input "large"
click at [413, 538] on div "Name (En) large Name (En)" at bounding box center [546, 511] width 384 height 70
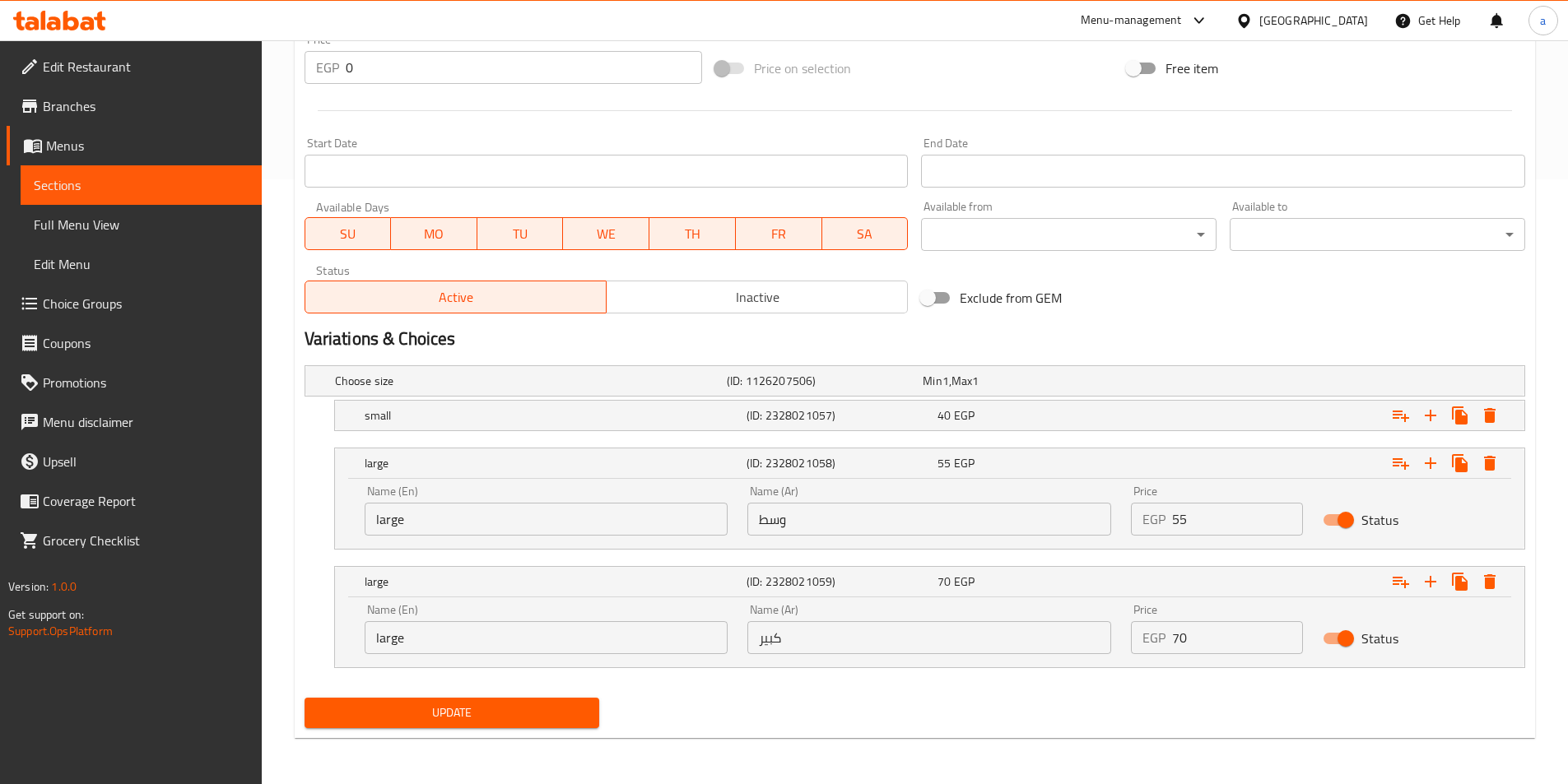
click at [415, 519] on input "large" at bounding box center [546, 520] width 364 height 33
paste input "medium"
type input "medium"
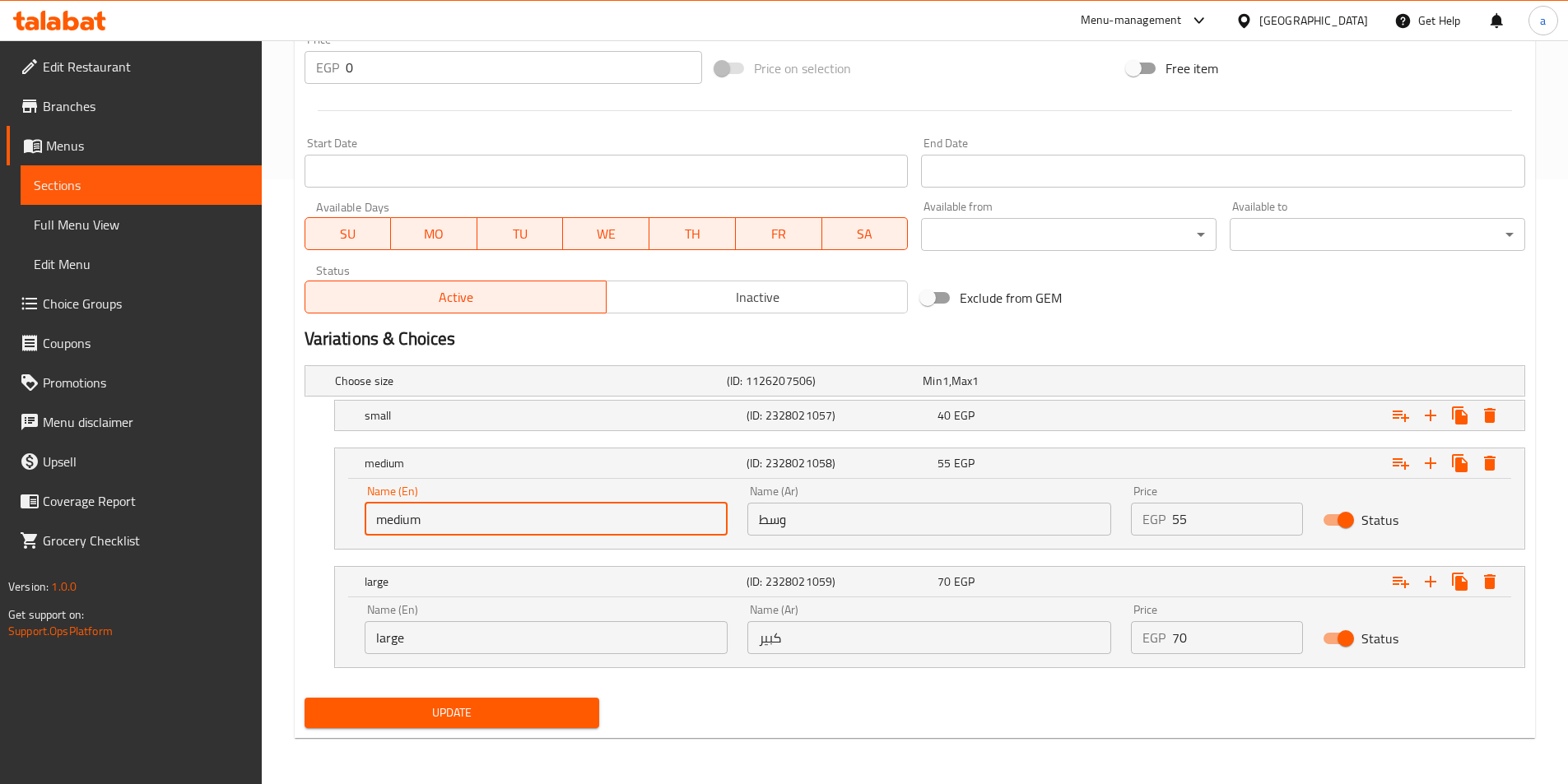
click at [428, 721] on span "Update" at bounding box center [451, 713] width 269 height 21
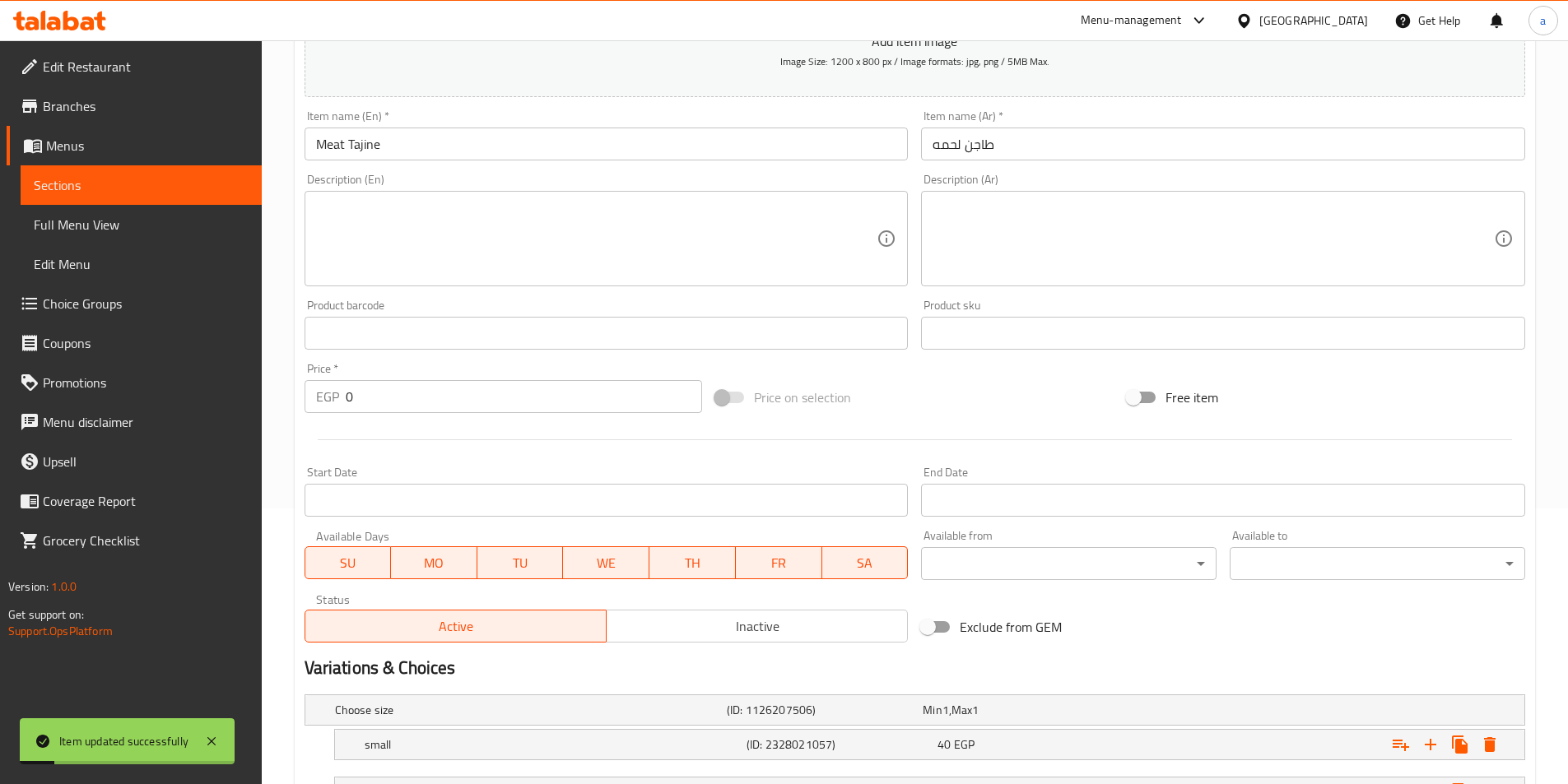
scroll to position [0, 0]
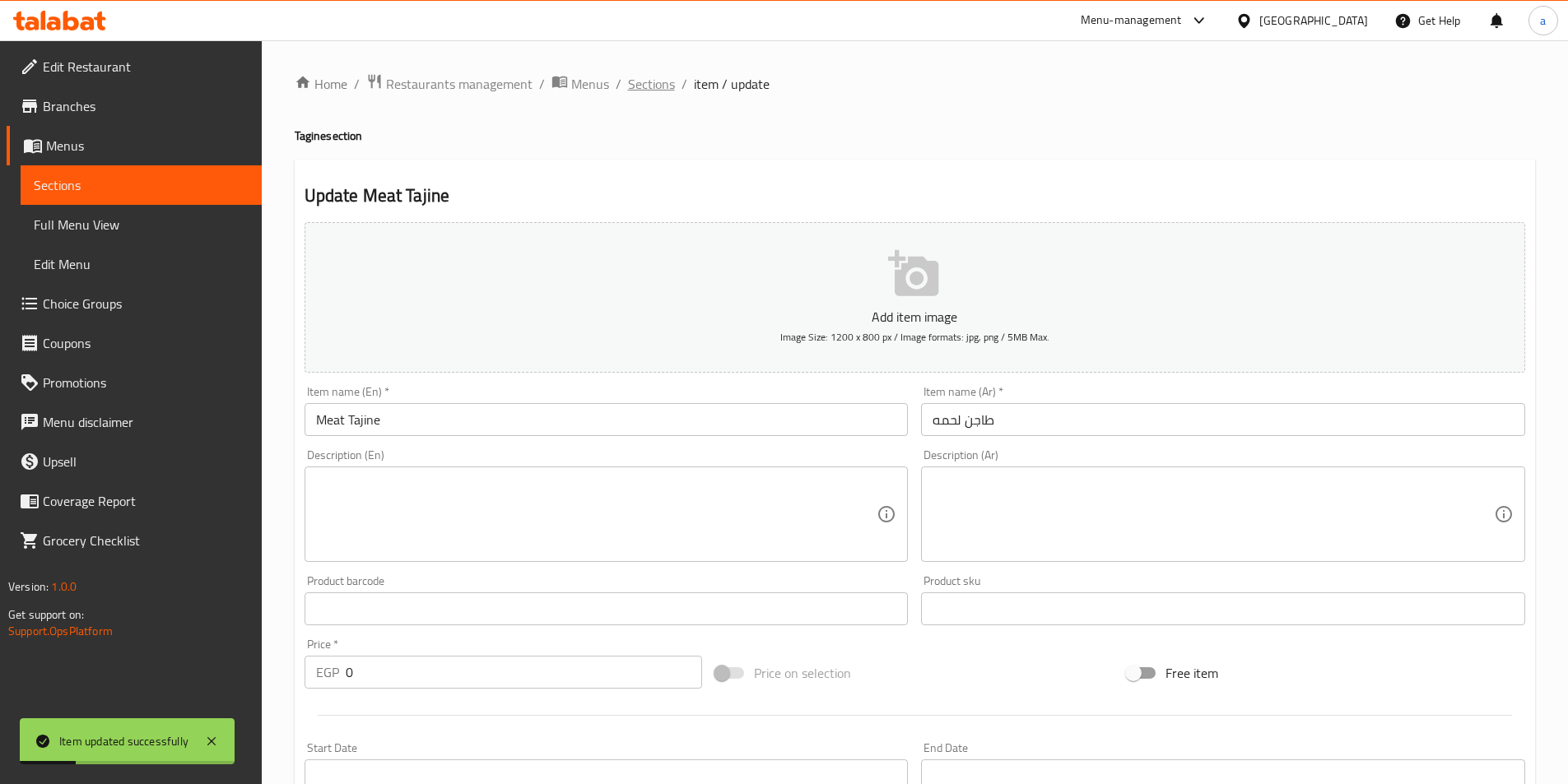
click at [647, 85] on span "Sections" at bounding box center [651, 84] width 46 height 20
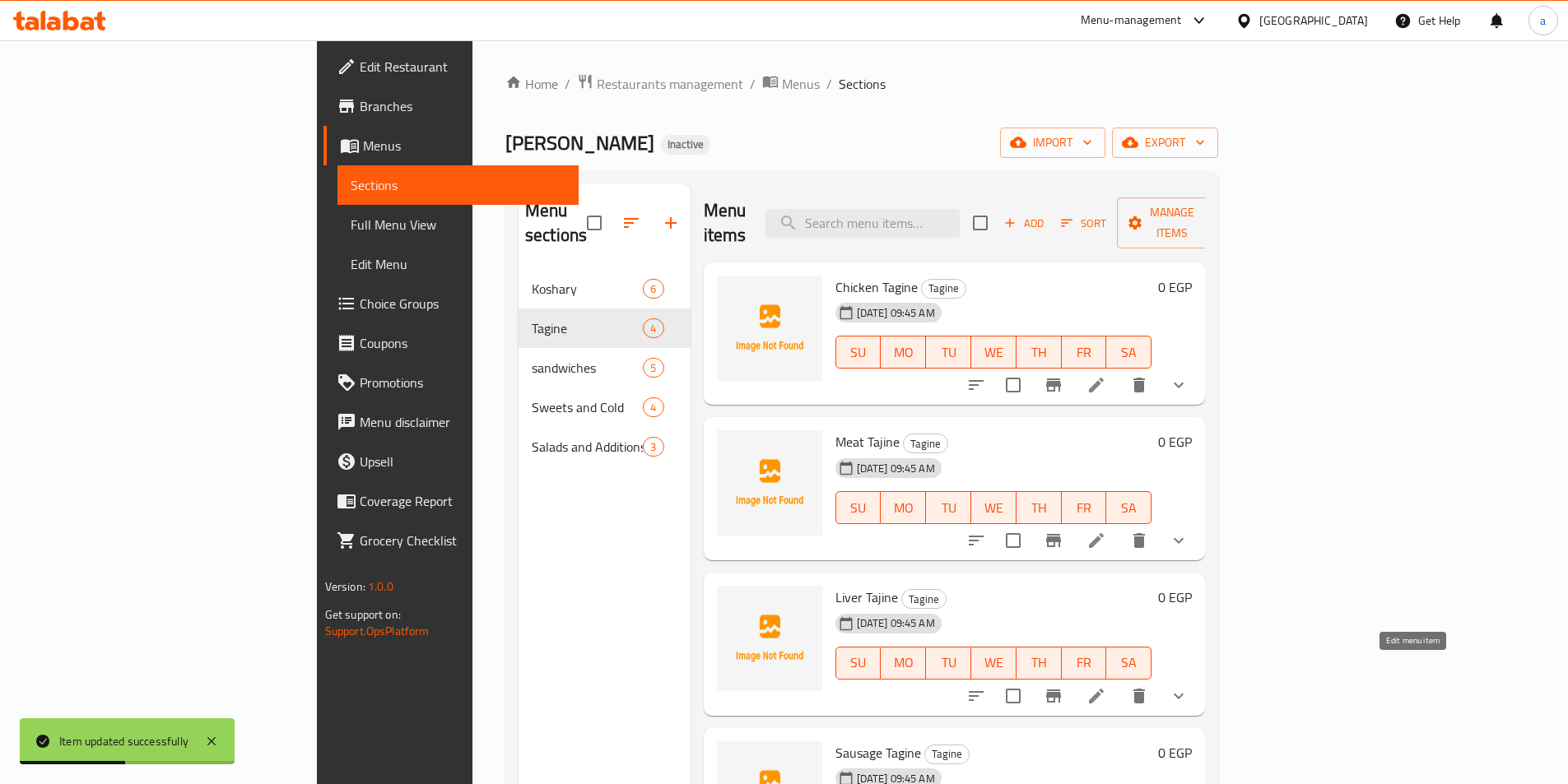
click at [1106, 686] on icon at bounding box center [1097, 696] width 20 height 20
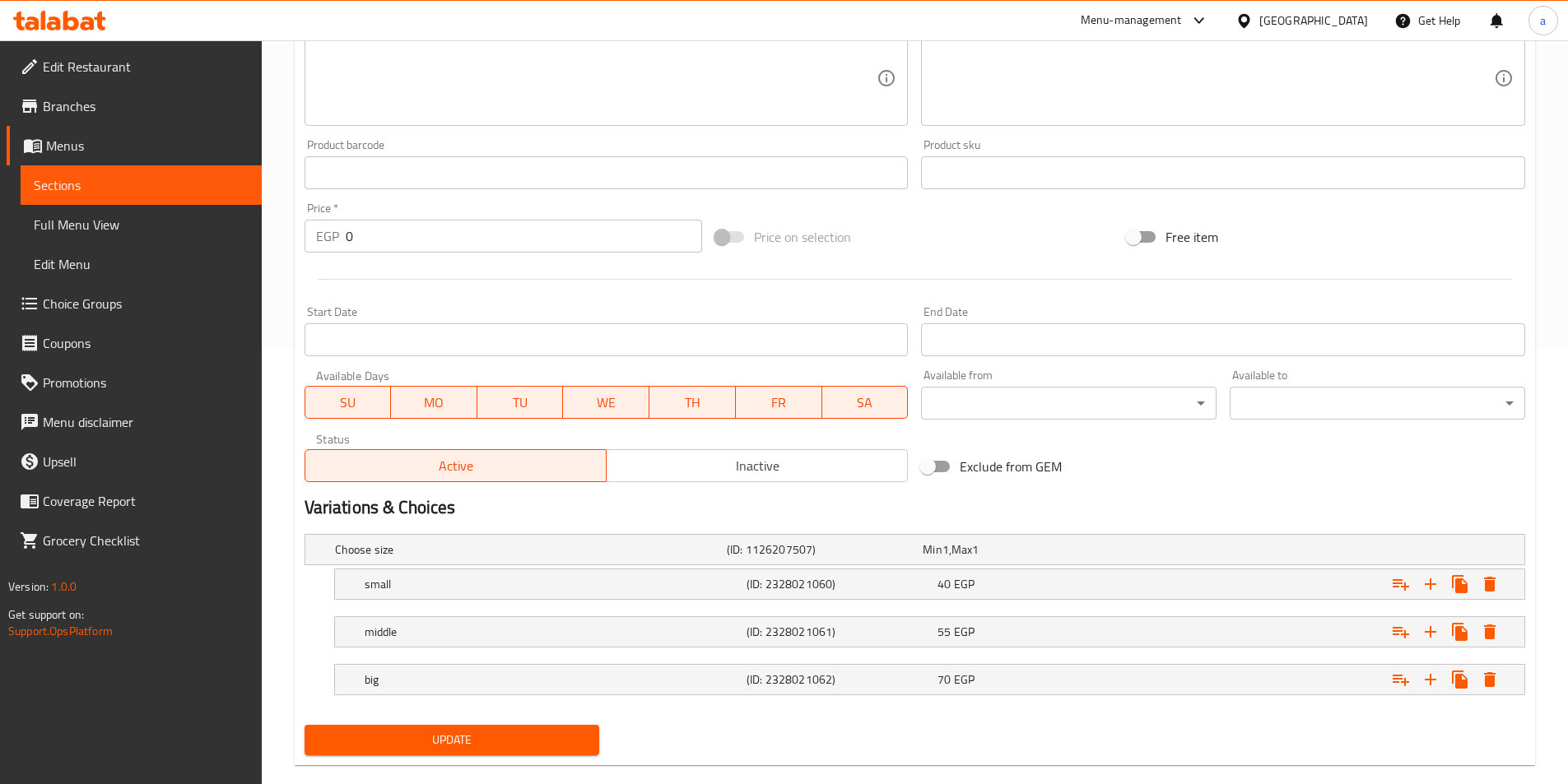
scroll to position [463, 0]
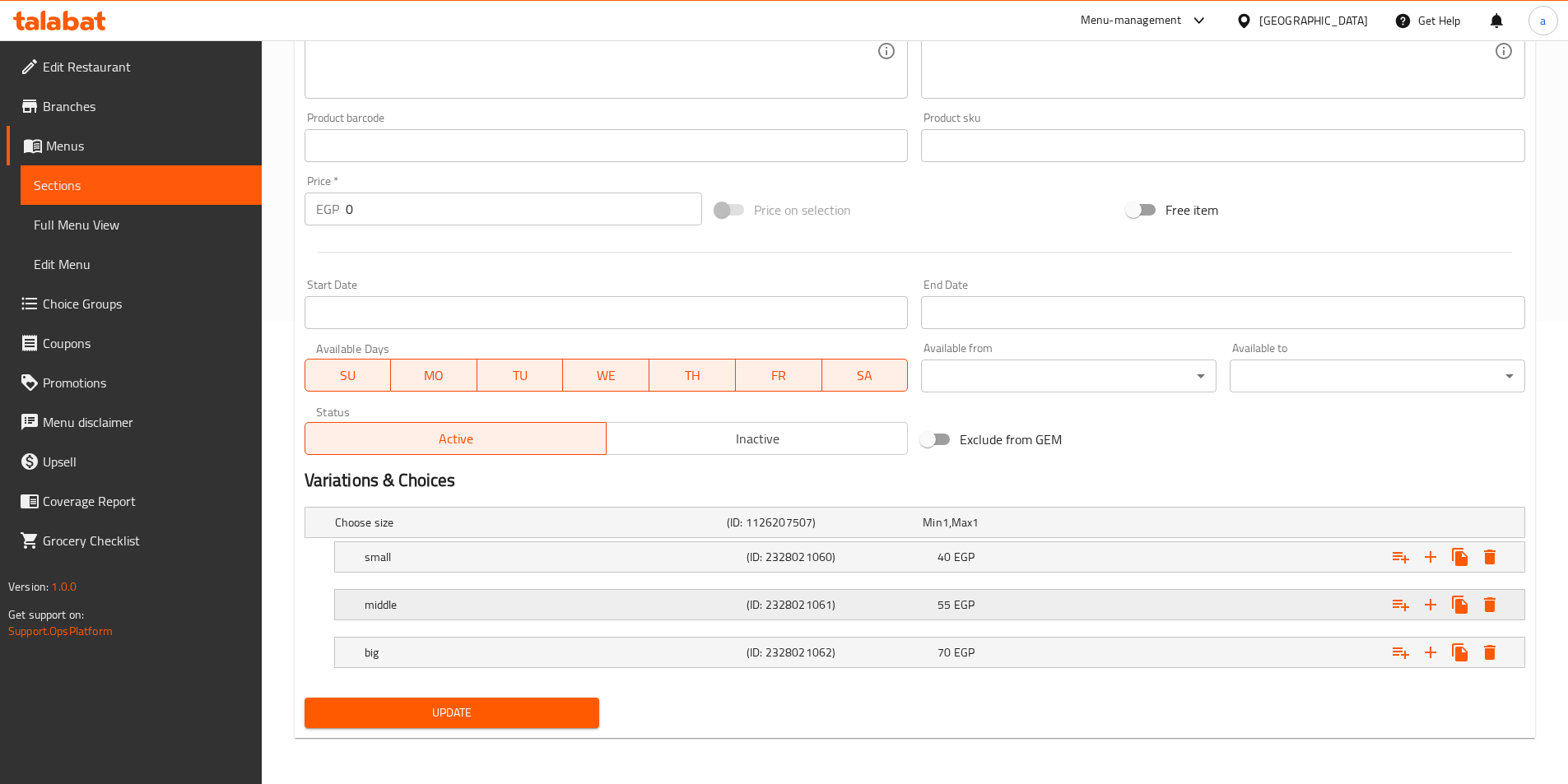
click at [504, 600] on h5 "middle" at bounding box center [552, 604] width 376 height 16
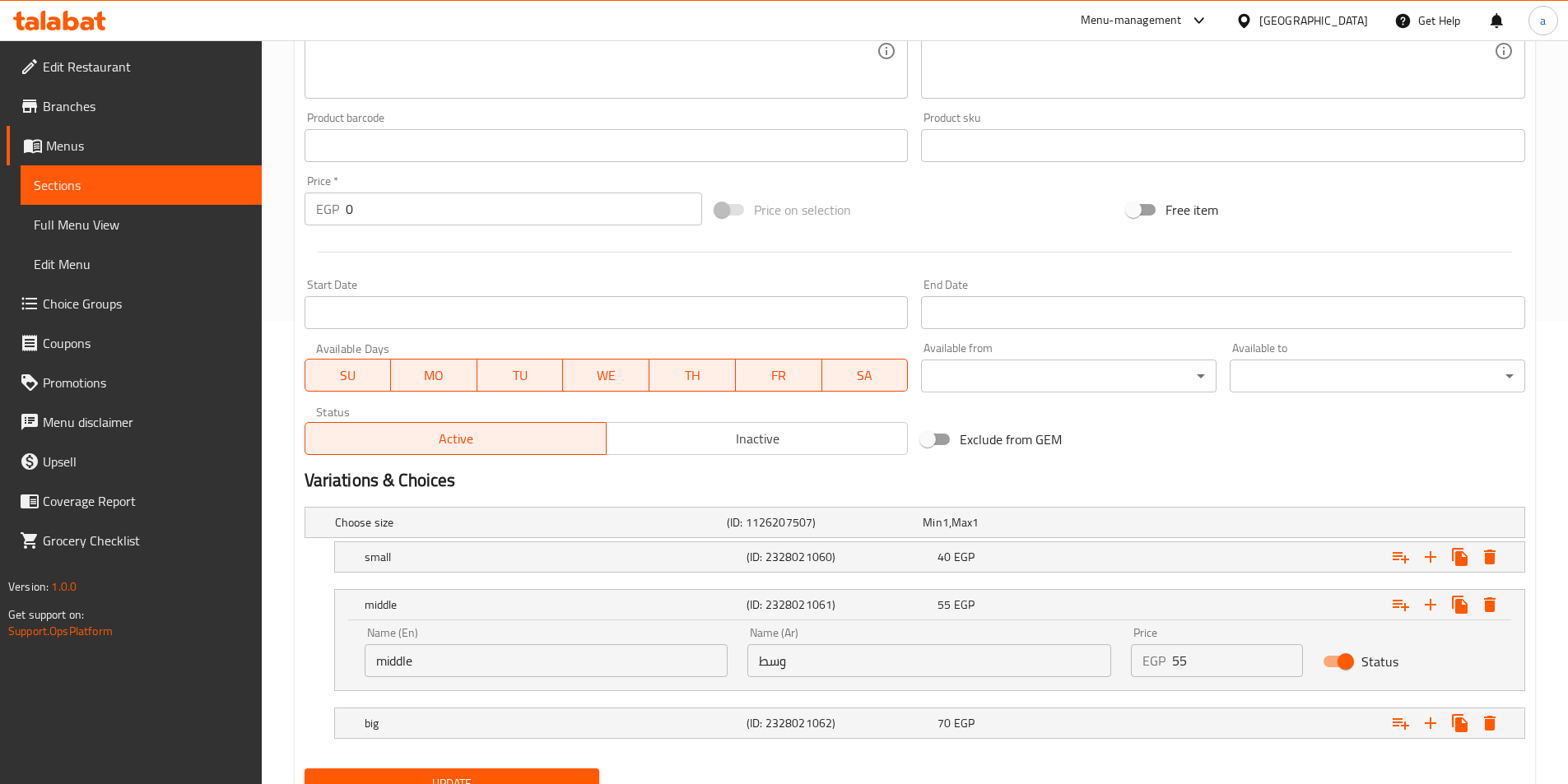
click at [467, 652] on input "middle" at bounding box center [546, 661] width 364 height 33
paste input "edium"
type input "medium"
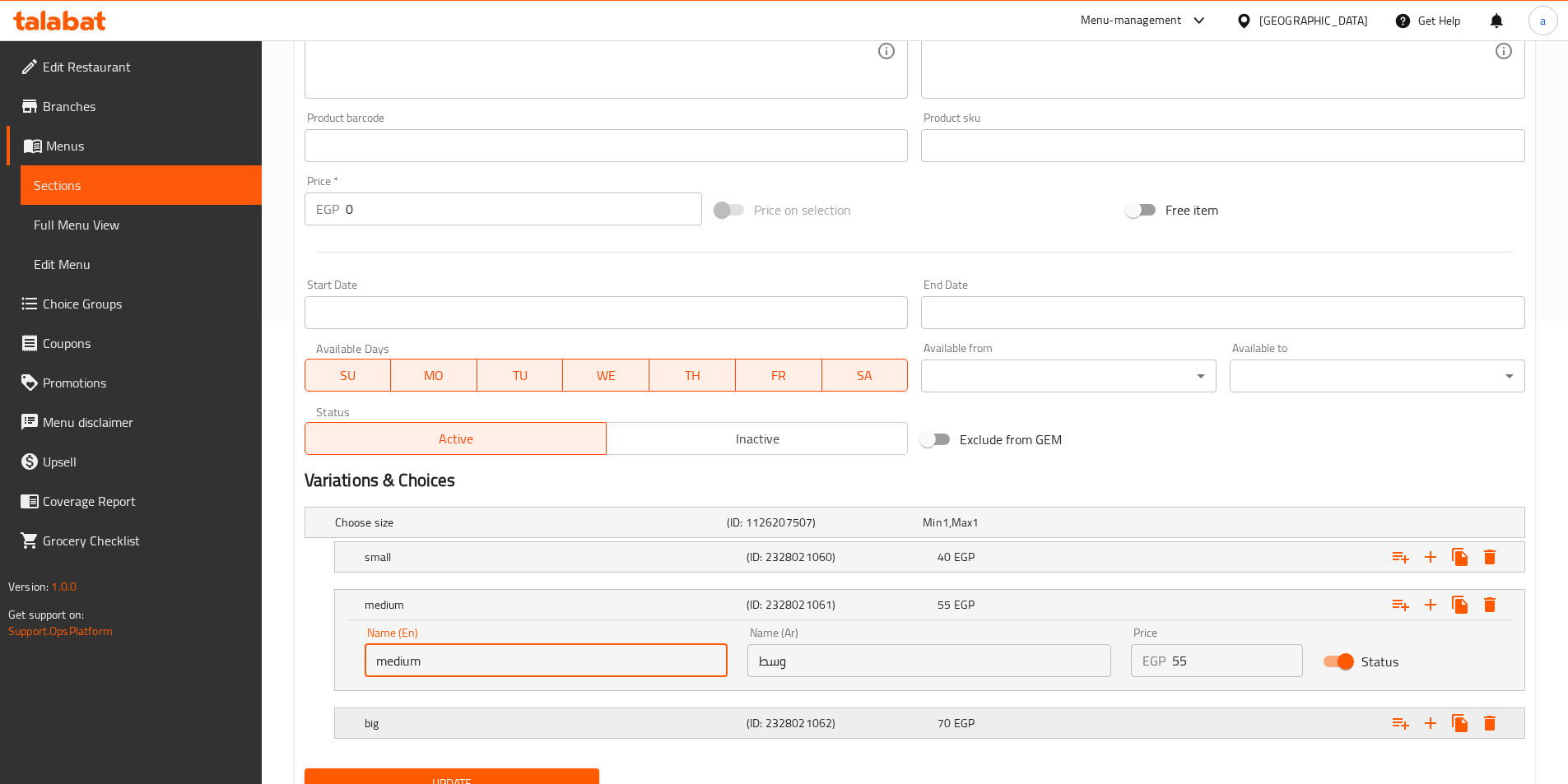
drag, startPoint x: 449, startPoint y: 735, endPoint x: 478, endPoint y: 724, distance: 31.0
click at [449, 734] on div "big (ID: 2328021062) 70 EGP" at bounding box center [934, 724] width 1146 height 36
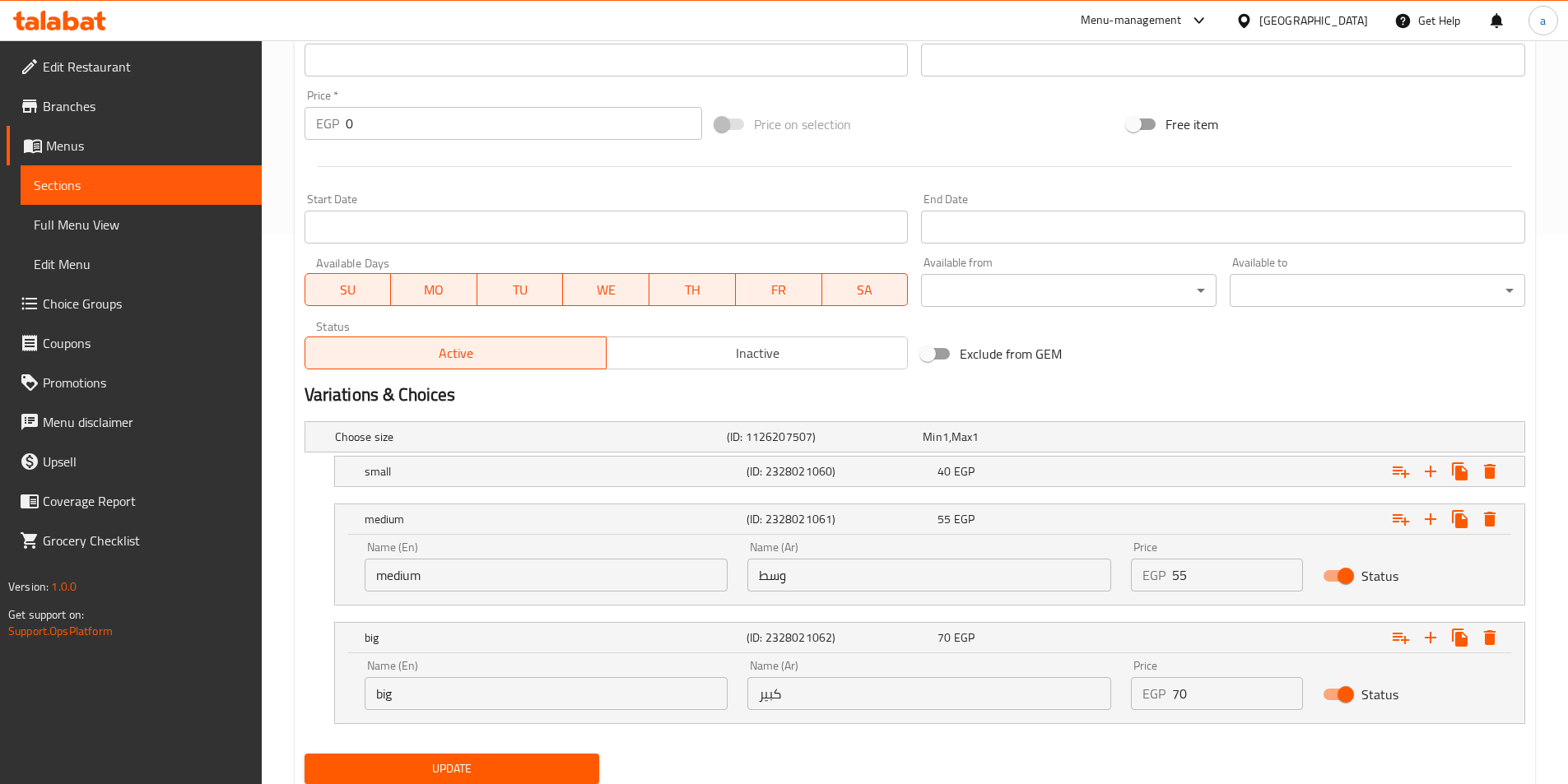
scroll to position [604, 0]
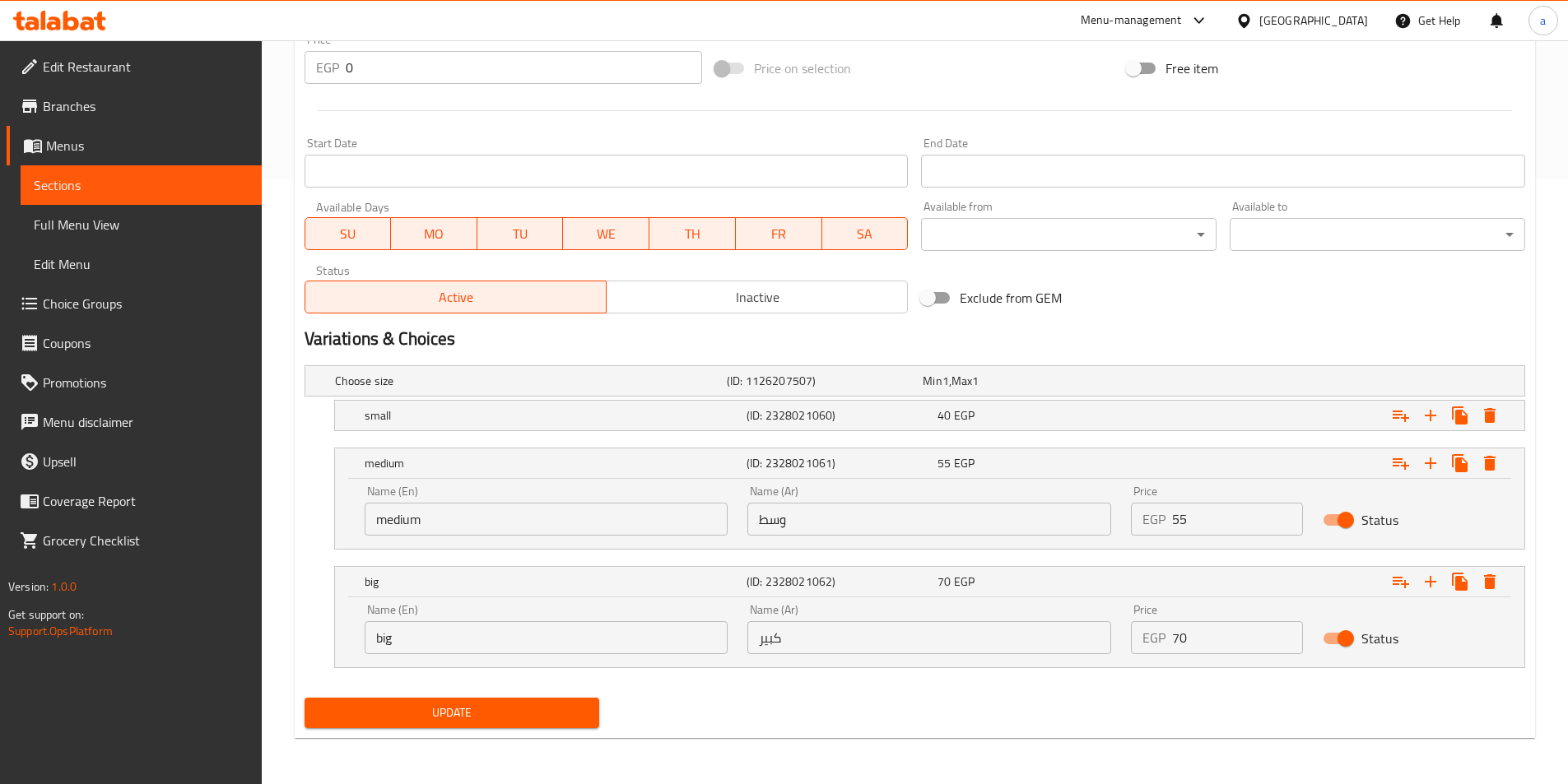
click at [402, 643] on input "big" at bounding box center [546, 638] width 364 height 33
paste input "large"
type input "large"
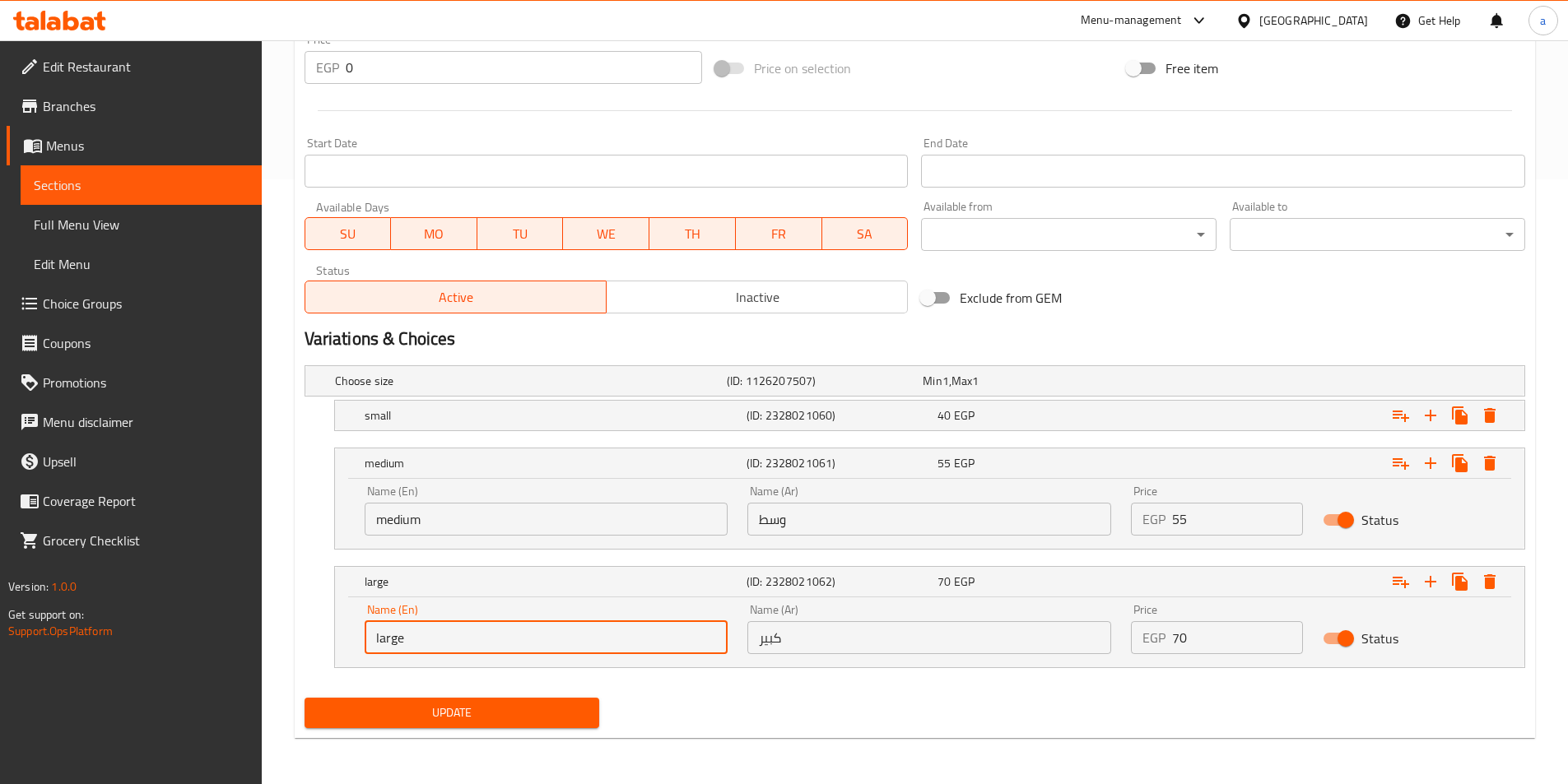
click at [410, 708] on span "Update" at bounding box center [451, 713] width 269 height 21
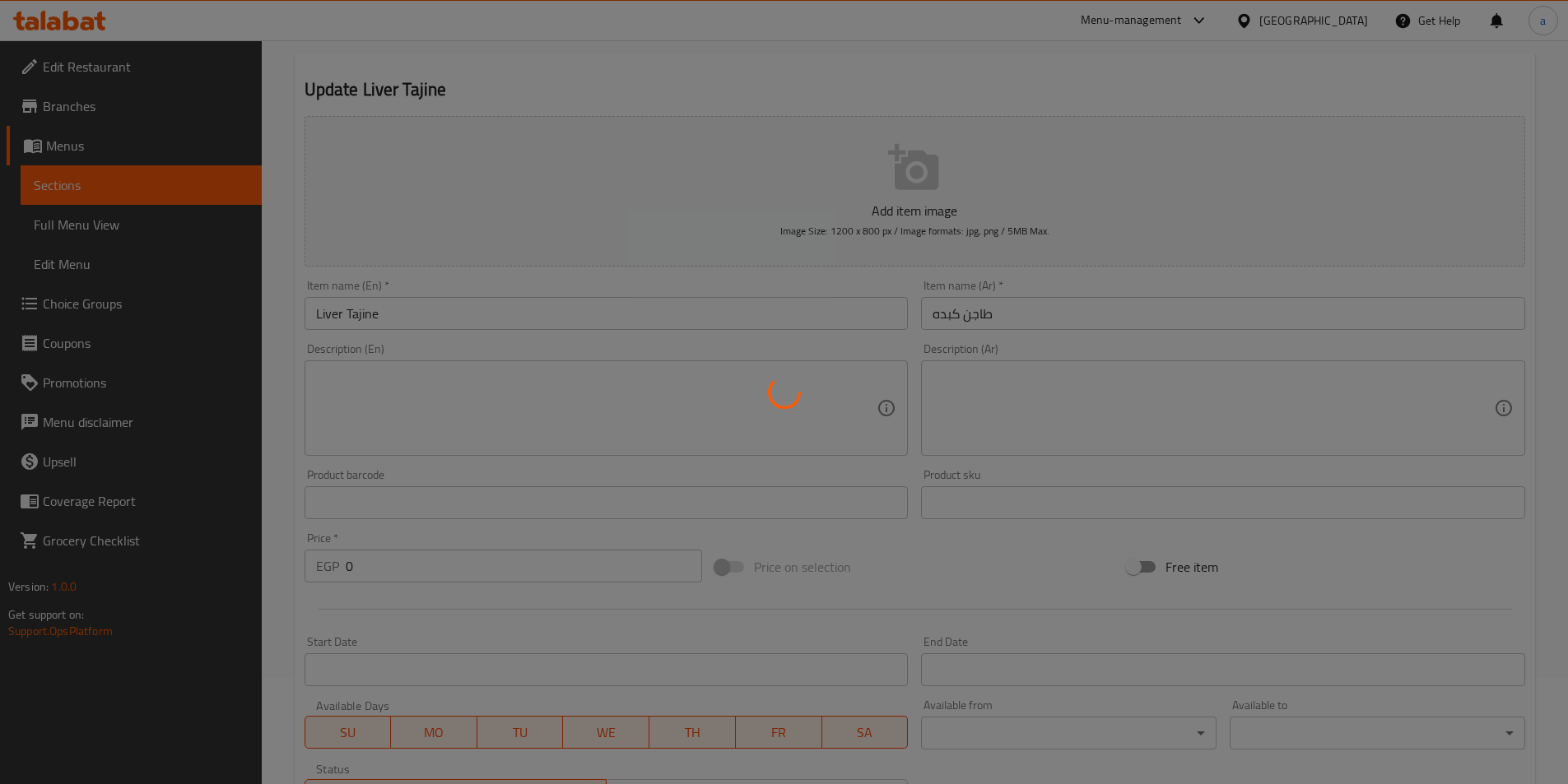
scroll to position [0, 0]
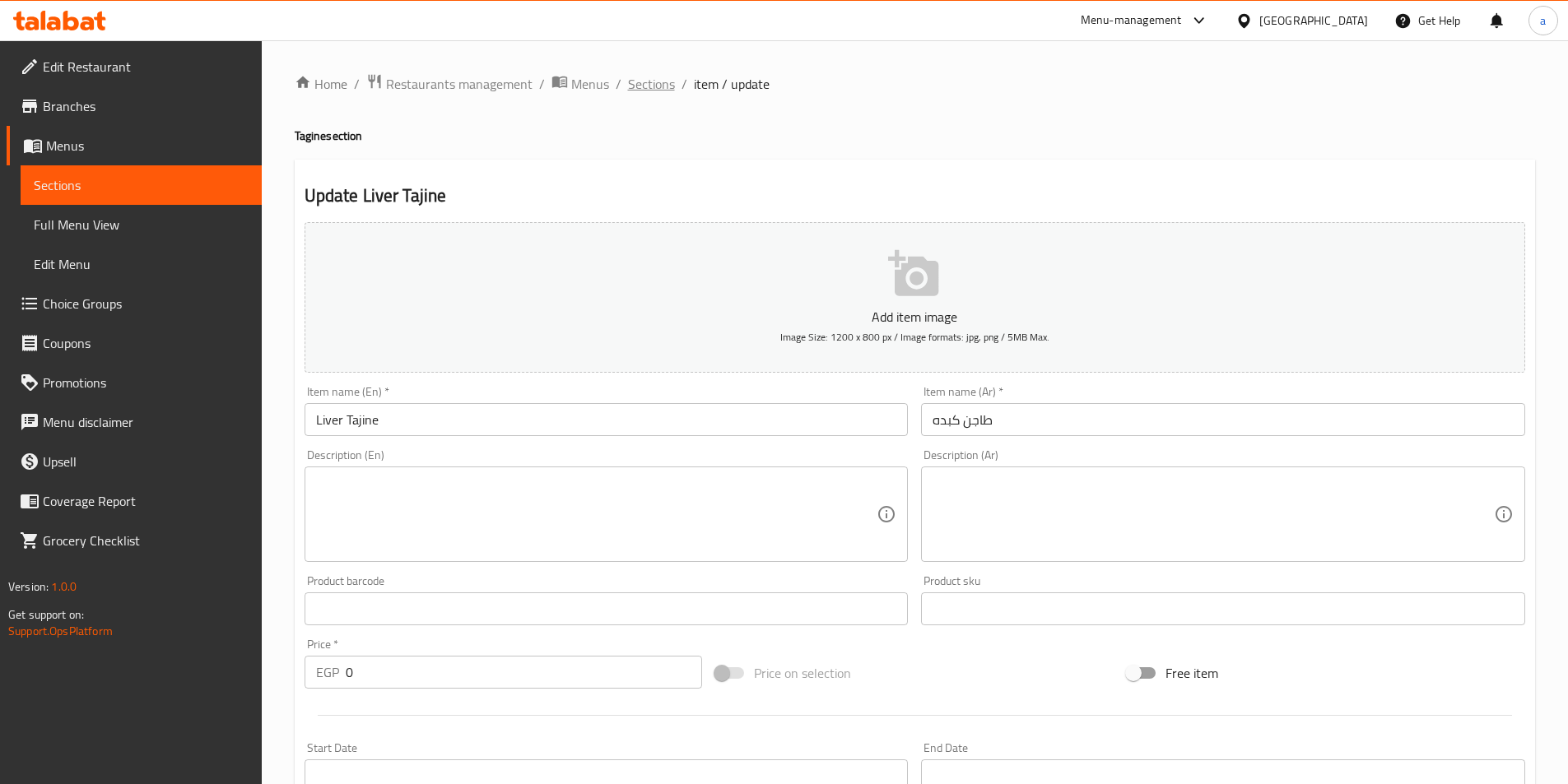
click at [647, 85] on span "Sections" at bounding box center [651, 84] width 46 height 20
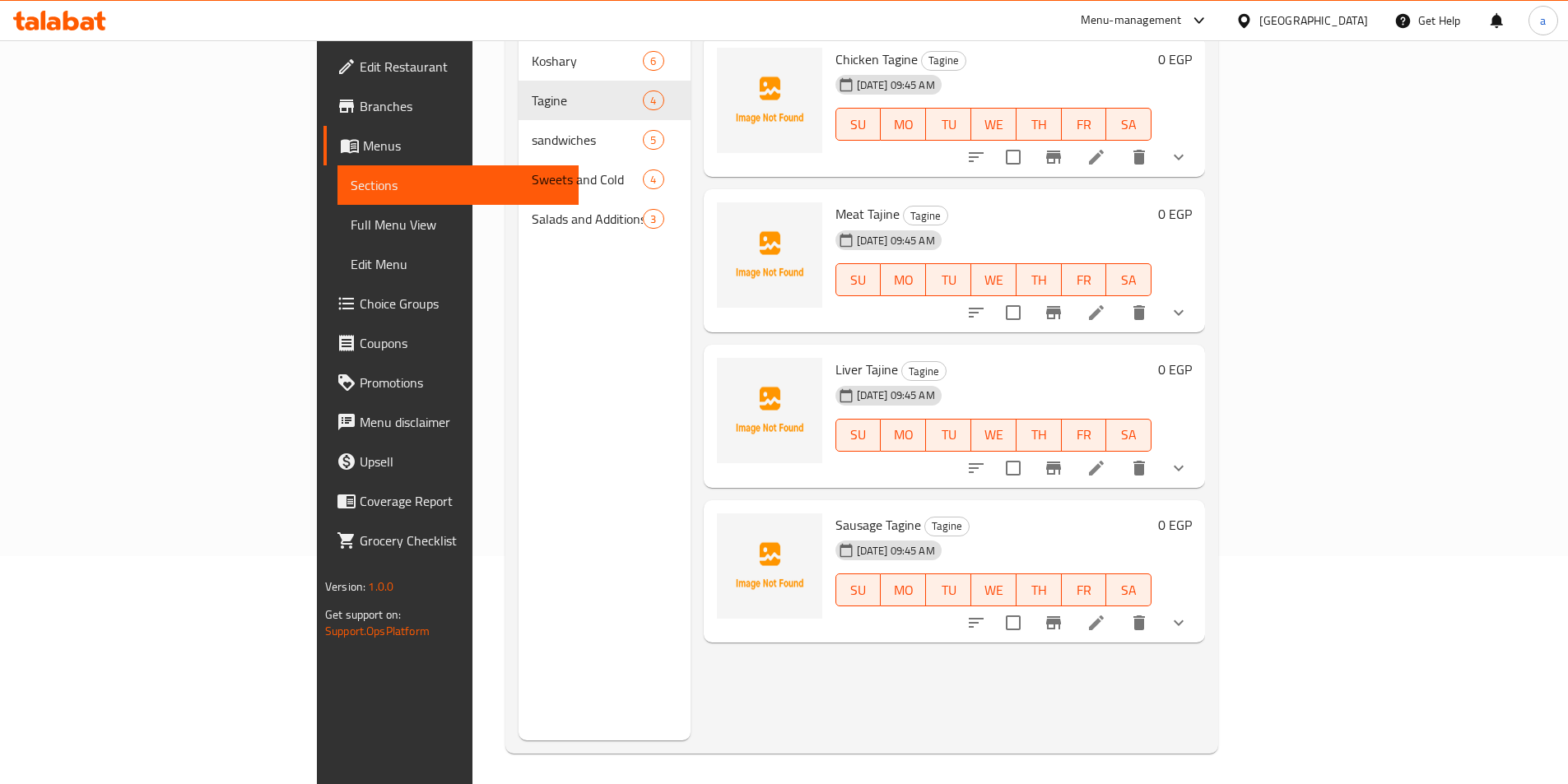
scroll to position [231, 0]
click at [1106, 456] on icon at bounding box center [1097, 466] width 20 height 20
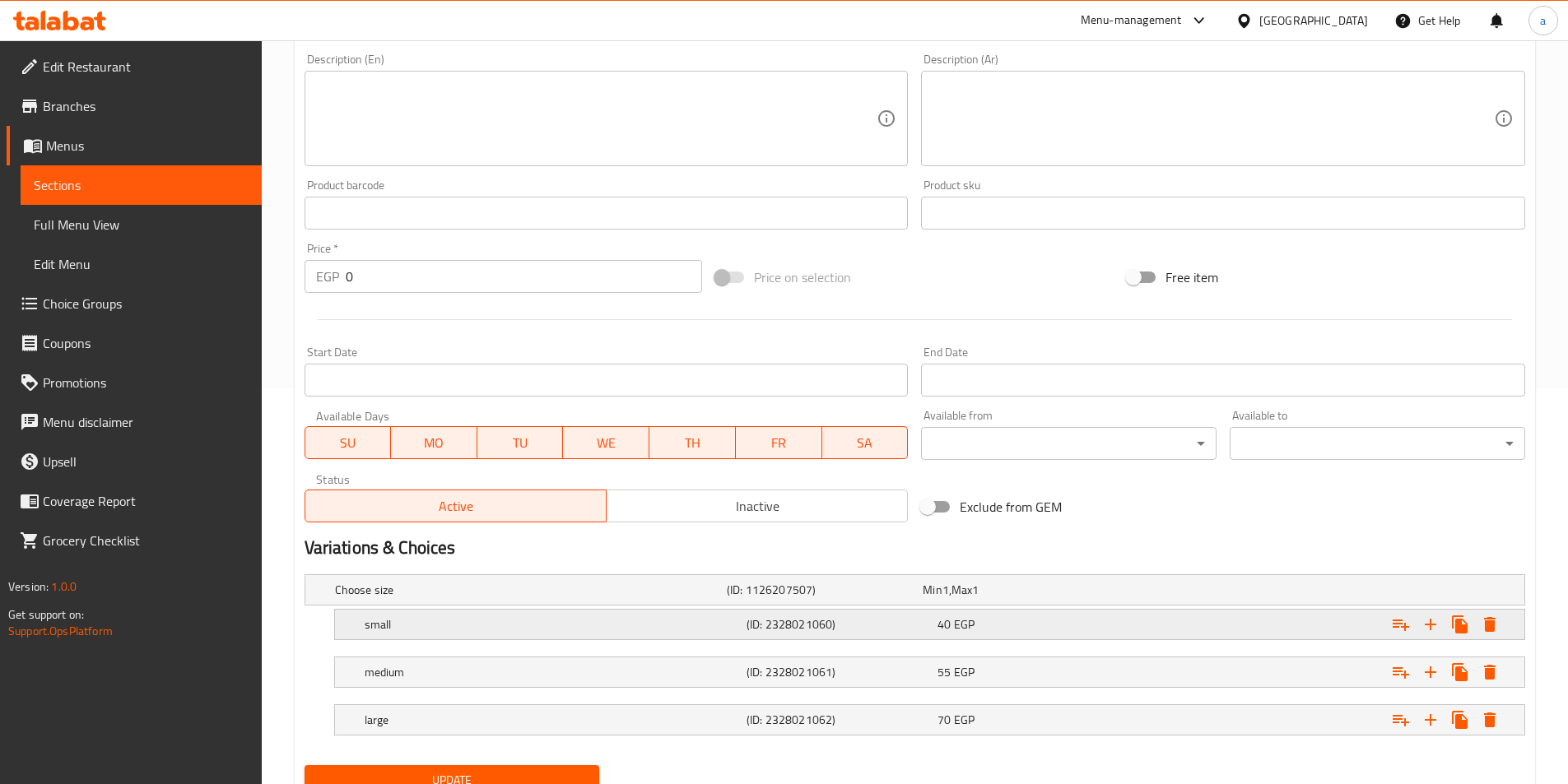
scroll to position [463, 0]
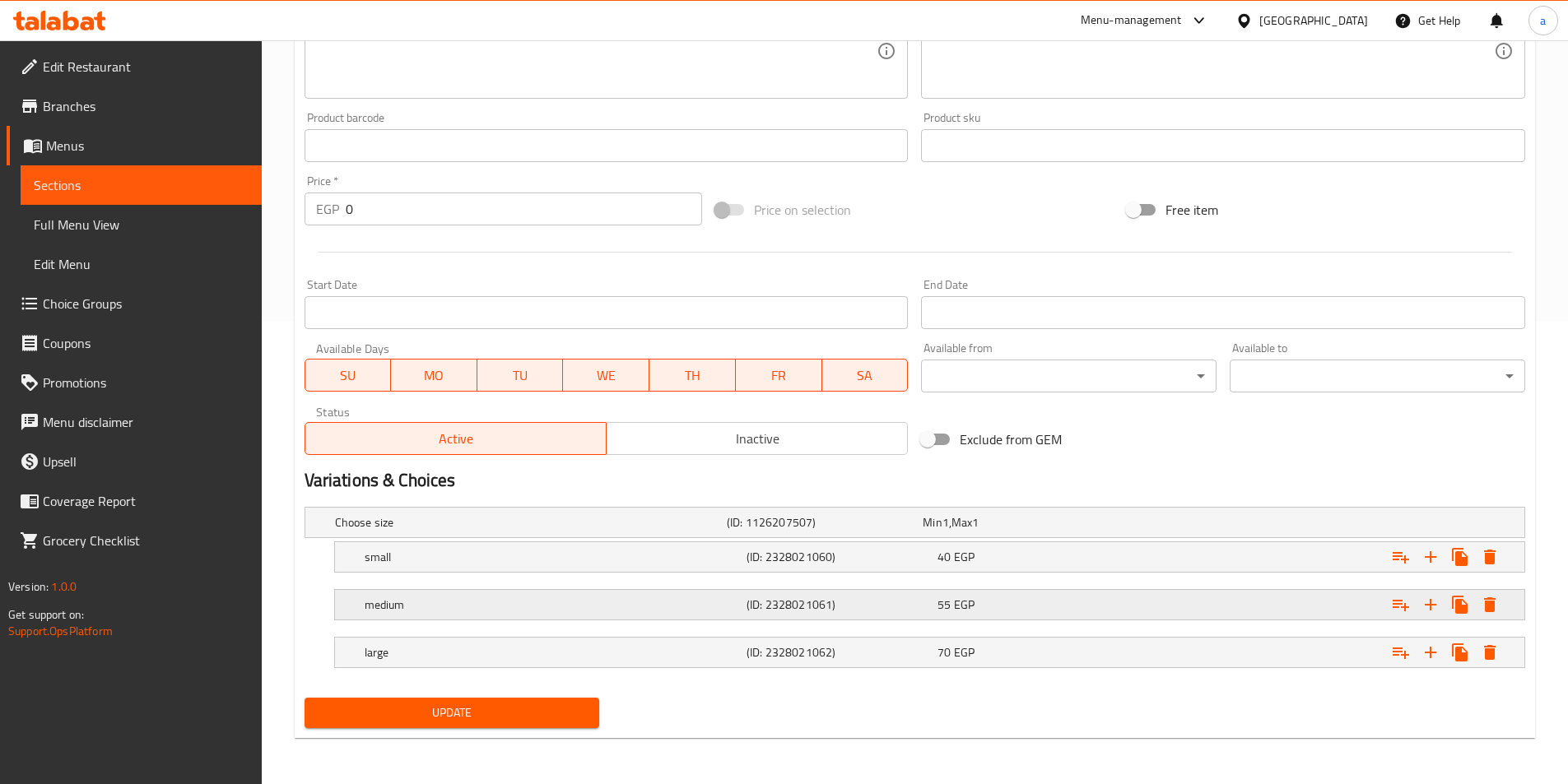
click at [926, 607] on h5 "(ID: 2328021061)" at bounding box center [839, 604] width 184 height 16
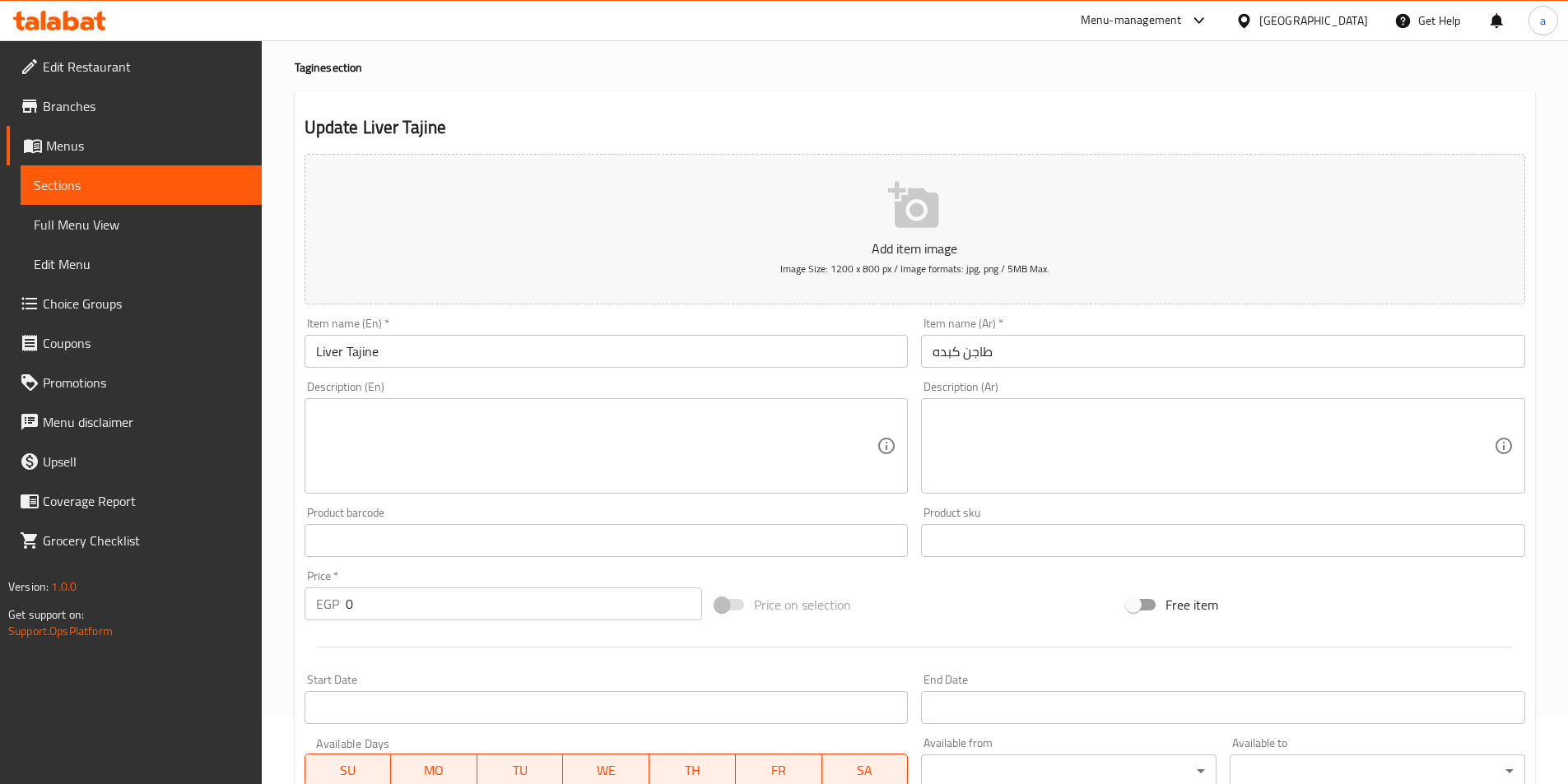
scroll to position [0, 0]
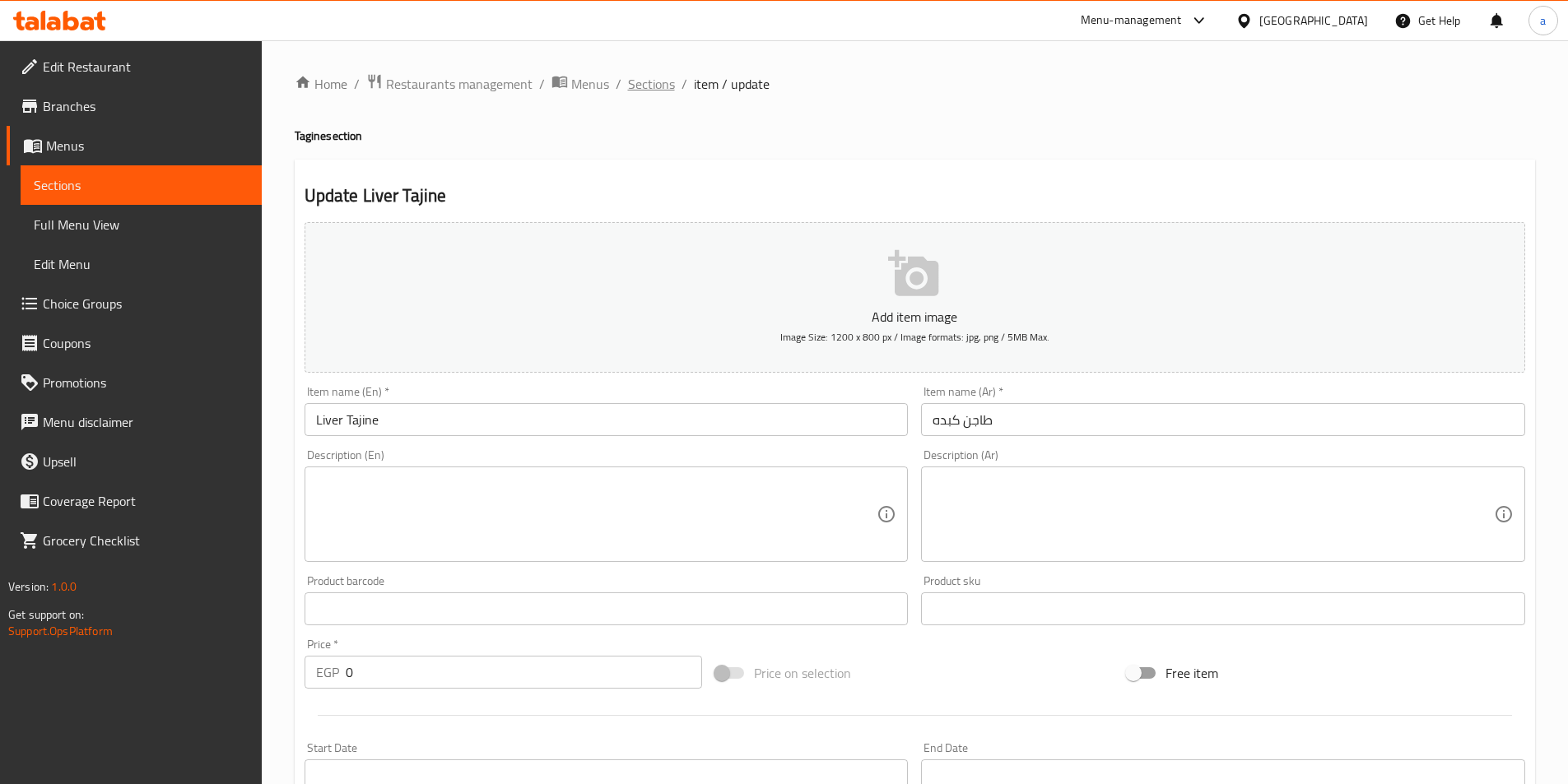
click at [647, 87] on span "Sections" at bounding box center [651, 84] width 46 height 20
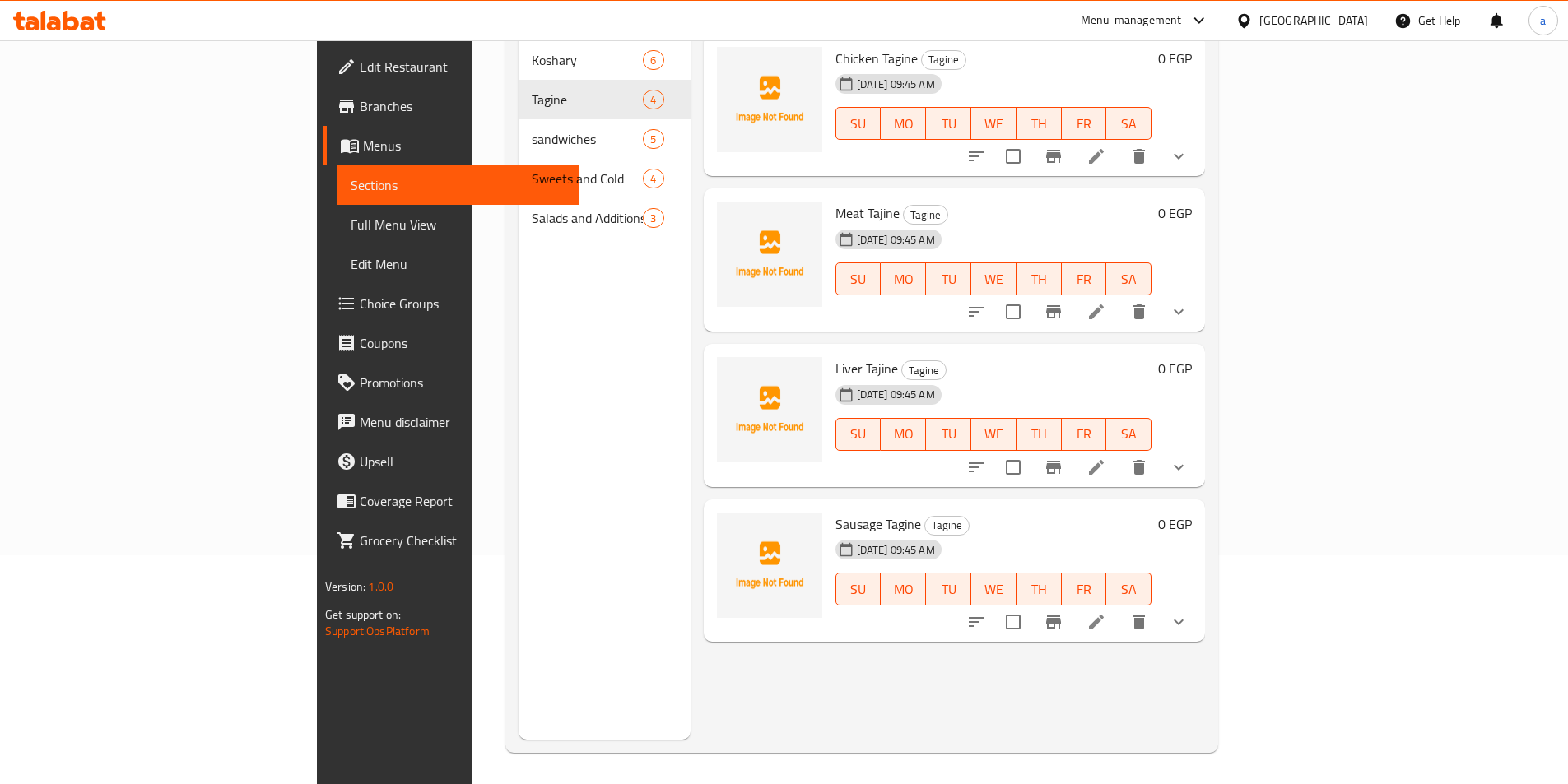
scroll to position [231, 0]
click at [1183, 308] on icon "show more" at bounding box center [1178, 311] width 10 height 5
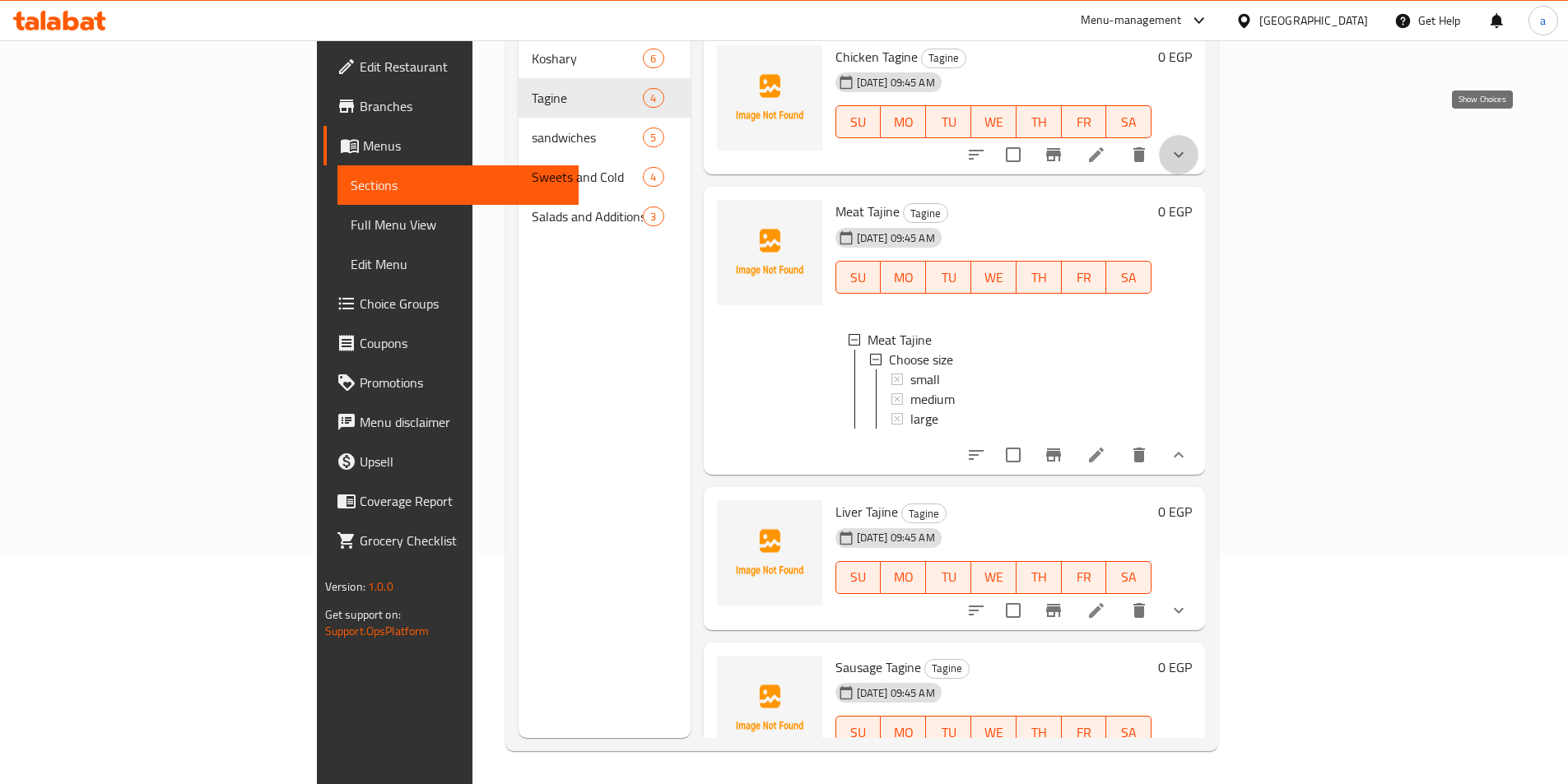
click at [1189, 145] on icon "show more" at bounding box center [1179, 155] width 20 height 20
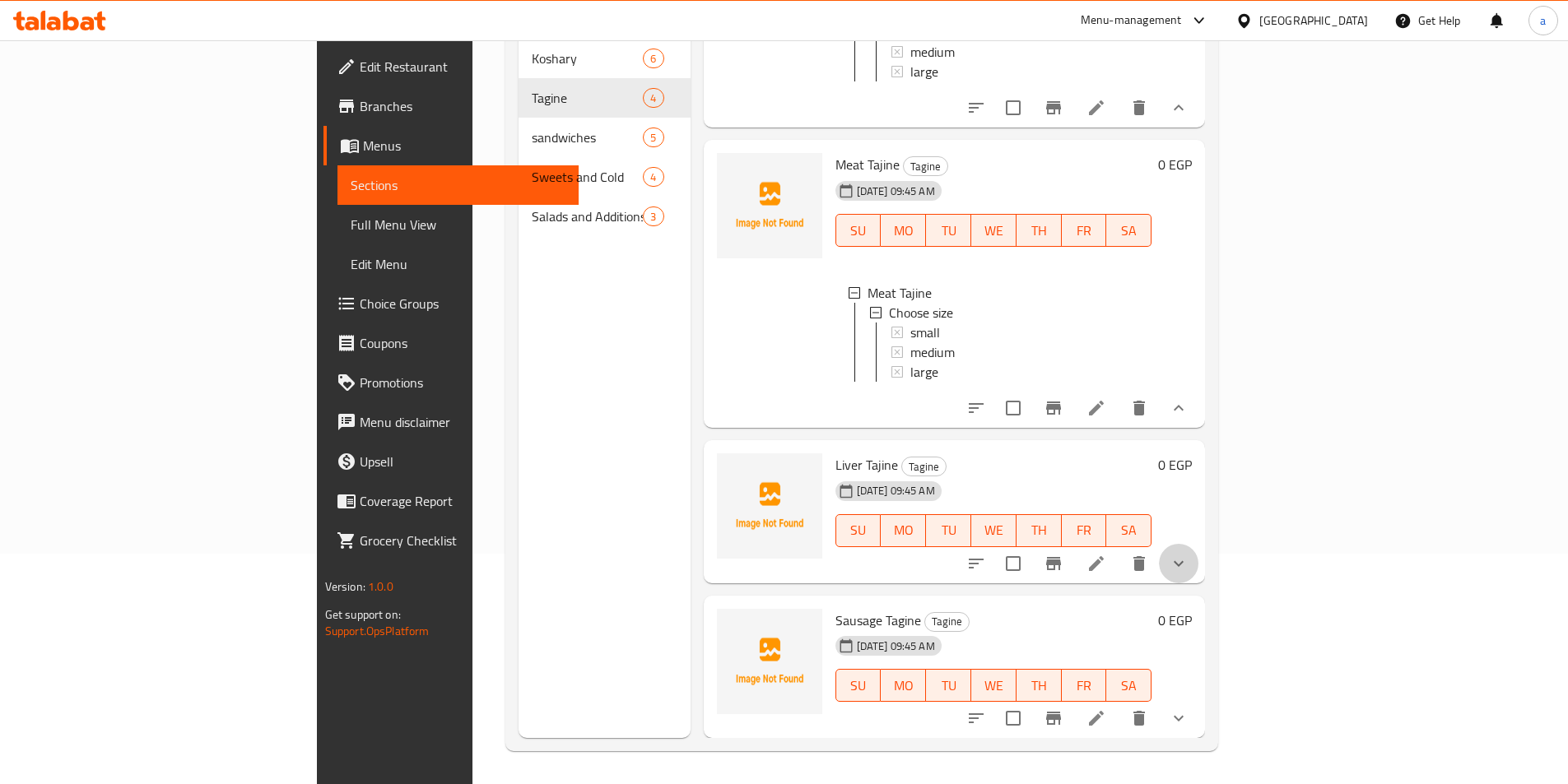
click at [1198, 548] on button "show more" at bounding box center [1178, 563] width 39 height 39
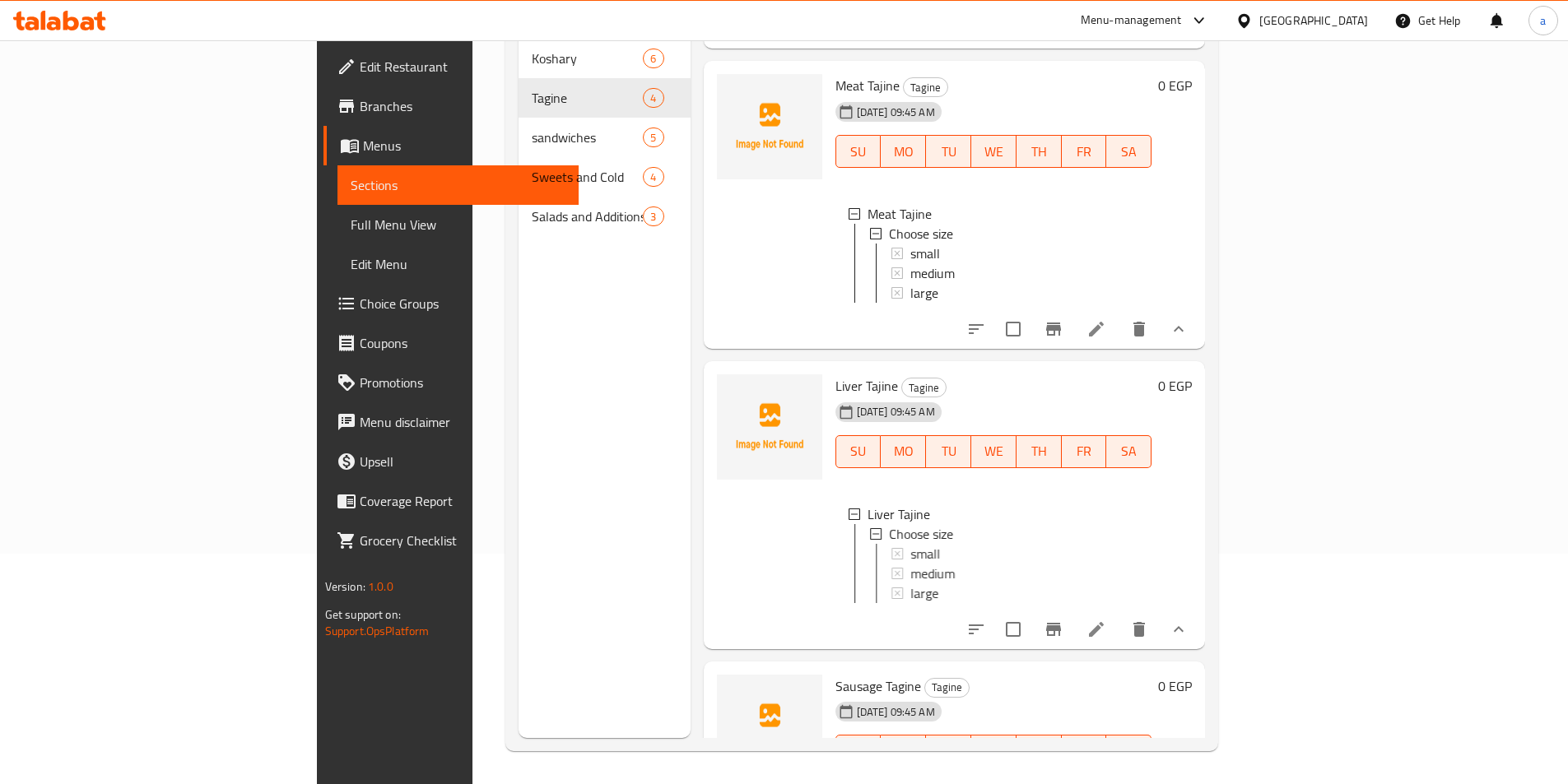
scroll to position [349, 0]
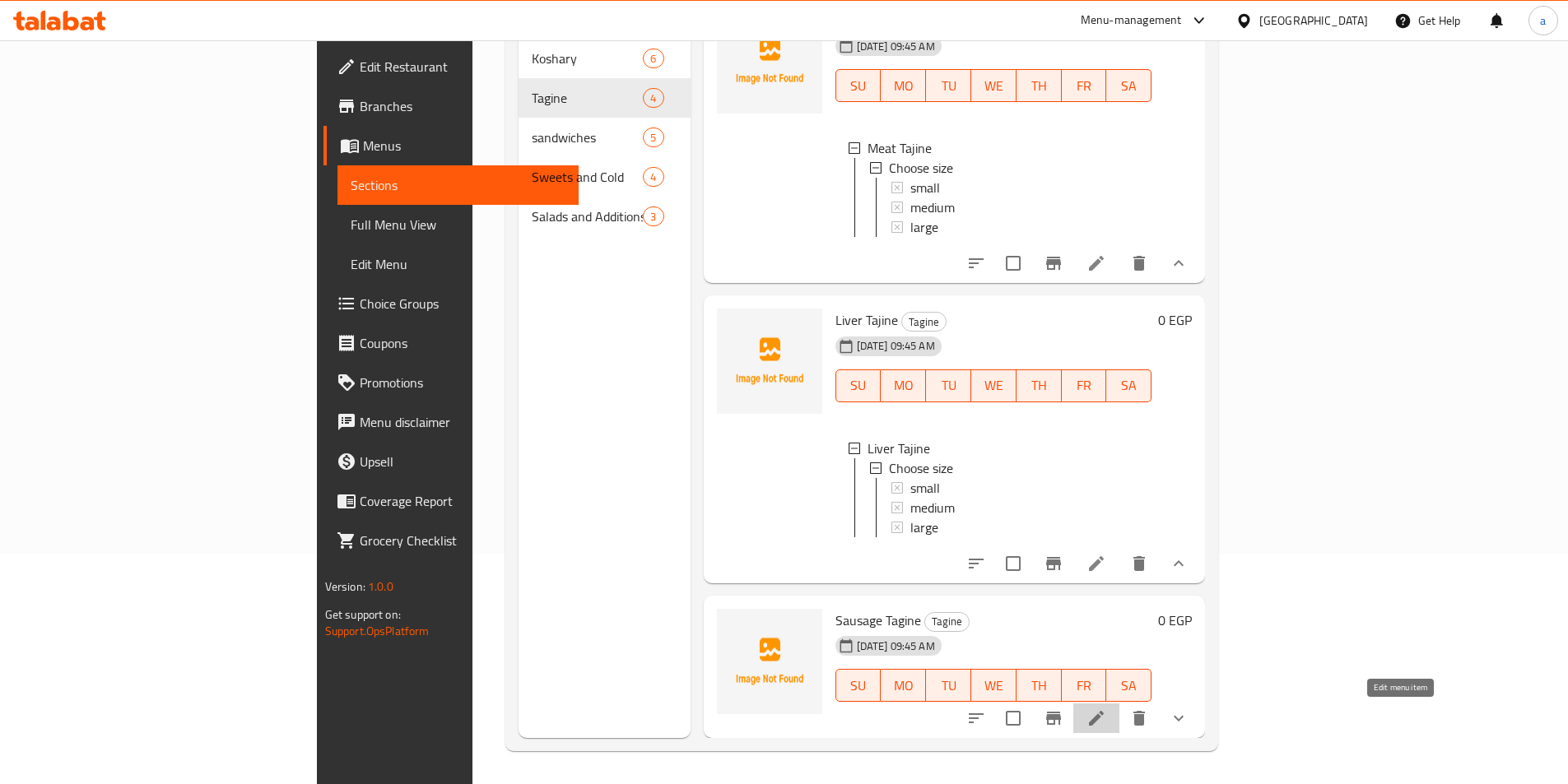
click at [1104, 715] on icon at bounding box center [1096, 718] width 15 height 15
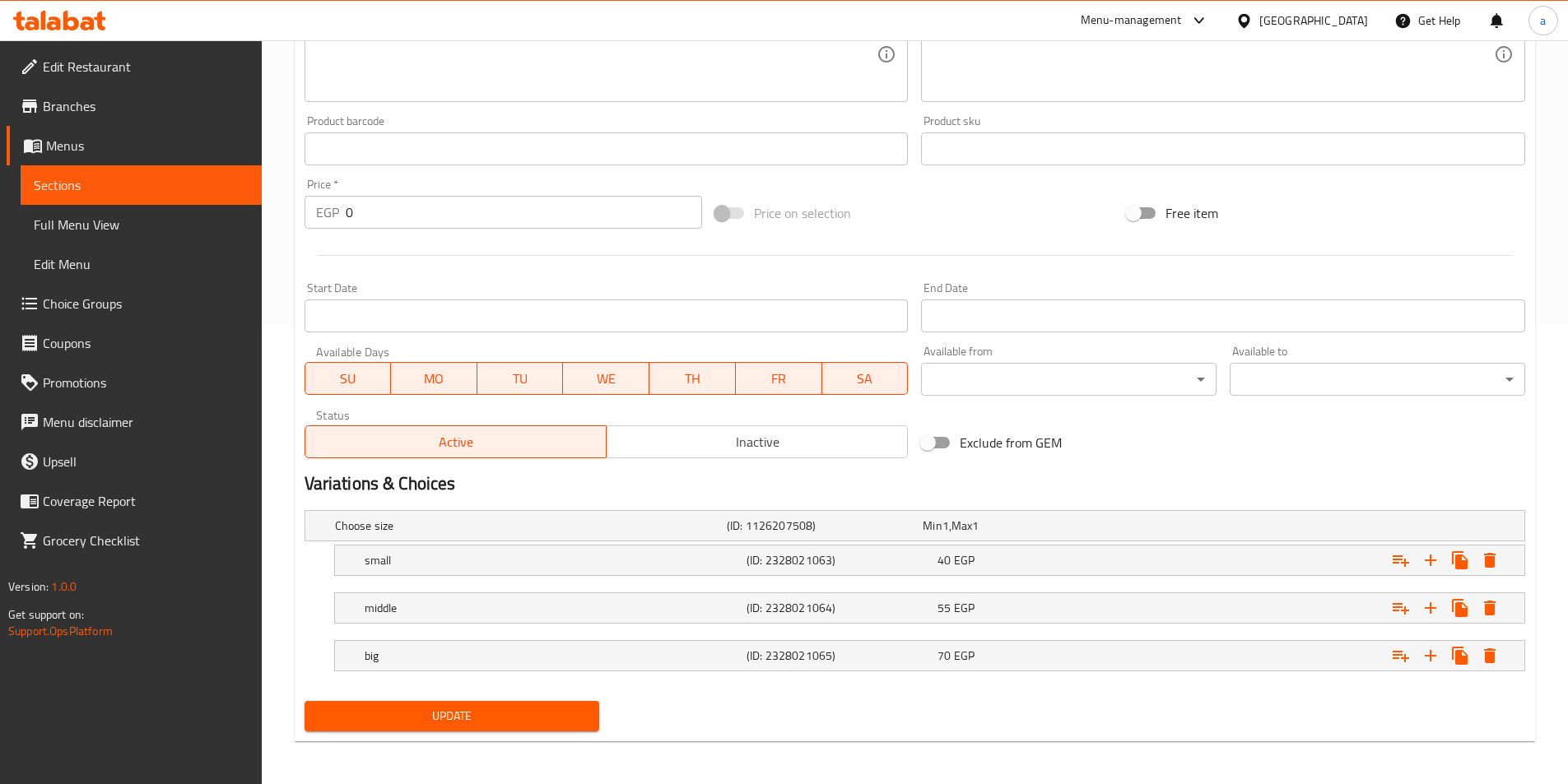
scroll to position [463, 0]
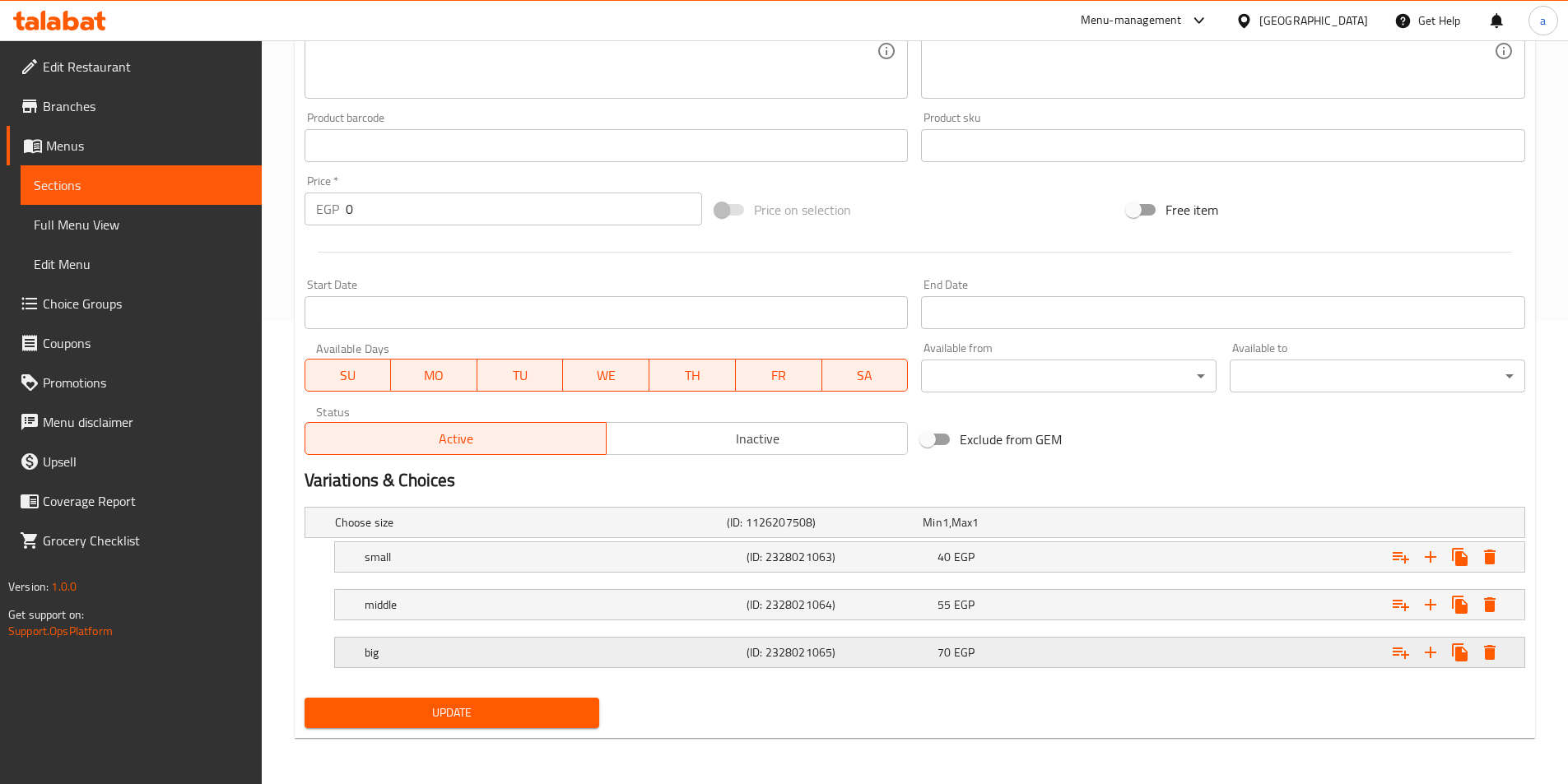
click at [428, 639] on div "big (ID: 2328021065) 70 EGP" at bounding box center [934, 653] width 1146 height 36
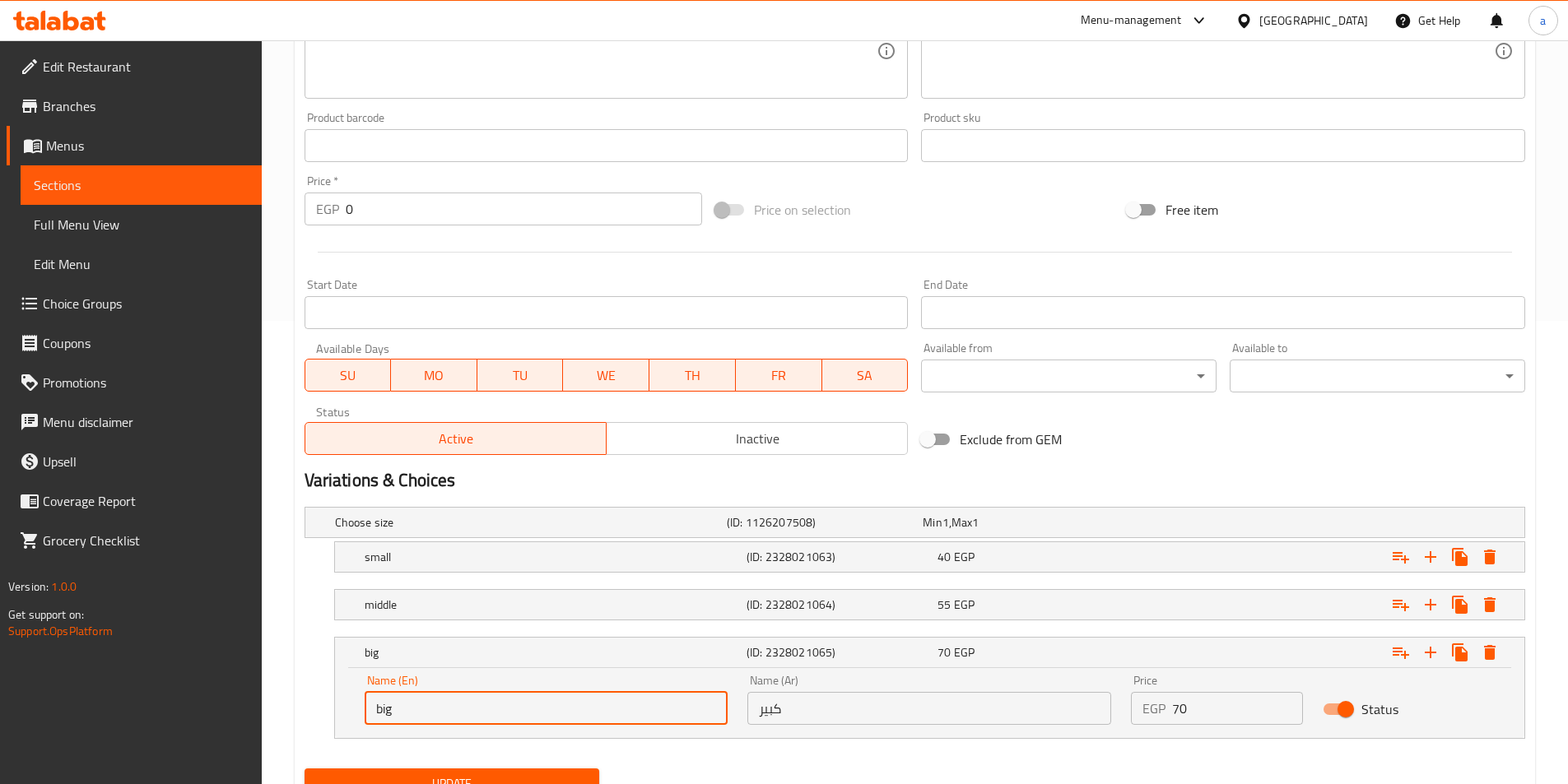
click at [434, 707] on input "big" at bounding box center [546, 708] width 364 height 33
paste input "large"
type input "large"
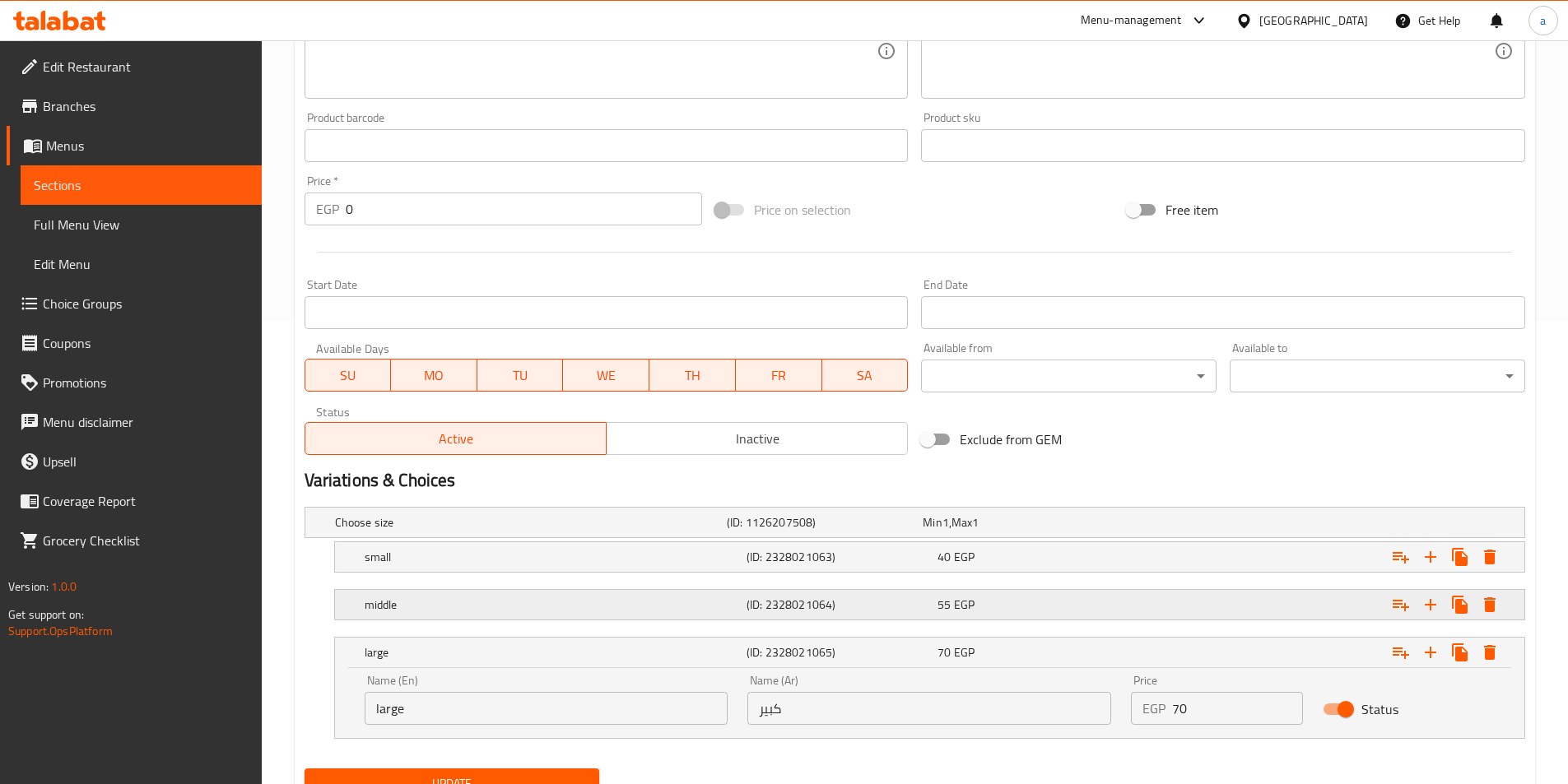
click at [436, 608] on h5 "middle" at bounding box center [552, 604] width 376 height 16
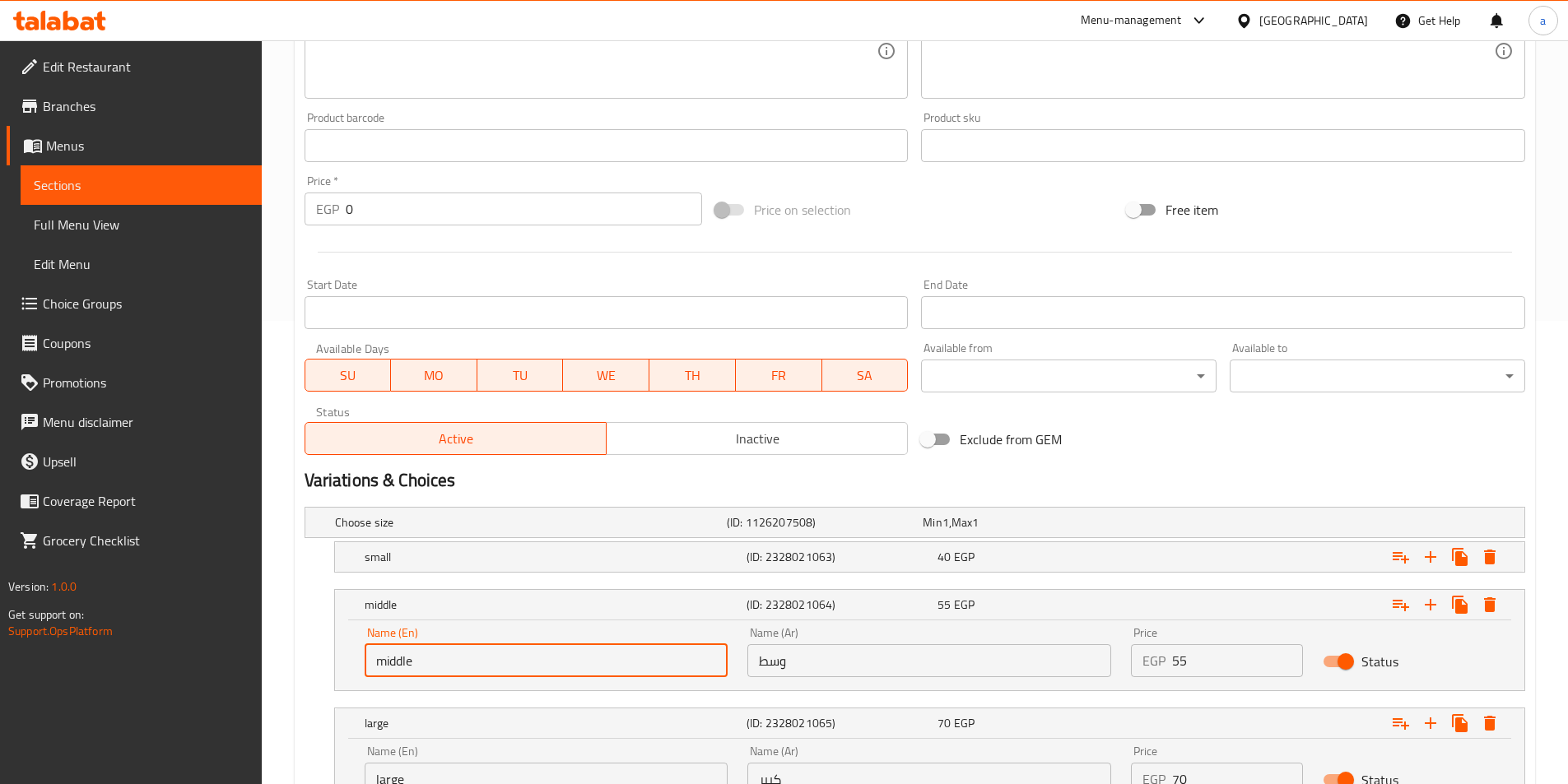
click at [429, 664] on input "middle" at bounding box center [546, 661] width 364 height 33
paste input "edium"
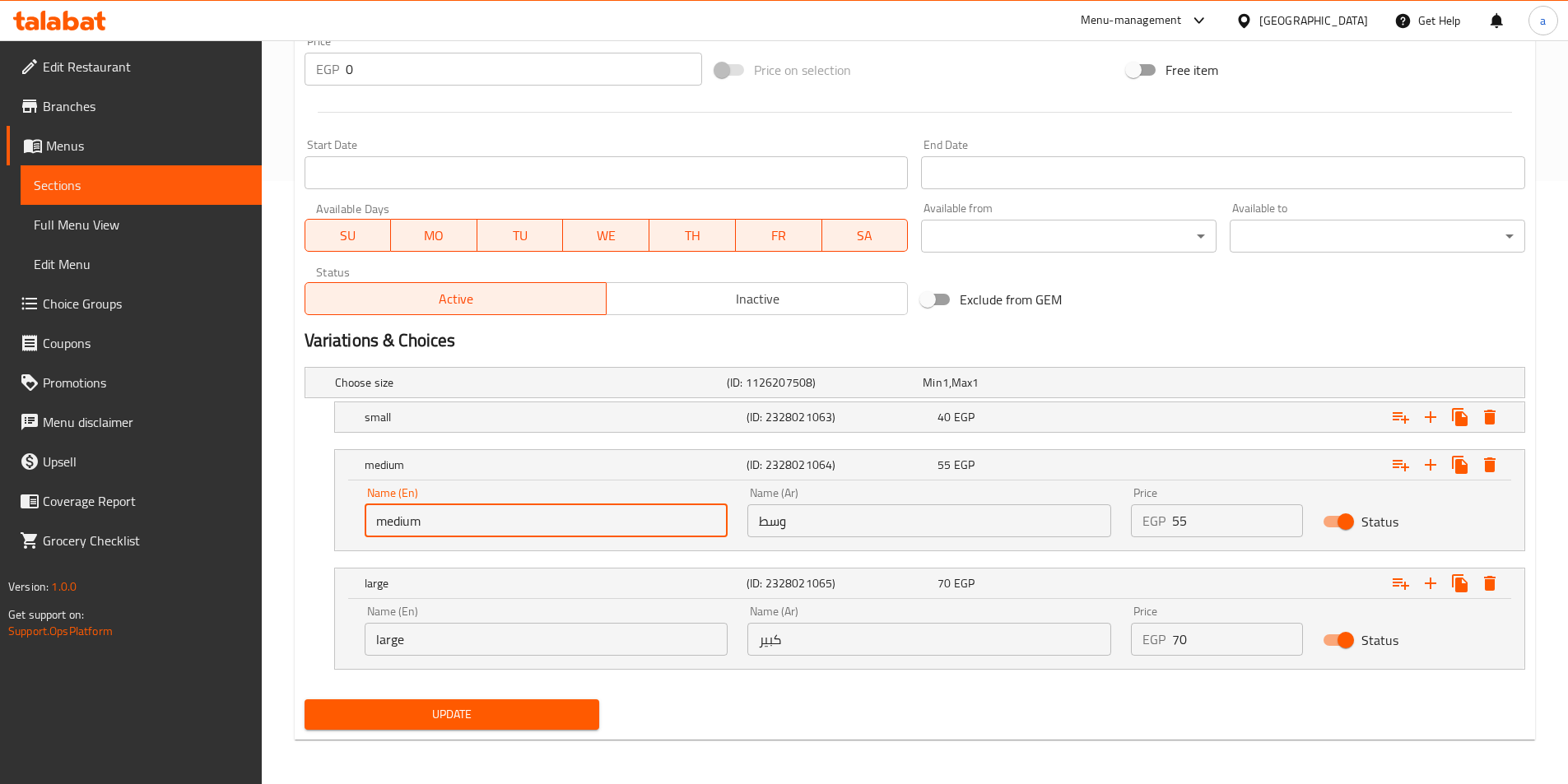
scroll to position [604, 0]
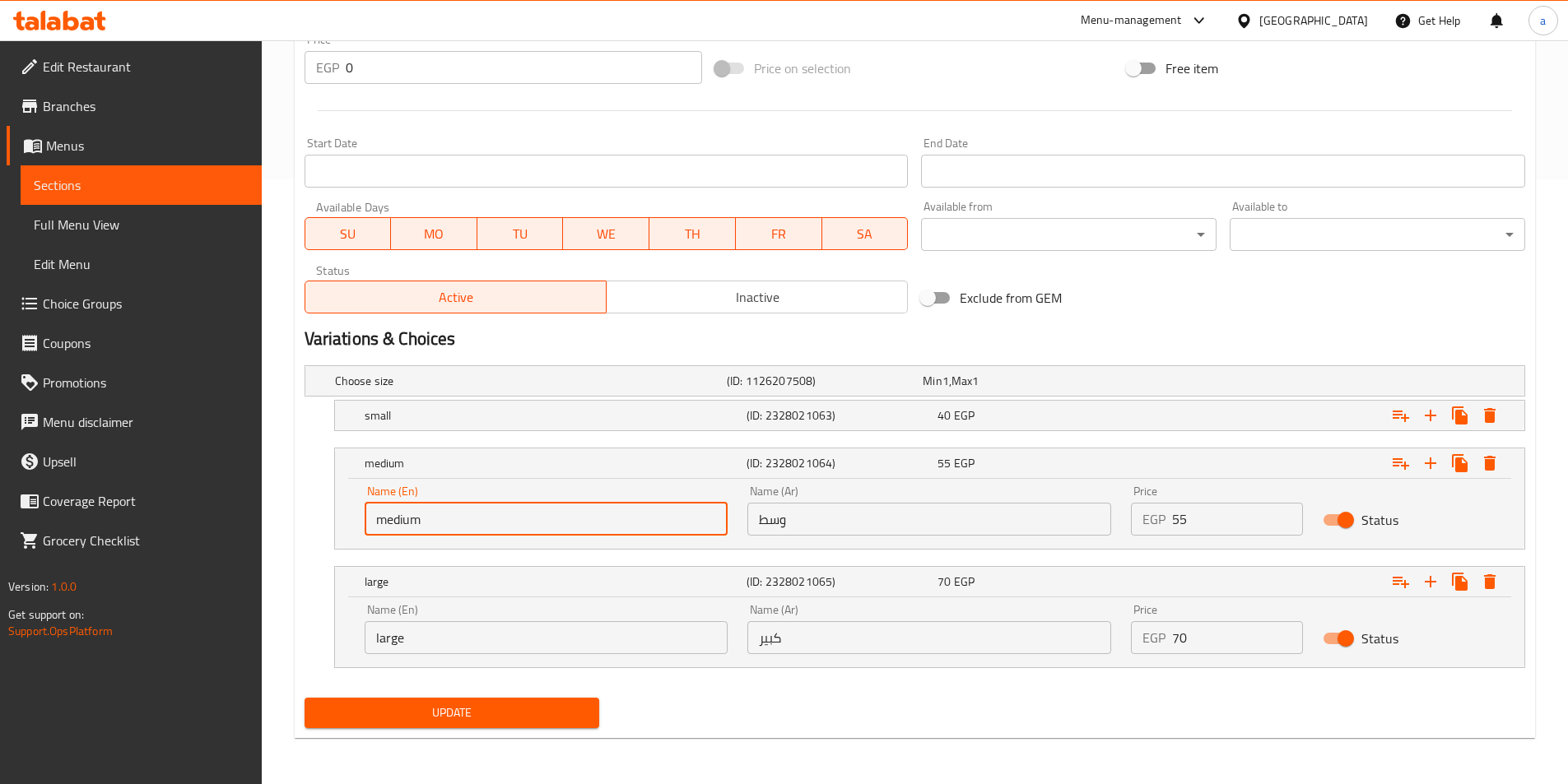
type input "medium"
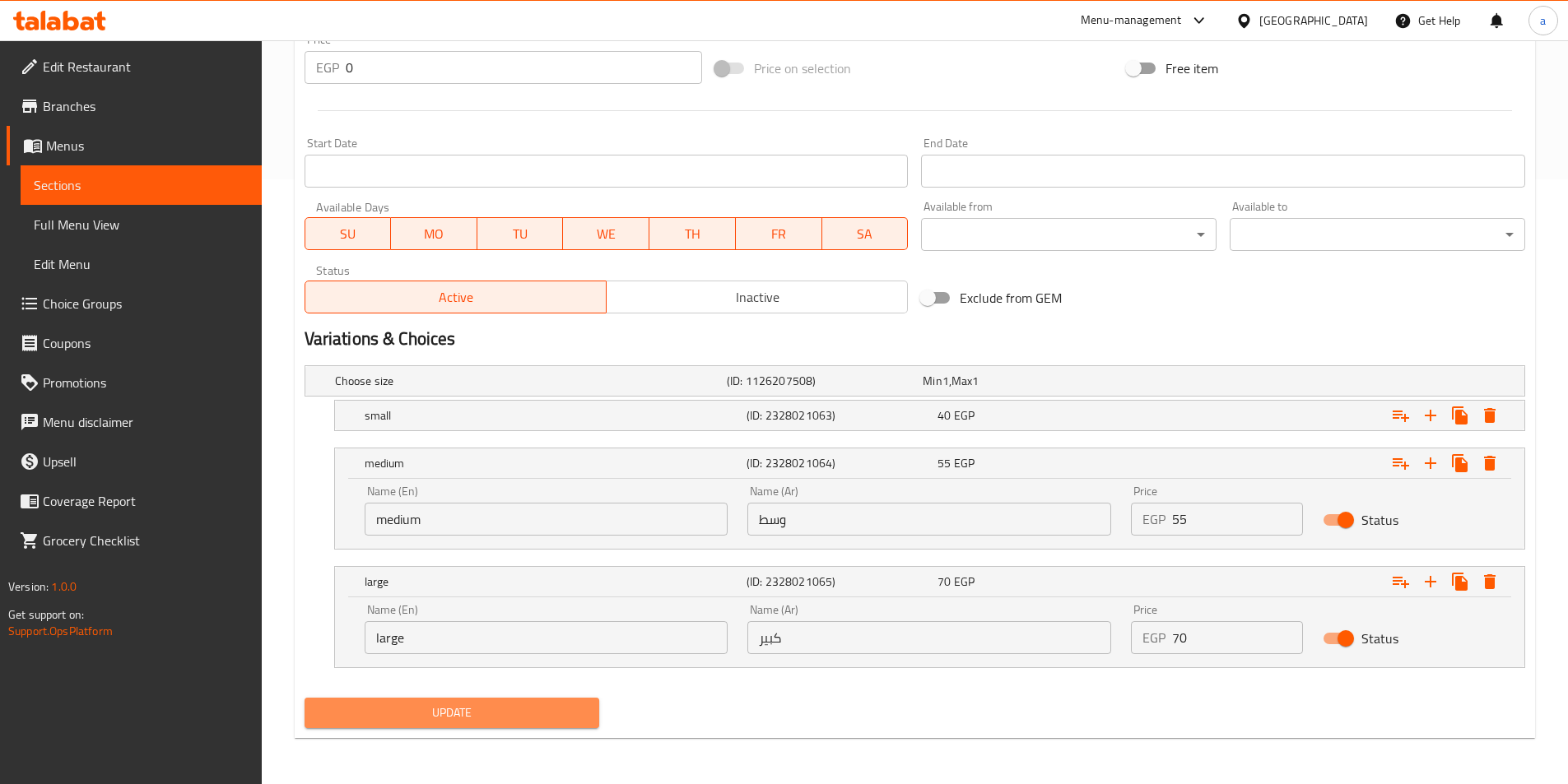
click at [427, 706] on span "Update" at bounding box center [451, 713] width 269 height 21
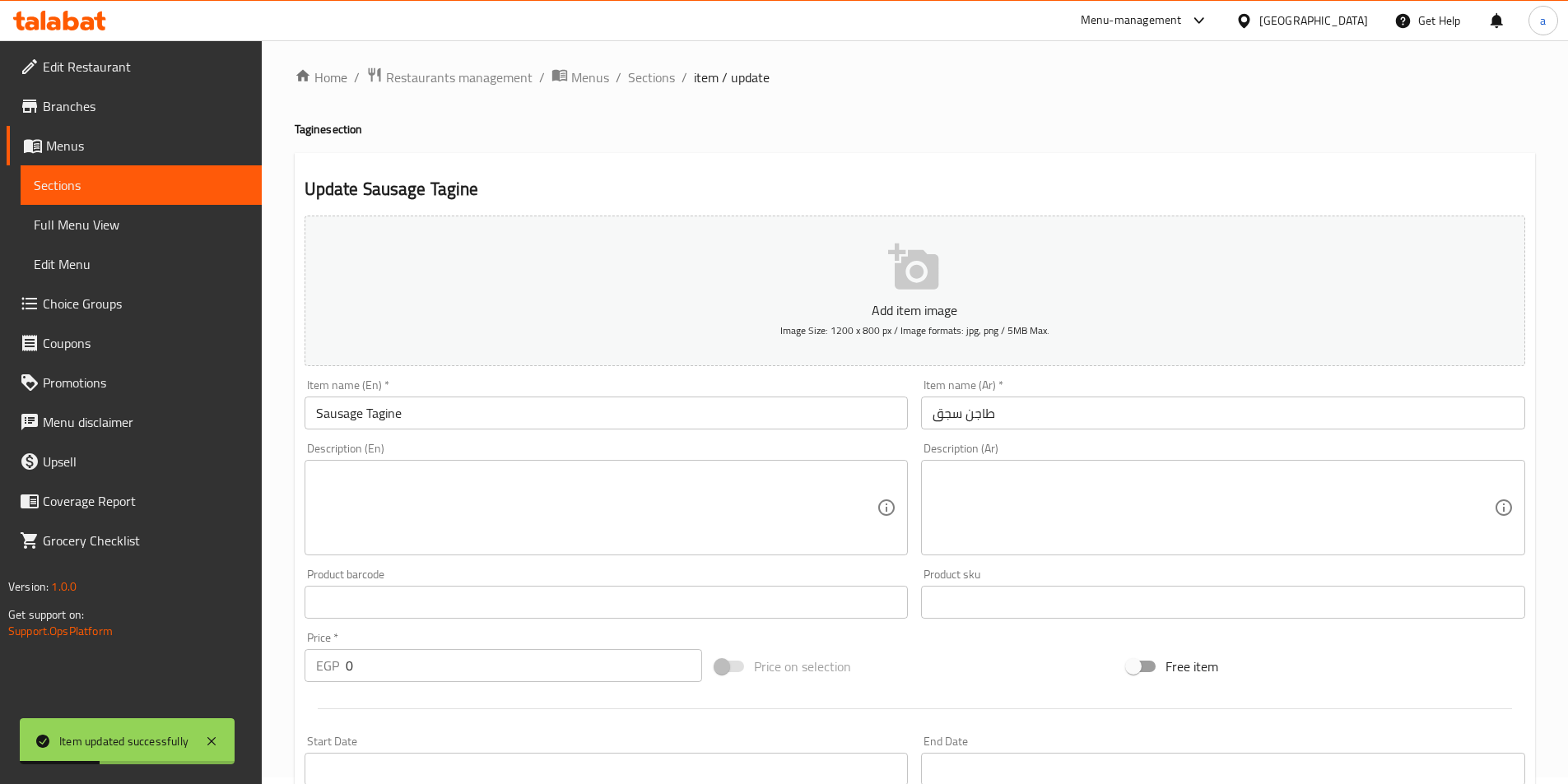
scroll to position [0, 0]
click at [647, 88] on span "Sections" at bounding box center [651, 84] width 46 height 20
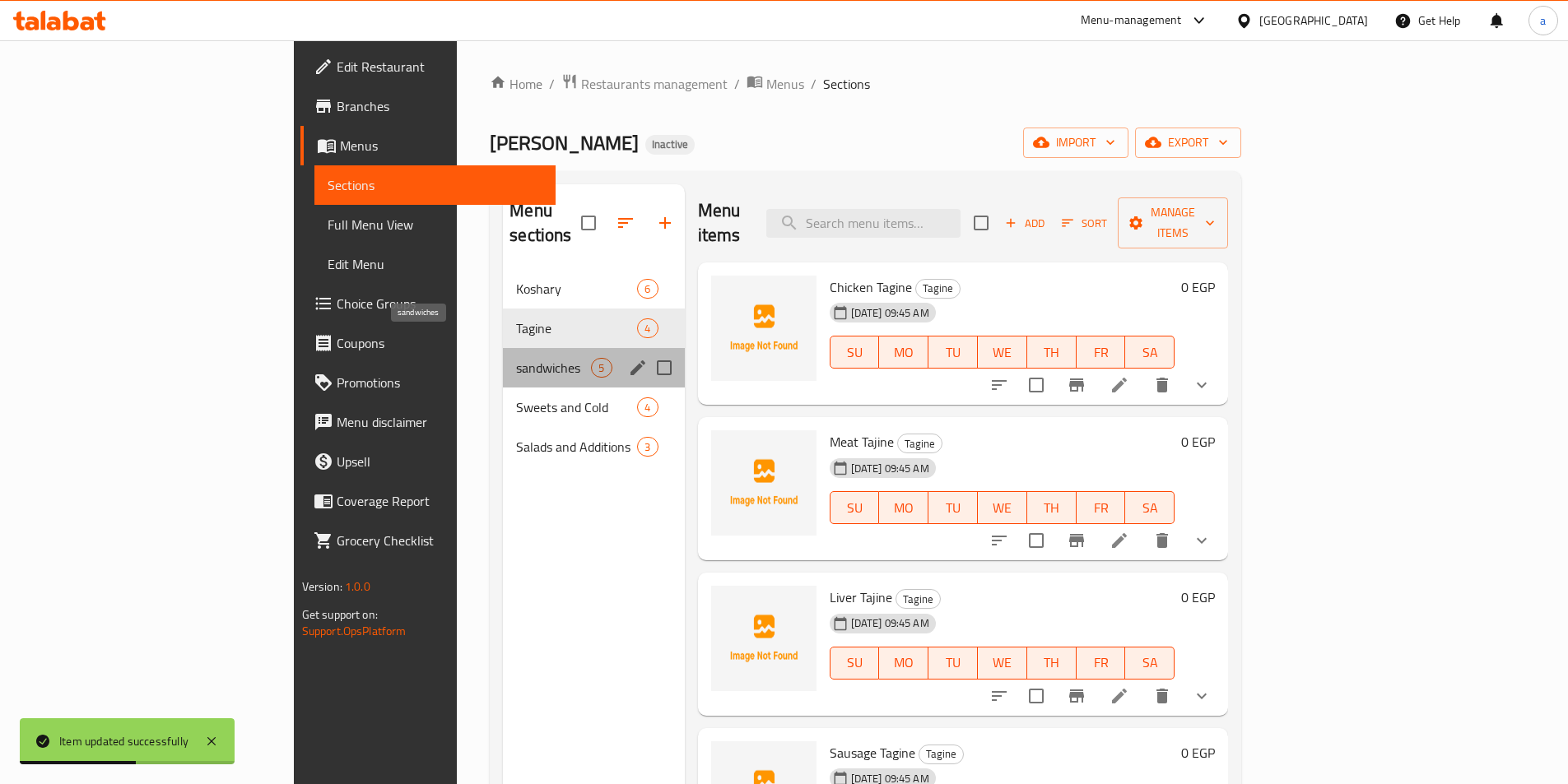
click at [516, 358] on span "sandwiches" at bounding box center [553, 368] width 75 height 20
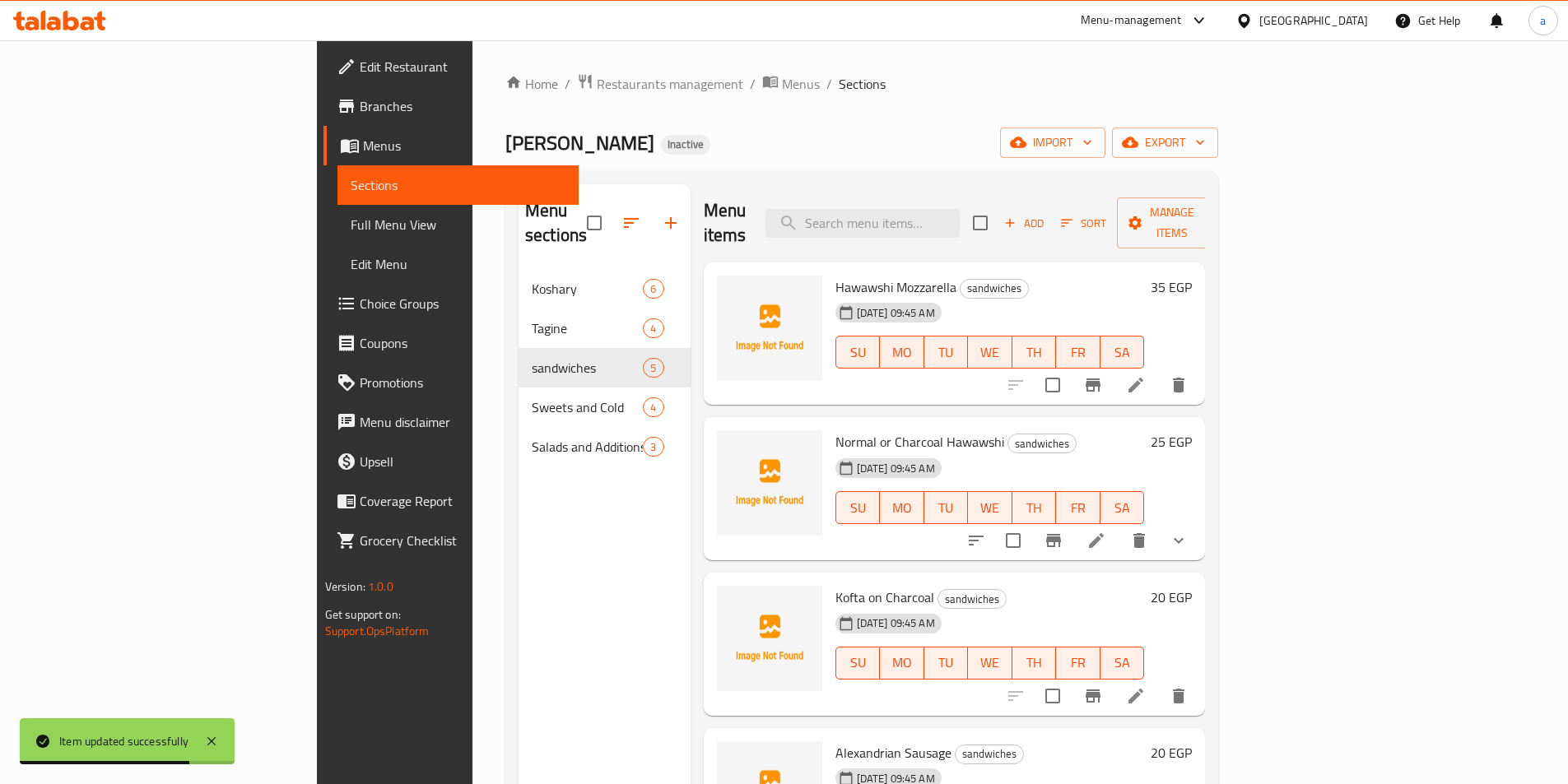
click at [1151, 296] on div "[DATE] 09:45 AM SU MO TU WE TH FR SA" at bounding box center [990, 340] width 323 height 88
drag, startPoint x: 1041, startPoint y: 283, endPoint x: 1393, endPoint y: 376, distance: 364.1
click at [1151, 308] on div "[DATE] 09:45 AM SU MO TU WE TH FR SA" at bounding box center [990, 340] width 323 height 88
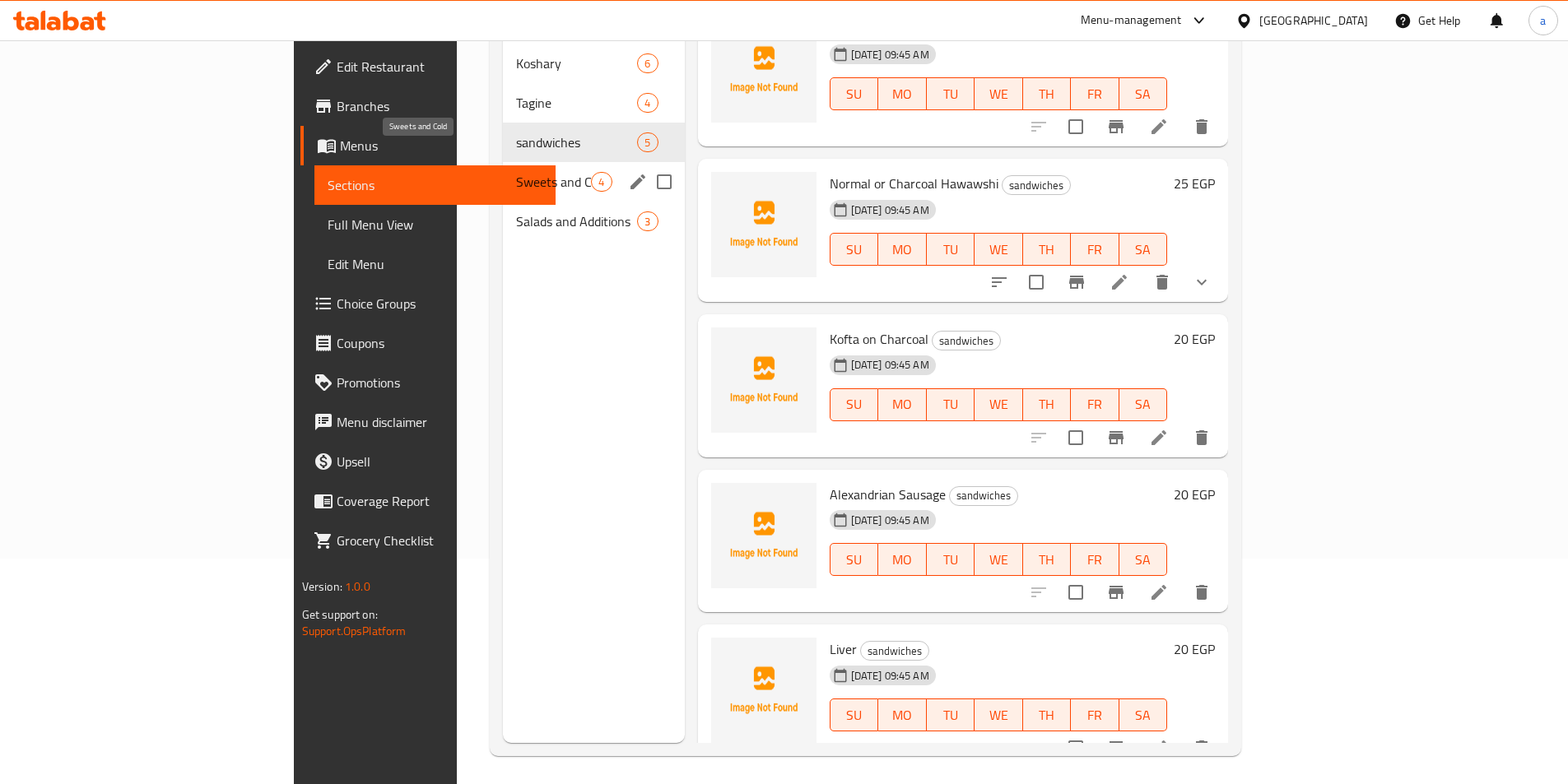
scroll to position [66, 0]
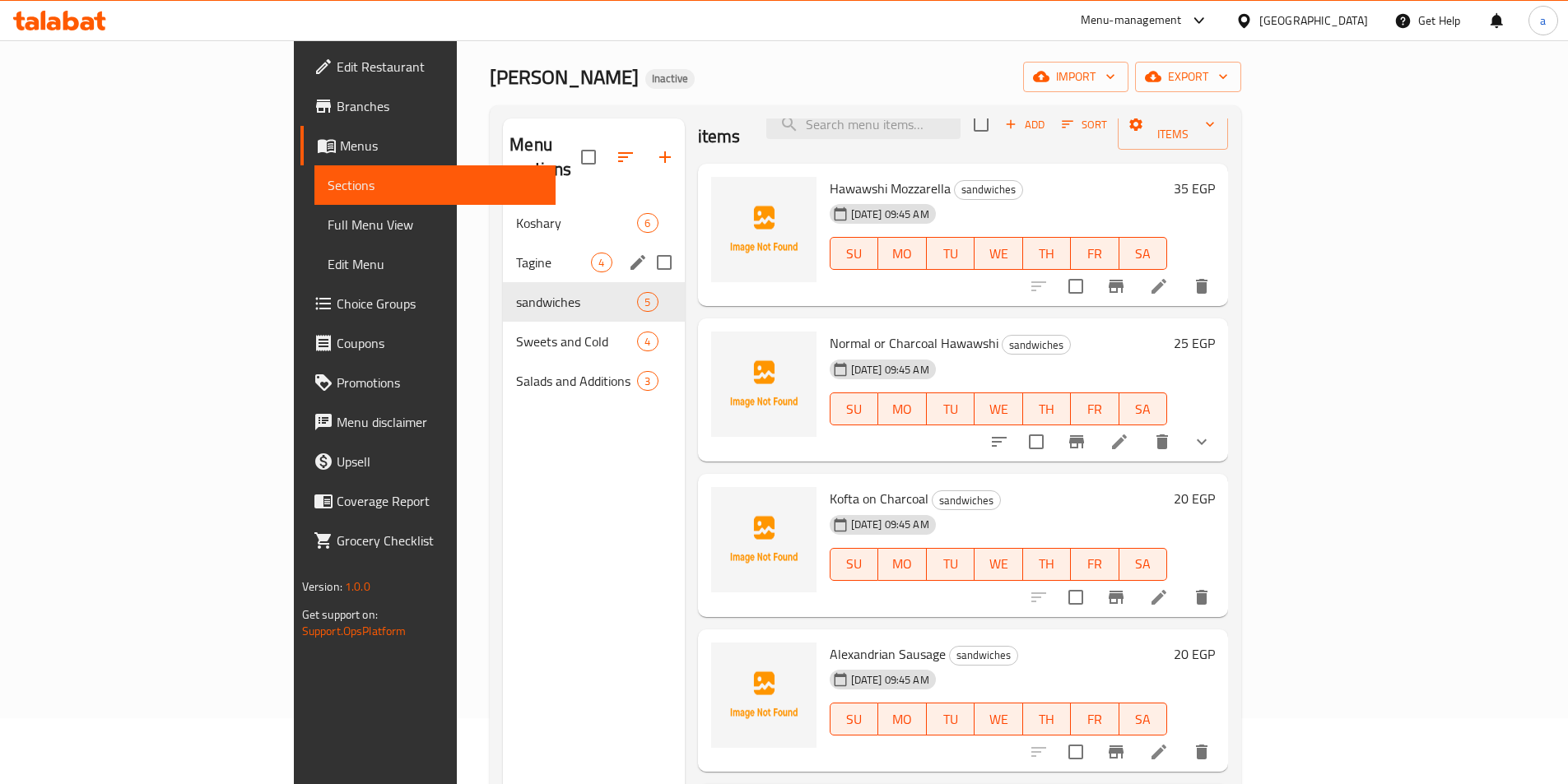
click at [503, 254] on div "Tagine 4" at bounding box center [593, 262] width 181 height 39
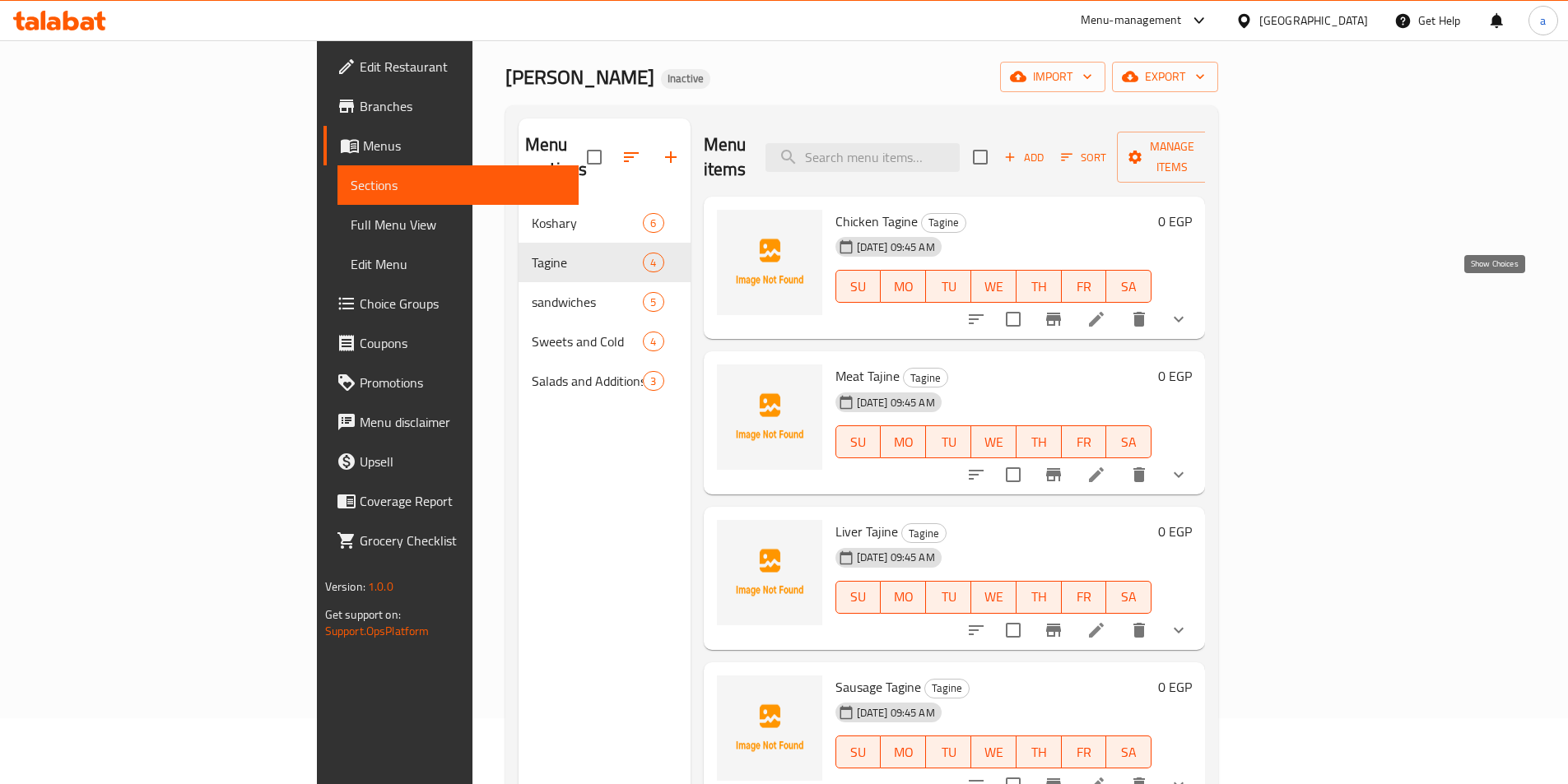
click at [1189, 309] on icon "show more" at bounding box center [1179, 319] width 20 height 20
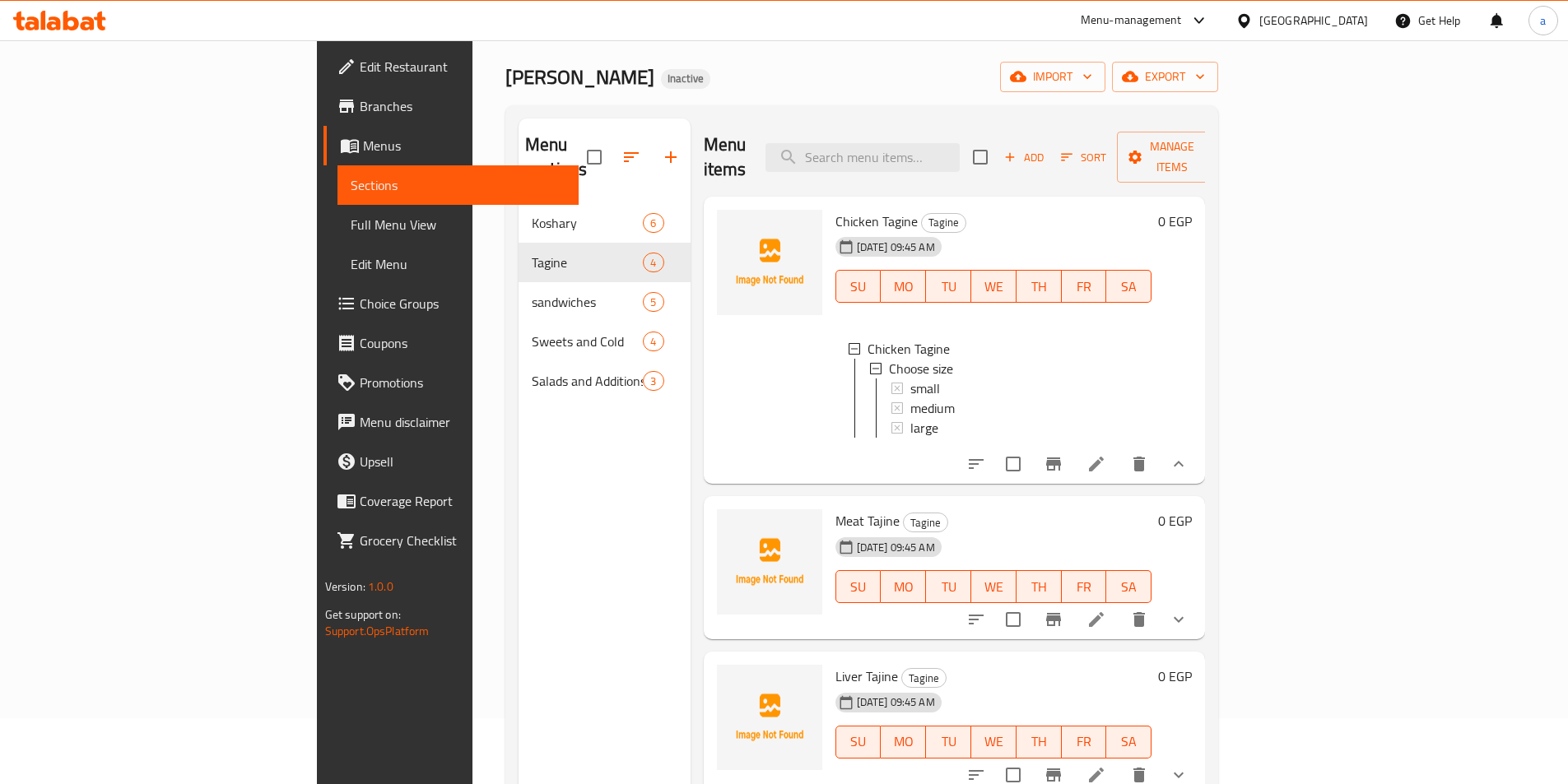
click at [1159, 231] on div "[DATE] 09:45 AM SU MO TU WE TH FR SA" at bounding box center [994, 274] width 330 height 88
click at [1104, 457] on icon at bounding box center [1096, 464] width 15 height 15
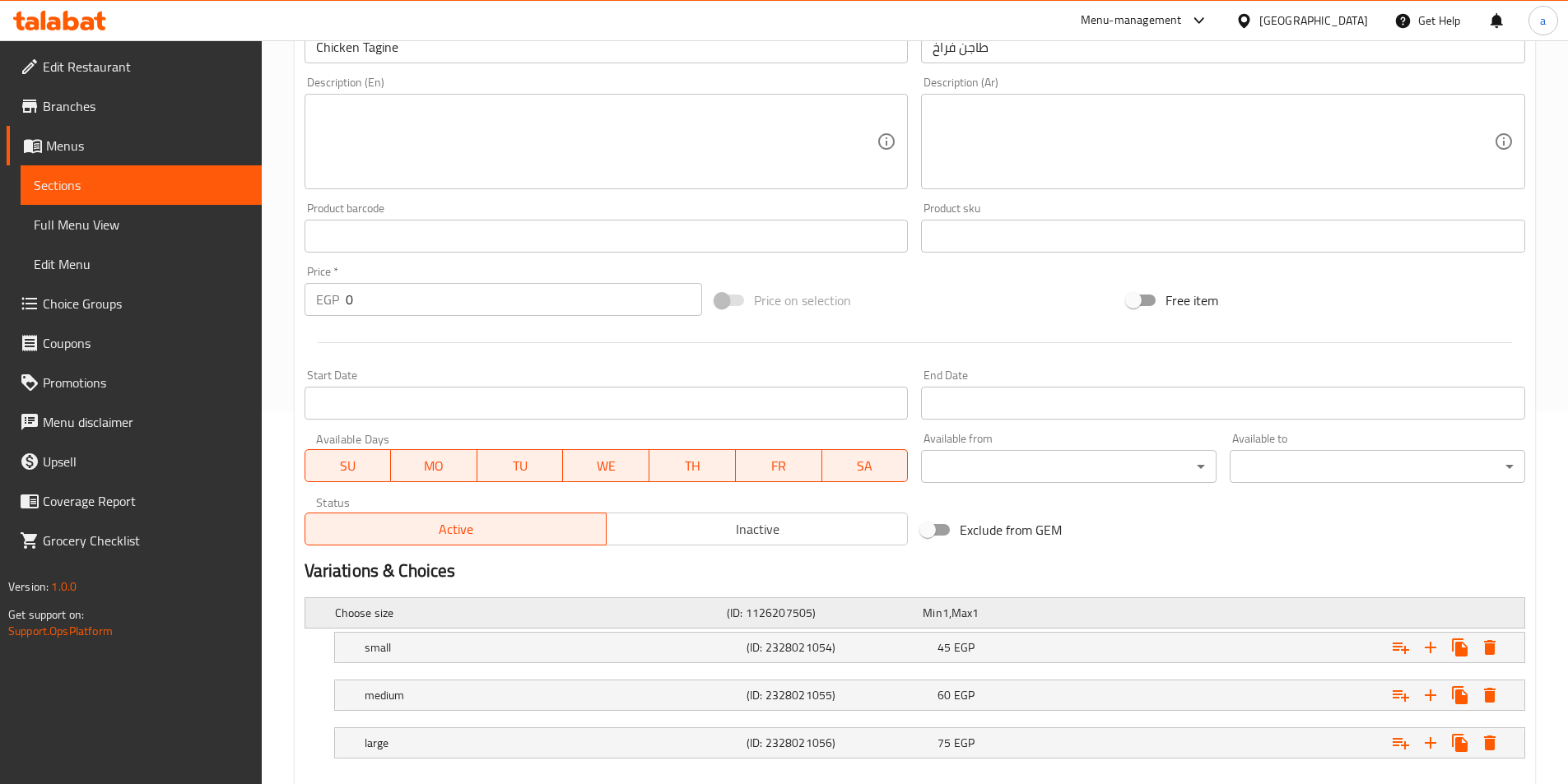
scroll to position [463, 0]
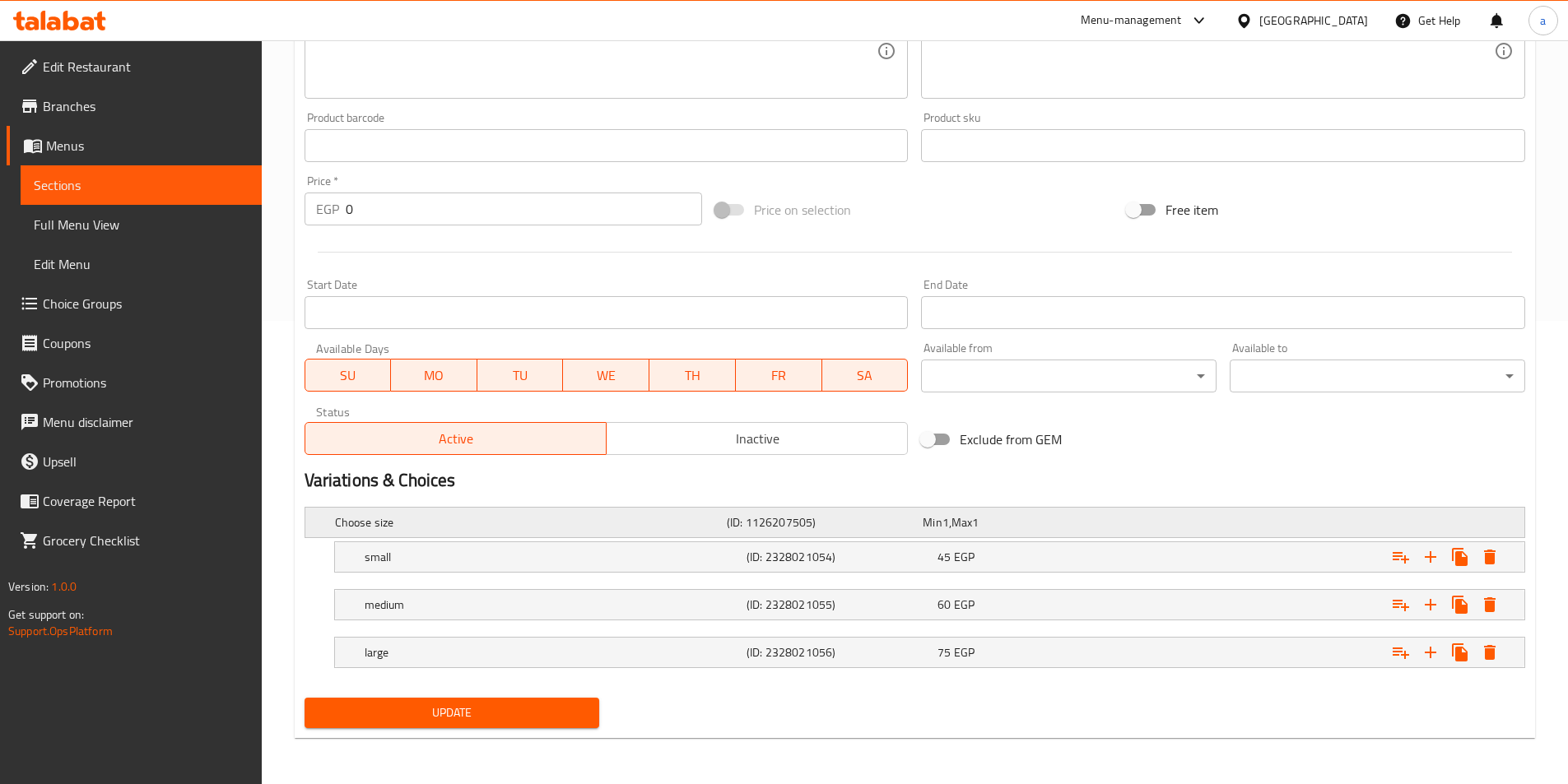
click at [1378, 523] on div "Expand" at bounding box center [1311, 522] width 392 height 6
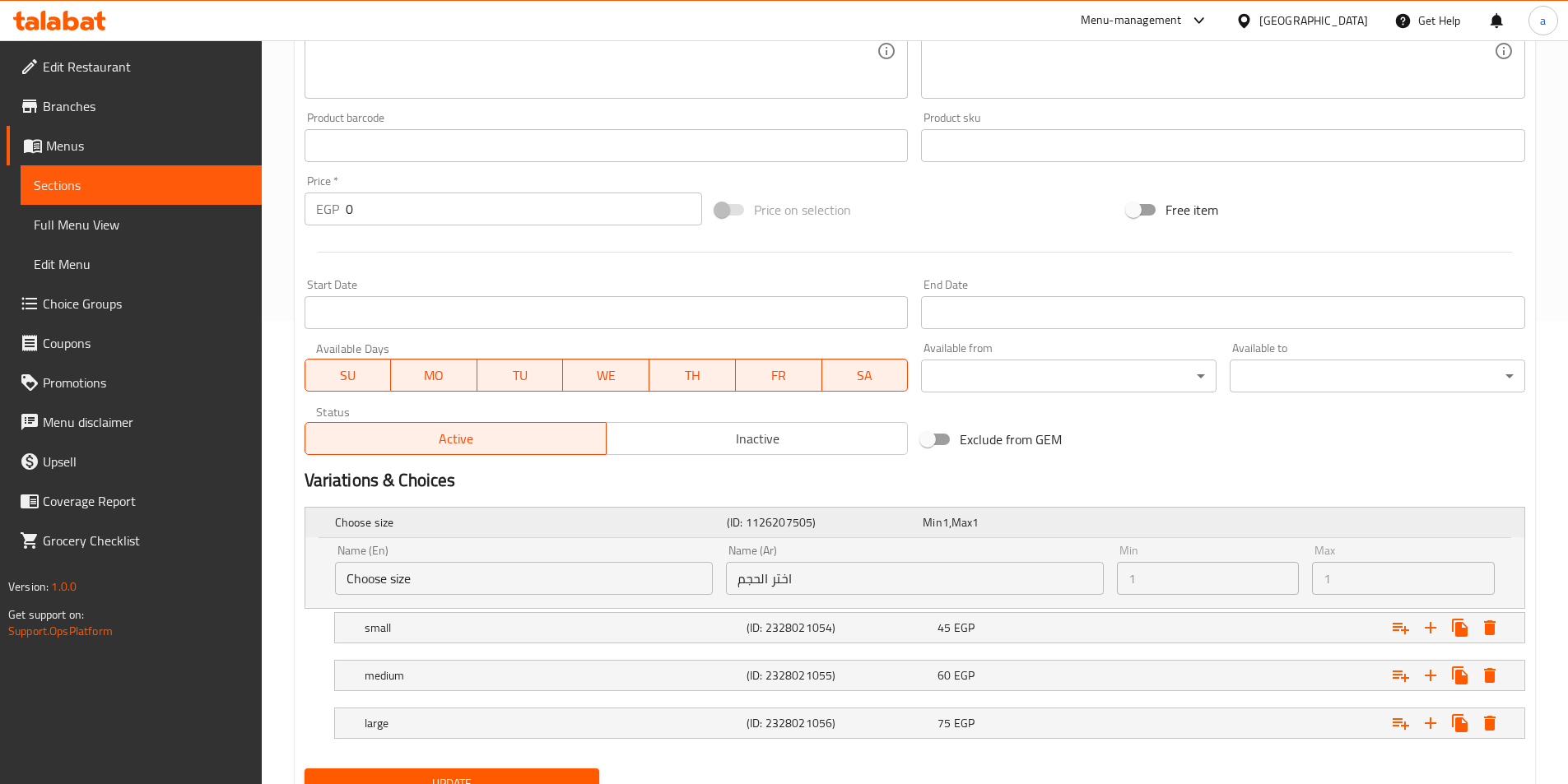
click at [1381, 535] on div "Choose size (ID: 1126207505) Min 1 , Max 1" at bounding box center [920, 522] width 1176 height 36
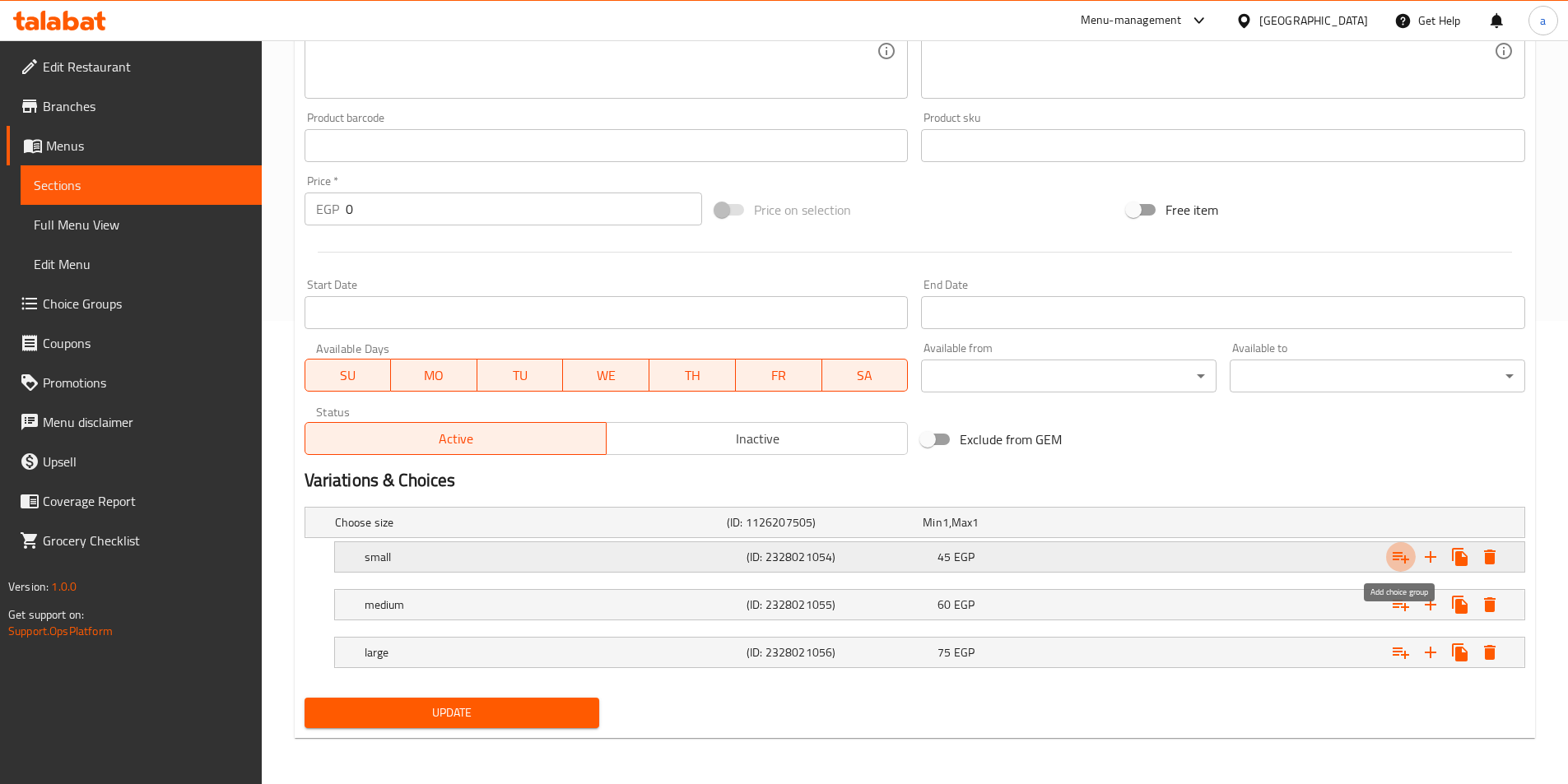
click at [1396, 562] on icon "Expand" at bounding box center [1401, 557] width 20 height 20
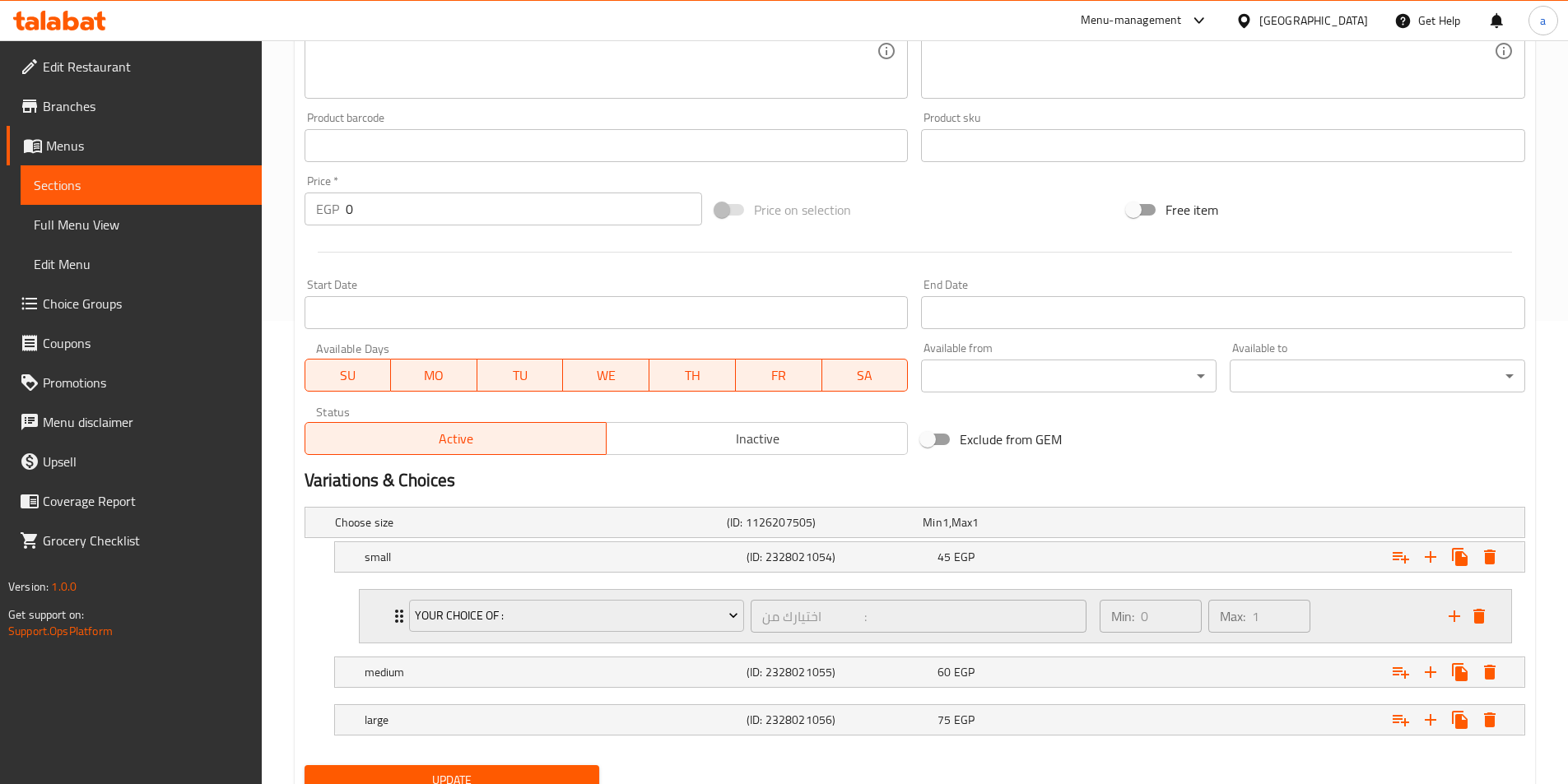
click at [1357, 634] on div "Min: 0 ​ Max: 1 ​" at bounding box center [1264, 616] width 349 height 53
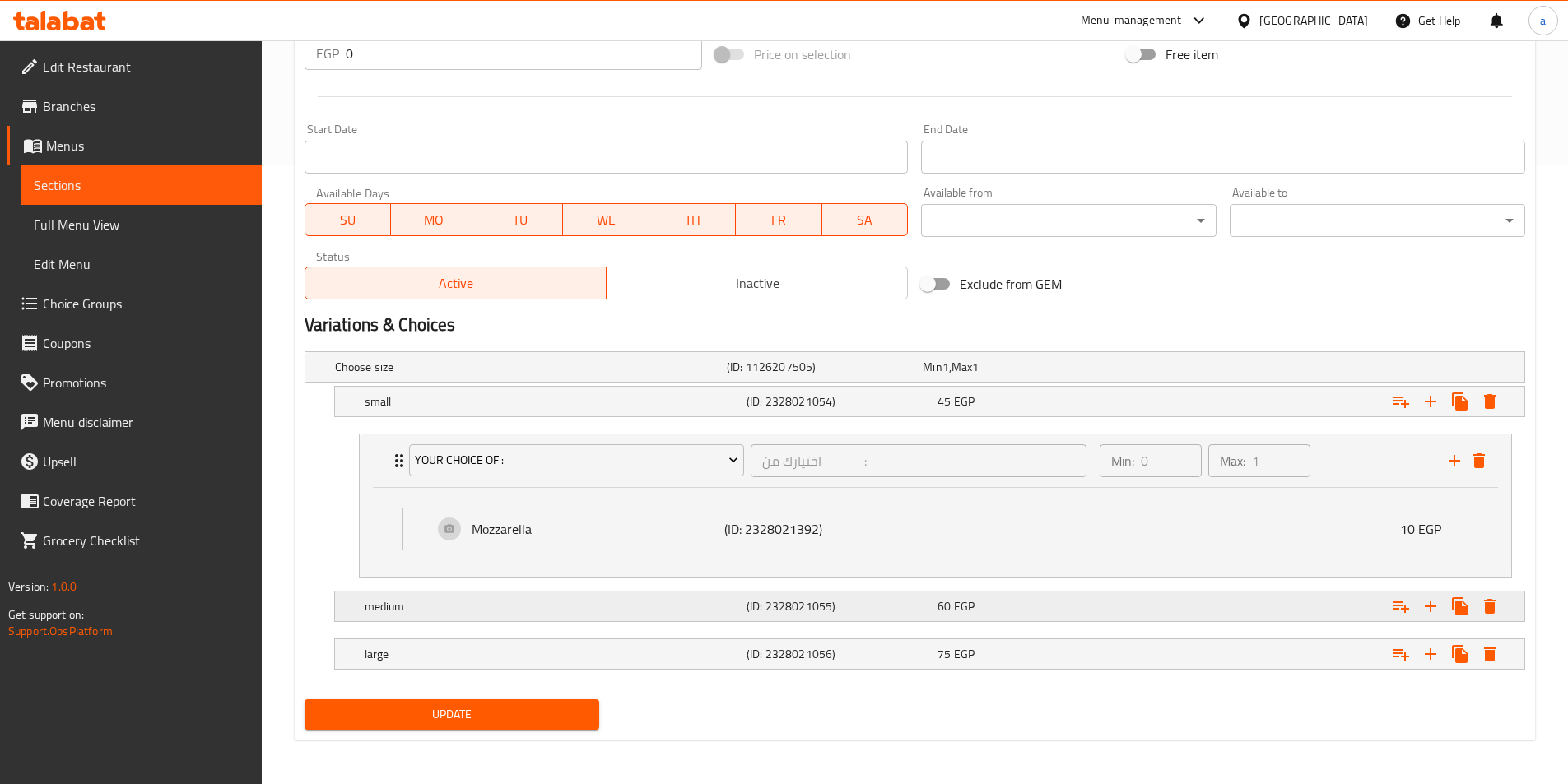
scroll to position [621, 0]
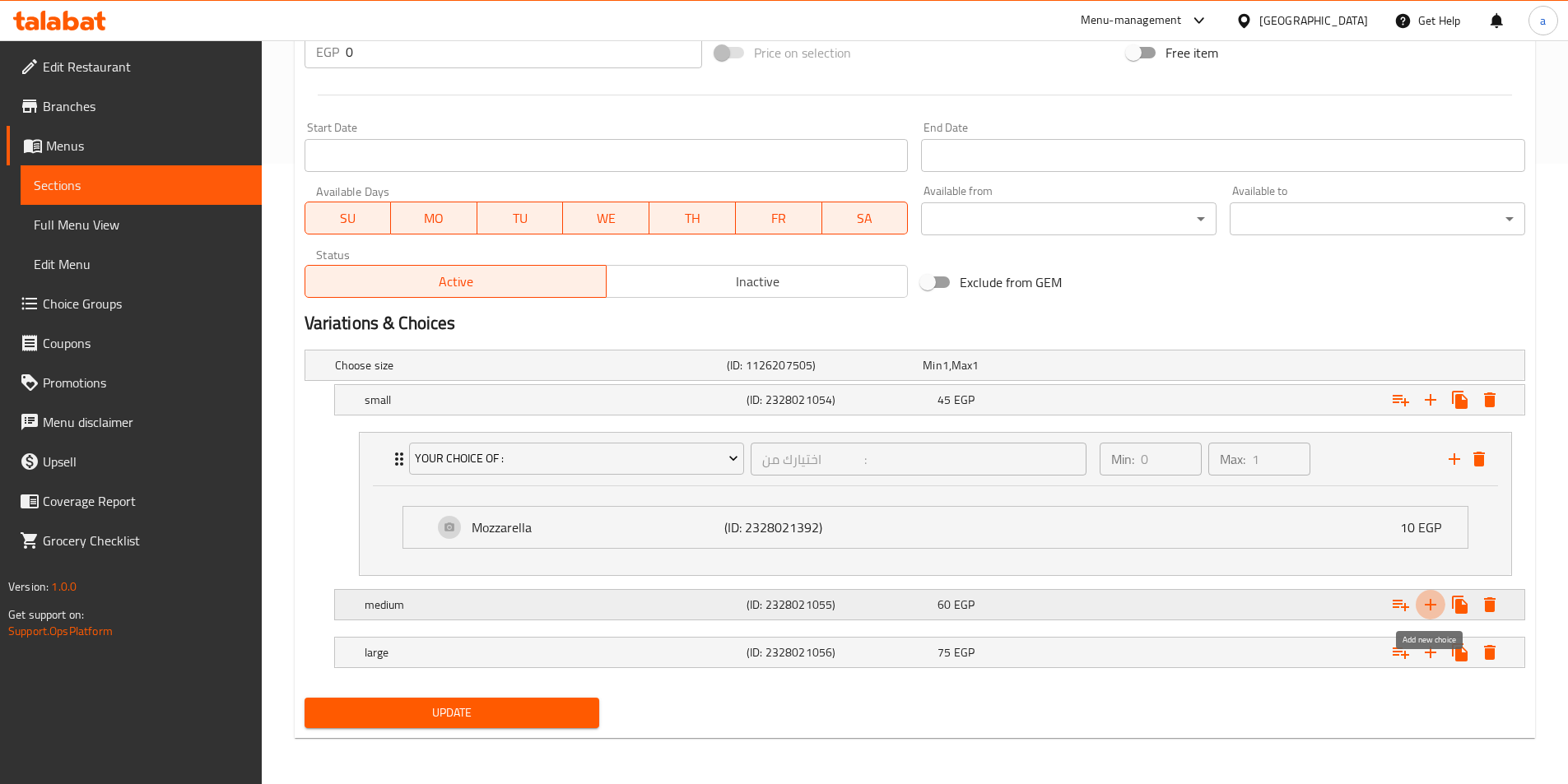
click at [1424, 605] on icon "Expand" at bounding box center [1430, 605] width 20 height 20
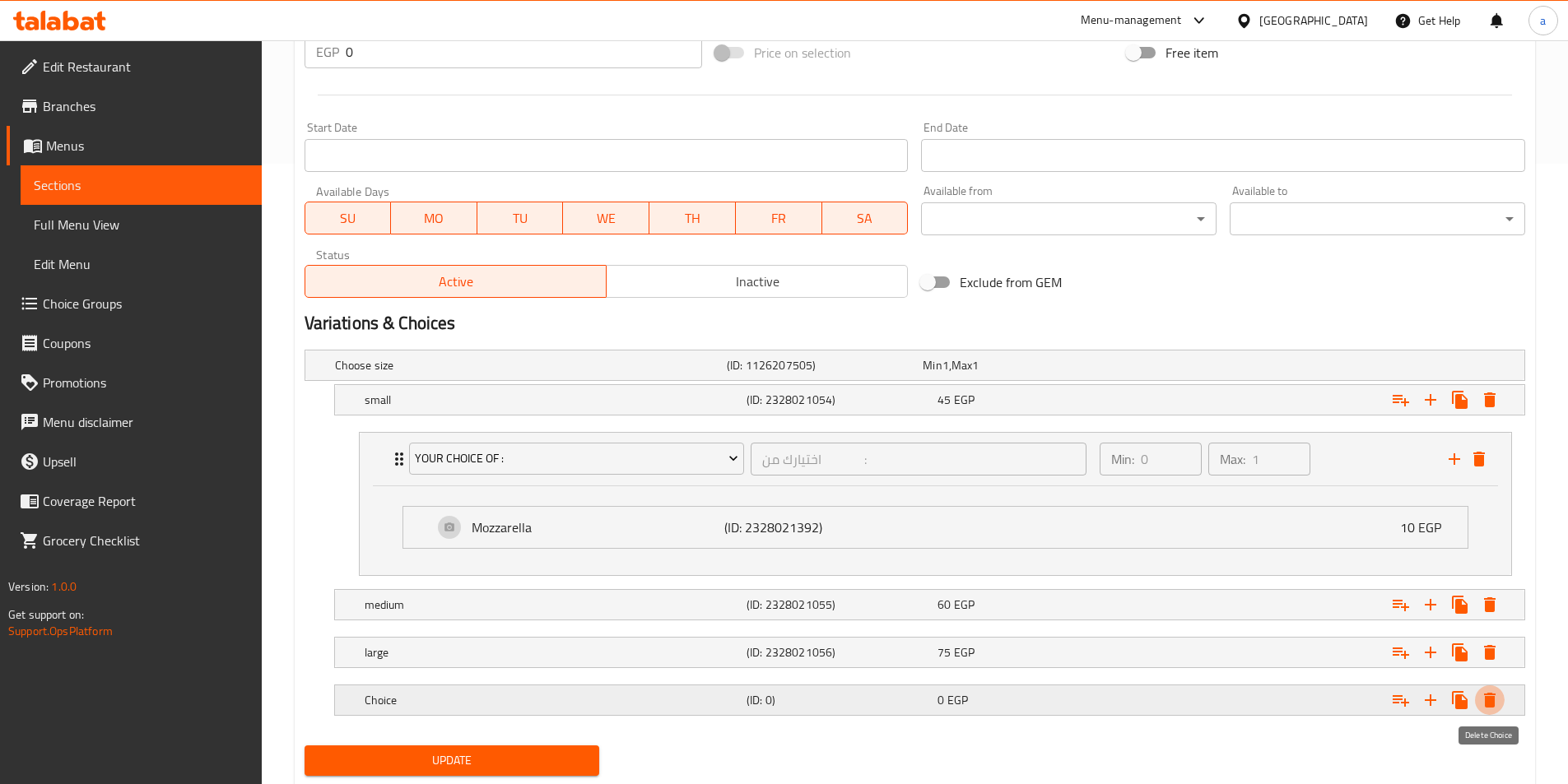
click at [1493, 697] on icon "Expand" at bounding box center [1490, 700] width 12 height 15
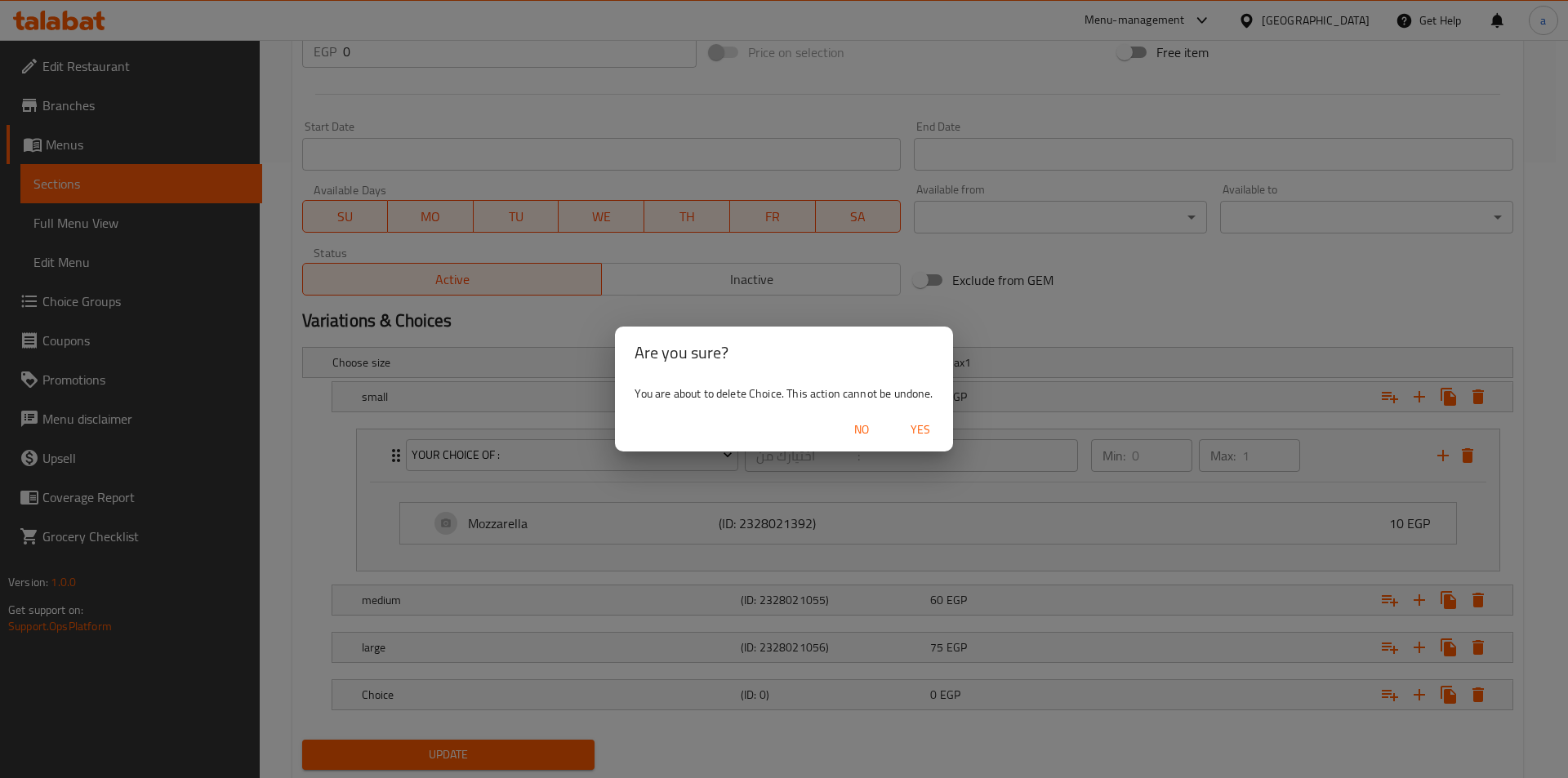
click at [911, 432] on span "Yes" at bounding box center [920, 430] width 39 height 21
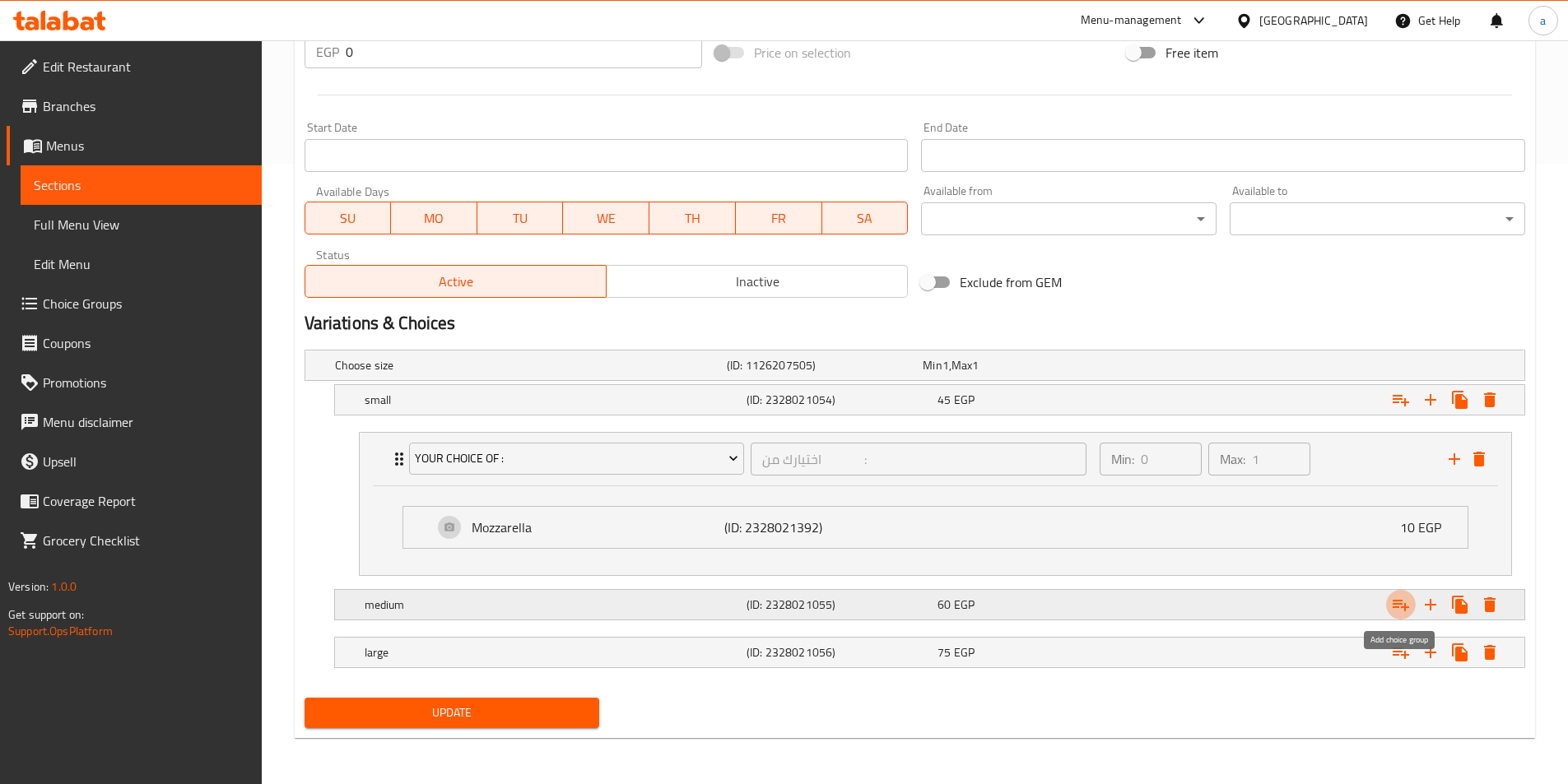
click at [1400, 614] on icon "Expand" at bounding box center [1401, 605] width 20 height 20
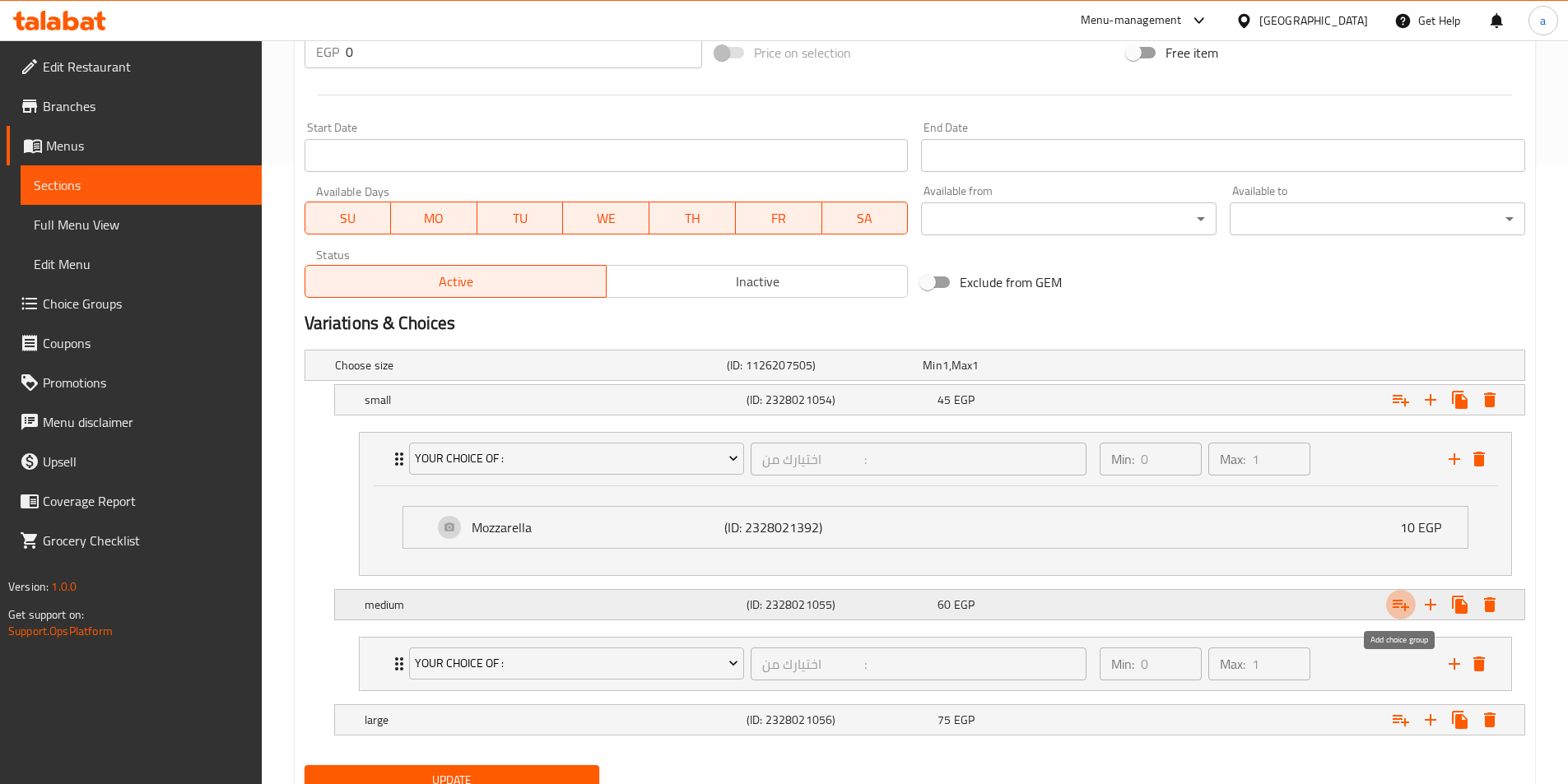
click at [1403, 614] on icon "Expand" at bounding box center [1401, 605] width 20 height 20
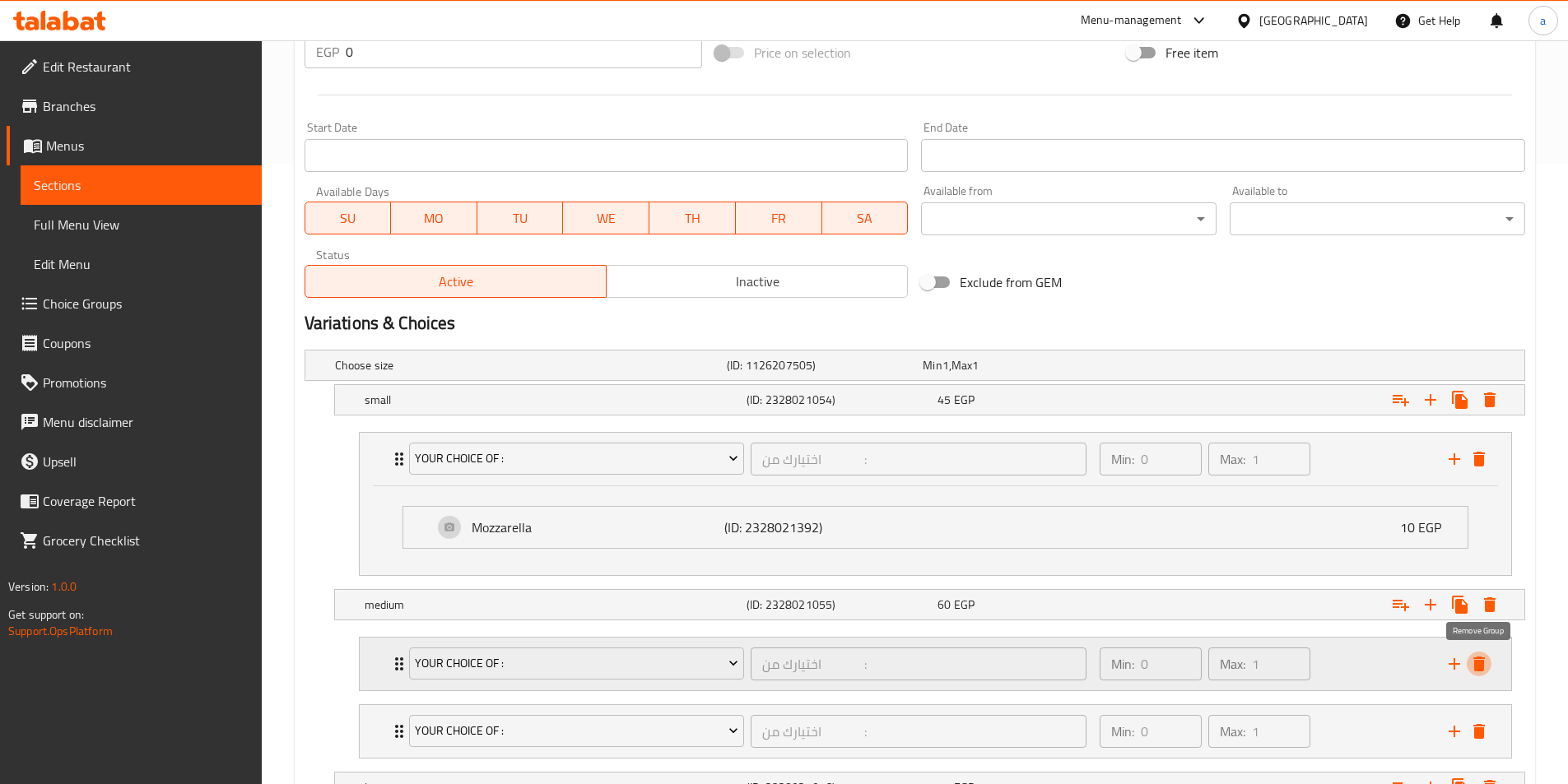
click at [1488, 669] on icon "delete" at bounding box center [1479, 665] width 20 height 20
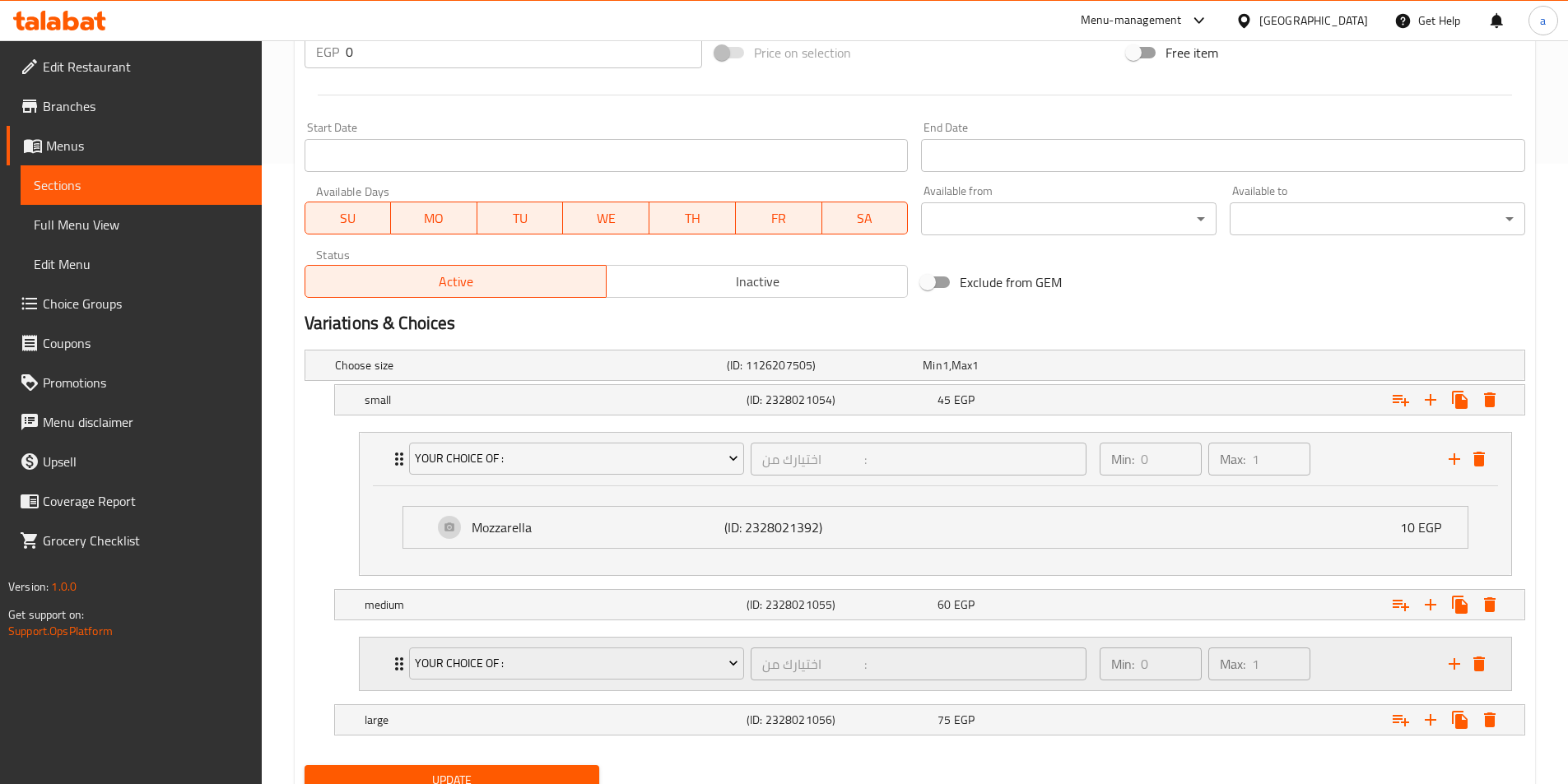
click at [1359, 666] on div "Min: 0 ​ Max: 1 ​" at bounding box center [1264, 665] width 349 height 53
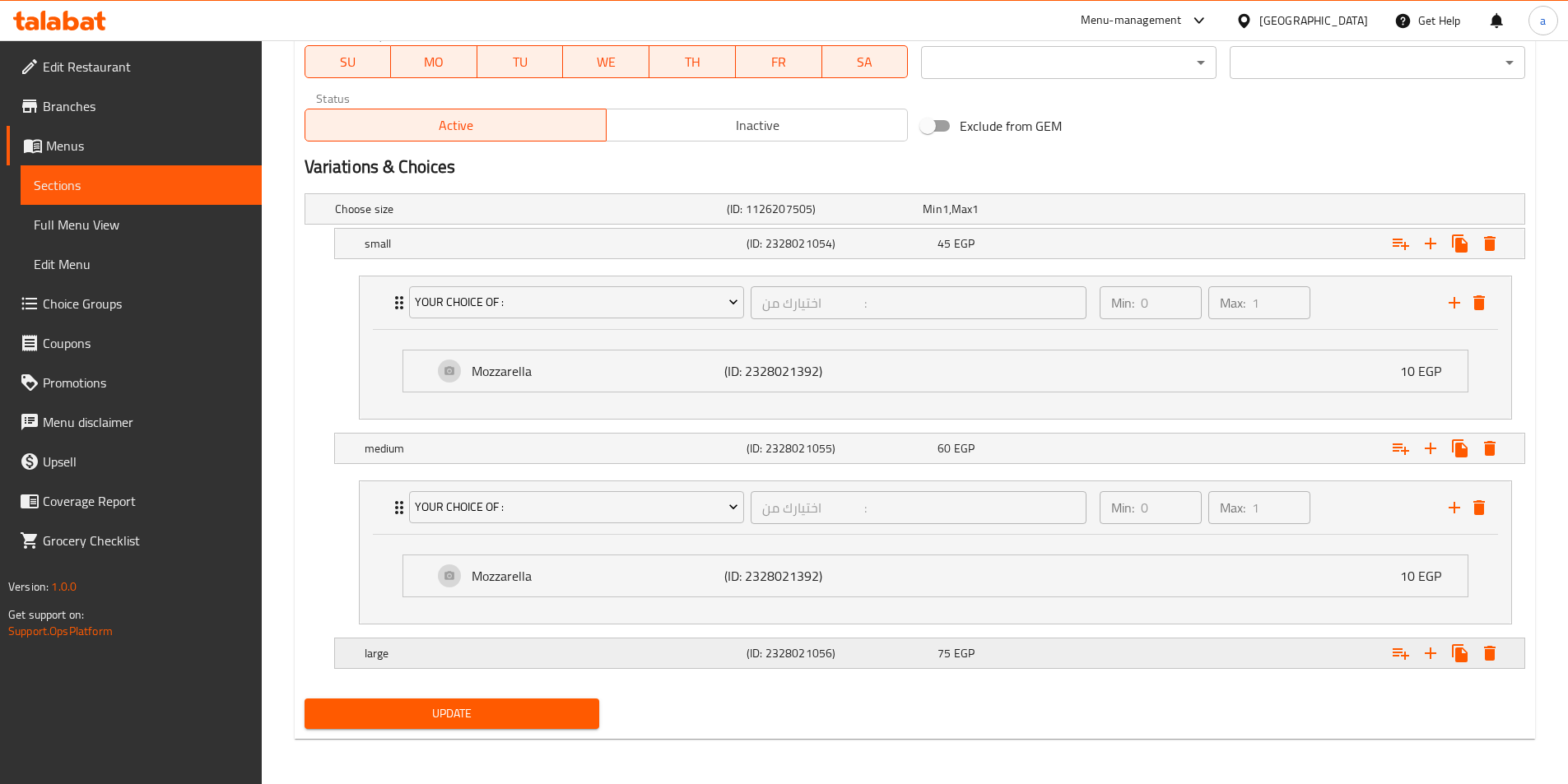
scroll to position [778, 0]
click at [1053, 592] on div "Mozzarella (ID: 2328021392) 10 EGP" at bounding box center [940, 574] width 1015 height 41
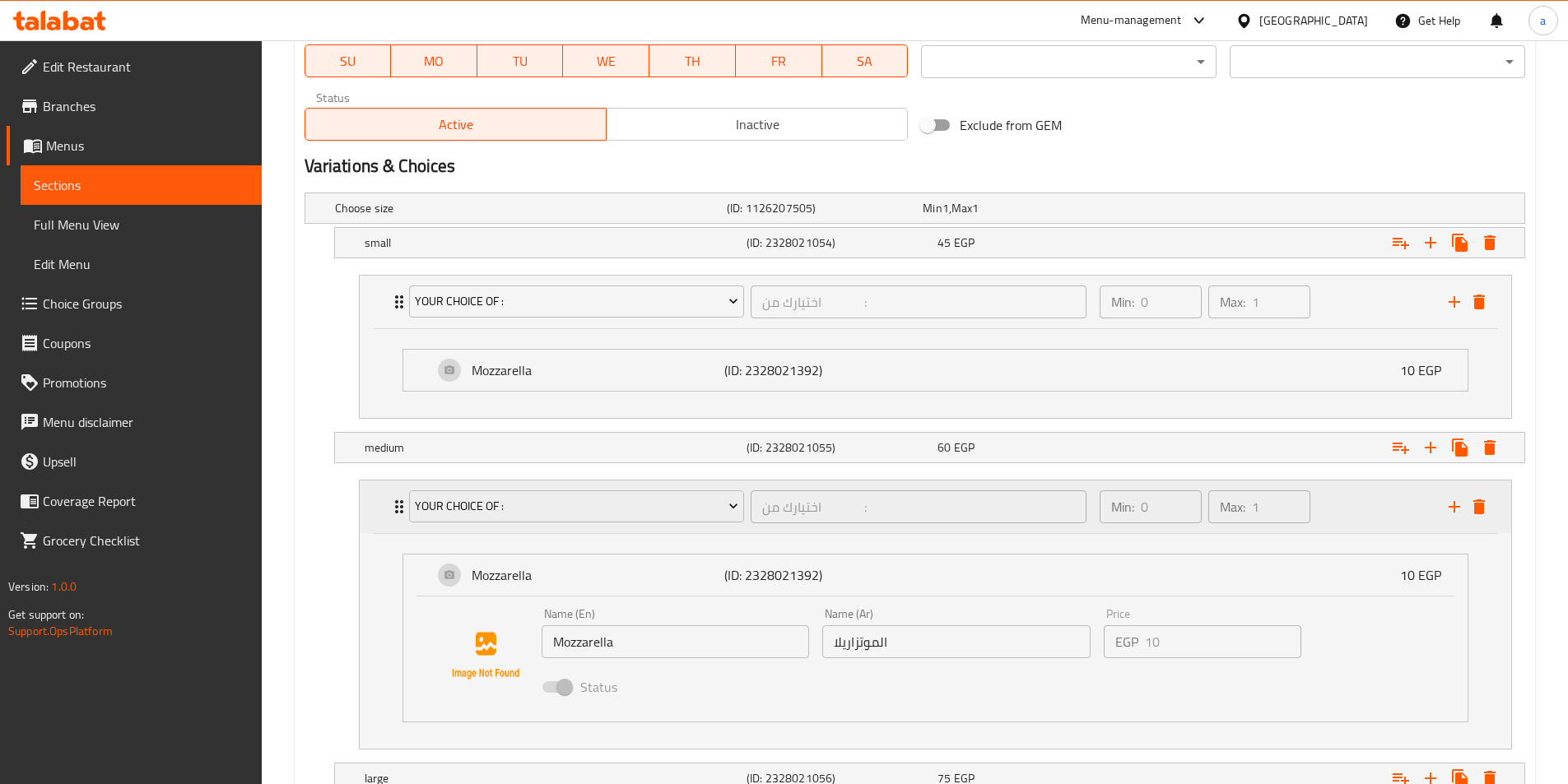
click at [1387, 512] on div "Min: 0 ​ Max: 1 ​" at bounding box center [1264, 507] width 349 height 53
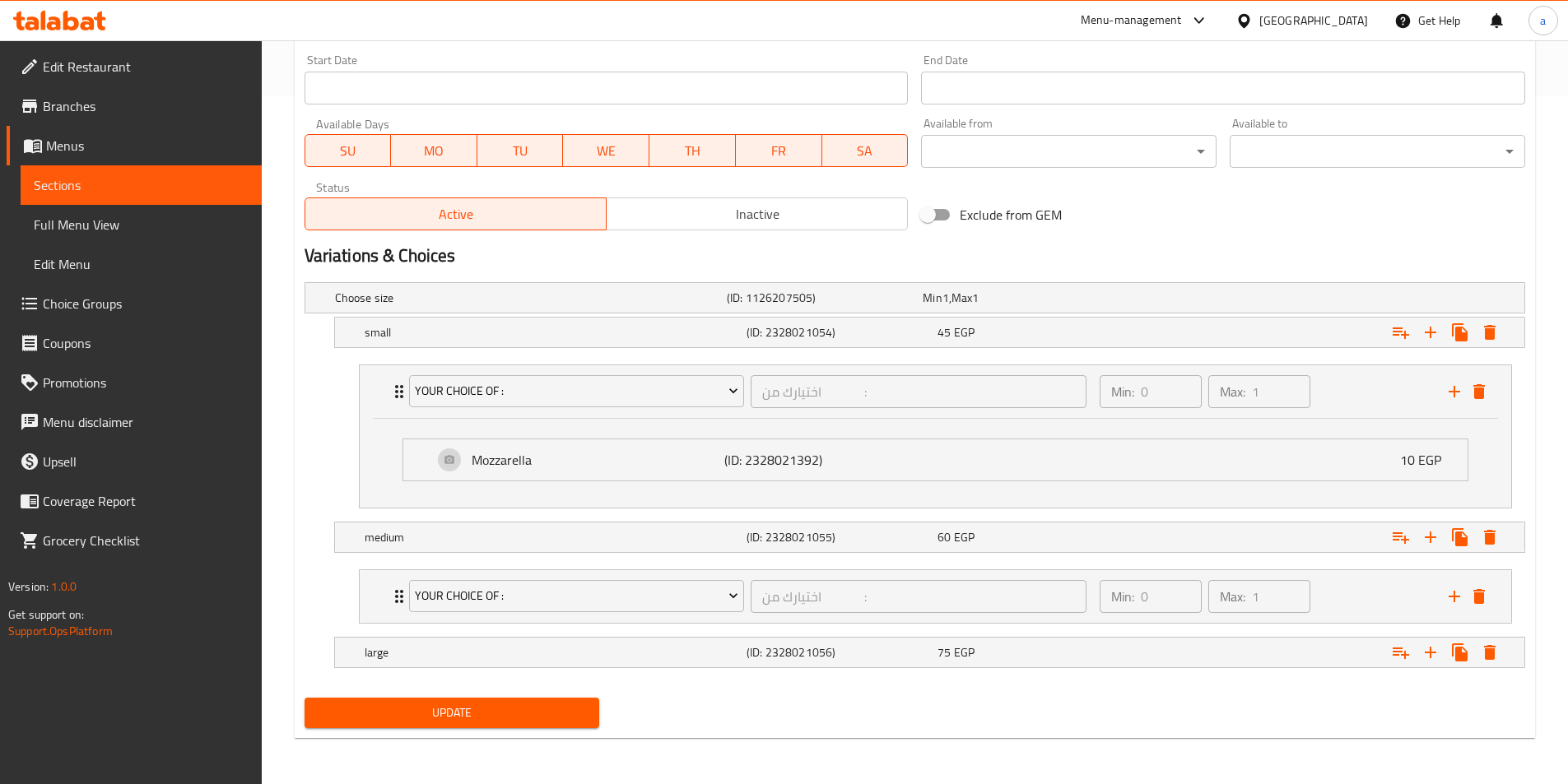
scroll to position [688, 0]
click at [1364, 394] on div "Min: 0 ​ Max: 1 ​" at bounding box center [1264, 392] width 349 height 53
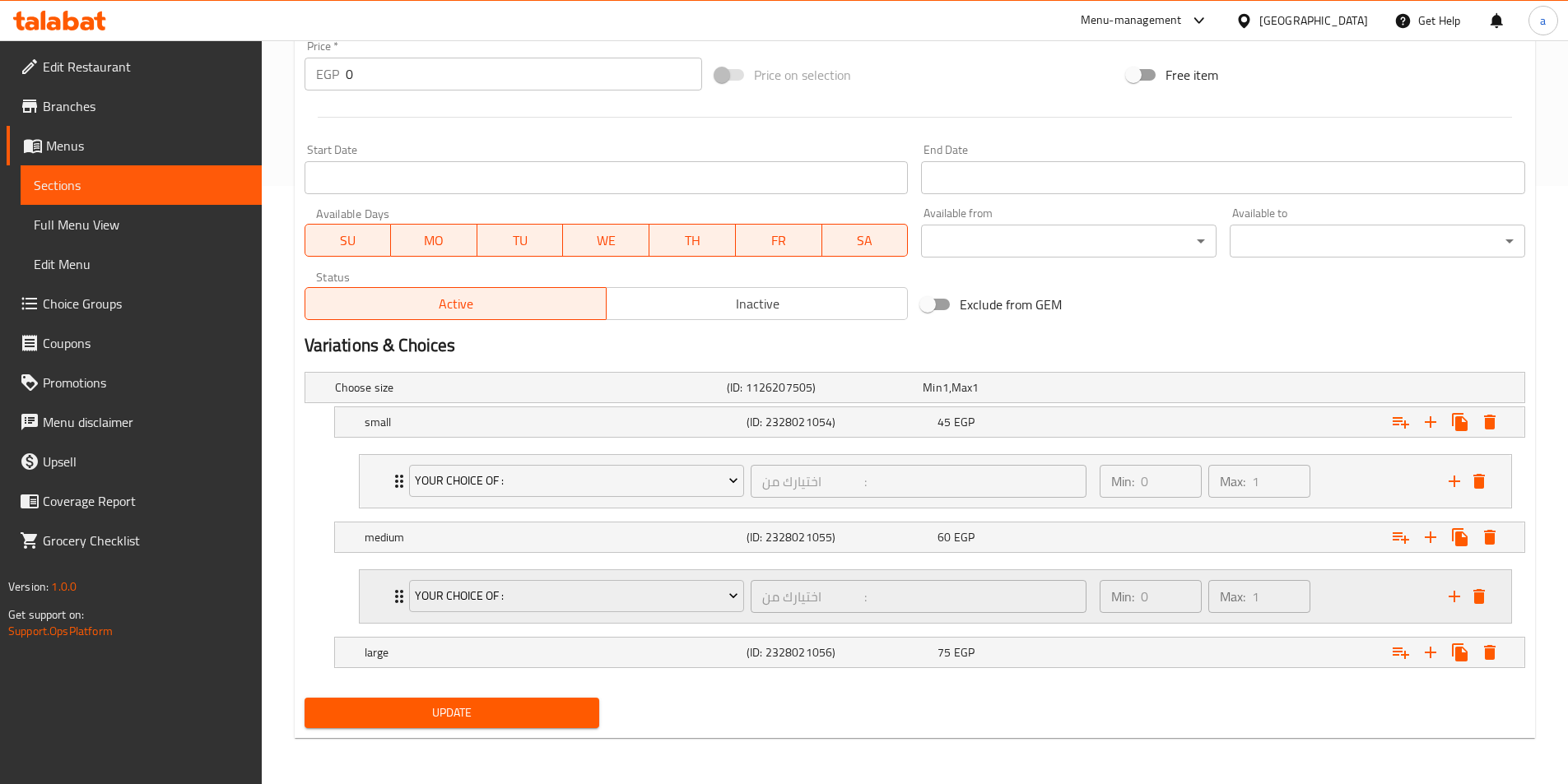
scroll to position [598, 0]
click at [1404, 652] on icon "Expand" at bounding box center [1400, 653] width 16 height 12
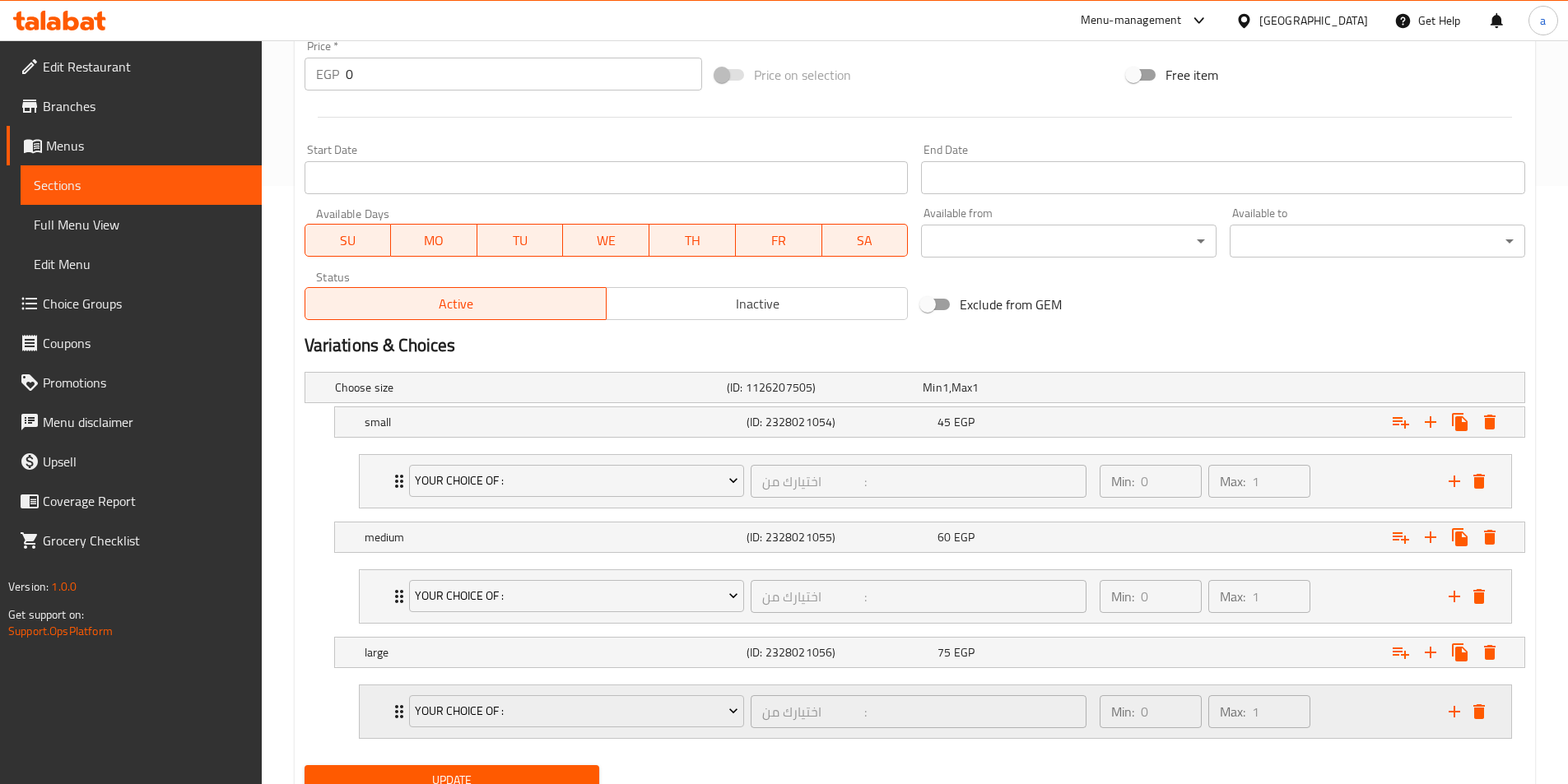
click at [1399, 709] on div "Min: 0 ​ Max: 1 ​" at bounding box center [1264, 712] width 349 height 53
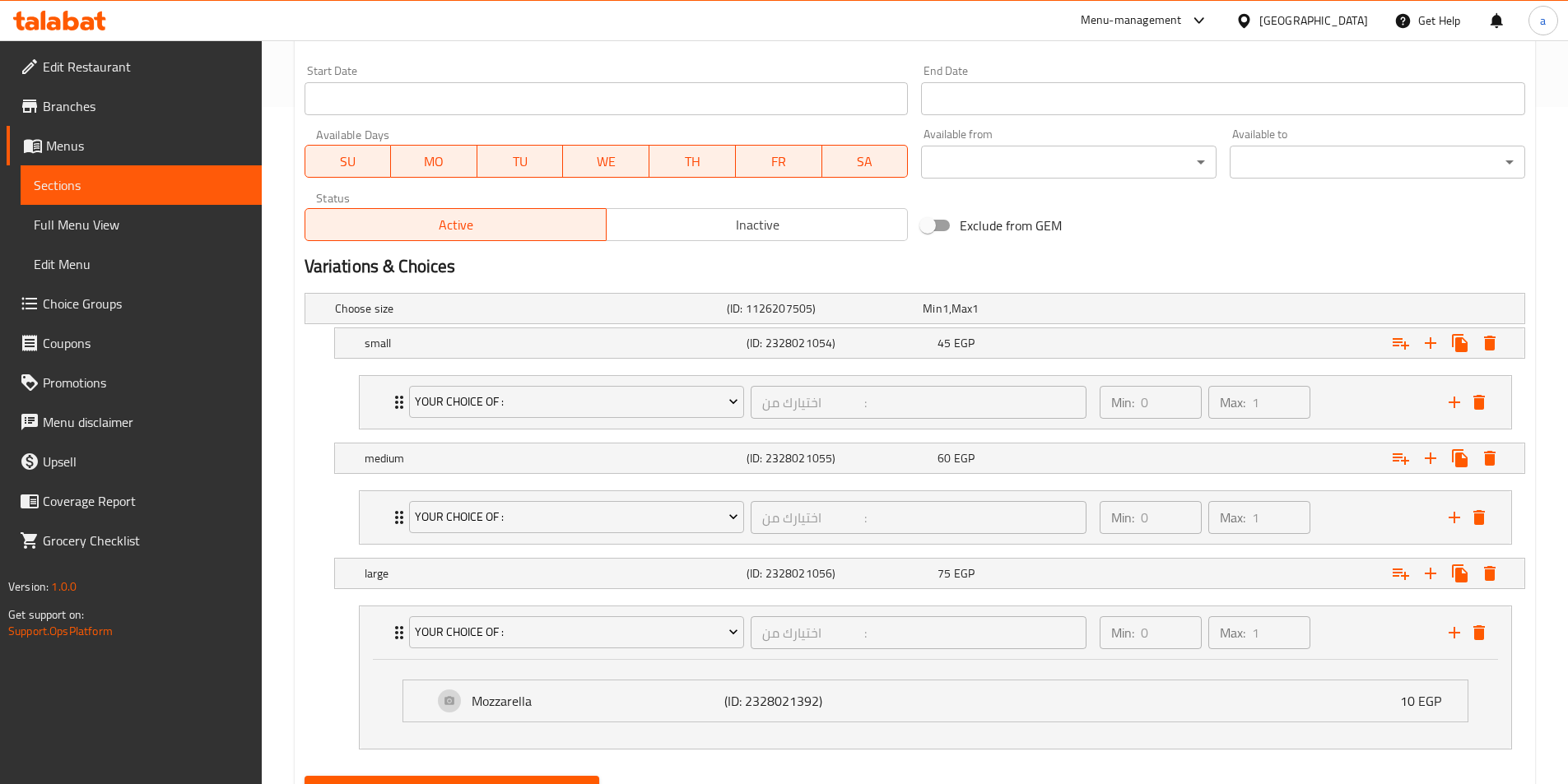
scroll to position [756, 0]
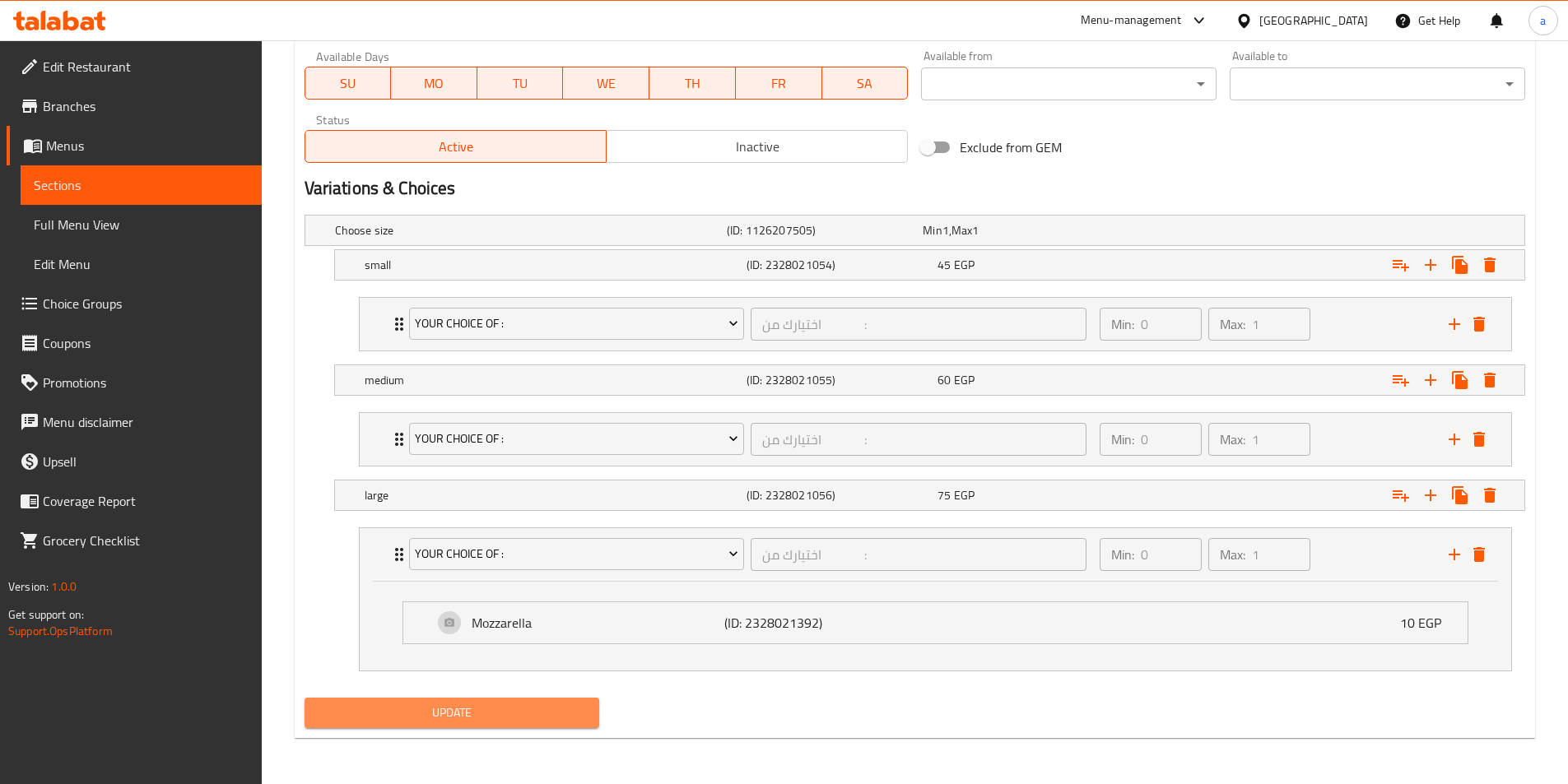
click at [499, 718] on span "Update" at bounding box center [451, 713] width 269 height 21
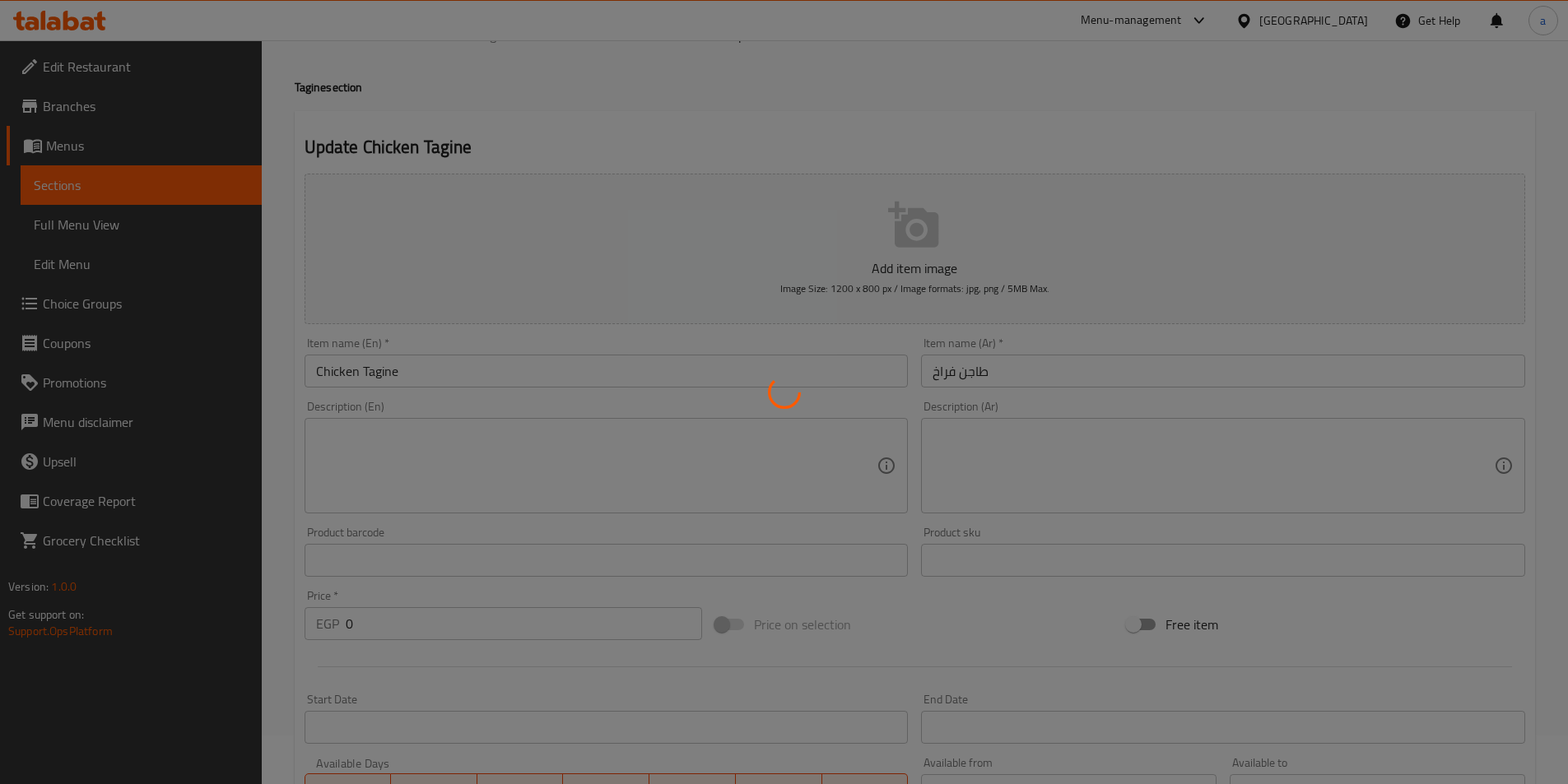
scroll to position [0, 0]
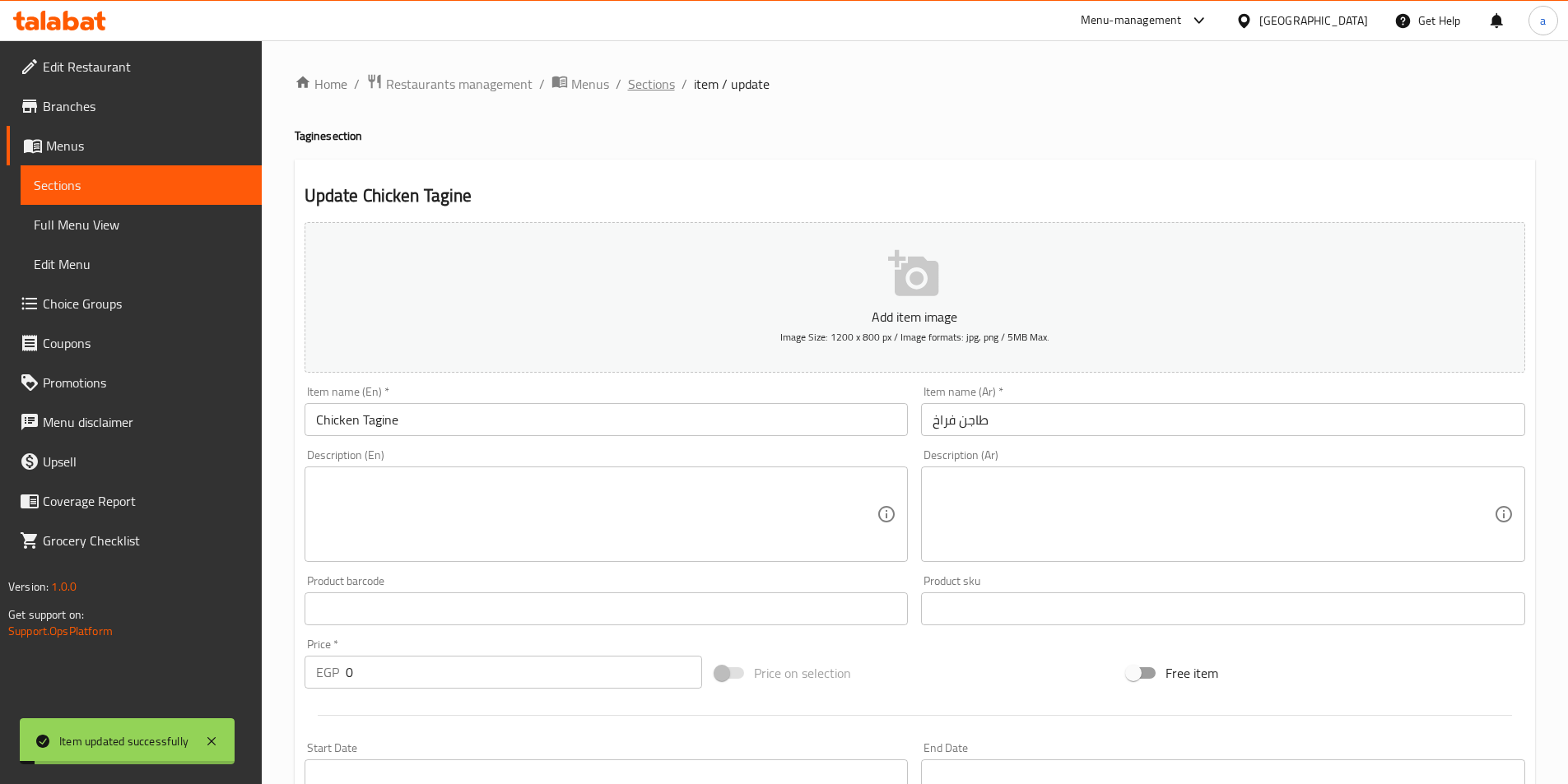
click at [643, 85] on span "Sections" at bounding box center [651, 84] width 46 height 20
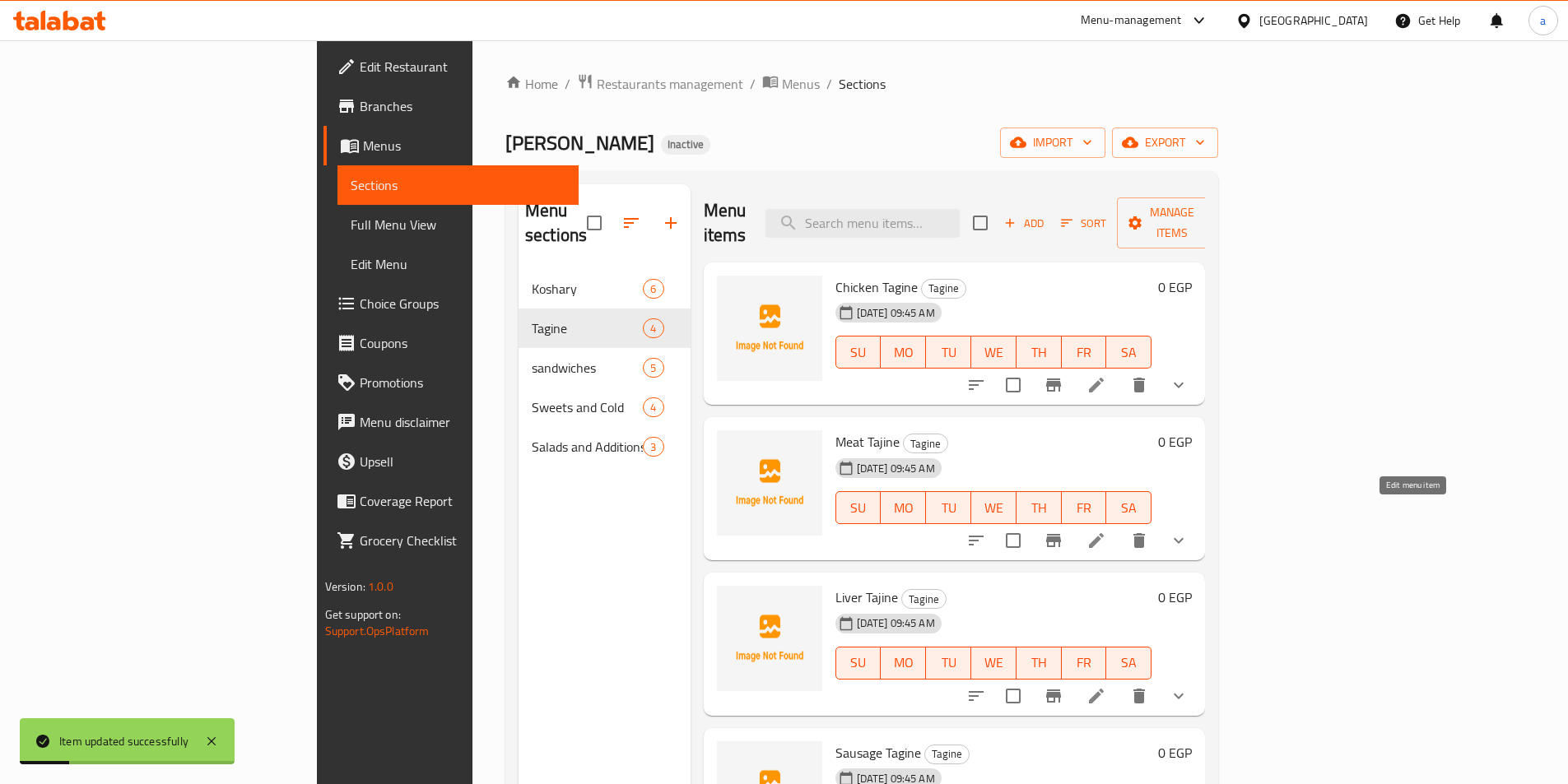
click at [1106, 531] on icon at bounding box center [1097, 541] width 20 height 20
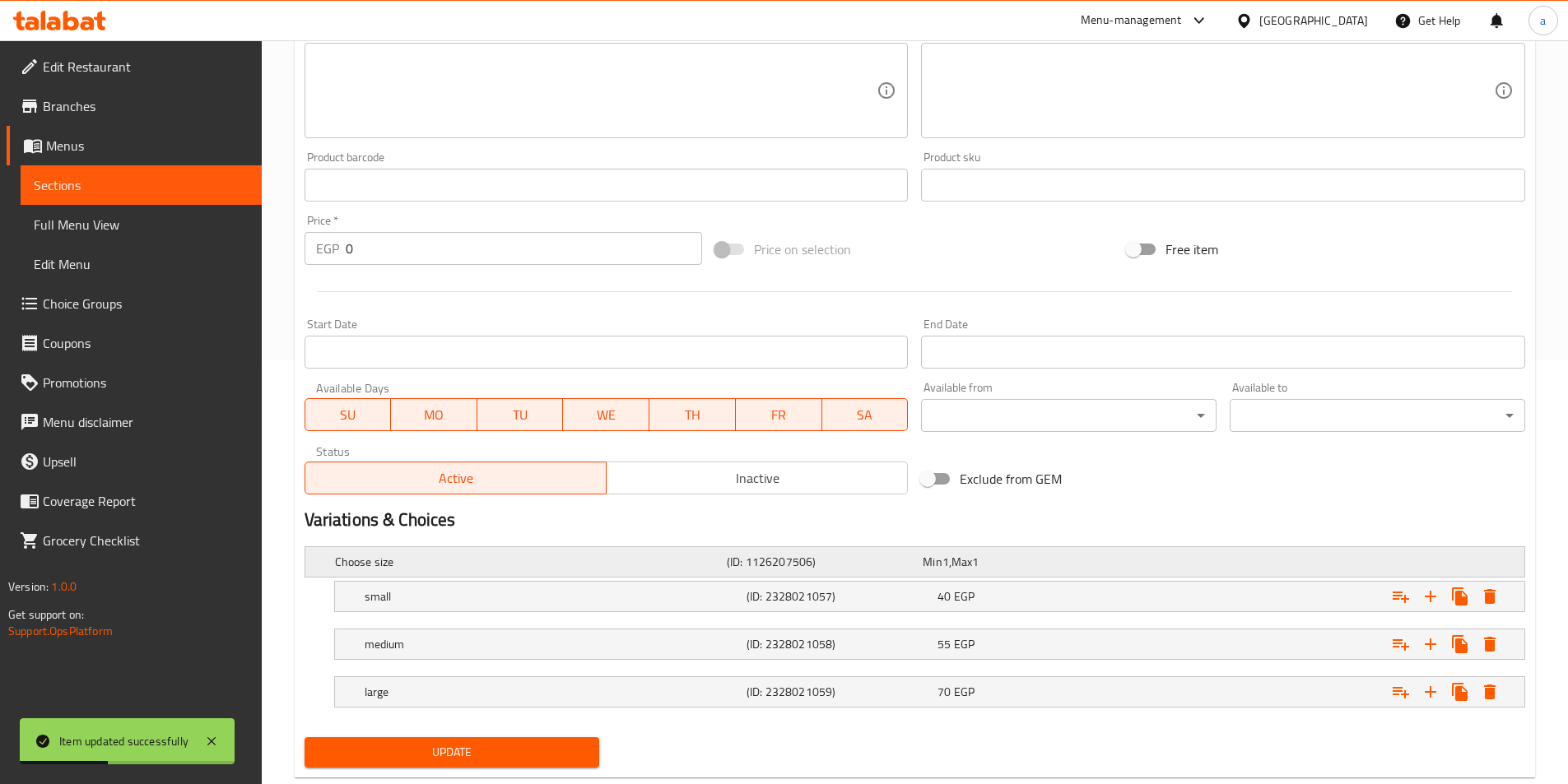
scroll to position [463, 0]
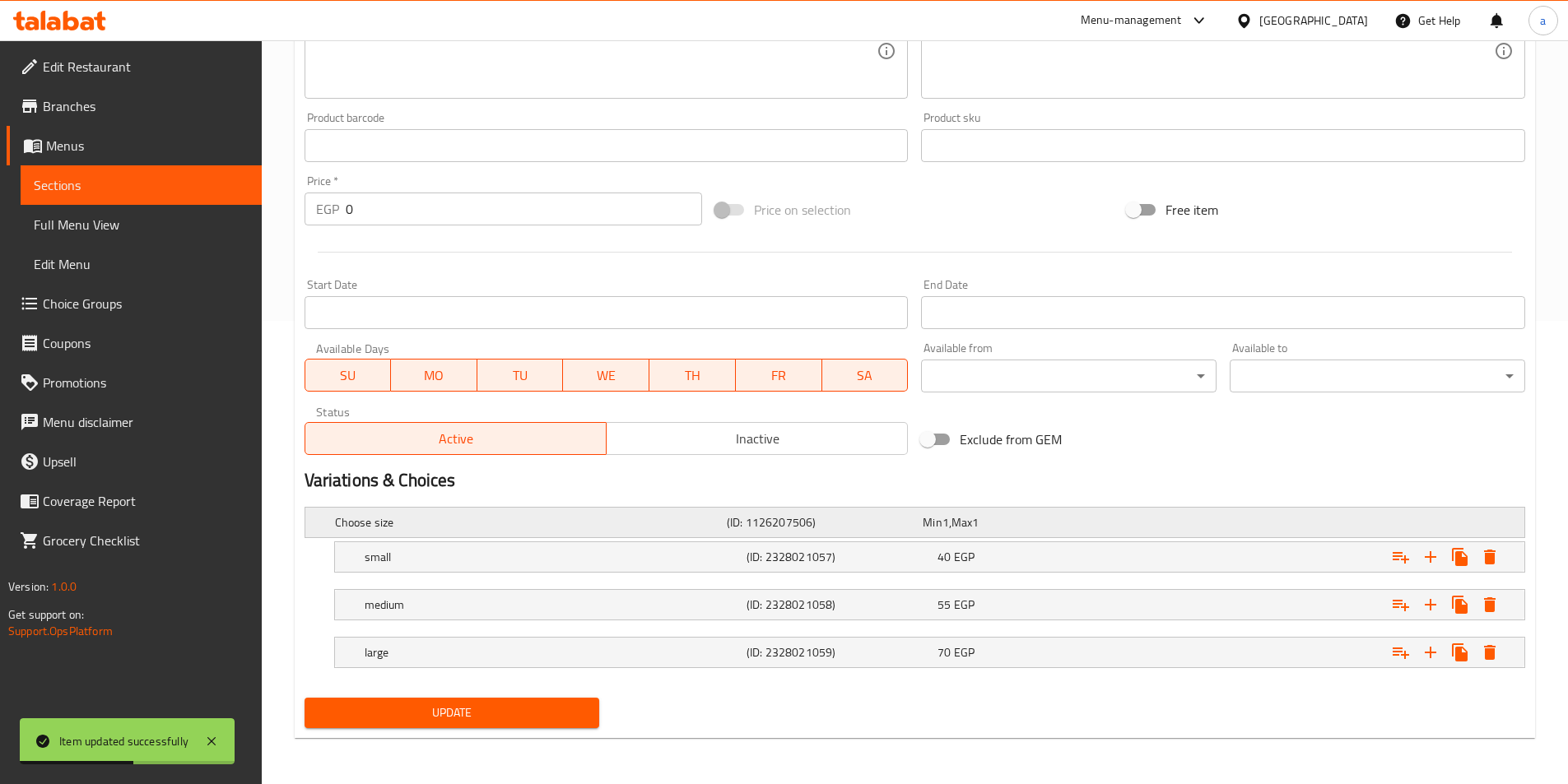
click at [1027, 520] on div "Min 1 , Max 1" at bounding box center [1017, 522] width 190 height 16
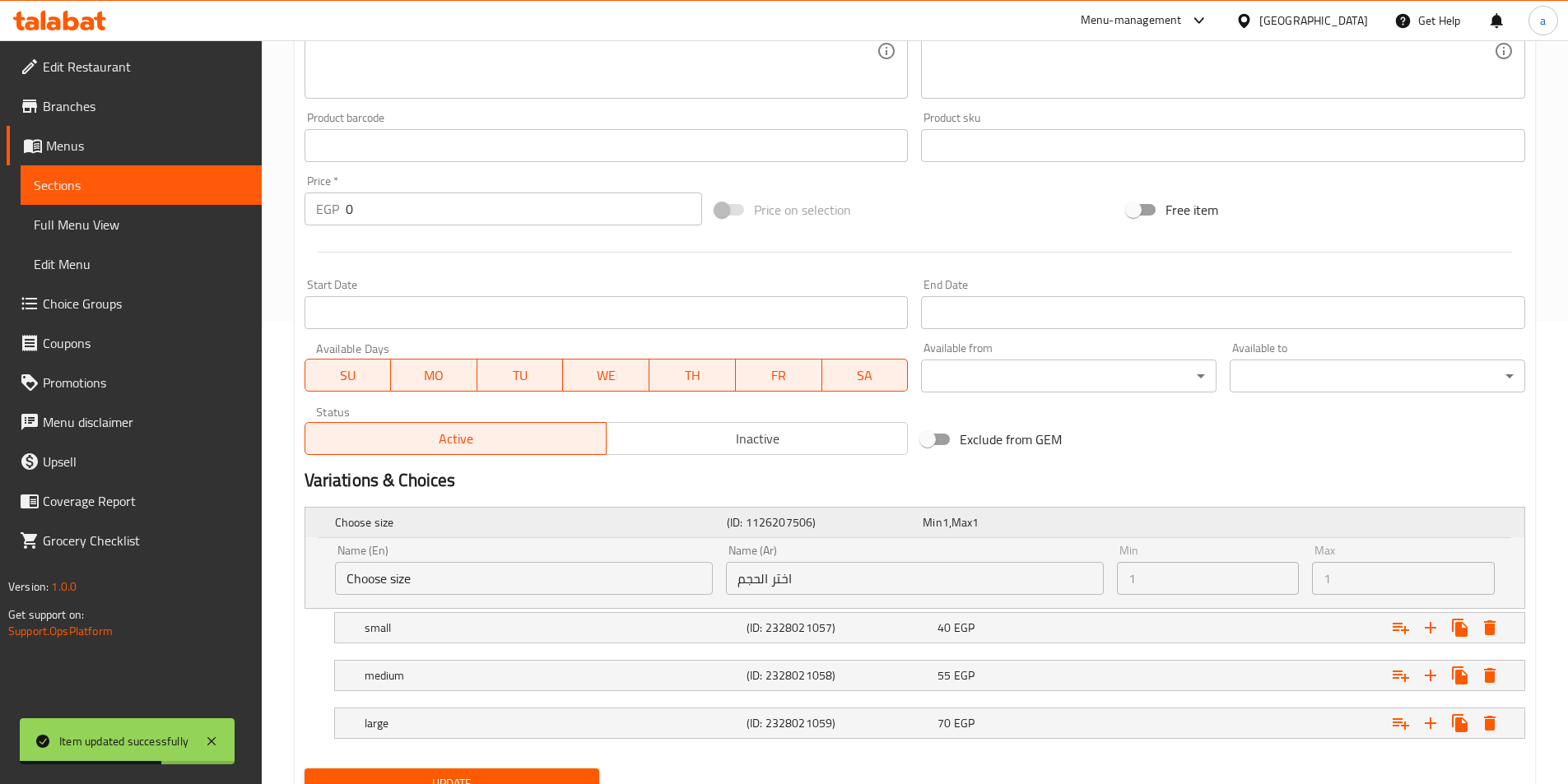
click at [1074, 511] on div "Min 1 , Max 1" at bounding box center [1016, 522] width 196 height 23
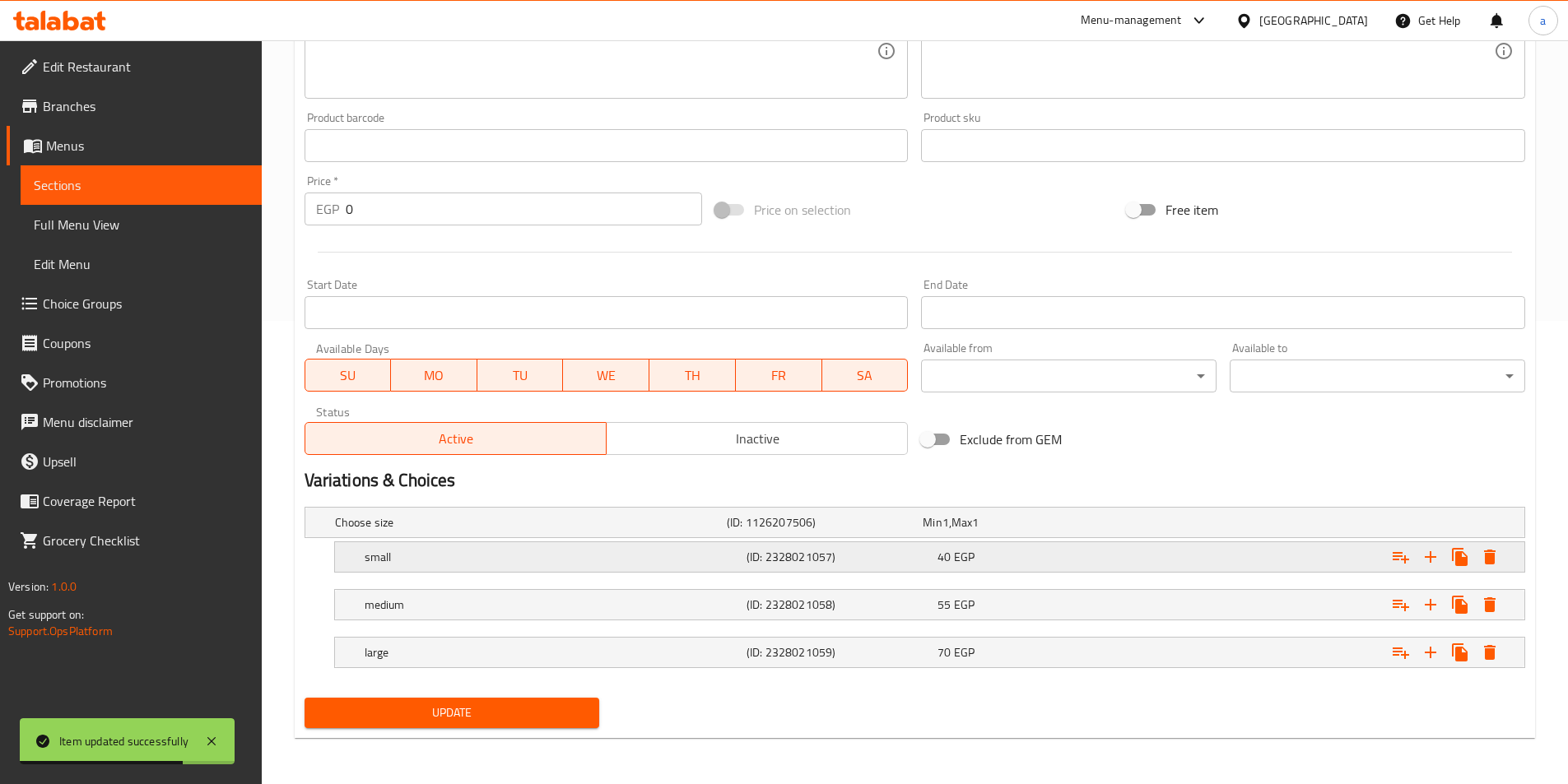
click at [1086, 556] on div "40 EGP" at bounding box center [1029, 557] width 184 height 16
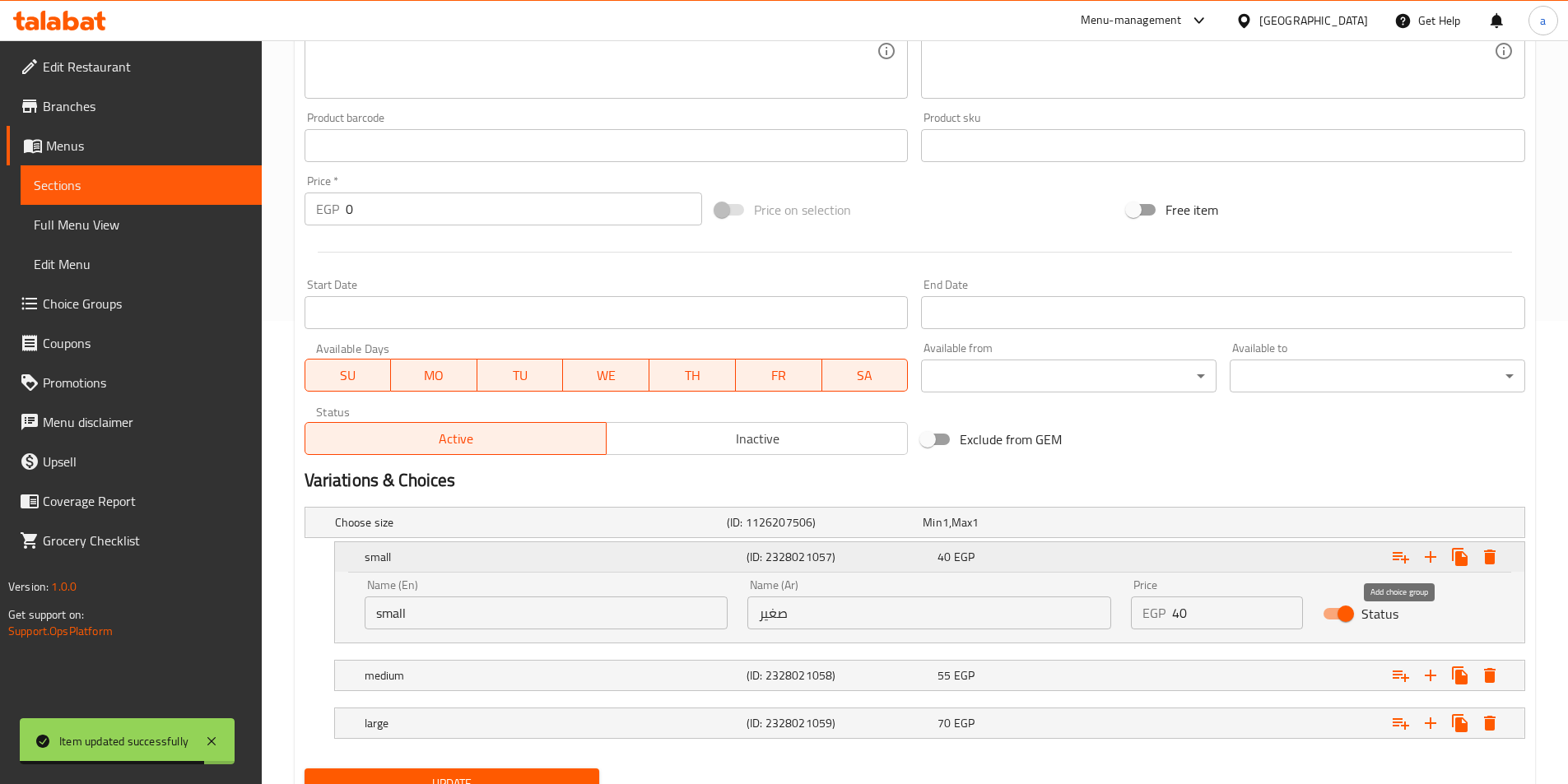
click at [1401, 567] on button "Expand" at bounding box center [1400, 557] width 29 height 29
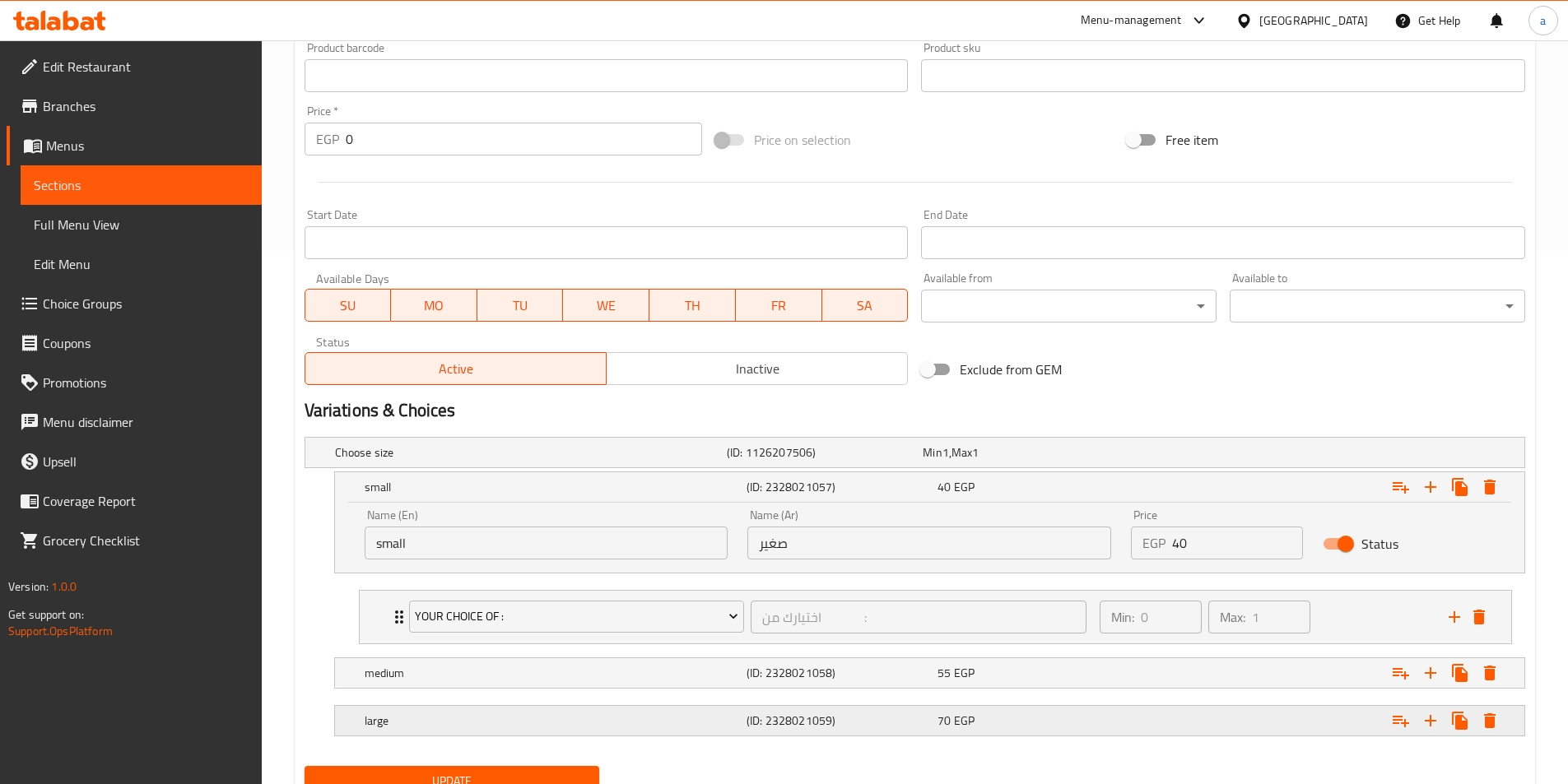
scroll to position [602, 0]
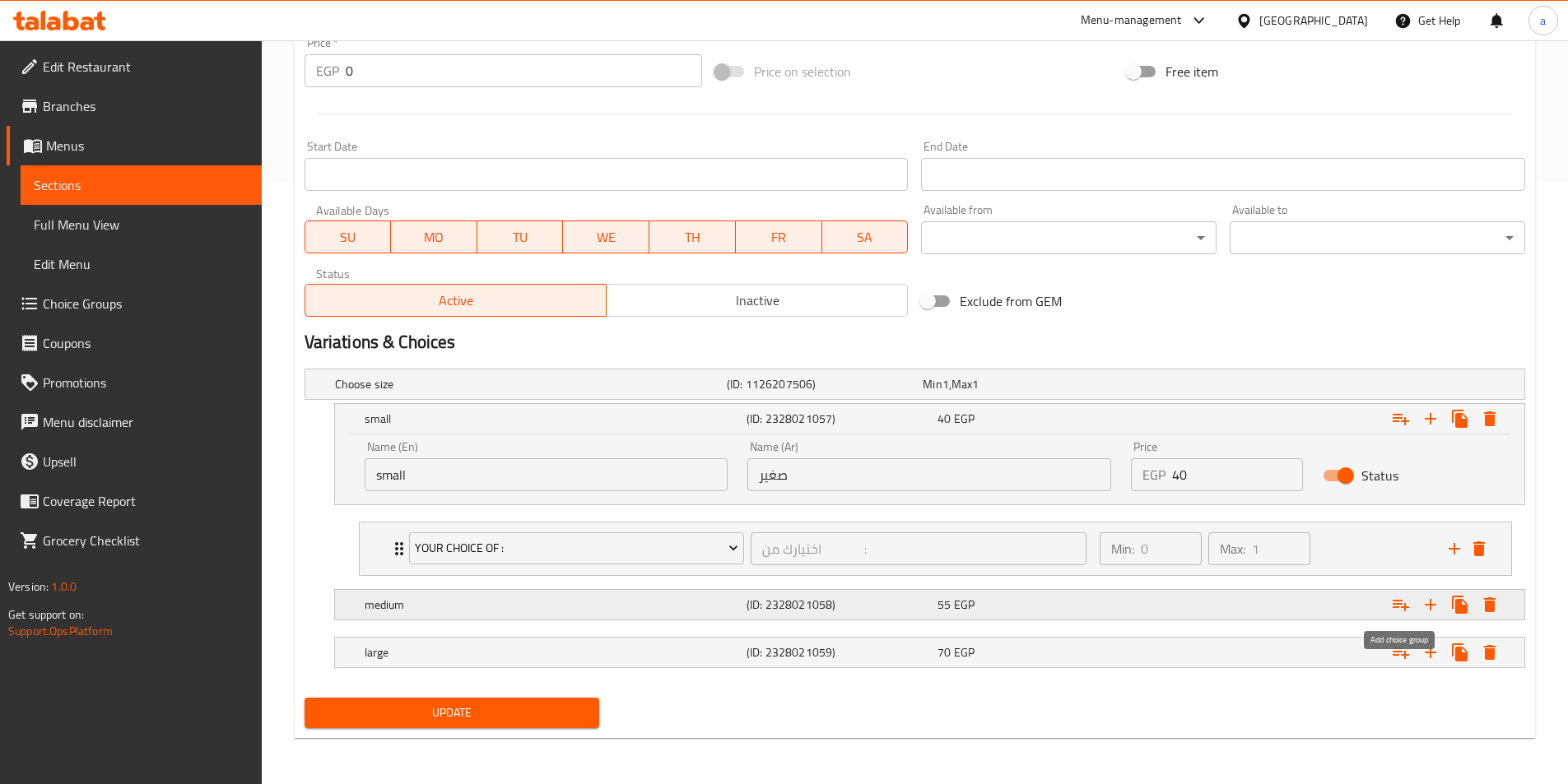
click at [1401, 606] on icon "Expand" at bounding box center [1400, 605] width 16 height 12
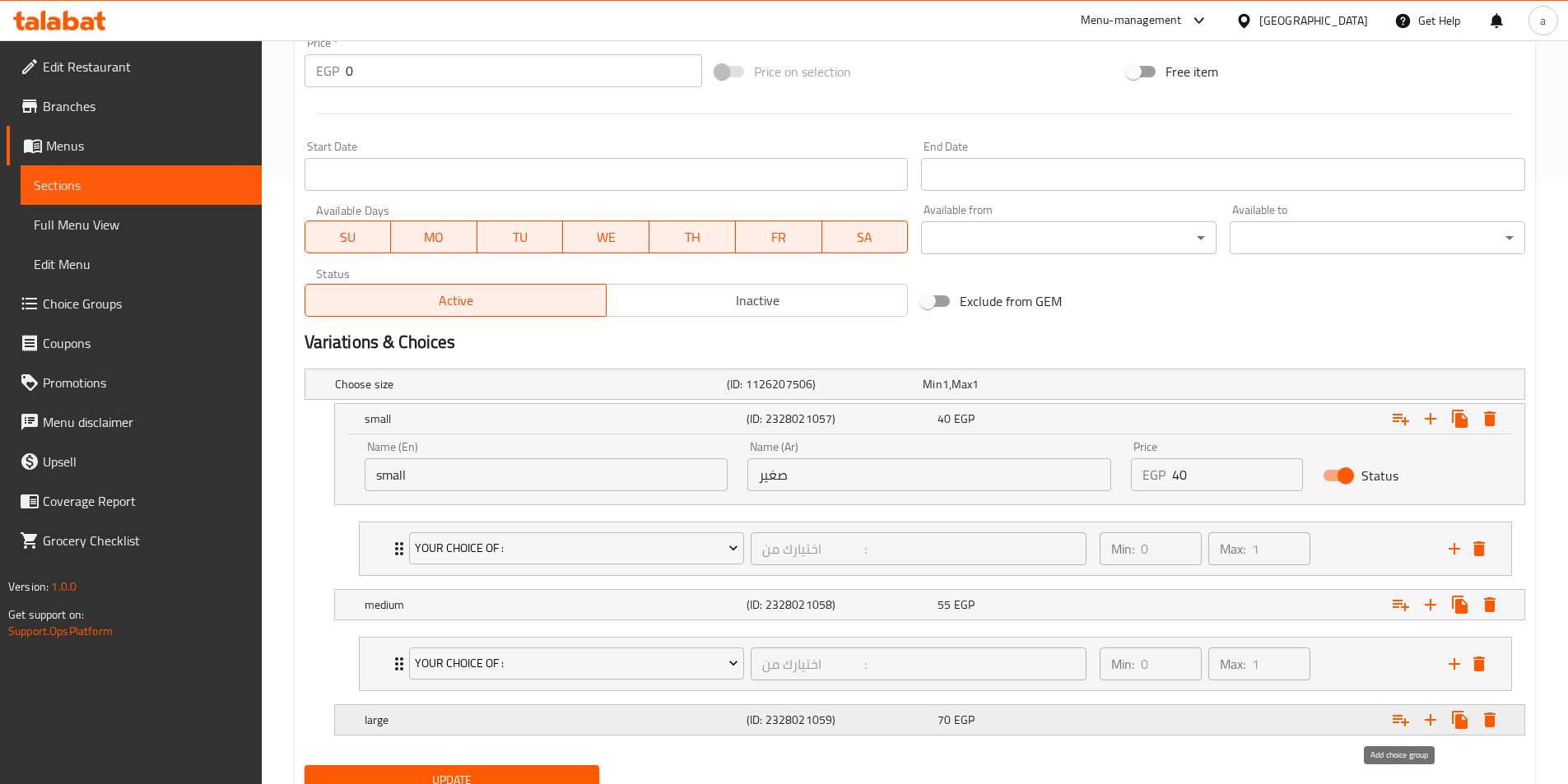
click at [1401, 735] on div "Expand" at bounding box center [1315, 720] width 382 height 36
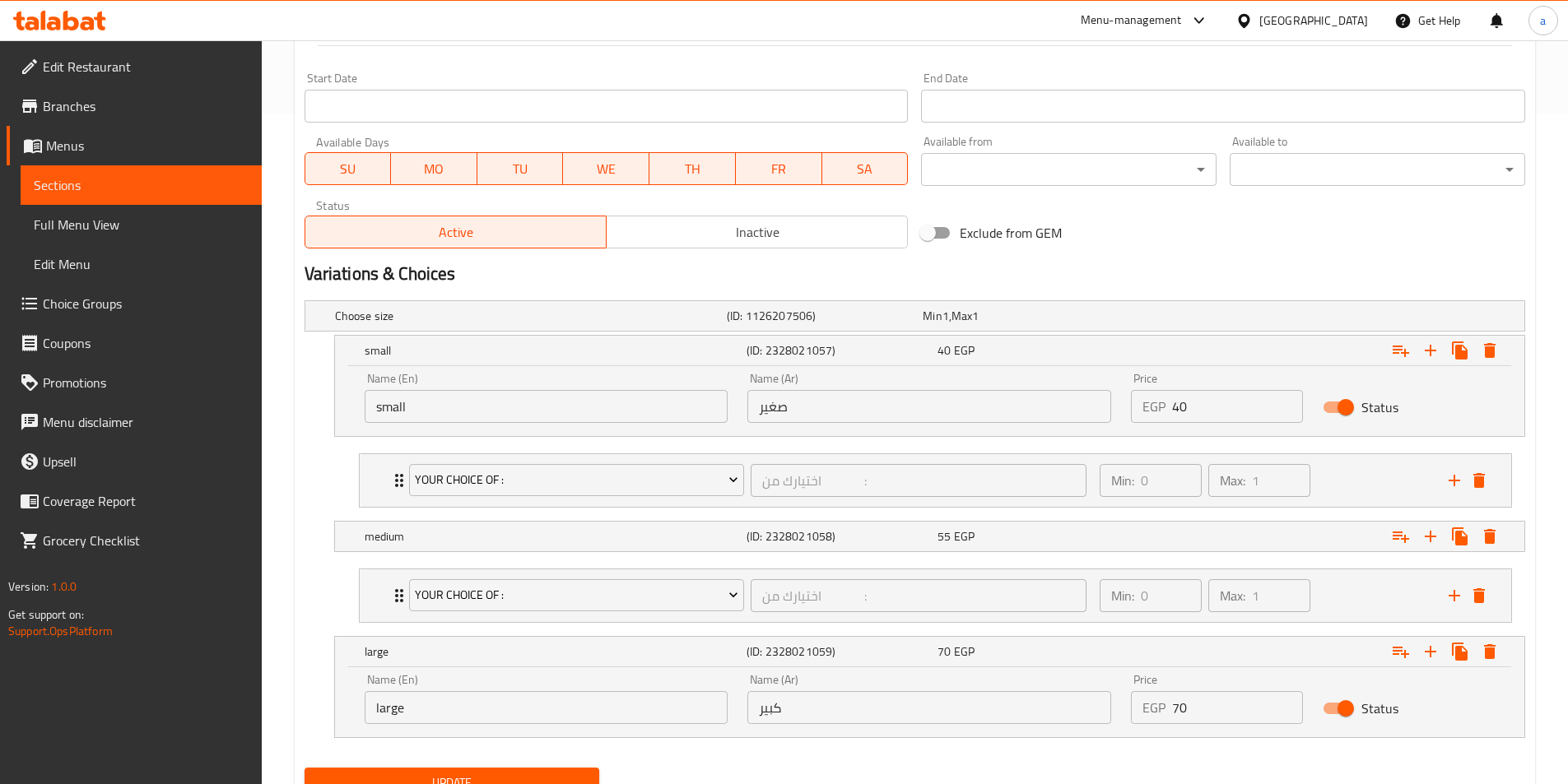
scroll to position [740, 0]
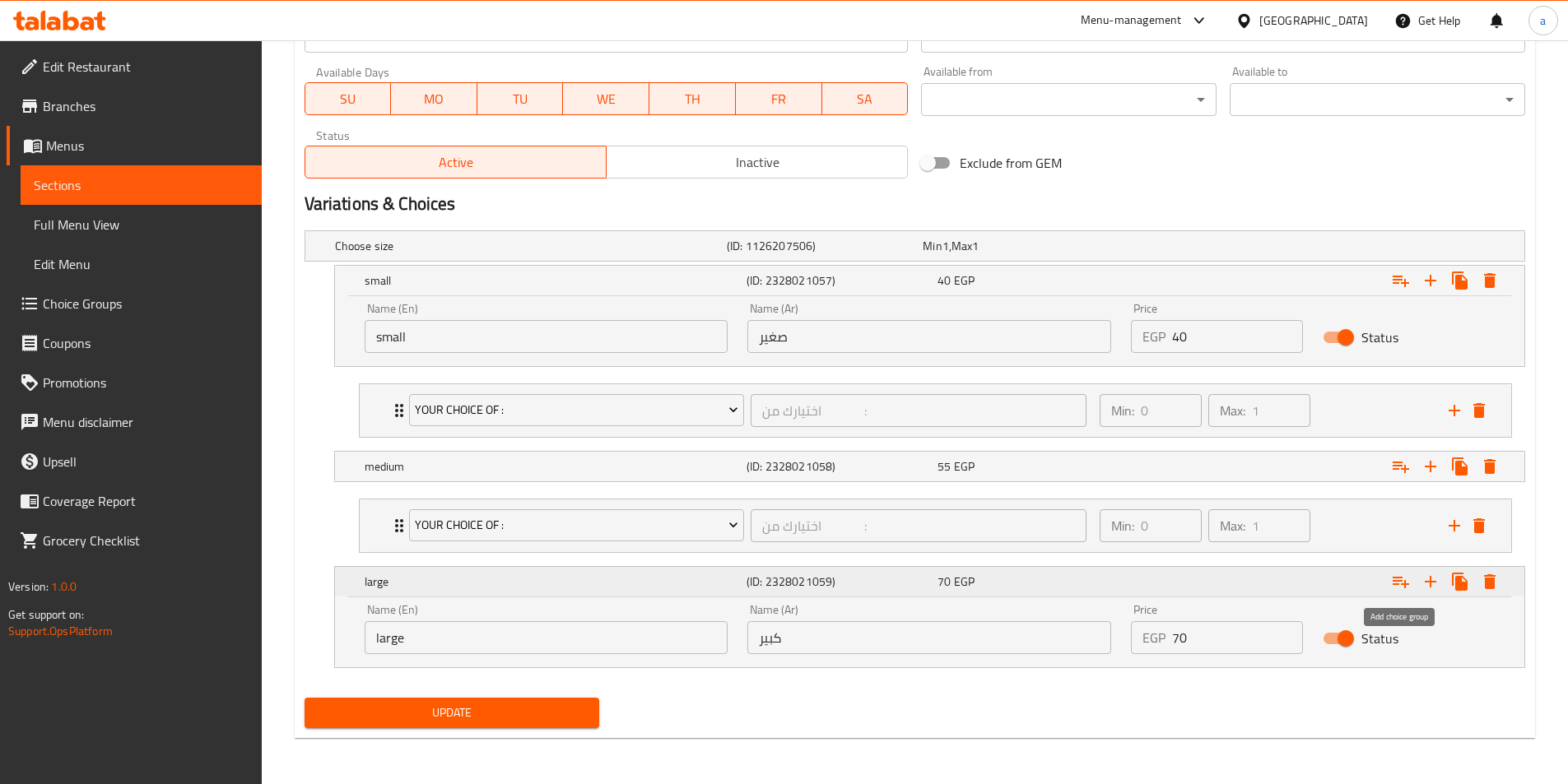
click at [1408, 581] on icon "Expand" at bounding box center [1401, 582] width 20 height 20
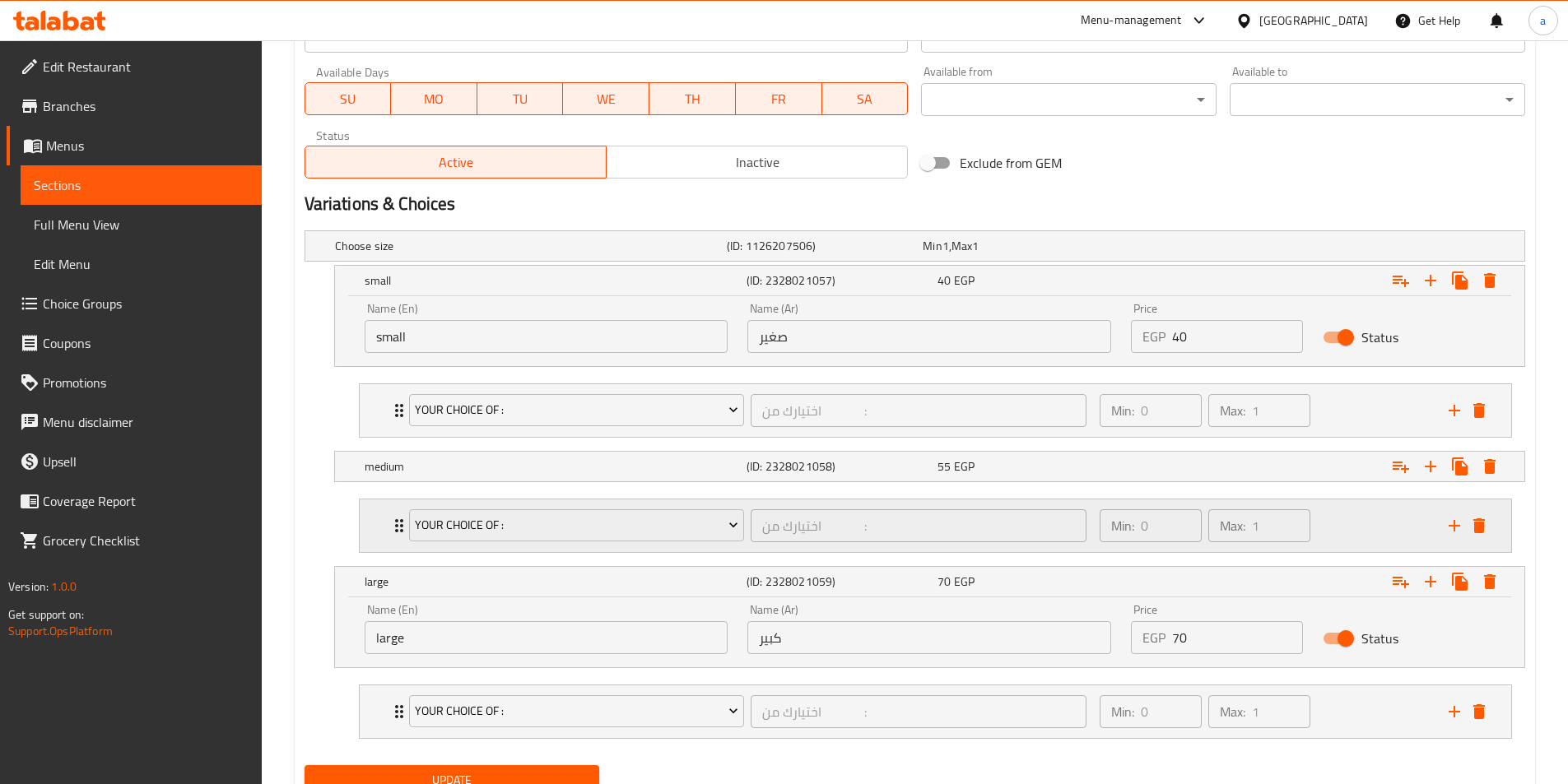
click at [1335, 519] on div "Min: 0 ​ Max: 1 ​" at bounding box center [1264, 526] width 349 height 53
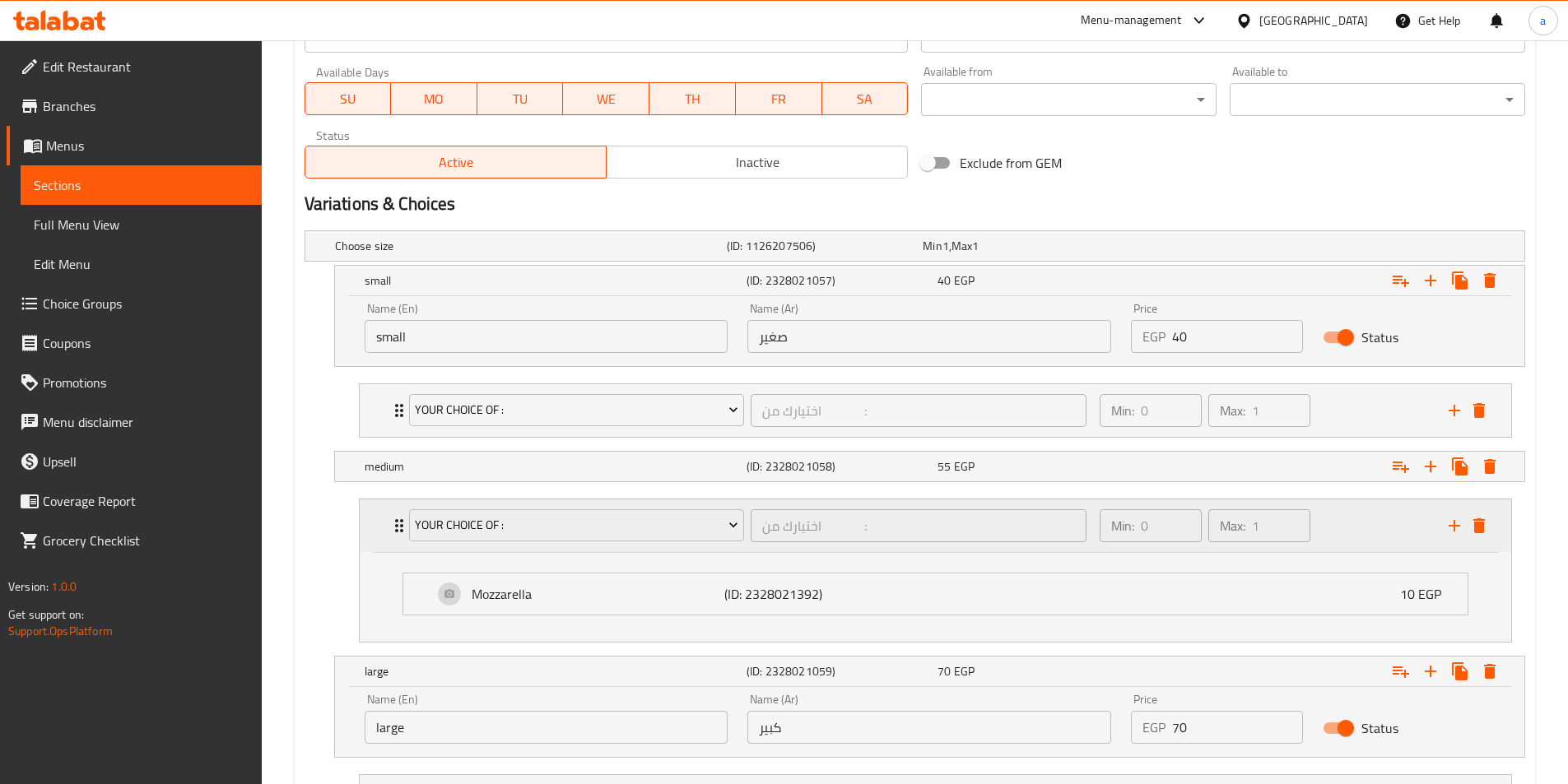
click at [1335, 519] on div "Min: 0 ​ Max: 1 ​" at bounding box center [1264, 526] width 349 height 53
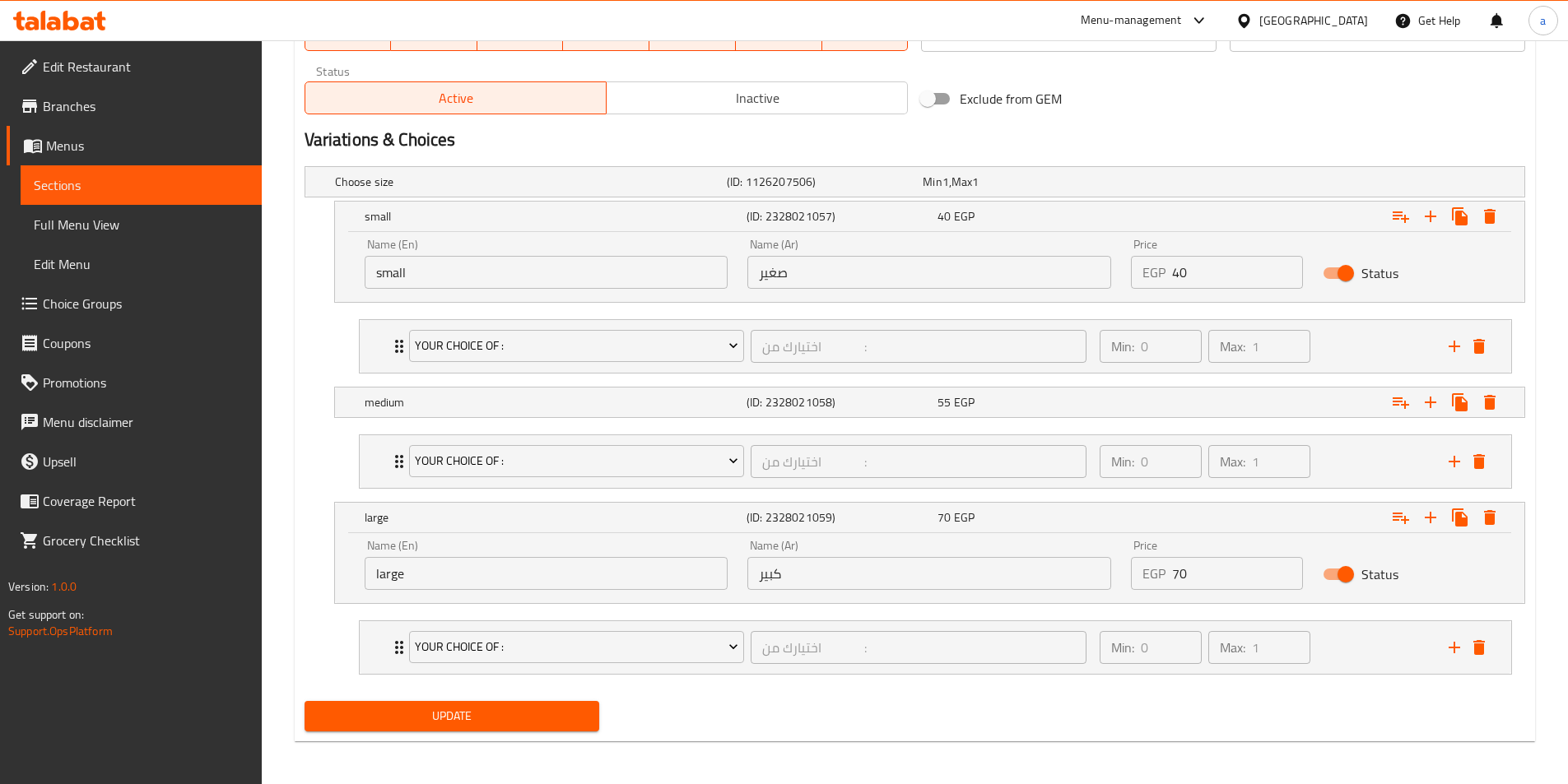
scroll to position [808, 0]
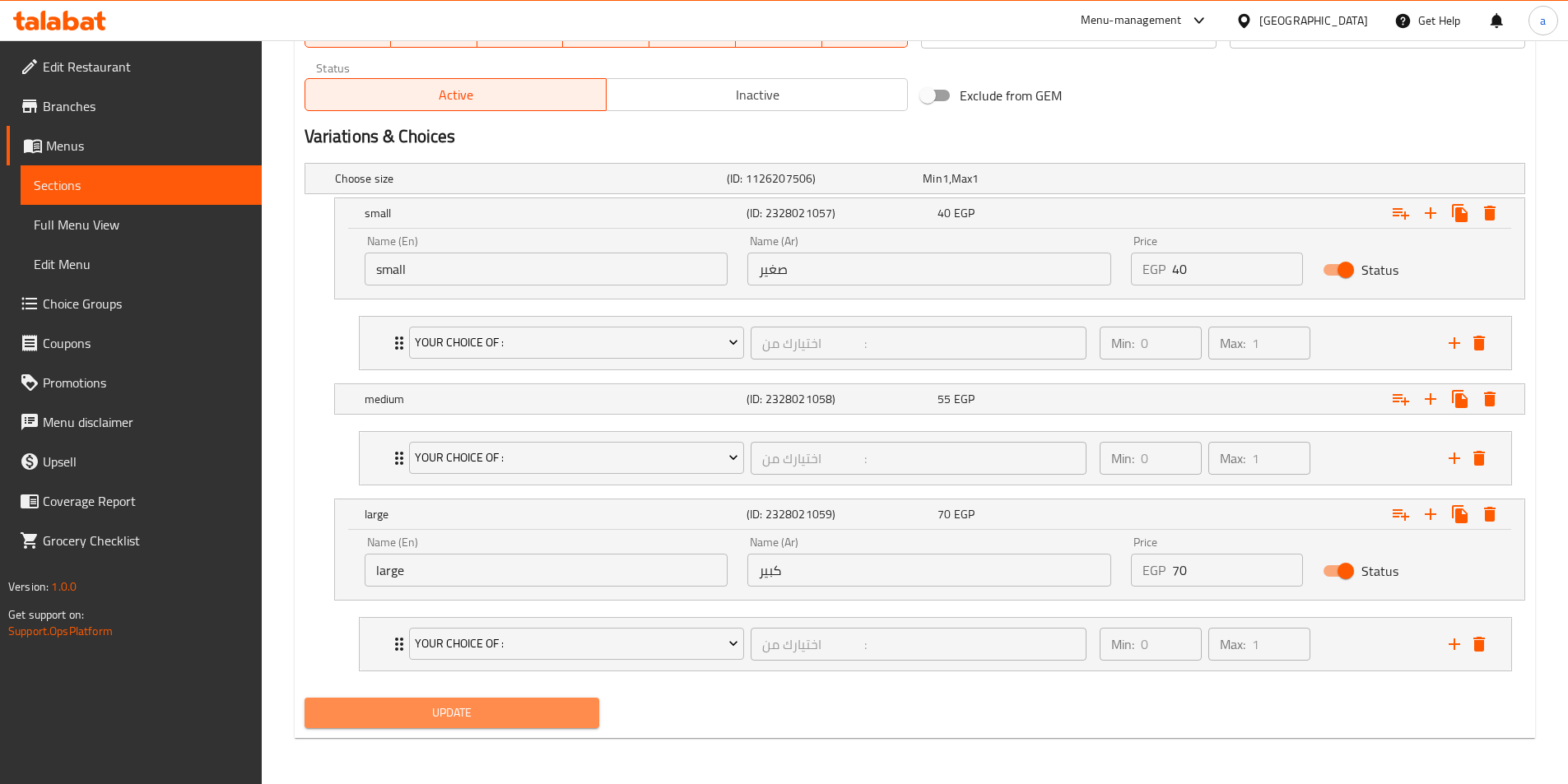
click at [537, 714] on span "Update" at bounding box center [451, 713] width 269 height 21
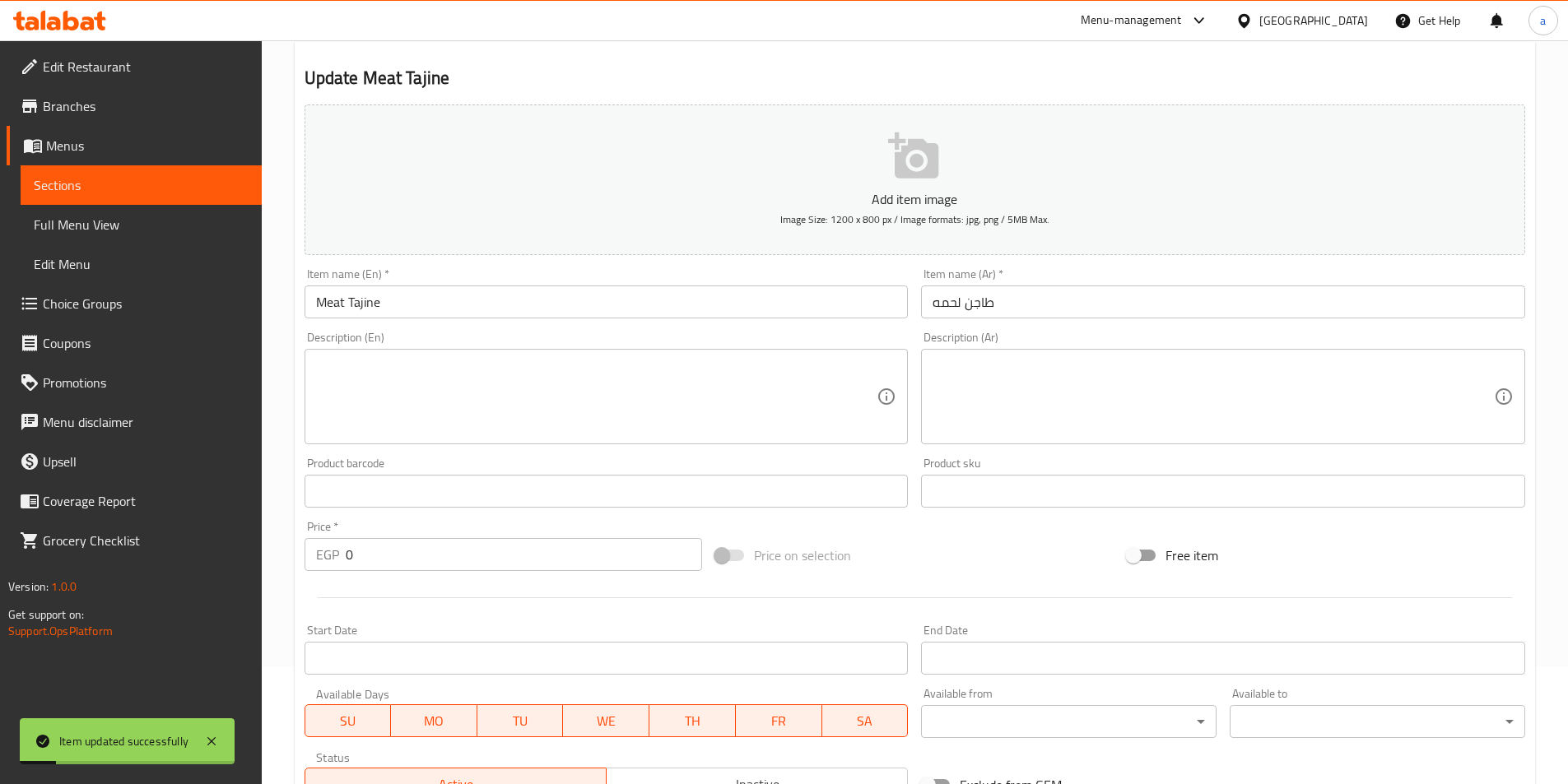
scroll to position [0, 0]
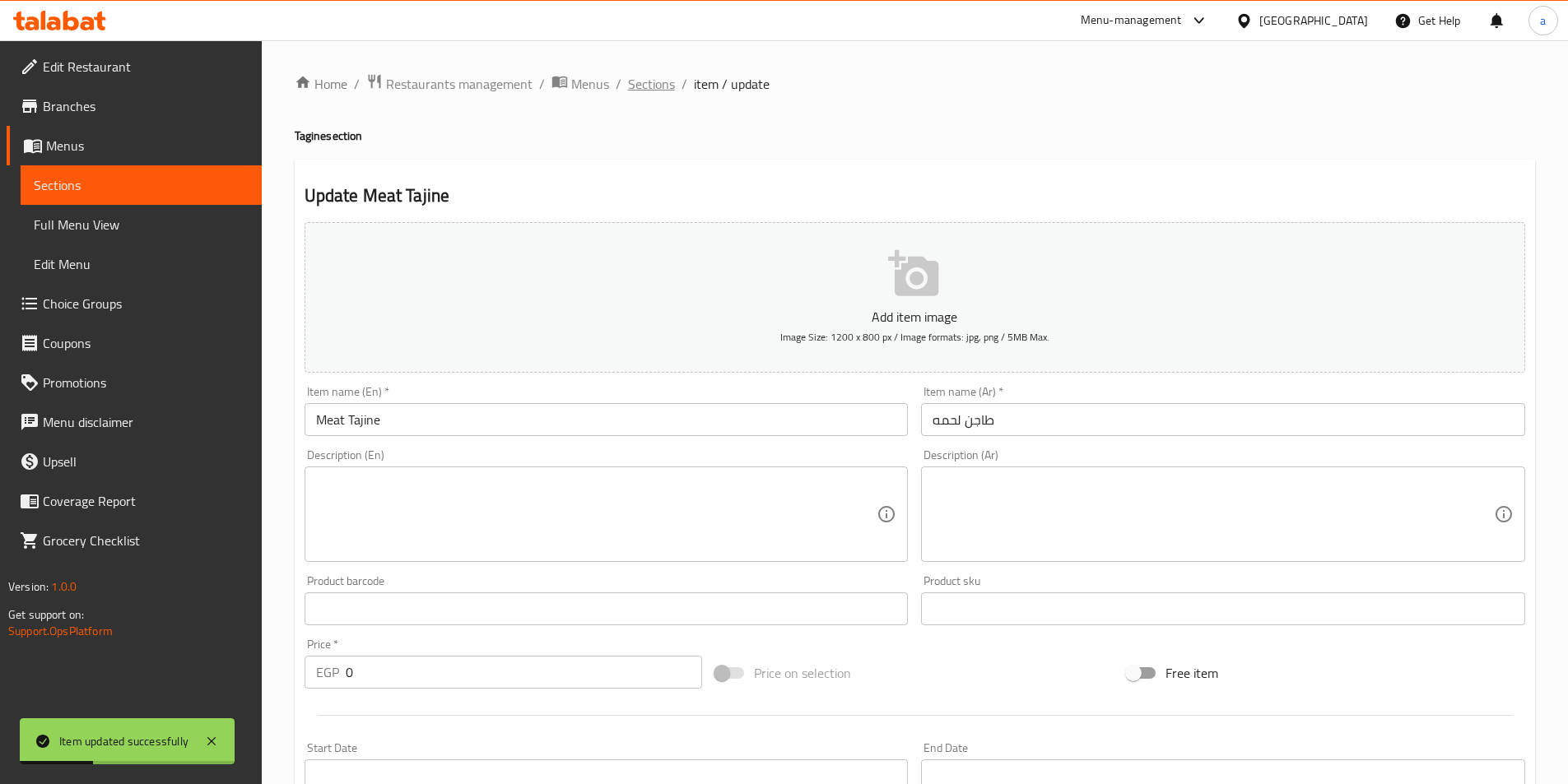
click at [659, 85] on span "Sections" at bounding box center [651, 84] width 46 height 20
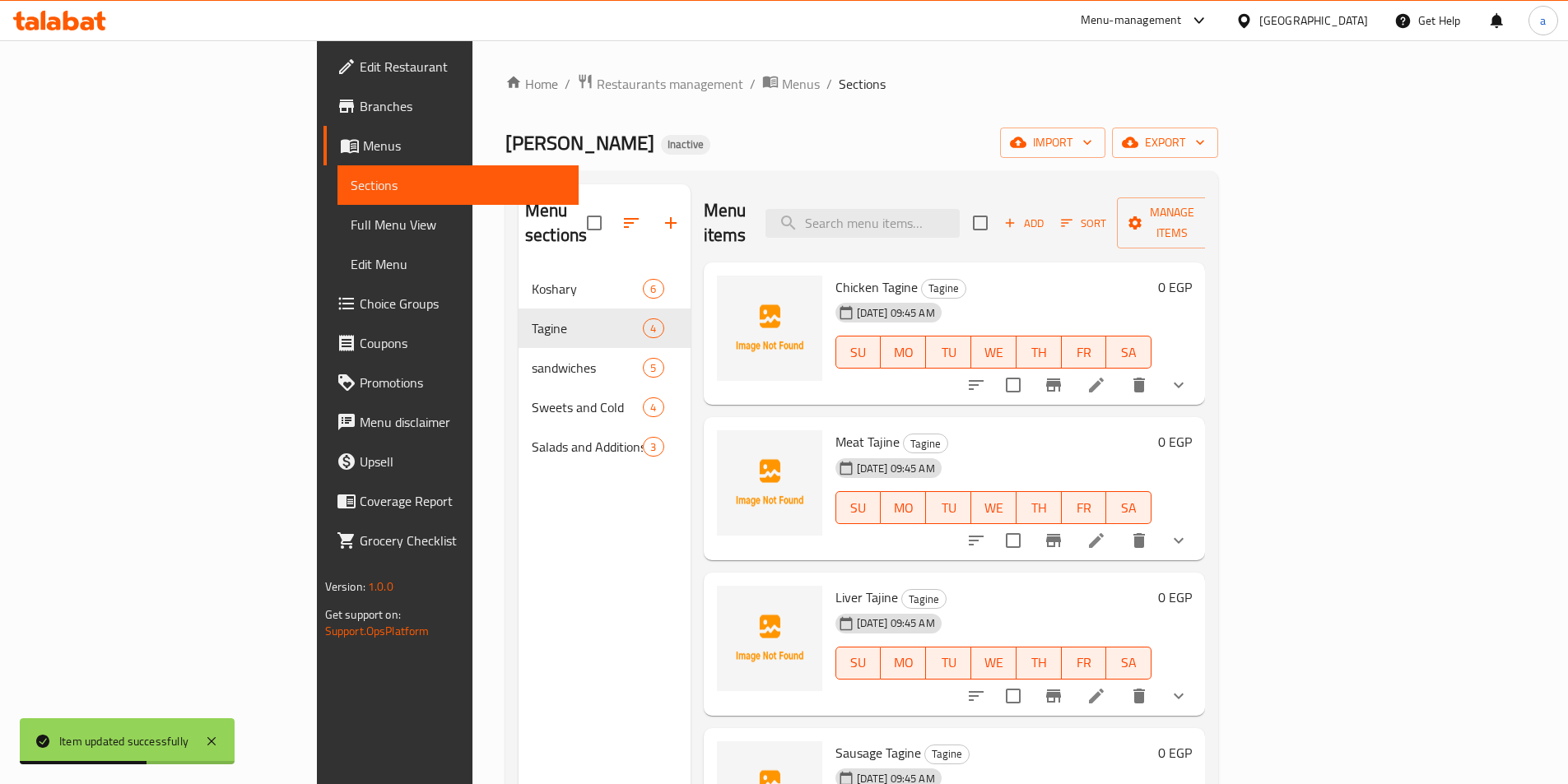
click at [1159, 607] on div "[DATE] 09:45 AM SU MO TU WE TH FR SA" at bounding box center [994, 651] width 330 height 88
click at [1106, 686] on icon at bounding box center [1097, 696] width 20 height 20
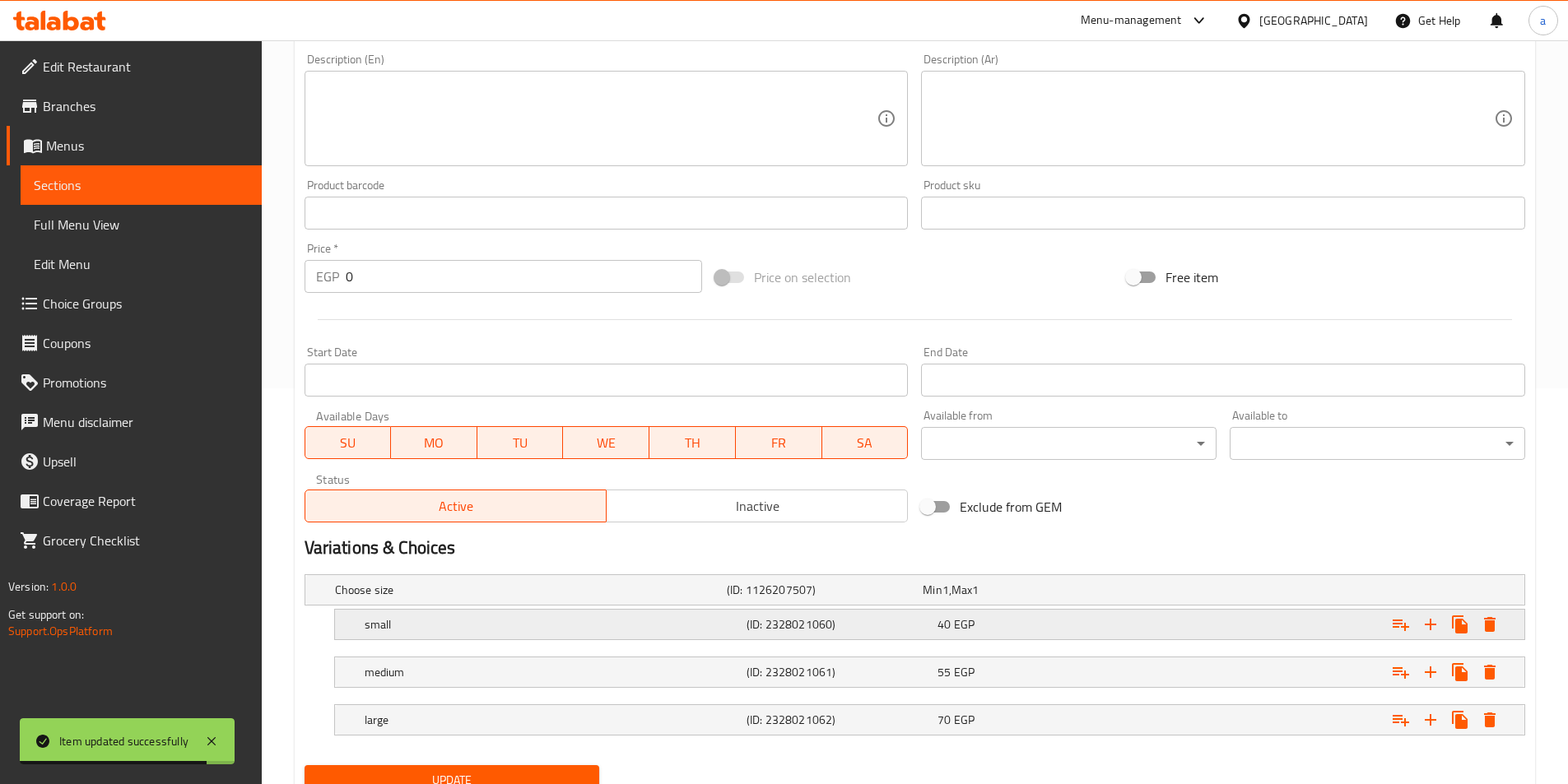
scroll to position [463, 0]
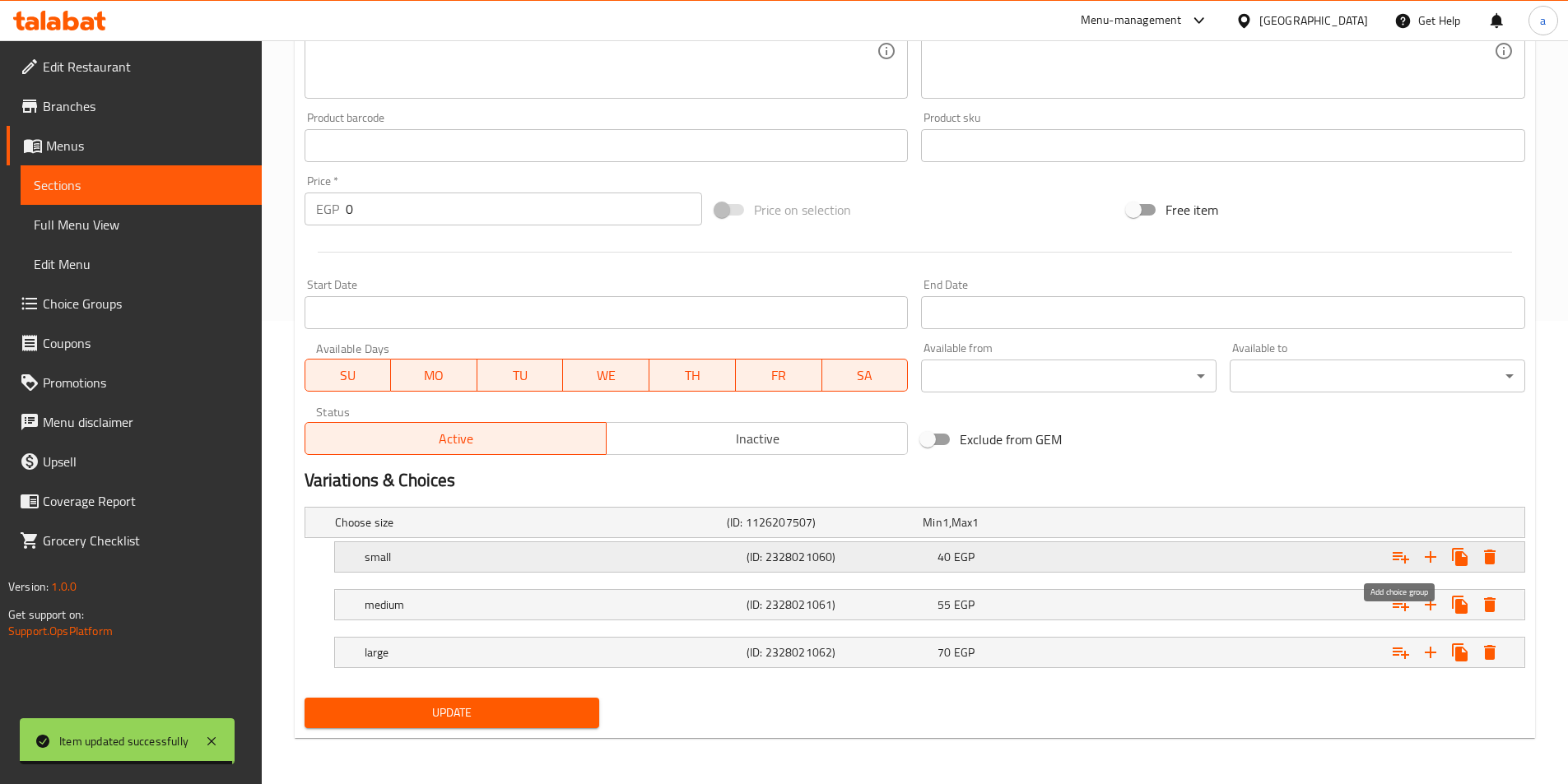
click at [1404, 561] on icon "Expand" at bounding box center [1400, 558] width 16 height 12
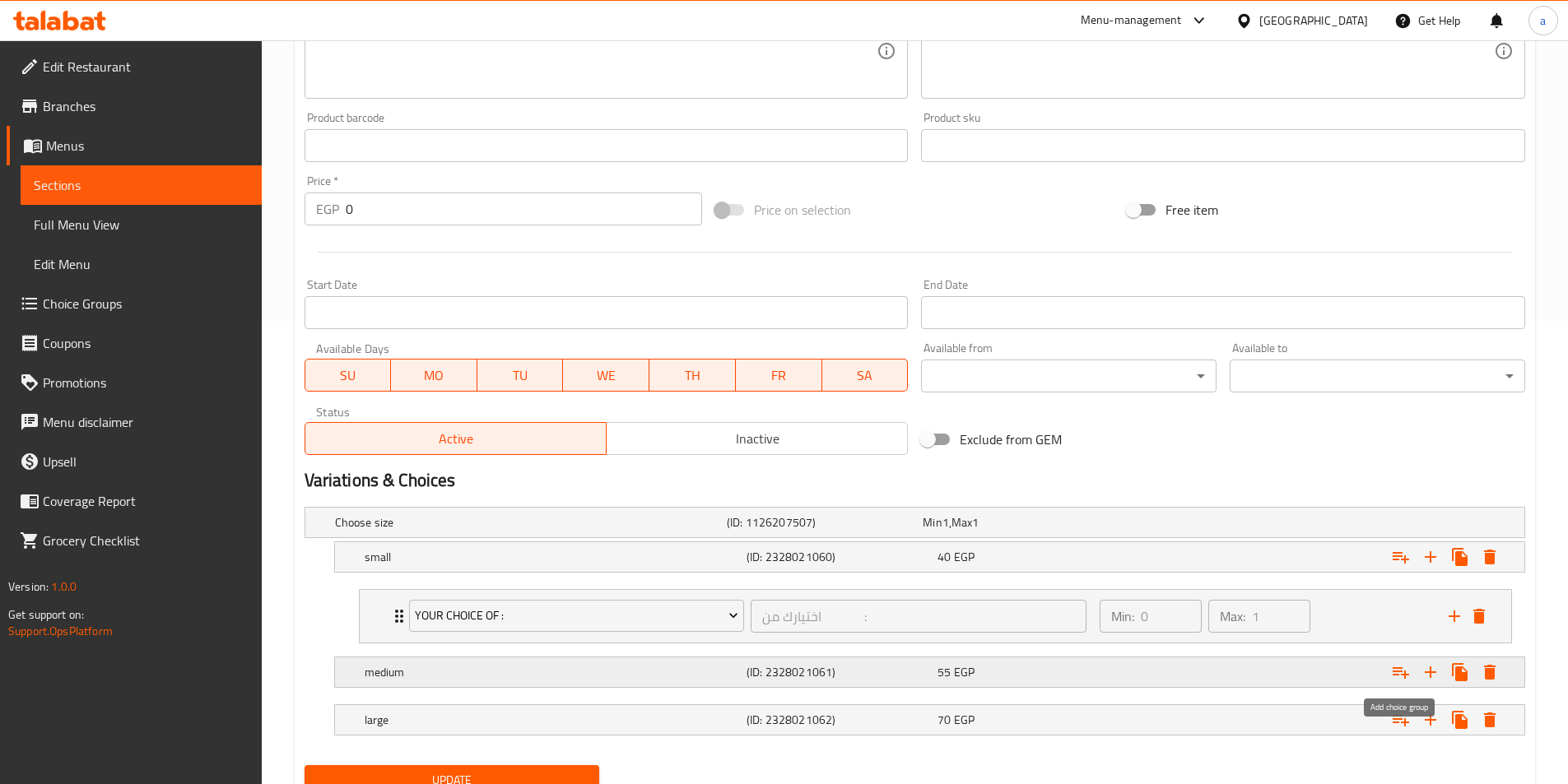
click at [1406, 676] on icon "Expand" at bounding box center [1400, 673] width 16 height 12
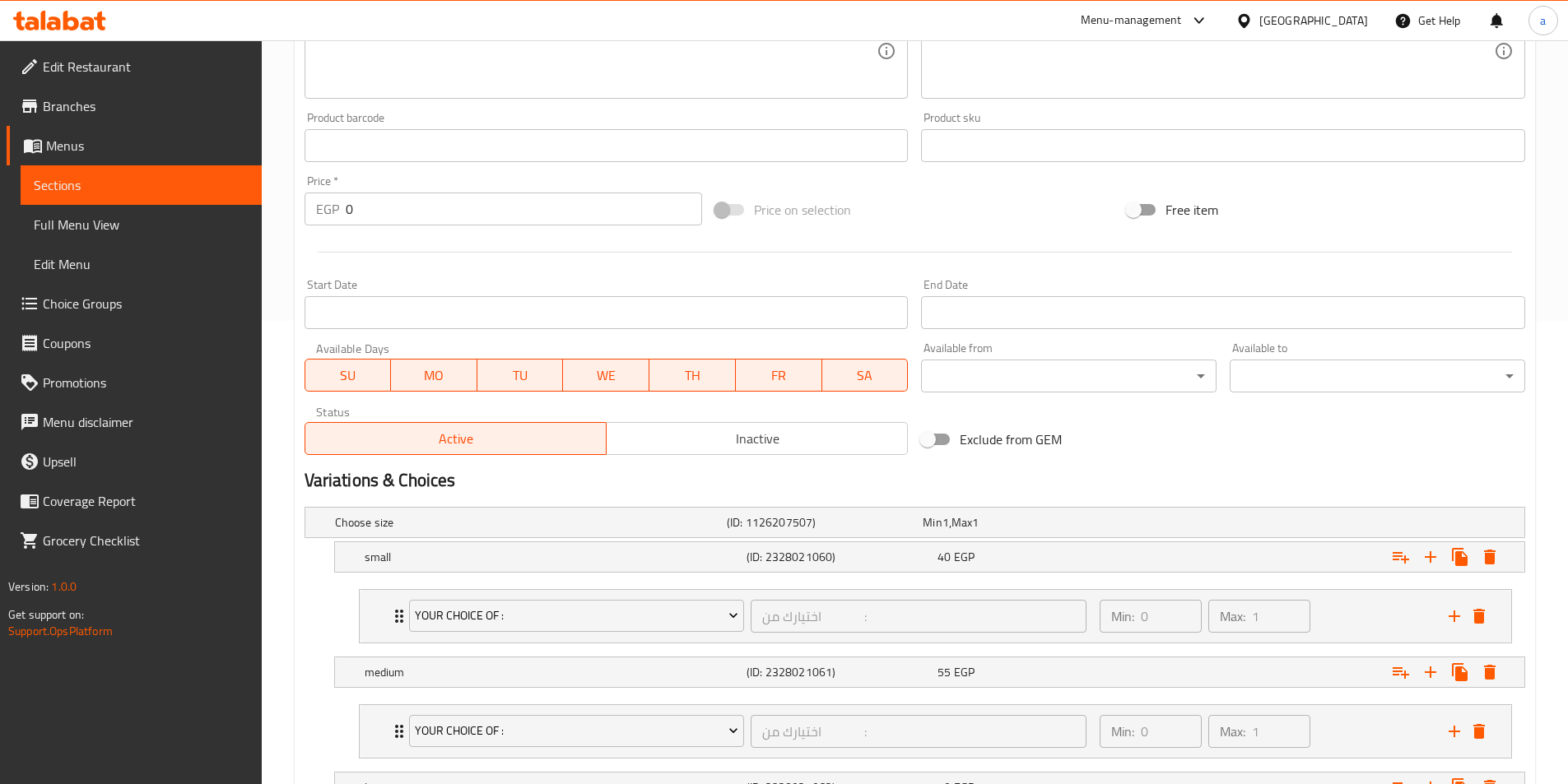
scroll to position [598, 0]
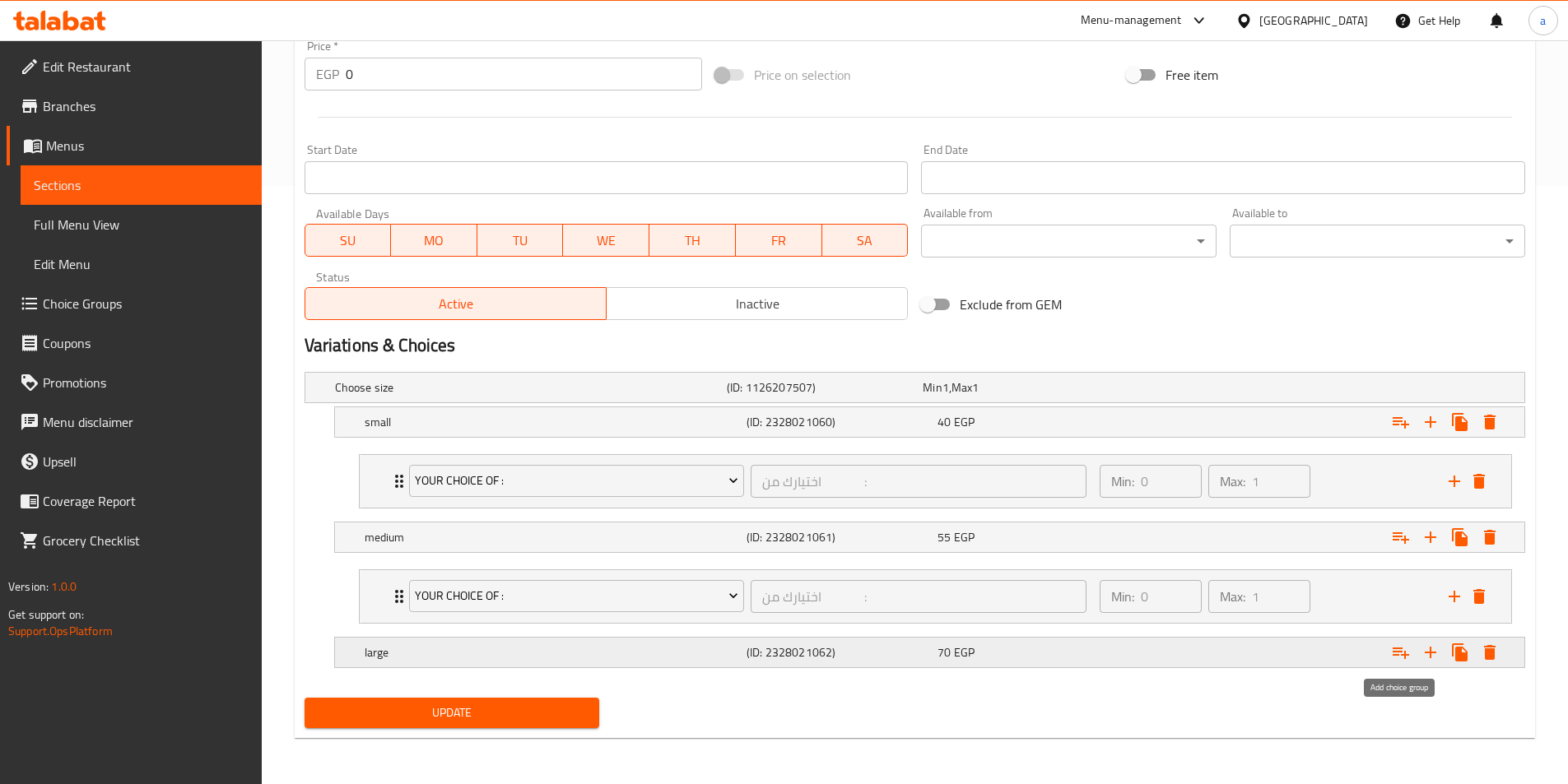
click at [1396, 652] on icon "Expand" at bounding box center [1400, 653] width 16 height 12
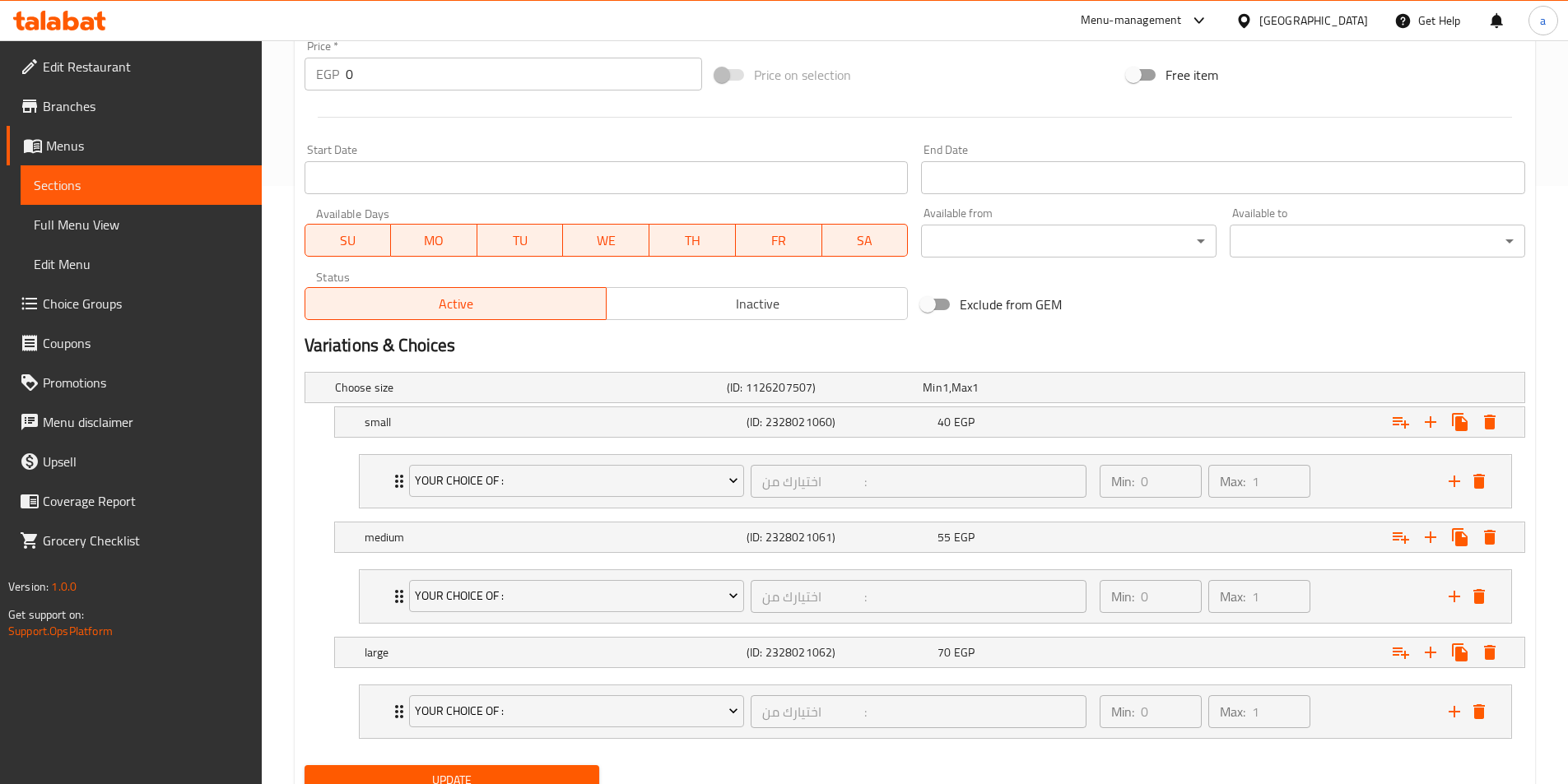
click at [523, 771] on span "Update" at bounding box center [451, 780] width 269 height 21
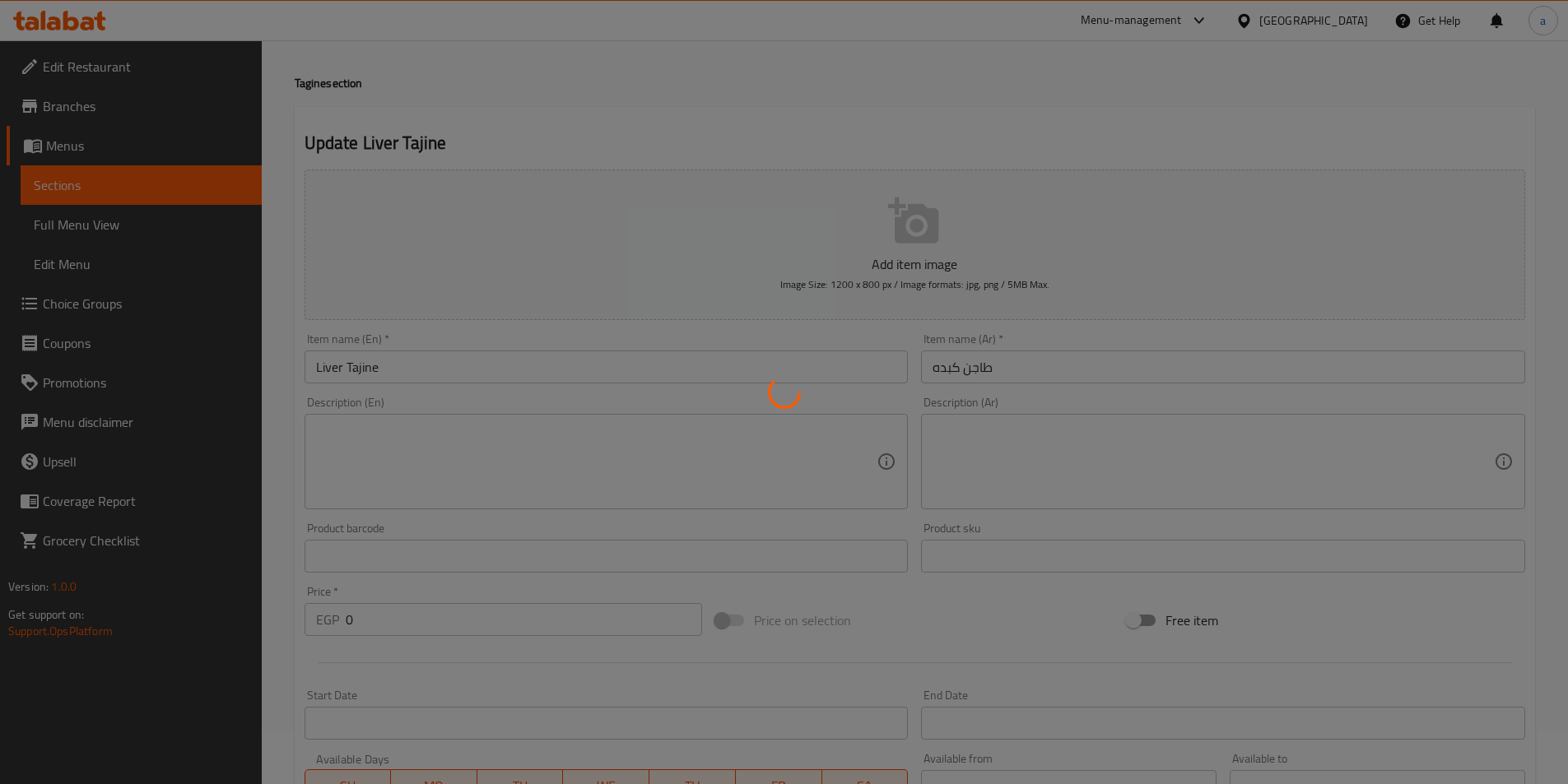
scroll to position [0, 0]
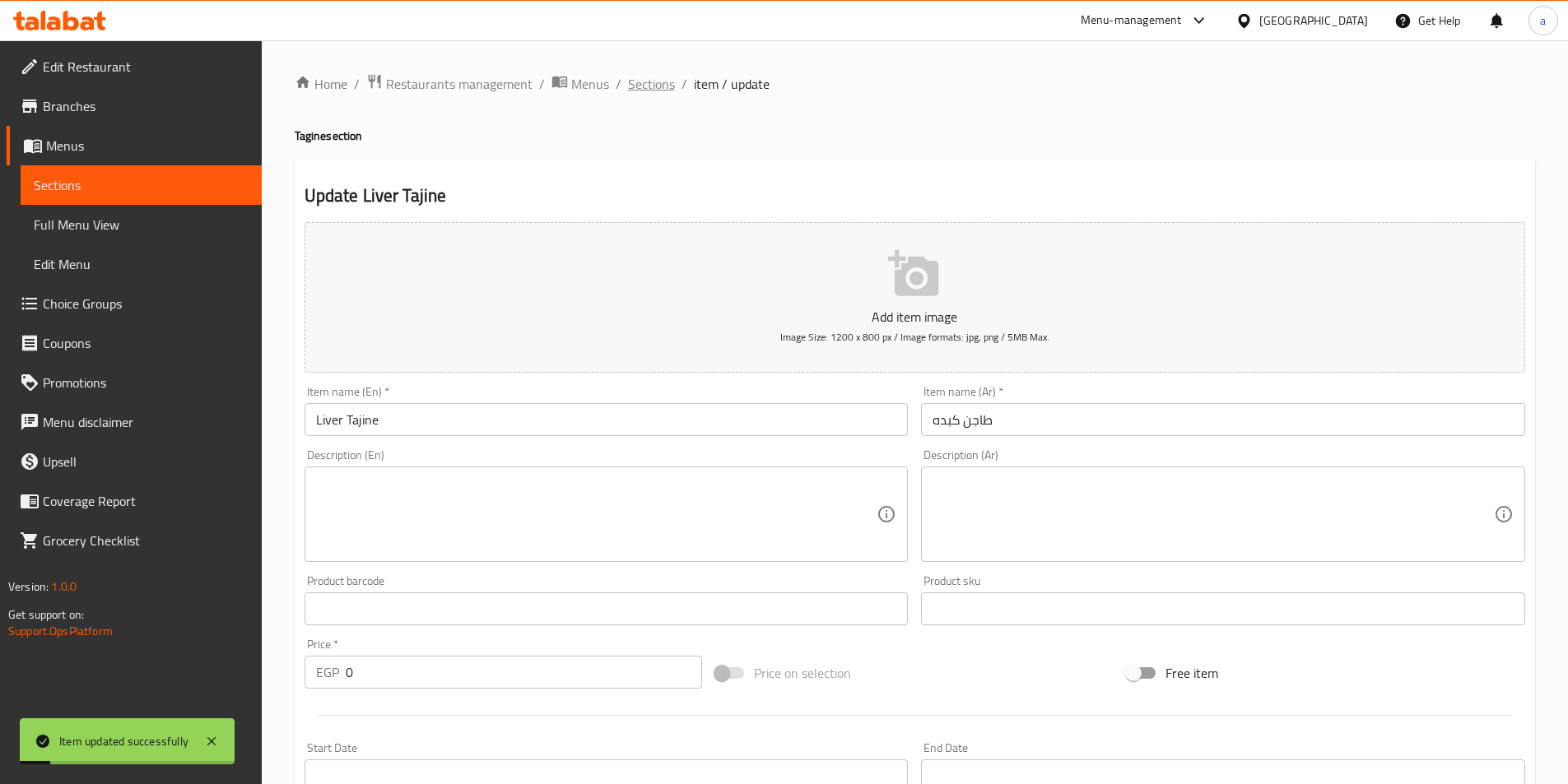
click at [663, 83] on span "Sections" at bounding box center [651, 84] width 46 height 20
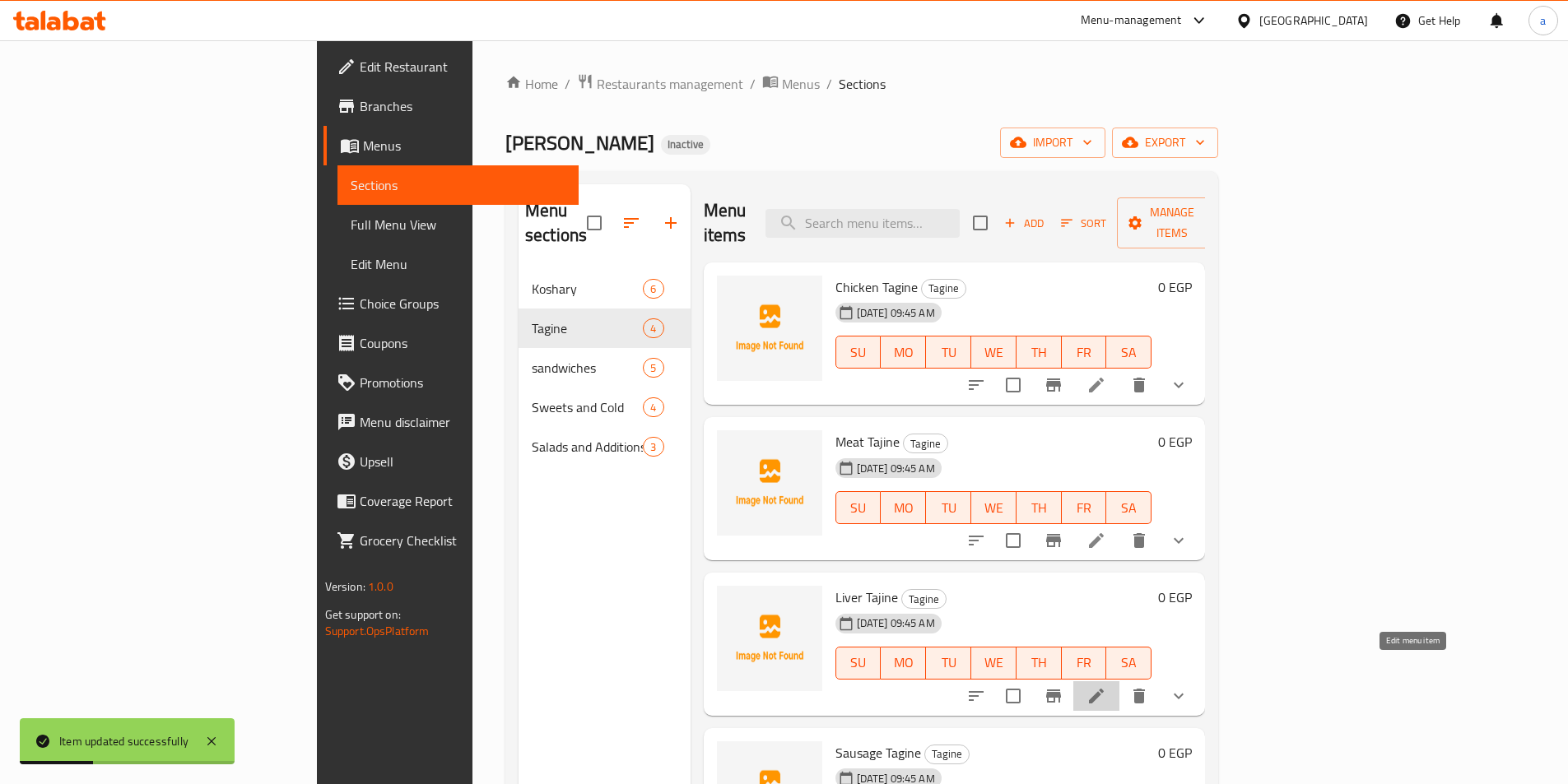
click at [1104, 689] on icon at bounding box center [1096, 696] width 15 height 15
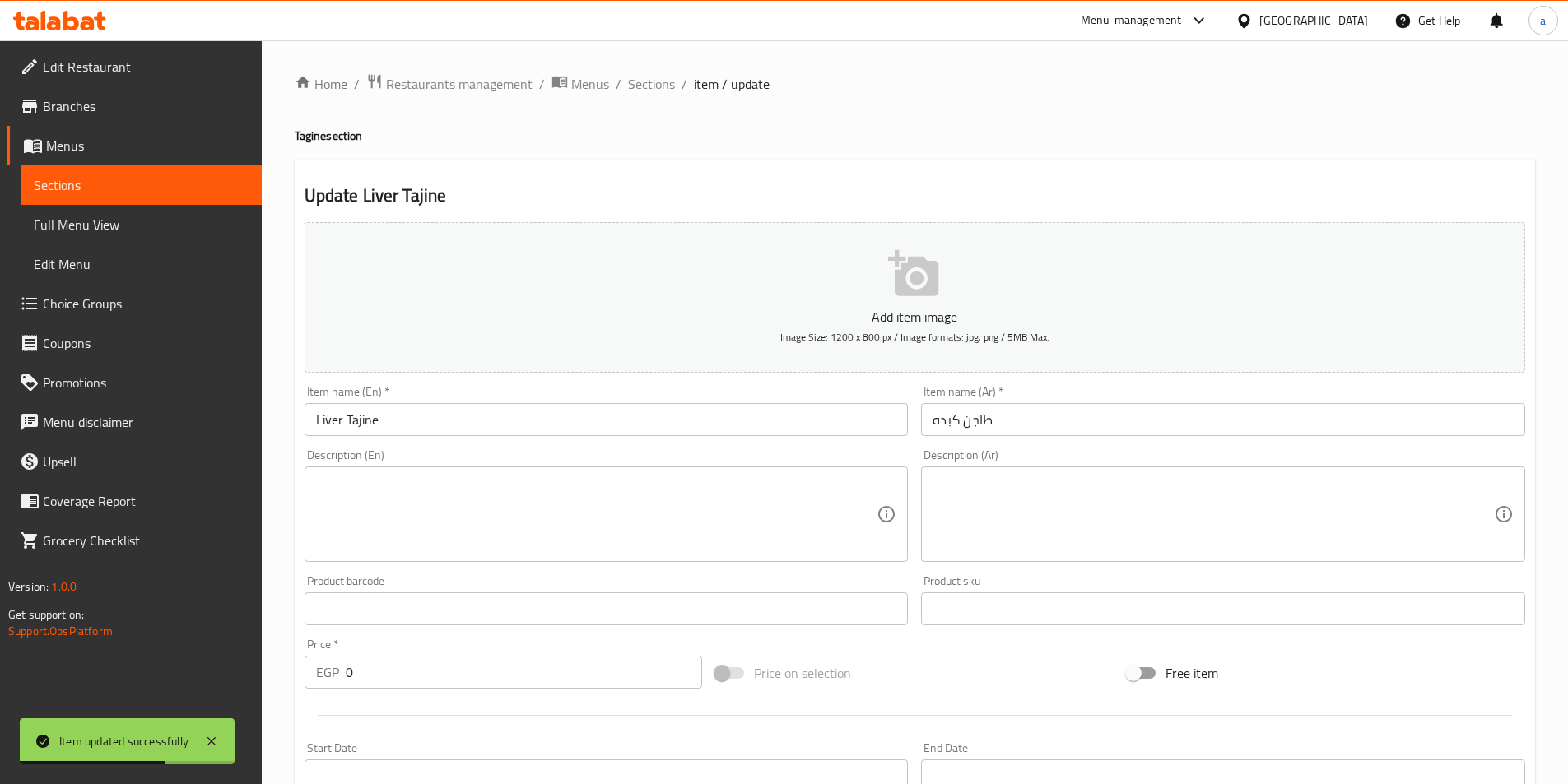
click at [656, 80] on span "Sections" at bounding box center [651, 84] width 46 height 20
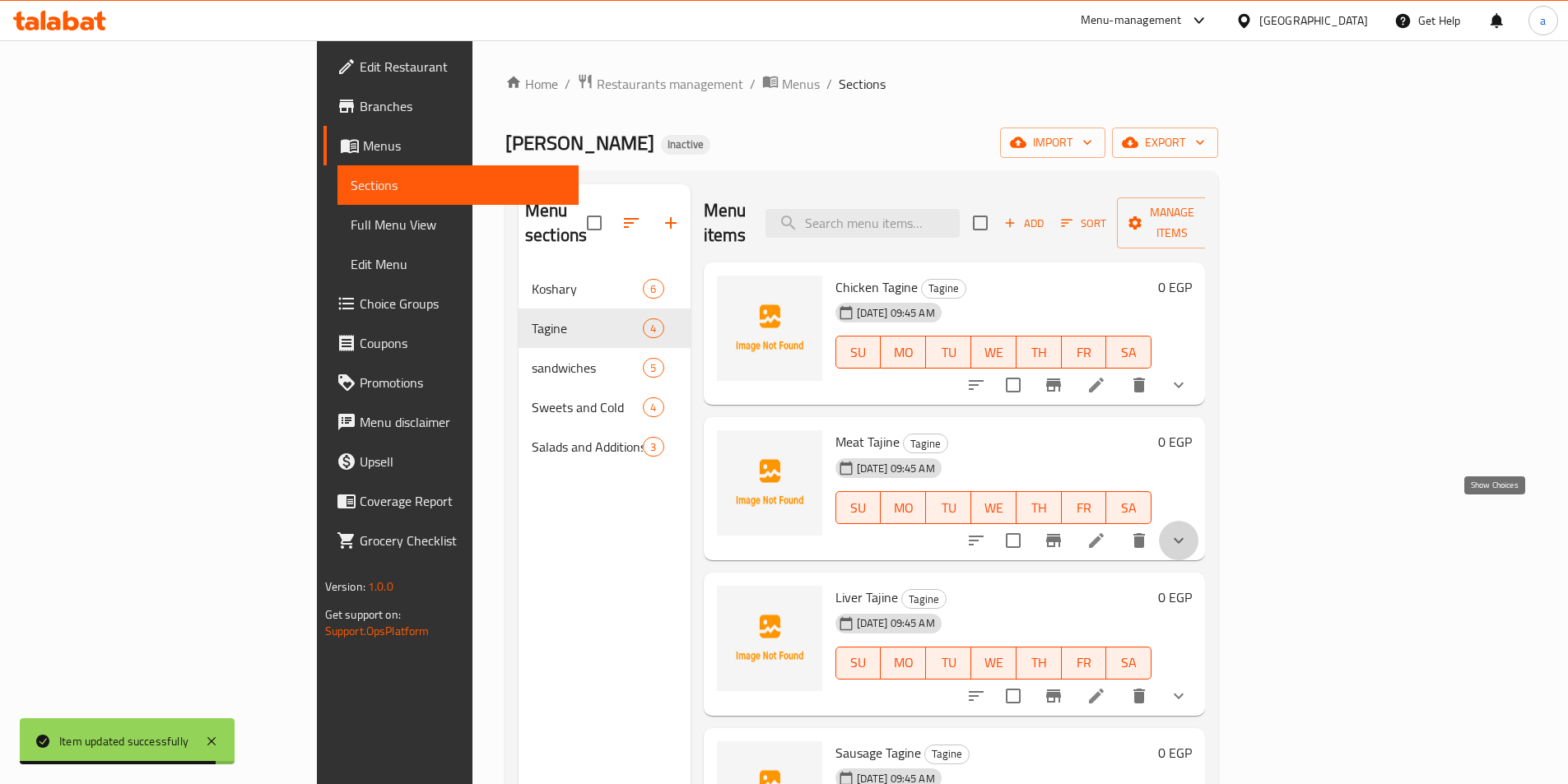
click at [1189, 531] on icon "show more" at bounding box center [1179, 541] width 20 height 20
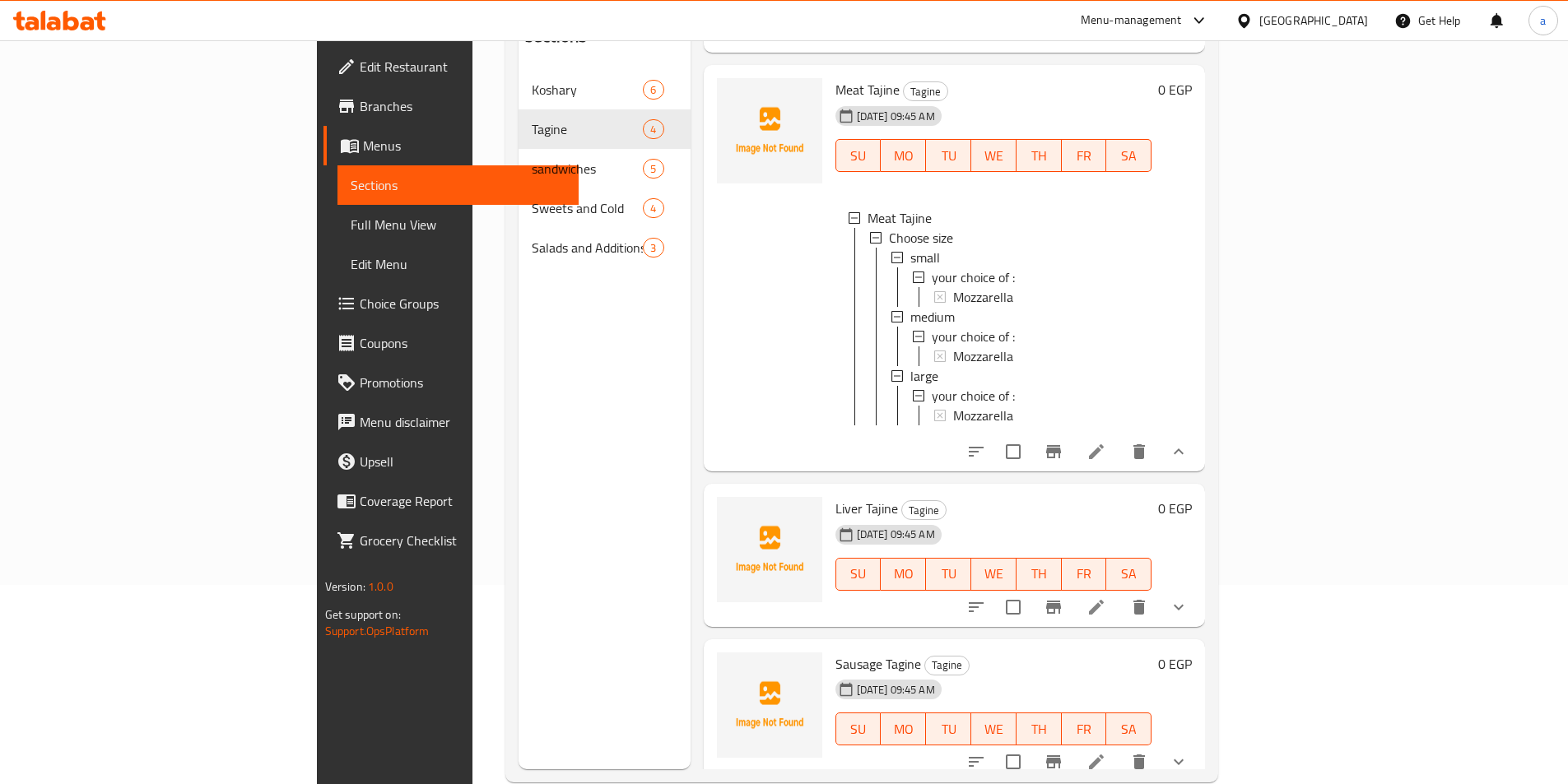
scroll to position [231, 0]
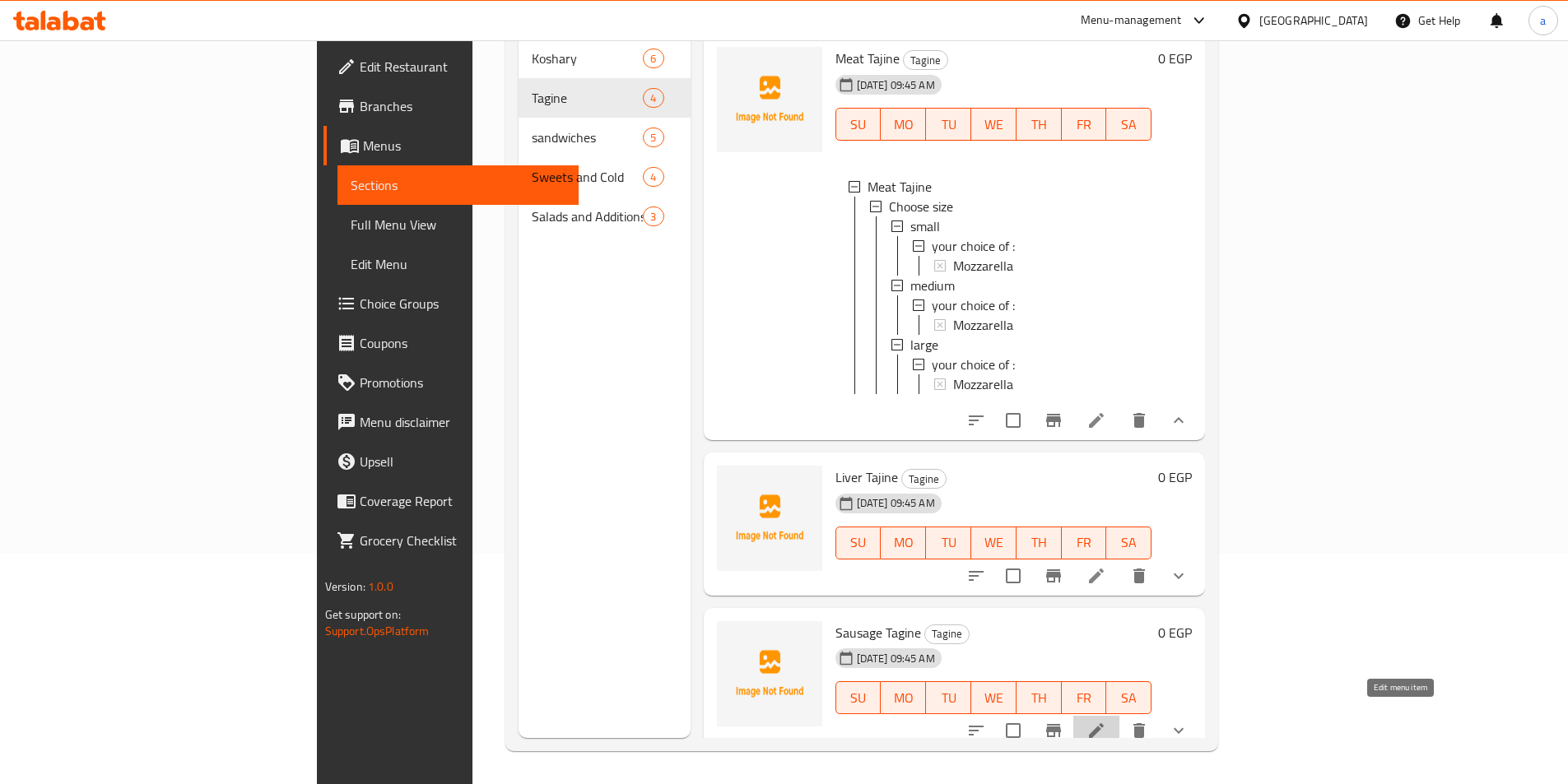
click at [1106, 723] on icon at bounding box center [1097, 731] width 20 height 20
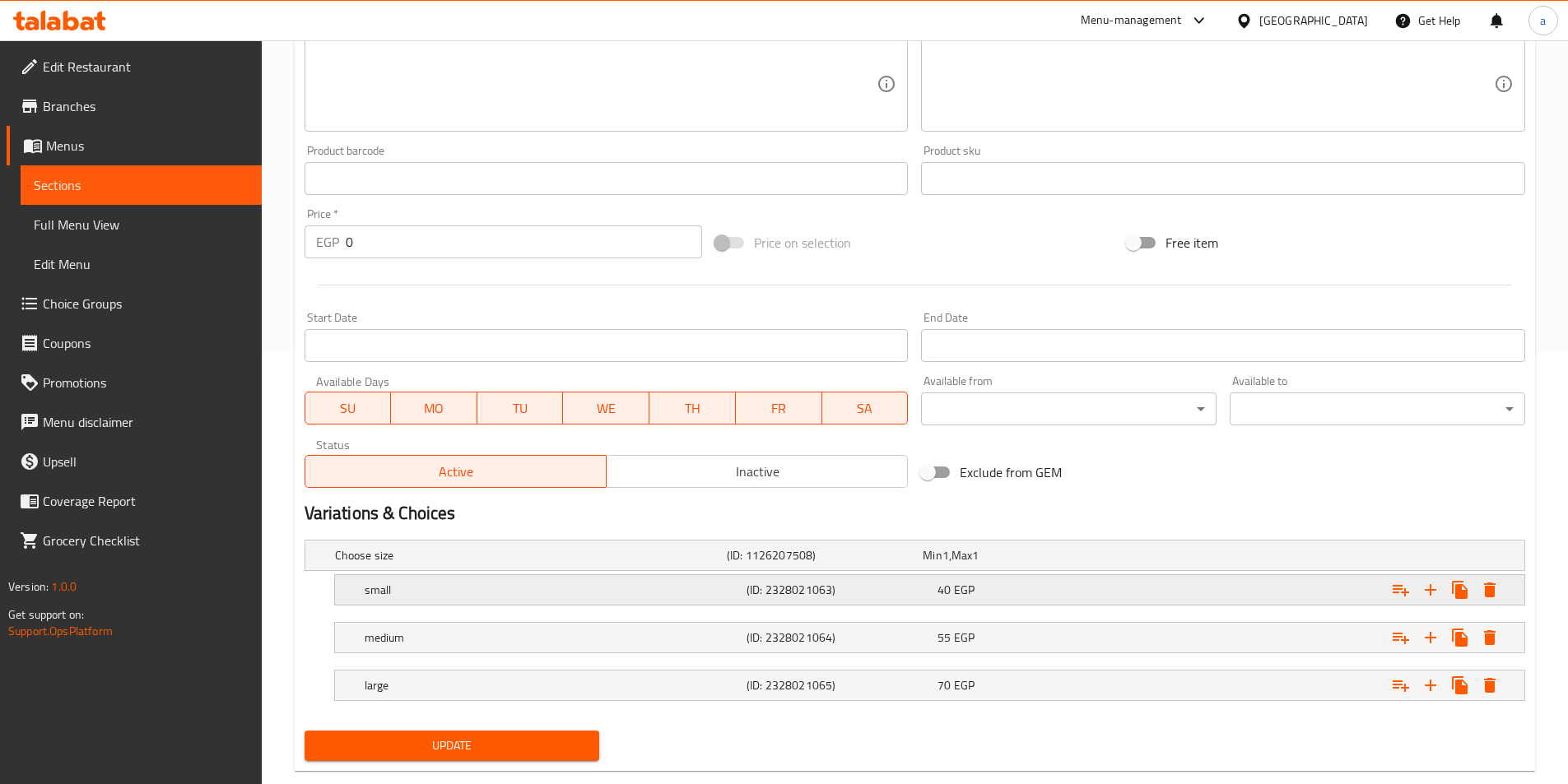
scroll to position [463, 0]
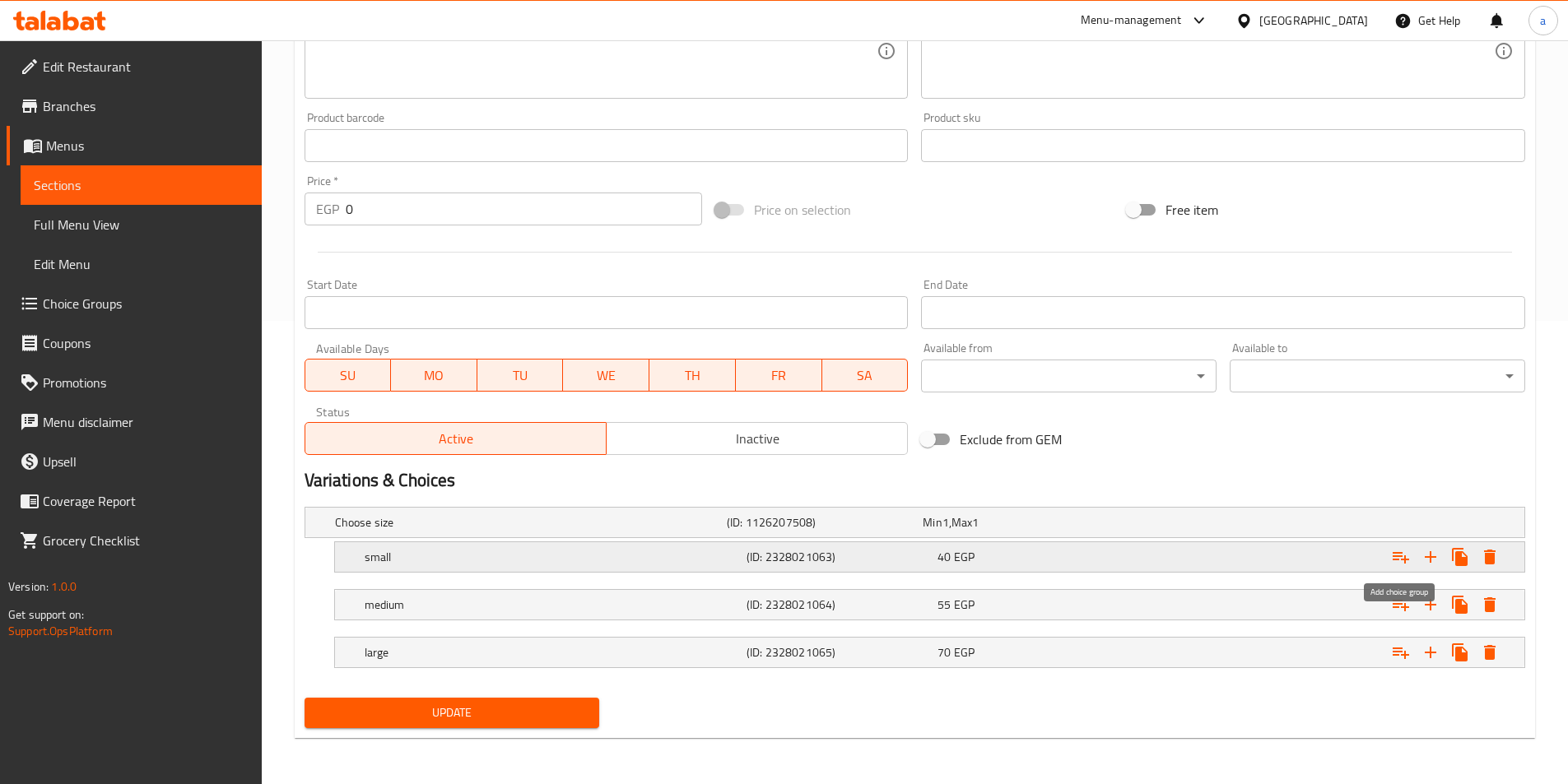
click at [1404, 553] on icon "Expand" at bounding box center [1401, 557] width 20 height 20
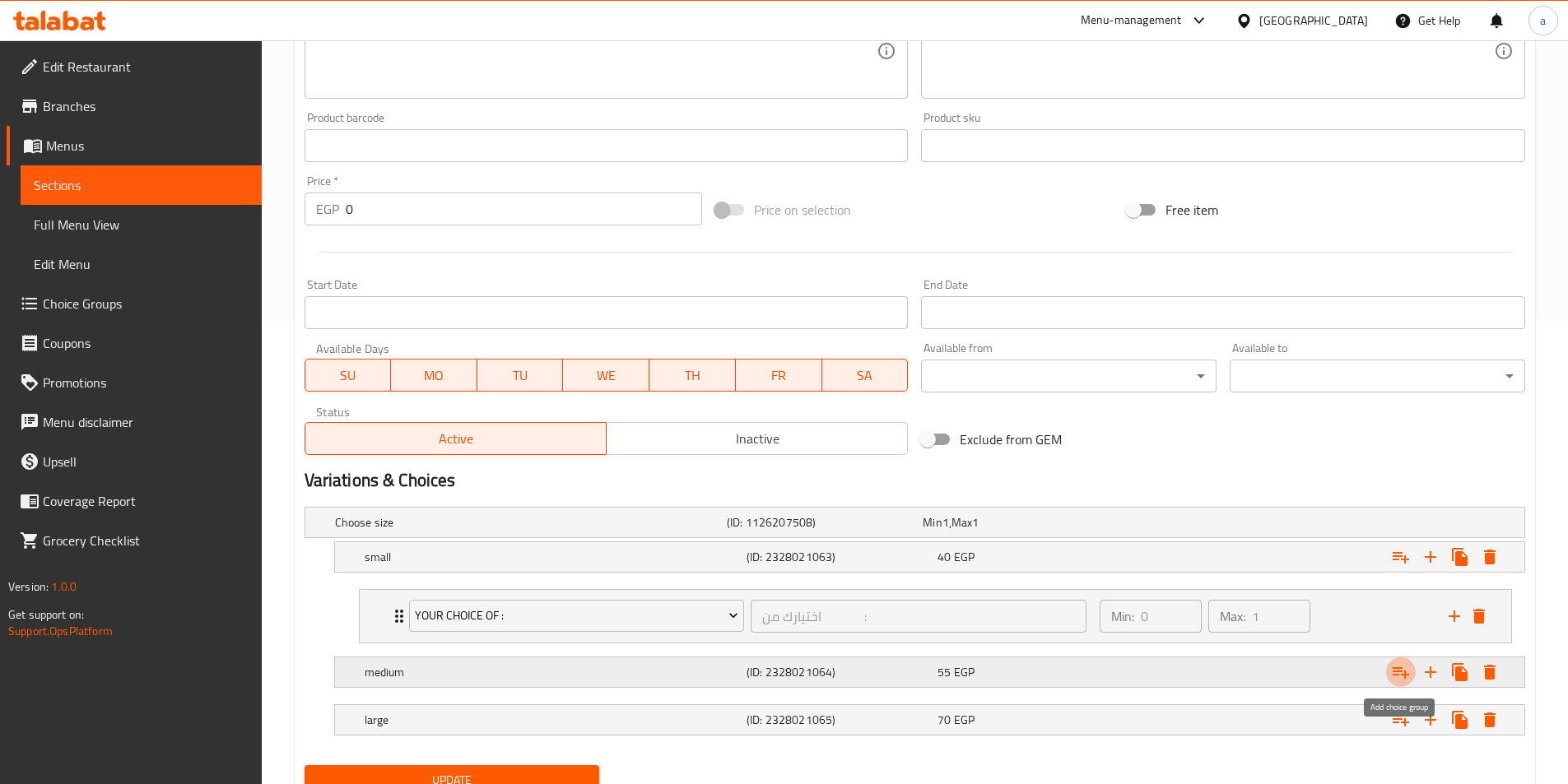
click at [1400, 674] on icon "Expand" at bounding box center [1401, 673] width 20 height 20
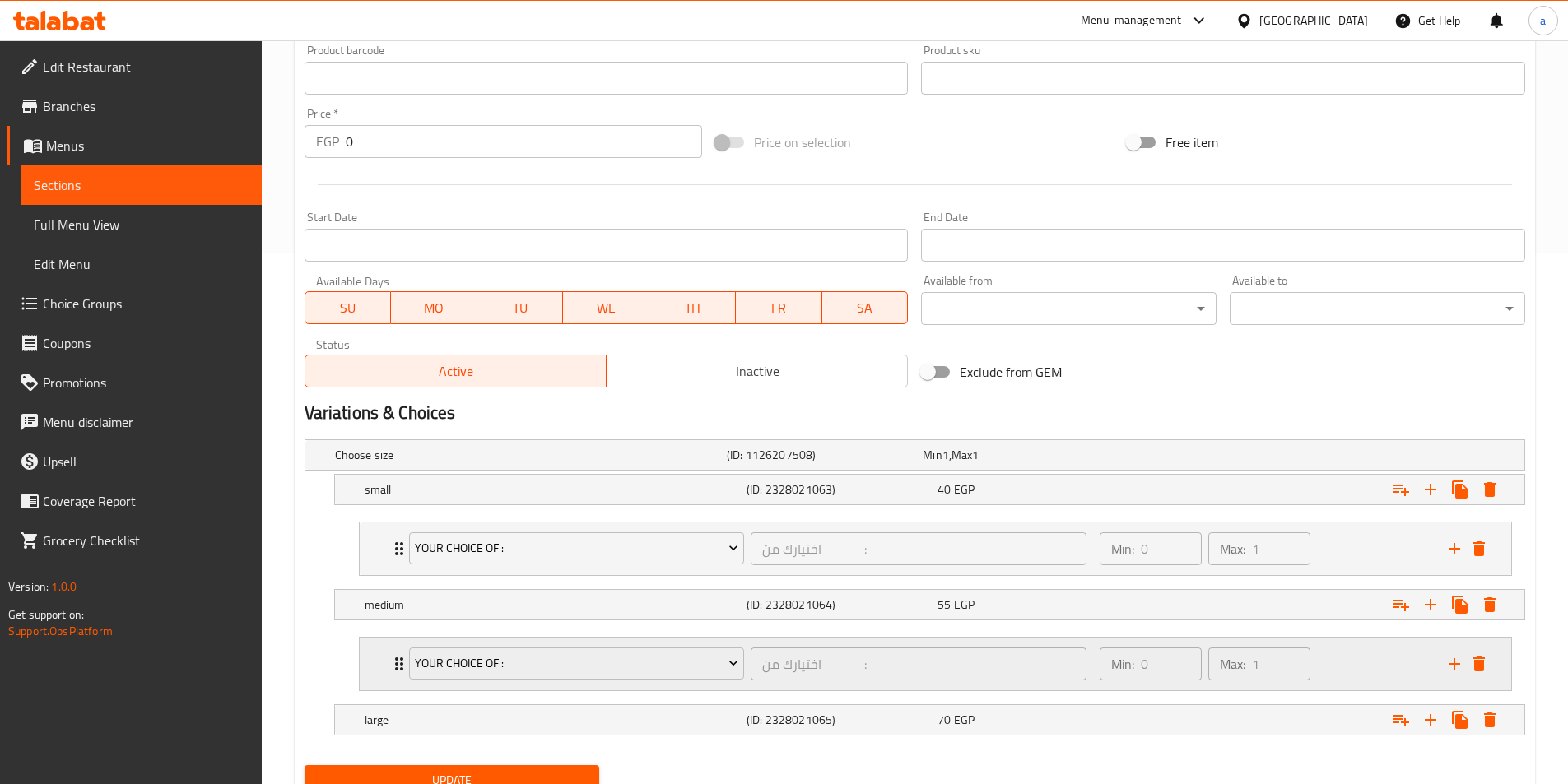
scroll to position [598, 0]
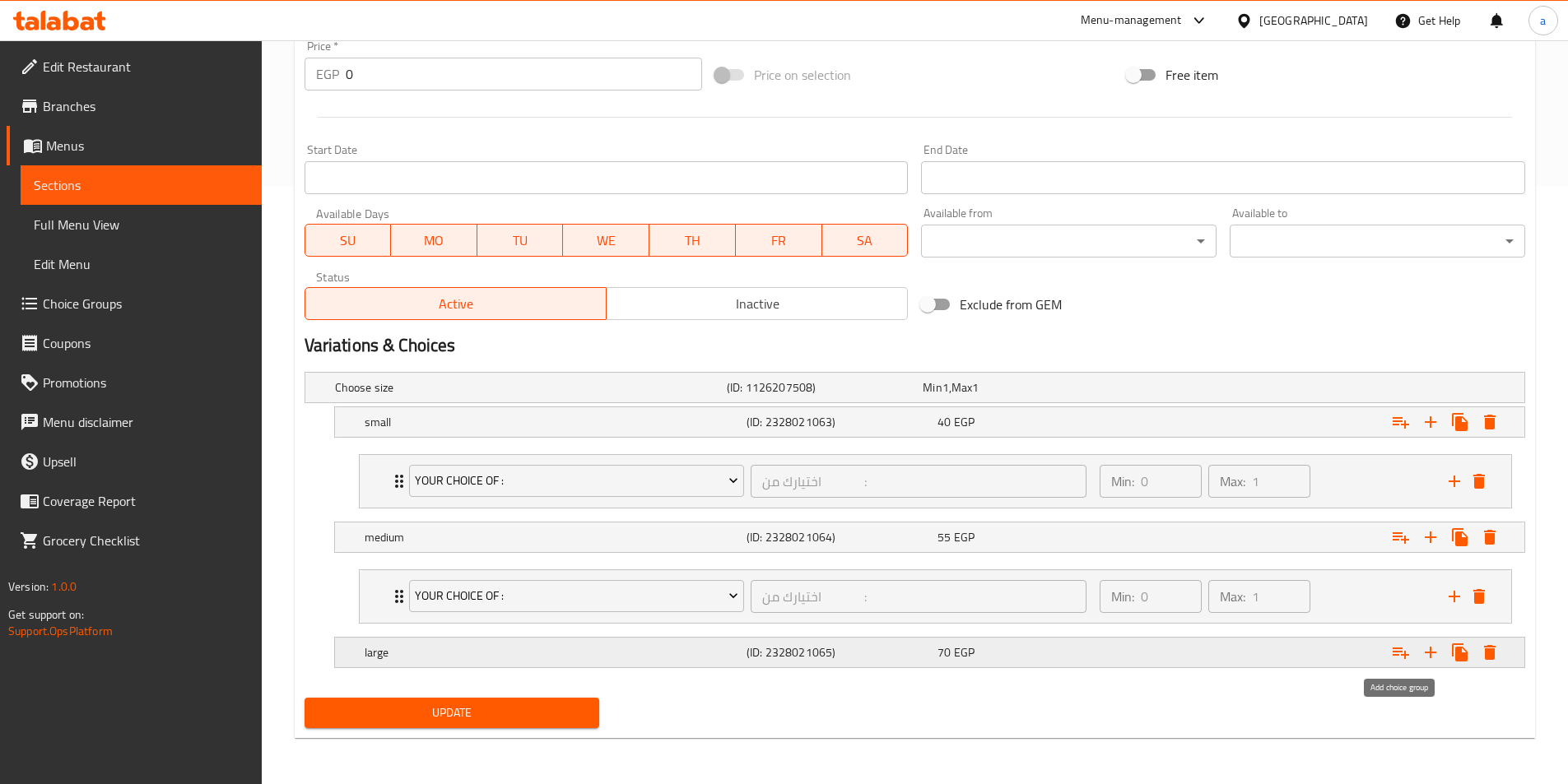
click at [1406, 655] on icon "Expand" at bounding box center [1400, 653] width 16 height 12
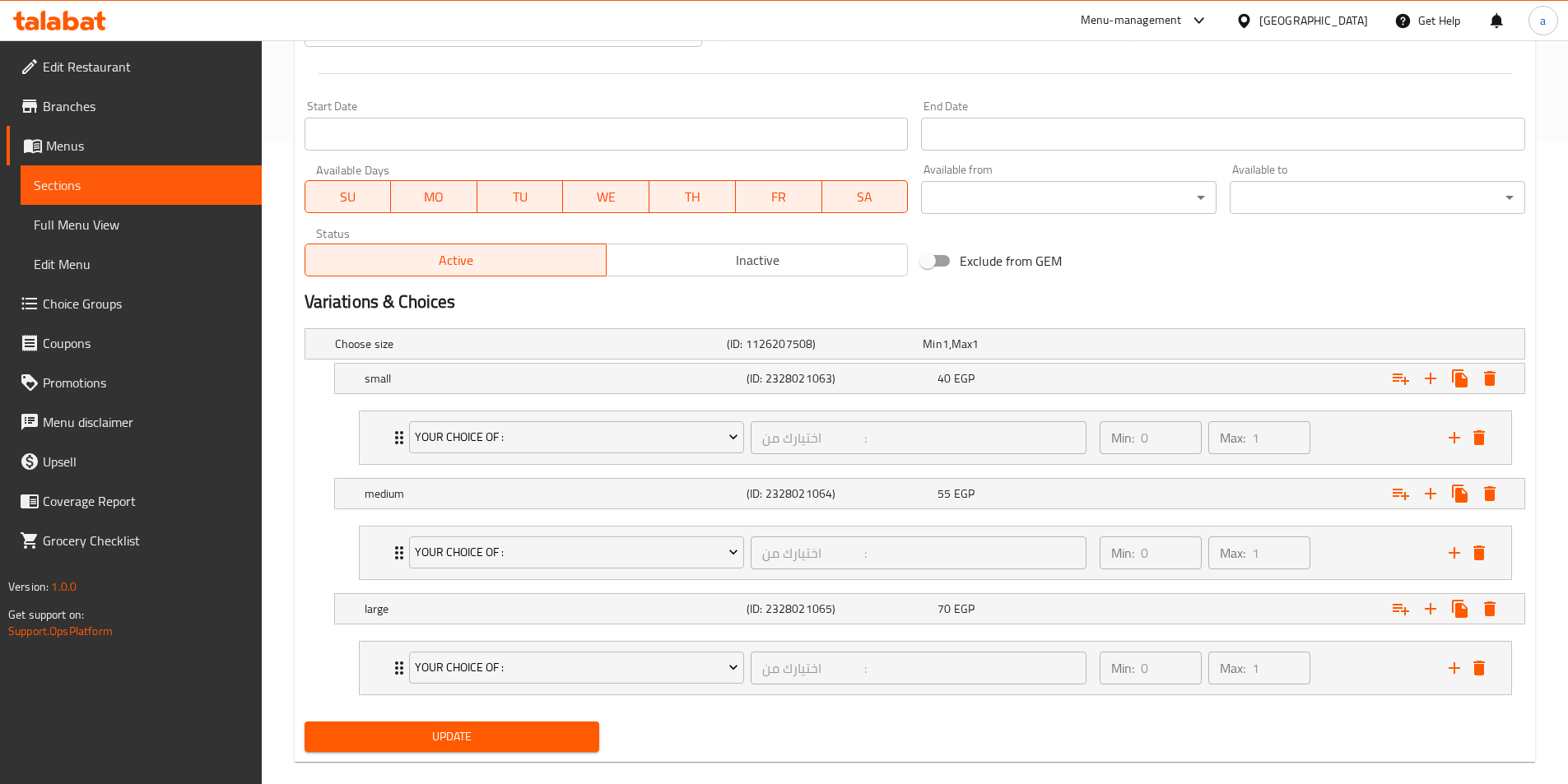
scroll to position [665, 0]
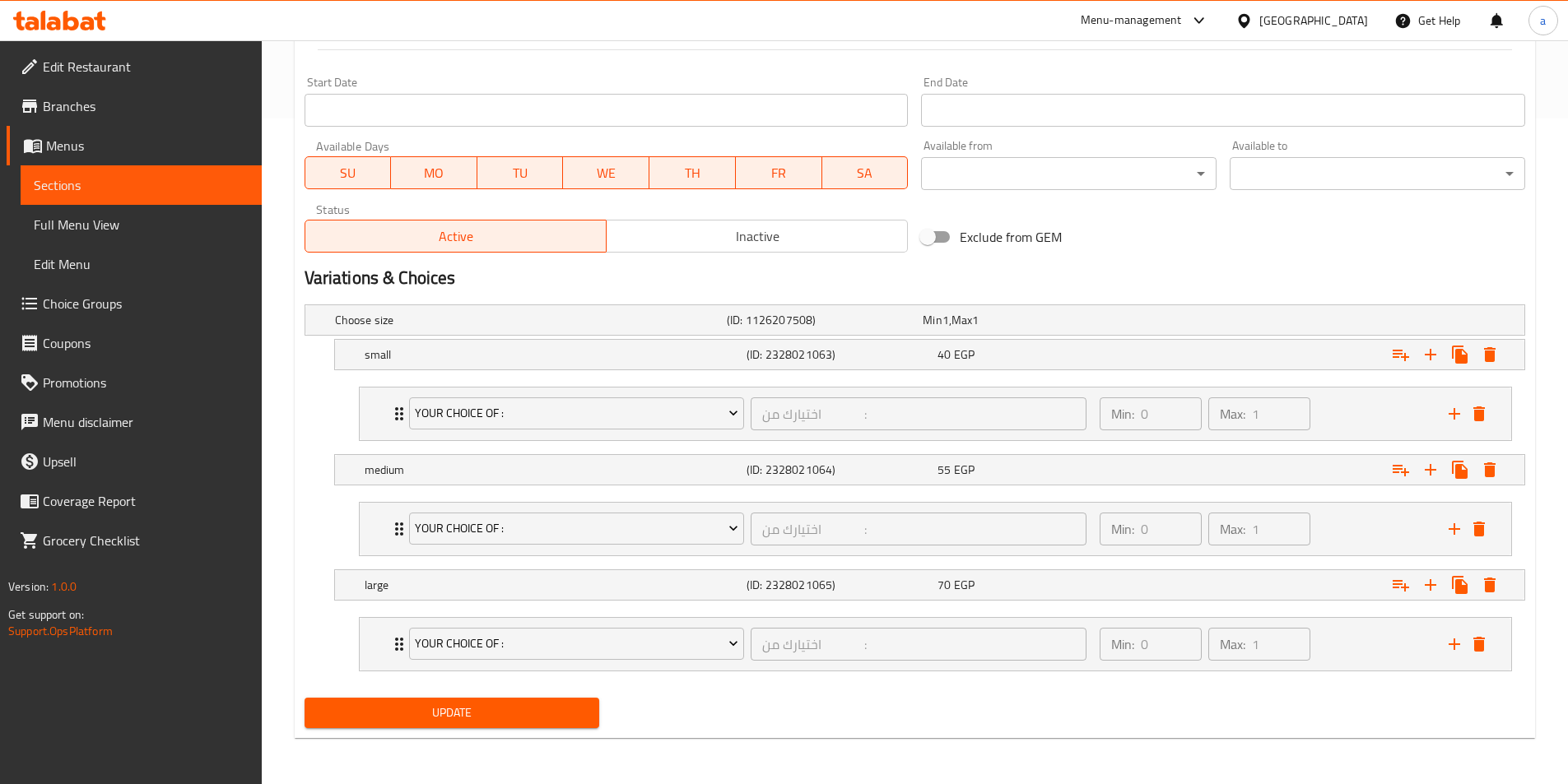
click at [525, 722] on span "Update" at bounding box center [451, 713] width 269 height 21
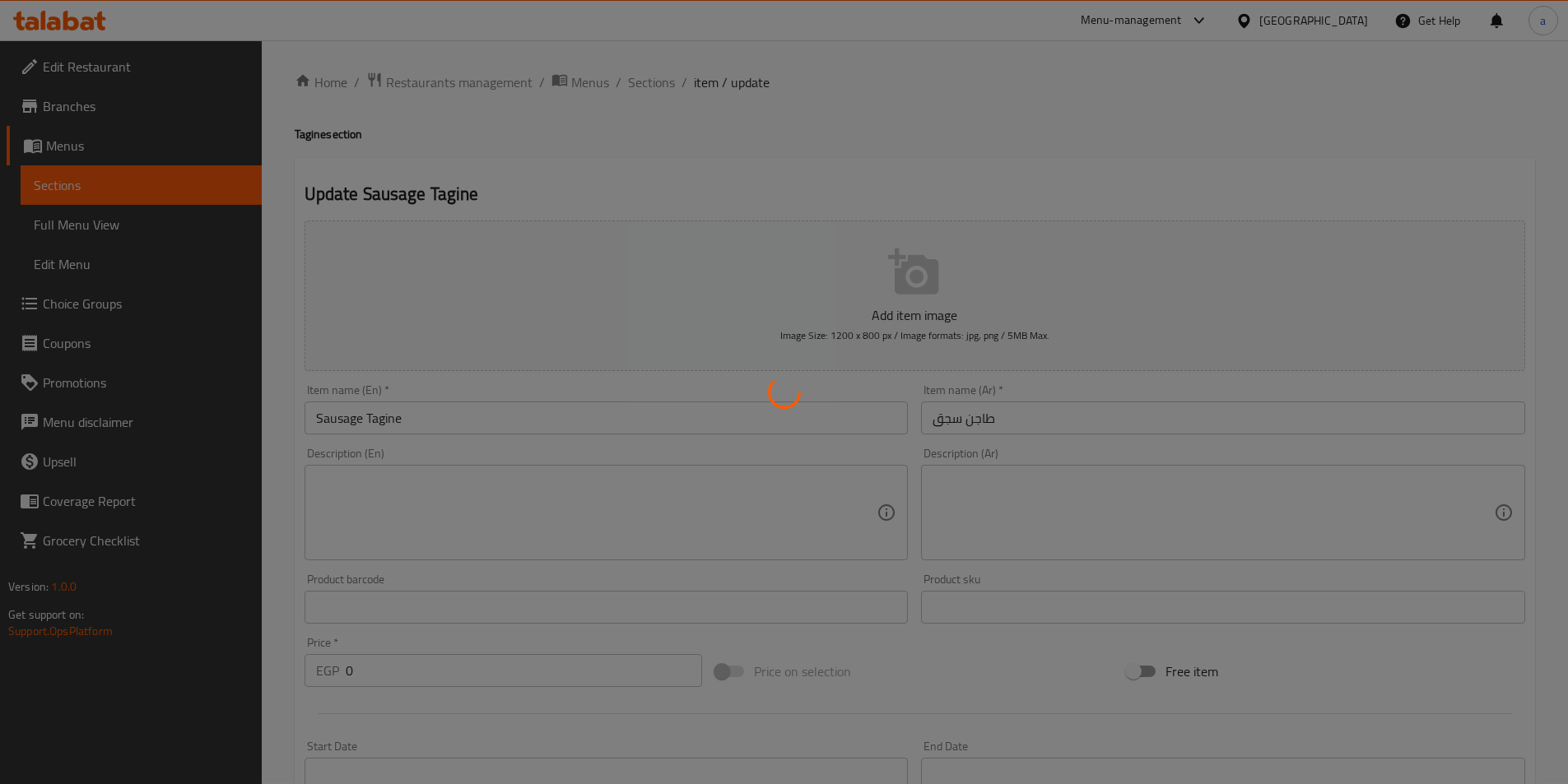
scroll to position [0, 0]
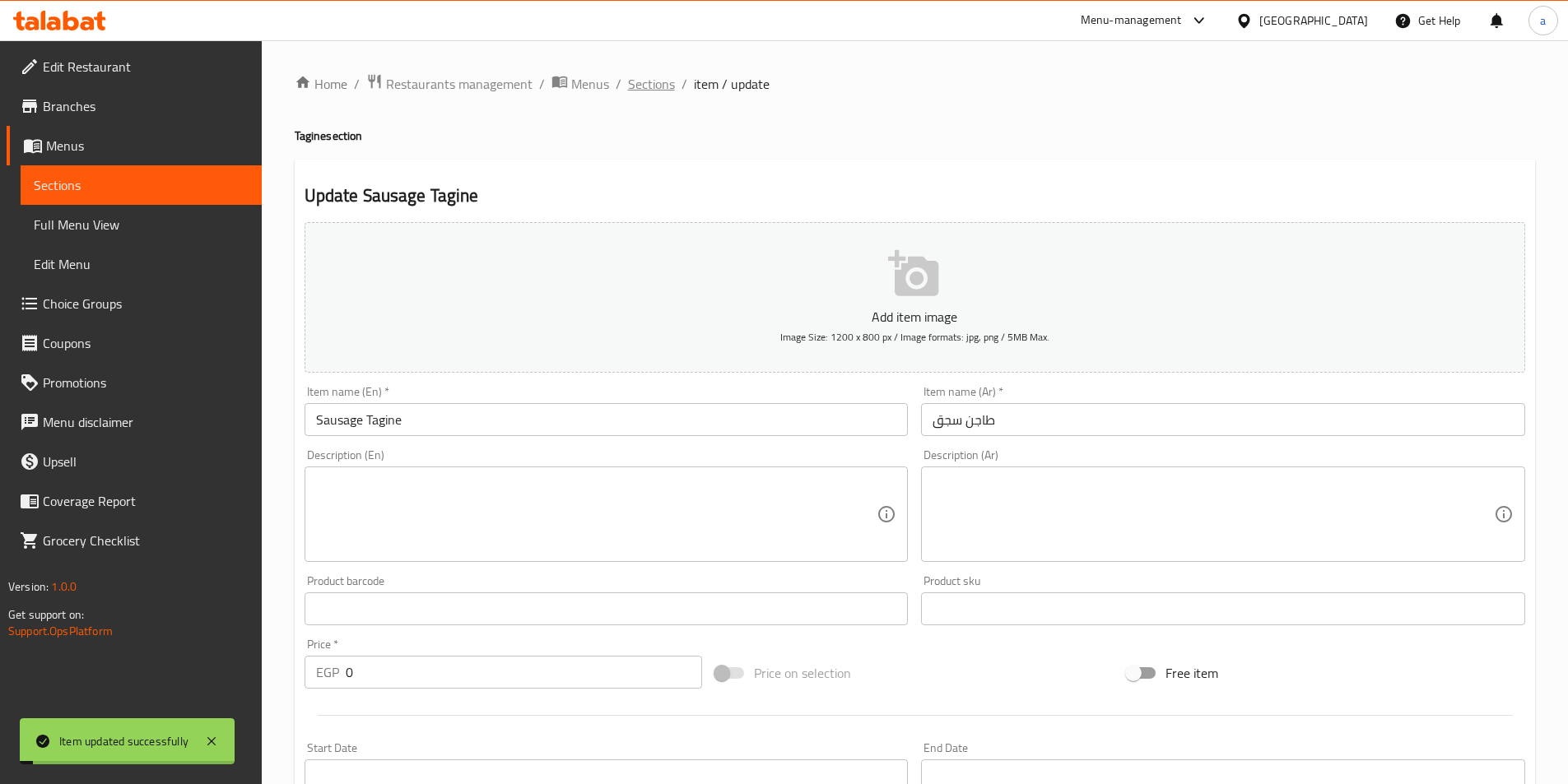
click at [654, 88] on span "Sections" at bounding box center [651, 84] width 46 height 20
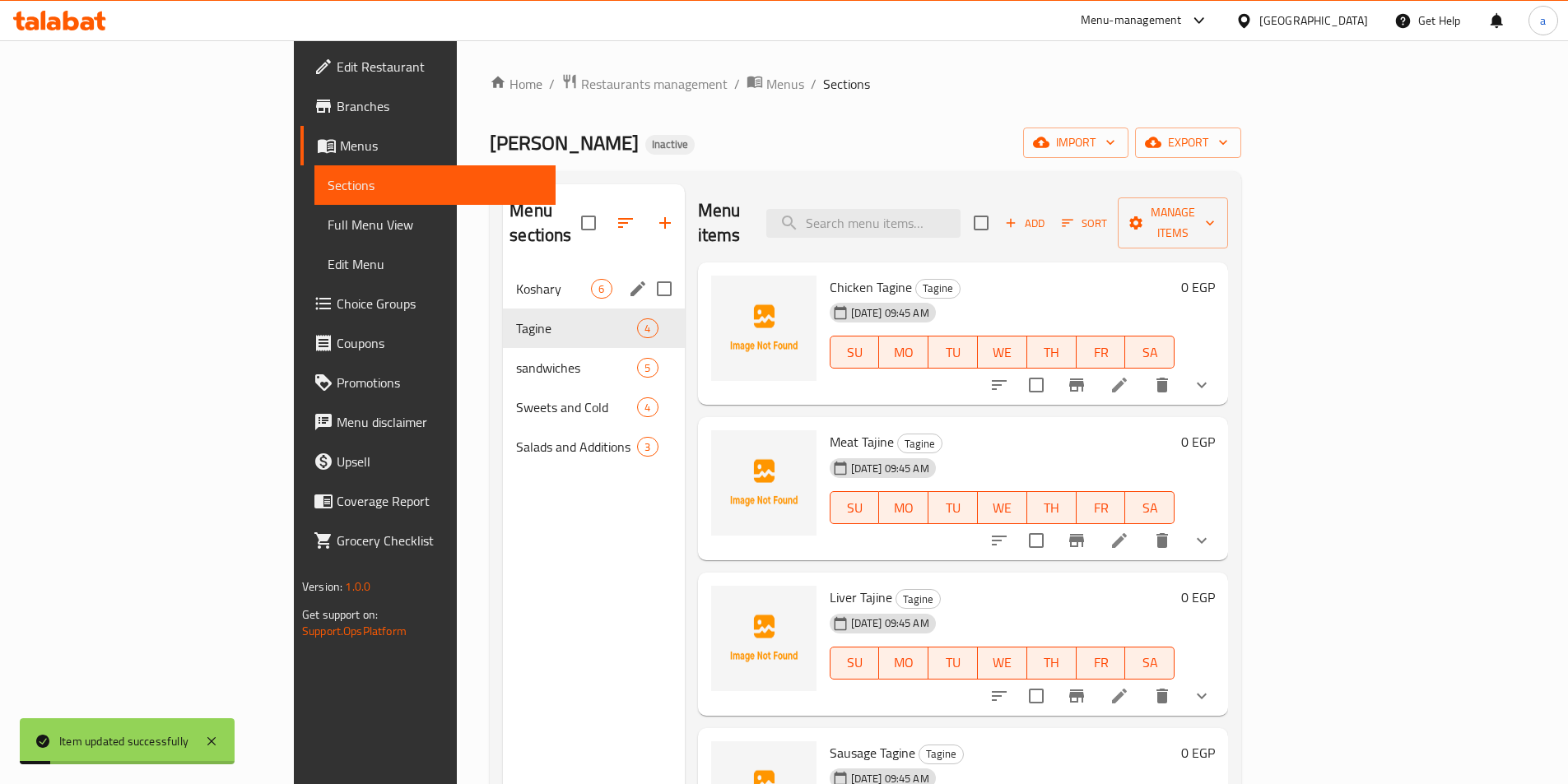
click at [516, 279] on span "Koshary" at bounding box center [553, 289] width 75 height 20
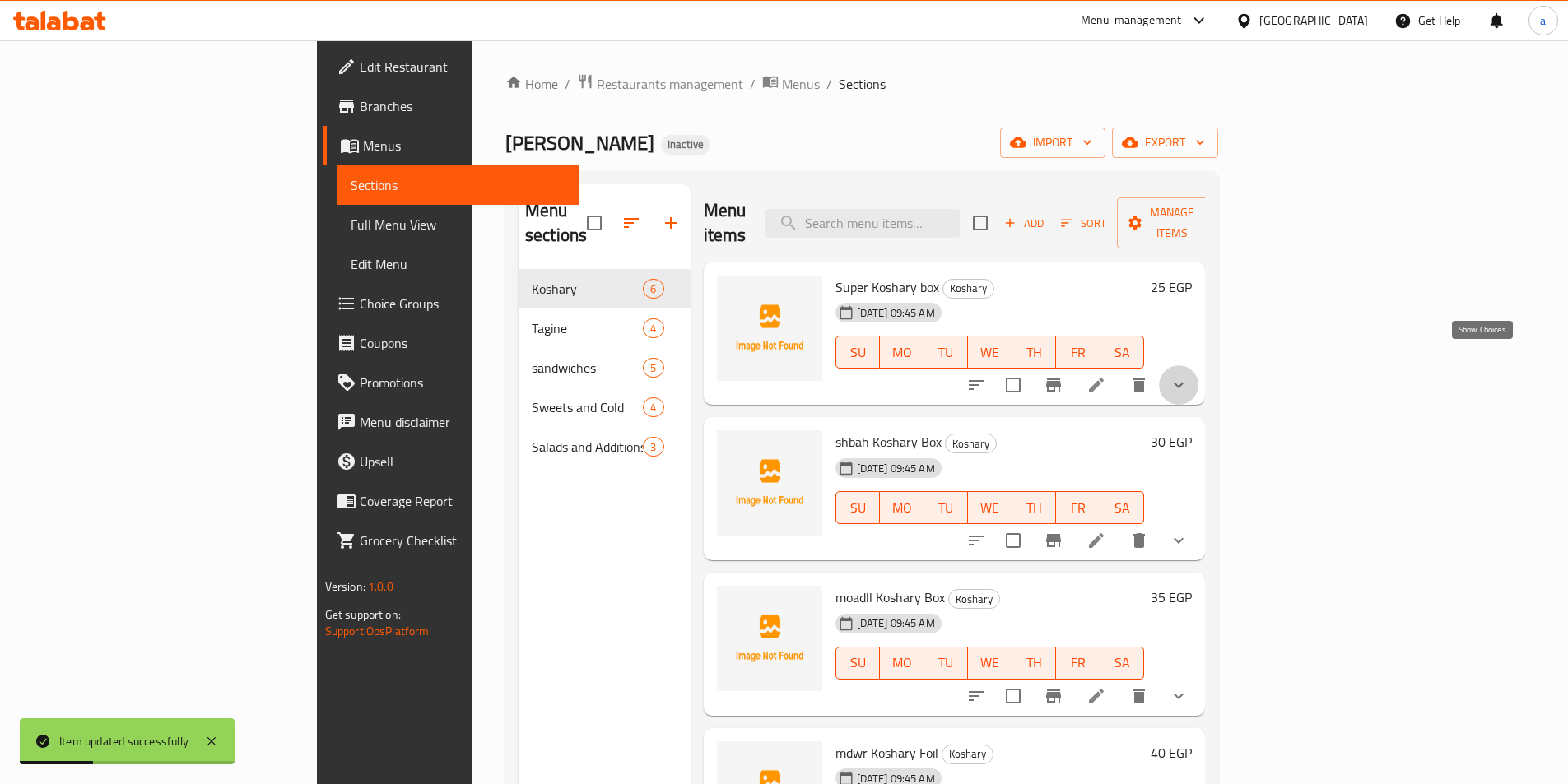
click at [1189, 376] on icon "show more" at bounding box center [1179, 386] width 20 height 20
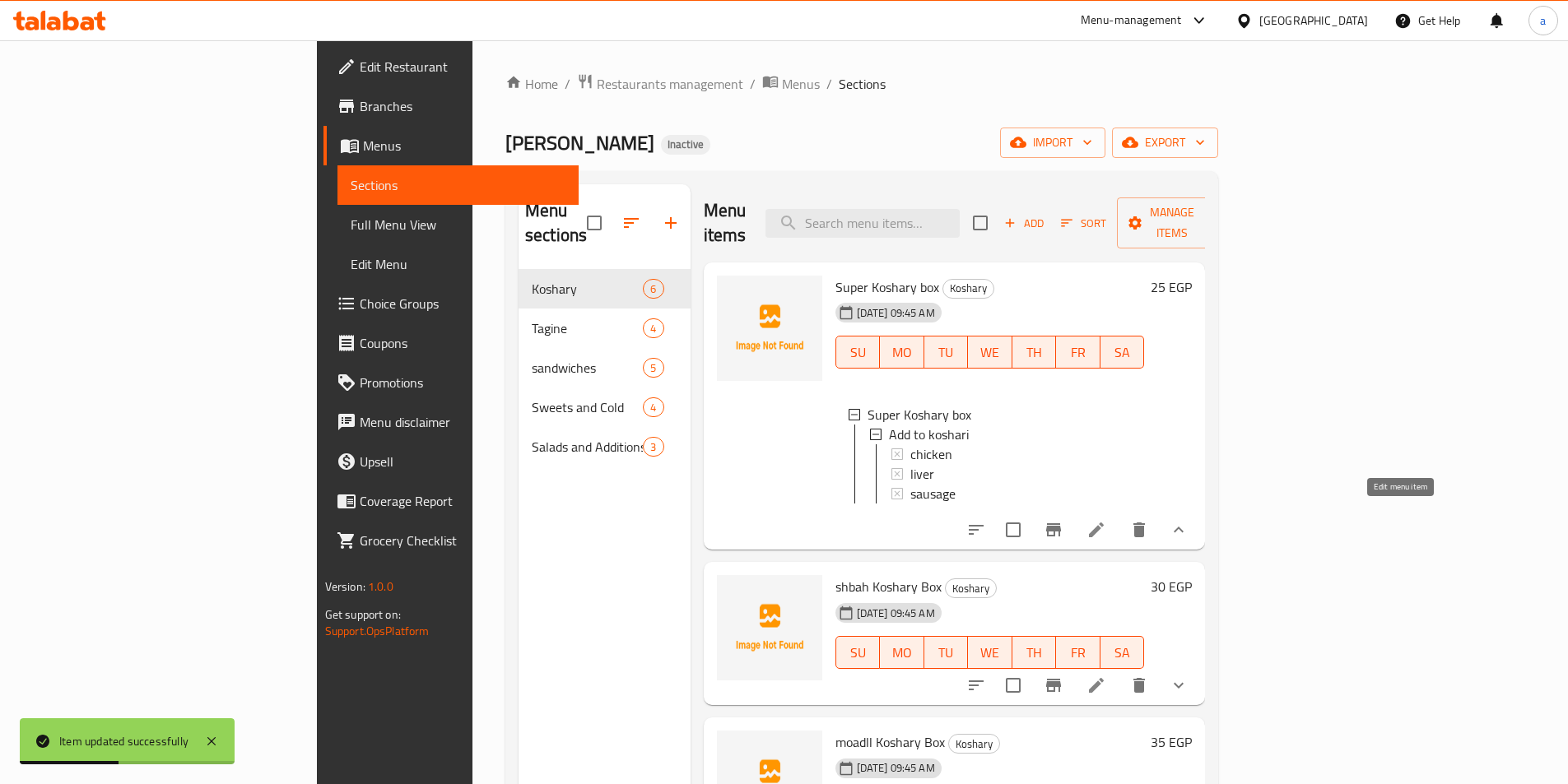
click at [1106, 521] on icon at bounding box center [1097, 531] width 20 height 20
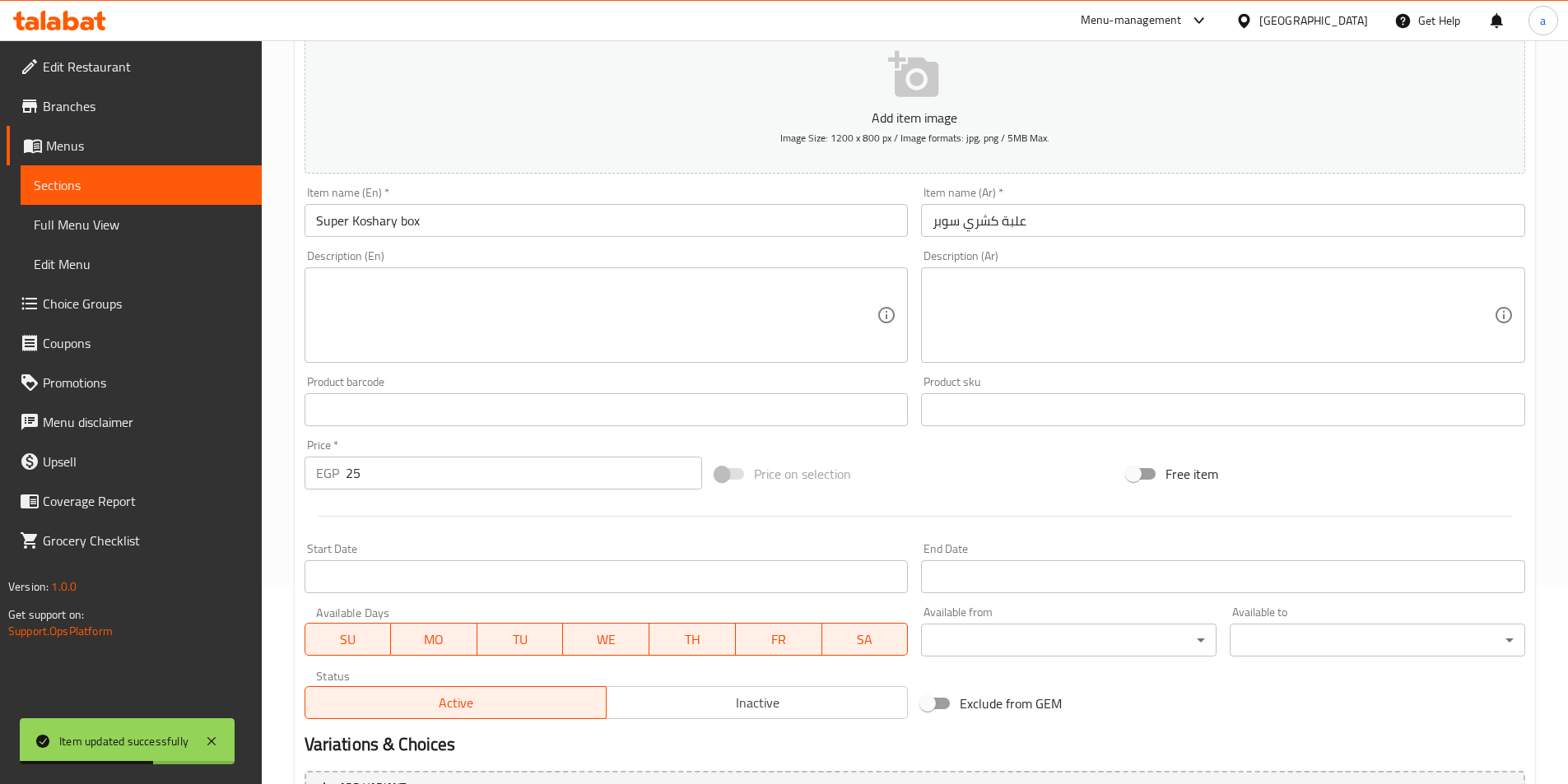
scroll to position [406, 0]
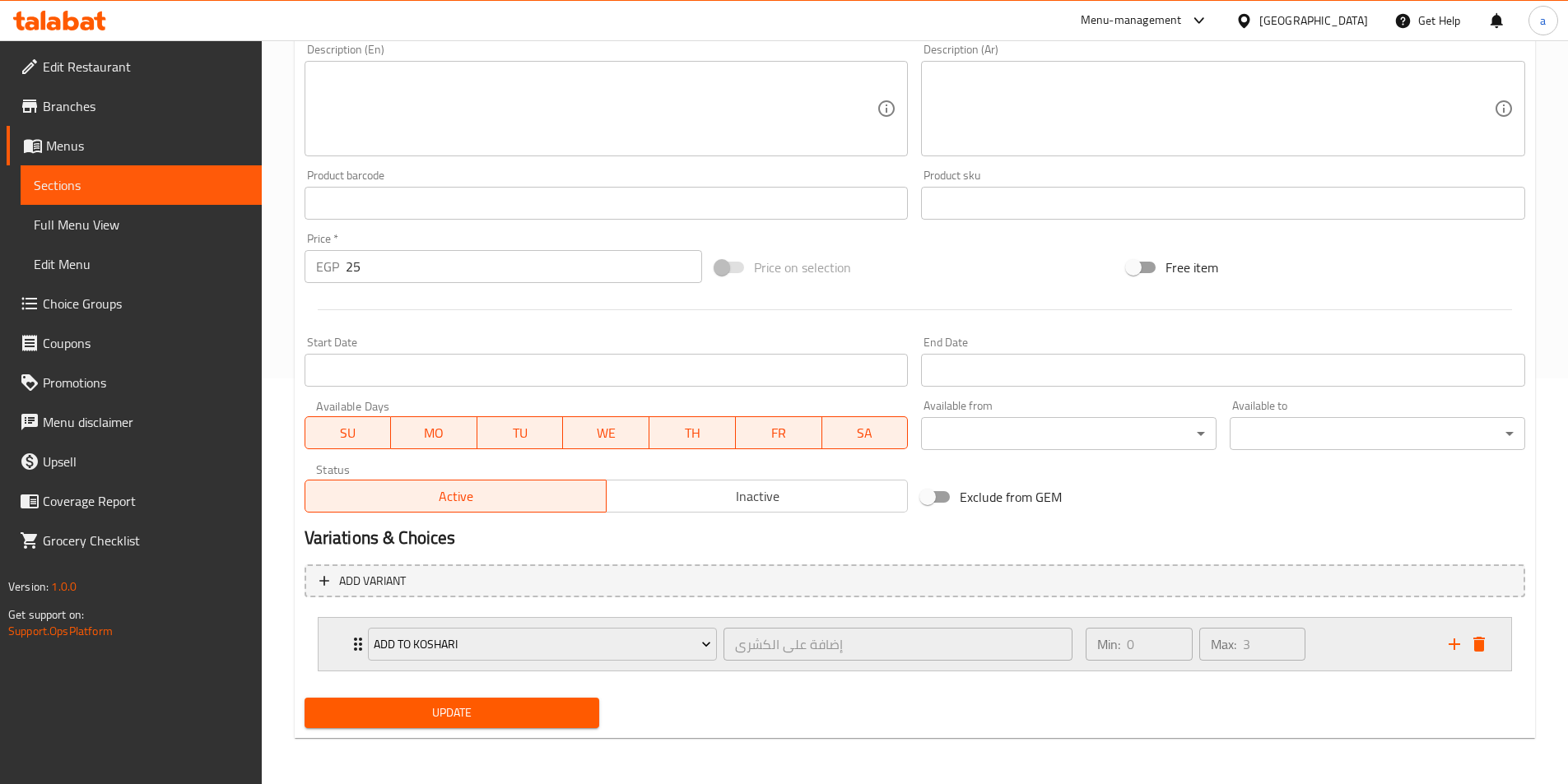
click at [1347, 642] on div "Min: 0 ​ Max: 3 ​" at bounding box center [1256, 645] width 362 height 53
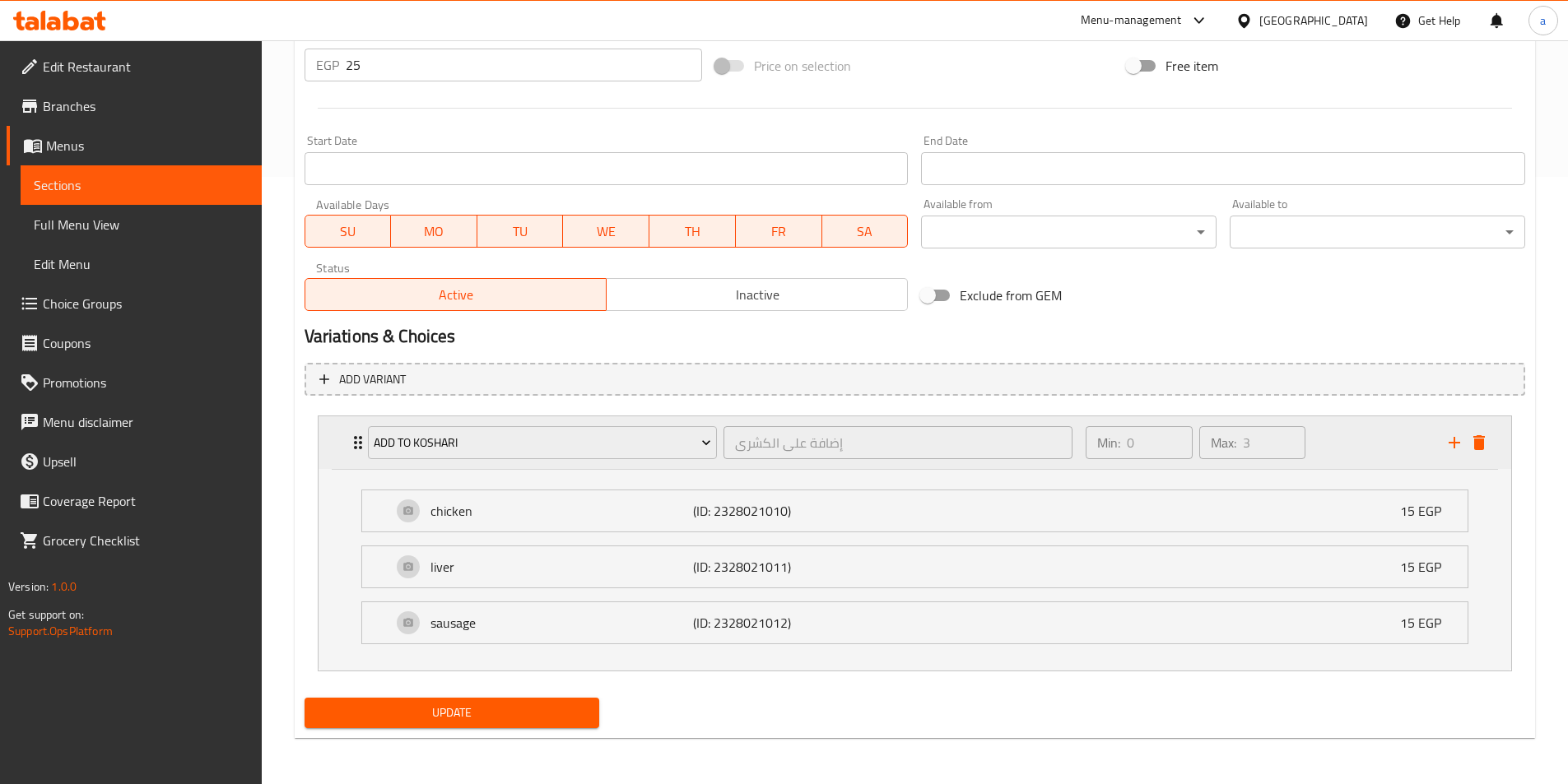
click at [1346, 448] on div "Min: 0 ​ Max: 3 ​" at bounding box center [1256, 443] width 362 height 53
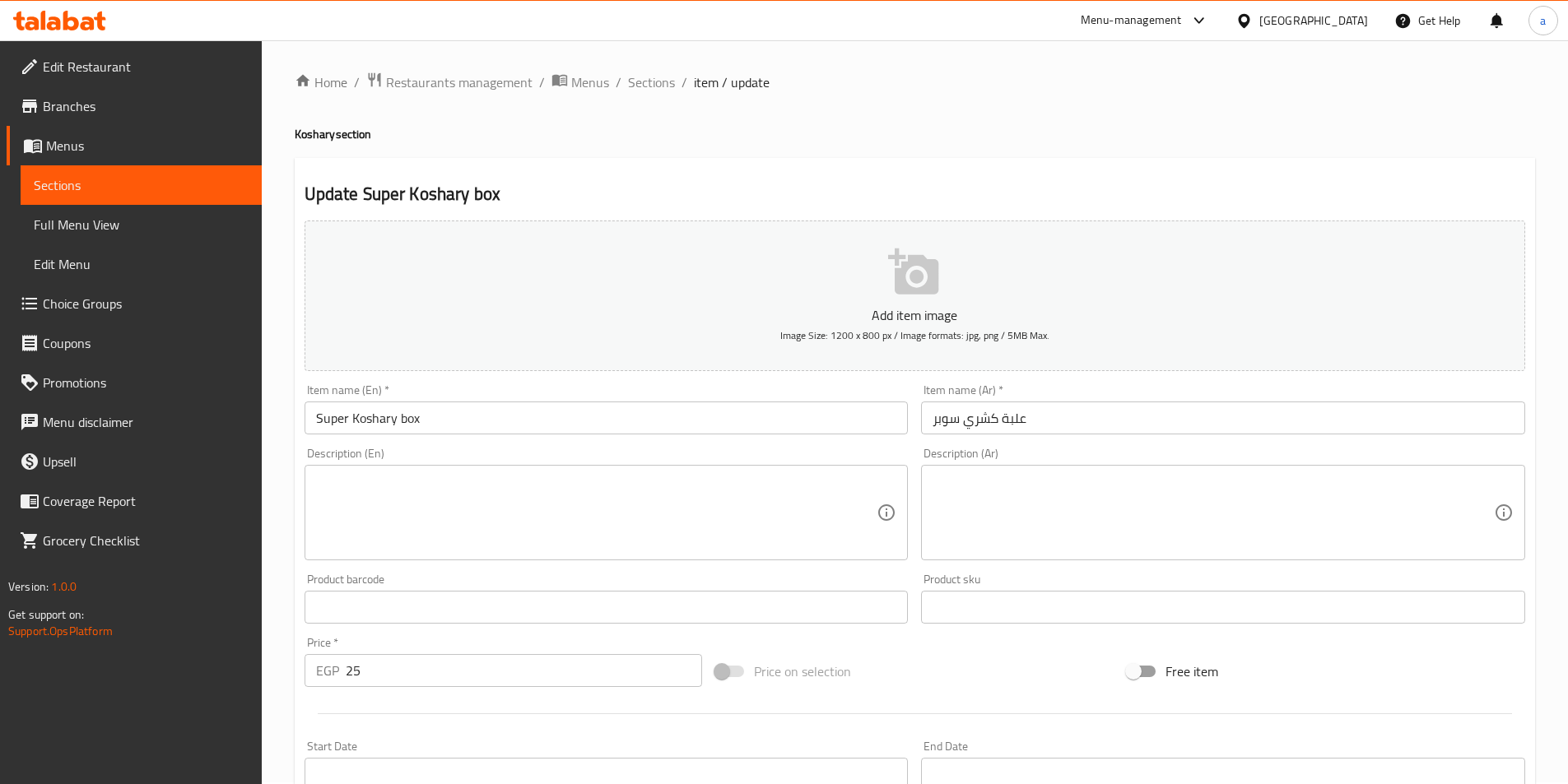
scroll to position [0, 0]
click at [77, 224] on span "Full Menu View" at bounding box center [141, 225] width 215 height 20
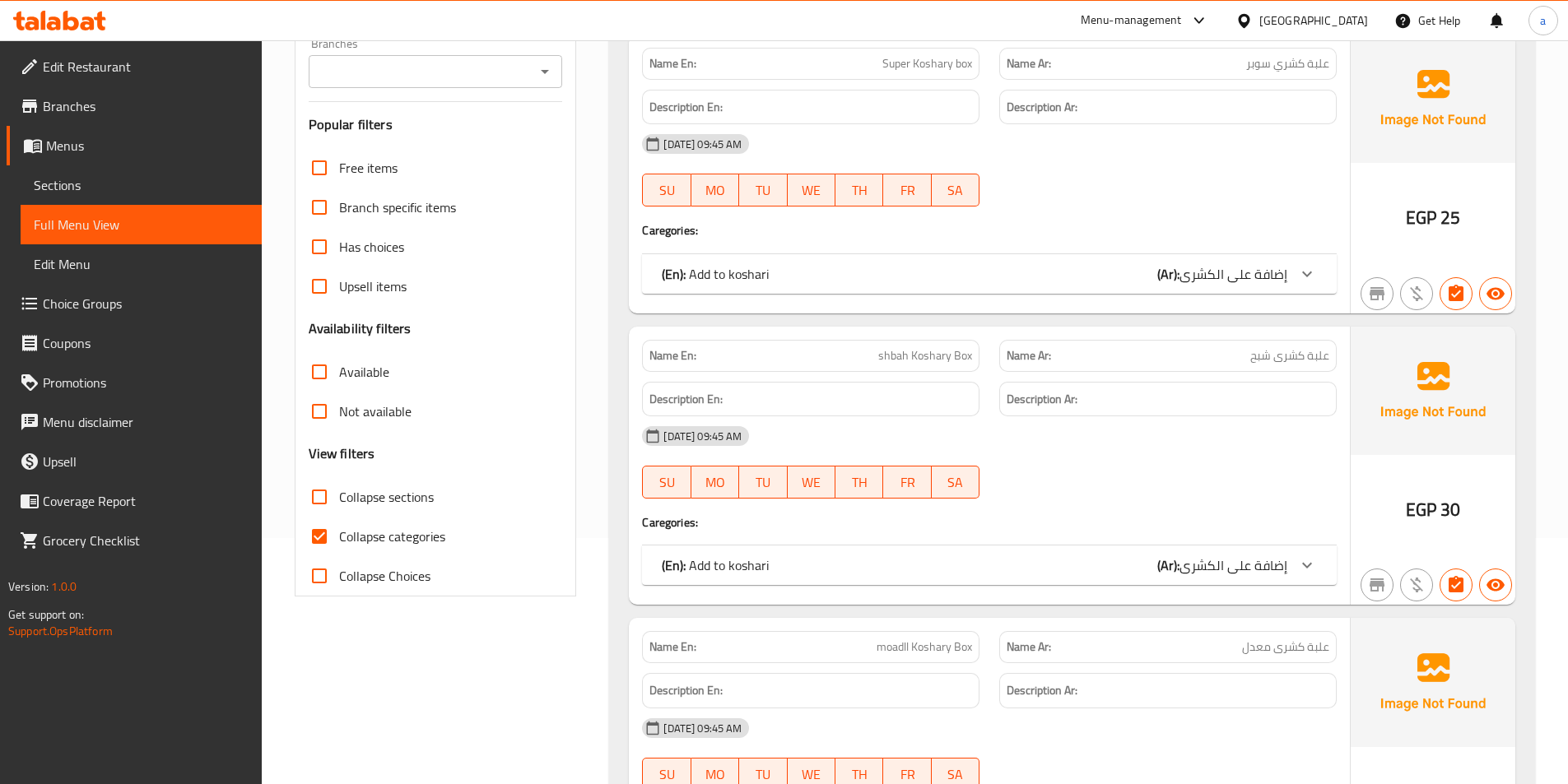
scroll to position [247, 0]
click at [318, 542] on input "Collapse categories" at bounding box center [319, 535] width 39 height 39
checkbox input "false"
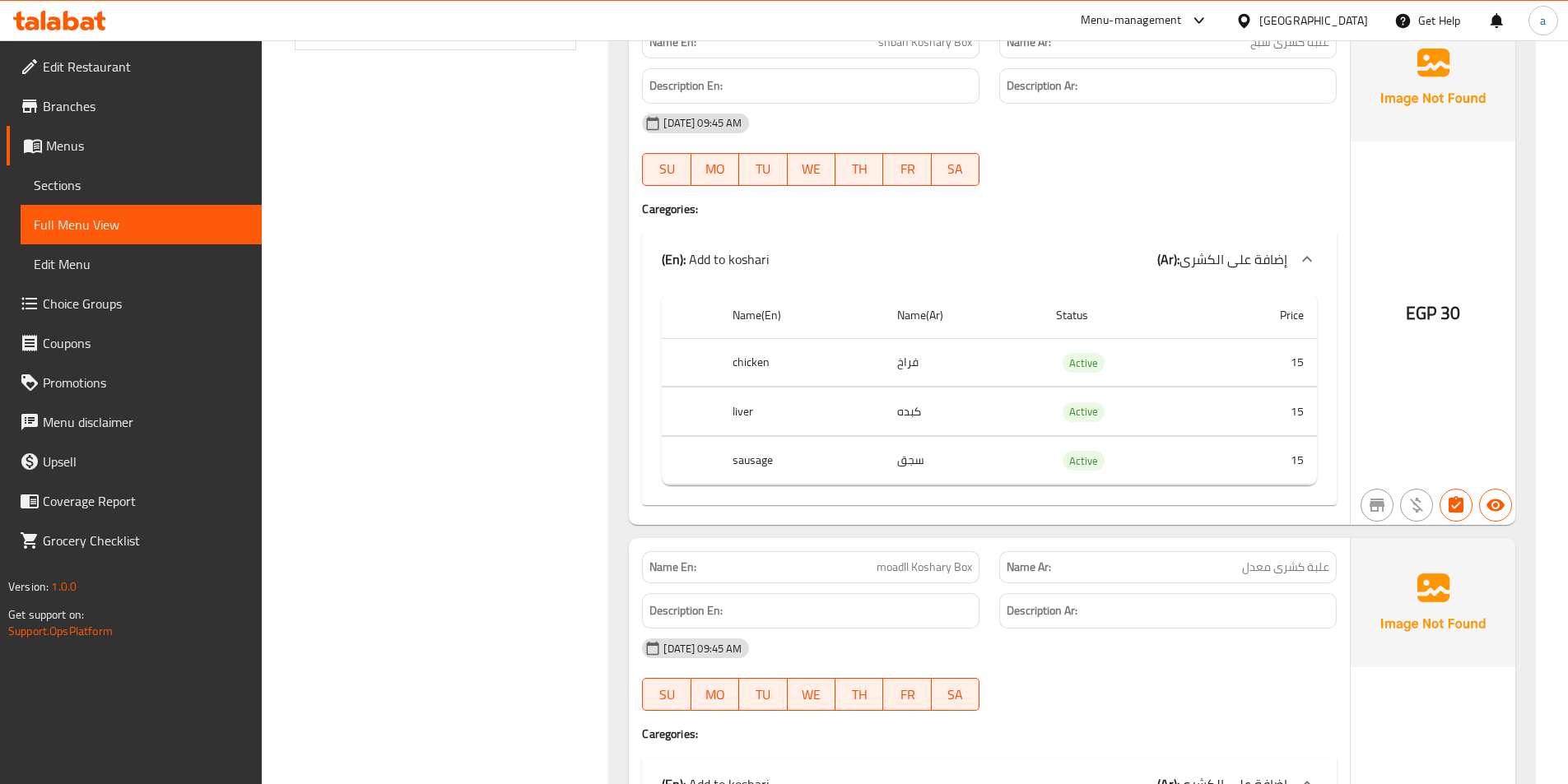
scroll to position [0, 0]
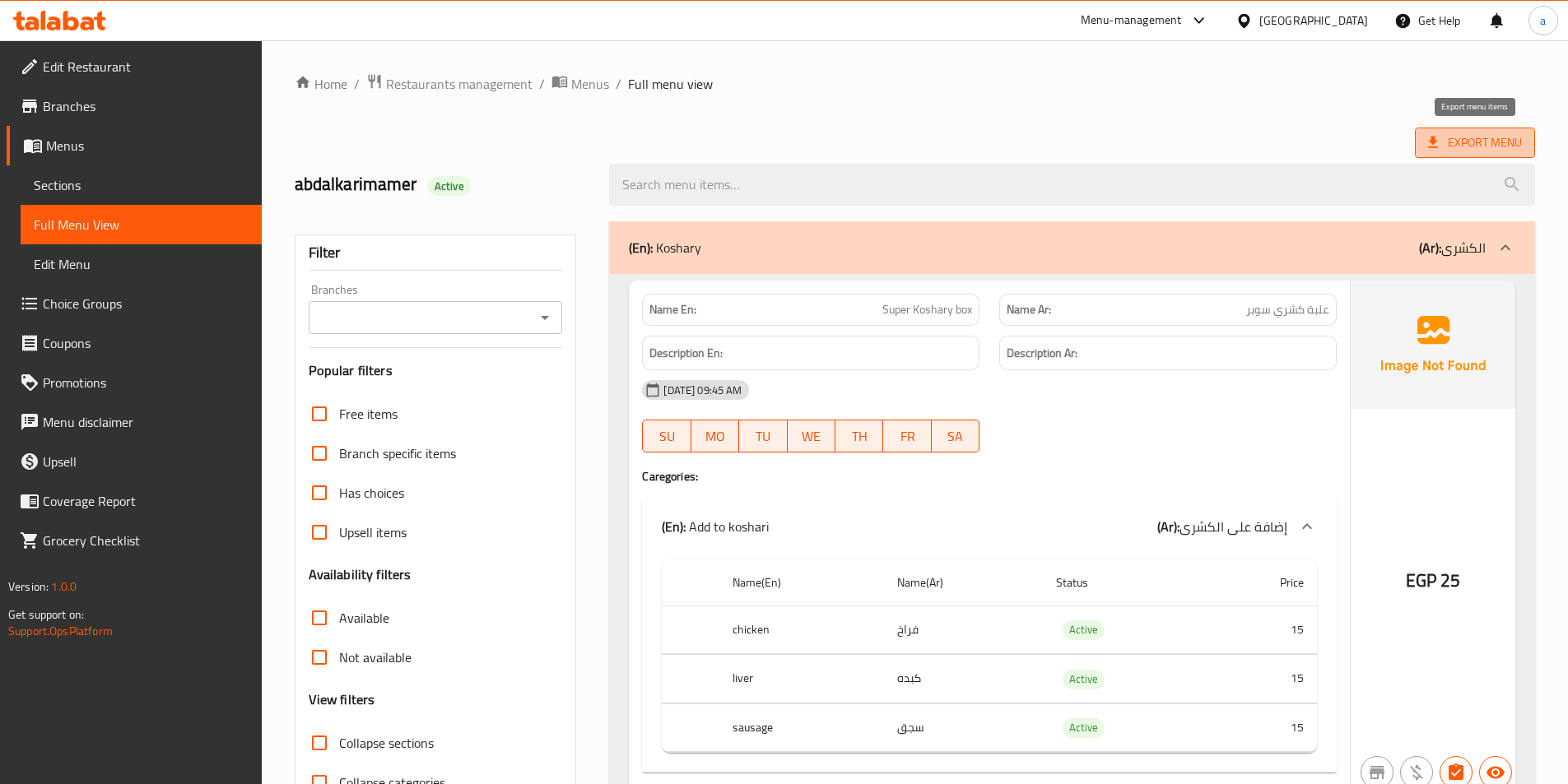
click at [1453, 143] on span "Export Menu" at bounding box center [1474, 142] width 94 height 21
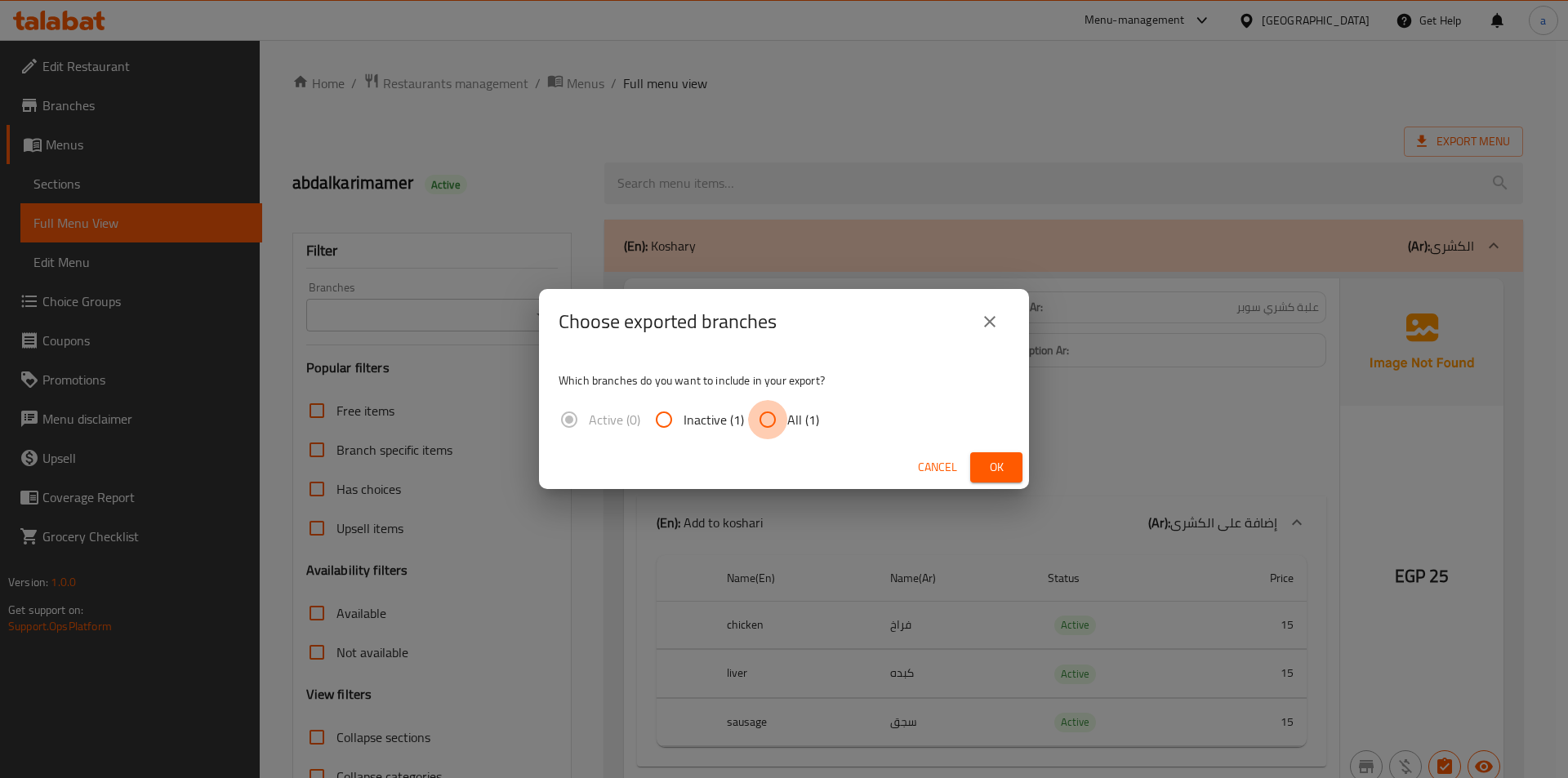
click at [760, 415] on input "All (1)" at bounding box center [767, 419] width 39 height 39
radio input "true"
click at [995, 469] on span "Ok" at bounding box center [996, 468] width 26 height 21
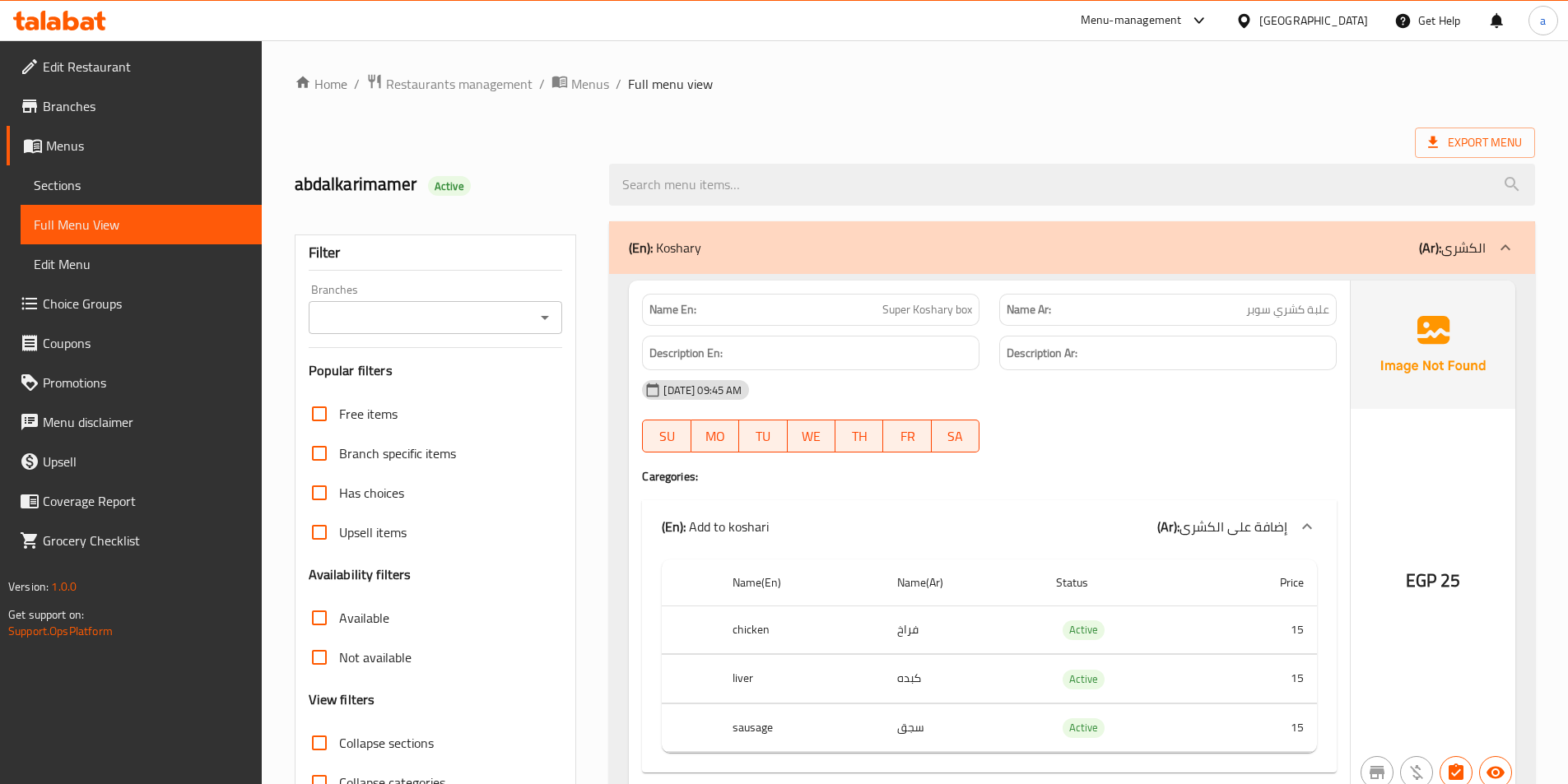
click at [114, 108] on span "Branches" at bounding box center [146, 107] width 206 height 20
